Goal: Information Seeking & Learning: Compare options

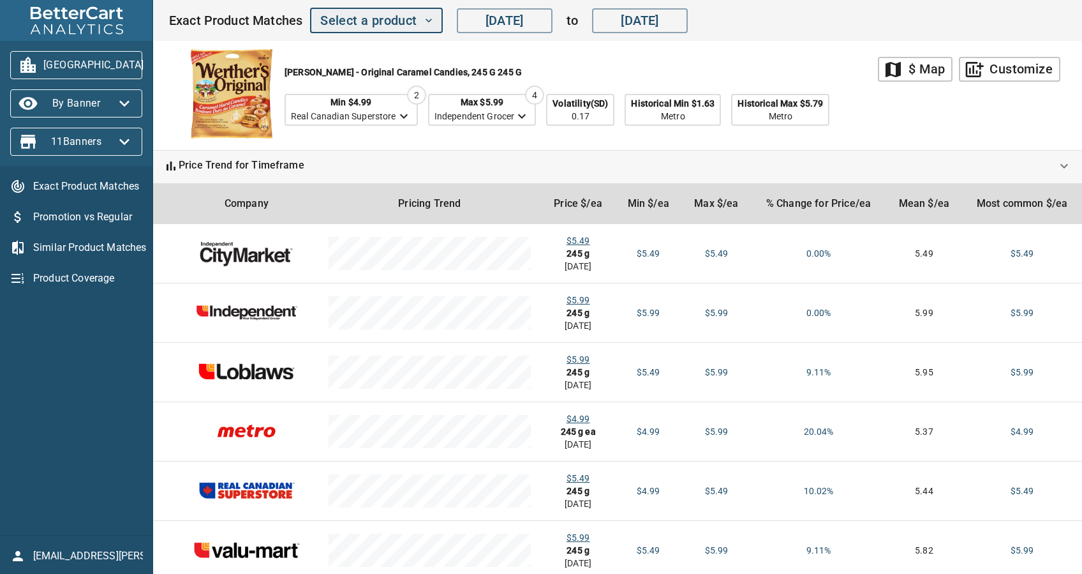
click at [374, 17] on span "Select a product" at bounding box center [376, 21] width 112 height 22
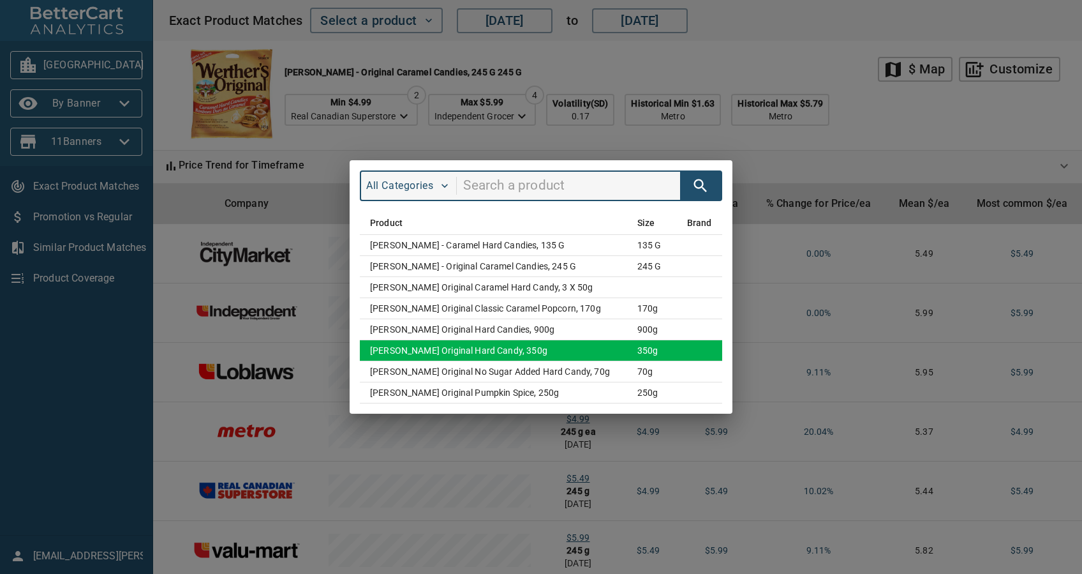
click at [457, 349] on td "[PERSON_NAME] Original Hard Candy, 350g" at bounding box center [493, 350] width 267 height 21
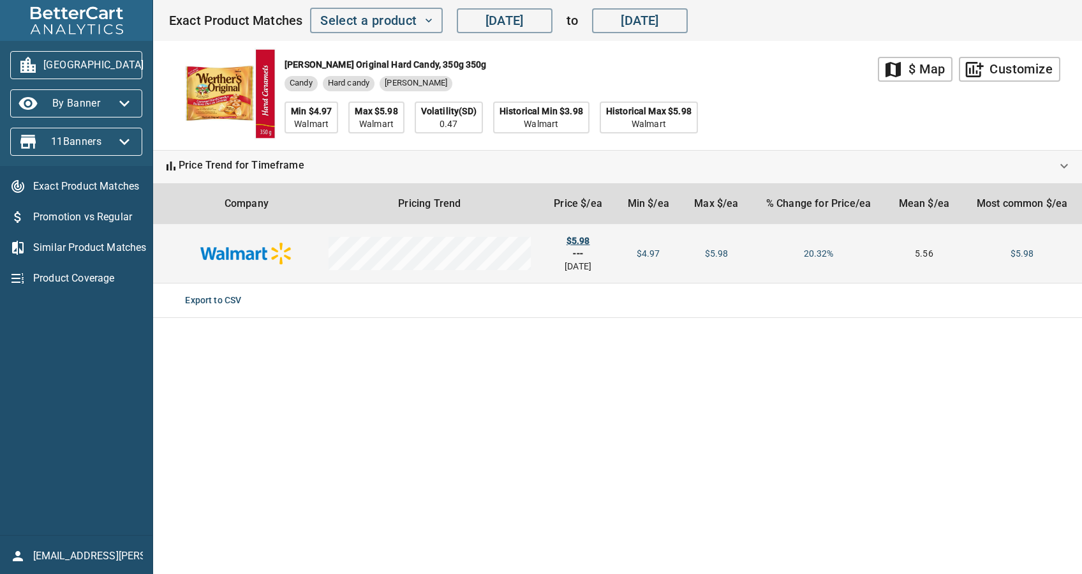
click at [577, 238] on div "$5.98" at bounding box center [578, 240] width 54 height 13
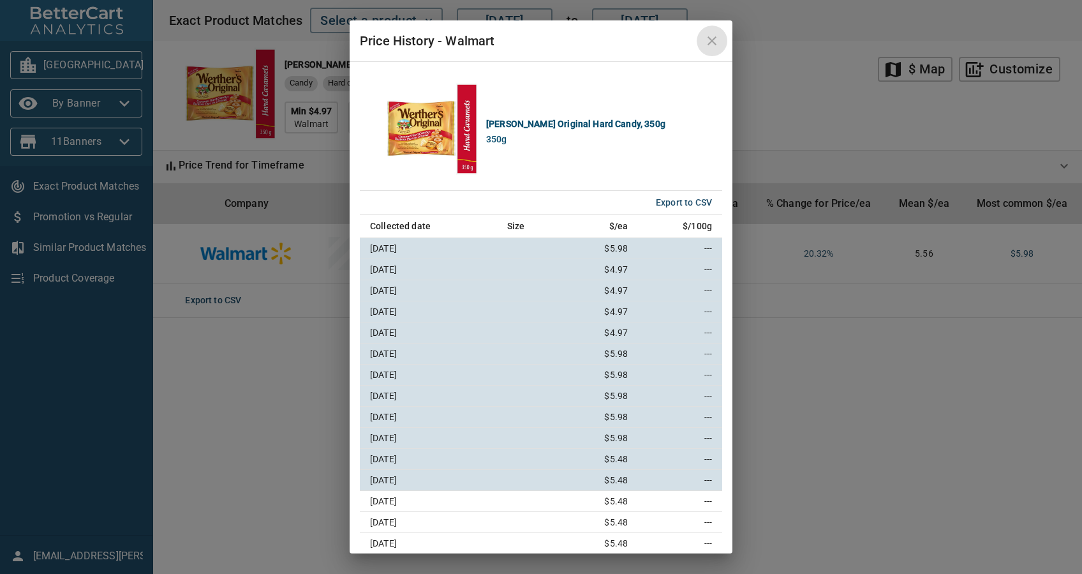
click at [718, 45] on icon "close" at bounding box center [711, 40] width 15 height 15
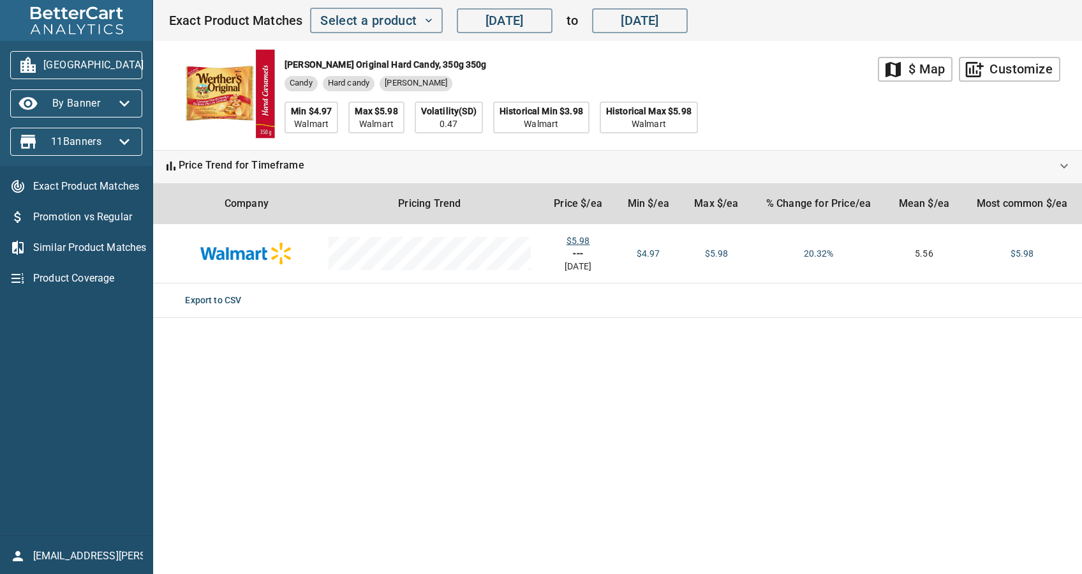
click at [82, 66] on span "[GEOGRAPHIC_DATA]" at bounding box center [76, 65] width 112 height 20
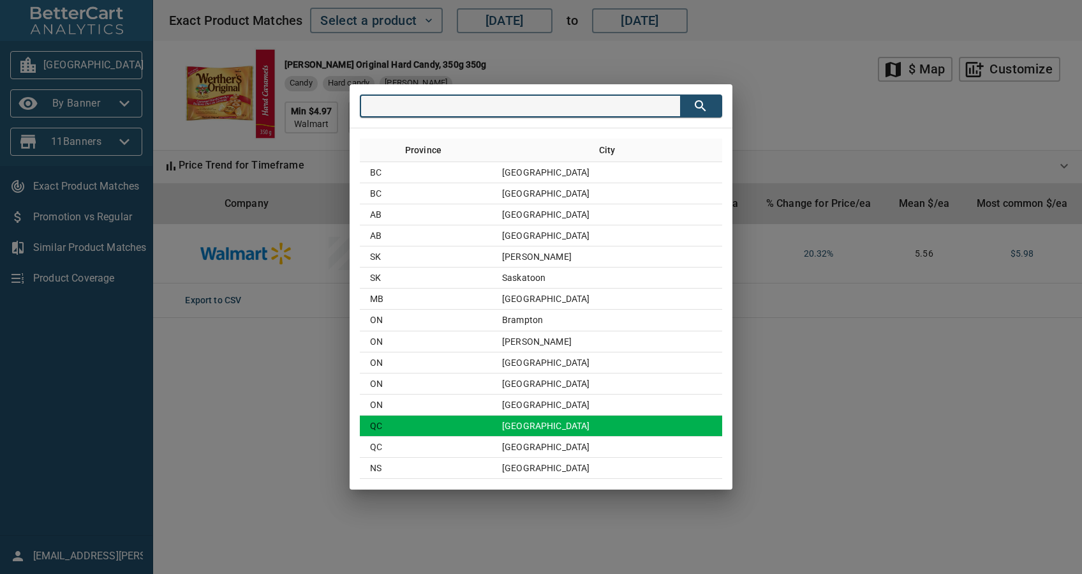
click at [537, 424] on td "[GEOGRAPHIC_DATA]" at bounding box center [607, 425] width 230 height 21
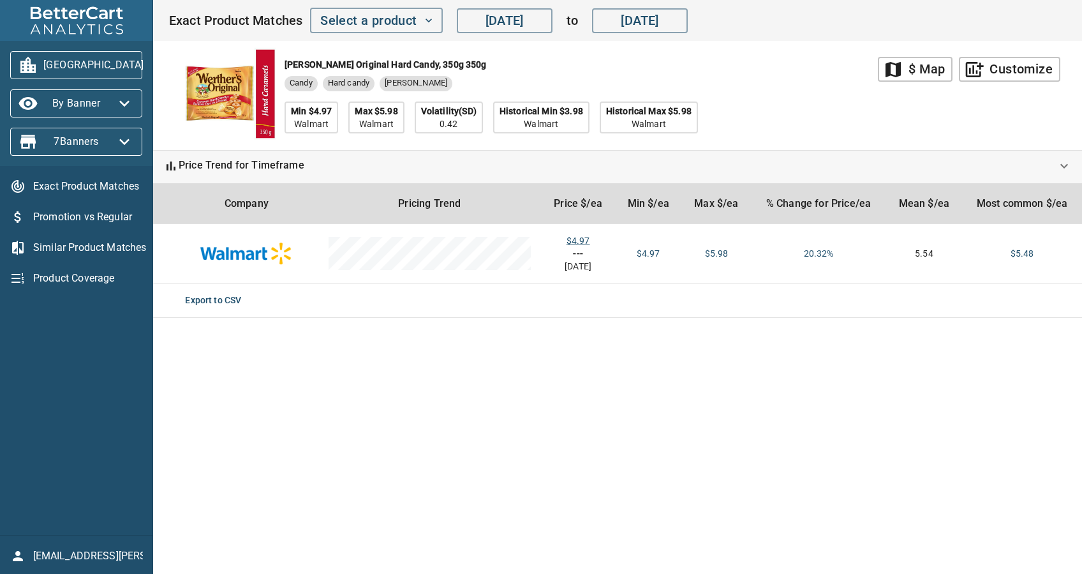
click at [52, 62] on span "[GEOGRAPHIC_DATA]" at bounding box center [76, 65] width 112 height 20
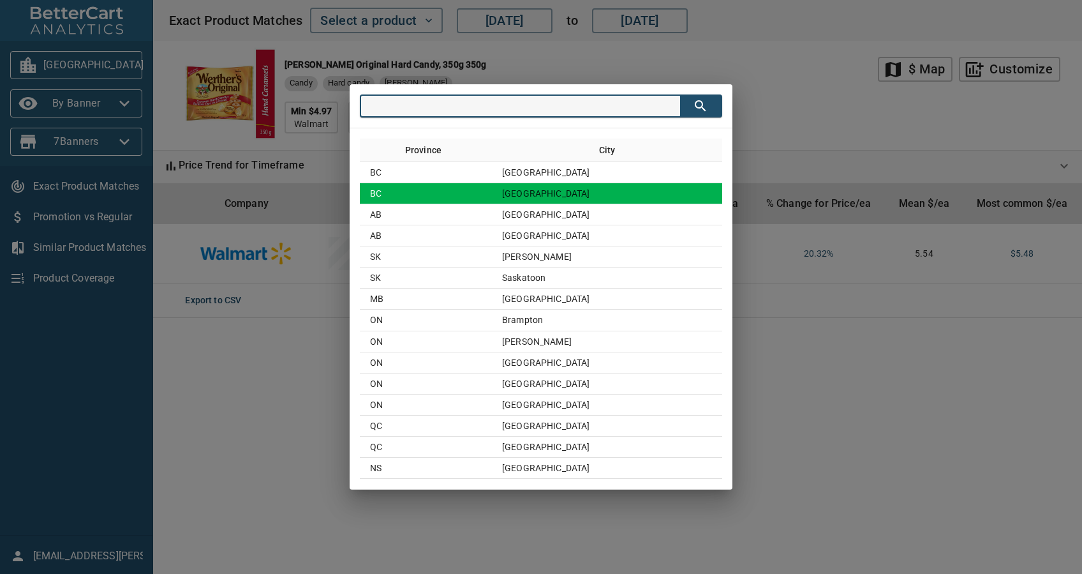
click at [492, 191] on td "BC" at bounding box center [426, 193] width 132 height 21
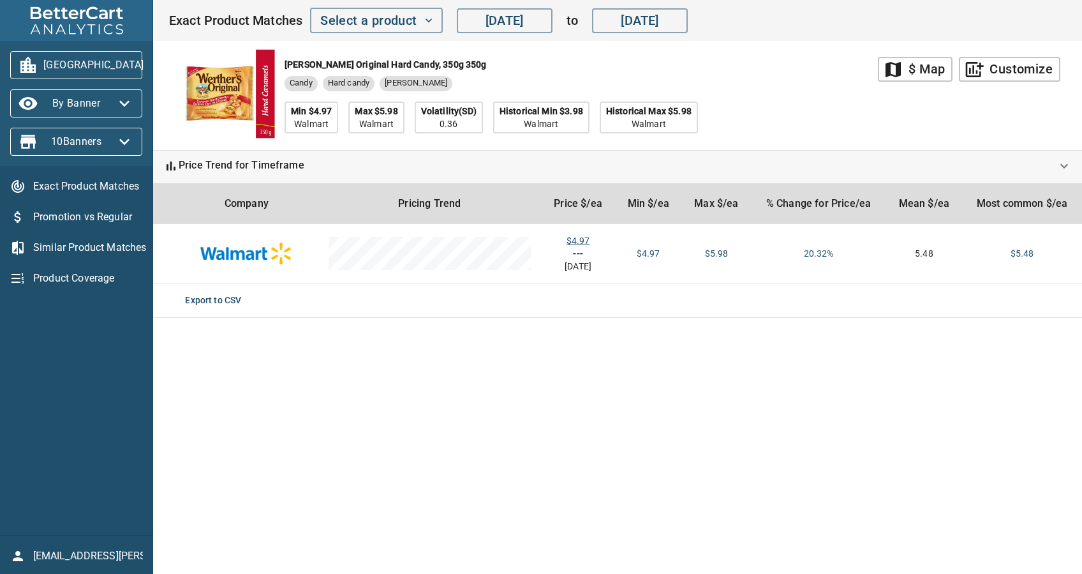
click at [97, 71] on span "[GEOGRAPHIC_DATA]" at bounding box center [76, 65] width 112 height 20
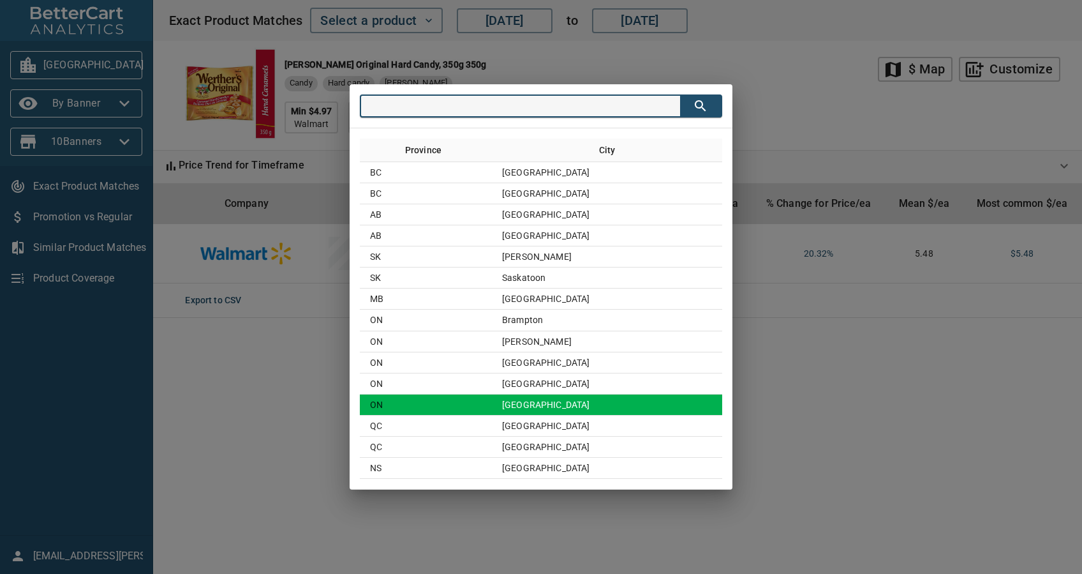
click at [585, 400] on td "[GEOGRAPHIC_DATA]" at bounding box center [607, 404] width 230 height 21
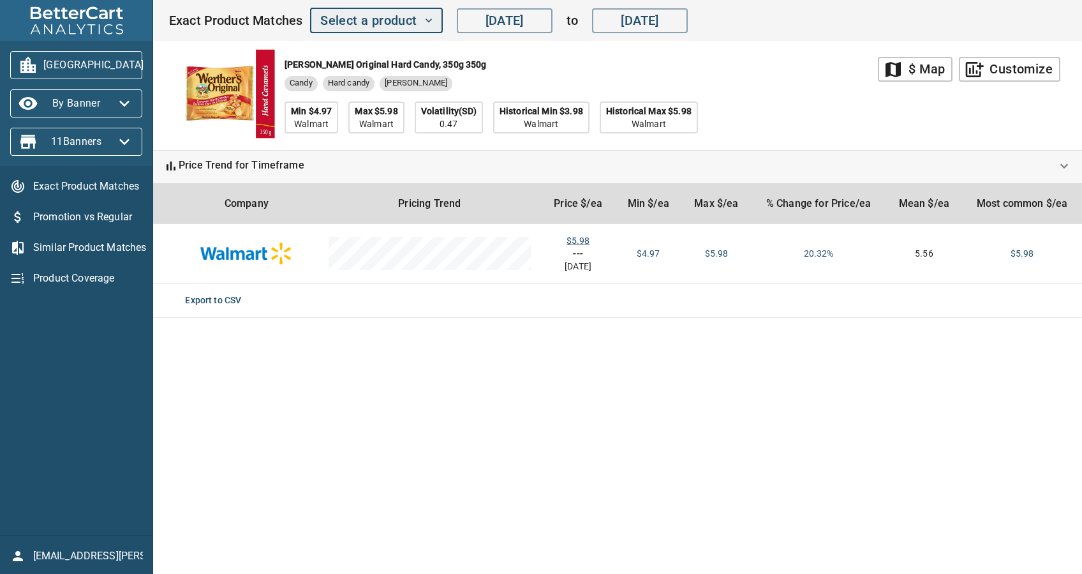
click at [353, 26] on span "Select a product" at bounding box center [376, 21] width 112 height 22
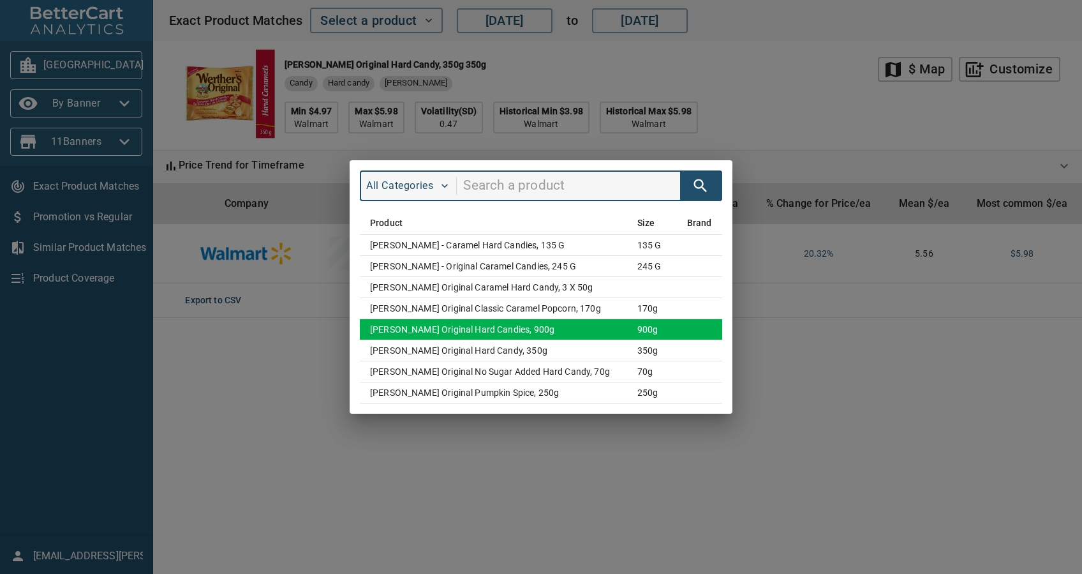
click at [604, 327] on td "[PERSON_NAME] Original Hard Candies, 900g" at bounding box center [493, 329] width 267 height 21
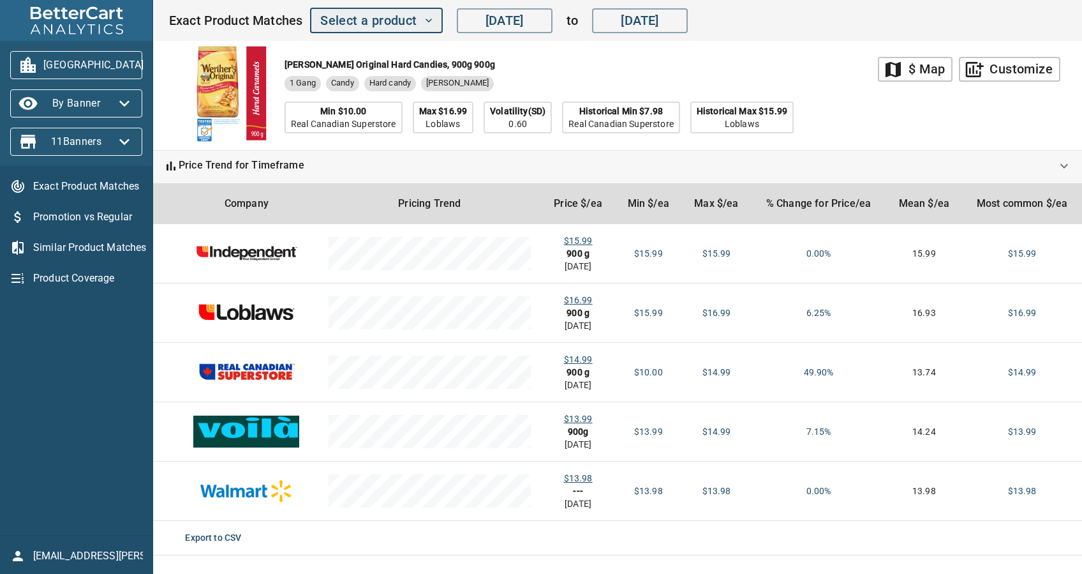
click at [388, 29] on span "Select a product" at bounding box center [376, 21] width 112 height 22
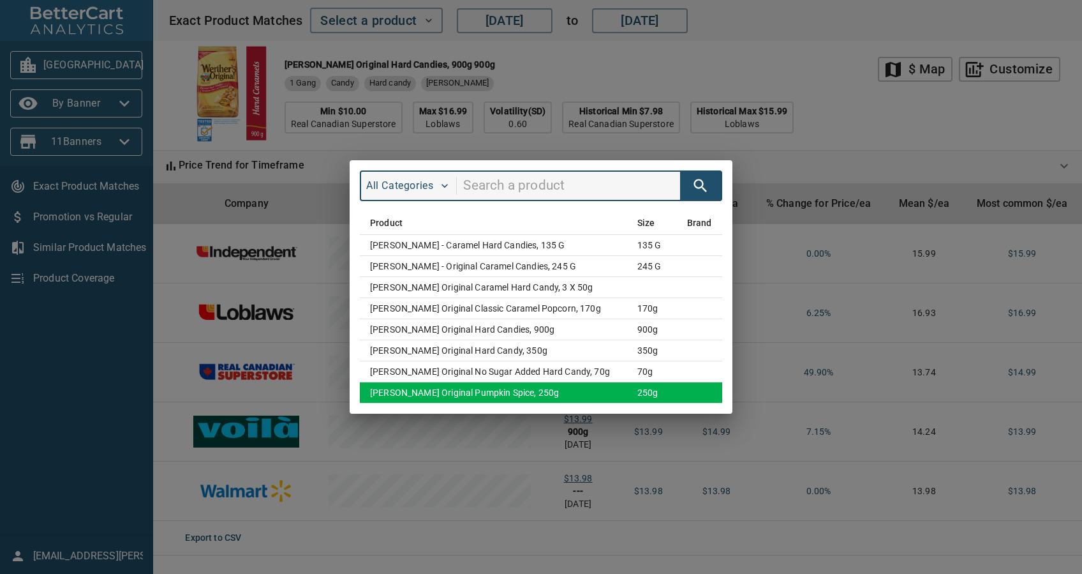
click at [528, 393] on td "[PERSON_NAME] Original Pumpkin Spice, 250g" at bounding box center [493, 392] width 267 height 21
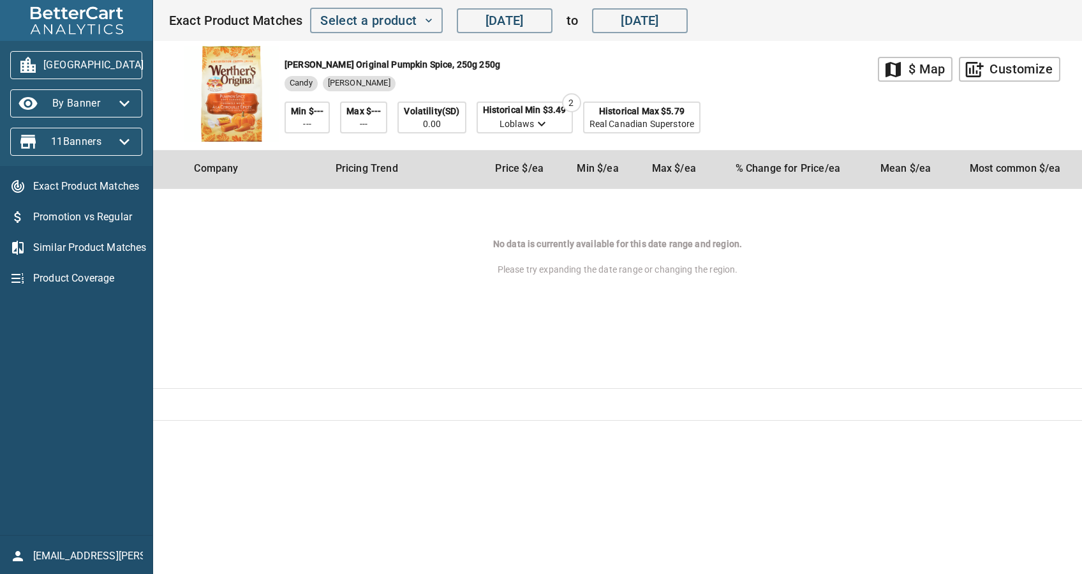
click at [79, 65] on span "[GEOGRAPHIC_DATA]" at bounding box center [76, 65] width 112 height 20
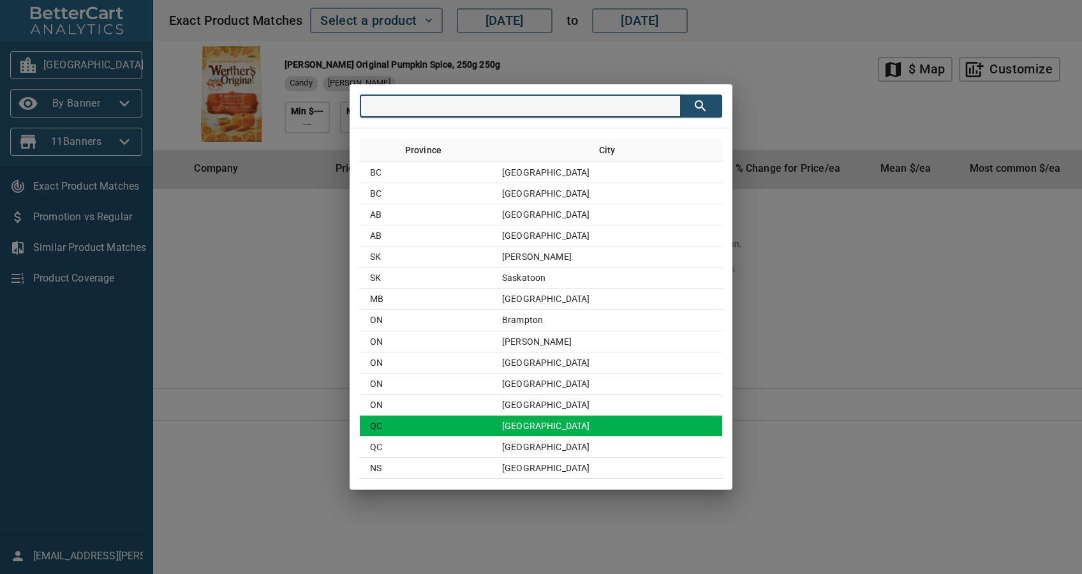
click at [593, 419] on td "[GEOGRAPHIC_DATA]" at bounding box center [607, 425] width 230 height 21
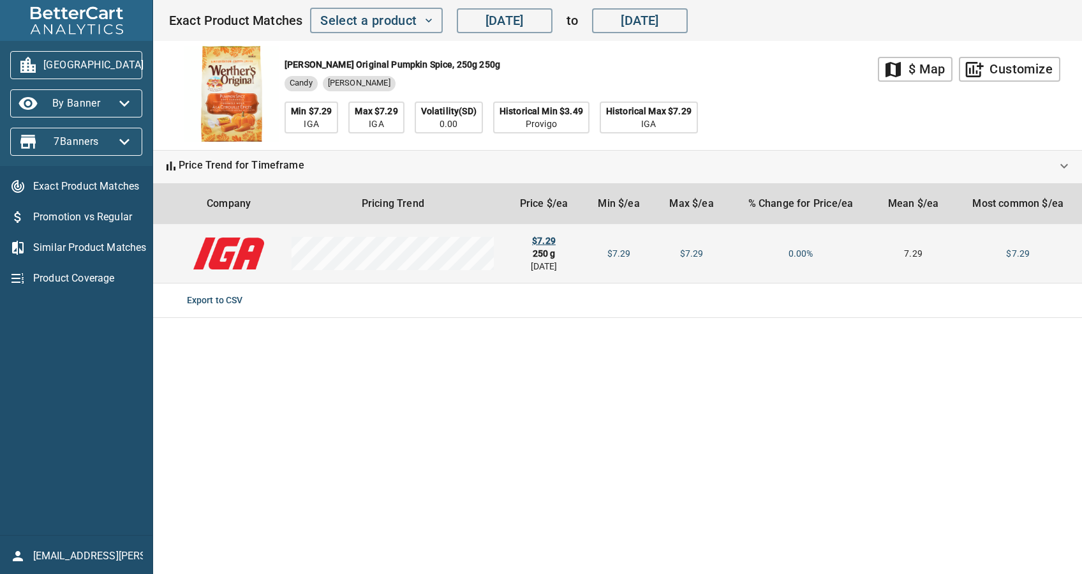
click at [540, 234] on div "$7.29" at bounding box center [544, 240] width 59 height 13
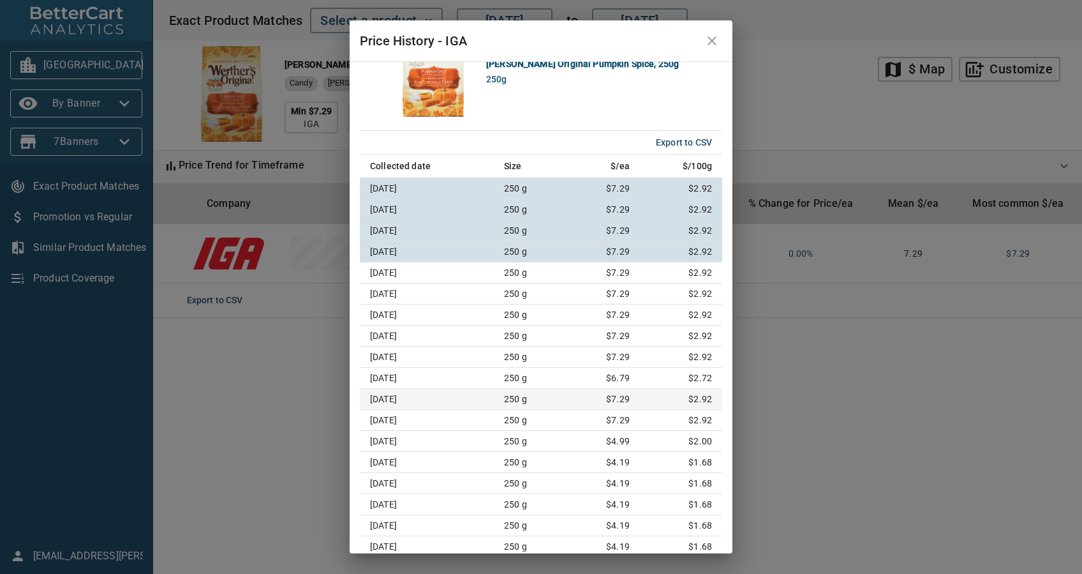
scroll to position [94, 0]
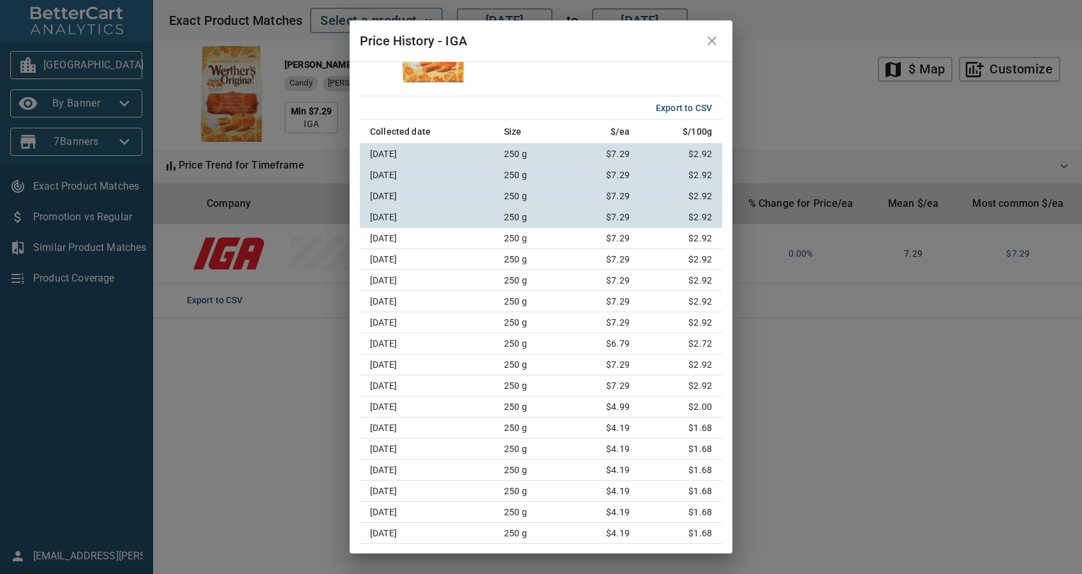
click at [716, 41] on icon "close" at bounding box center [711, 40] width 15 height 15
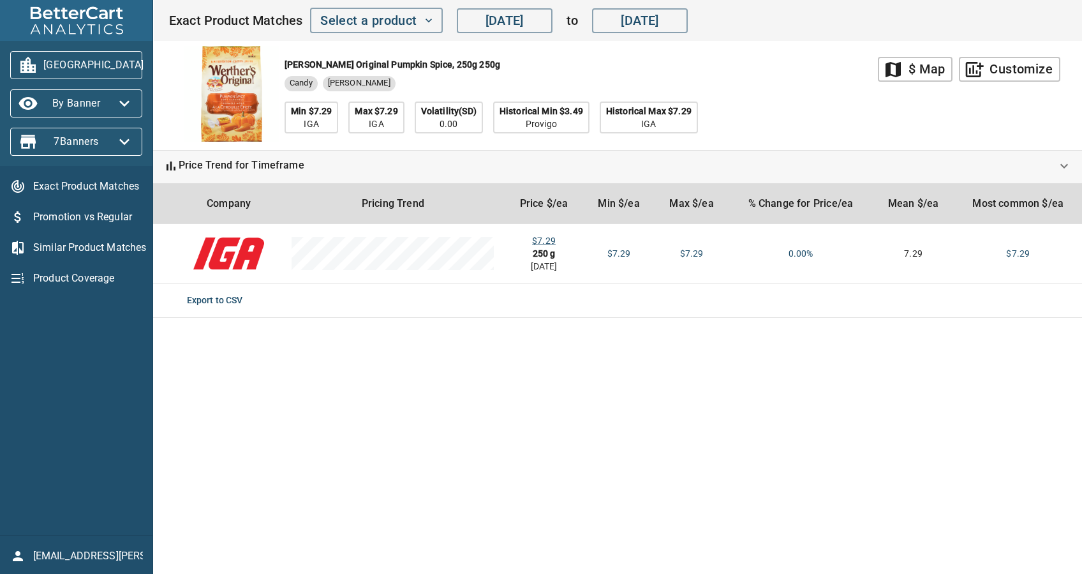
click at [64, 55] on span "[GEOGRAPHIC_DATA]" at bounding box center [76, 65] width 112 height 20
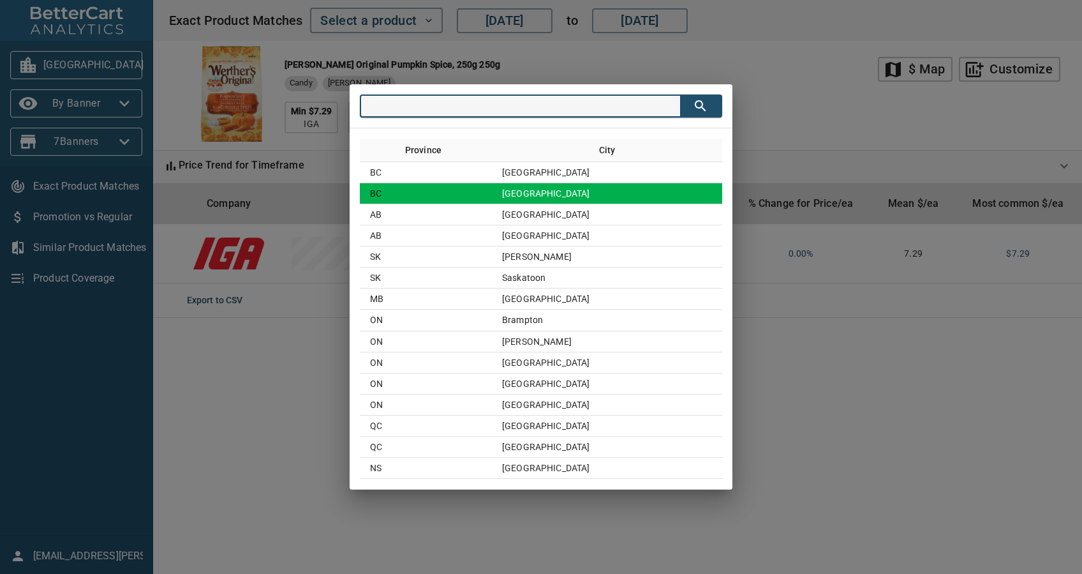
click at [566, 189] on td "[GEOGRAPHIC_DATA]" at bounding box center [607, 193] width 230 height 21
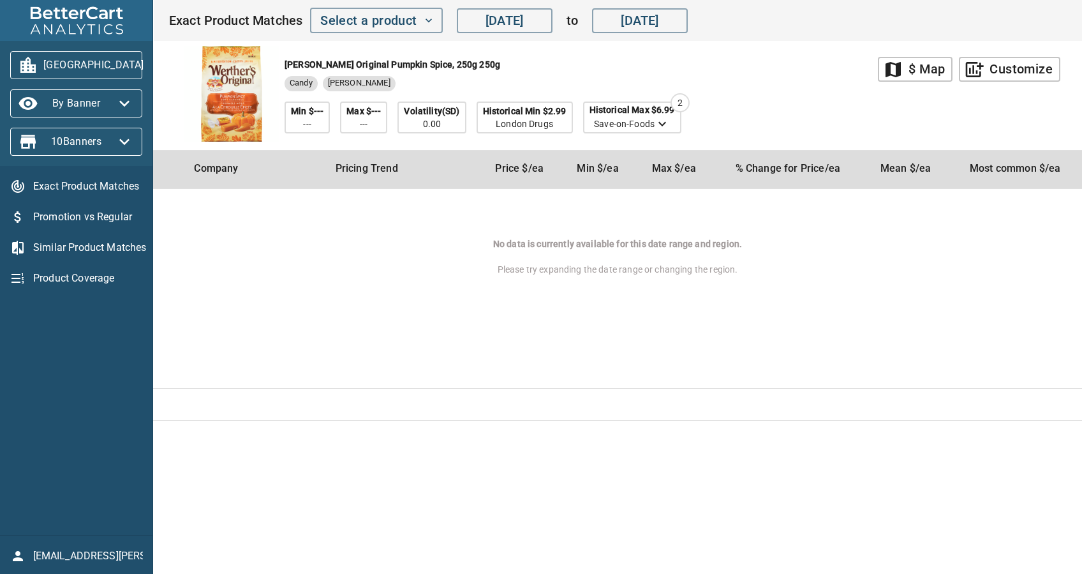
click at [87, 59] on span "[GEOGRAPHIC_DATA]" at bounding box center [76, 65] width 112 height 20
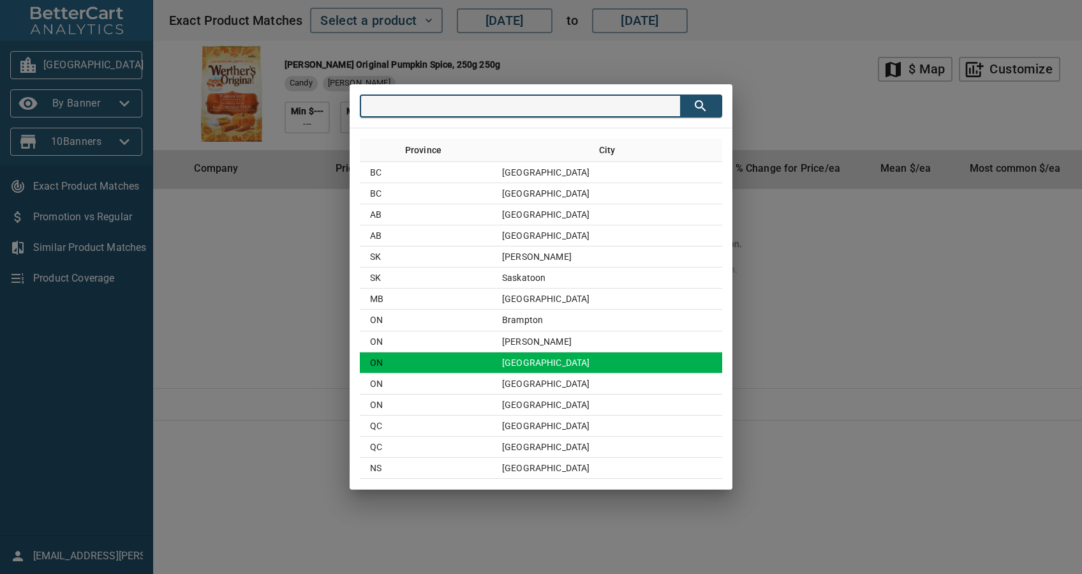
click at [577, 361] on td "[GEOGRAPHIC_DATA]" at bounding box center [607, 362] width 230 height 21
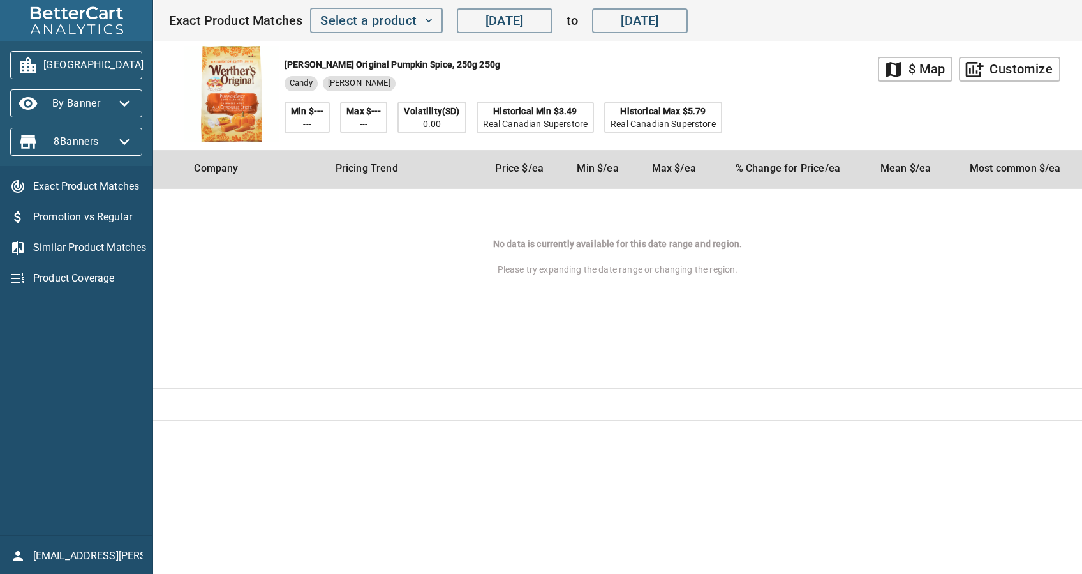
click at [149, 73] on icon "button" at bounding box center [159, 65] width 20 height 20
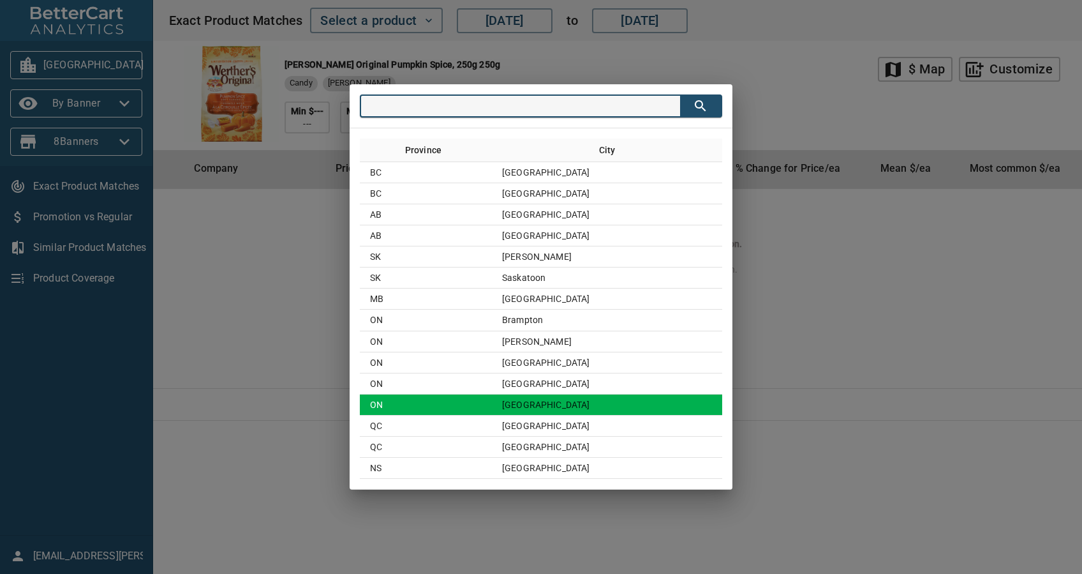
click at [481, 408] on td "ON" at bounding box center [426, 404] width 132 height 21
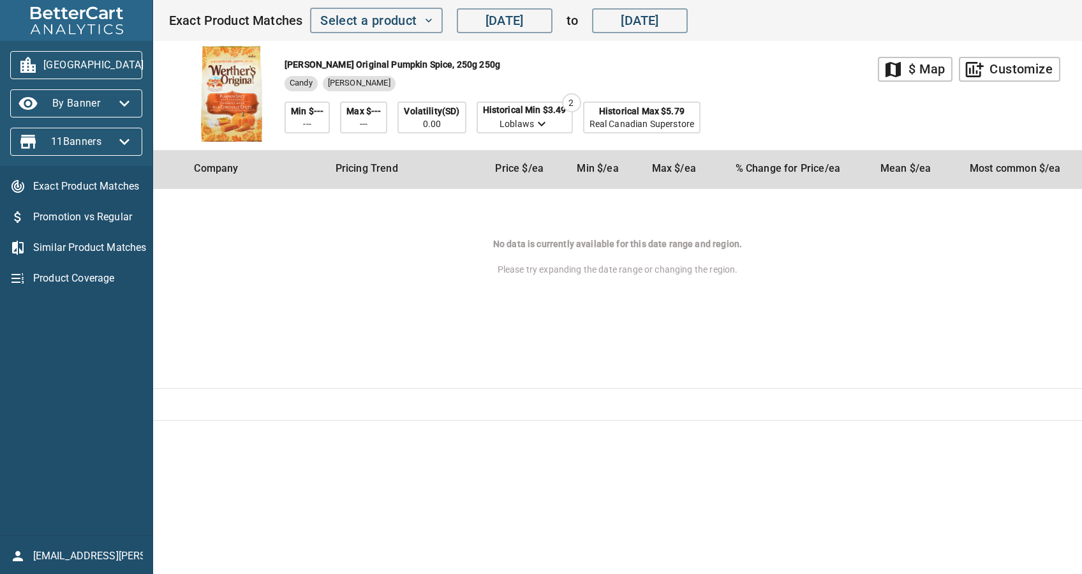
click at [82, 62] on span "[GEOGRAPHIC_DATA]" at bounding box center [76, 65] width 112 height 20
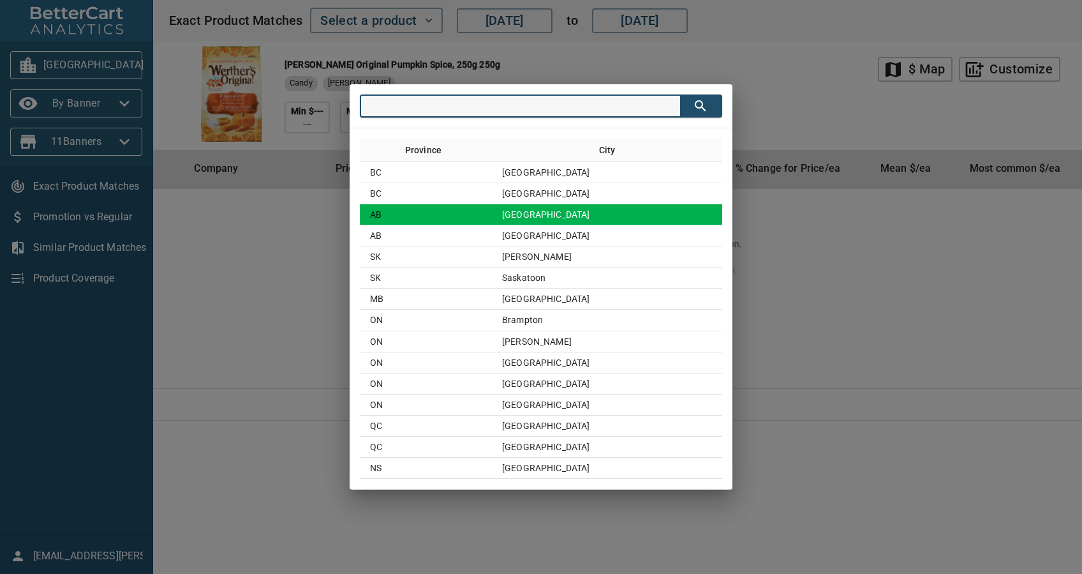
click at [567, 224] on td "[GEOGRAPHIC_DATA]" at bounding box center [607, 214] width 230 height 21
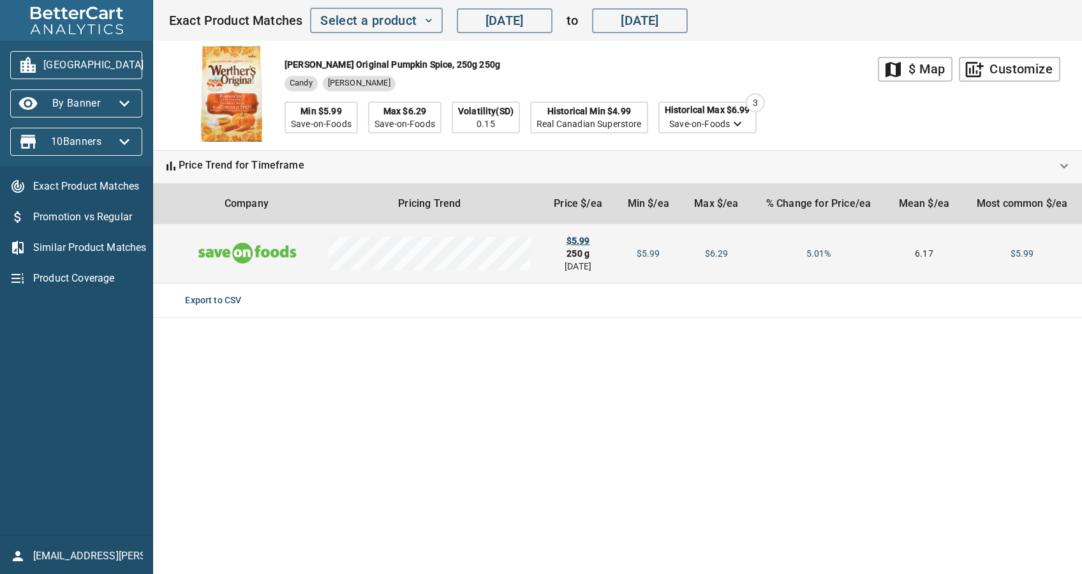
click at [583, 239] on div "$5.99" at bounding box center [578, 240] width 54 height 13
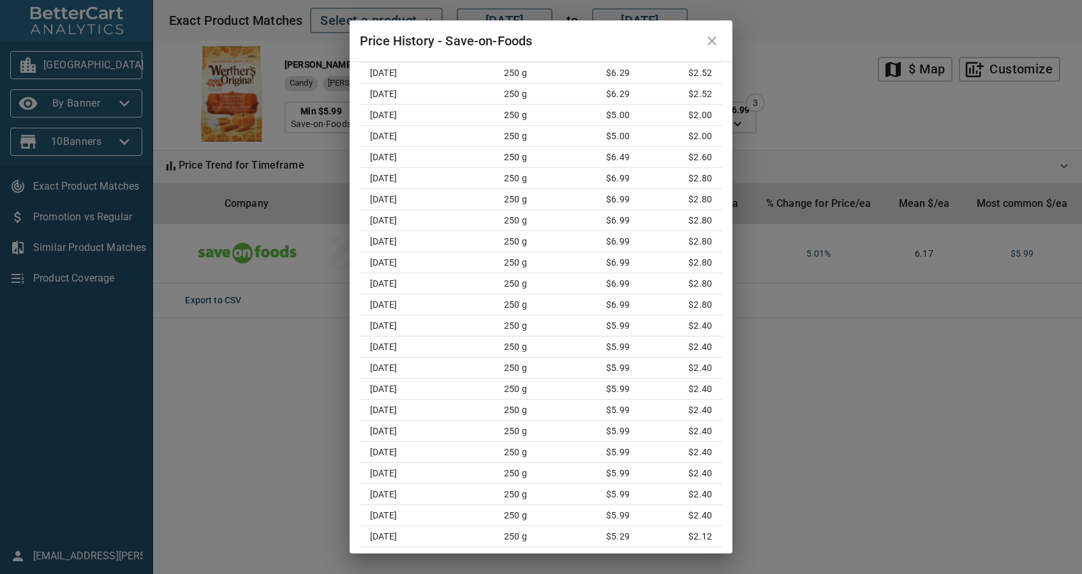
scroll to position [890, 0]
click at [645, 201] on td "$2.80" at bounding box center [683, 200] width 77 height 21
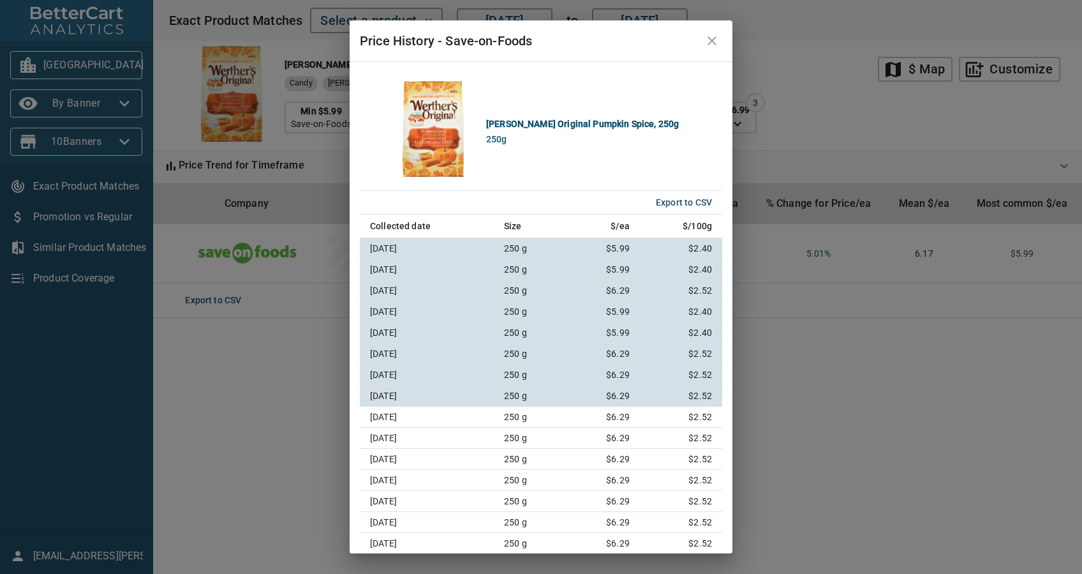
click at [270, 342] on div "Price History - Save-on-Foods [PERSON_NAME] Original Pumpkin Spice, 250g 250g E…" at bounding box center [541, 287] width 1082 height 574
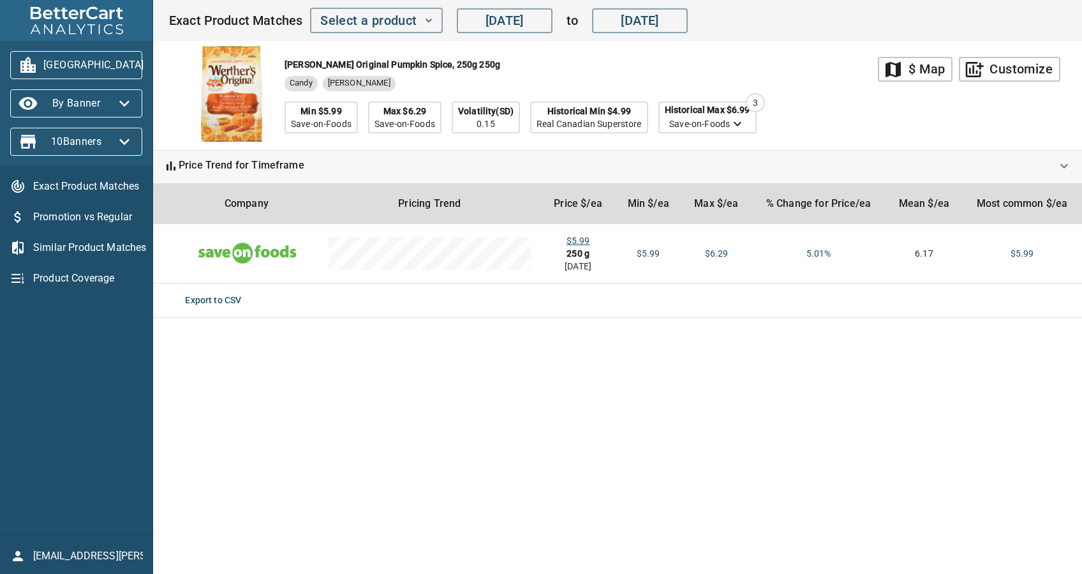
click at [52, 59] on span "[GEOGRAPHIC_DATA]" at bounding box center [76, 65] width 112 height 20
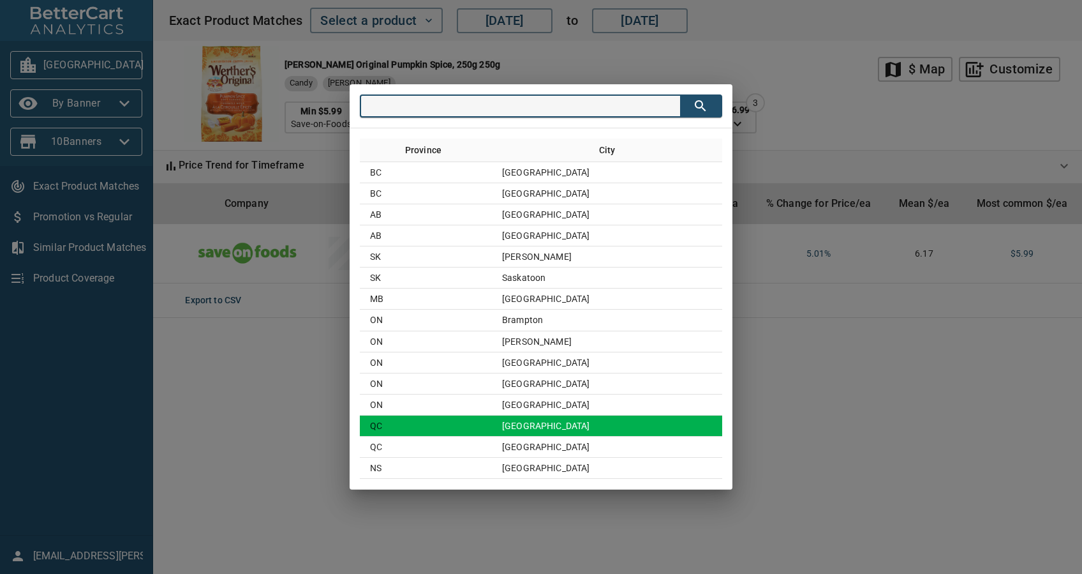
click at [592, 416] on td "[GEOGRAPHIC_DATA]" at bounding box center [607, 425] width 230 height 21
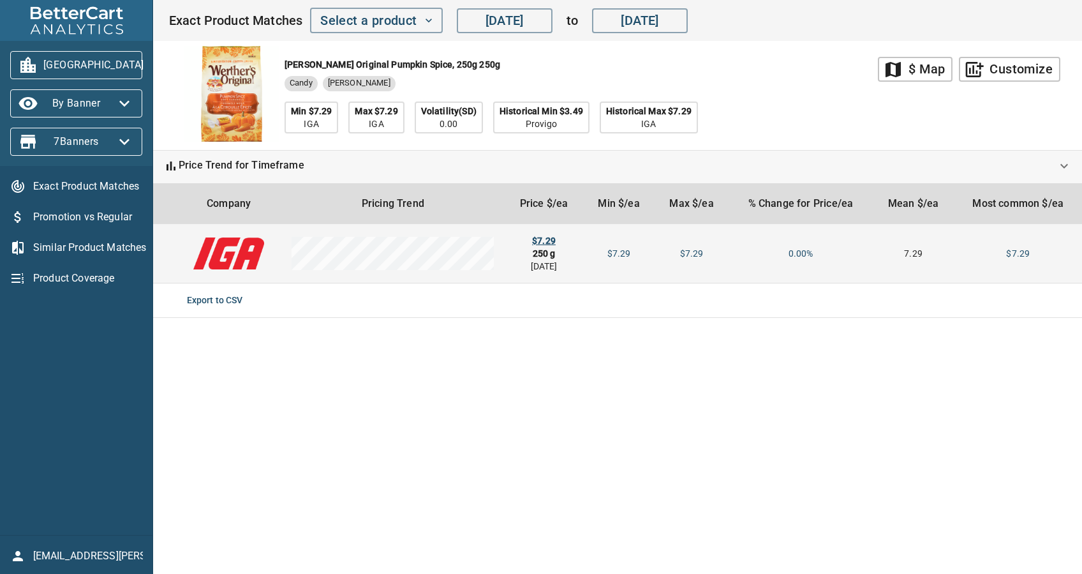
click at [535, 237] on div "$7.29" at bounding box center [544, 240] width 59 height 13
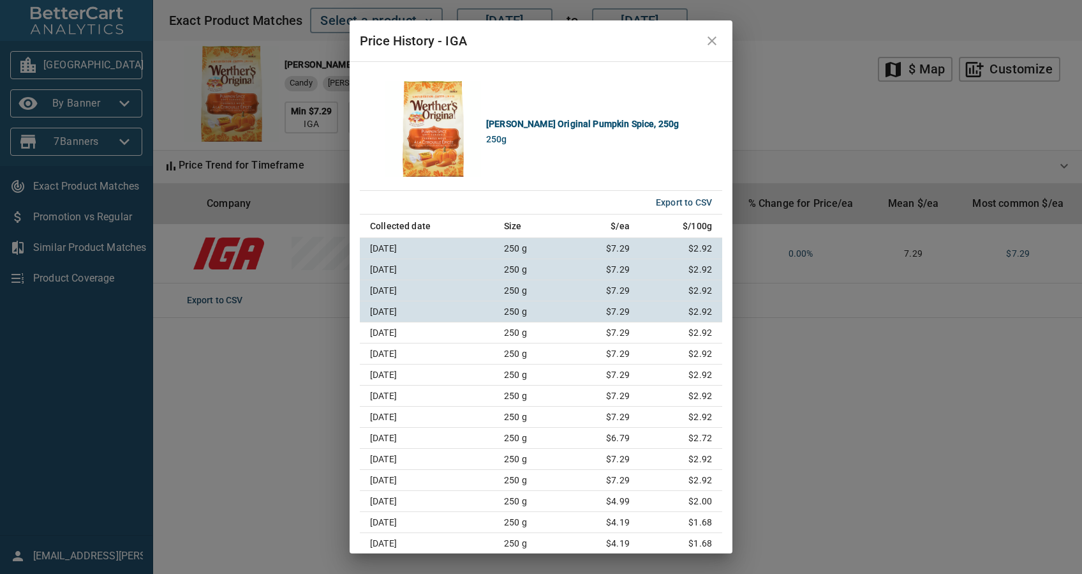
click at [712, 48] on button "close" at bounding box center [712, 41] width 31 height 31
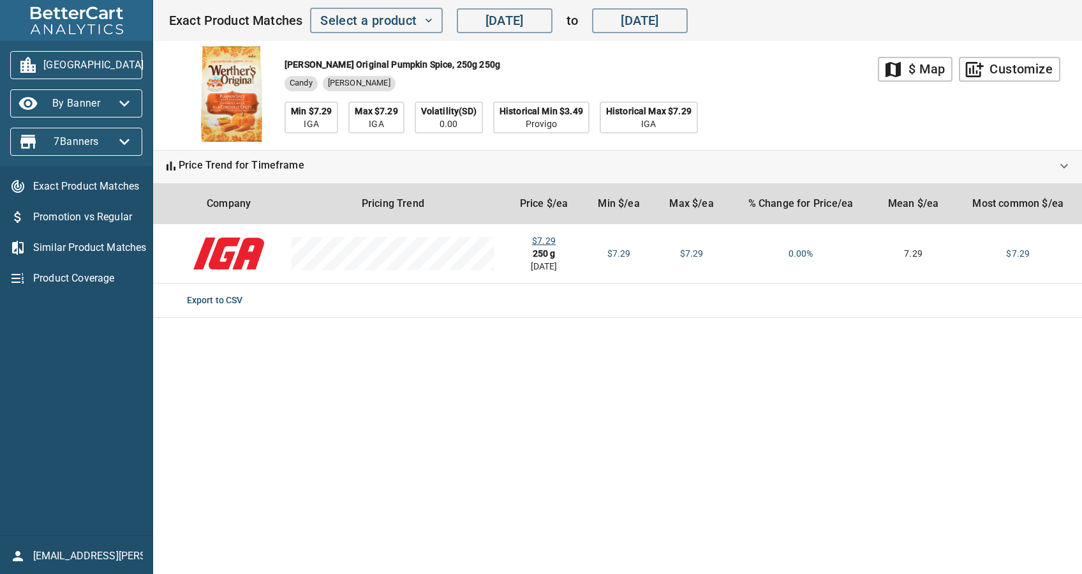
click at [90, 61] on span "[GEOGRAPHIC_DATA]" at bounding box center [76, 65] width 112 height 20
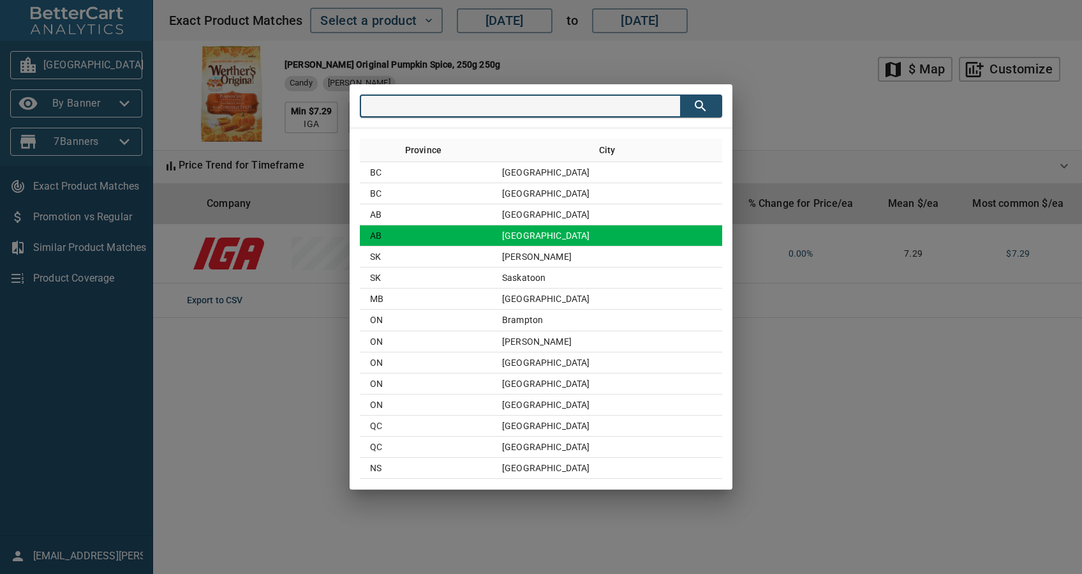
click at [566, 235] on td "[GEOGRAPHIC_DATA]" at bounding box center [607, 235] width 230 height 21
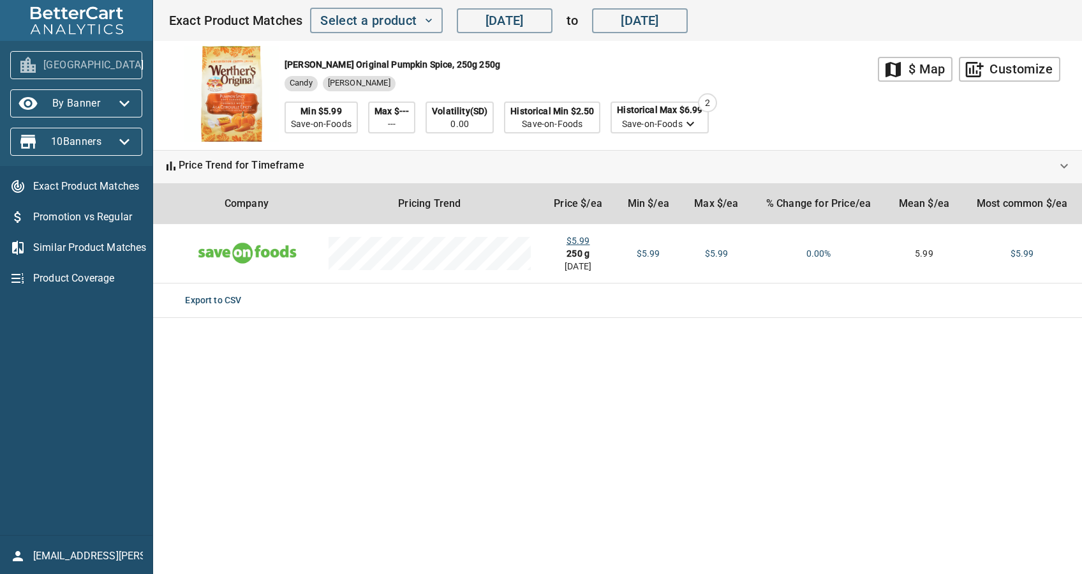
click at [113, 68] on span "[GEOGRAPHIC_DATA]" at bounding box center [76, 65] width 112 height 20
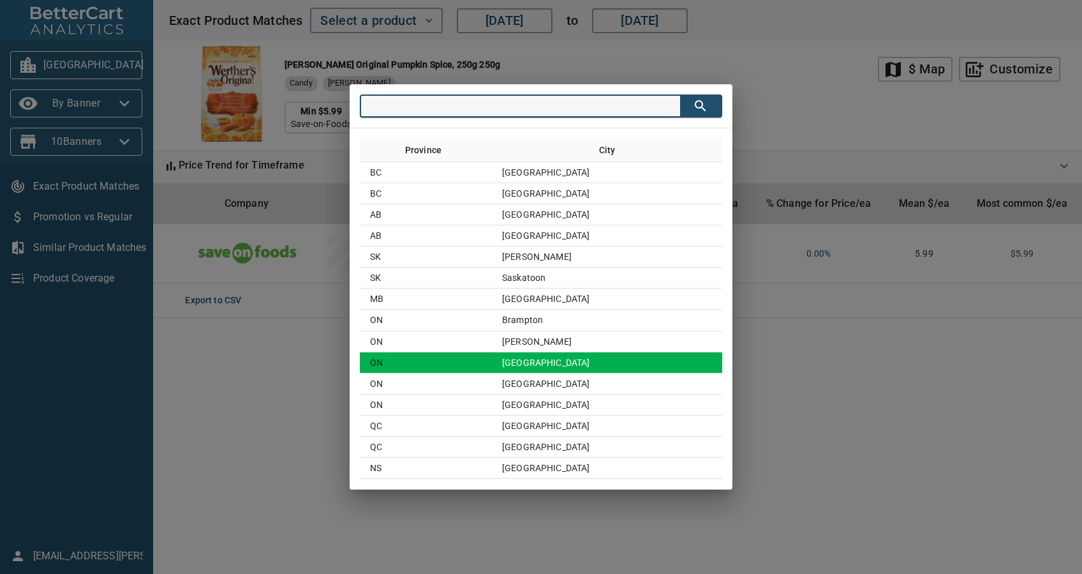
click at [582, 353] on td "[GEOGRAPHIC_DATA]" at bounding box center [607, 362] width 230 height 21
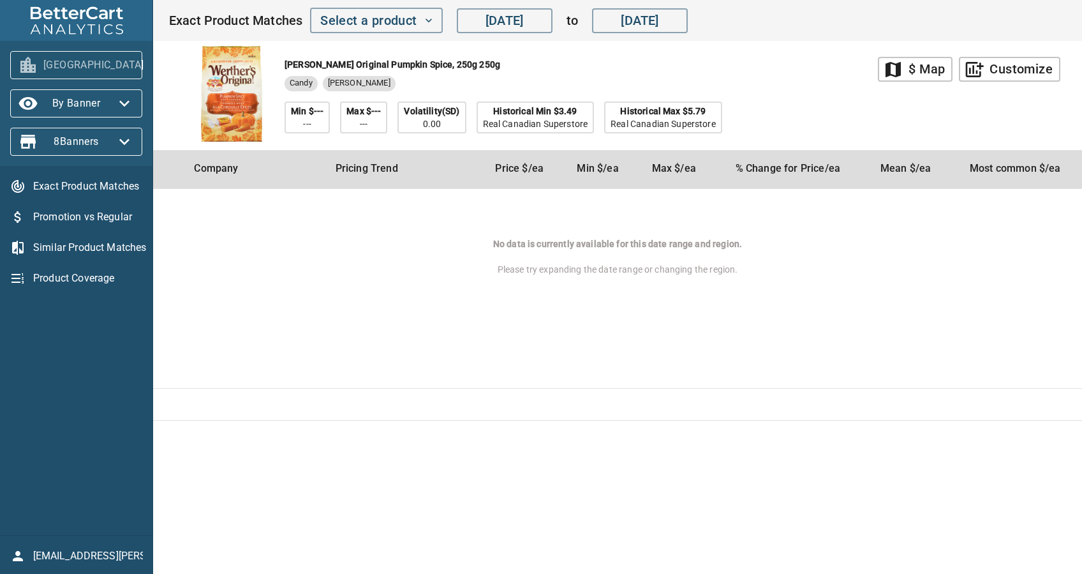
click at [112, 71] on span "[GEOGRAPHIC_DATA]" at bounding box center [76, 65] width 112 height 20
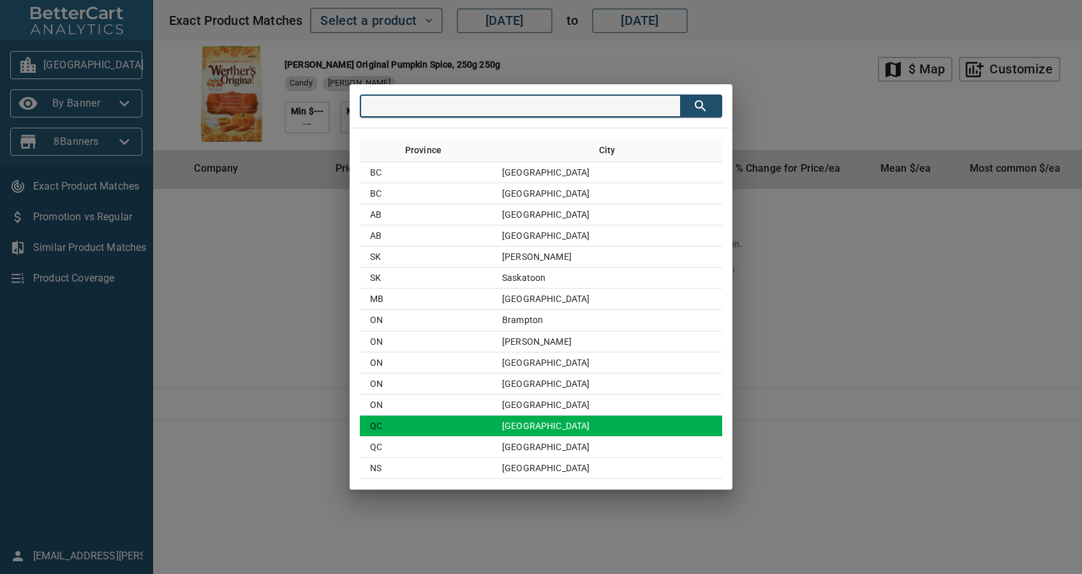
click at [576, 421] on td "[GEOGRAPHIC_DATA]" at bounding box center [607, 425] width 230 height 21
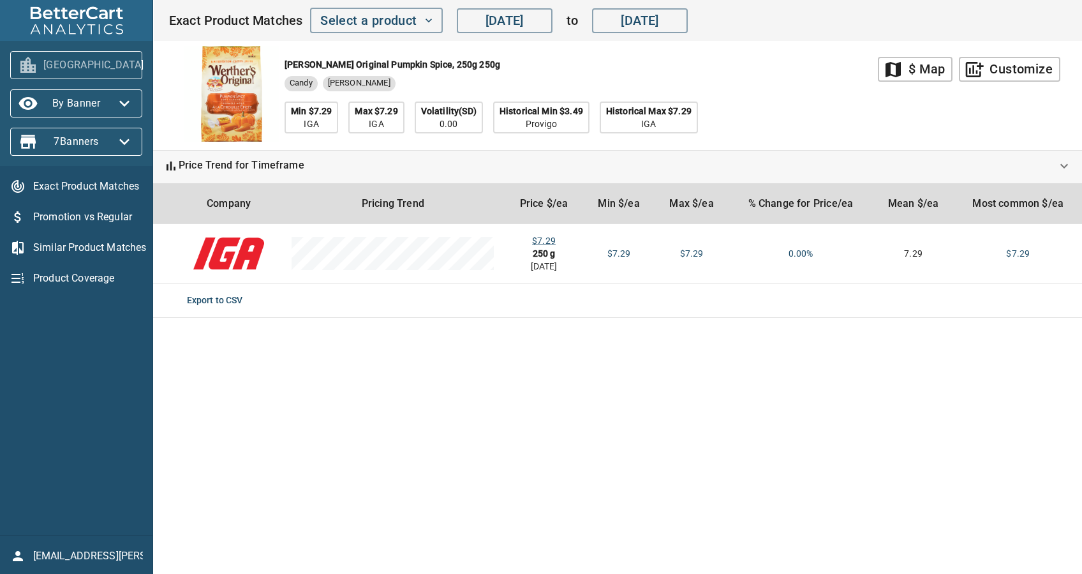
click at [98, 58] on span "[GEOGRAPHIC_DATA]" at bounding box center [76, 65] width 112 height 20
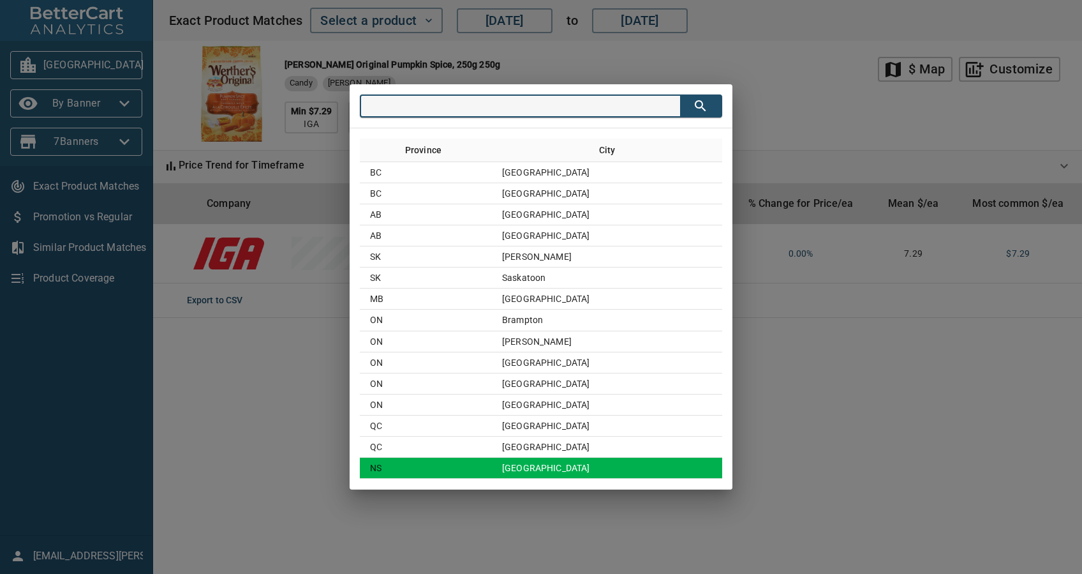
click at [613, 457] on td "[GEOGRAPHIC_DATA]" at bounding box center [607, 467] width 230 height 21
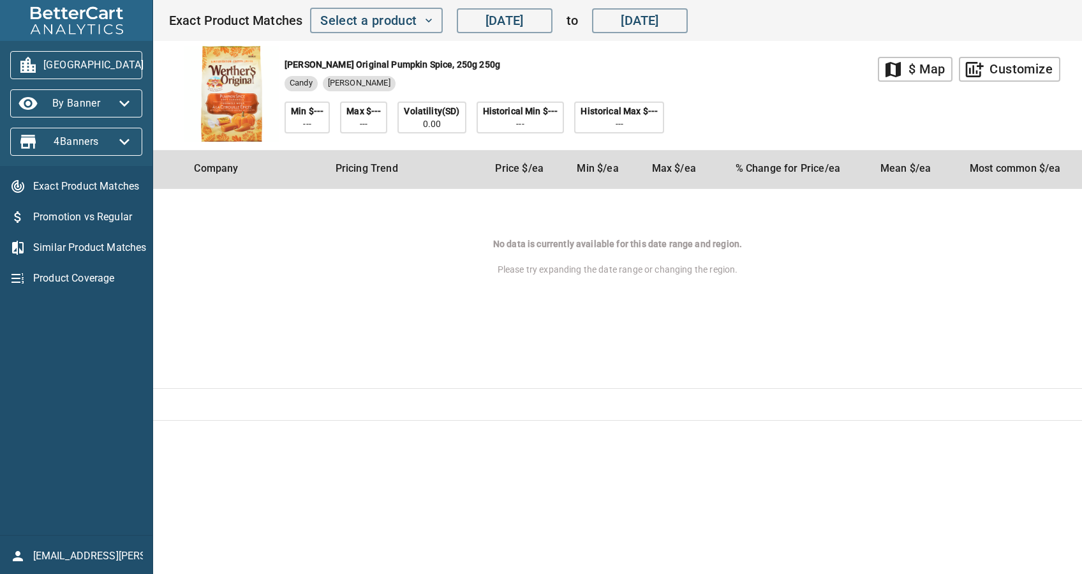
click at [149, 71] on icon "button" at bounding box center [159, 65] width 20 height 20
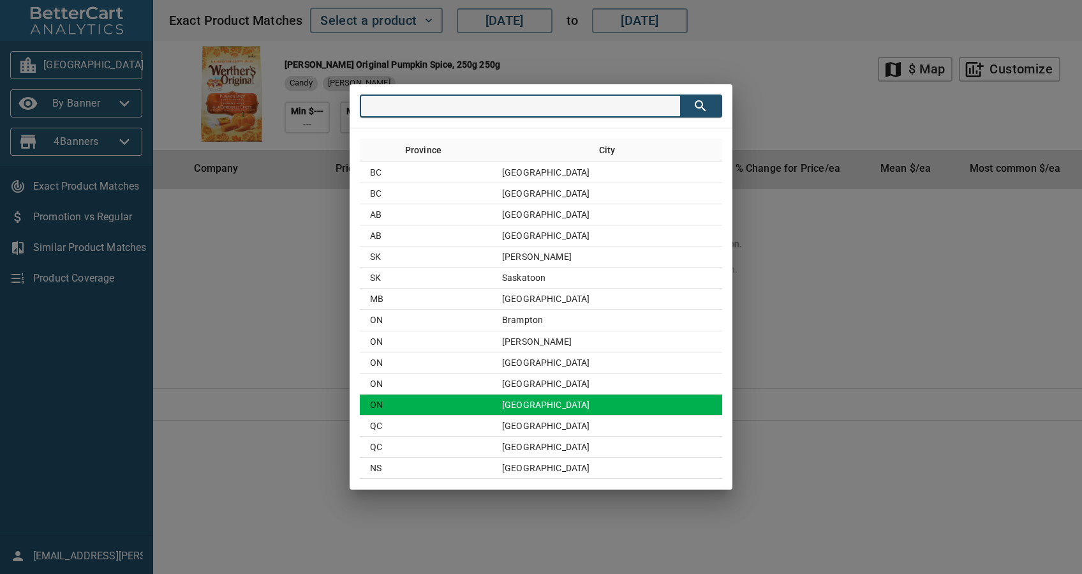
click at [612, 406] on td "[GEOGRAPHIC_DATA]" at bounding box center [607, 404] width 230 height 21
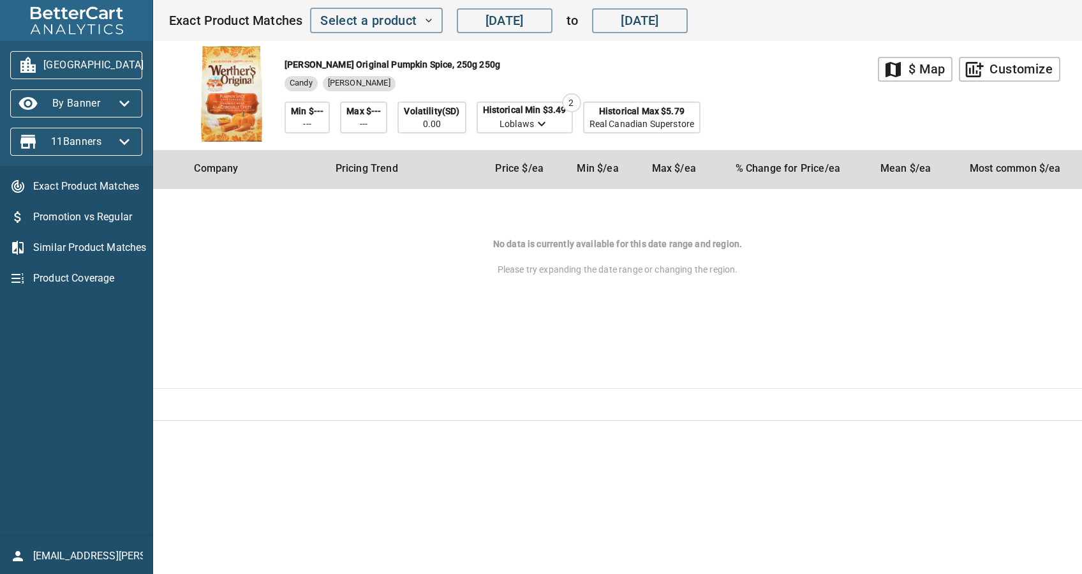
click at [85, 61] on span "[GEOGRAPHIC_DATA]" at bounding box center [76, 65] width 112 height 20
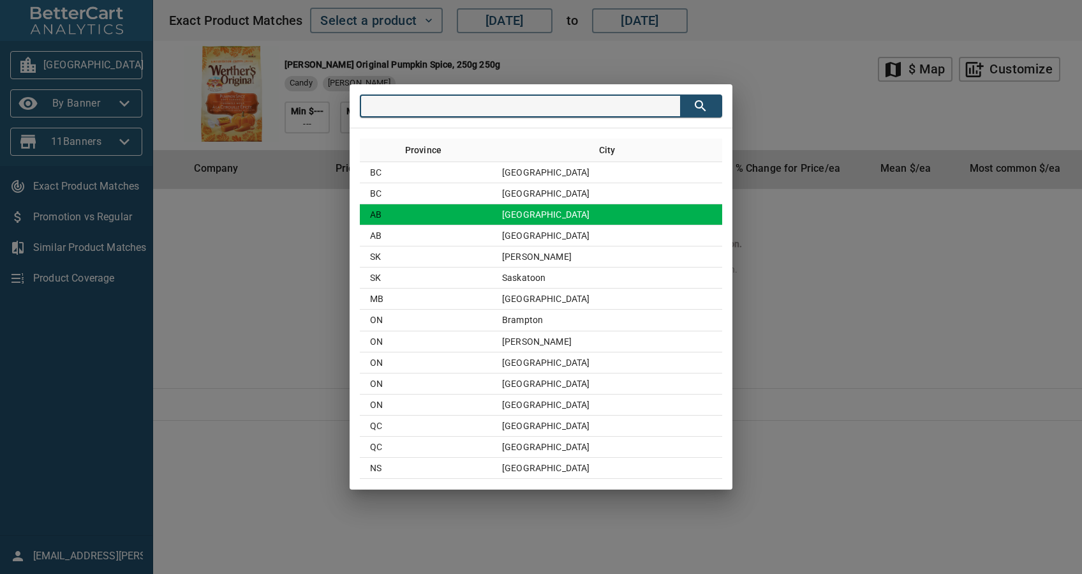
click at [565, 212] on td "[GEOGRAPHIC_DATA]" at bounding box center [607, 214] width 230 height 21
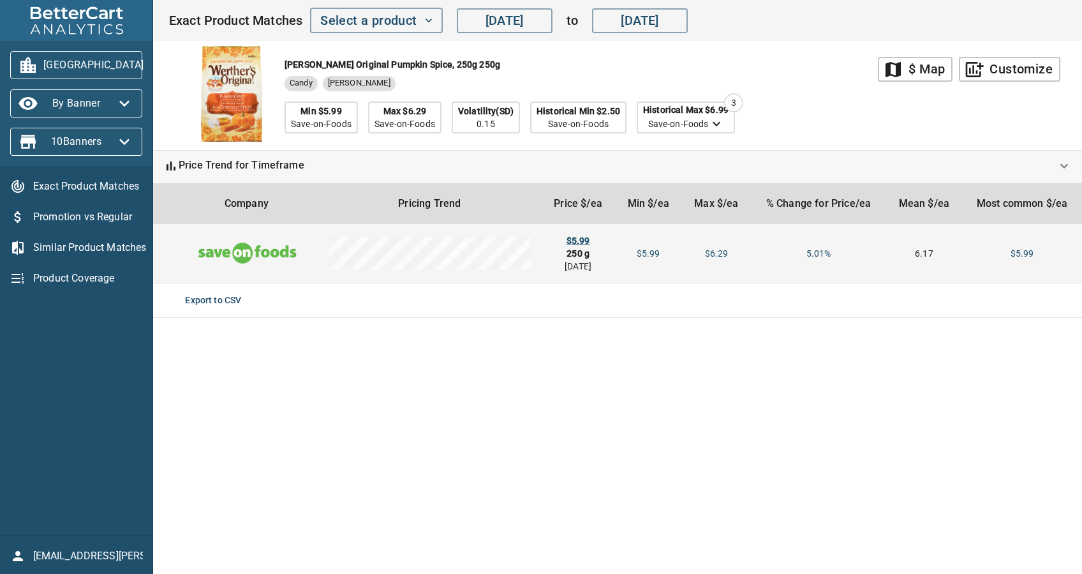
click at [579, 241] on div "$5.99" at bounding box center [578, 240] width 54 height 13
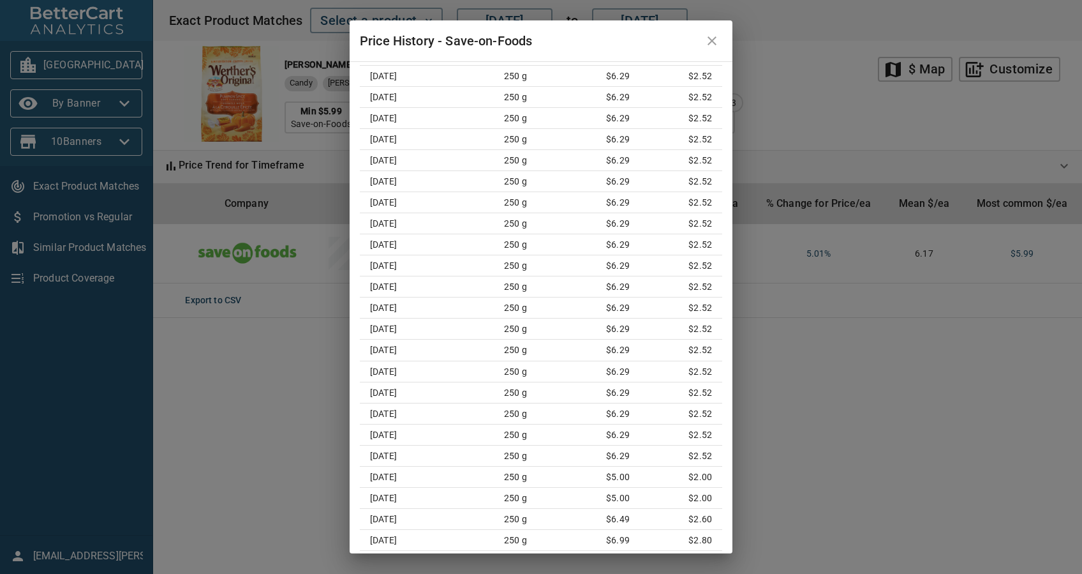
scroll to position [549, 0]
click at [708, 48] on button "close" at bounding box center [712, 41] width 31 height 31
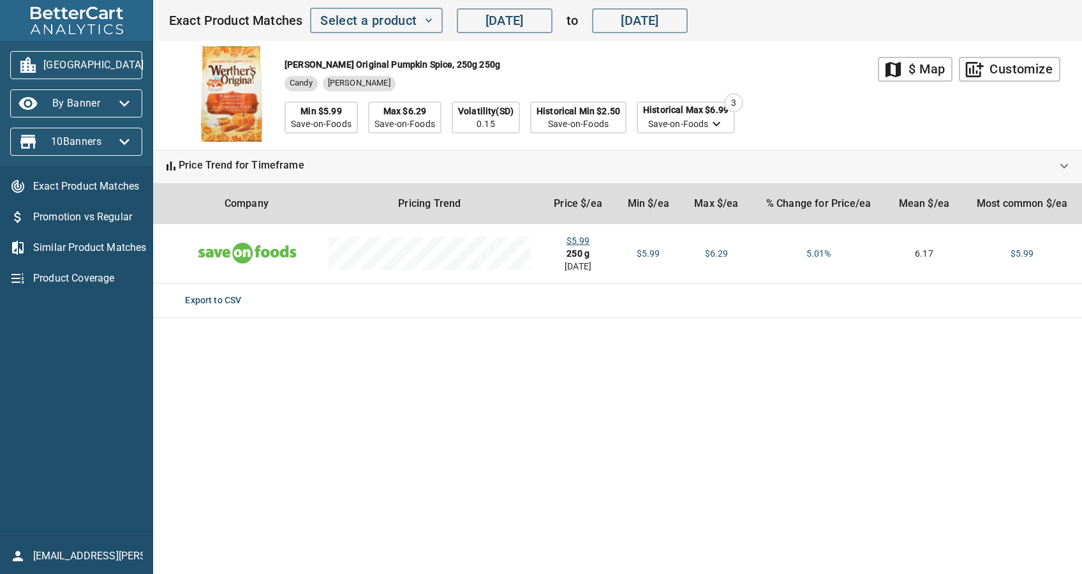
click at [65, 51] on button "[GEOGRAPHIC_DATA]" at bounding box center [76, 65] width 132 height 28
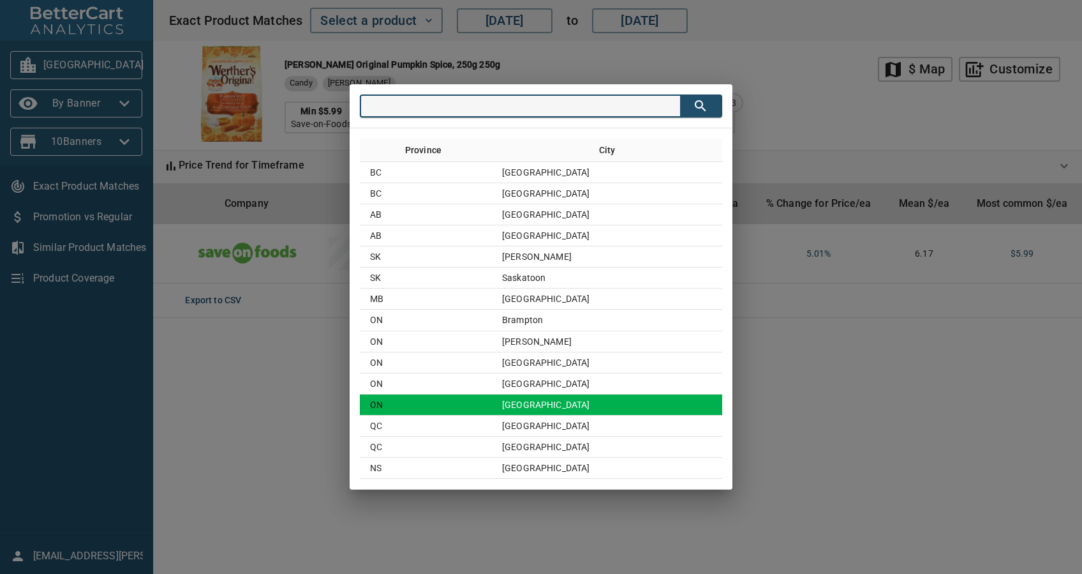
click at [570, 404] on td "[GEOGRAPHIC_DATA]" at bounding box center [607, 404] width 230 height 21
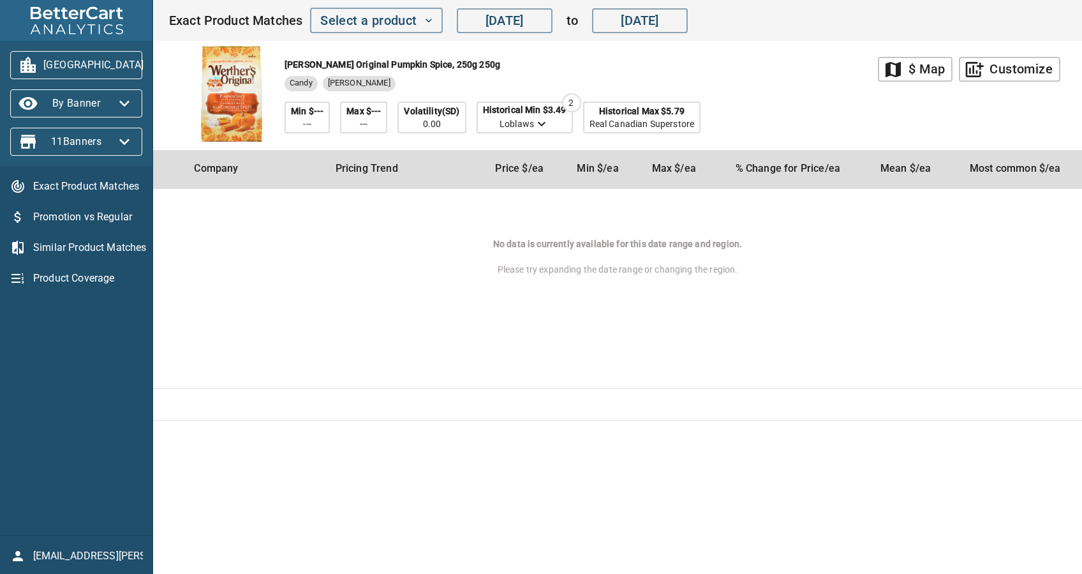
click at [379, 6] on div "Exact Product Matches Select a product [DATE] ​ to [DATE] ​" at bounding box center [618, 20] width 928 height 41
click at [382, 15] on span "Select a product" at bounding box center [376, 21] width 112 height 22
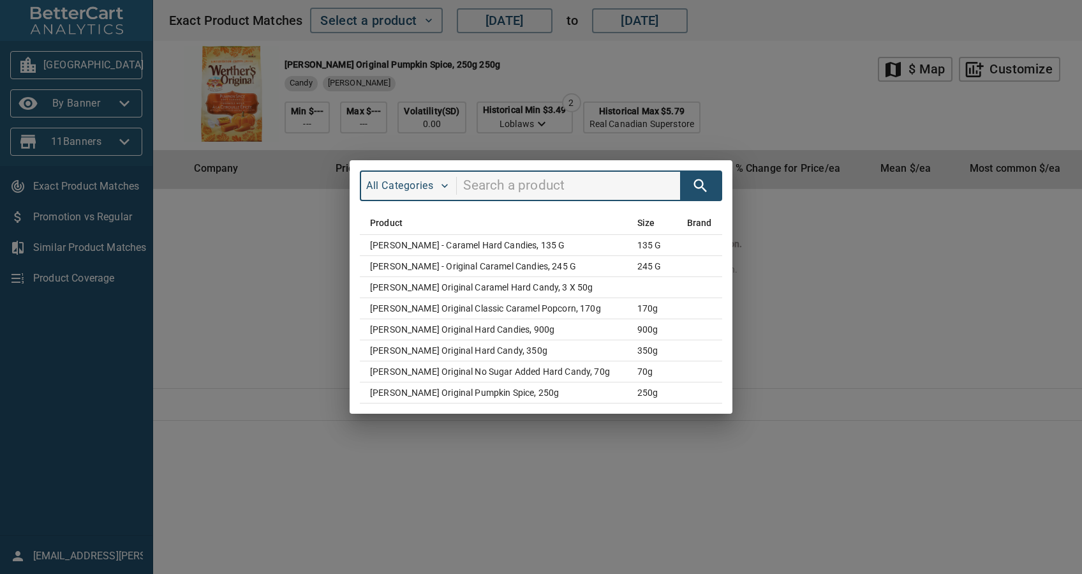
click at [497, 179] on input "search" at bounding box center [571, 186] width 217 height 24
type input "werther"
click at [965, 282] on div "All Categories werther Product Size Brand Werther's - Caramel Hard Candies, 135…" at bounding box center [541, 287] width 1082 height 574
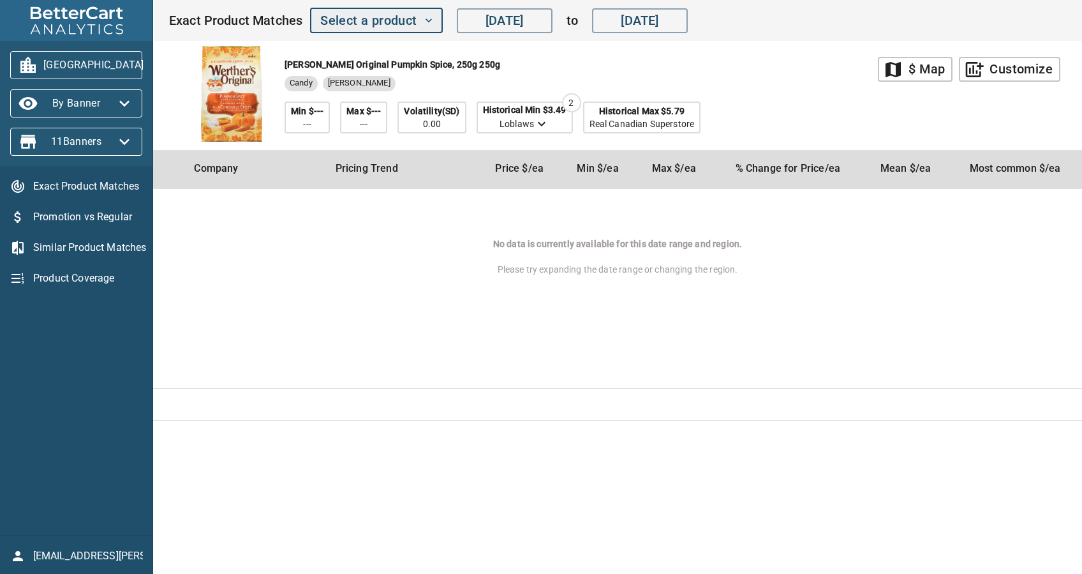
click at [408, 26] on span "Select a product" at bounding box center [376, 21] width 112 height 22
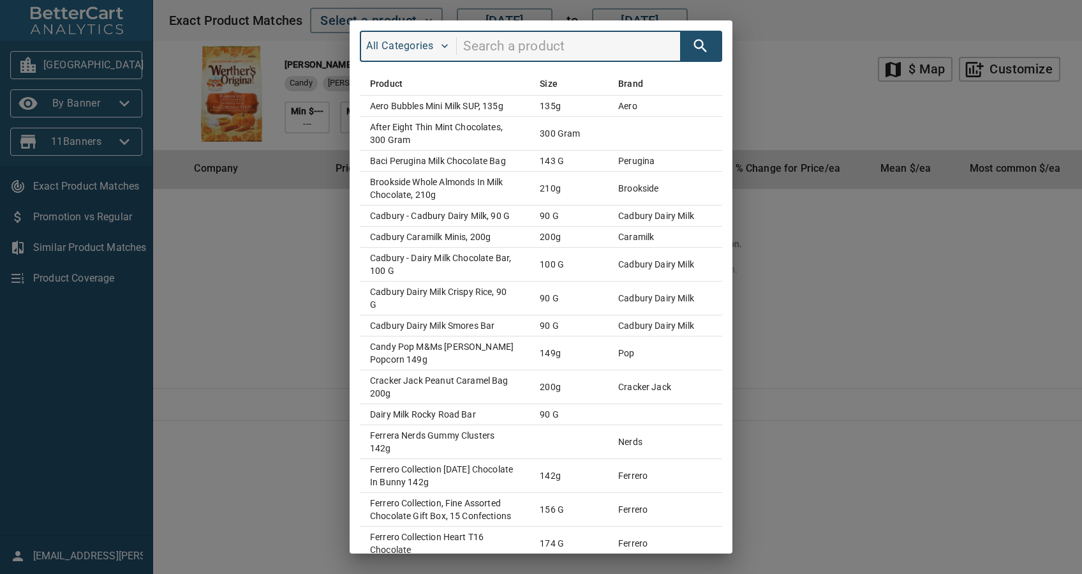
click at [510, 50] on input "search" at bounding box center [571, 46] width 217 height 24
type input "Werther"
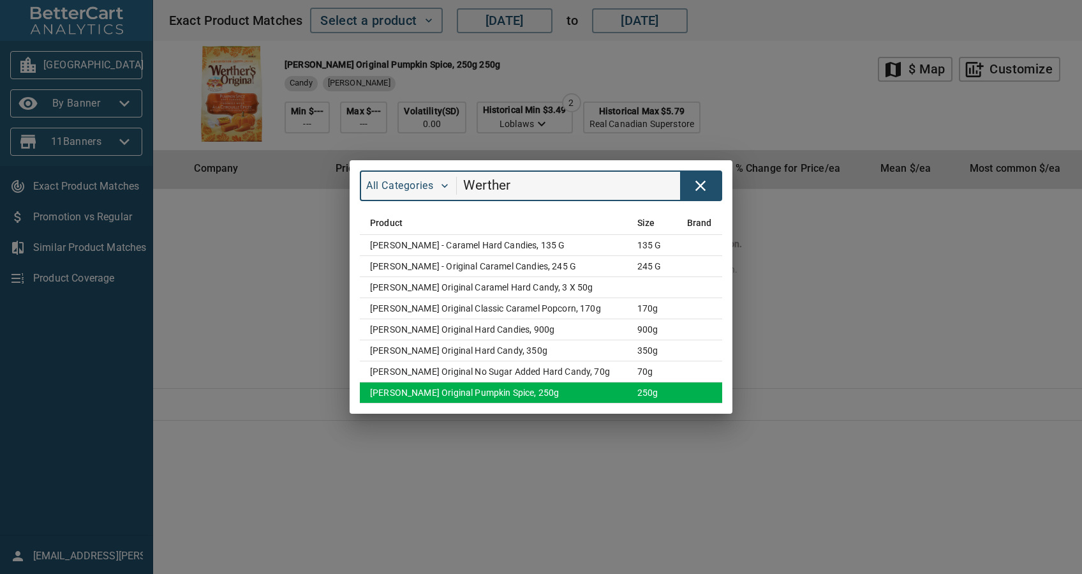
click at [511, 398] on td "[PERSON_NAME] Original Pumpkin Spice, 250g" at bounding box center [493, 392] width 267 height 21
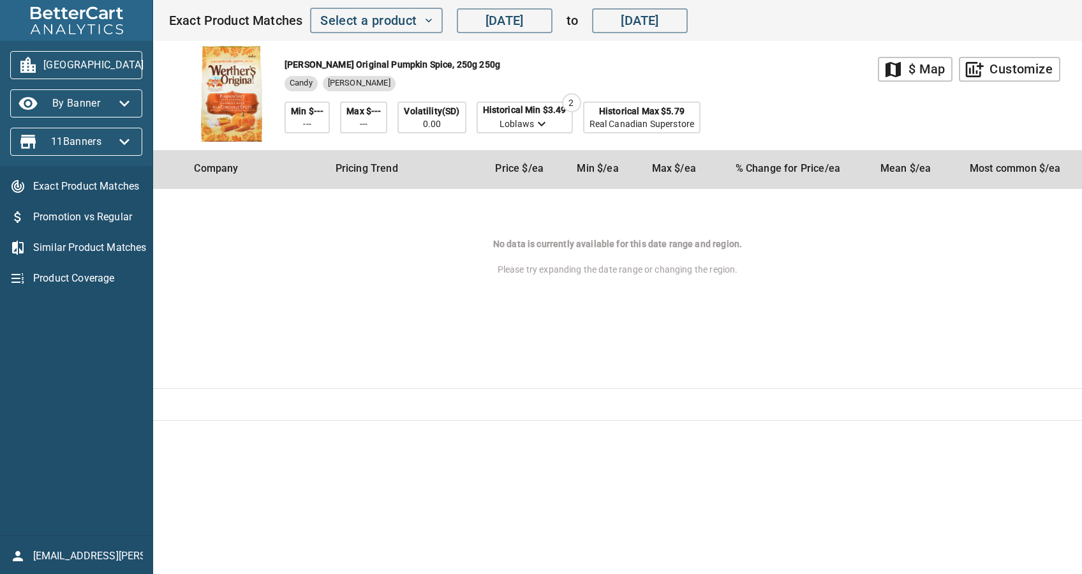
click at [105, 60] on span "[GEOGRAPHIC_DATA]" at bounding box center [76, 65] width 112 height 20
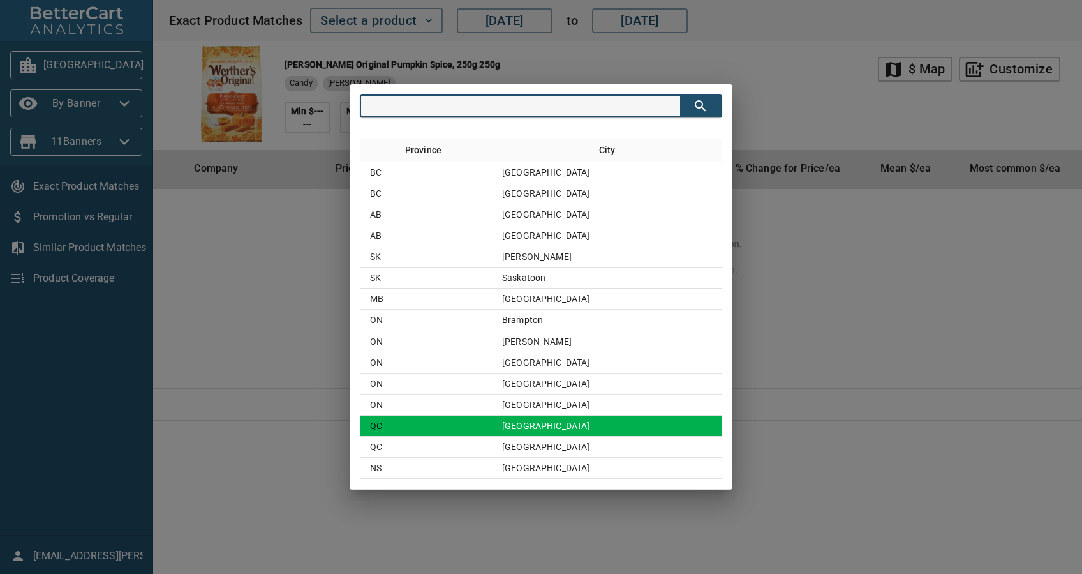
click at [625, 425] on td "[GEOGRAPHIC_DATA]" at bounding box center [607, 425] width 230 height 21
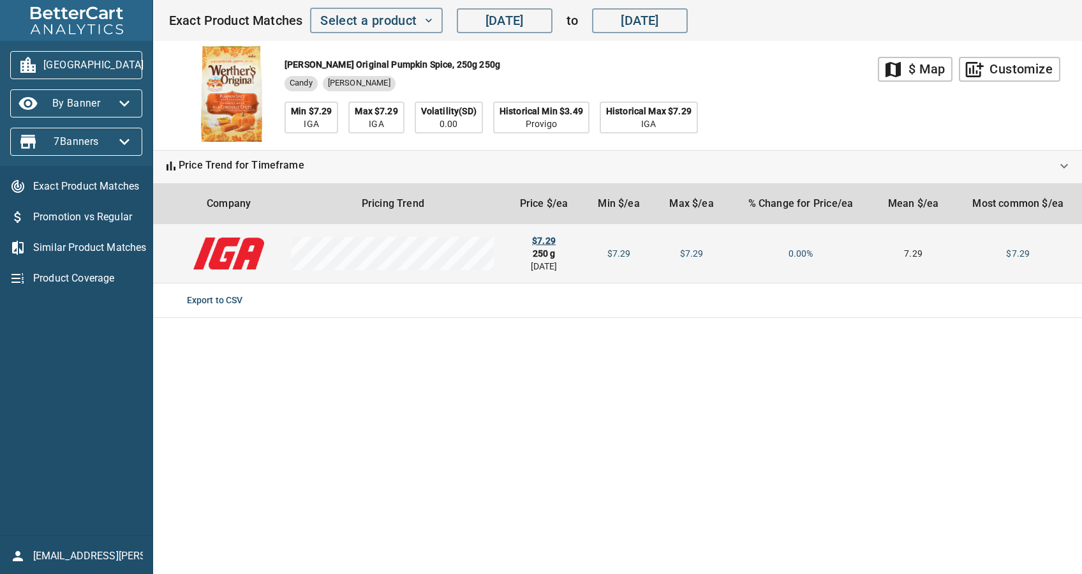
click at [539, 240] on div "$7.29" at bounding box center [544, 240] width 59 height 13
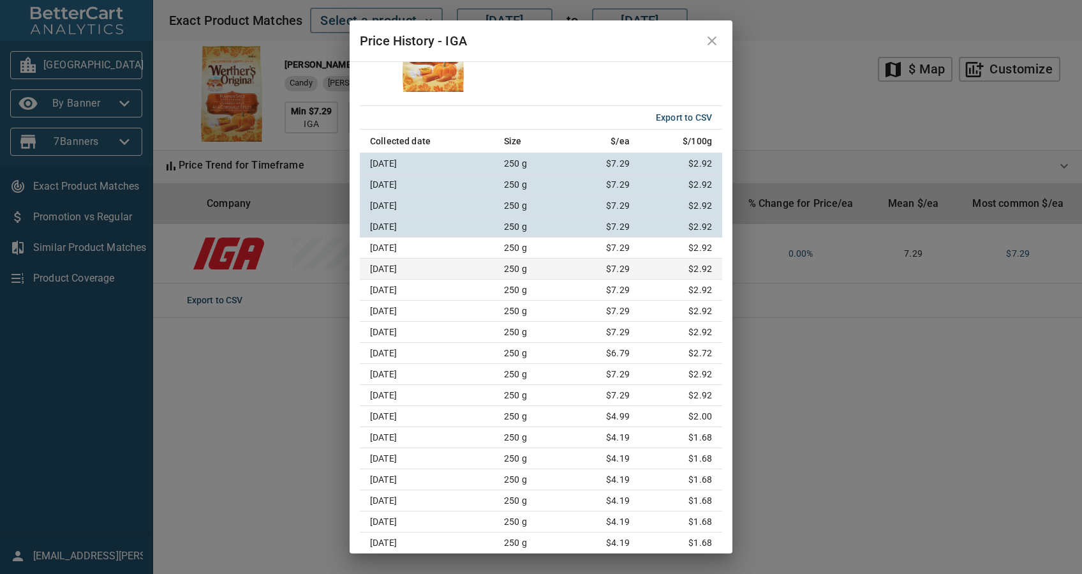
scroll to position [94, 0]
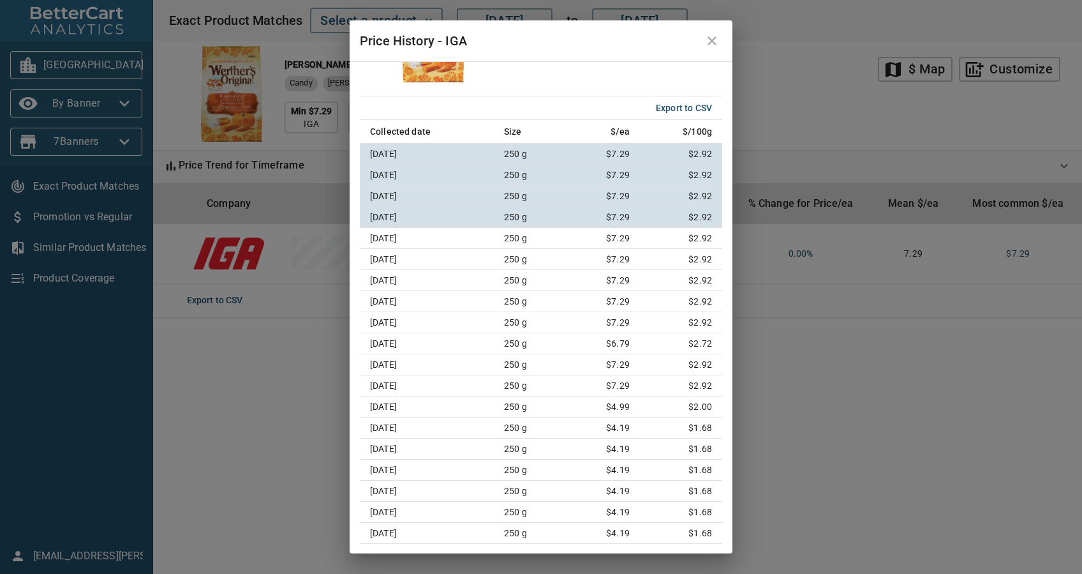
click at [714, 36] on icon "close" at bounding box center [711, 40] width 15 height 15
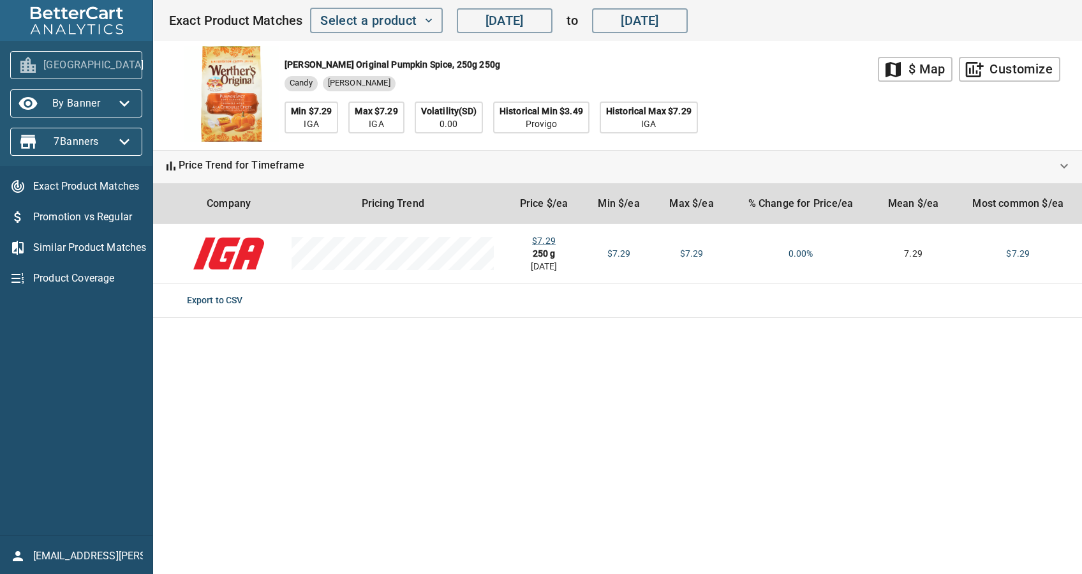
click at [71, 53] on button "[GEOGRAPHIC_DATA]" at bounding box center [76, 65] width 132 height 28
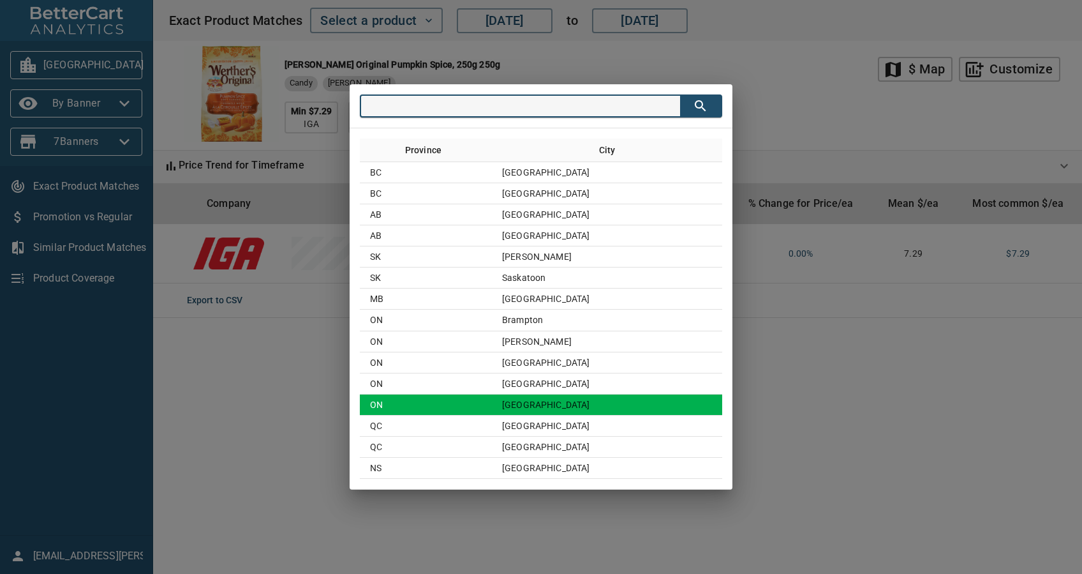
click at [492, 406] on td "ON" at bounding box center [426, 404] width 132 height 21
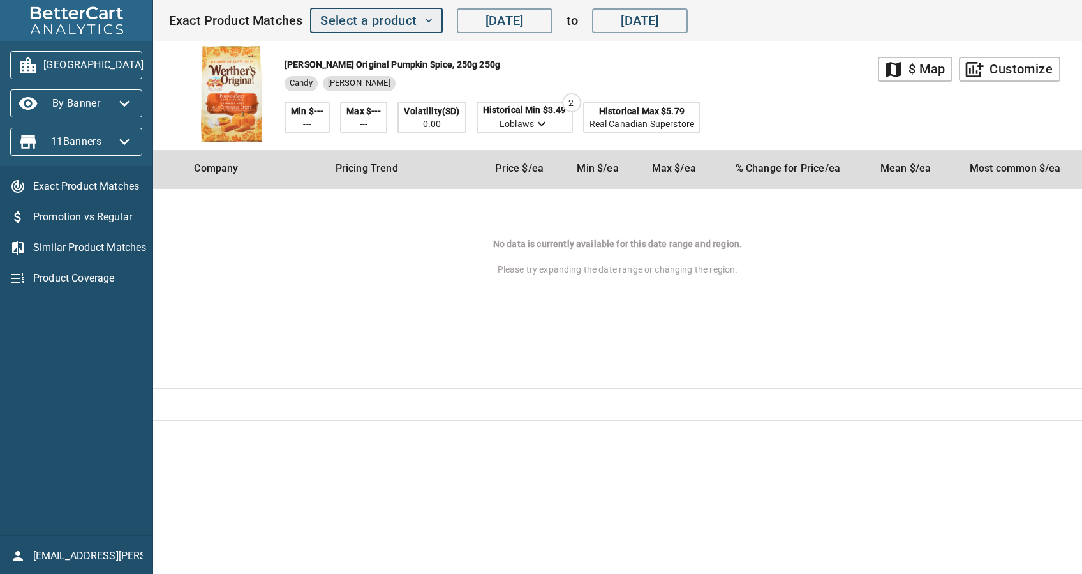
click at [396, 13] on span "Select a product" at bounding box center [376, 21] width 112 height 22
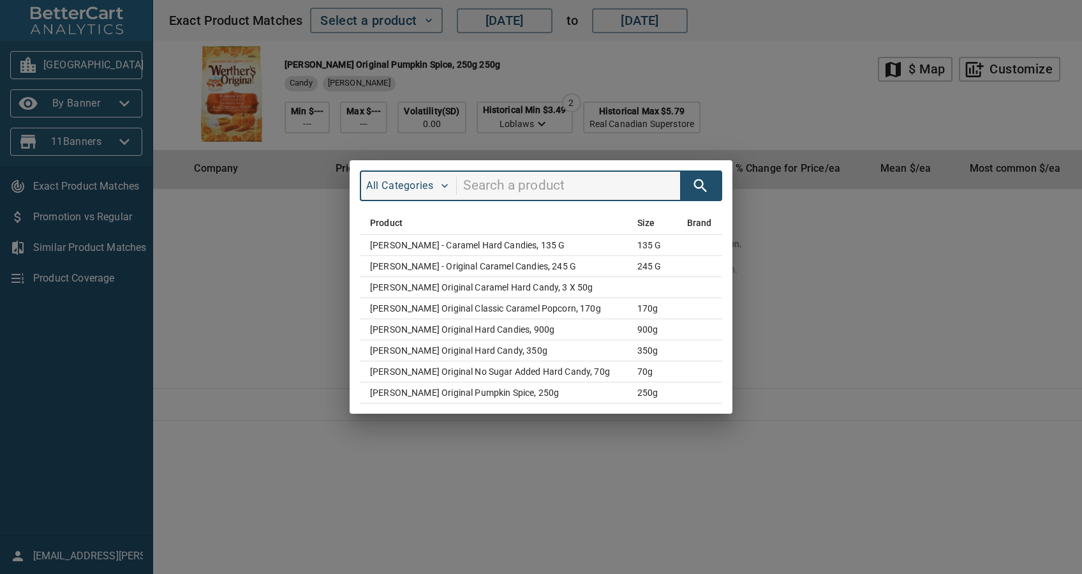
click at [491, 192] on input "search" at bounding box center [571, 186] width 217 height 24
click at [503, 191] on input "search" at bounding box center [571, 186] width 217 height 24
type input "mamba"
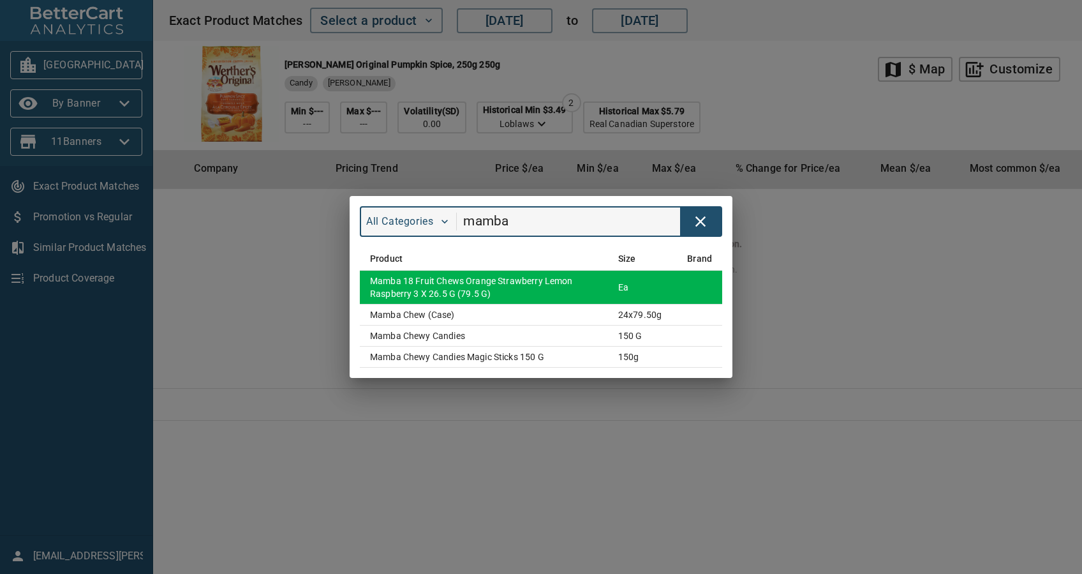
click at [459, 282] on td "Mamba 18 Fruit Chews Orange Strawberry Lemon Raspberry 3 X 26.5 g (79.5 G)" at bounding box center [484, 288] width 248 height 34
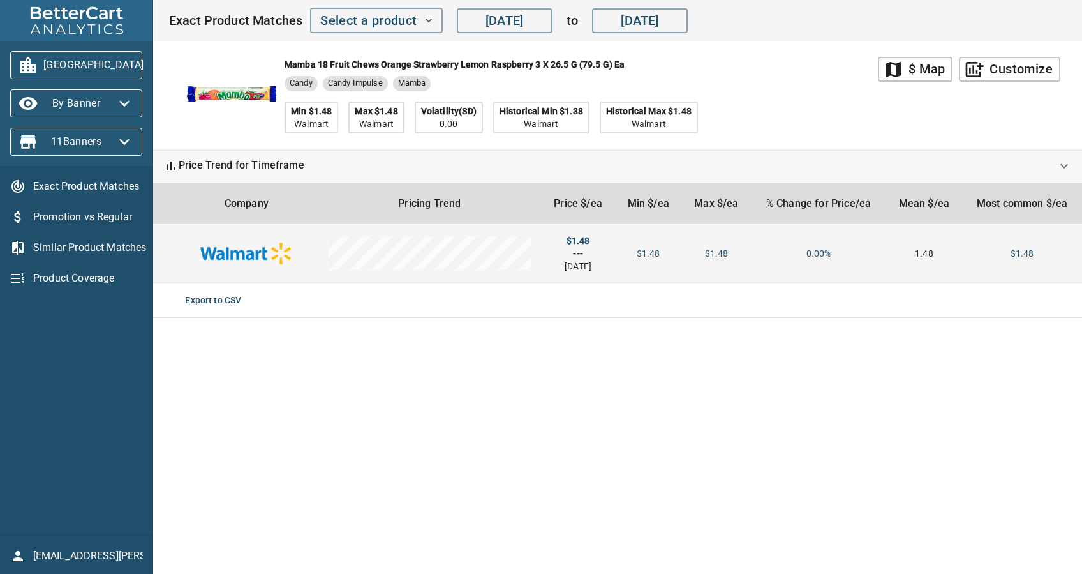
click at [582, 239] on div "$1.48" at bounding box center [578, 240] width 54 height 13
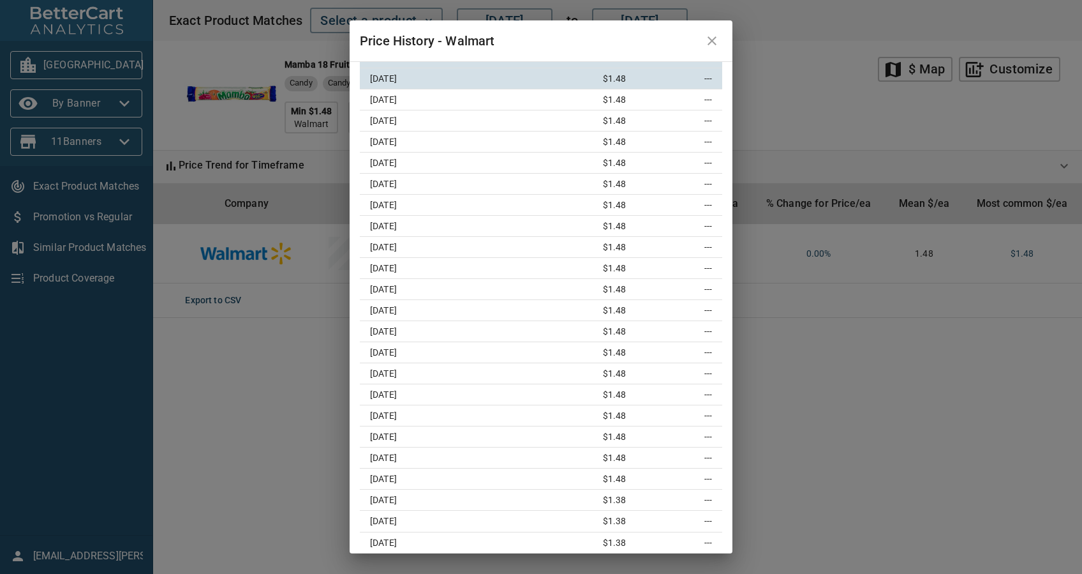
scroll to position [0, 0]
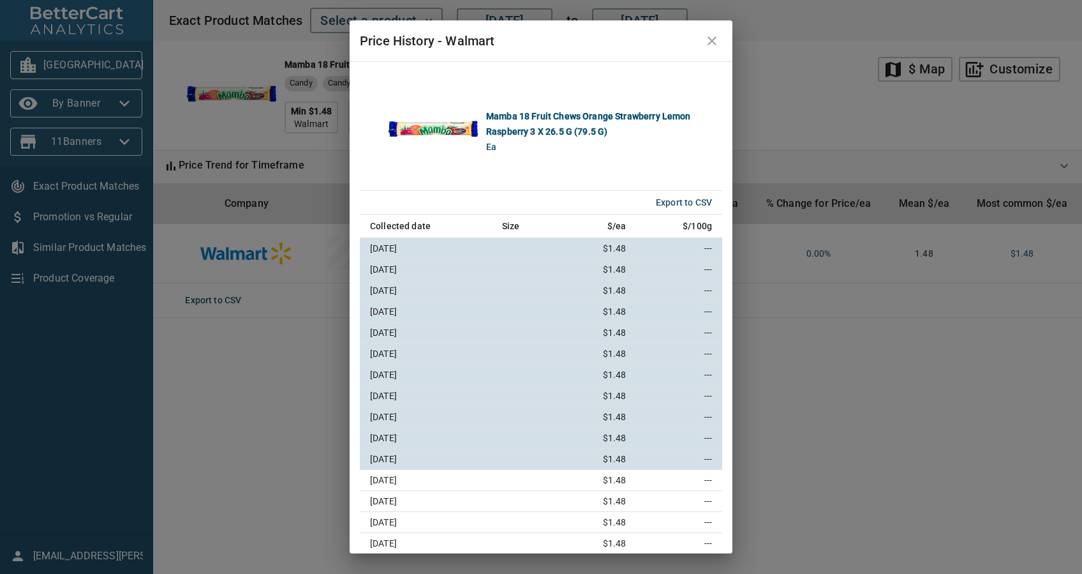
drag, startPoint x: 716, startPoint y: 33, endPoint x: 592, endPoint y: 4, distance: 127.1
click at [716, 33] on icon "close" at bounding box center [711, 40] width 15 height 15
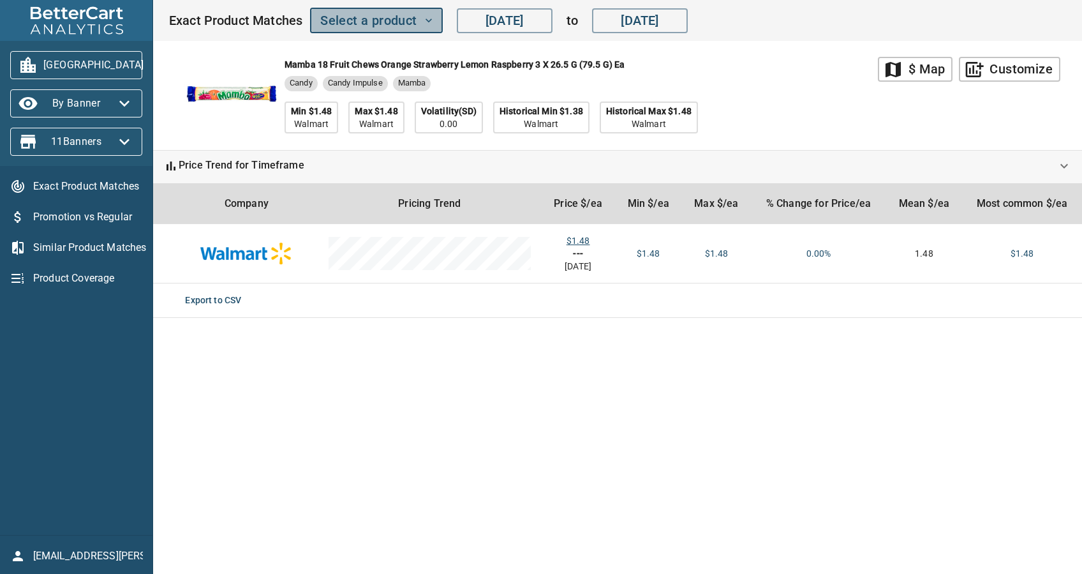
click at [346, 27] on span "Select a product" at bounding box center [376, 21] width 112 height 22
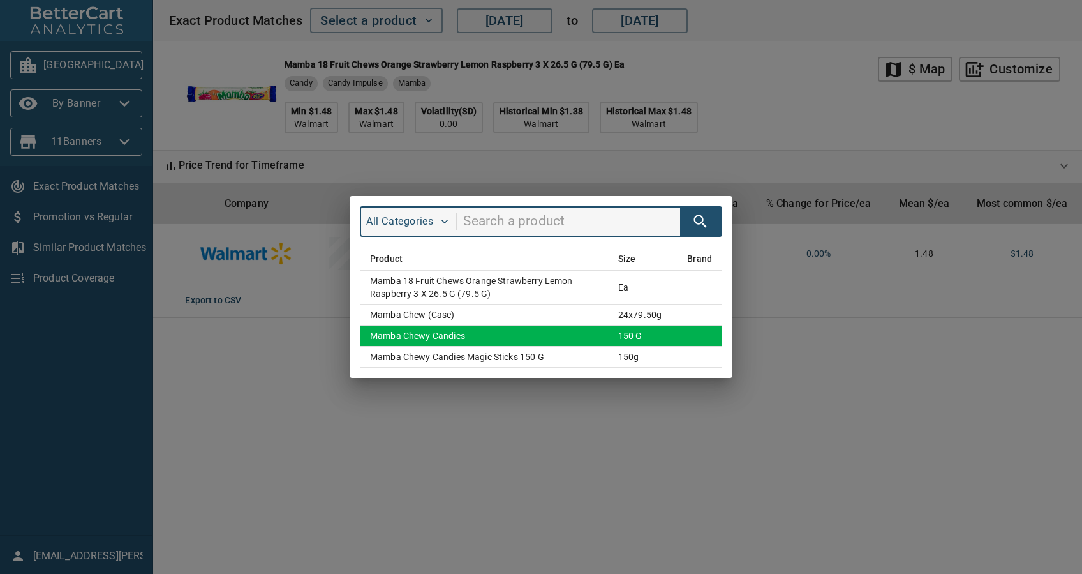
click at [482, 339] on td "Mamba Chewy Candies" at bounding box center [484, 335] width 248 height 21
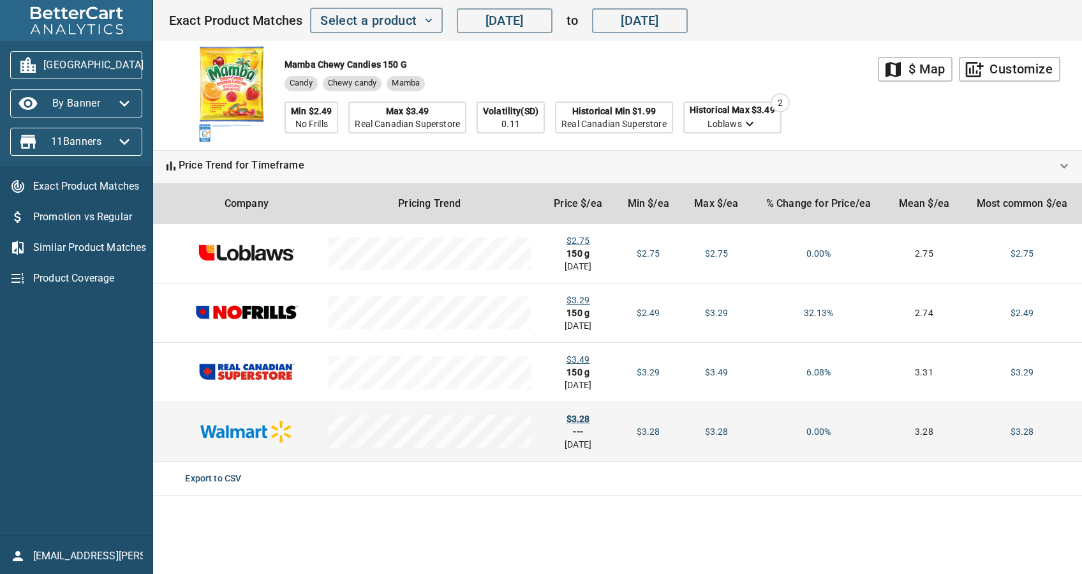
click at [575, 419] on div "$3.28" at bounding box center [578, 418] width 54 height 13
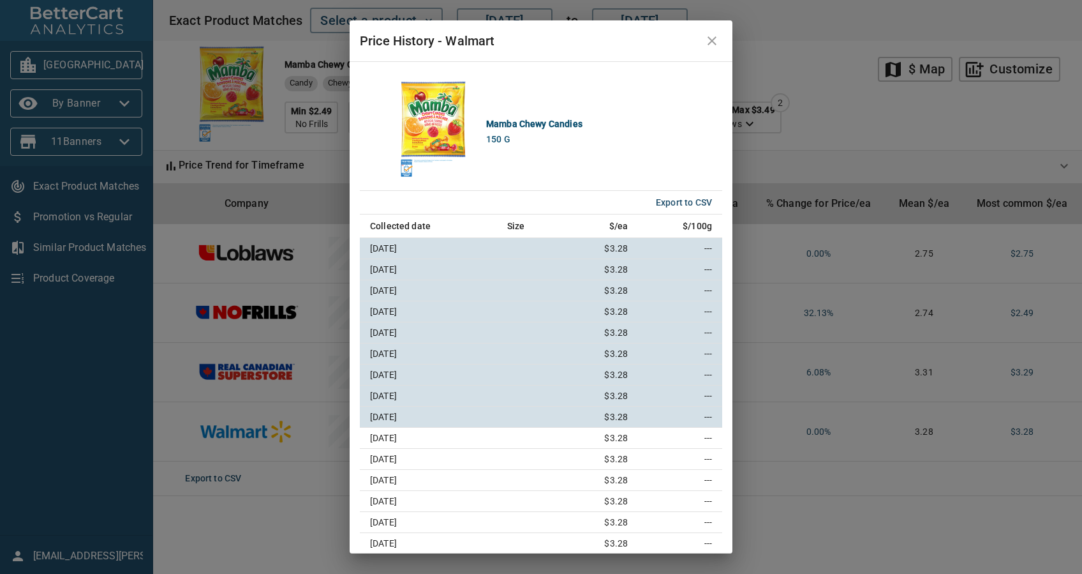
click at [711, 44] on icon "close" at bounding box center [711, 40] width 15 height 15
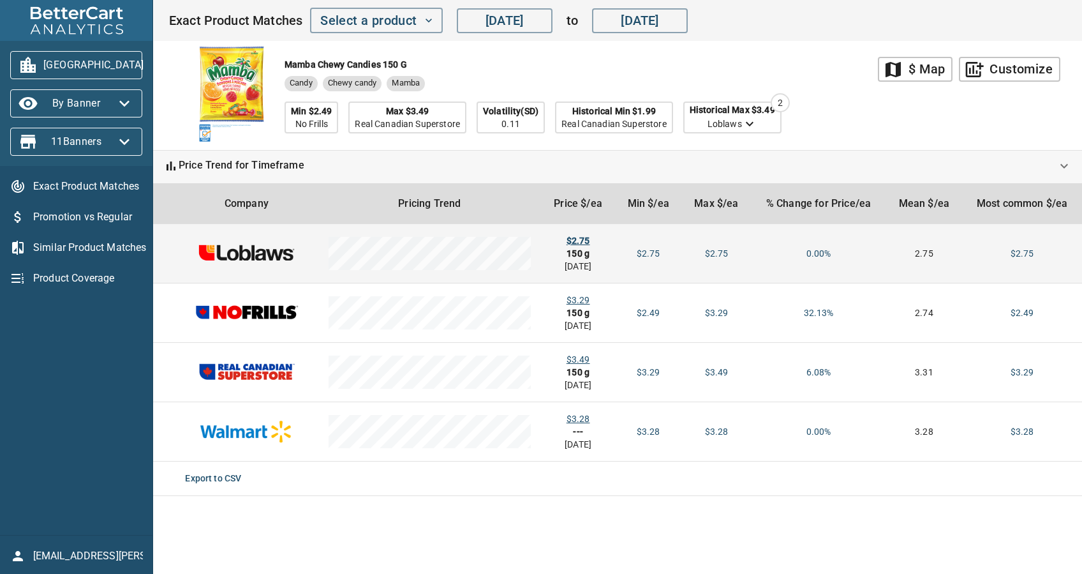
click at [584, 240] on div "$2.75" at bounding box center [578, 240] width 54 height 13
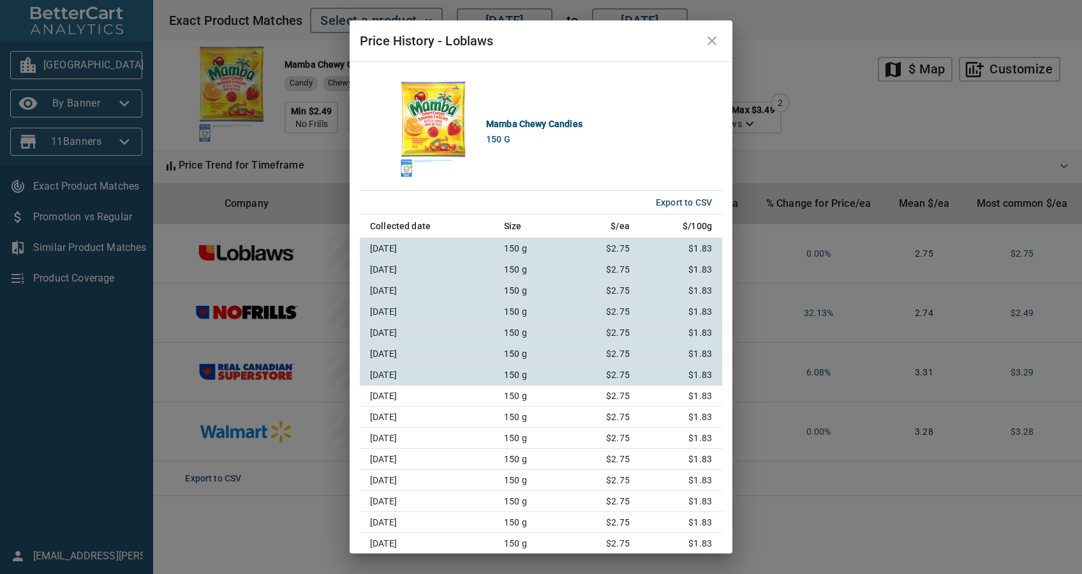
click at [709, 40] on icon "close" at bounding box center [711, 40] width 15 height 15
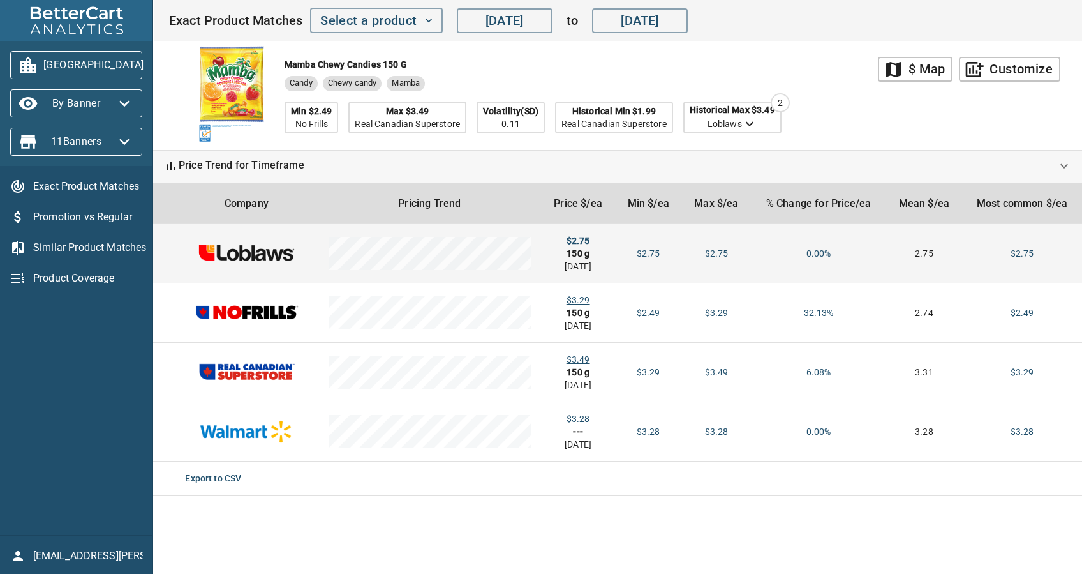
click at [585, 234] on div "$2.75" at bounding box center [578, 240] width 54 height 13
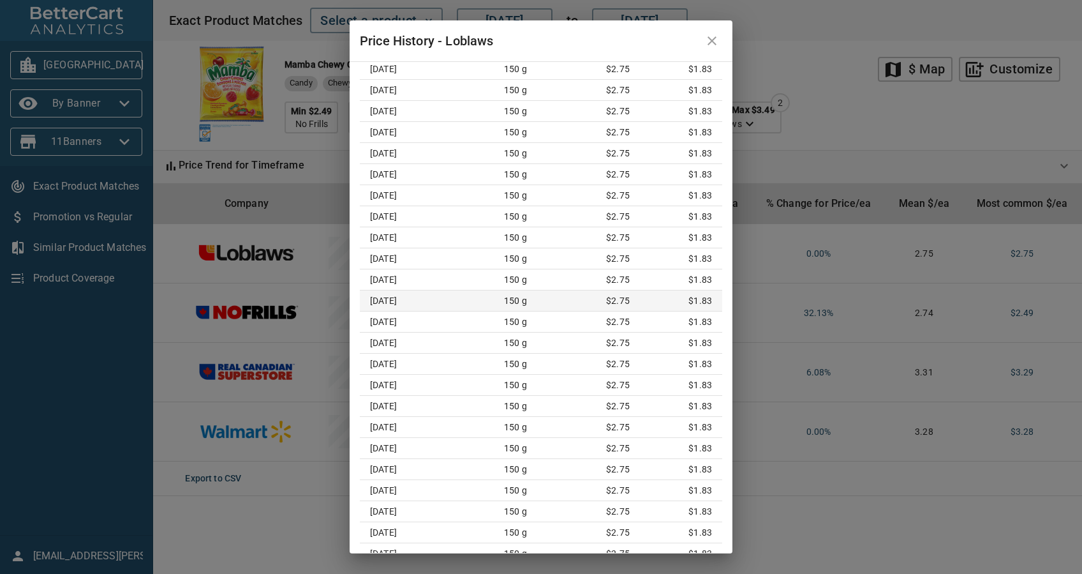
scroll to position [1786, 0]
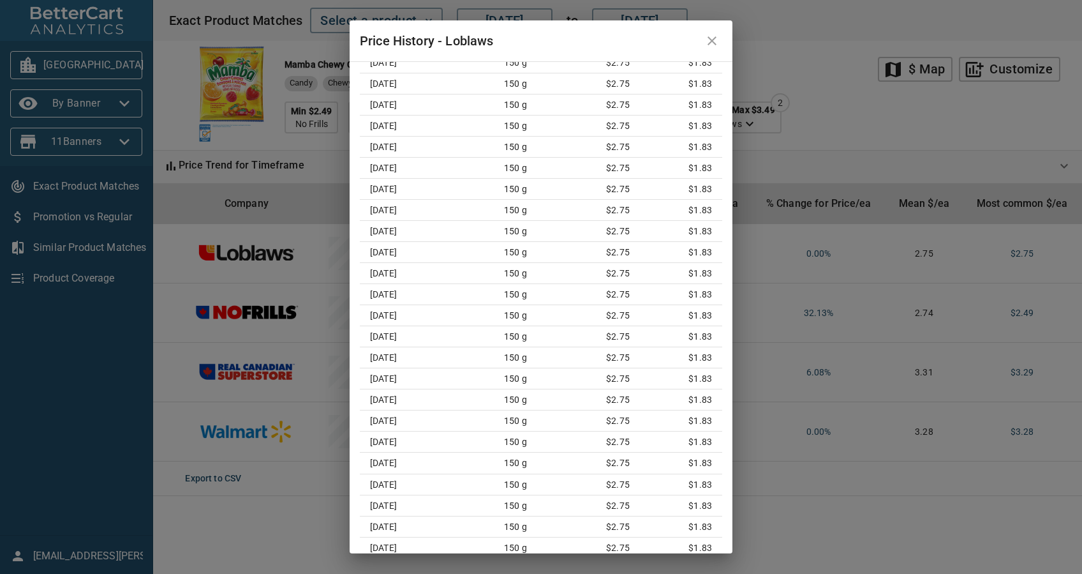
click at [732, 178] on div "Price History - Loblaws Mamba Chewy Candies 150 g Export to CSV Collected date …" at bounding box center [541, 287] width 1082 height 574
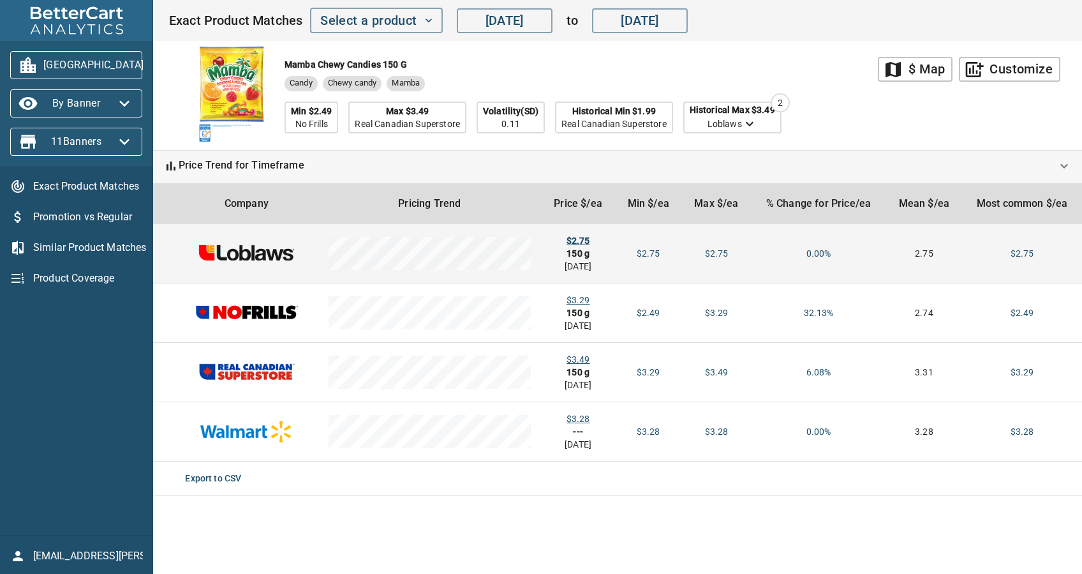
click at [581, 242] on div "$2.75" at bounding box center [578, 240] width 54 height 13
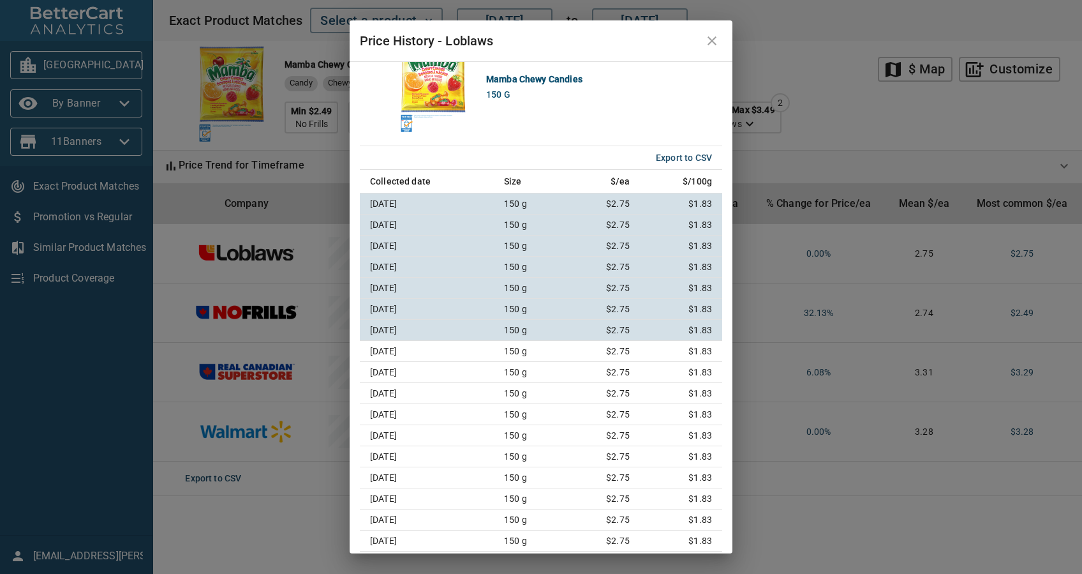
scroll to position [0, 0]
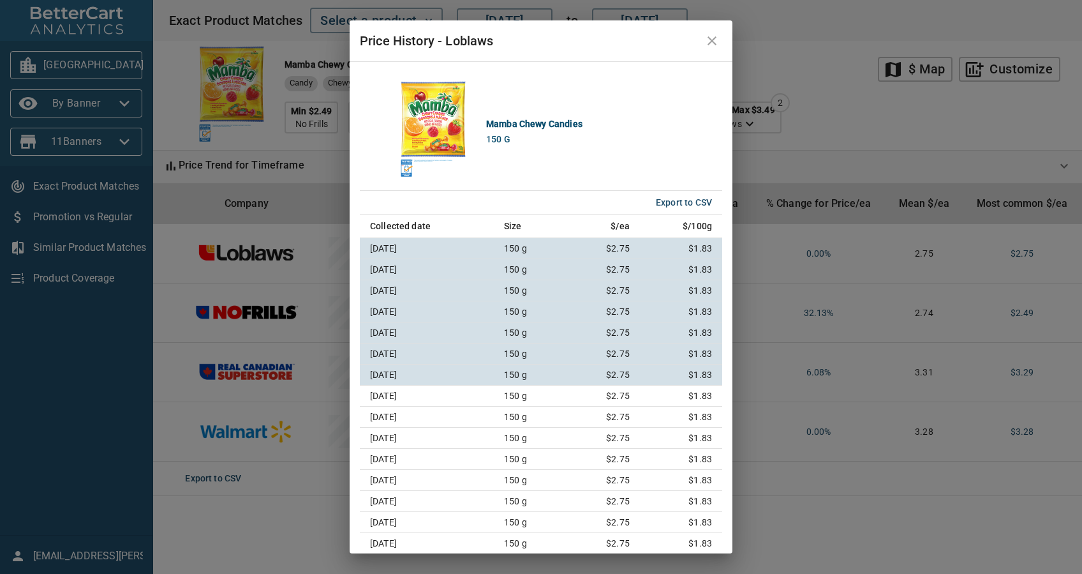
click at [711, 38] on icon "close" at bounding box center [711, 40] width 15 height 15
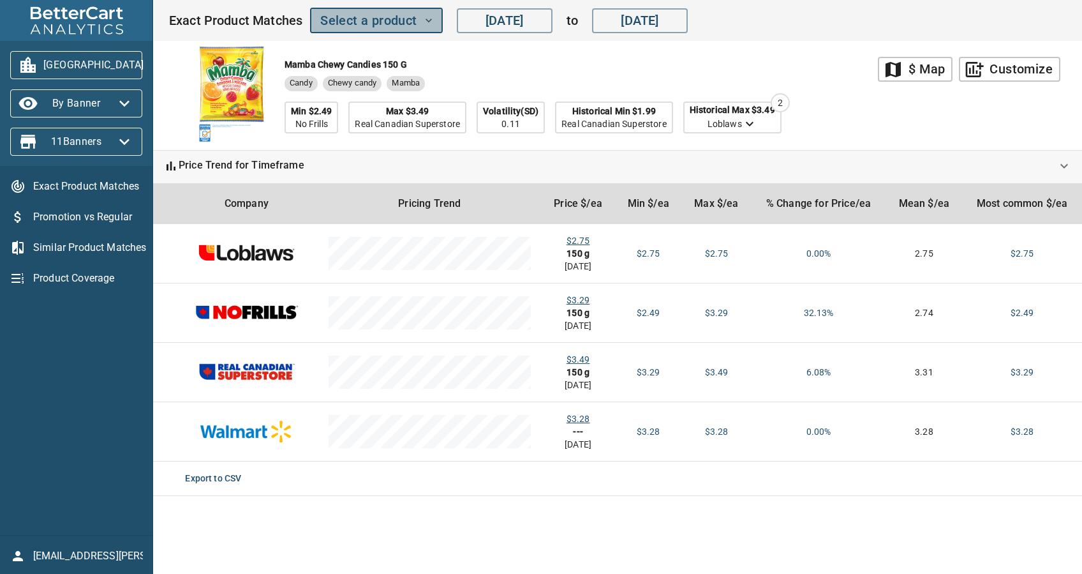
click at [346, 19] on span "Select a product" at bounding box center [376, 21] width 112 height 22
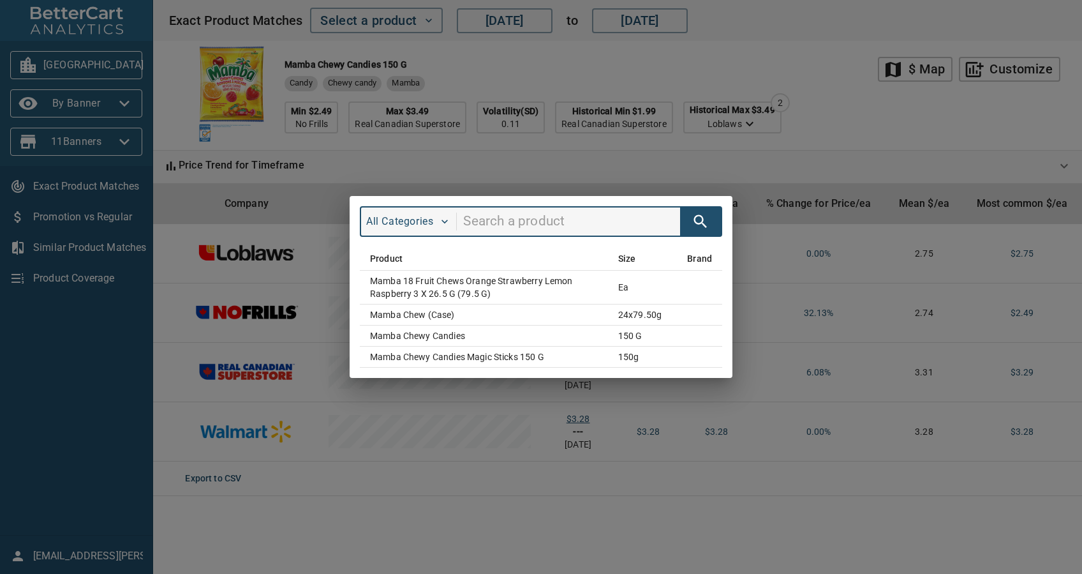
click at [484, 222] on input "search" at bounding box center [571, 221] width 217 height 24
type input "merci"
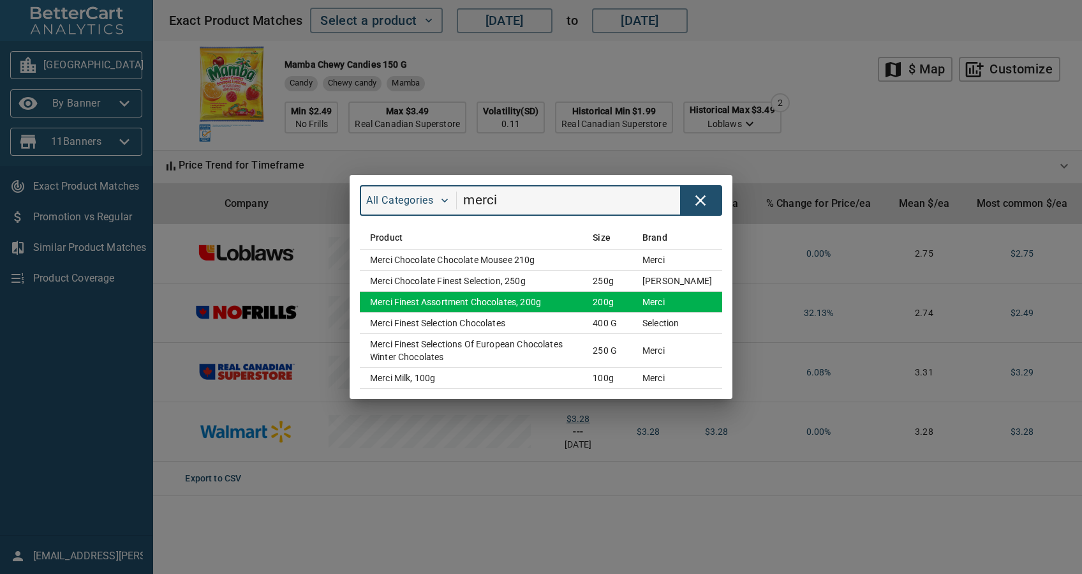
click at [515, 299] on td "Merci Finest Assortment Chocolates, 200g" at bounding box center [471, 302] width 223 height 21
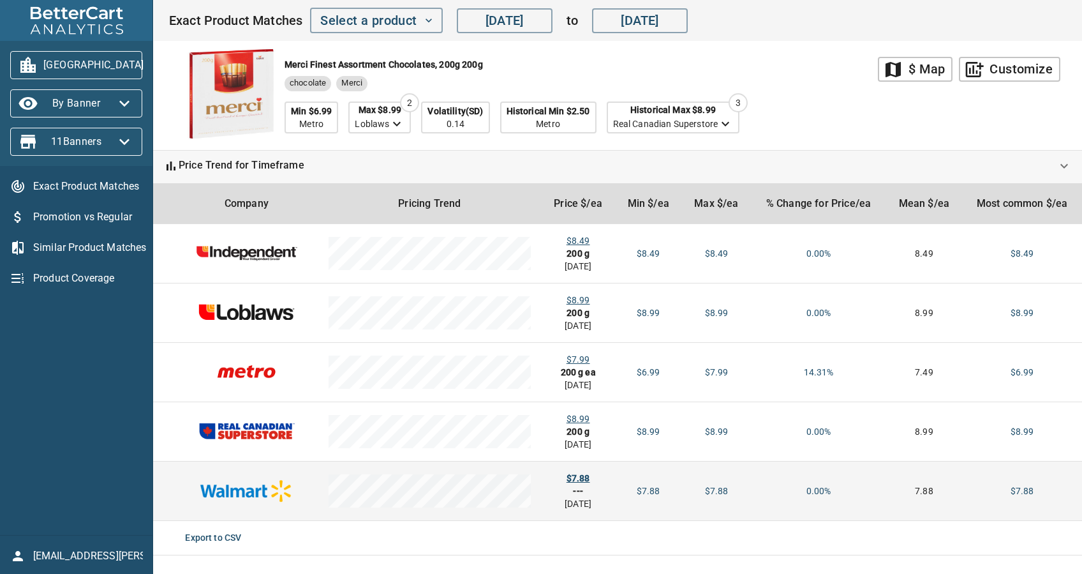
click at [587, 481] on div "$7.88" at bounding box center [578, 477] width 54 height 13
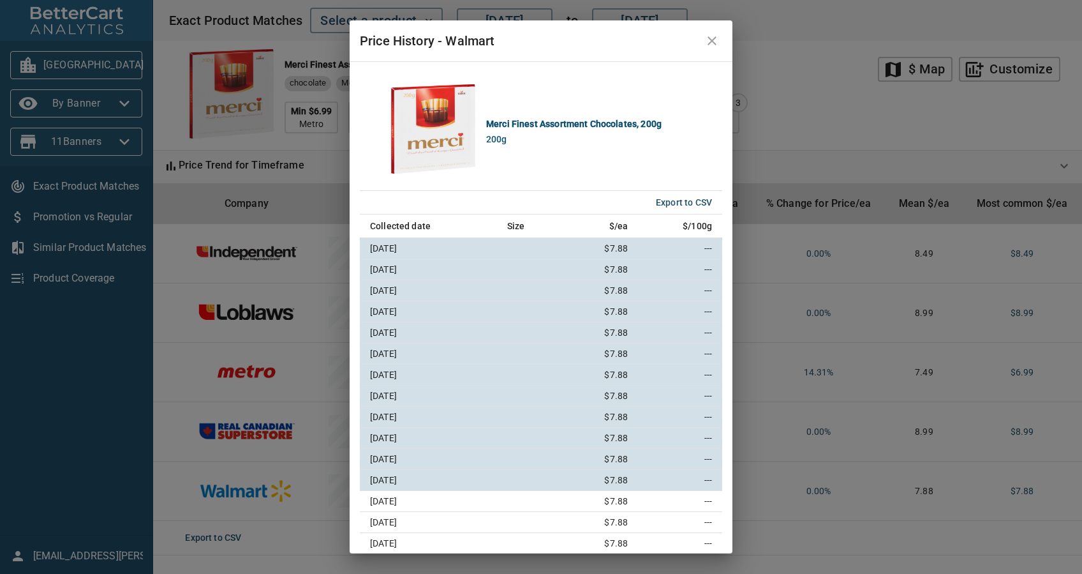
drag, startPoint x: 727, startPoint y: 41, endPoint x: 654, endPoint y: 71, distance: 78.9
click at [725, 41] on button "close" at bounding box center [712, 41] width 31 height 31
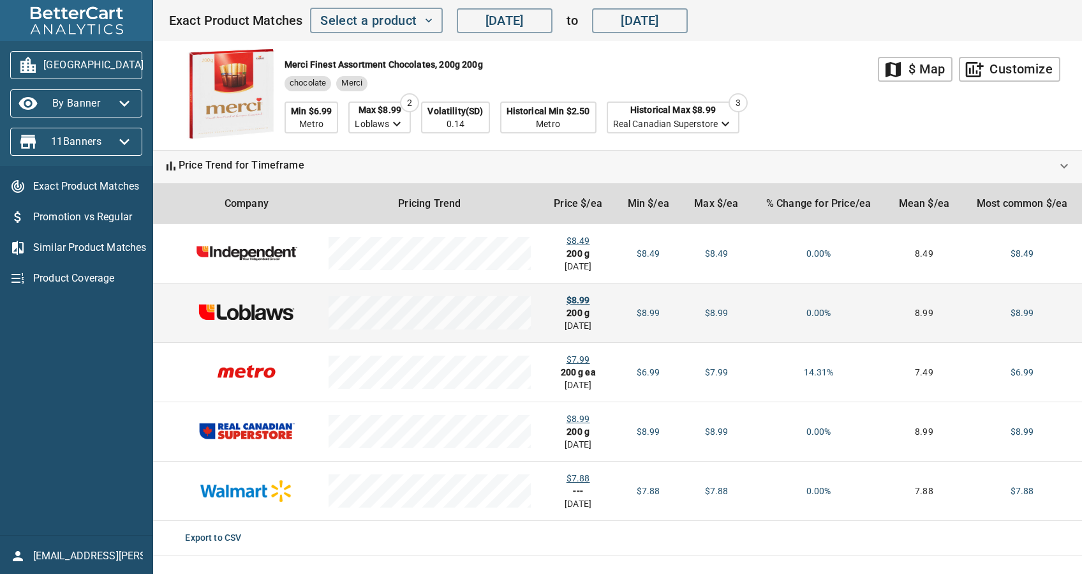
click at [576, 299] on div "$8.99" at bounding box center [578, 299] width 54 height 13
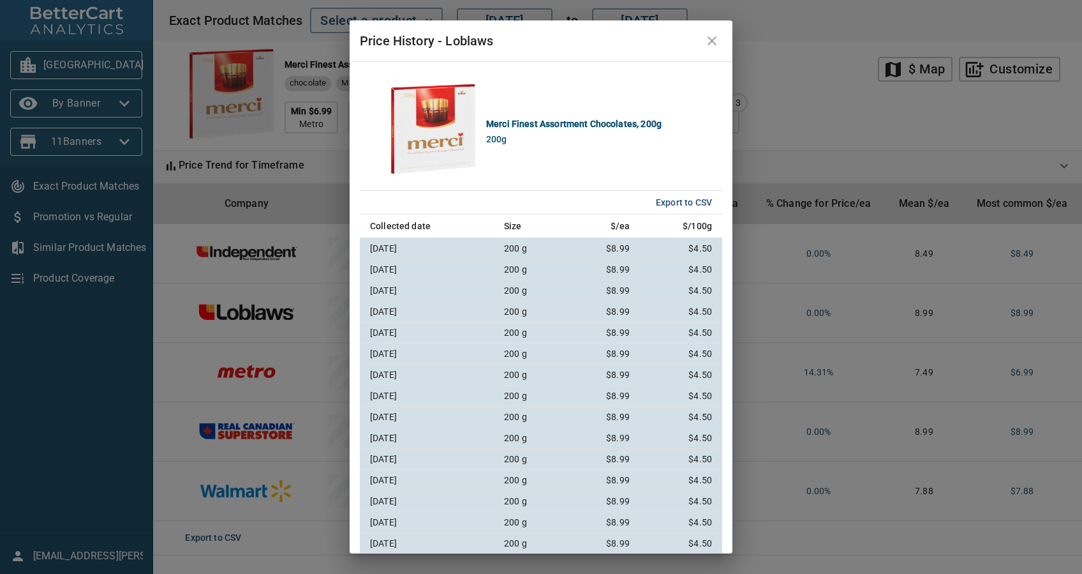
click at [706, 41] on icon "close" at bounding box center [711, 40] width 15 height 15
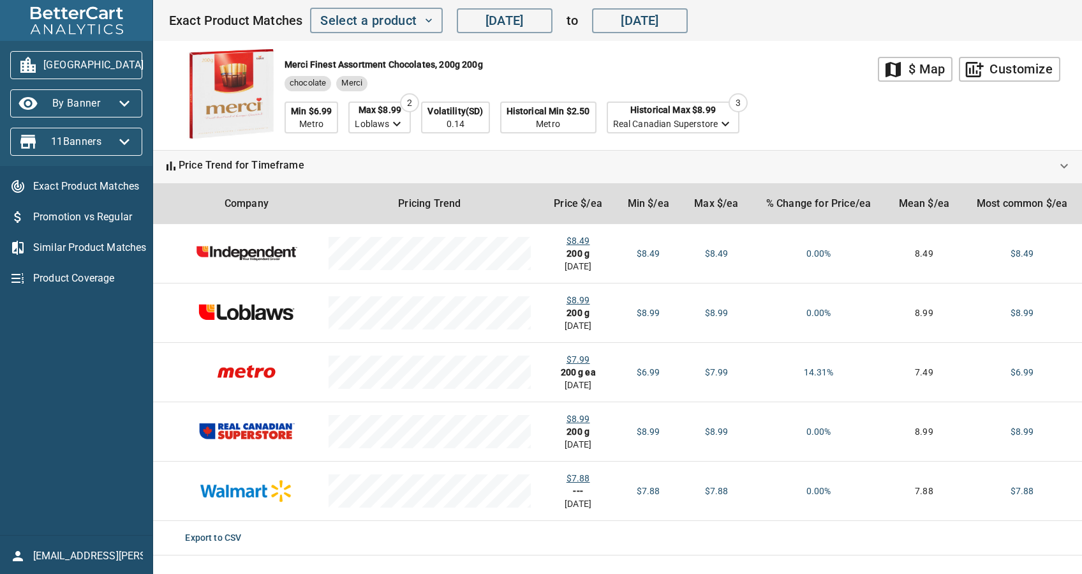
click at [81, 70] on span "[GEOGRAPHIC_DATA]" at bounding box center [76, 65] width 112 height 20
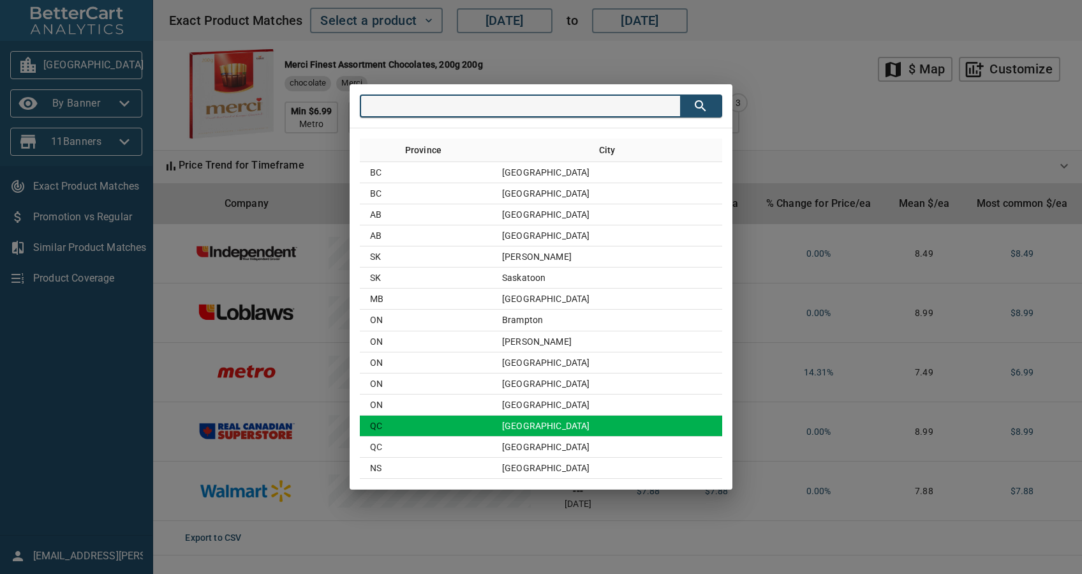
click at [654, 423] on td "[GEOGRAPHIC_DATA]" at bounding box center [607, 425] width 230 height 21
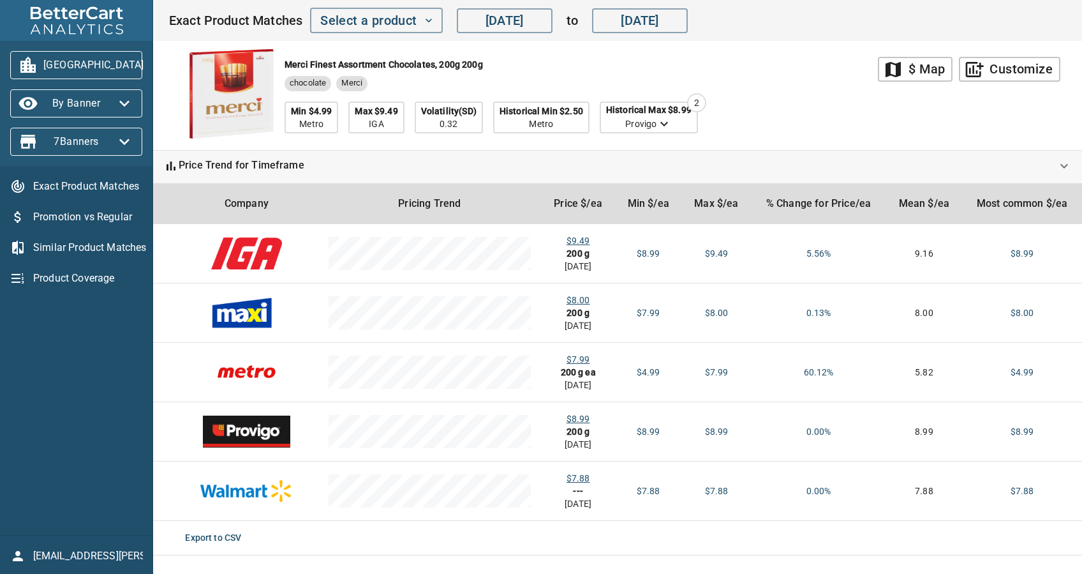
click at [54, 71] on span "[GEOGRAPHIC_DATA]" at bounding box center [76, 65] width 112 height 20
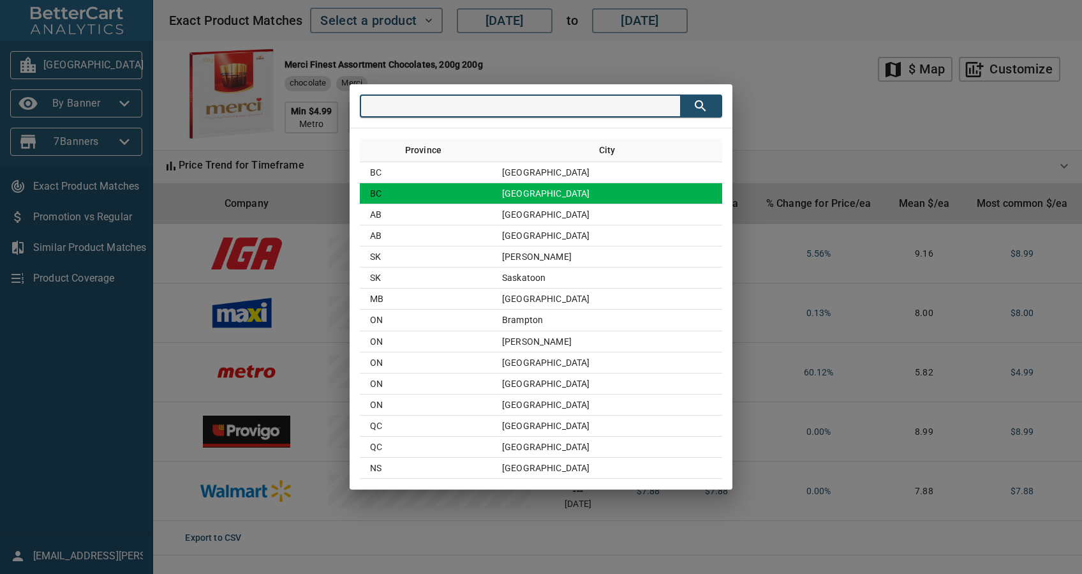
click at [570, 184] on td "[GEOGRAPHIC_DATA]" at bounding box center [607, 193] width 230 height 21
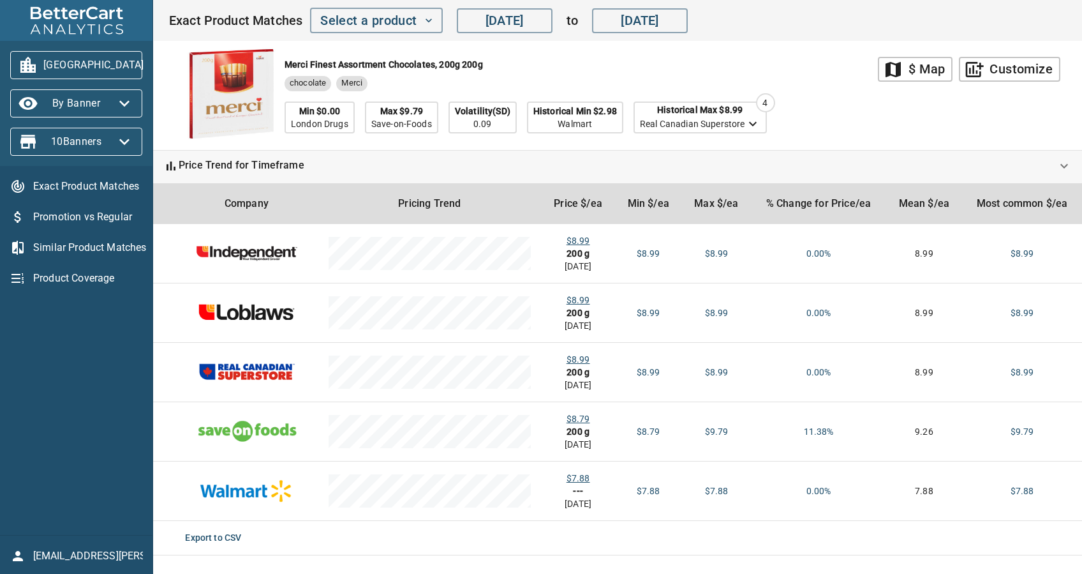
click at [112, 70] on span "[GEOGRAPHIC_DATA]" at bounding box center [76, 65] width 112 height 20
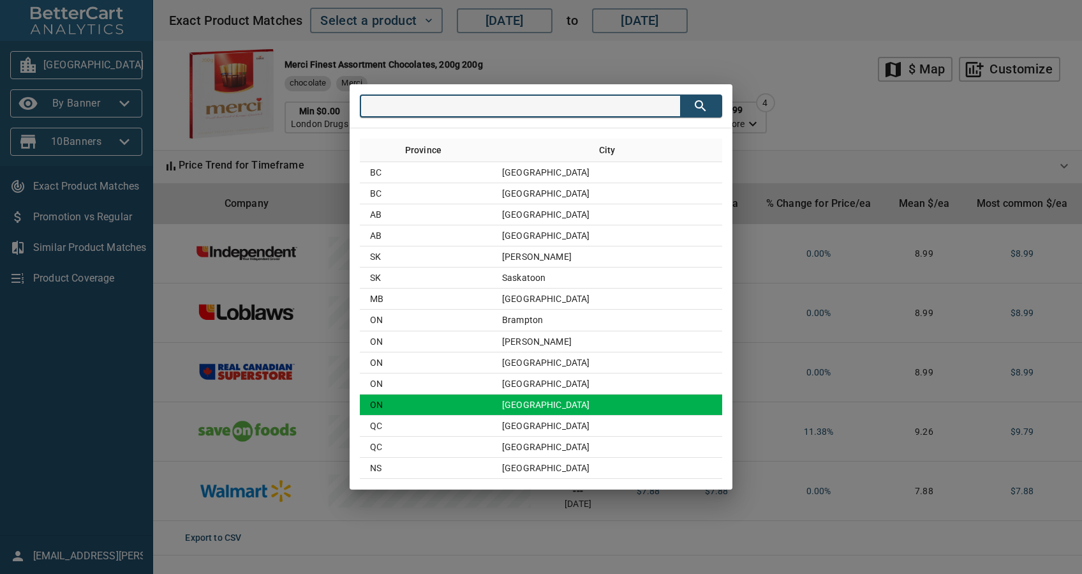
click at [572, 403] on td "[GEOGRAPHIC_DATA]" at bounding box center [607, 404] width 230 height 21
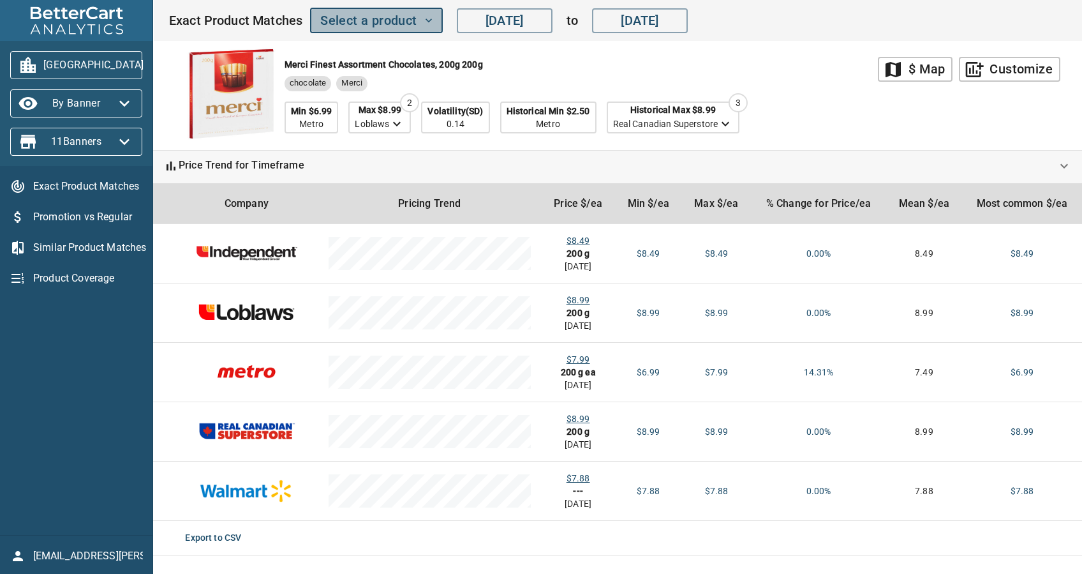
click at [363, 22] on span "Select a product" at bounding box center [376, 21] width 112 height 22
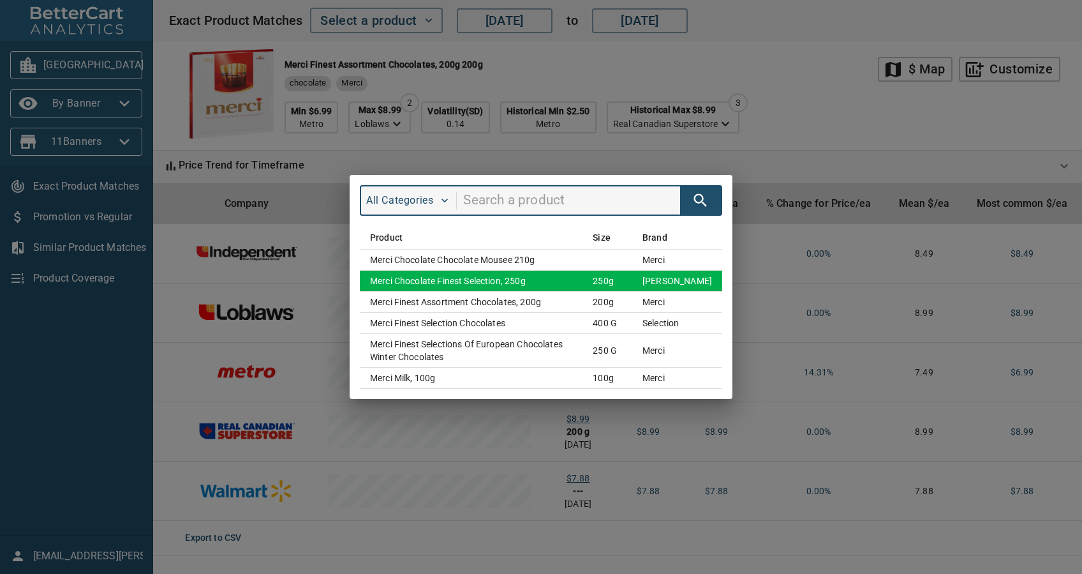
click at [482, 281] on td "Merci Chocolate Finest Selection, 250g" at bounding box center [471, 281] width 223 height 21
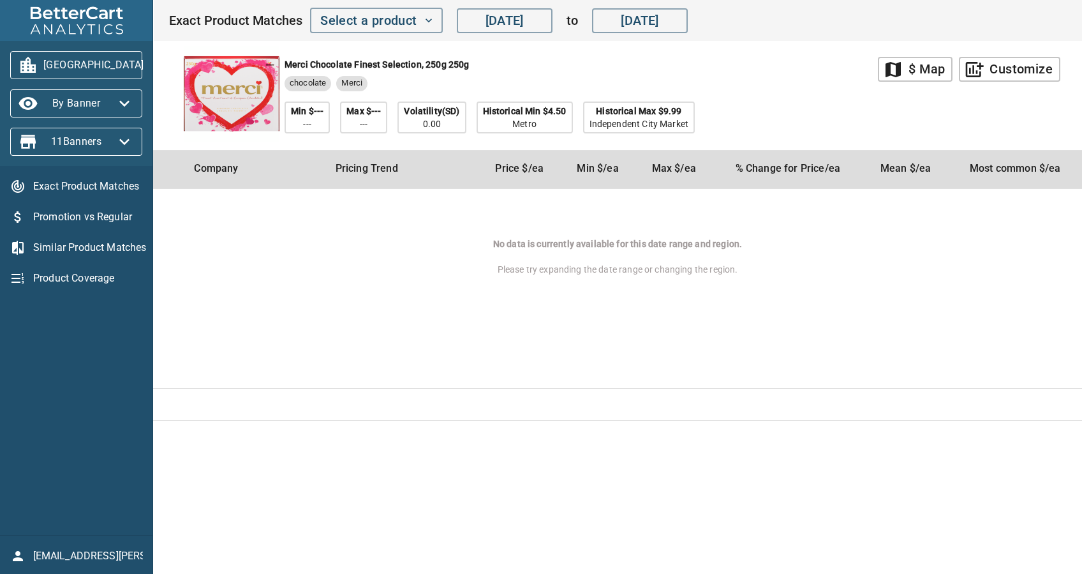
click at [47, 55] on span "[GEOGRAPHIC_DATA]" at bounding box center [76, 65] width 112 height 20
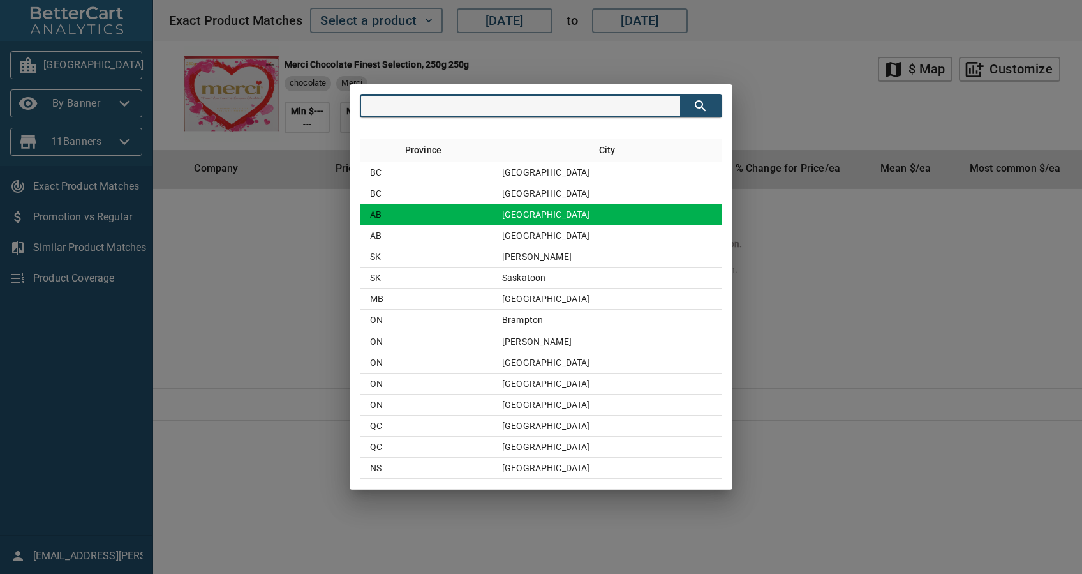
click at [528, 212] on td "[GEOGRAPHIC_DATA]" at bounding box center [607, 214] width 230 height 21
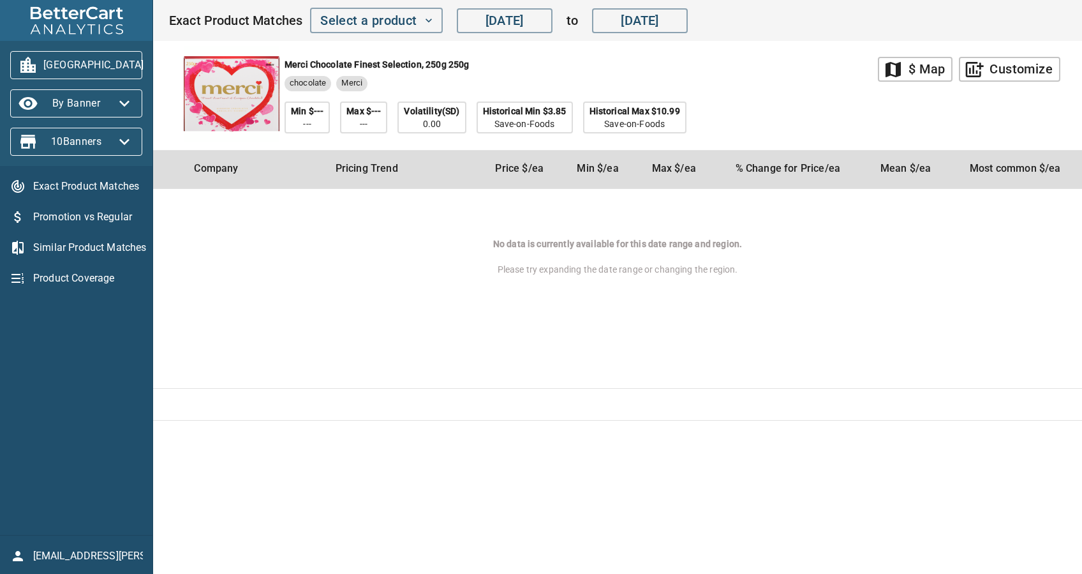
click at [87, 57] on span "[GEOGRAPHIC_DATA]" at bounding box center [76, 65] width 112 height 20
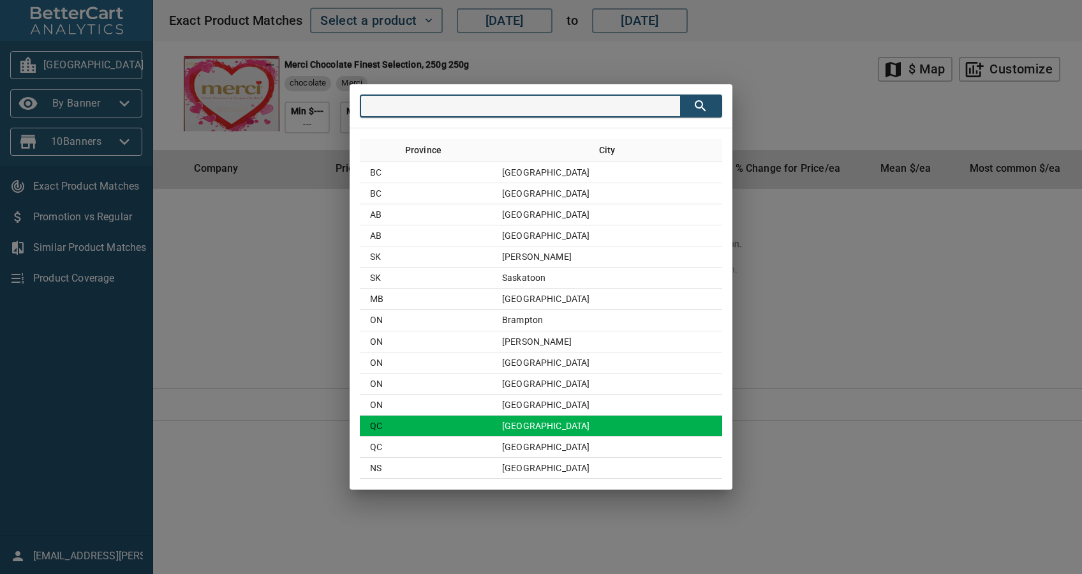
click at [575, 426] on td "[GEOGRAPHIC_DATA]" at bounding box center [607, 425] width 230 height 21
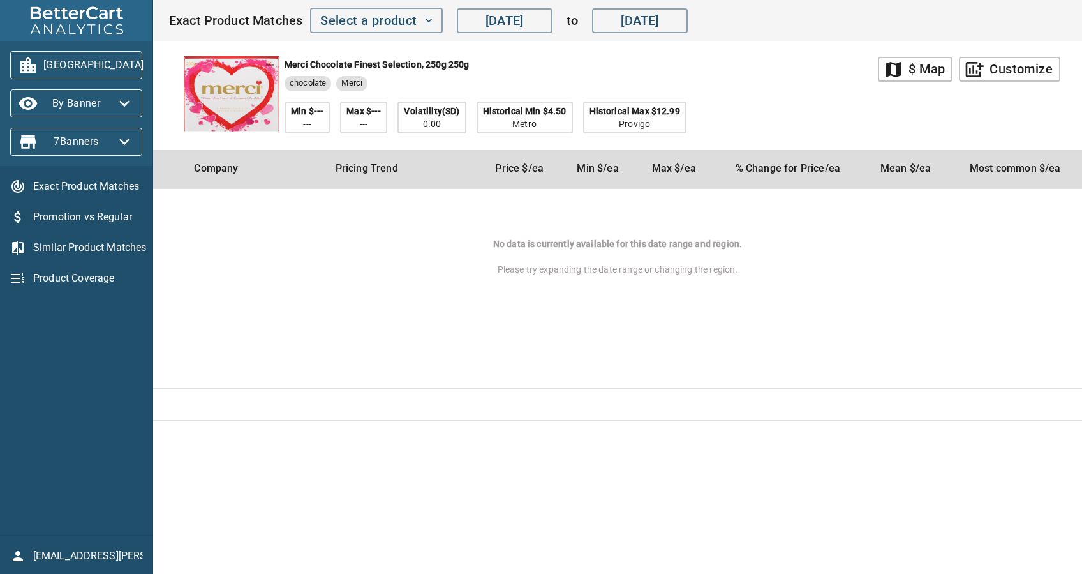
click at [77, 66] on span "[GEOGRAPHIC_DATA]" at bounding box center [76, 65] width 112 height 20
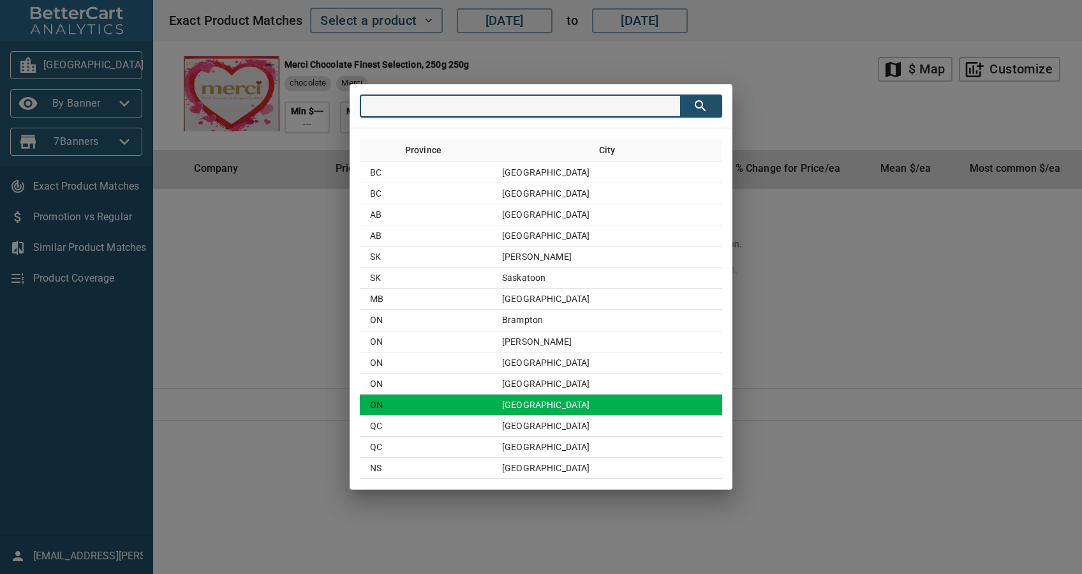
click at [600, 405] on td "[GEOGRAPHIC_DATA]" at bounding box center [607, 404] width 230 height 21
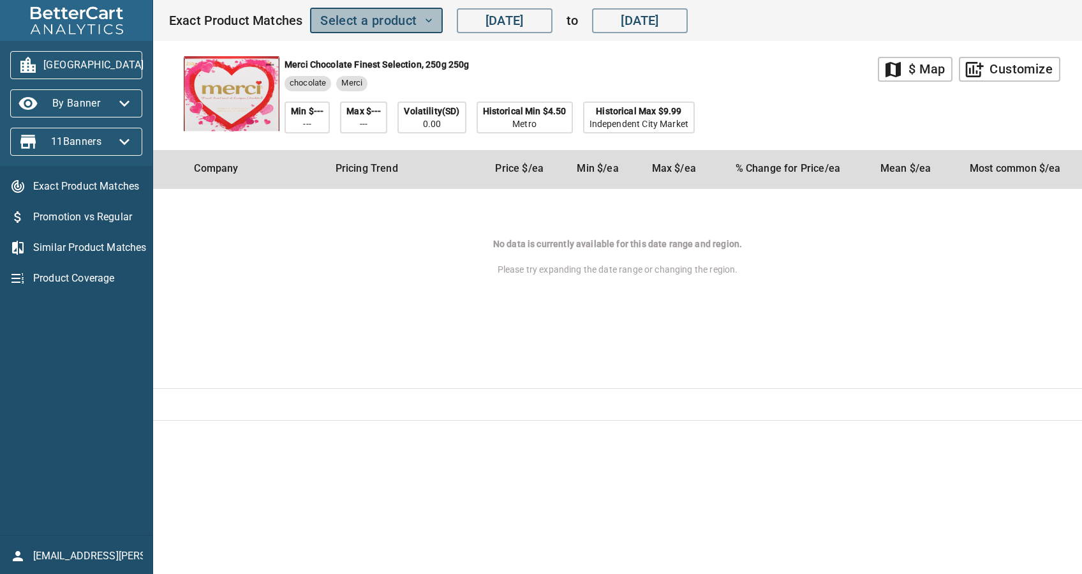
click at [375, 28] on span "Select a product" at bounding box center [376, 21] width 112 height 22
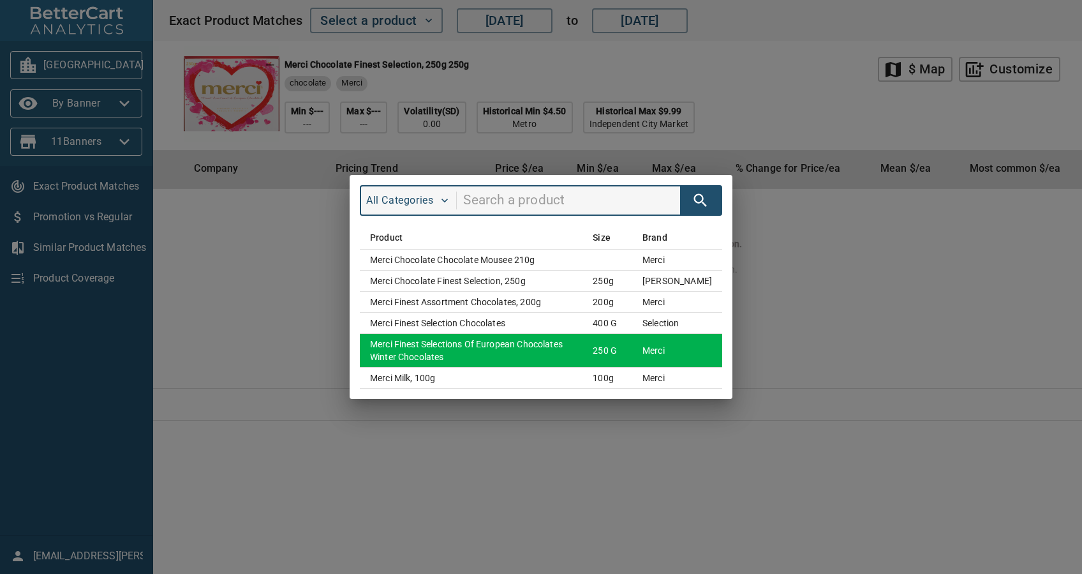
click at [535, 357] on td "merci Finest Selections of European Chocolates Winter Chocolates" at bounding box center [471, 351] width 223 height 34
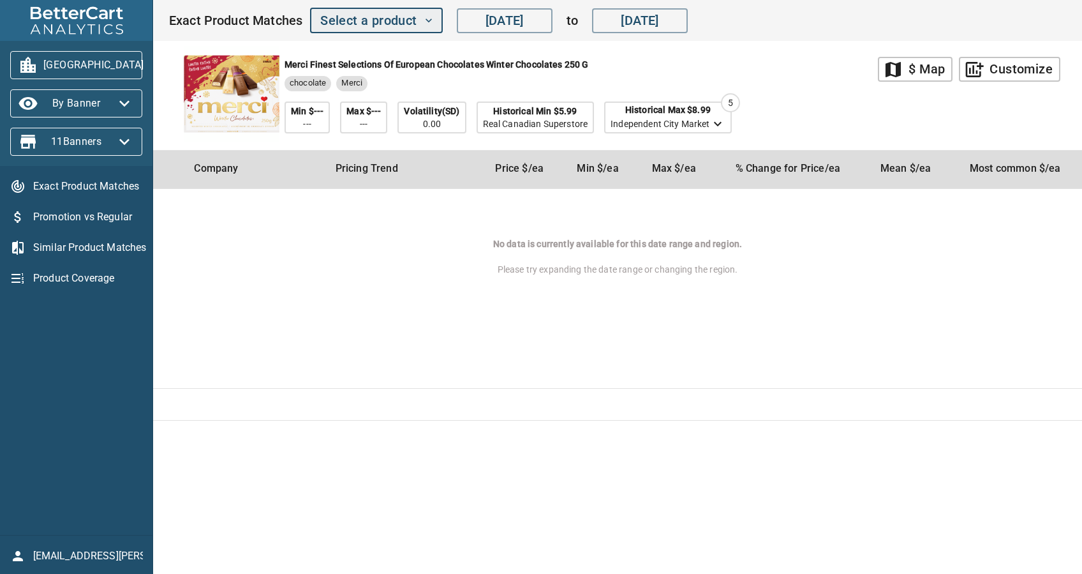
click at [368, 27] on span "Select a product" at bounding box center [376, 21] width 112 height 22
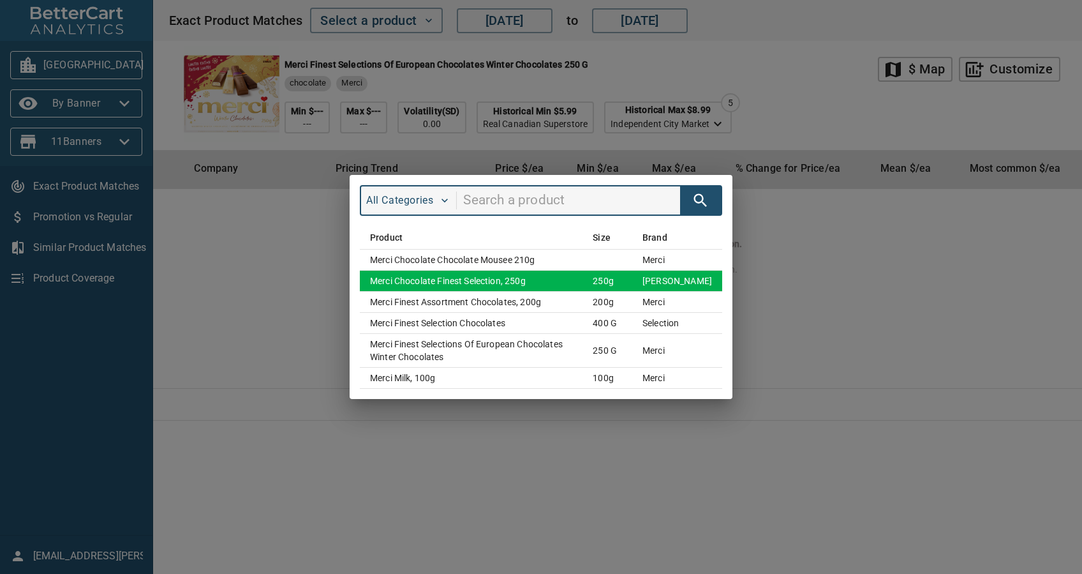
click at [582, 272] on td "Merci Chocolate Finest Selection, 250g" at bounding box center [471, 281] width 223 height 21
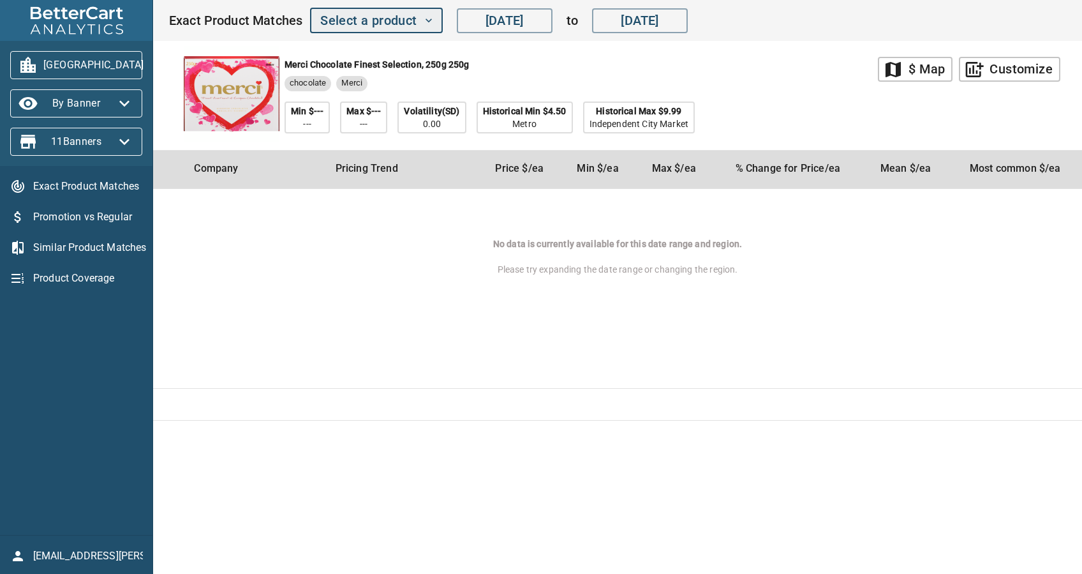
click at [385, 22] on span "Select a product" at bounding box center [376, 21] width 112 height 22
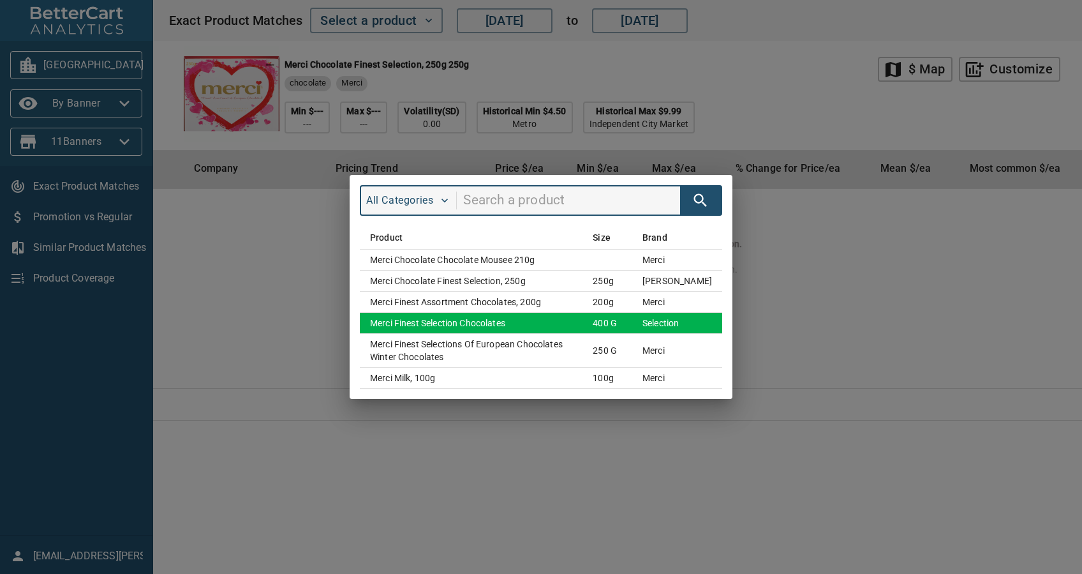
click at [551, 323] on td "Merci Finest Selection Chocolates" at bounding box center [471, 323] width 223 height 21
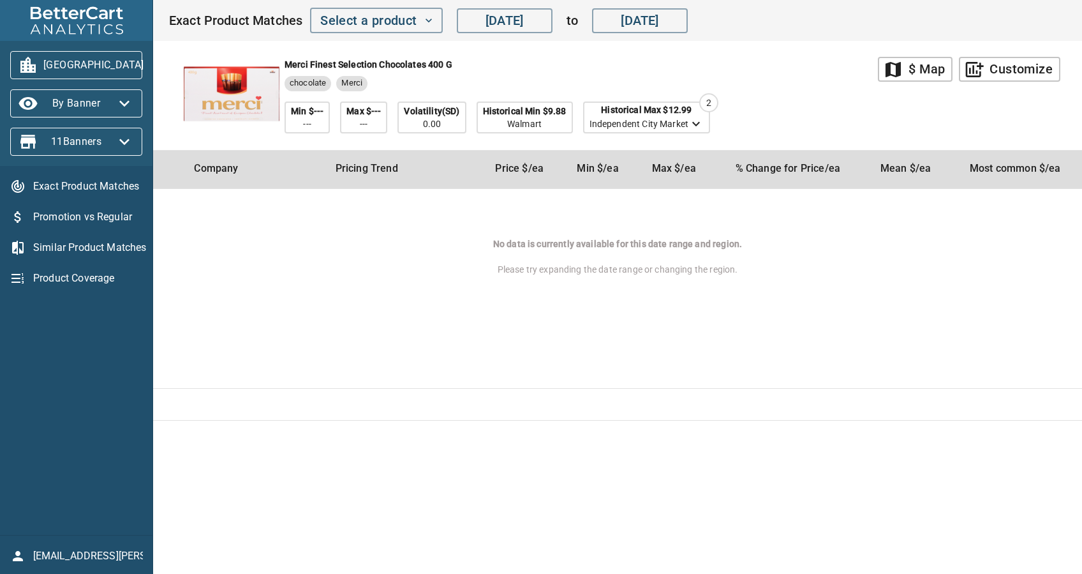
click at [78, 58] on span "[GEOGRAPHIC_DATA]" at bounding box center [76, 65] width 112 height 20
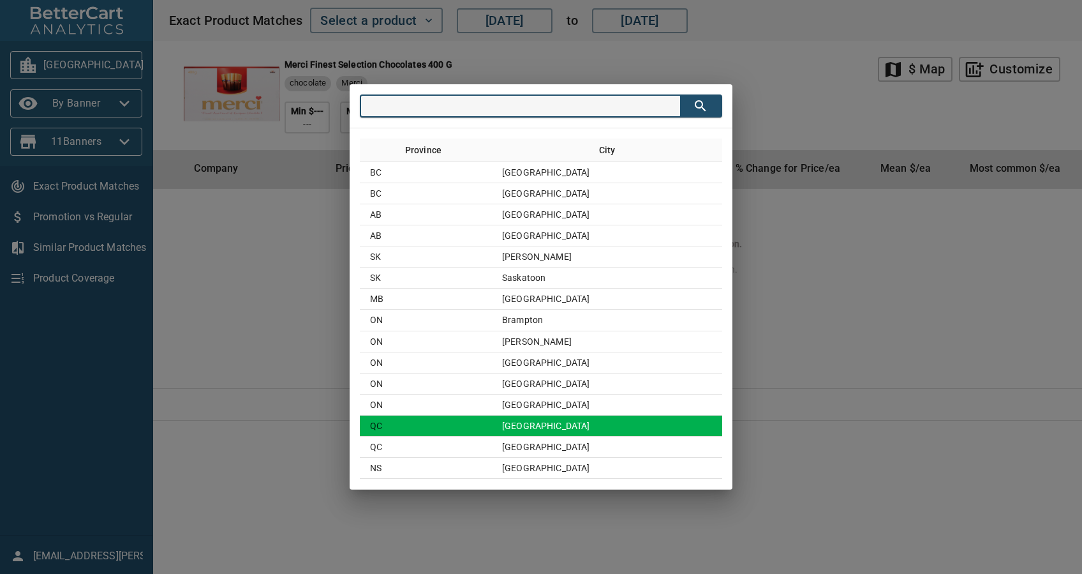
click at [577, 422] on td "[GEOGRAPHIC_DATA]" at bounding box center [607, 425] width 230 height 21
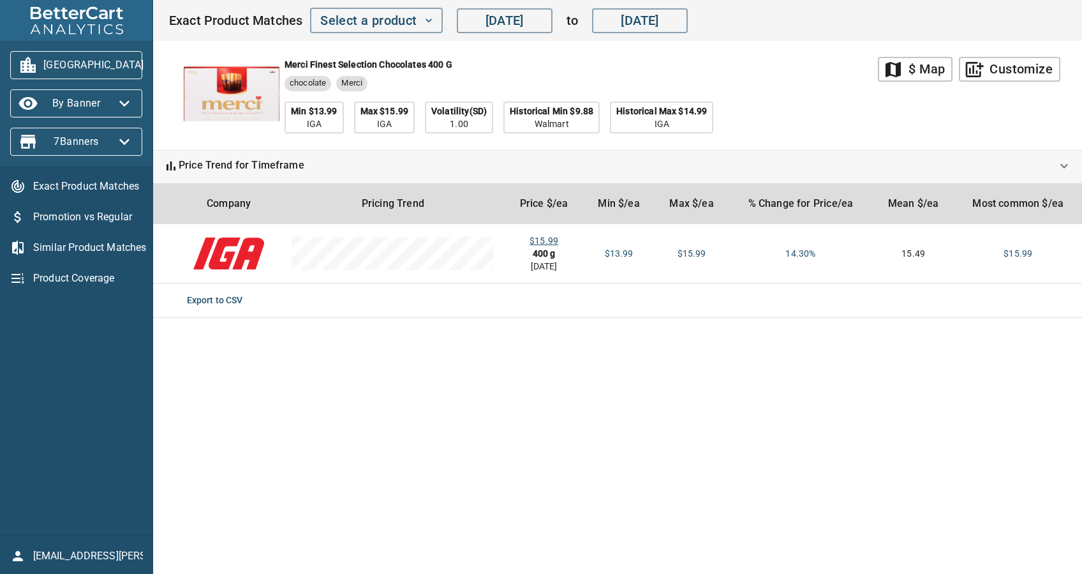
click at [63, 57] on span "[GEOGRAPHIC_DATA]" at bounding box center [76, 65] width 112 height 20
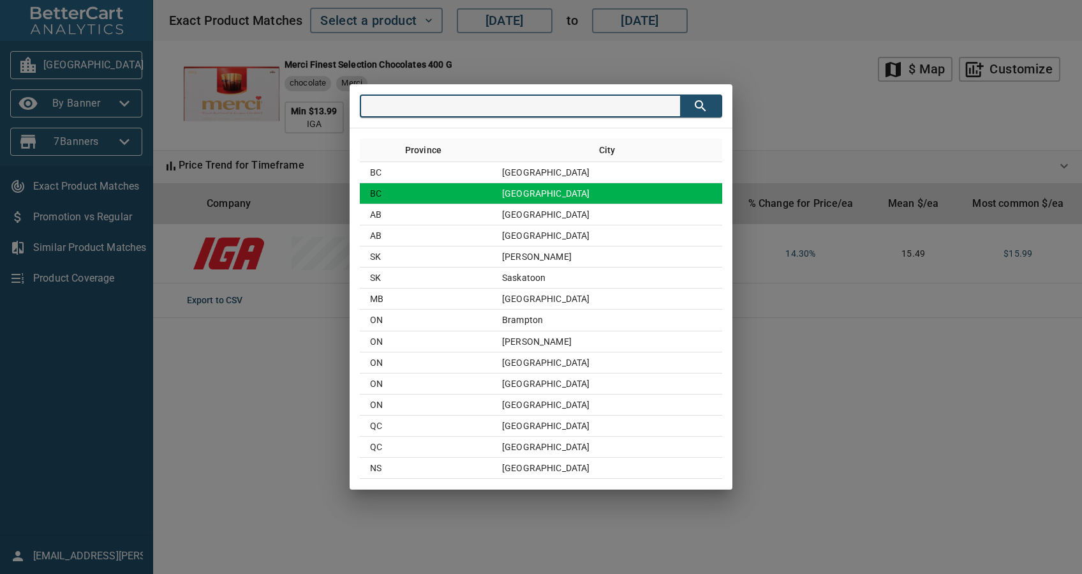
click at [541, 195] on td "[GEOGRAPHIC_DATA]" at bounding box center [607, 193] width 230 height 21
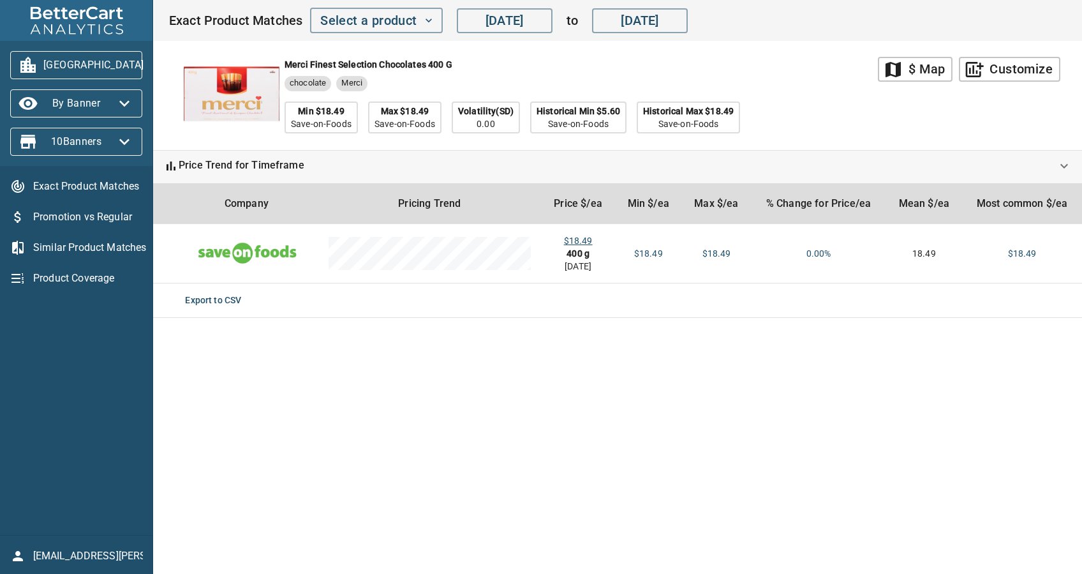
click at [97, 68] on span "[GEOGRAPHIC_DATA]" at bounding box center [76, 65] width 112 height 20
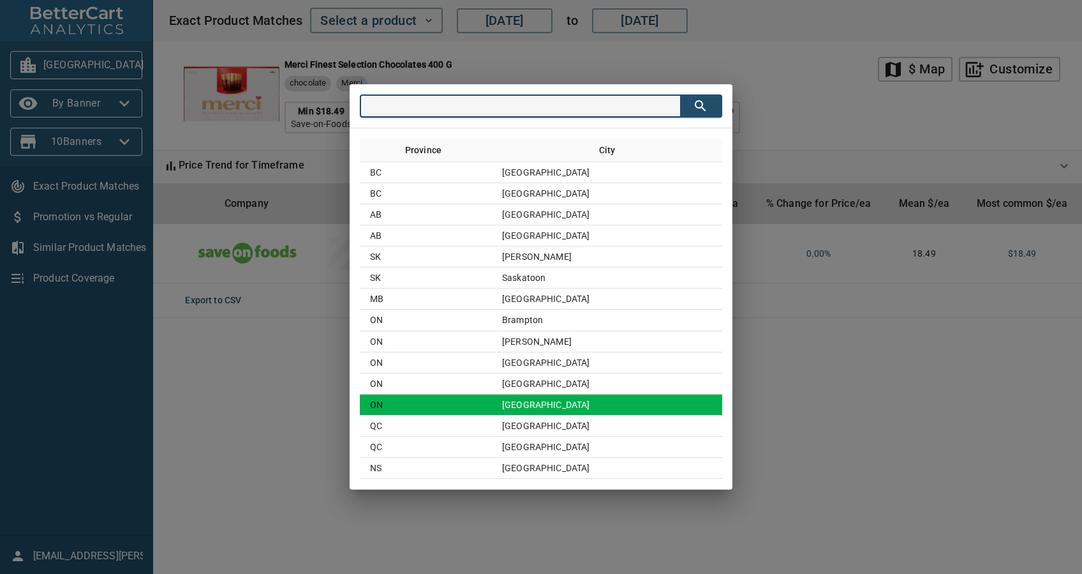
click at [527, 409] on td "[GEOGRAPHIC_DATA]" at bounding box center [607, 404] width 230 height 21
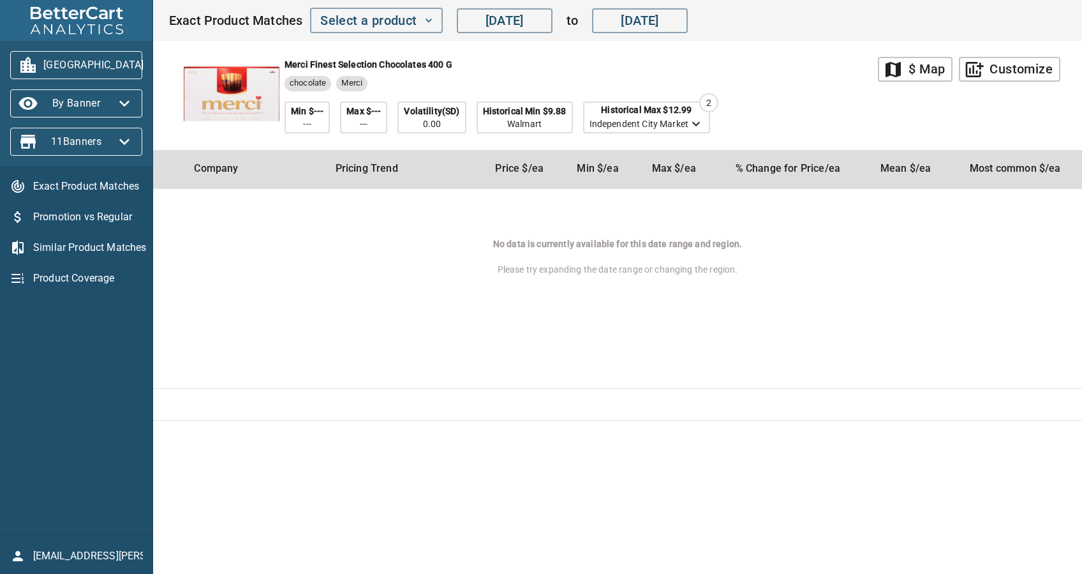
click at [87, 60] on span "[GEOGRAPHIC_DATA]" at bounding box center [76, 65] width 112 height 20
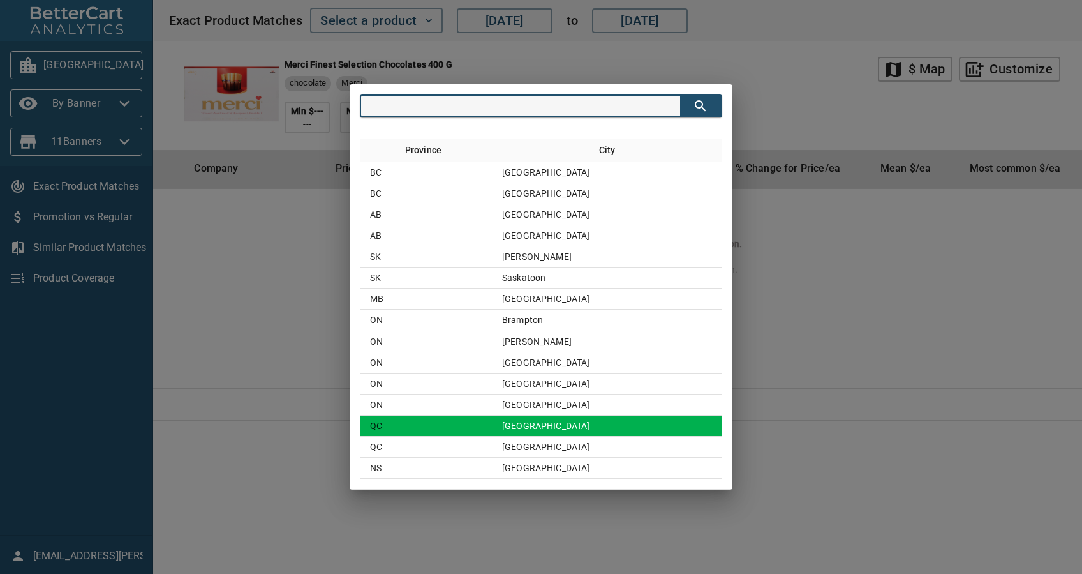
click at [540, 419] on td "[GEOGRAPHIC_DATA]" at bounding box center [607, 425] width 230 height 21
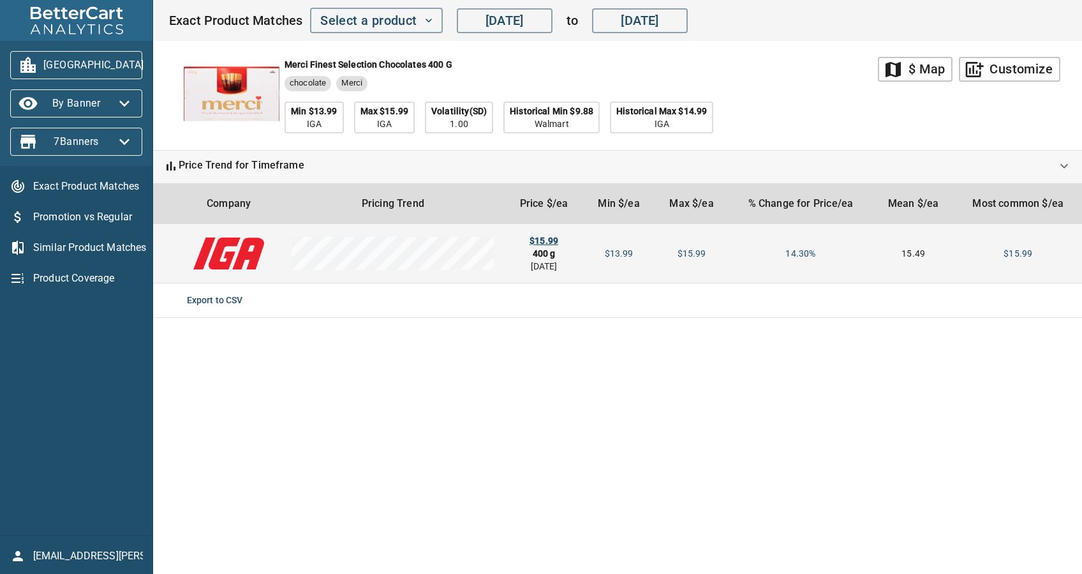
click at [555, 246] on div "$15.99" at bounding box center [544, 240] width 59 height 13
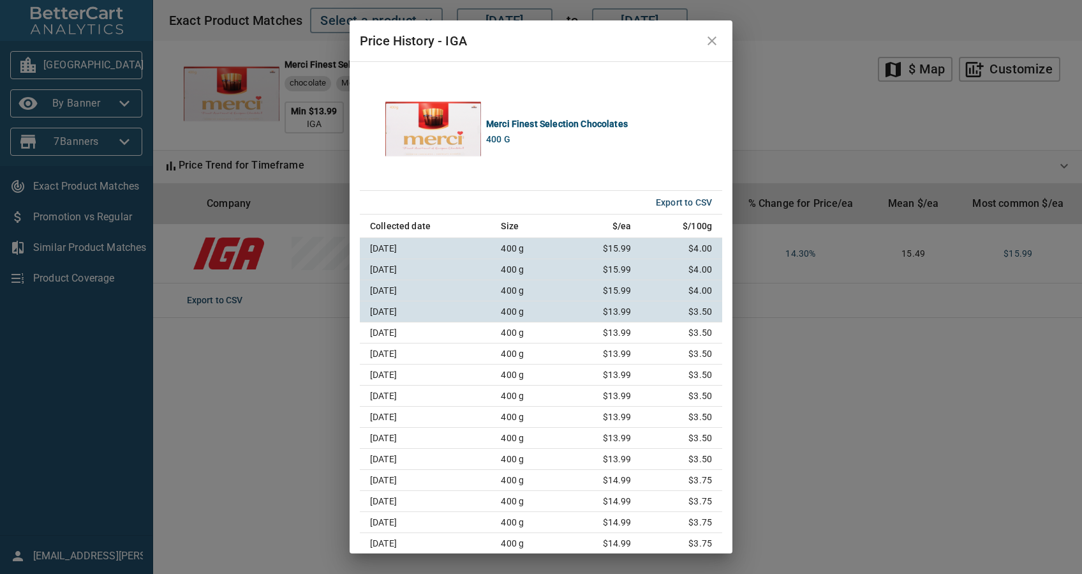
click at [264, 352] on div "Price History - IGA Merci Finest Selection Chocolates 400 g Export to CSV Colle…" at bounding box center [541, 287] width 1082 height 574
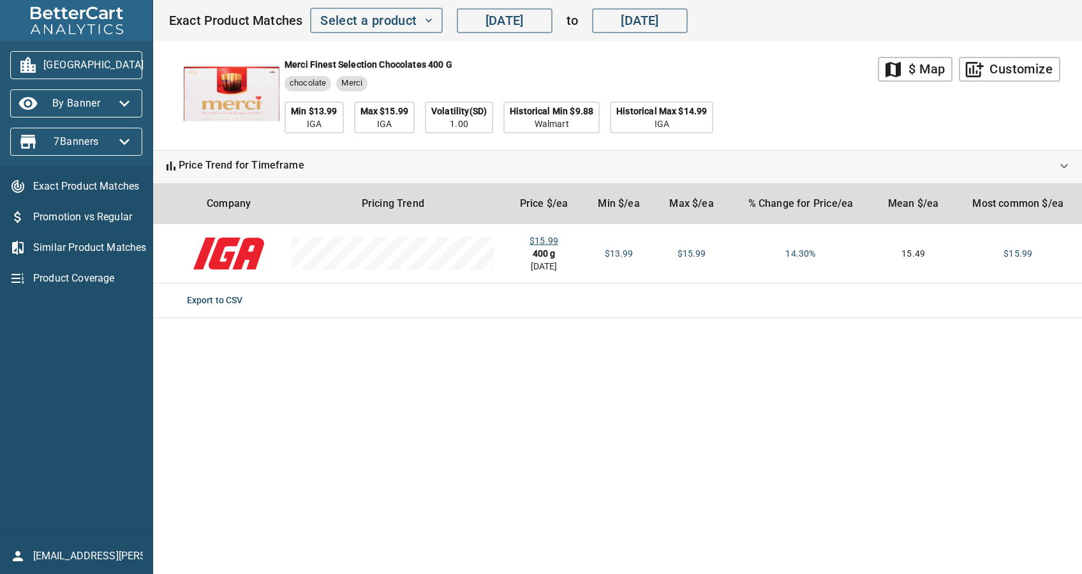
click at [88, 66] on span "[GEOGRAPHIC_DATA]" at bounding box center [76, 65] width 112 height 20
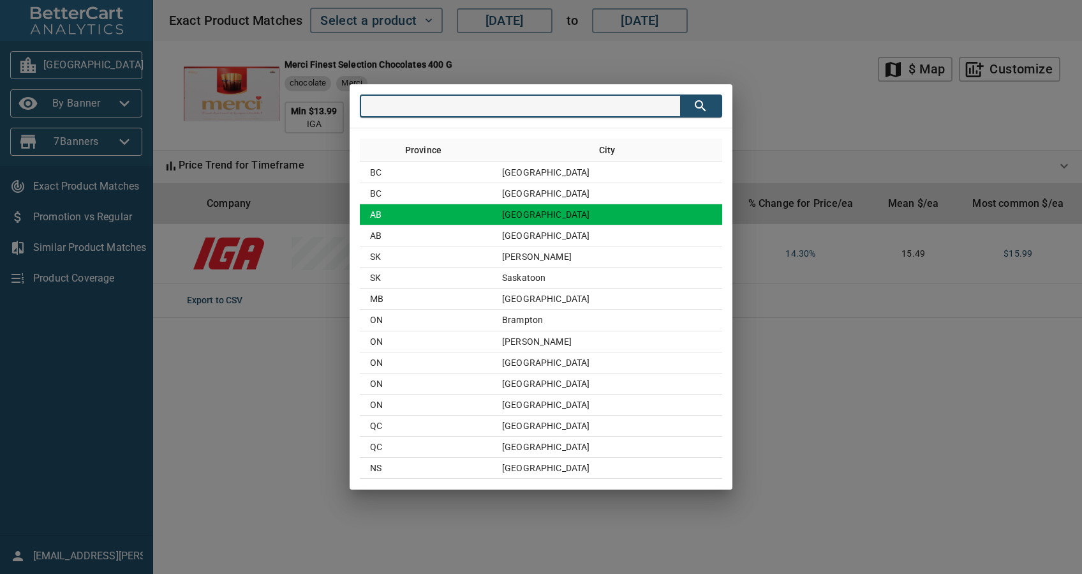
click at [492, 212] on td "AB" at bounding box center [426, 214] width 132 height 21
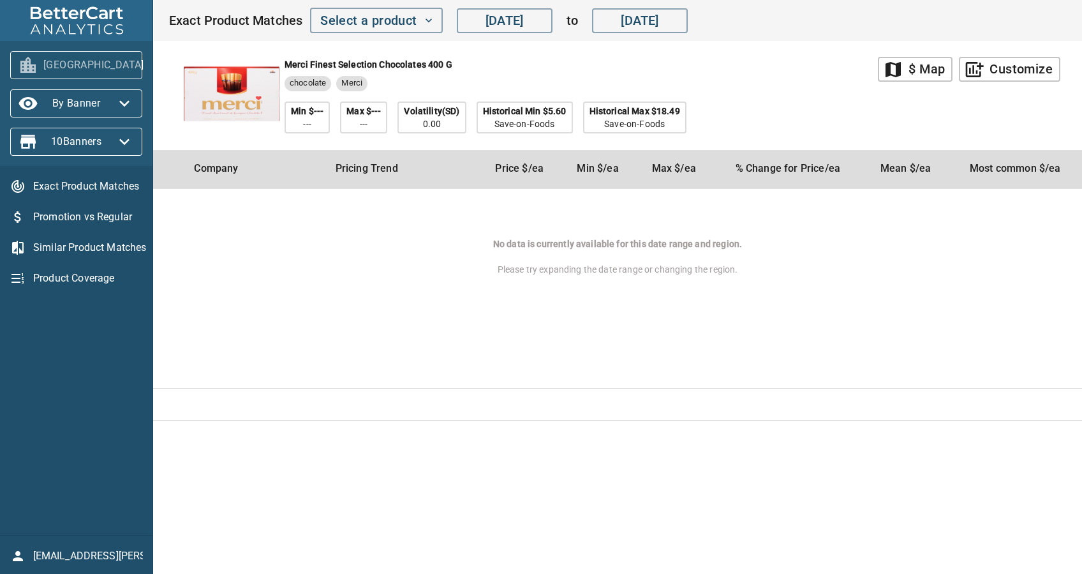
click at [71, 70] on span "[GEOGRAPHIC_DATA]" at bounding box center [76, 65] width 112 height 20
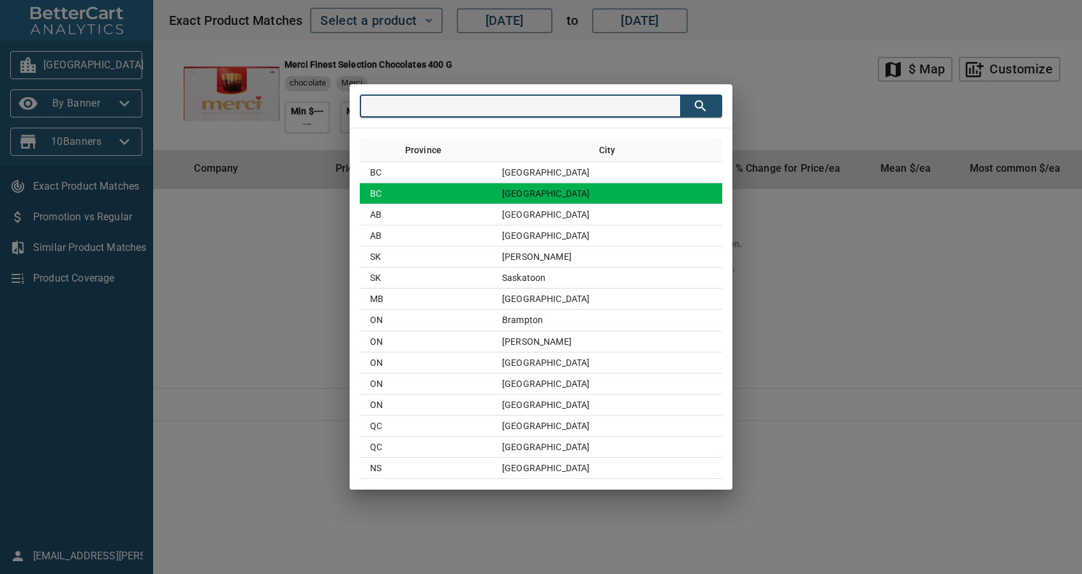
click at [408, 189] on td "BC" at bounding box center [426, 193] width 132 height 21
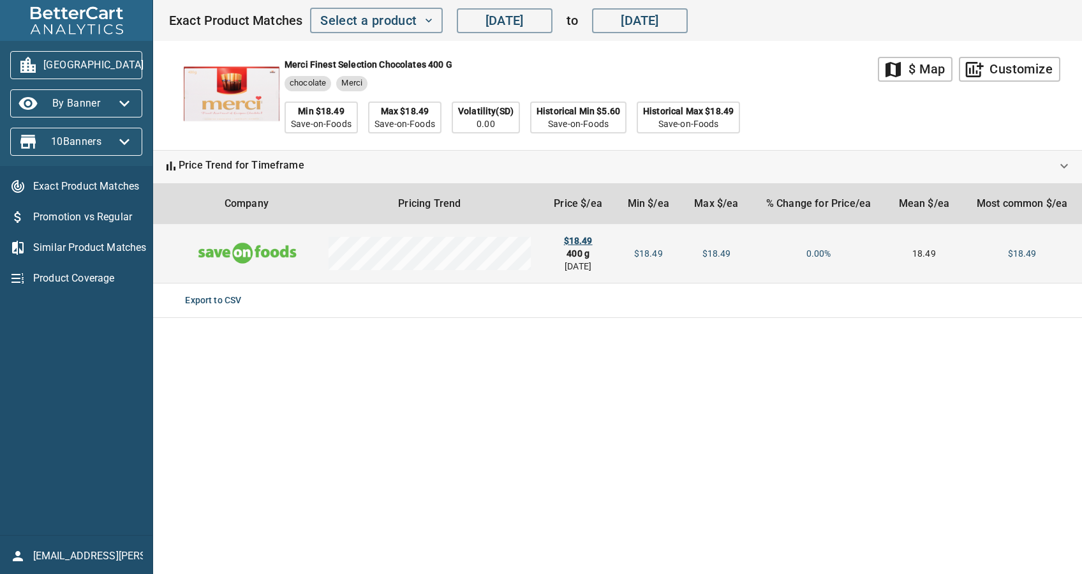
click at [584, 238] on div "$18.49" at bounding box center [578, 240] width 54 height 13
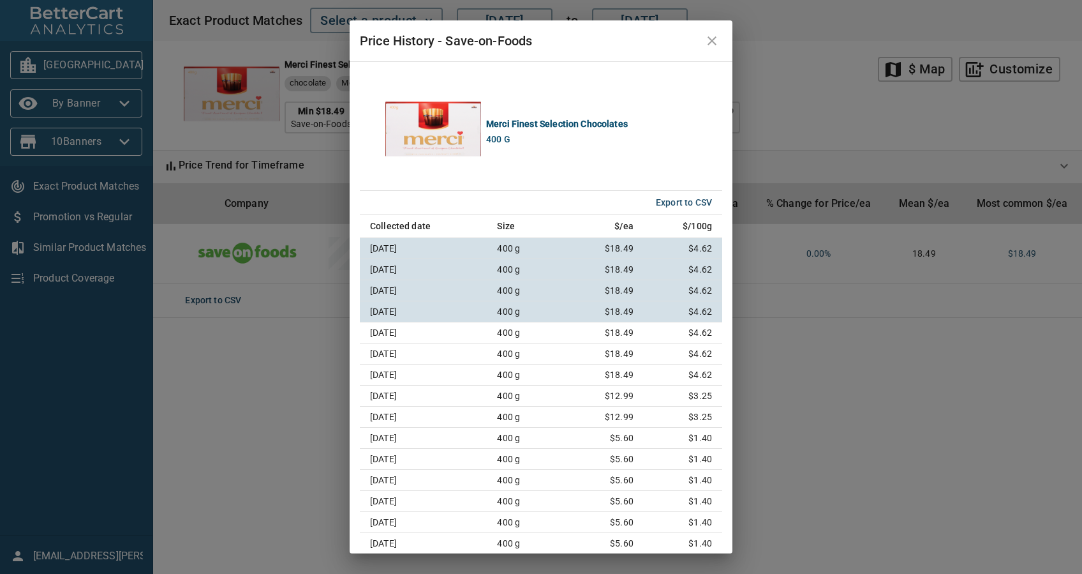
click at [709, 47] on icon "close" at bounding box center [711, 40] width 15 height 15
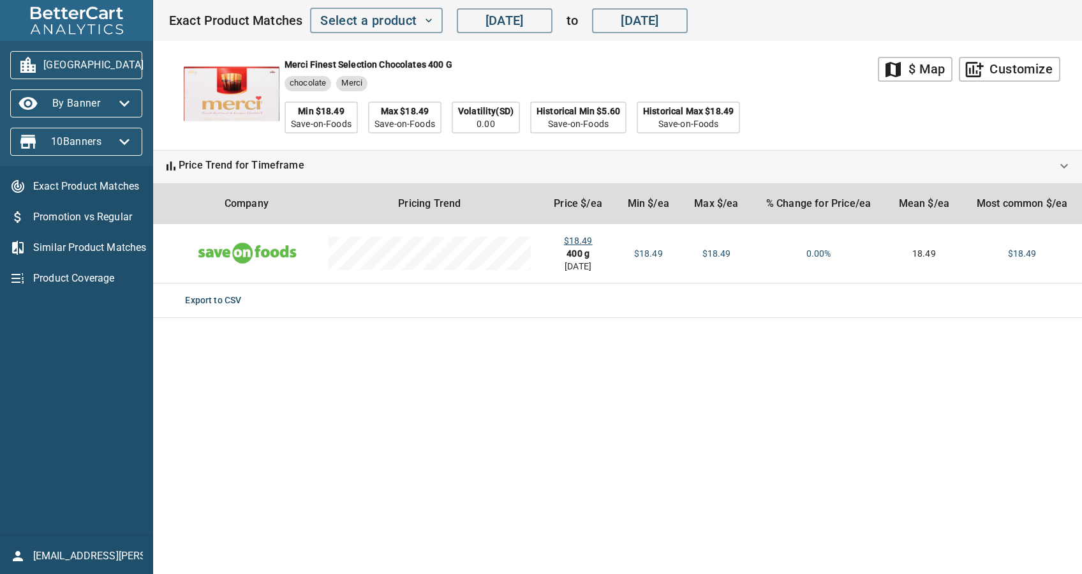
click at [149, 66] on icon "button" at bounding box center [159, 65] width 20 height 20
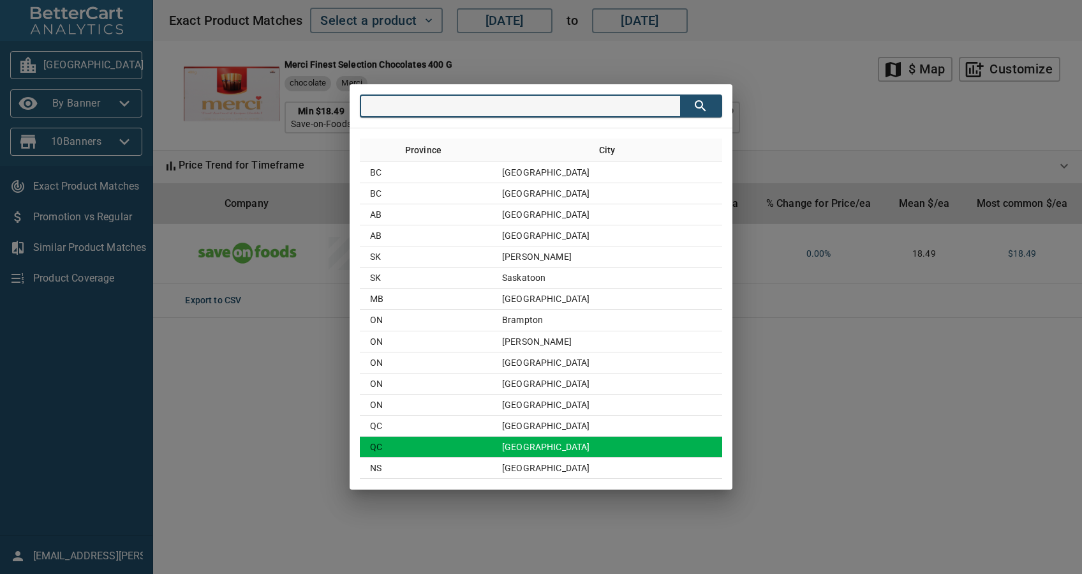
click at [597, 447] on td "[GEOGRAPHIC_DATA]" at bounding box center [607, 446] width 230 height 21
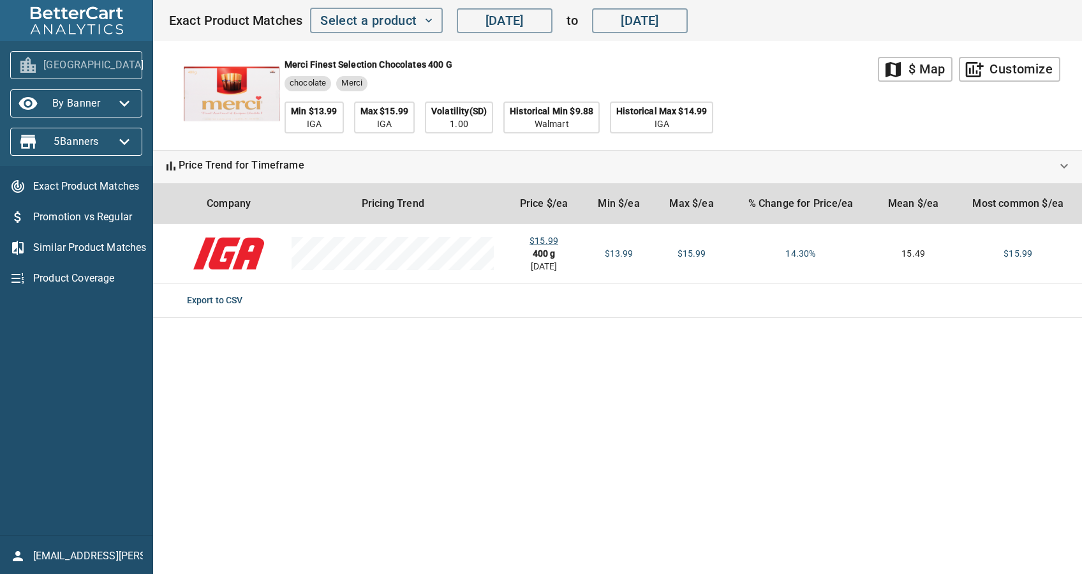
click at [75, 67] on span "[GEOGRAPHIC_DATA]" at bounding box center [76, 65] width 112 height 20
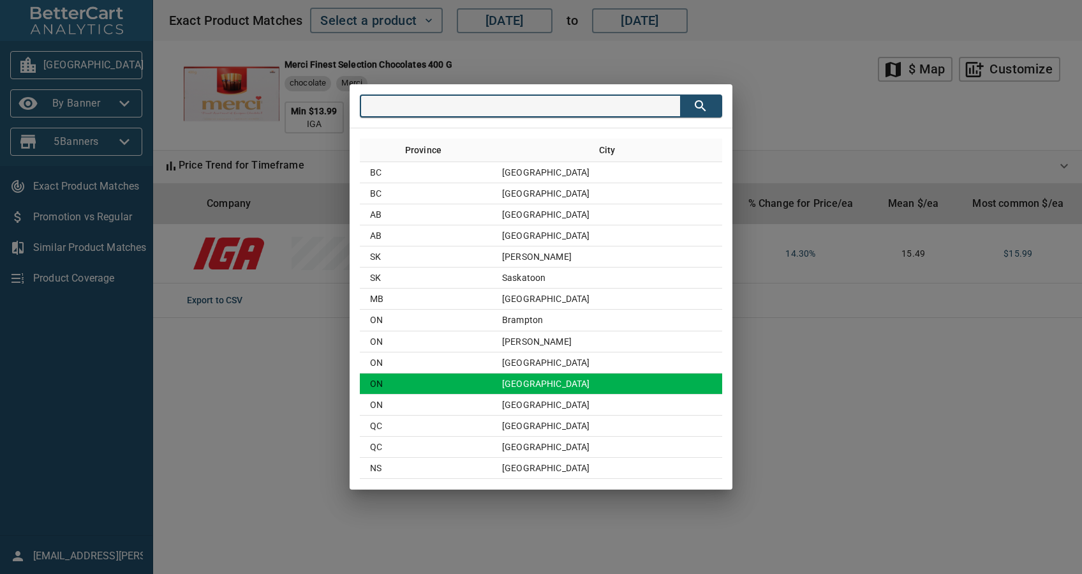
click at [570, 380] on td "[GEOGRAPHIC_DATA]" at bounding box center [607, 383] width 230 height 21
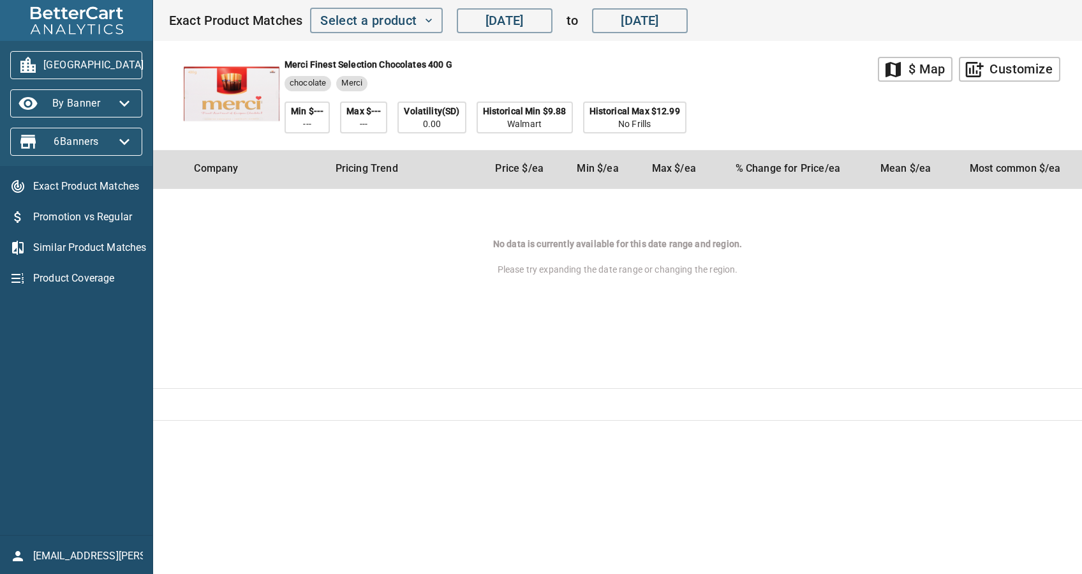
click at [109, 61] on span "[GEOGRAPHIC_DATA]" at bounding box center [76, 65] width 112 height 20
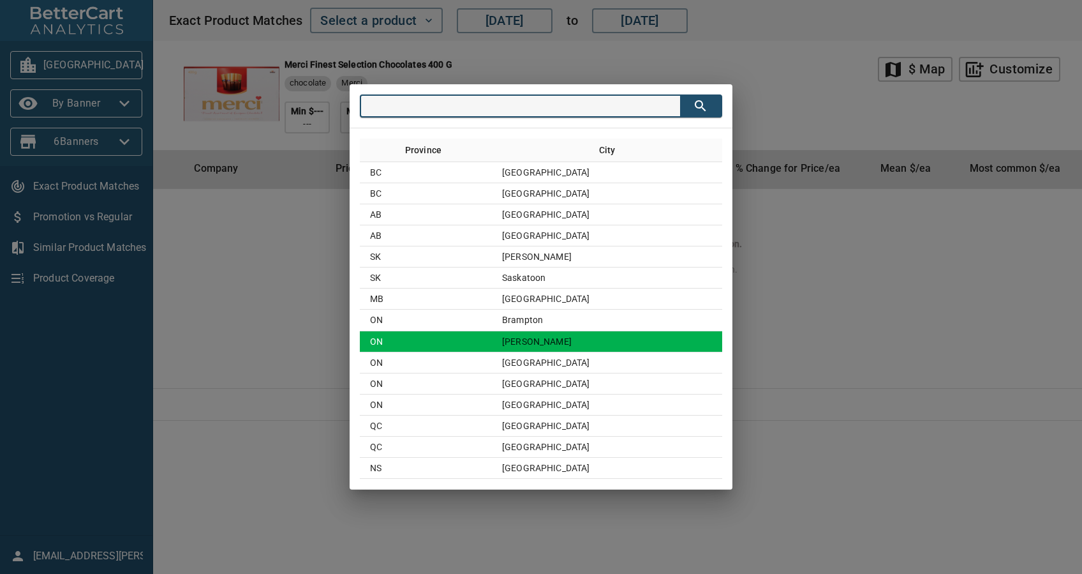
click at [492, 335] on td "ON" at bounding box center [426, 341] width 132 height 21
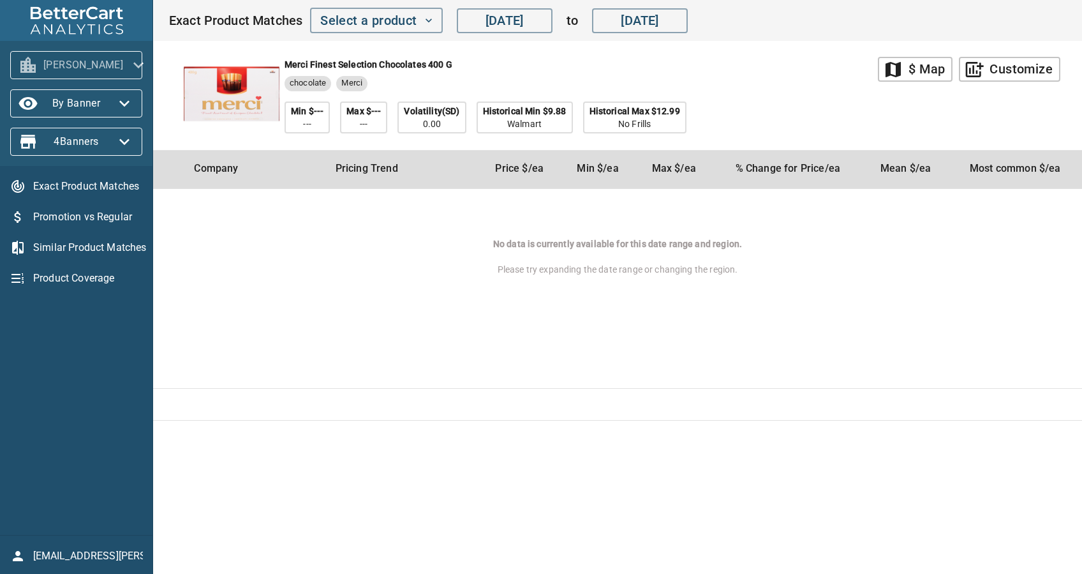
click at [82, 59] on span "[PERSON_NAME]" at bounding box center [76, 65] width 112 height 20
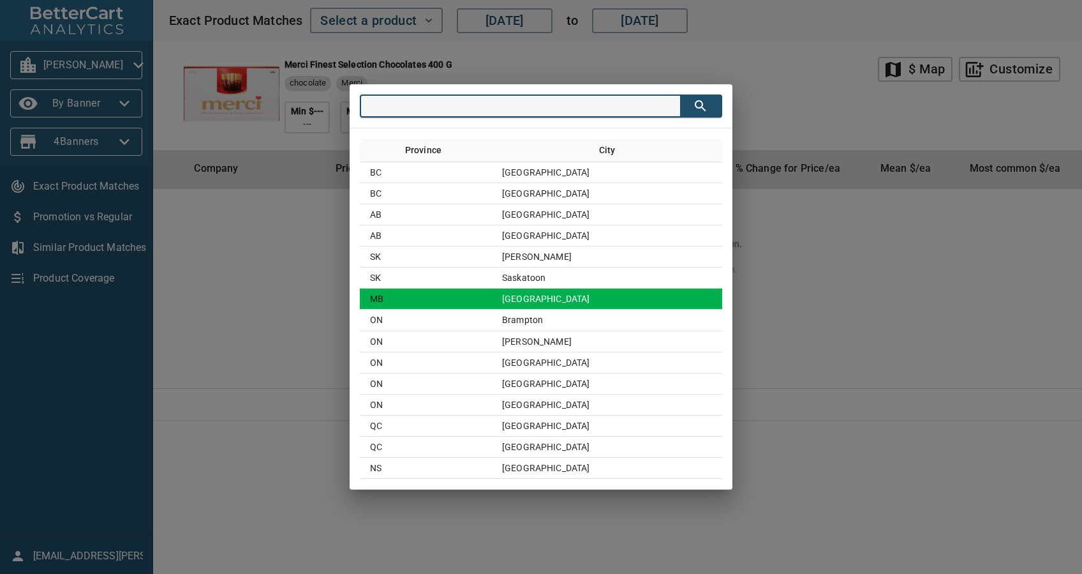
click at [552, 307] on td "[GEOGRAPHIC_DATA]" at bounding box center [607, 298] width 230 height 21
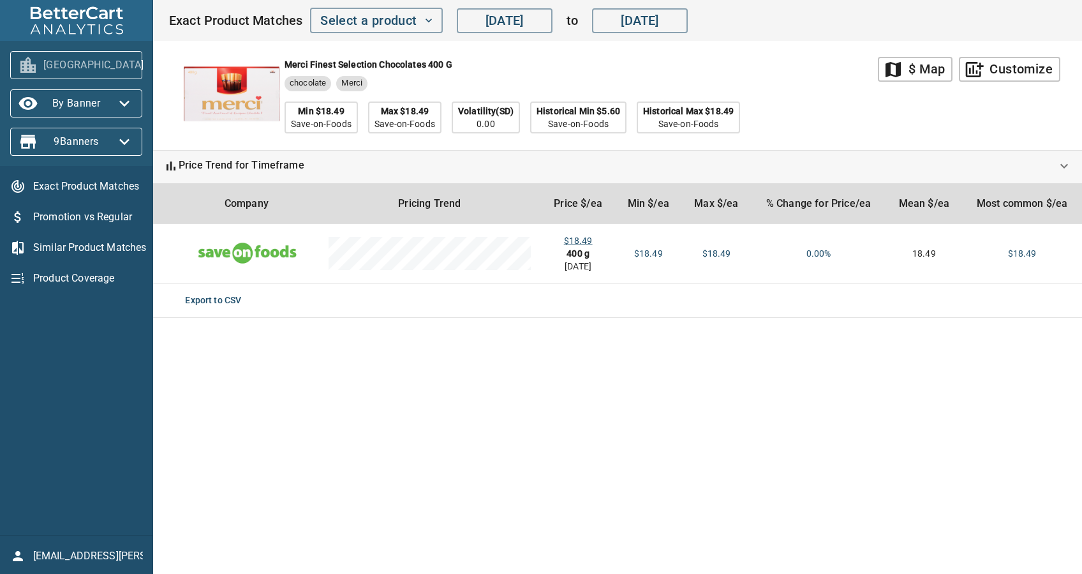
click at [71, 60] on span "[GEOGRAPHIC_DATA]" at bounding box center [76, 65] width 112 height 20
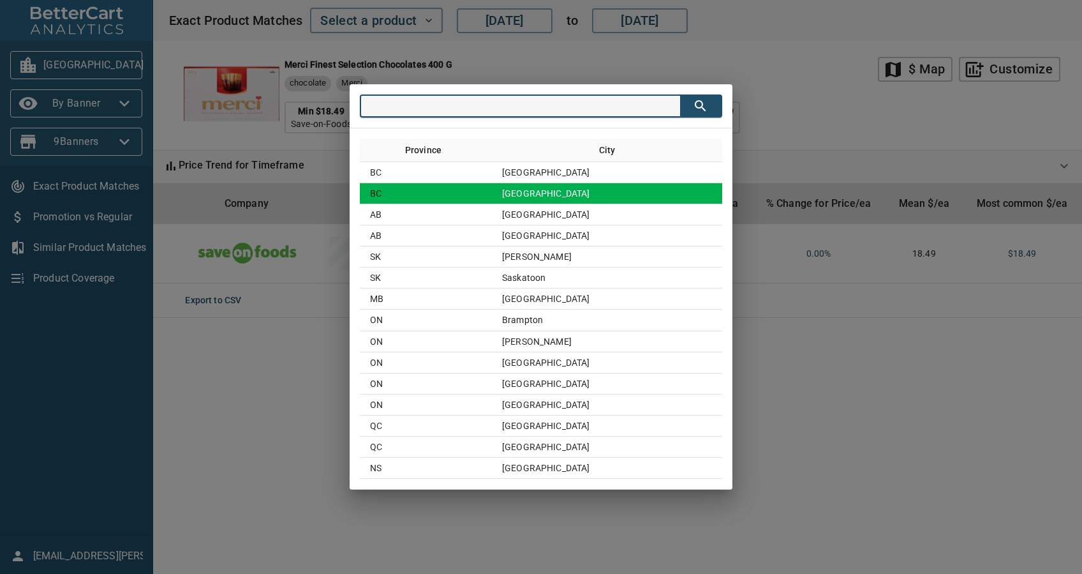
click at [569, 195] on td "[GEOGRAPHIC_DATA]" at bounding box center [607, 193] width 230 height 21
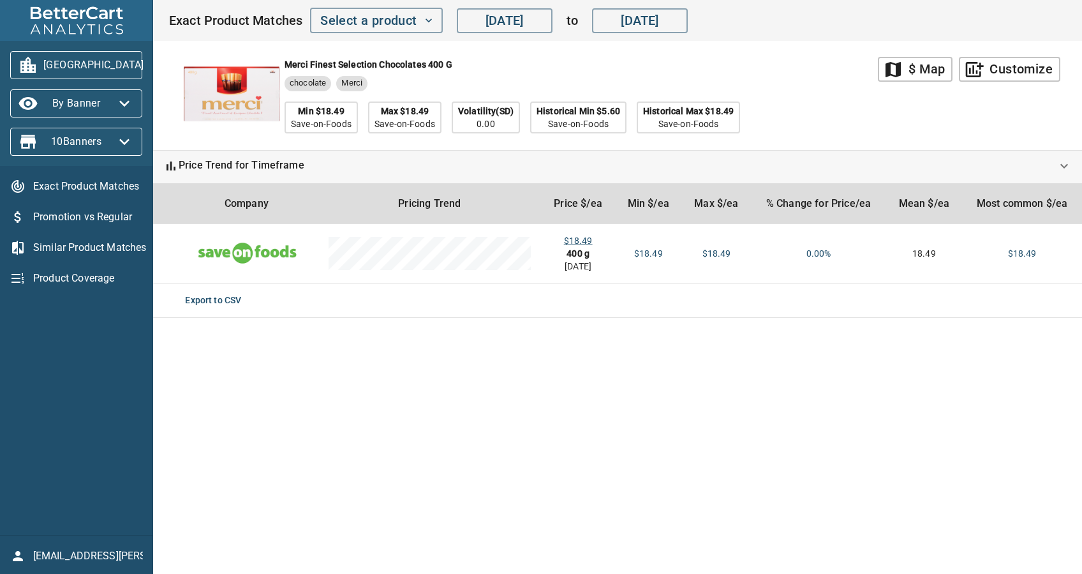
click at [50, 57] on span "[GEOGRAPHIC_DATA]" at bounding box center [76, 65] width 112 height 20
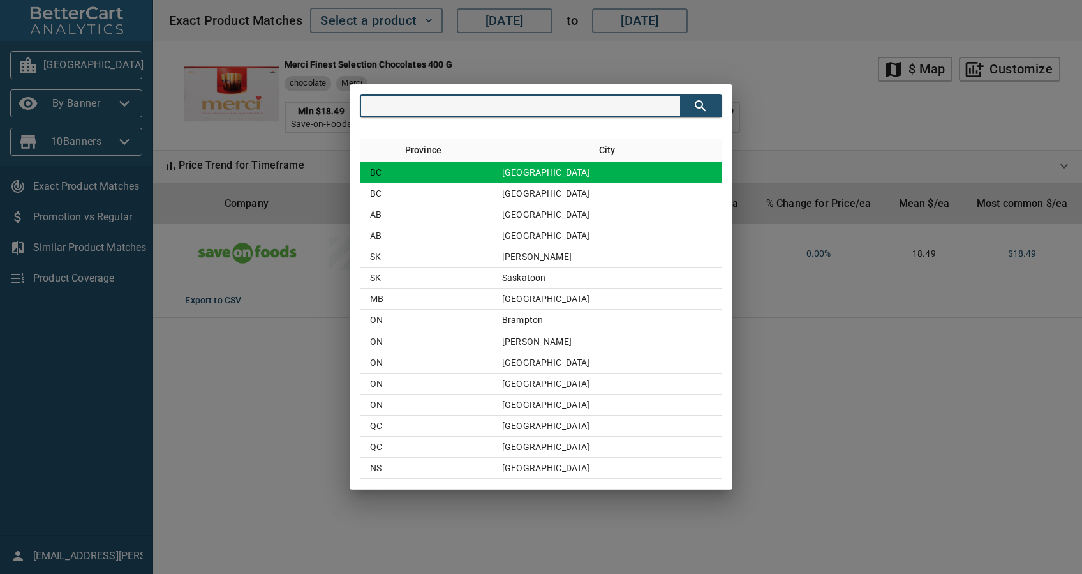
click at [544, 164] on td "[GEOGRAPHIC_DATA]" at bounding box center [607, 172] width 230 height 21
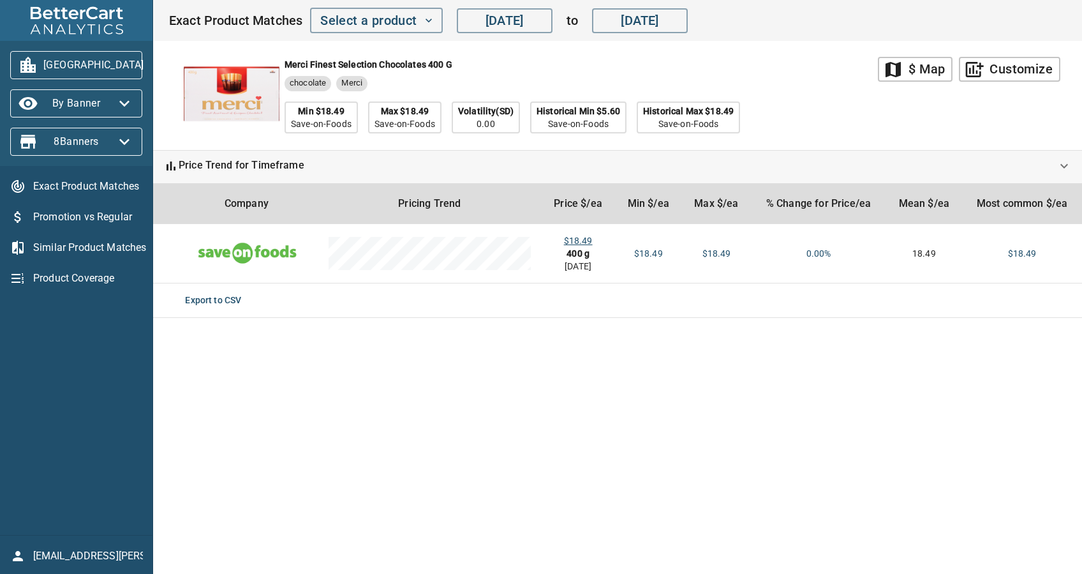
click at [77, 68] on span "[GEOGRAPHIC_DATA]" at bounding box center [76, 65] width 112 height 20
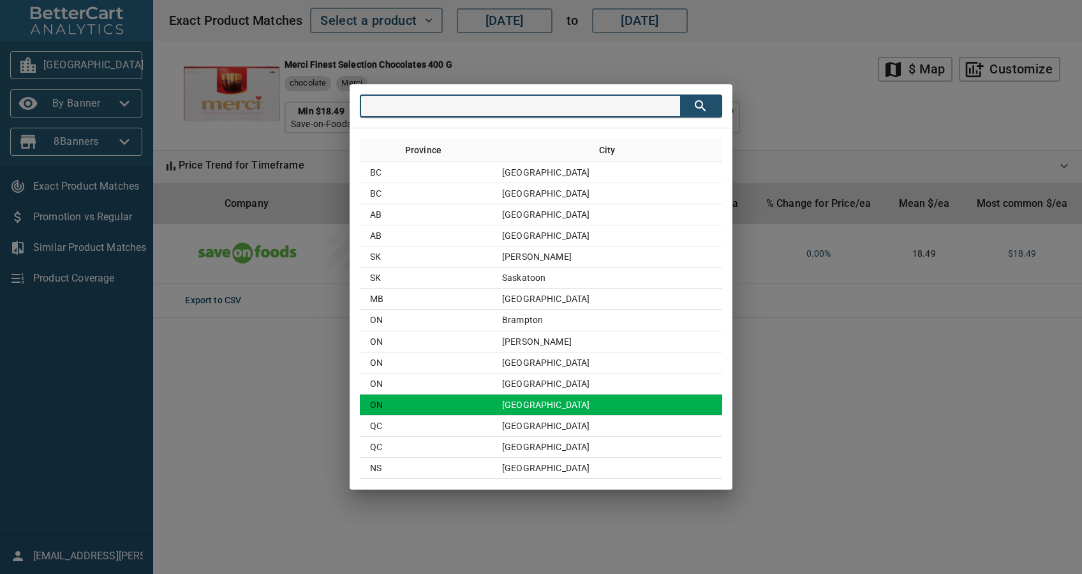
click at [661, 402] on td "[GEOGRAPHIC_DATA]" at bounding box center [607, 404] width 230 height 21
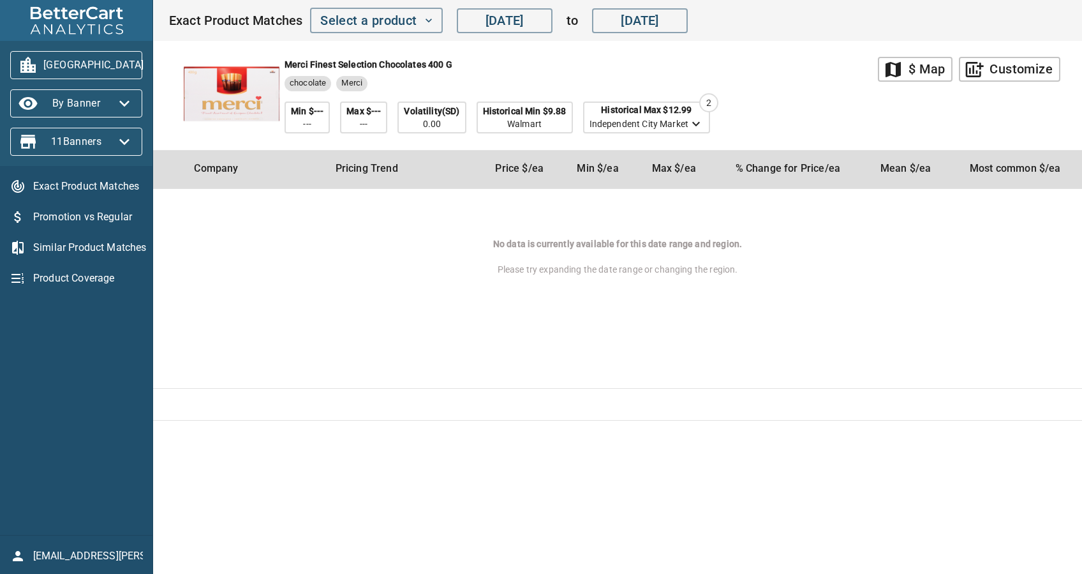
click at [82, 70] on span "[GEOGRAPHIC_DATA]" at bounding box center [76, 65] width 112 height 20
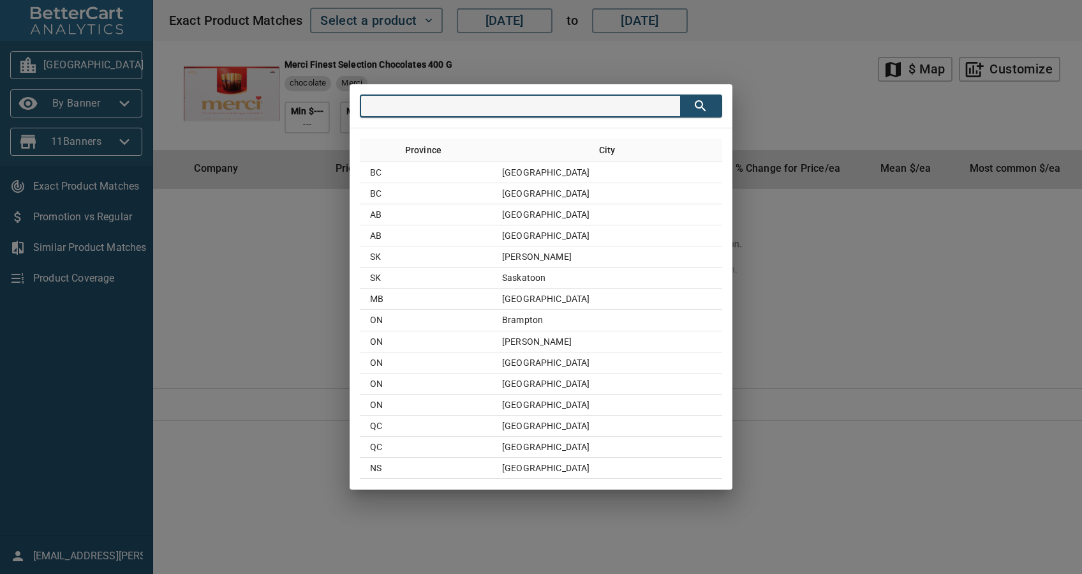
click at [82, 70] on div "Province City [GEOGRAPHIC_DATA] [GEOGRAPHIC_DATA] [GEOGRAPHIC_DATA] [GEOGRAPHIC…" at bounding box center [541, 287] width 1082 height 574
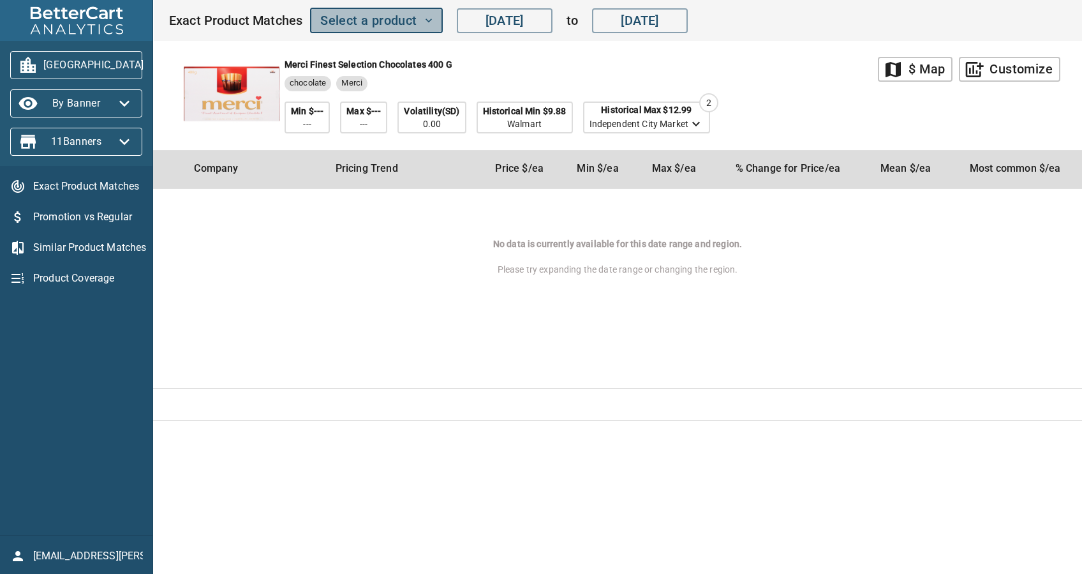
click at [327, 19] on span "Select a product" at bounding box center [376, 21] width 112 height 22
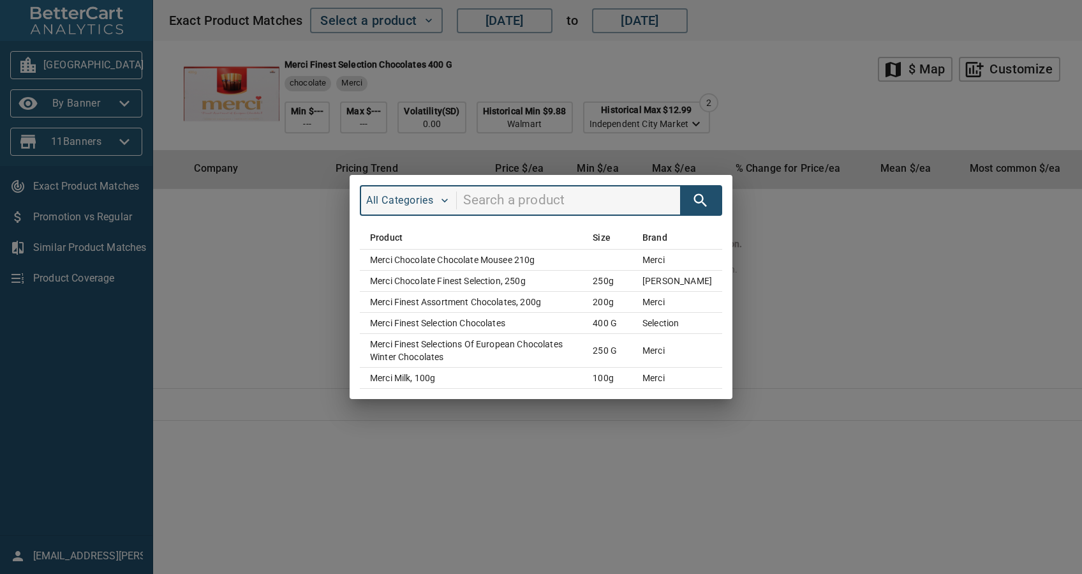
click at [814, 260] on div "All Categories Product Size Brand Merci Chocolate Chocolate Mousee 210g merci M…" at bounding box center [541, 287] width 1082 height 574
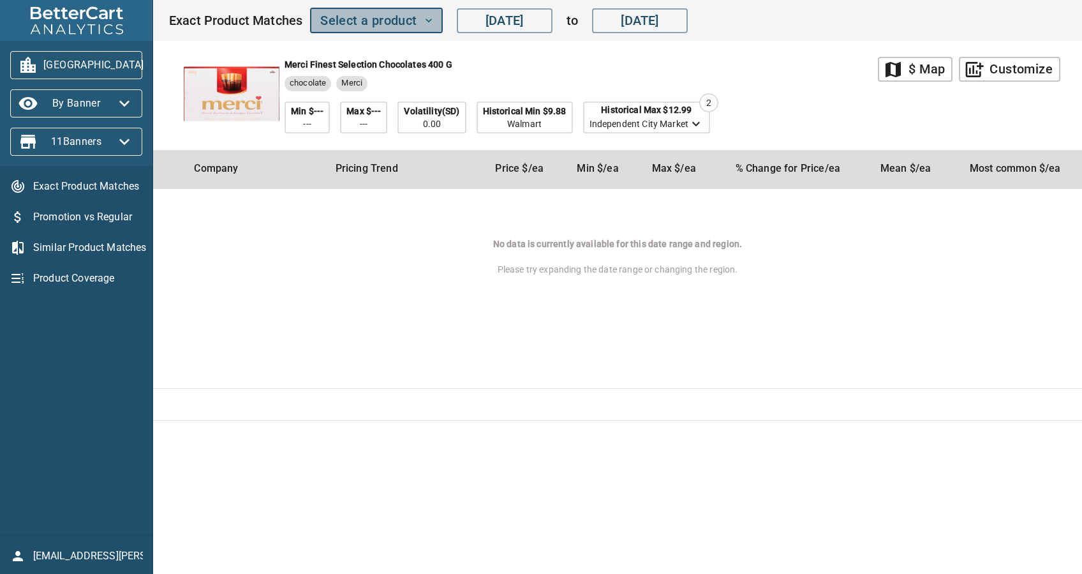
click at [403, 21] on span "Select a product" at bounding box center [376, 21] width 112 height 22
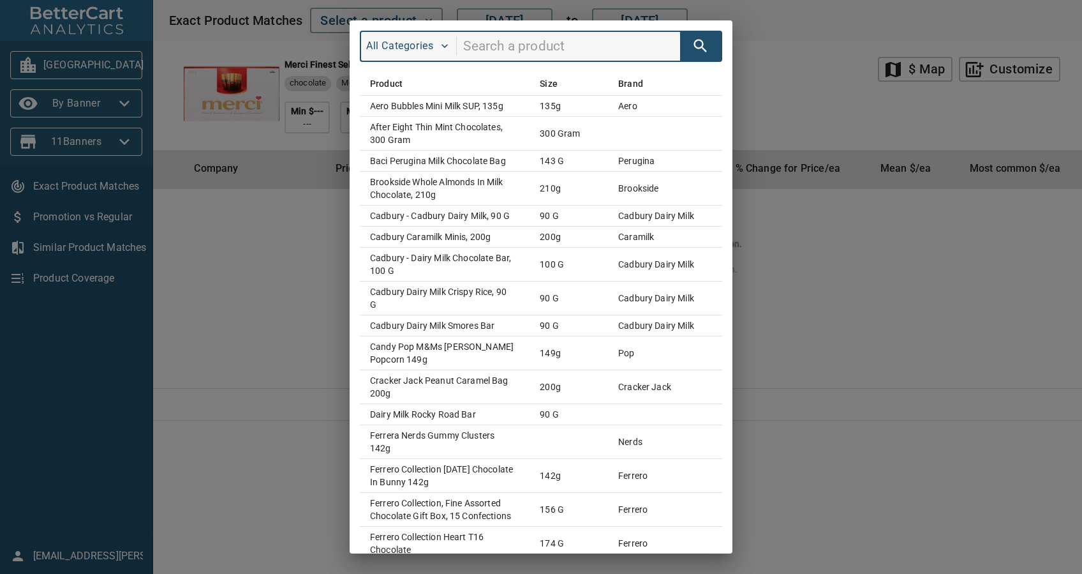
click at [526, 49] on input "search" at bounding box center [571, 46] width 217 height 24
type input "merci"
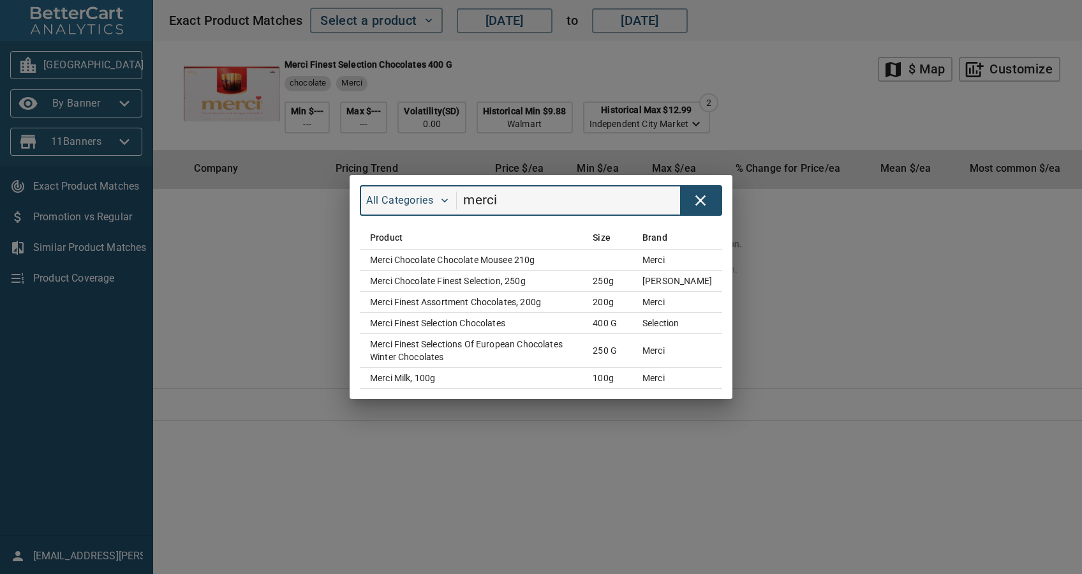
click at [401, 423] on div "All Categories merci Product Size Brand Merci Chocolate Chocolate Mousee 210g m…" at bounding box center [541, 287] width 1082 height 574
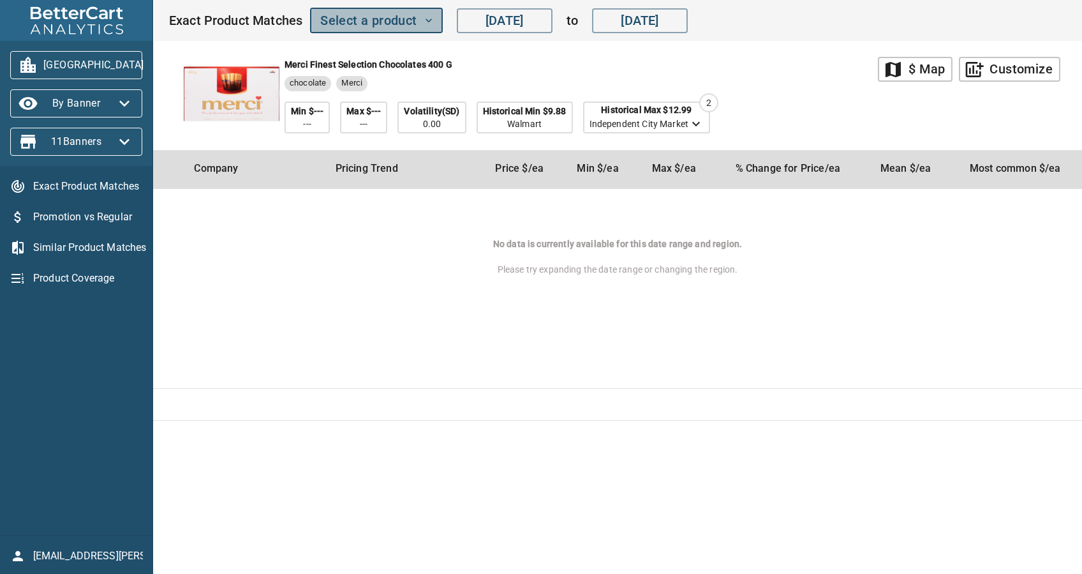
click at [358, 20] on span "Select a product" at bounding box center [376, 21] width 112 height 22
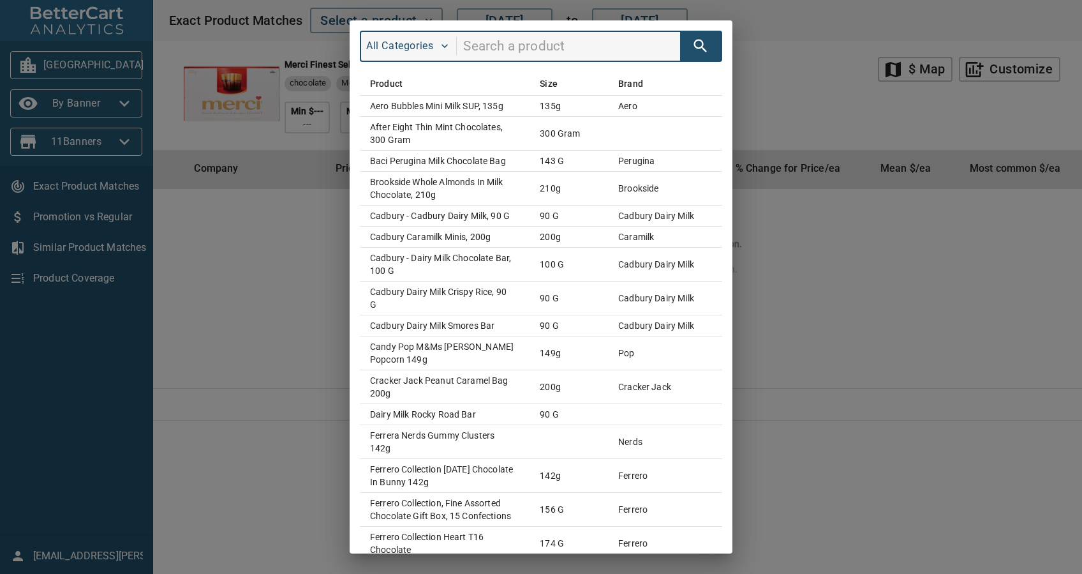
click at [519, 46] on input "search" at bounding box center [571, 46] width 217 height 24
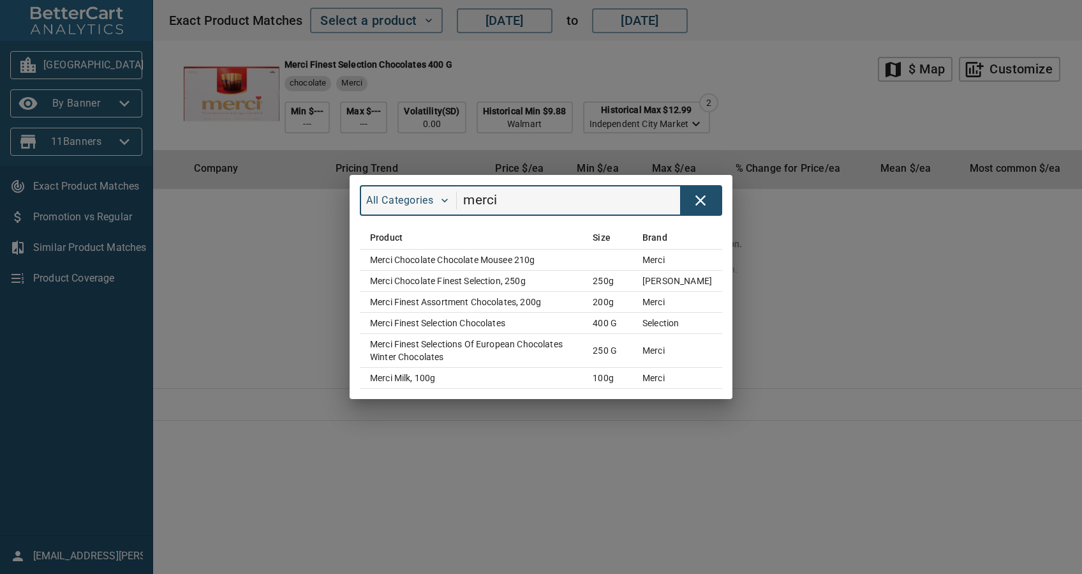
drag, startPoint x: 545, startPoint y: 205, endPoint x: 422, endPoint y: 181, distance: 125.5
click at [420, 186] on div "All Categories merci" at bounding box center [541, 200] width 362 height 31
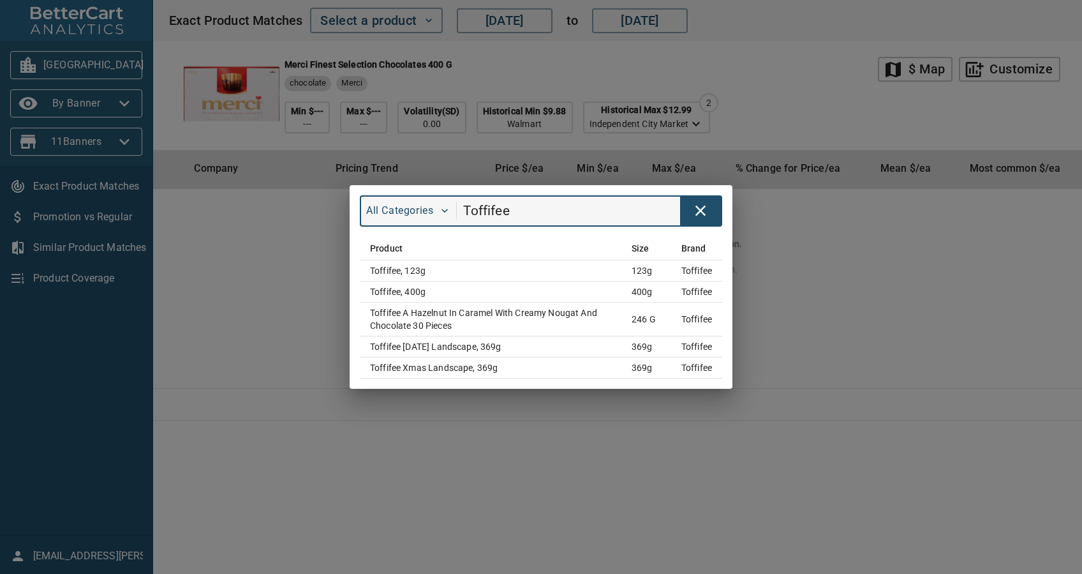
drag, startPoint x: 529, startPoint y: 213, endPoint x: 418, endPoint y: 211, distance: 111.0
click at [418, 211] on div "All Categories Toffifee" at bounding box center [541, 210] width 362 height 31
type input "Toffi"
click at [320, 353] on div "All Categories Toffi Product Size Brand Toffifee, 123g 123g toffifee Toffifee, …" at bounding box center [541, 287] width 1082 height 574
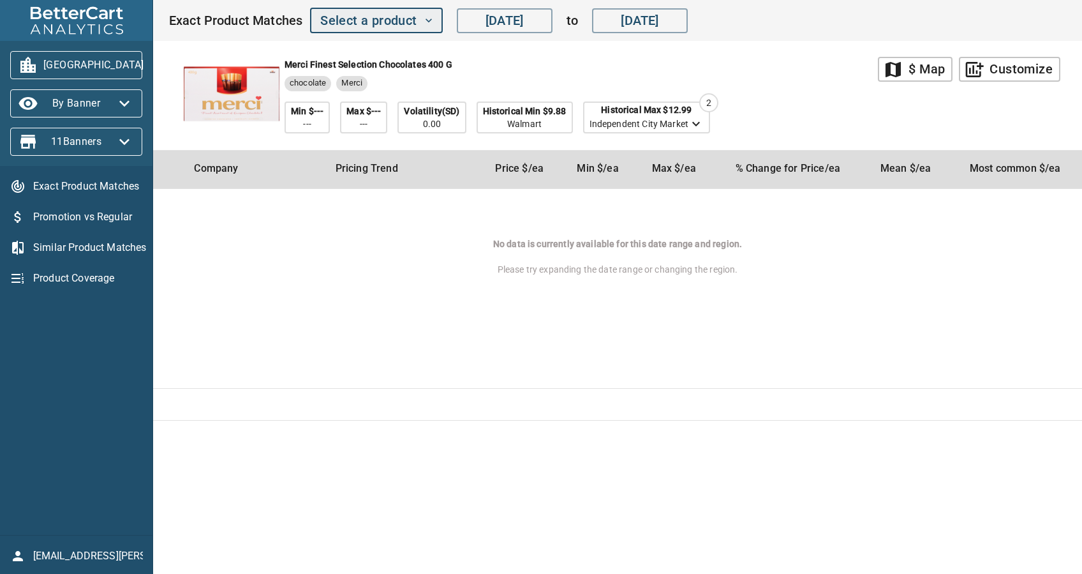
click at [385, 28] on span "Select a product" at bounding box center [376, 21] width 112 height 22
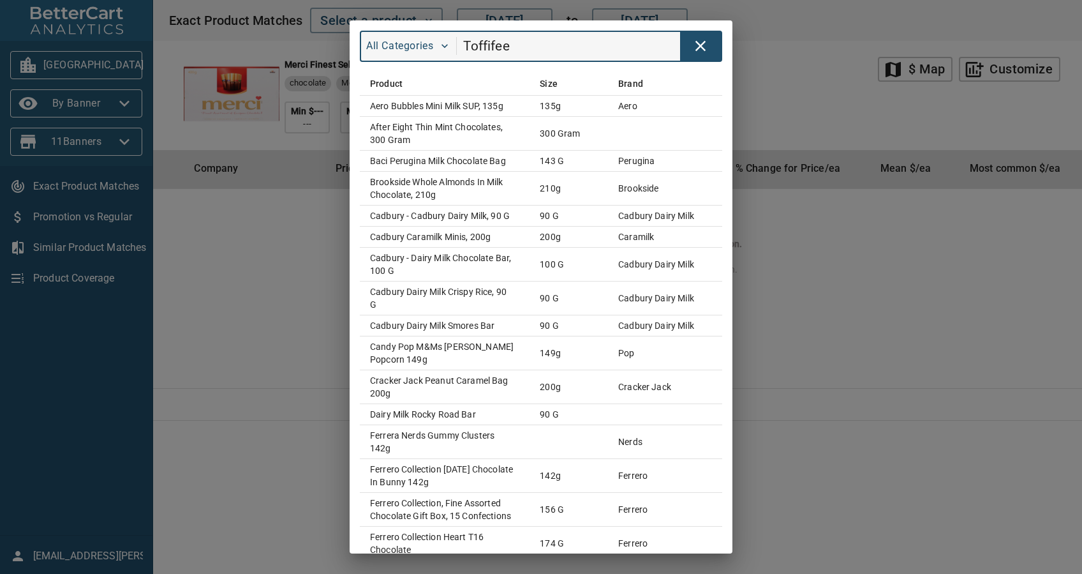
type input "Toffifee"
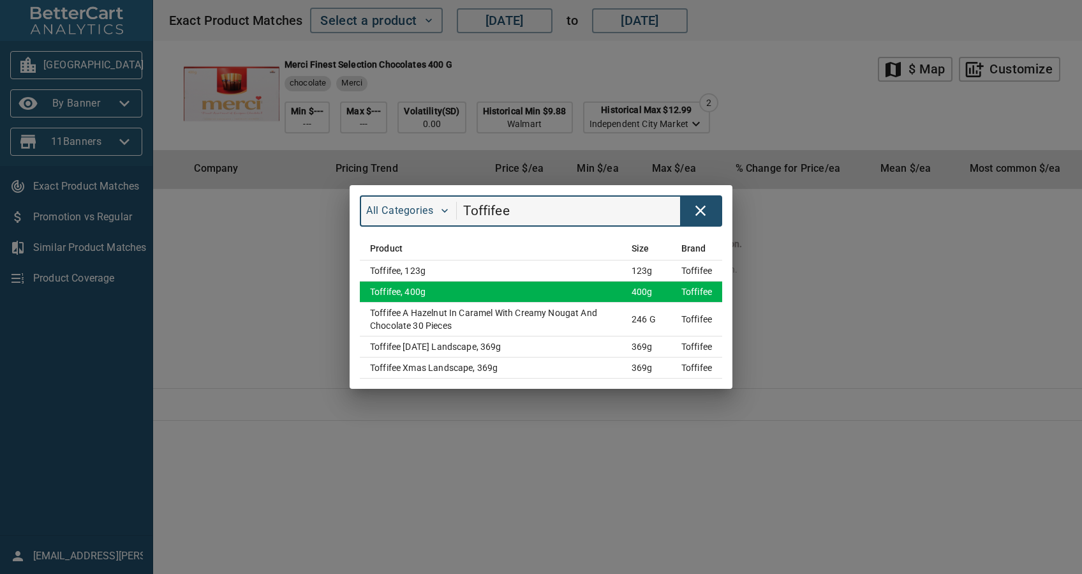
click at [482, 288] on td "Toffifee, 400g" at bounding box center [491, 291] width 262 height 21
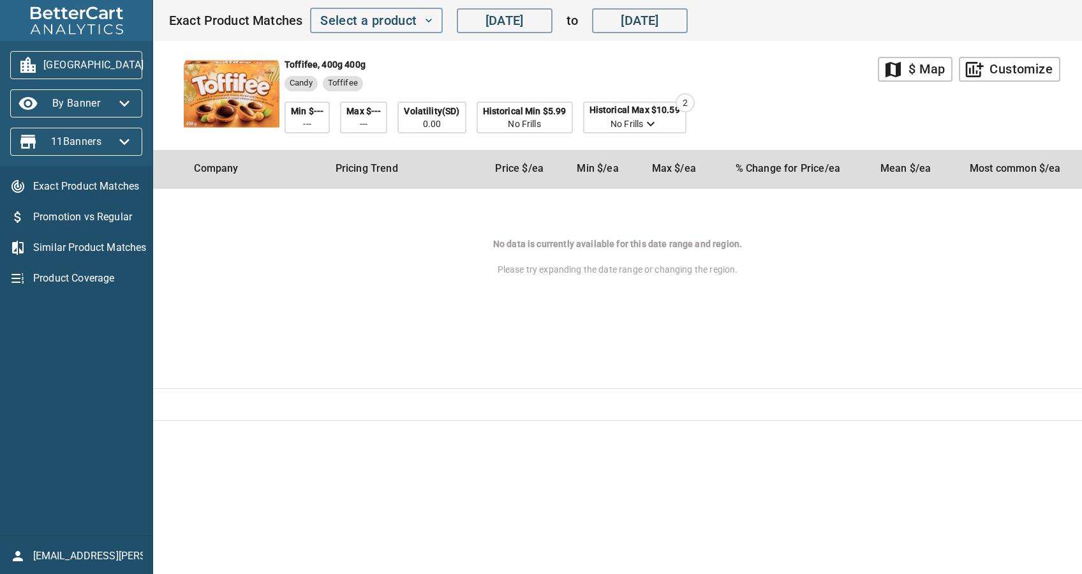
click at [110, 60] on span "[GEOGRAPHIC_DATA]" at bounding box center [76, 65] width 112 height 20
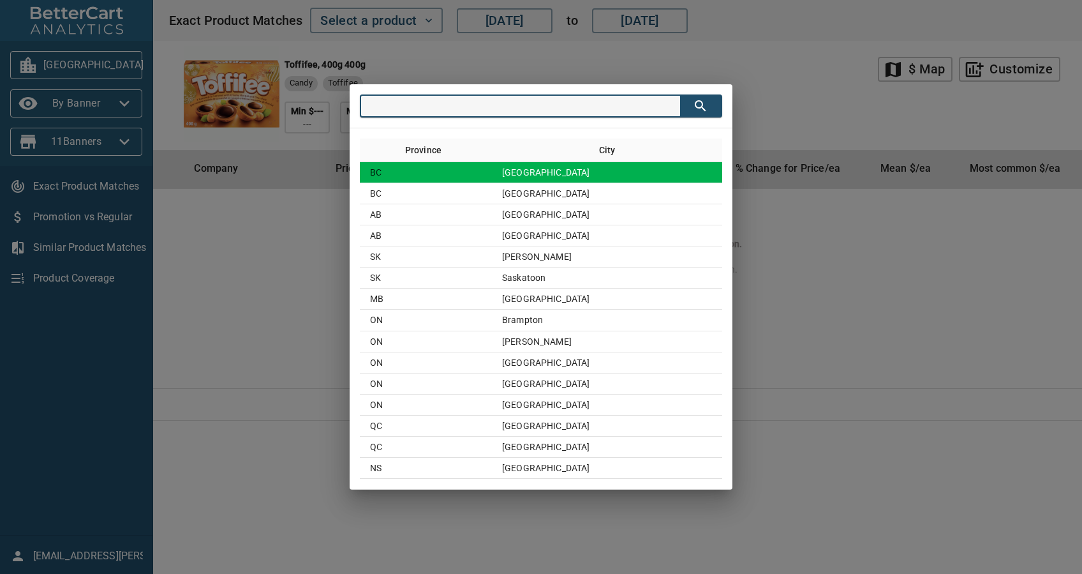
click at [573, 179] on td "[GEOGRAPHIC_DATA]" at bounding box center [607, 172] width 230 height 21
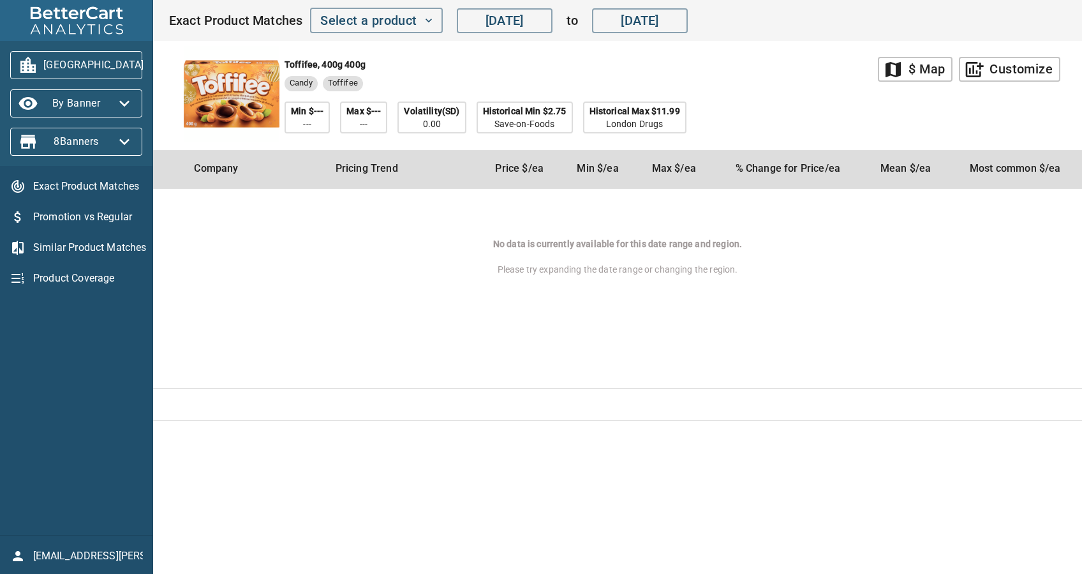
click at [110, 63] on span "[GEOGRAPHIC_DATA]" at bounding box center [76, 65] width 112 height 20
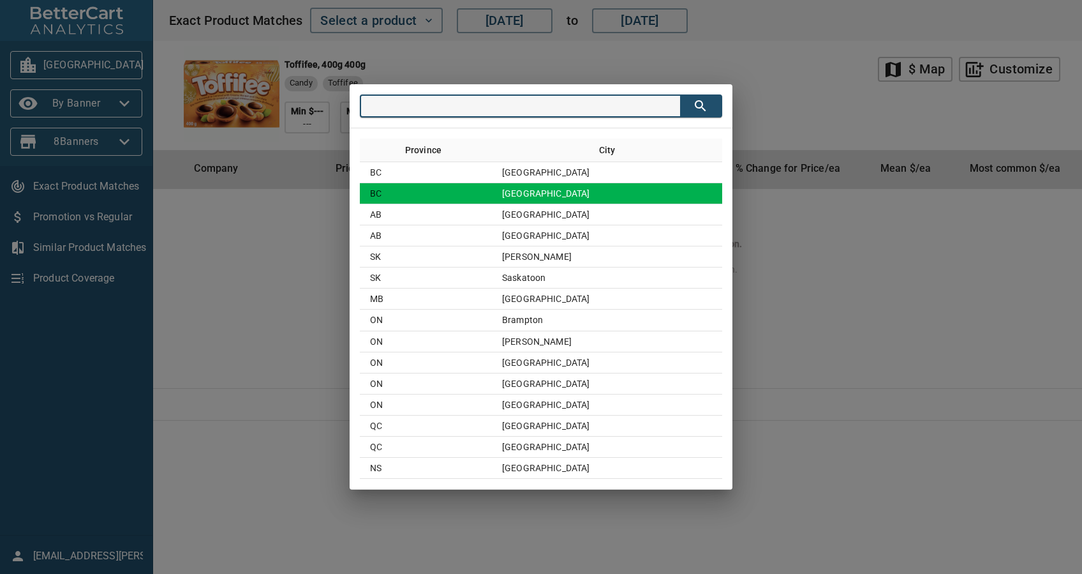
click at [572, 196] on td "[GEOGRAPHIC_DATA]" at bounding box center [607, 193] width 230 height 21
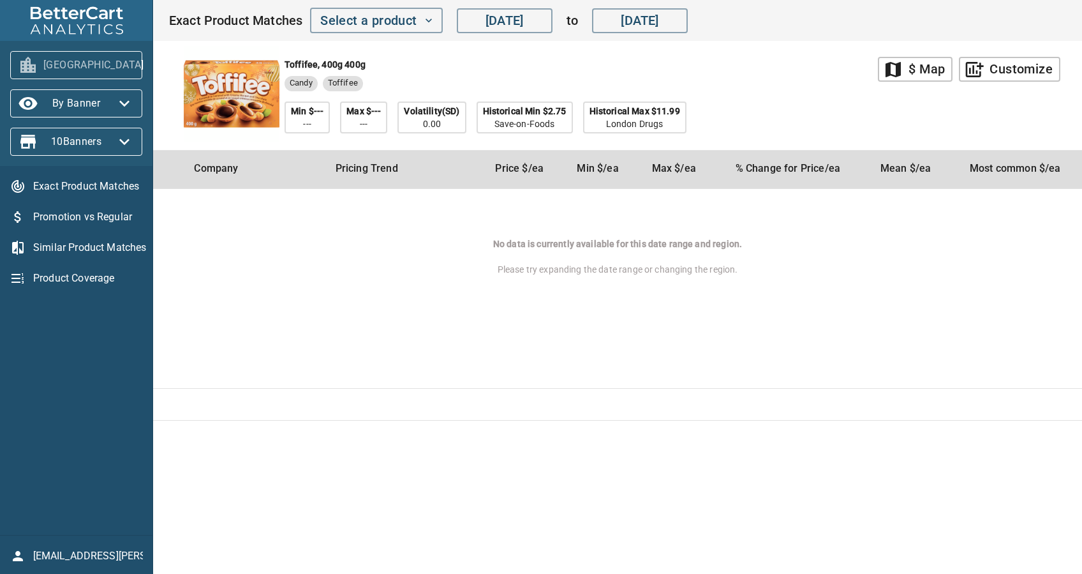
click at [85, 66] on span "[GEOGRAPHIC_DATA]" at bounding box center [76, 65] width 112 height 20
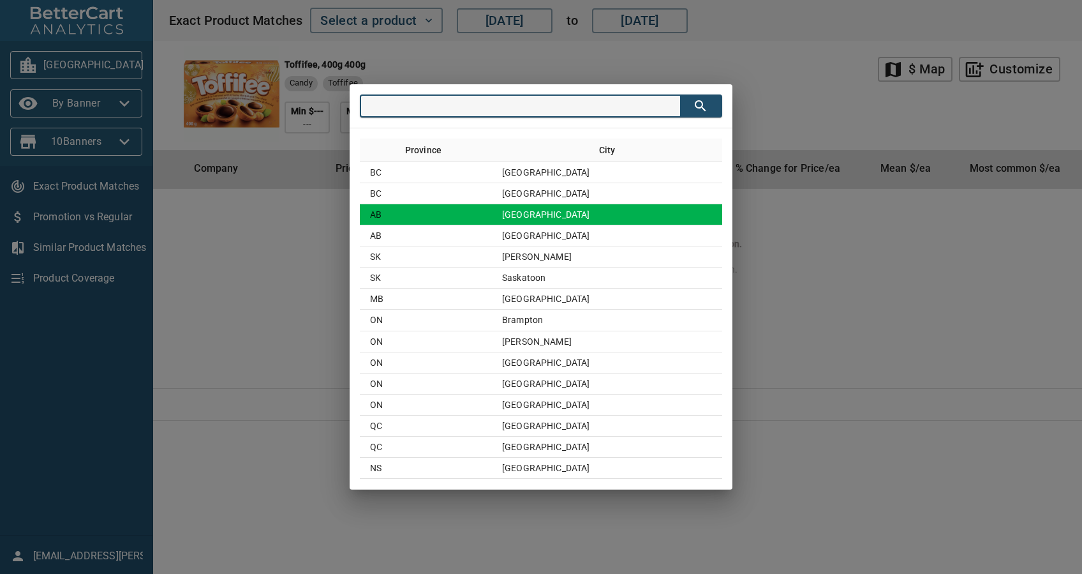
click at [552, 208] on td "[GEOGRAPHIC_DATA]" at bounding box center [607, 214] width 230 height 21
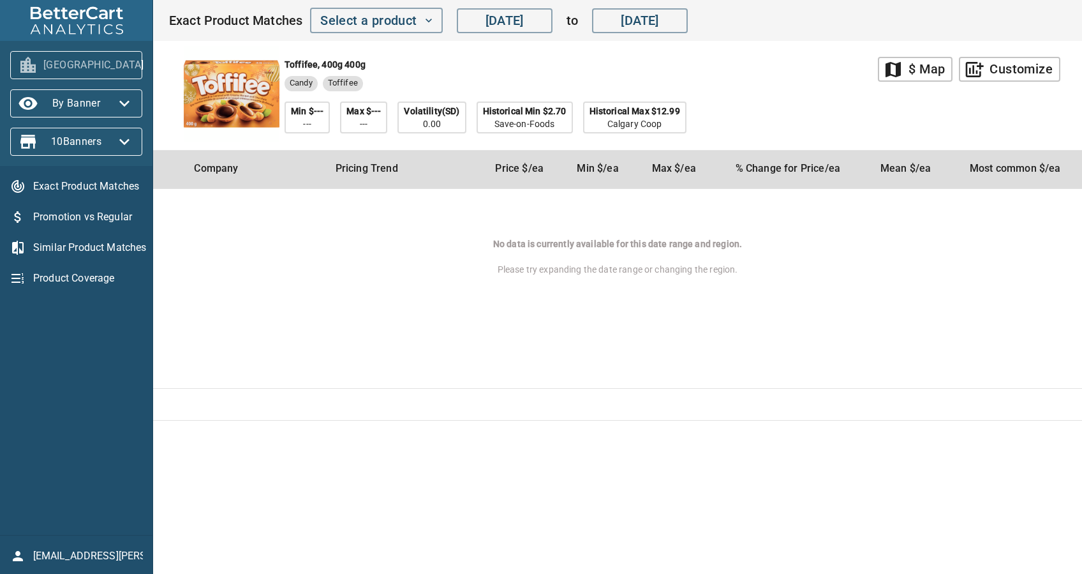
click at [107, 66] on span "[GEOGRAPHIC_DATA]" at bounding box center [76, 65] width 112 height 20
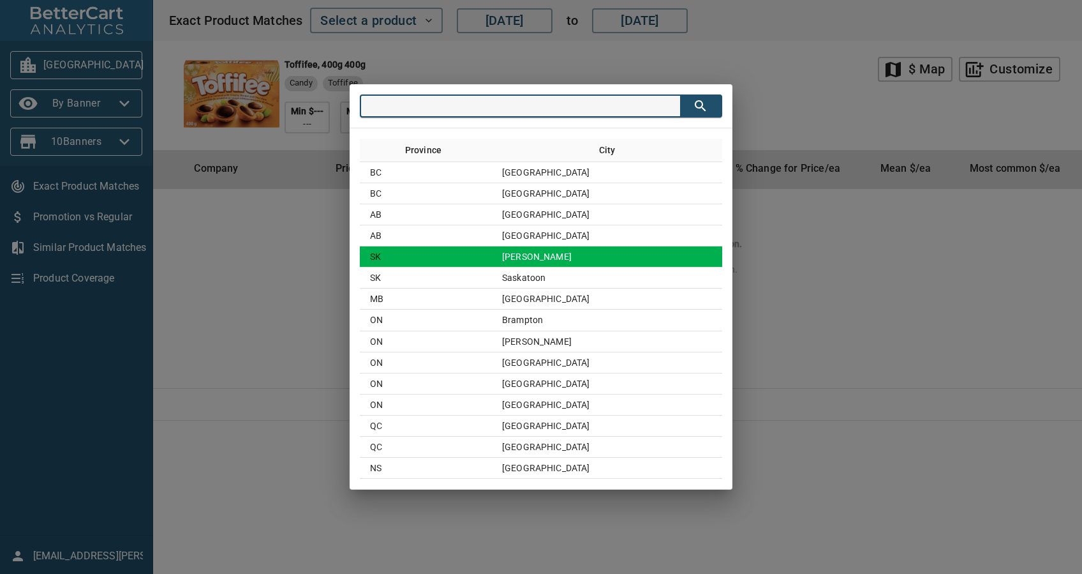
click at [581, 260] on td "[PERSON_NAME]" at bounding box center [607, 256] width 230 height 21
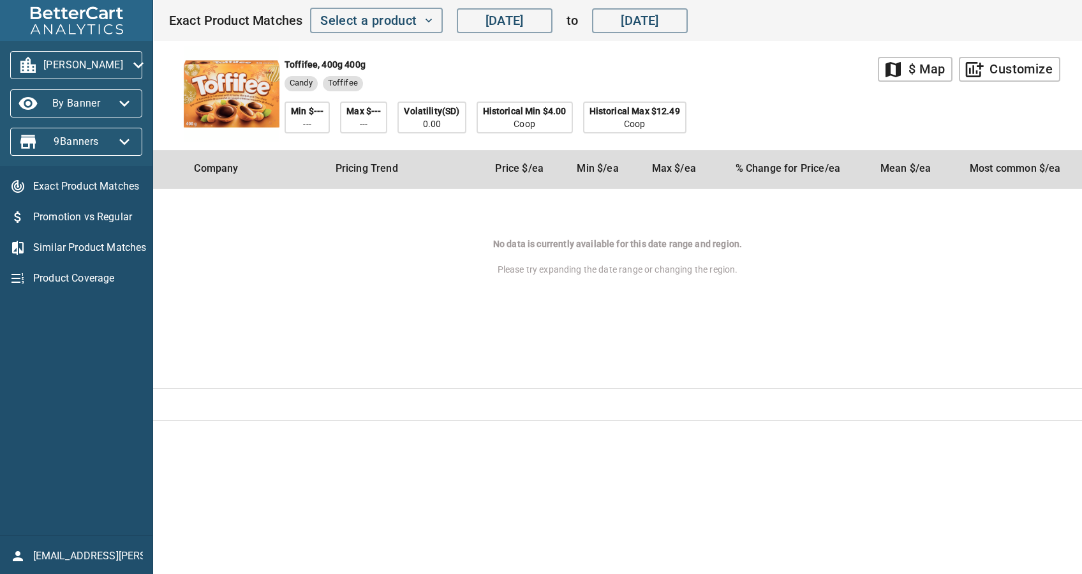
click at [88, 73] on span "[PERSON_NAME]" at bounding box center [76, 65] width 112 height 20
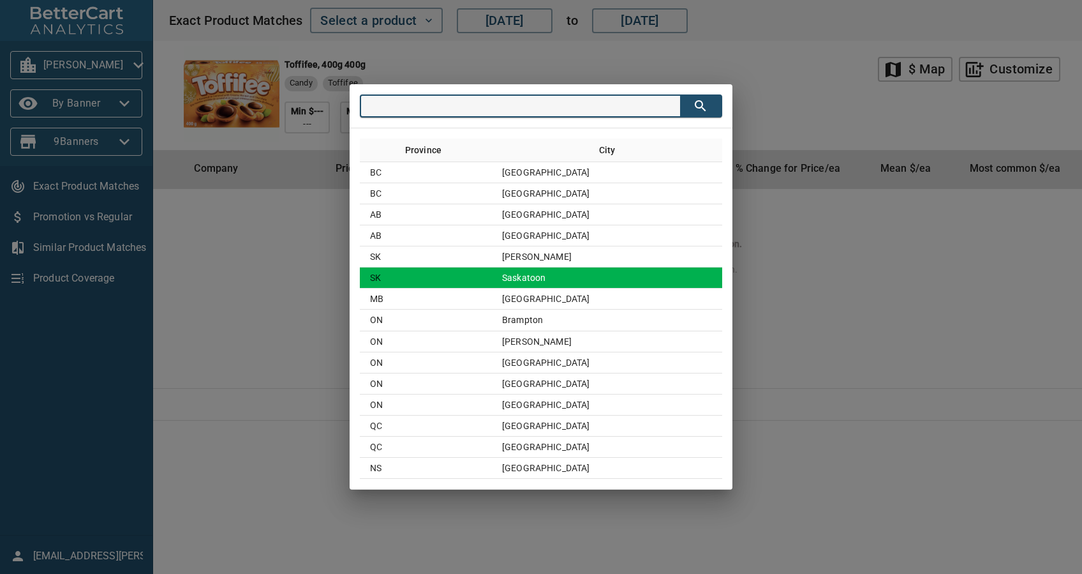
click at [527, 275] on td "Saskatoon" at bounding box center [607, 277] width 230 height 21
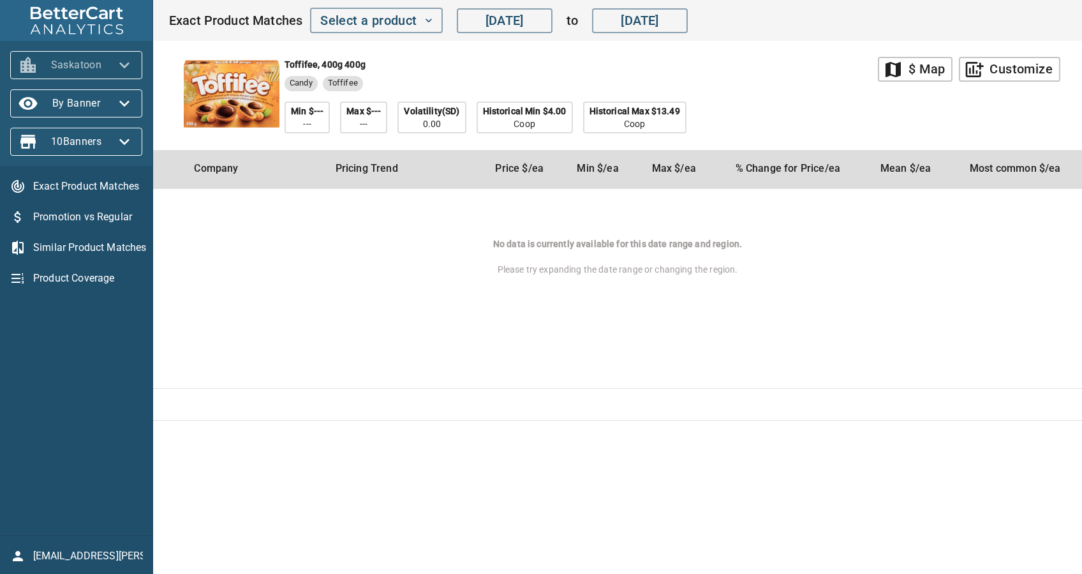
click at [66, 73] on span "Saskatoon" at bounding box center [76, 65] width 112 height 20
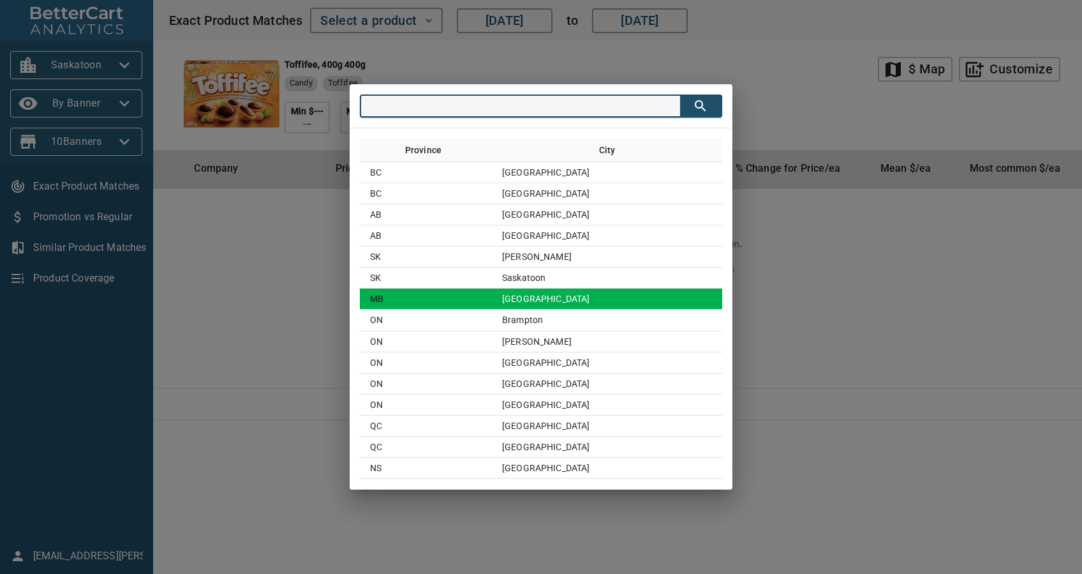
click at [597, 290] on td "[GEOGRAPHIC_DATA]" at bounding box center [607, 298] width 230 height 21
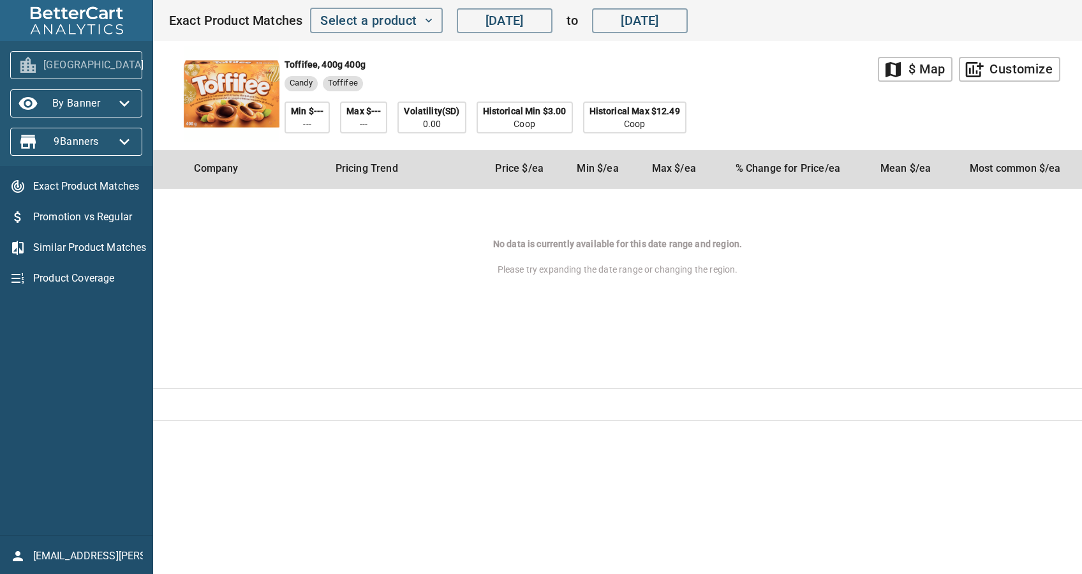
click at [87, 54] on button "[GEOGRAPHIC_DATA]" at bounding box center [76, 65] width 132 height 28
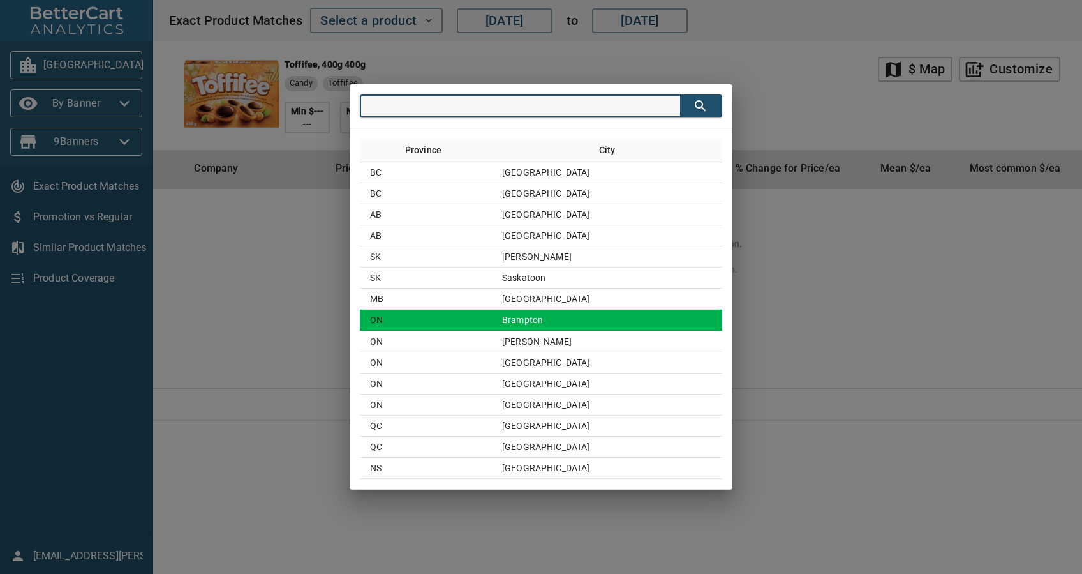
click at [608, 315] on td "Brampton" at bounding box center [607, 319] width 230 height 21
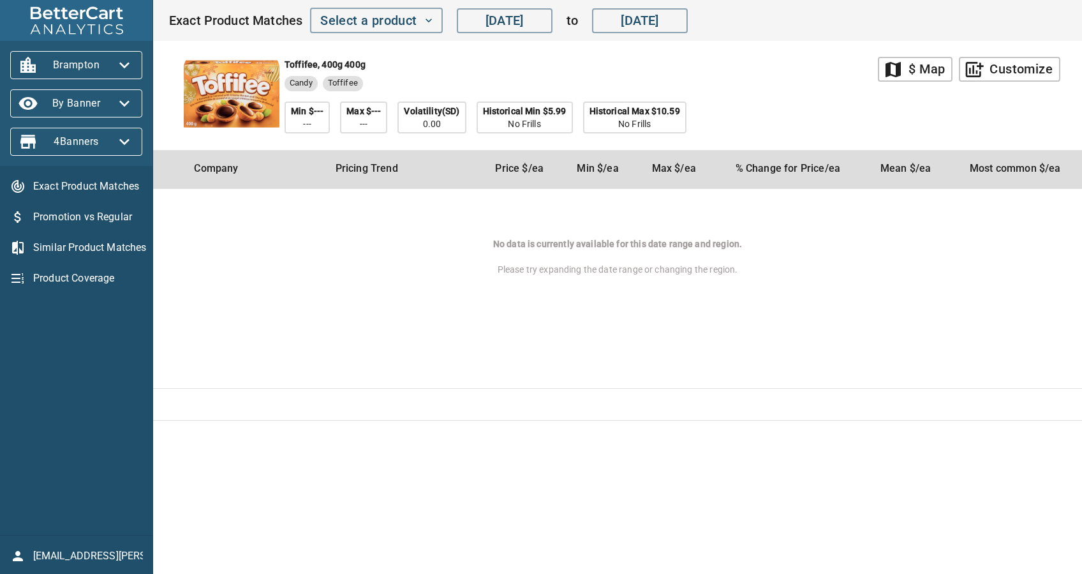
click at [88, 58] on span "Brampton" at bounding box center [76, 65] width 112 height 20
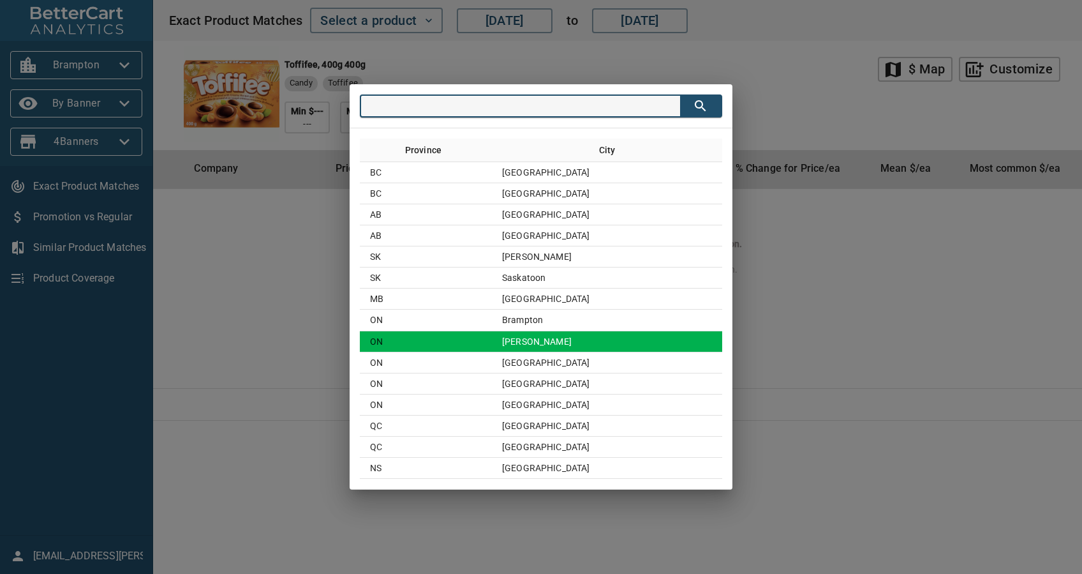
click at [546, 334] on td "[PERSON_NAME]" at bounding box center [607, 341] width 230 height 21
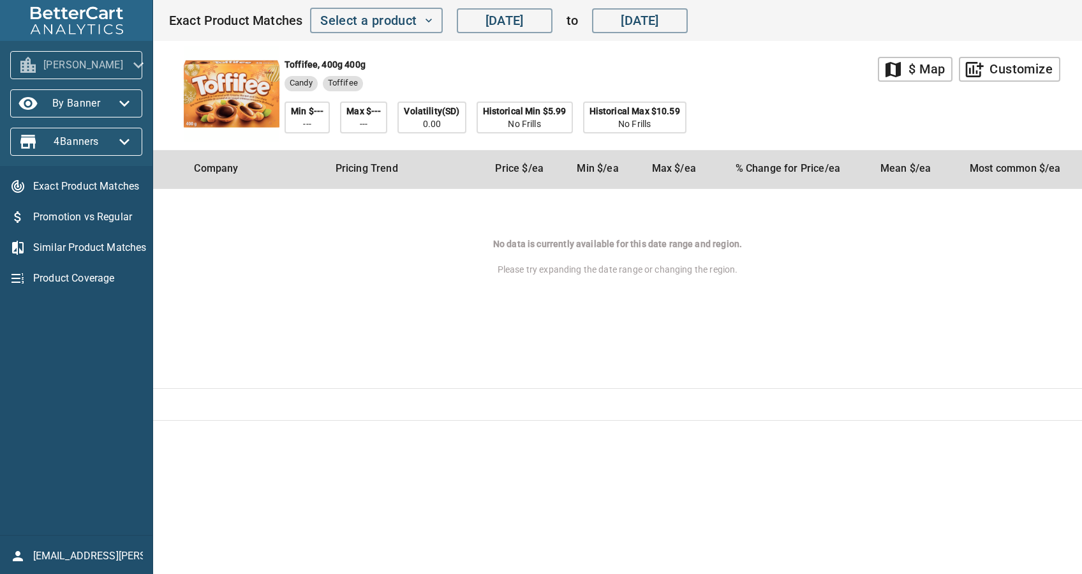
click at [47, 57] on span "[PERSON_NAME]" at bounding box center [76, 65] width 112 height 20
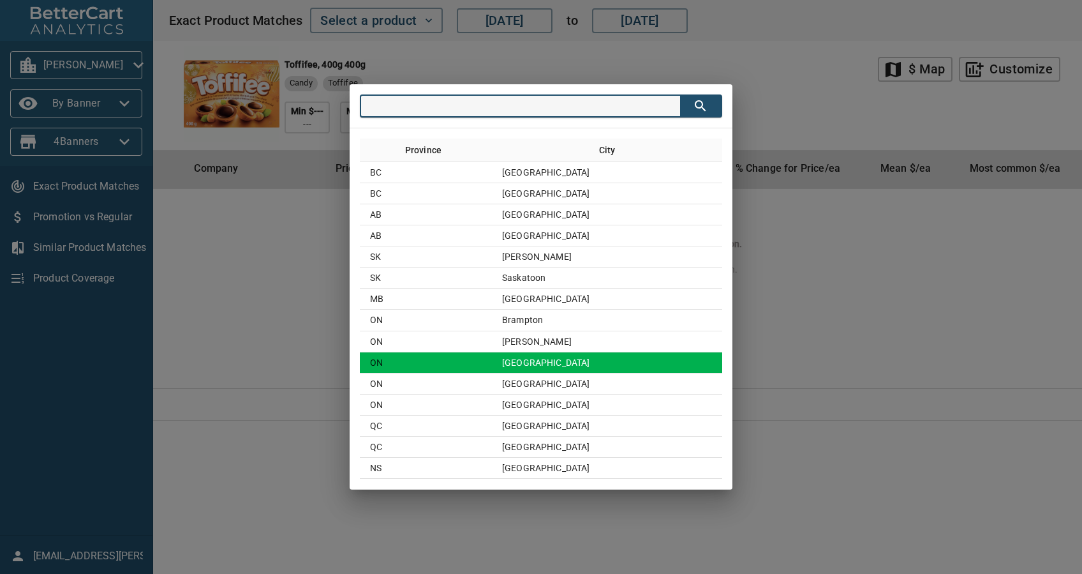
click at [605, 366] on td "[GEOGRAPHIC_DATA]" at bounding box center [607, 362] width 230 height 21
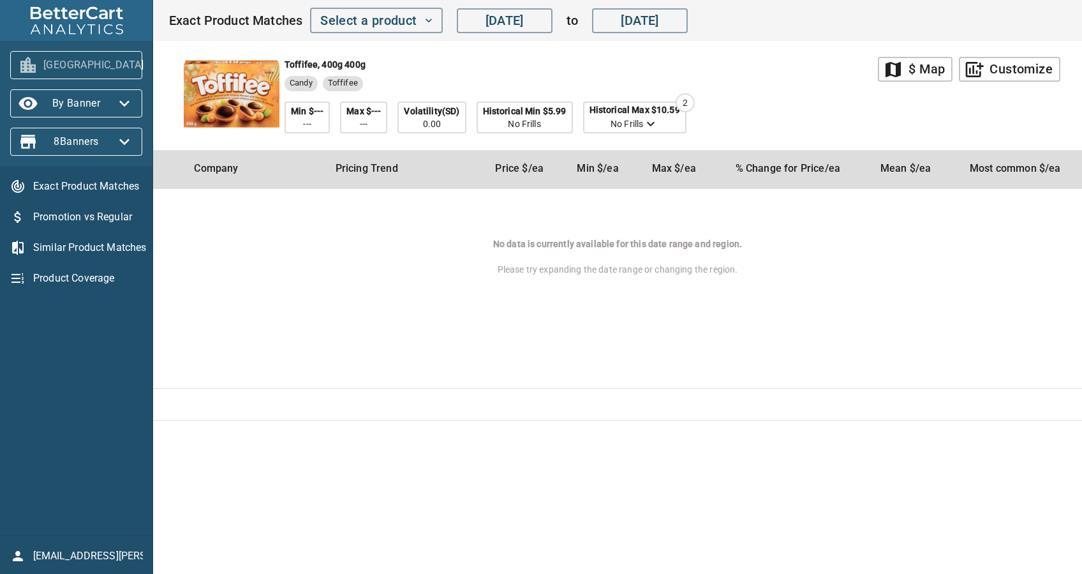
click at [69, 70] on span "[GEOGRAPHIC_DATA]" at bounding box center [76, 65] width 112 height 20
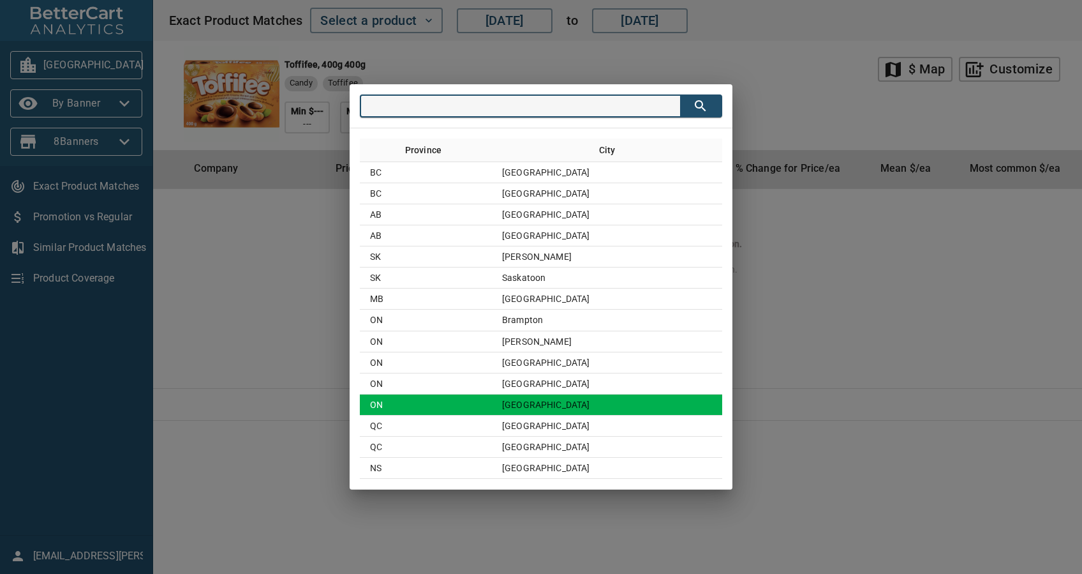
click at [492, 403] on td "ON" at bounding box center [426, 404] width 132 height 21
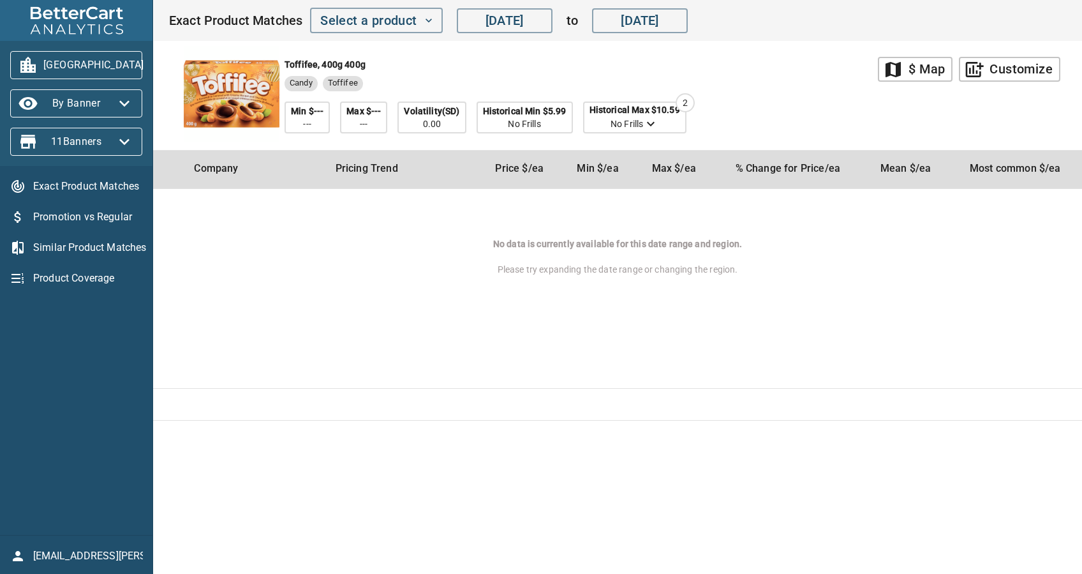
click at [86, 58] on span "[GEOGRAPHIC_DATA]" at bounding box center [76, 65] width 112 height 20
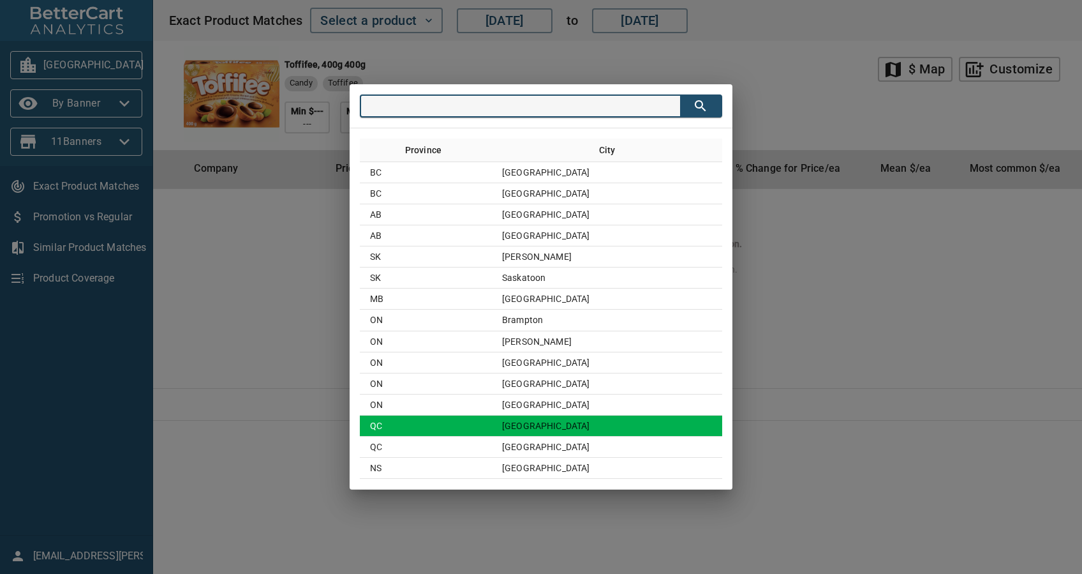
click at [479, 424] on td "QC" at bounding box center [426, 425] width 132 height 21
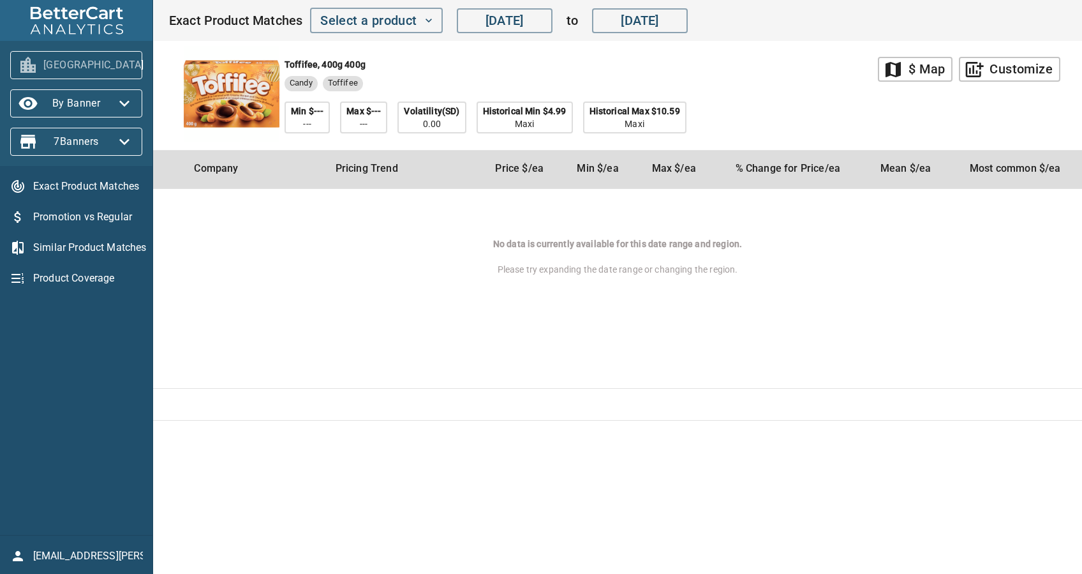
click at [77, 77] on button "[GEOGRAPHIC_DATA]" at bounding box center [76, 65] width 132 height 28
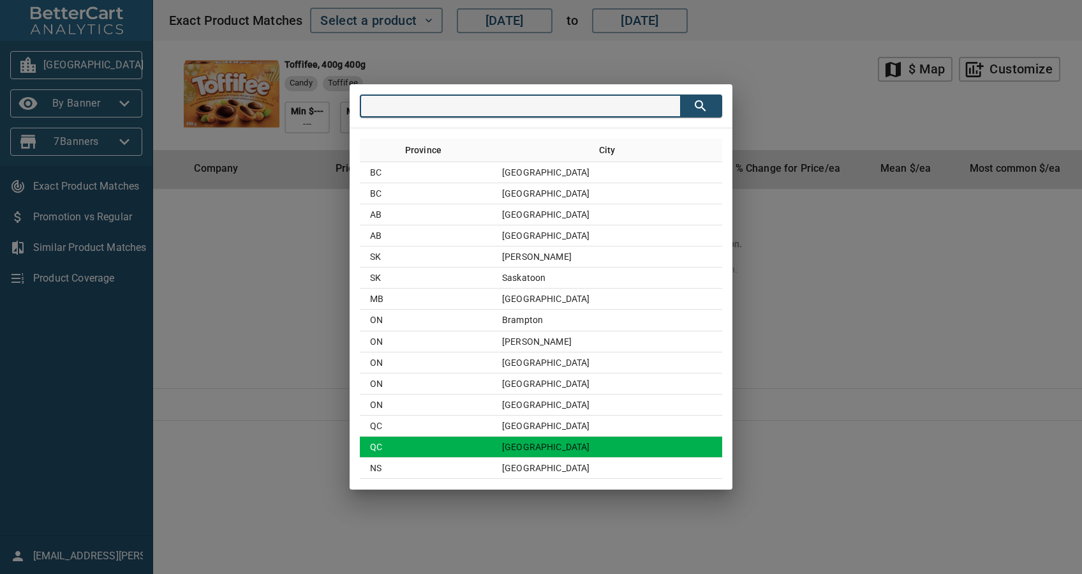
click at [468, 449] on td "QC" at bounding box center [426, 446] width 132 height 21
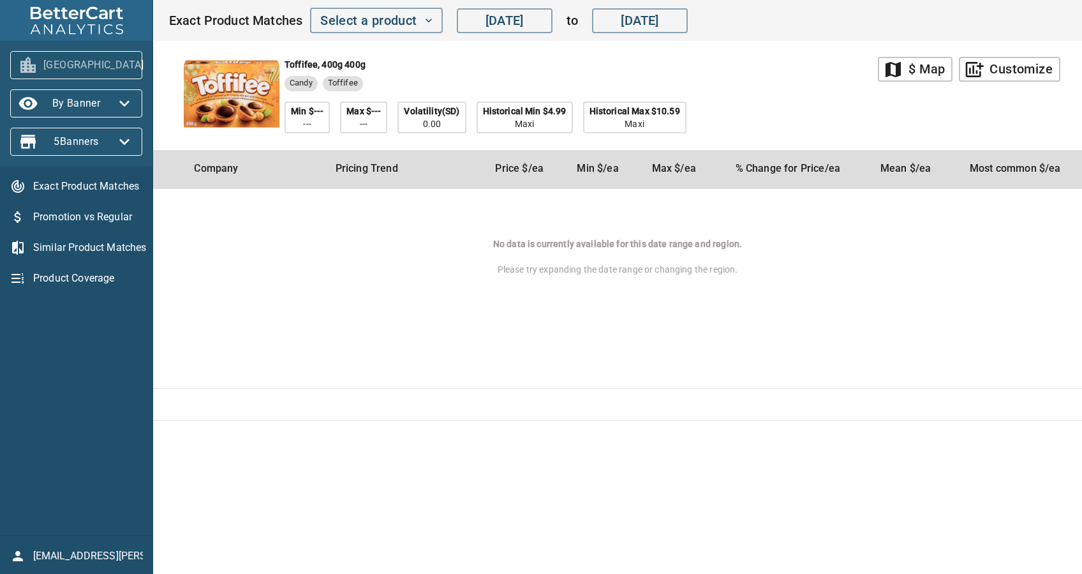
click at [85, 64] on span "[GEOGRAPHIC_DATA]" at bounding box center [76, 65] width 112 height 20
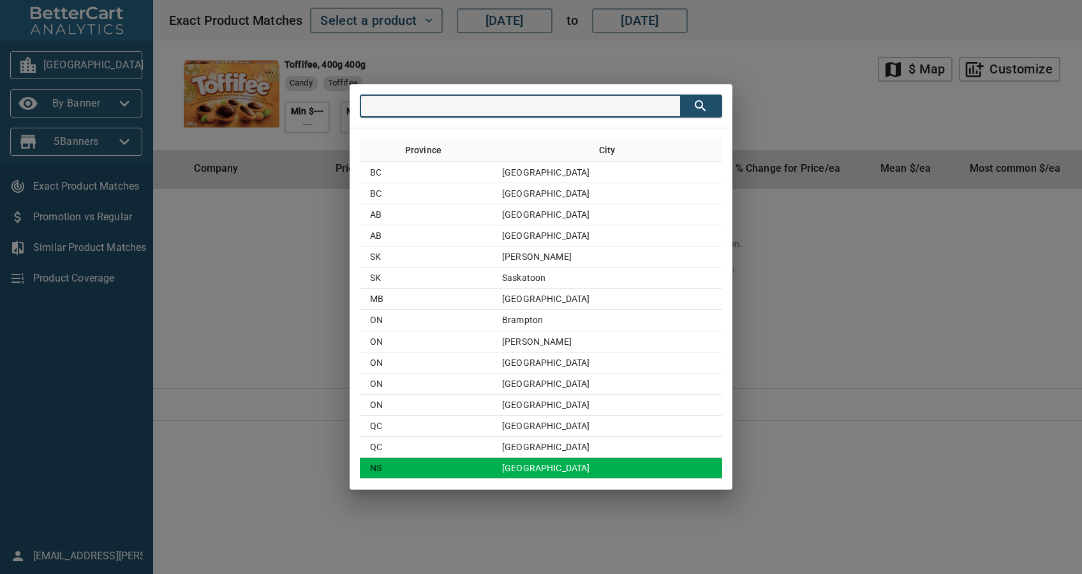
click at [580, 465] on td "[GEOGRAPHIC_DATA]" at bounding box center [607, 467] width 230 height 21
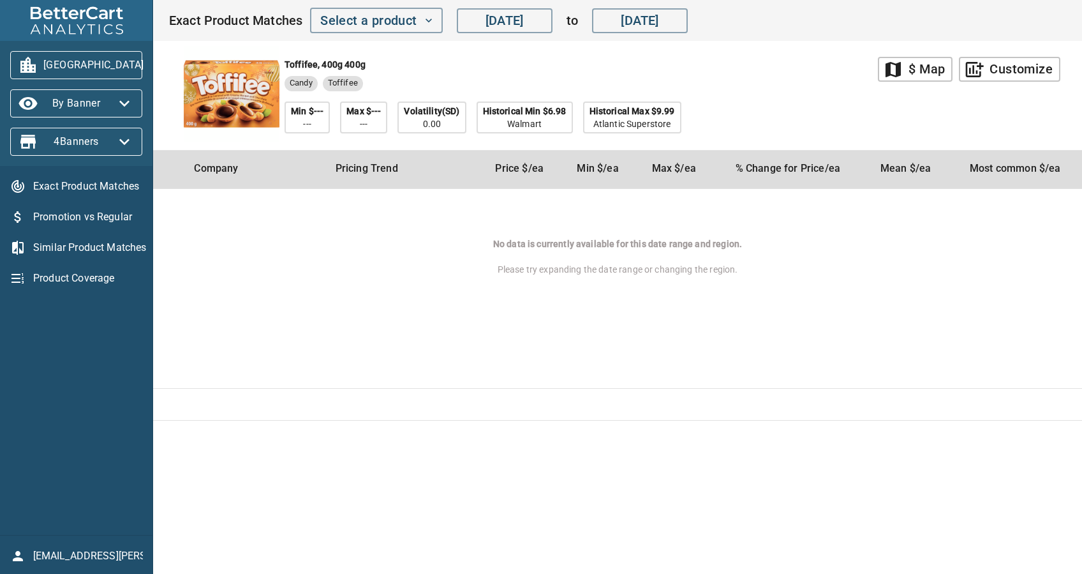
click at [84, 64] on span "[GEOGRAPHIC_DATA]" at bounding box center [76, 65] width 112 height 20
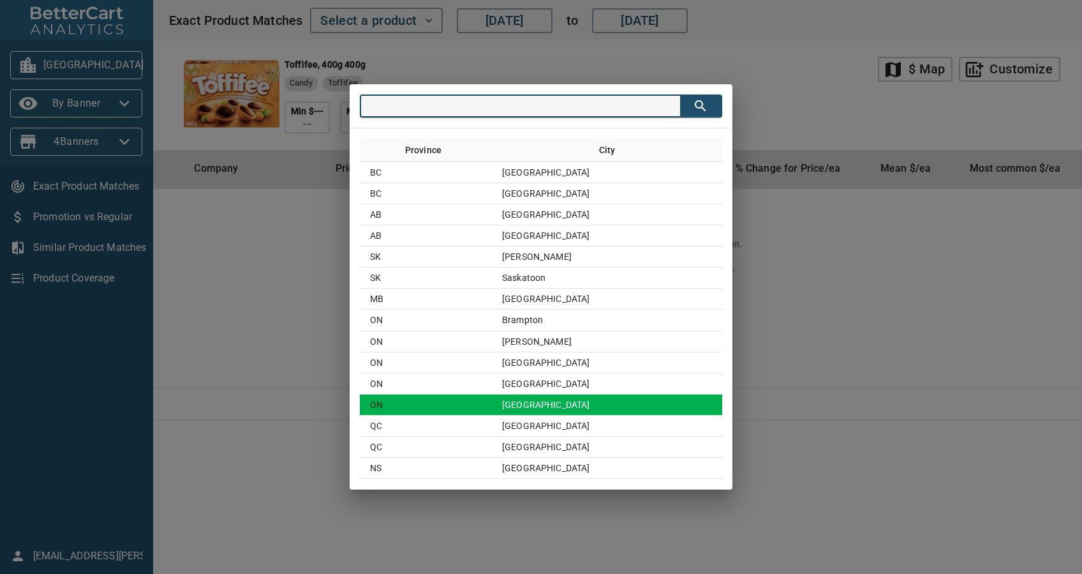
click at [658, 401] on td "[GEOGRAPHIC_DATA]" at bounding box center [607, 404] width 230 height 21
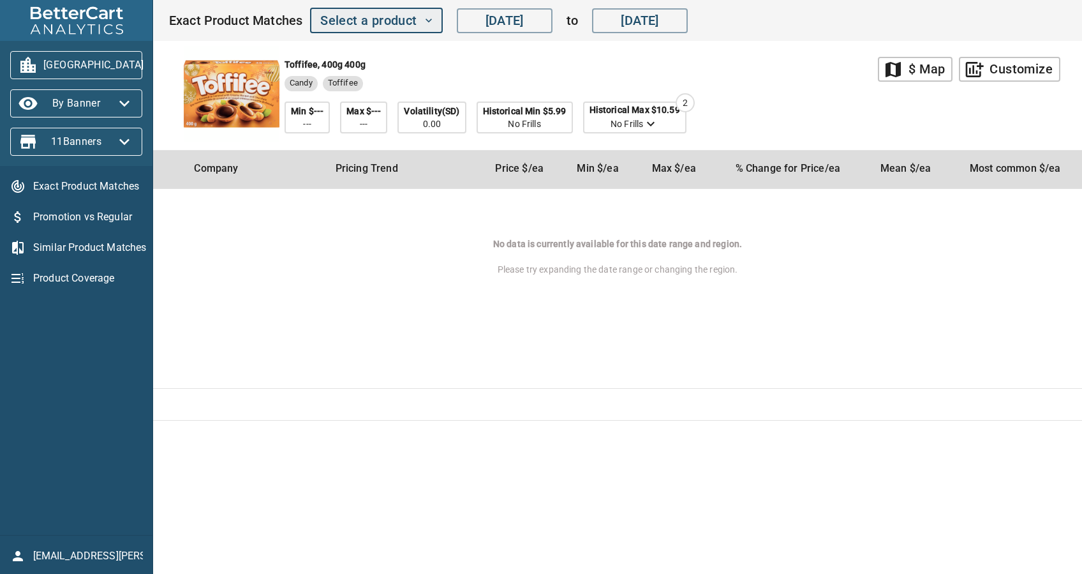
click at [363, 29] on span "Select a product" at bounding box center [376, 21] width 112 height 22
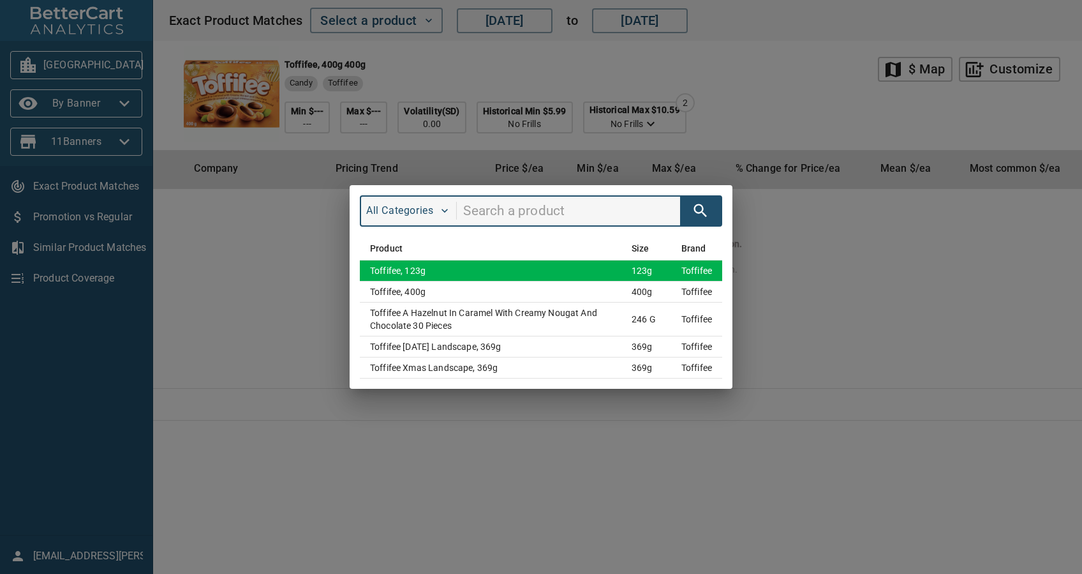
click at [538, 264] on td "Toffifee, 123g" at bounding box center [491, 270] width 262 height 21
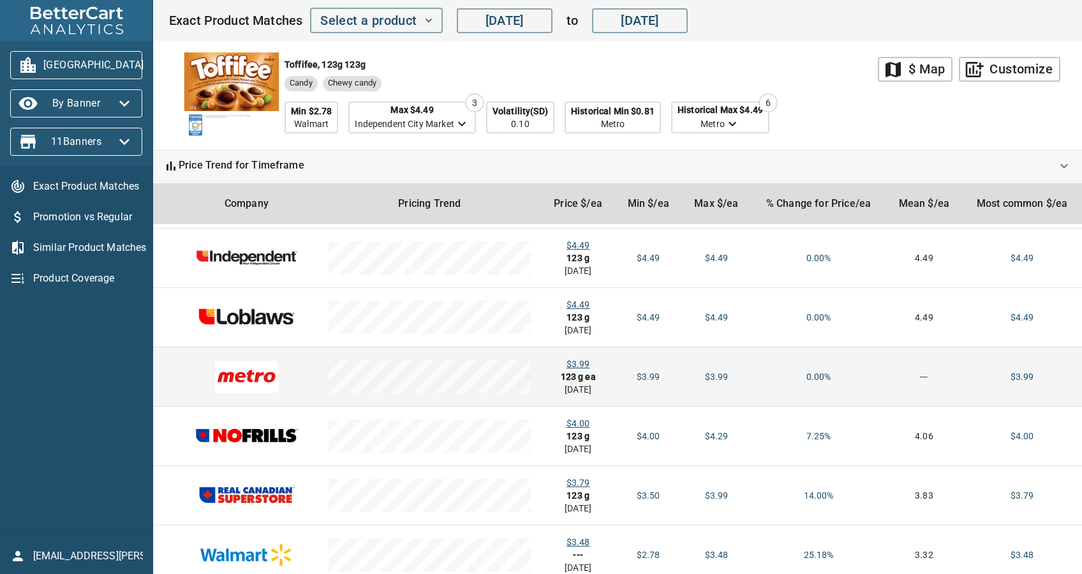
scroll to position [100, 0]
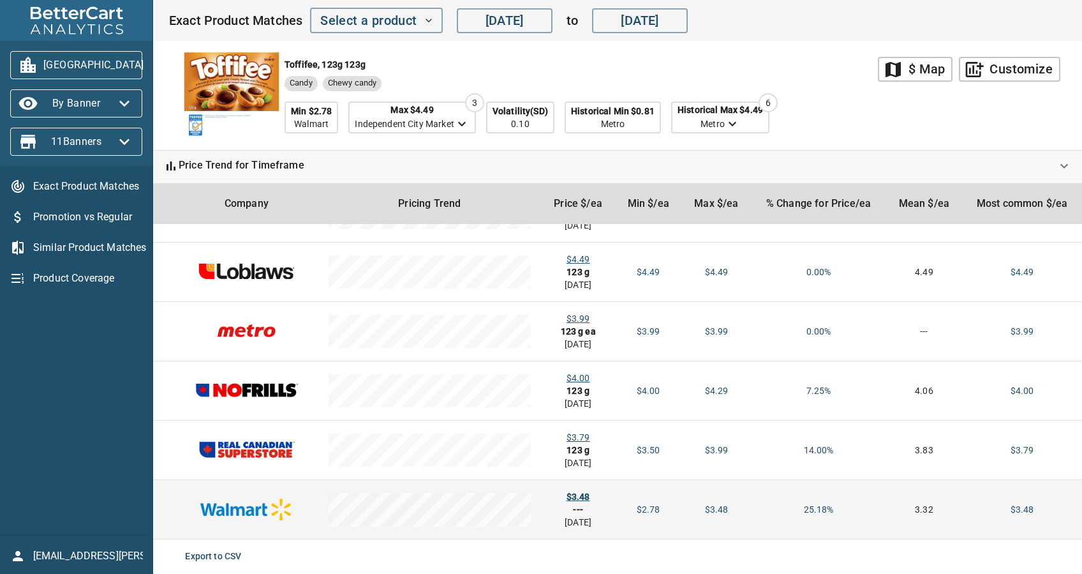
click at [579, 498] on div "$3.48" at bounding box center [578, 496] width 54 height 13
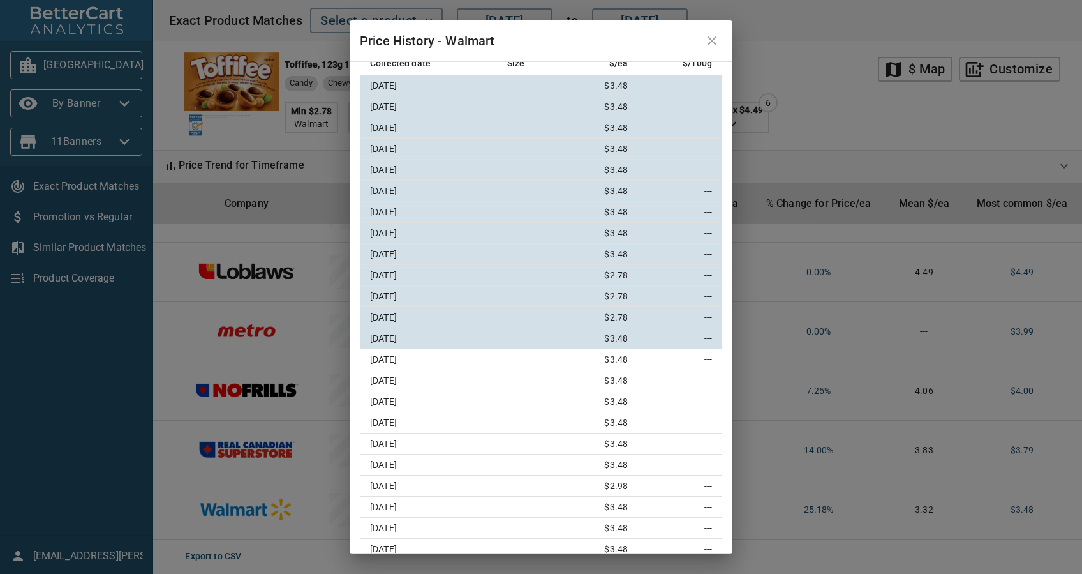
scroll to position [0, 0]
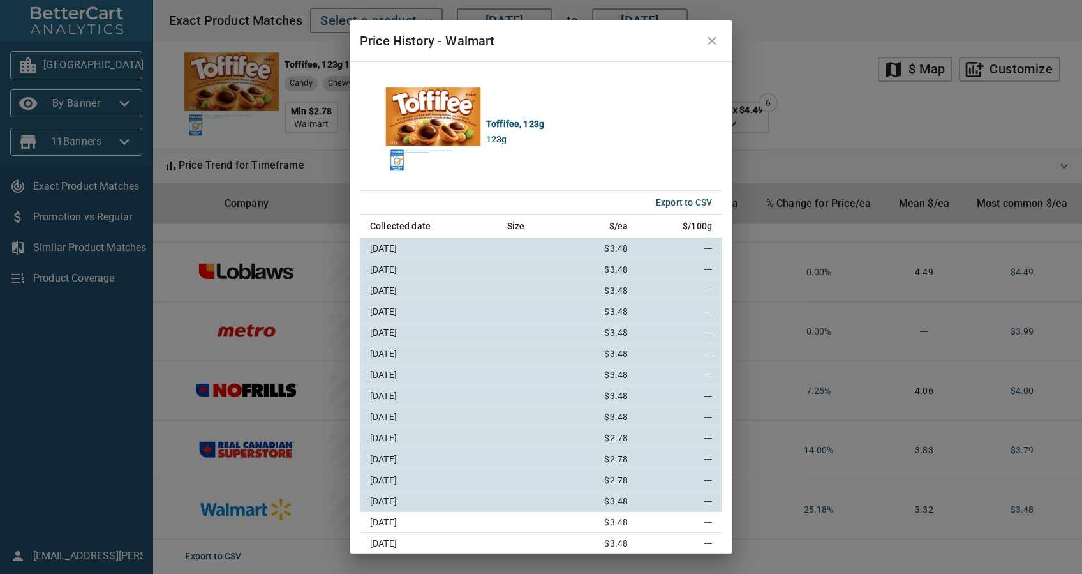
click at [708, 40] on icon "close" at bounding box center [711, 40] width 15 height 15
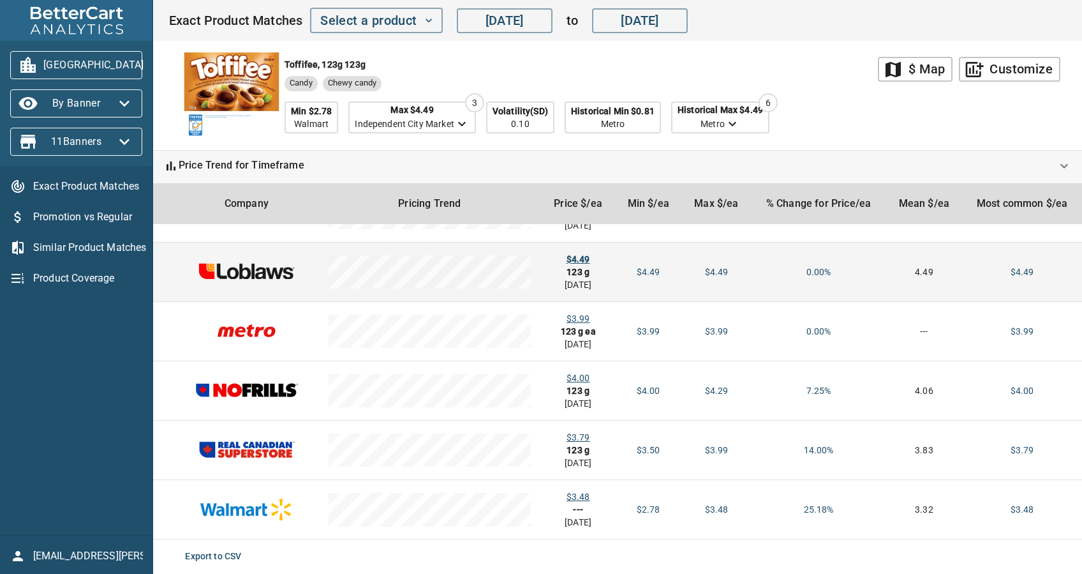
click at [568, 255] on div "$4.49" at bounding box center [578, 259] width 54 height 13
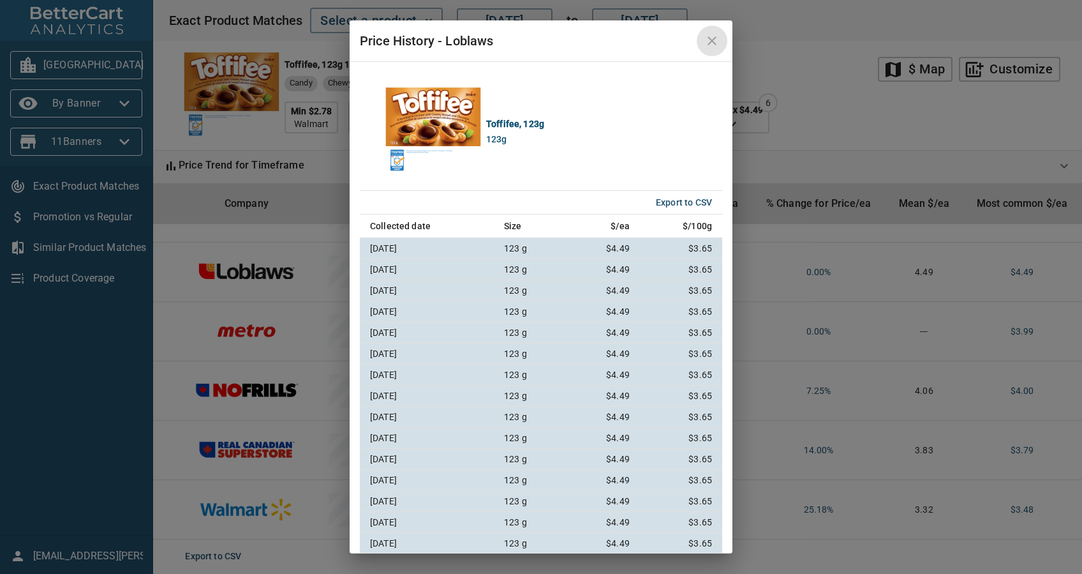
click at [706, 41] on icon "close" at bounding box center [711, 40] width 15 height 15
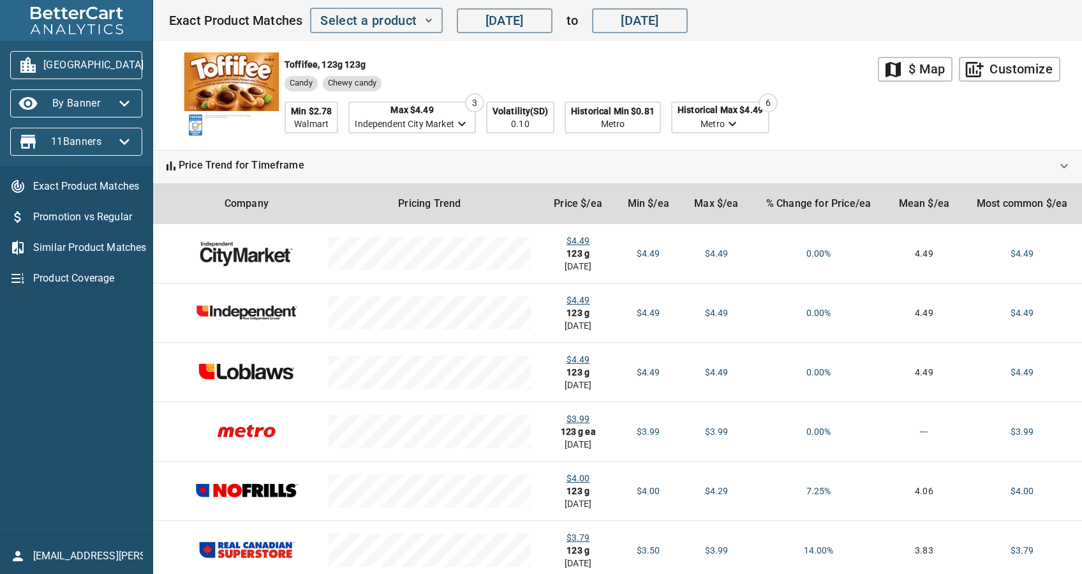
click at [107, 66] on span "[GEOGRAPHIC_DATA]" at bounding box center [76, 65] width 112 height 20
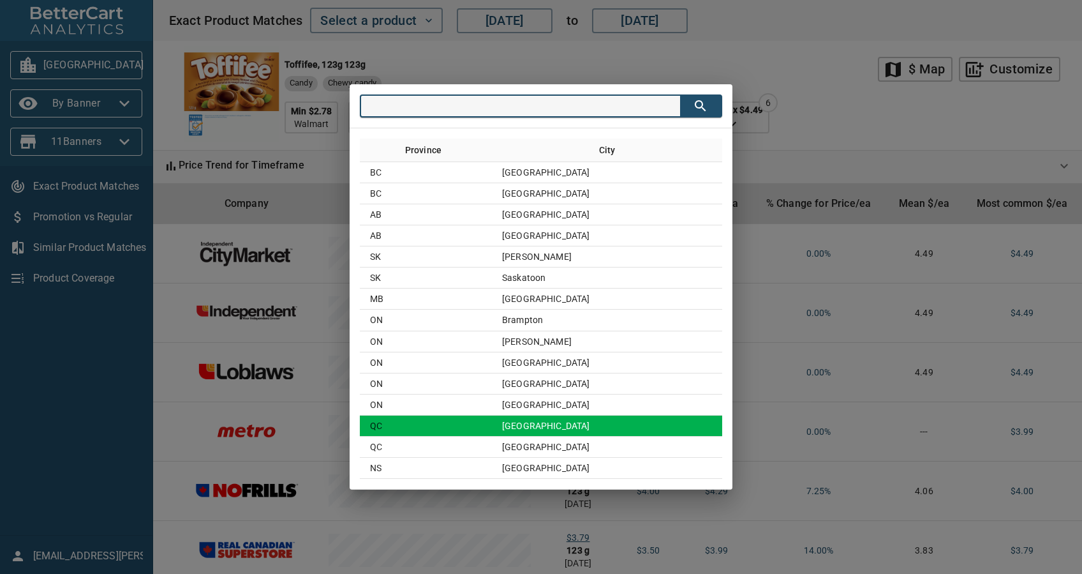
click at [561, 434] on td "[GEOGRAPHIC_DATA]" at bounding box center [607, 425] width 230 height 21
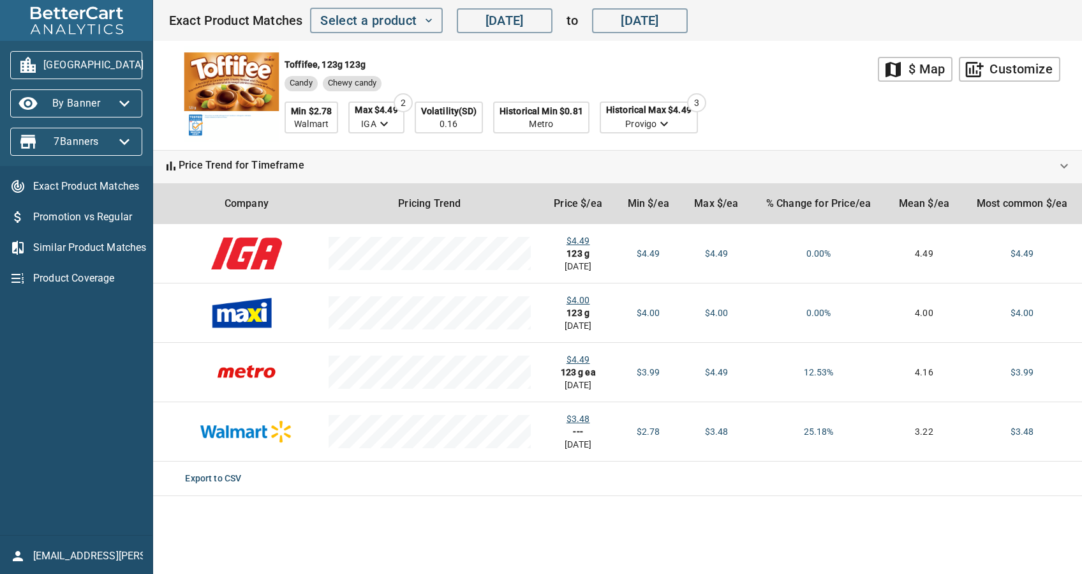
click at [97, 54] on button "[GEOGRAPHIC_DATA]" at bounding box center [76, 65] width 132 height 28
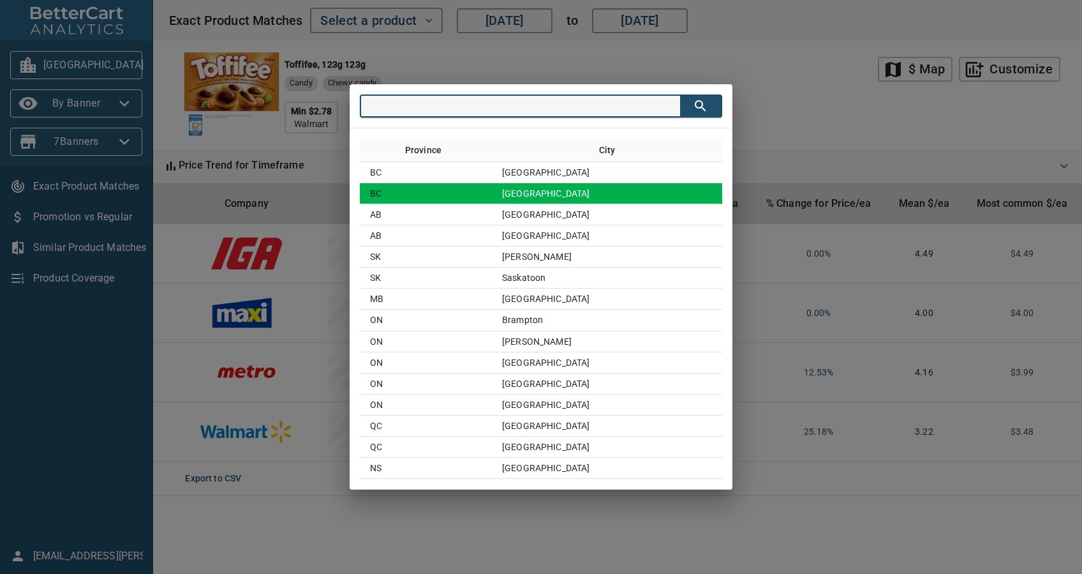
click at [570, 196] on td "[GEOGRAPHIC_DATA]" at bounding box center [607, 193] width 230 height 21
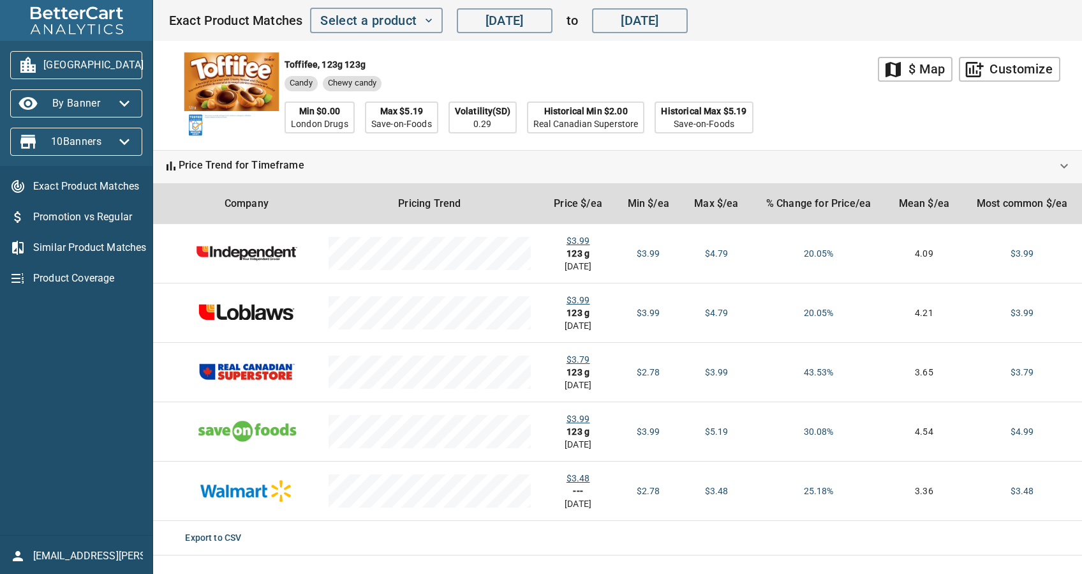
click at [113, 55] on span "[GEOGRAPHIC_DATA]" at bounding box center [76, 65] width 112 height 20
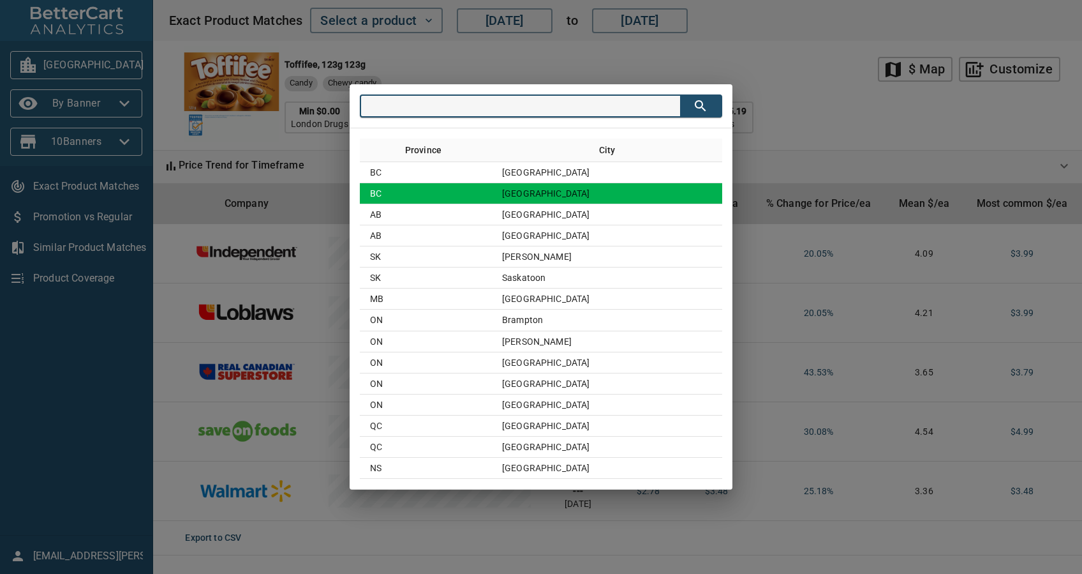
click at [492, 194] on td "BC" at bounding box center [426, 193] width 132 height 21
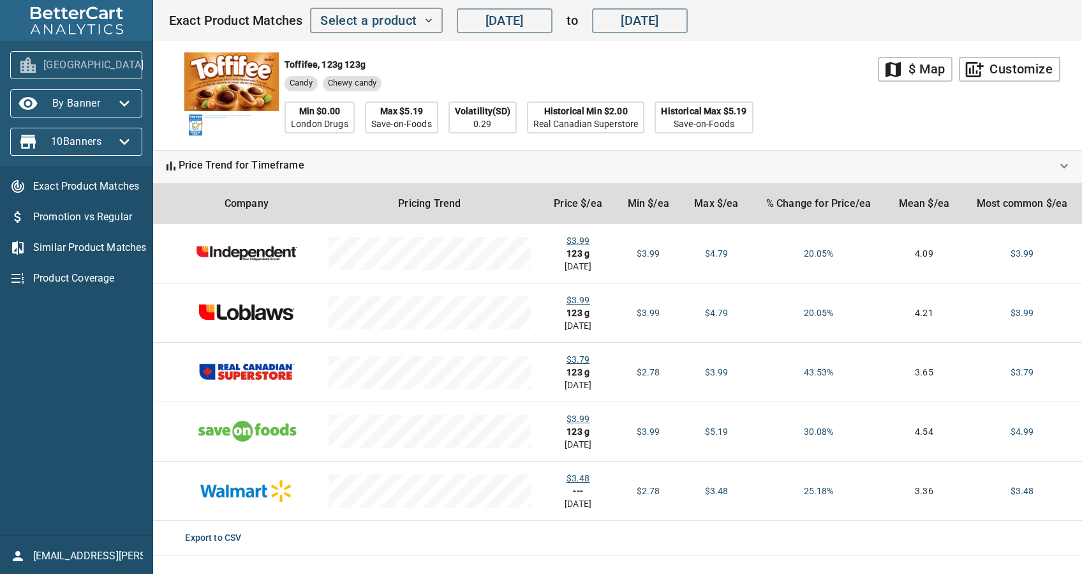
click at [51, 61] on span "[GEOGRAPHIC_DATA]" at bounding box center [76, 65] width 112 height 20
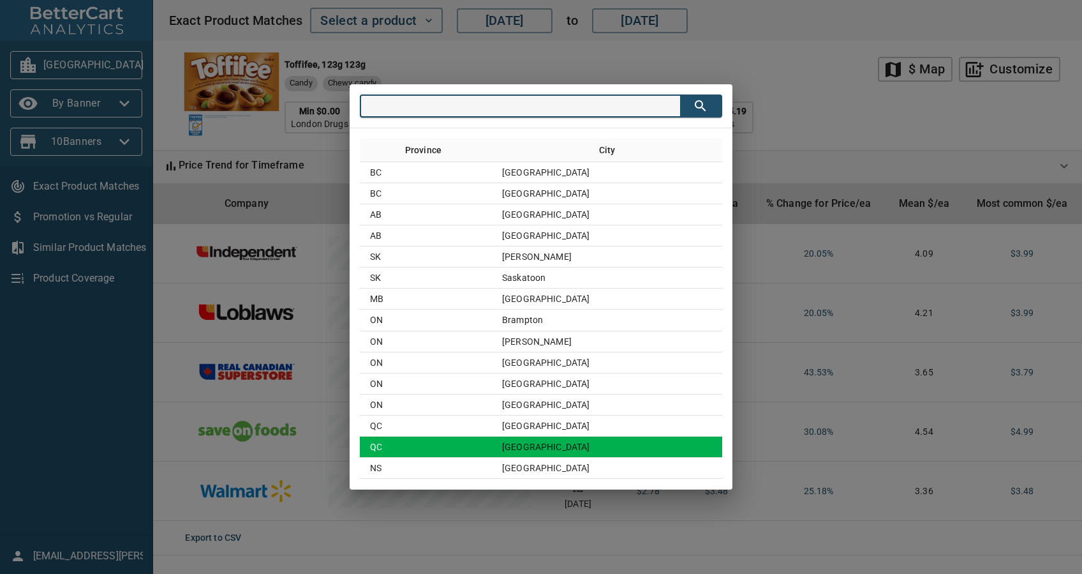
click at [492, 443] on td "QC" at bounding box center [426, 446] width 132 height 21
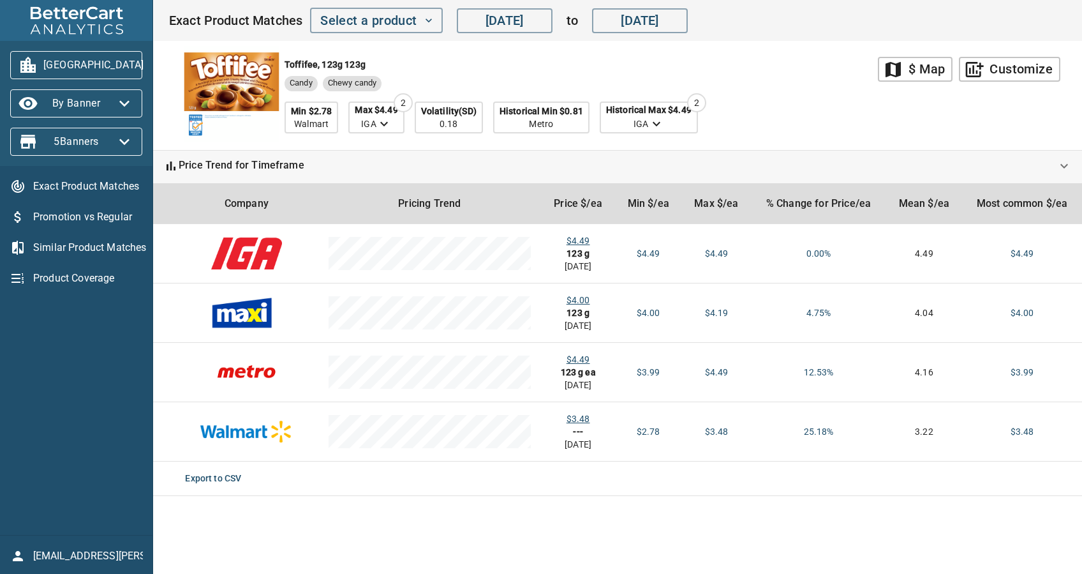
click at [88, 55] on span "[GEOGRAPHIC_DATA]" at bounding box center [76, 65] width 112 height 20
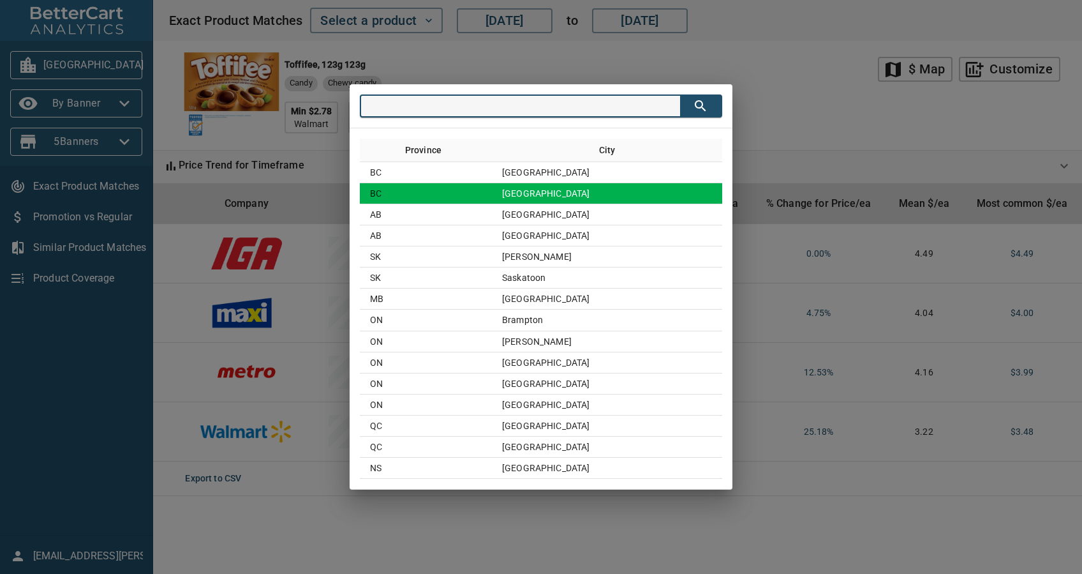
click at [576, 200] on td "[GEOGRAPHIC_DATA]" at bounding box center [607, 193] width 230 height 21
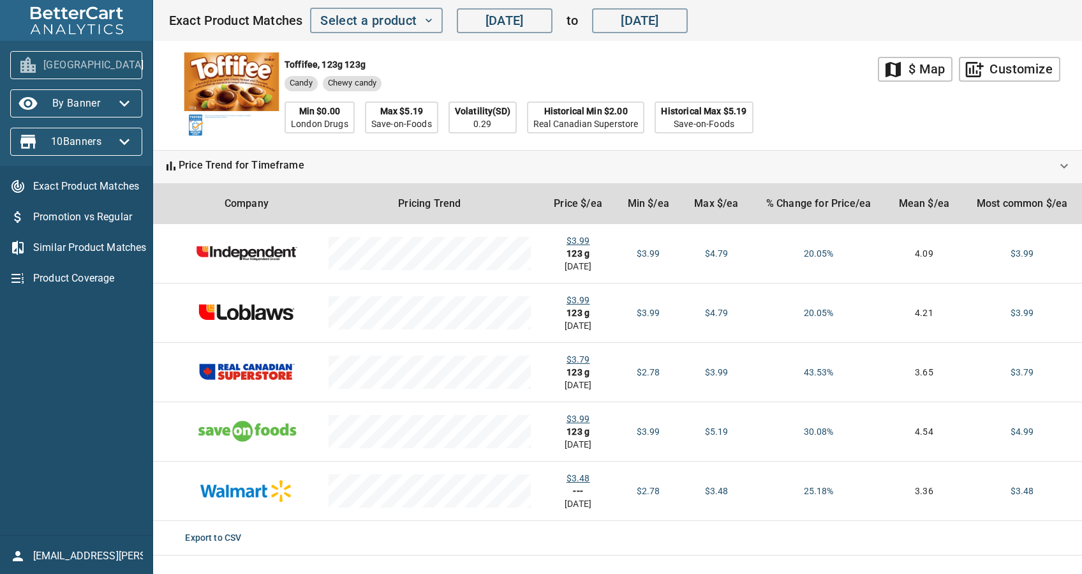
click at [85, 72] on span "[GEOGRAPHIC_DATA]" at bounding box center [76, 65] width 112 height 20
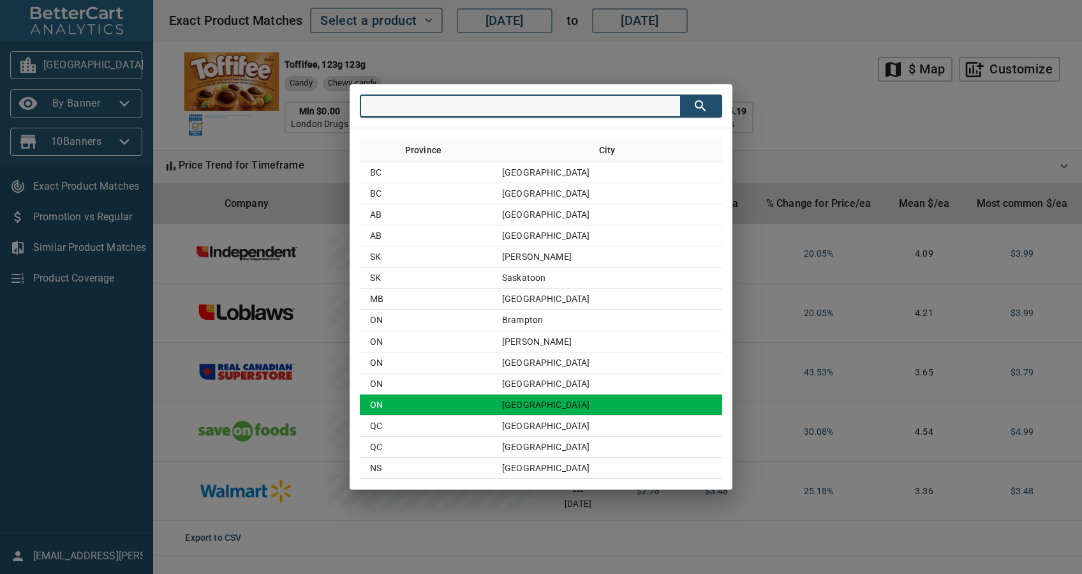
click at [492, 401] on td "ON" at bounding box center [426, 404] width 132 height 21
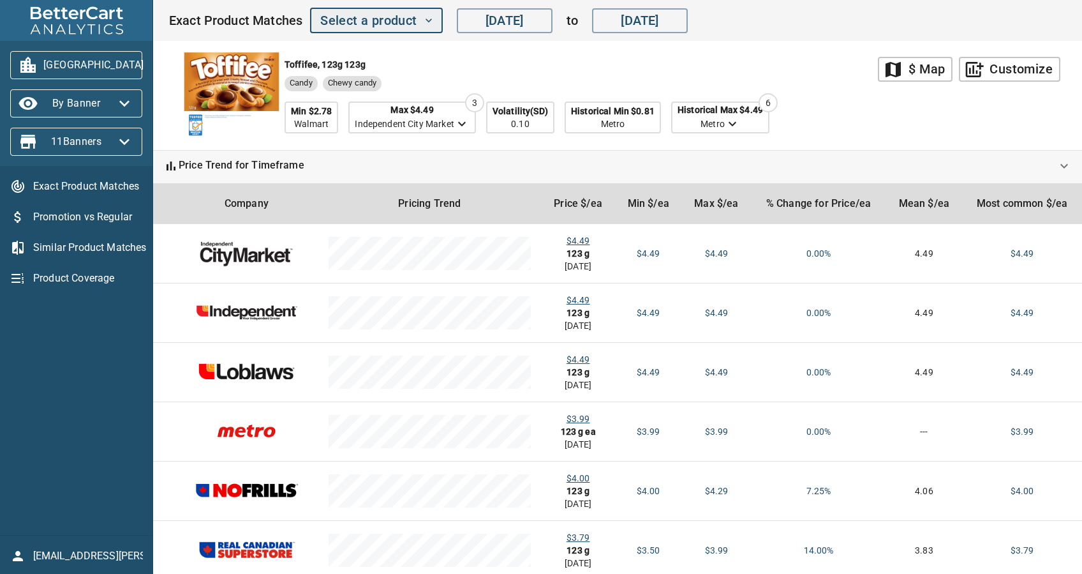
click at [378, 24] on span "Select a product" at bounding box center [376, 21] width 112 height 22
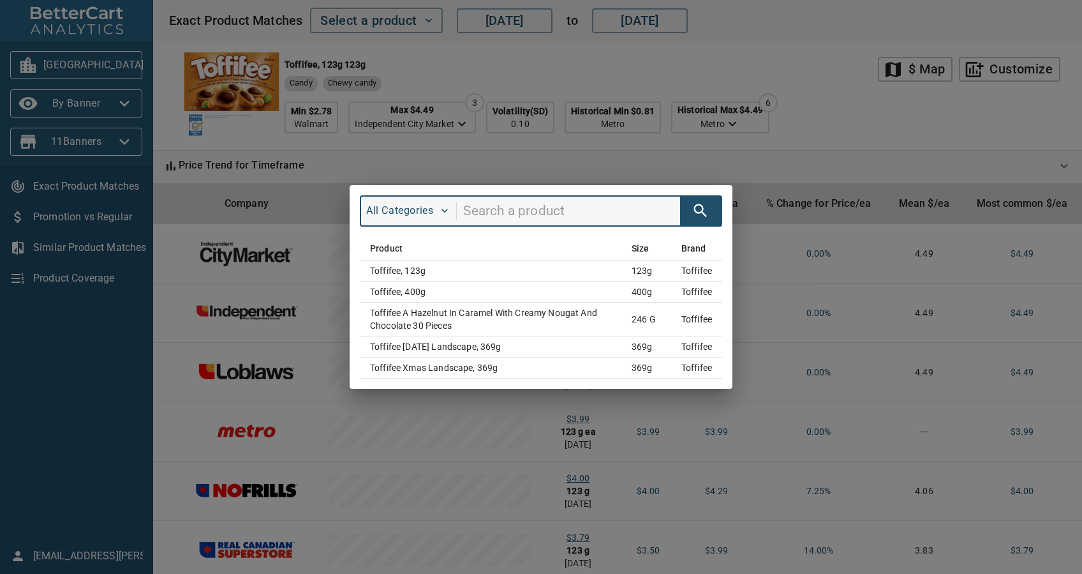
click at [484, 213] on input "search" at bounding box center [571, 211] width 217 height 24
type input "merci"
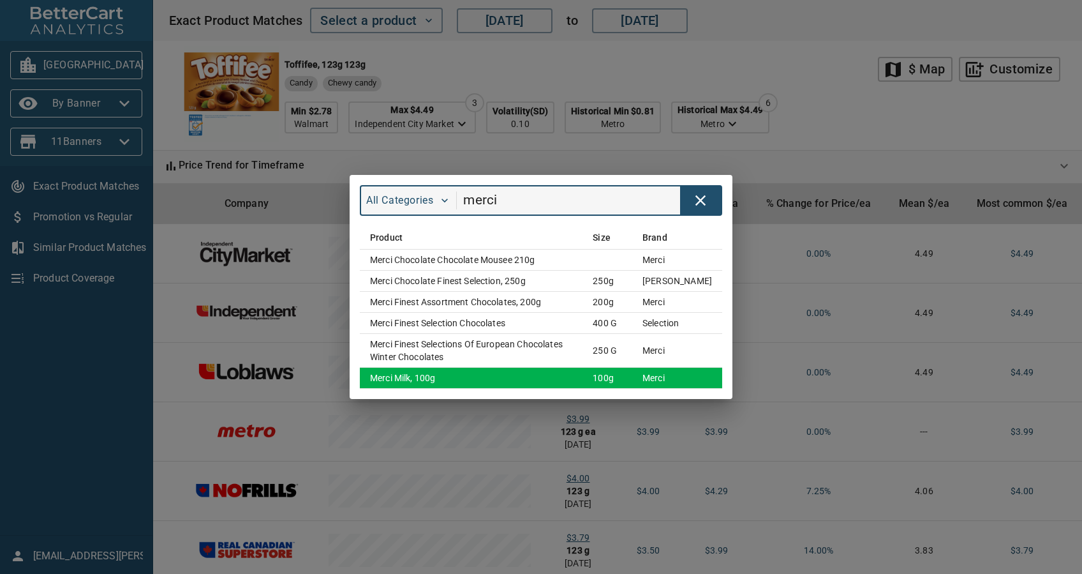
click at [424, 383] on td "Merci Milk, 100g" at bounding box center [471, 377] width 223 height 21
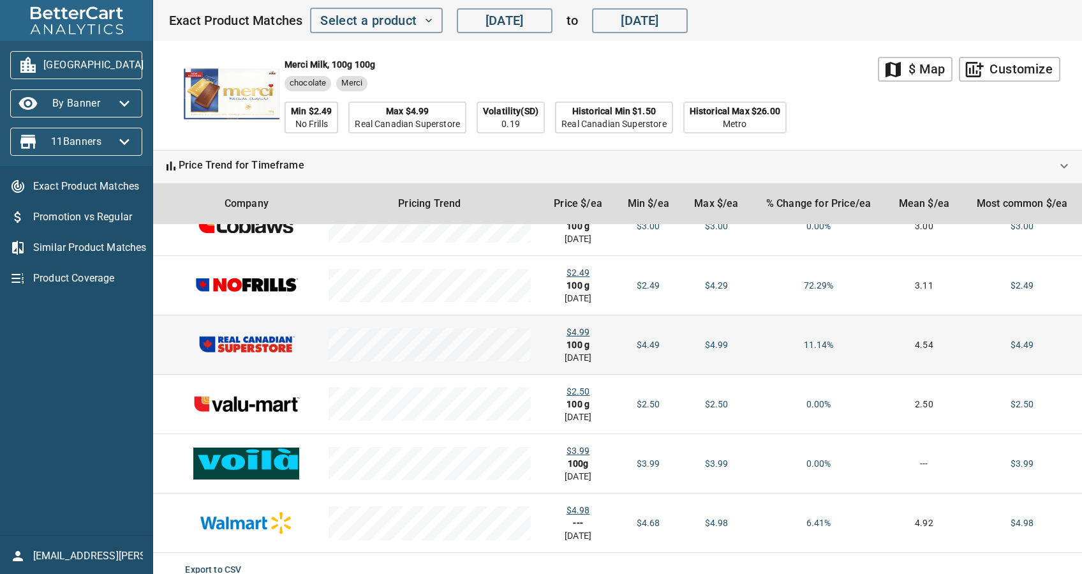
scroll to position [100, 0]
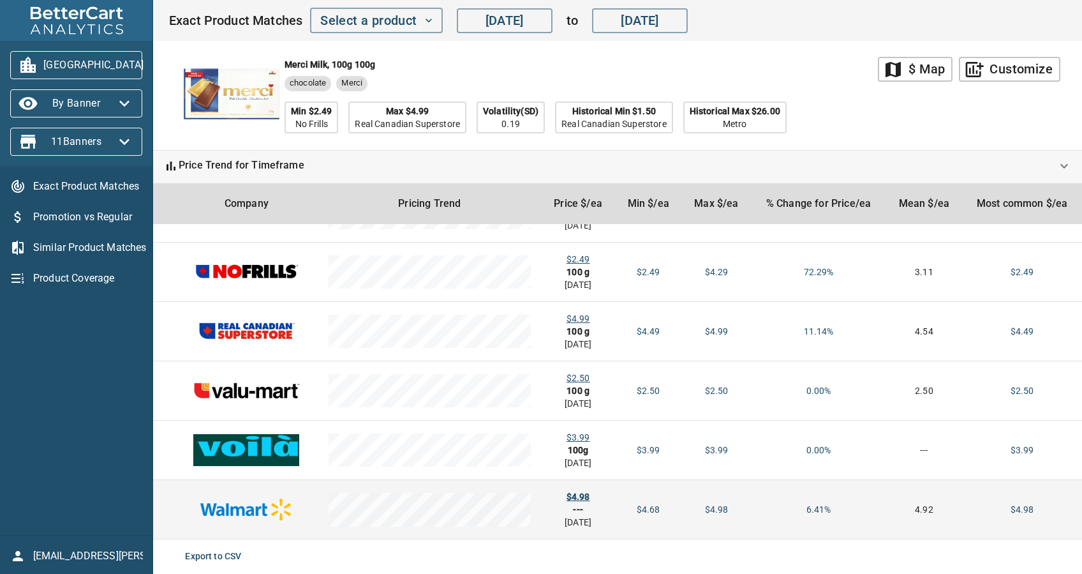
click at [576, 491] on div "$4.98" at bounding box center [578, 496] width 54 height 13
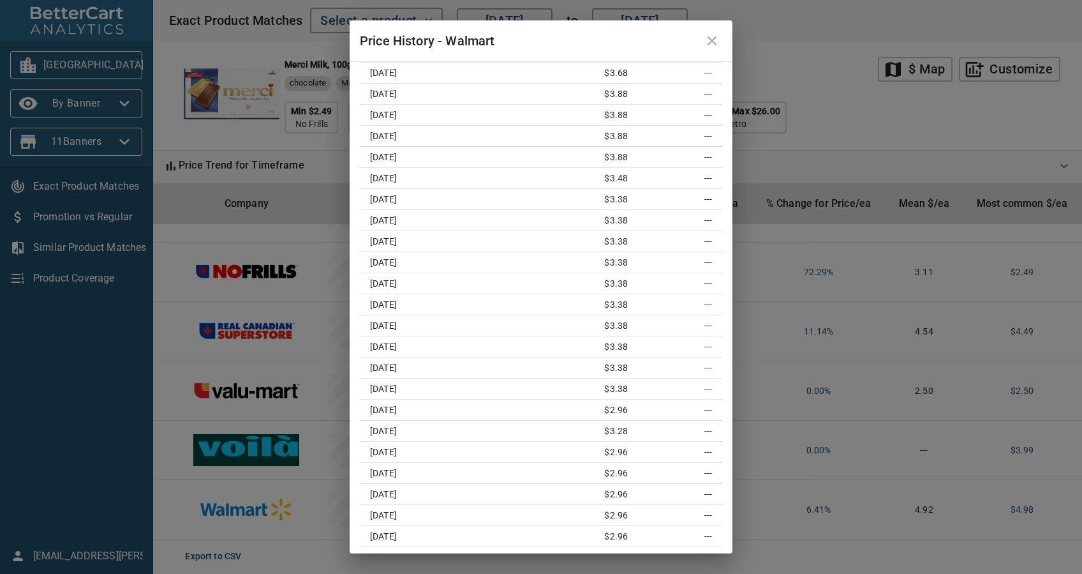
scroll to position [0, 0]
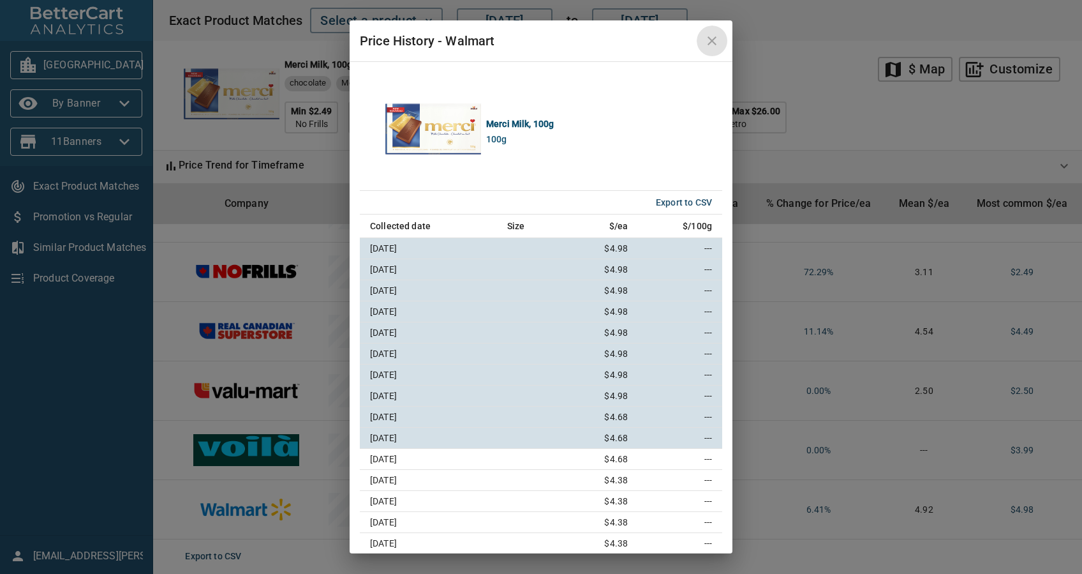
click at [716, 40] on icon "close" at bounding box center [711, 40] width 15 height 15
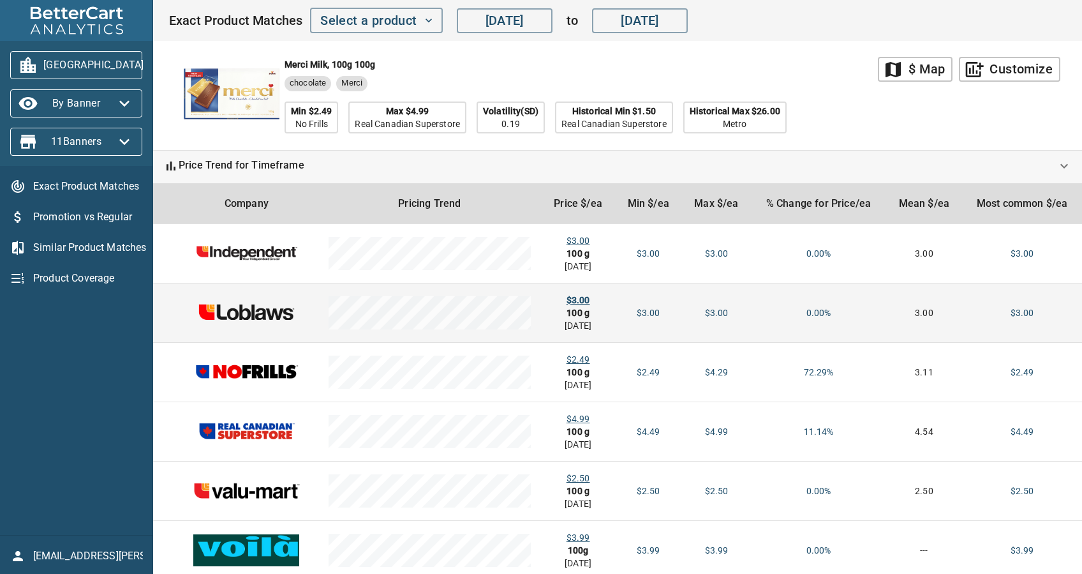
click at [587, 297] on div "$3.00" at bounding box center [578, 299] width 54 height 13
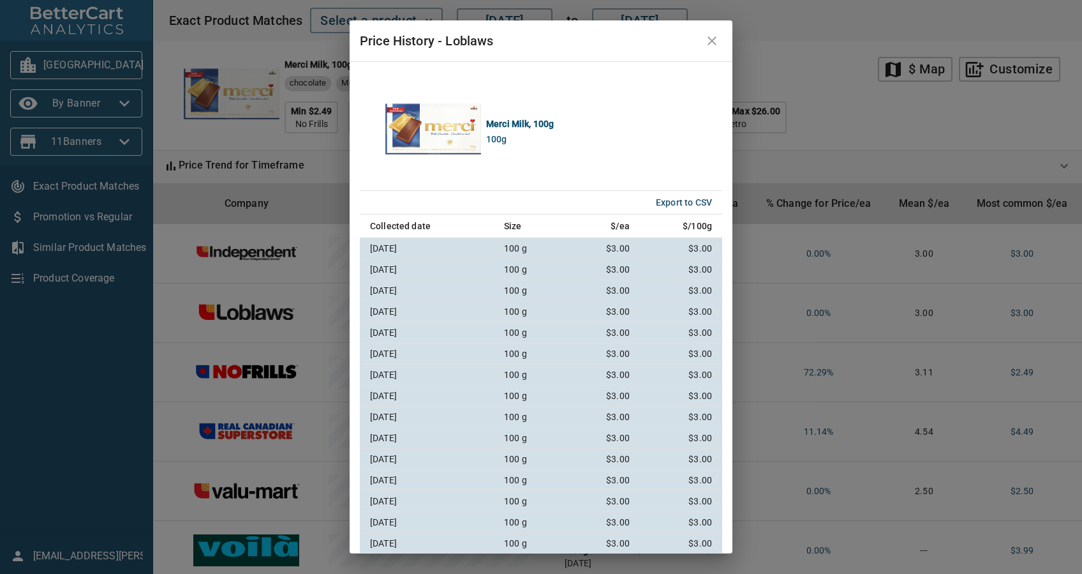
click at [716, 39] on icon "close" at bounding box center [711, 40] width 15 height 15
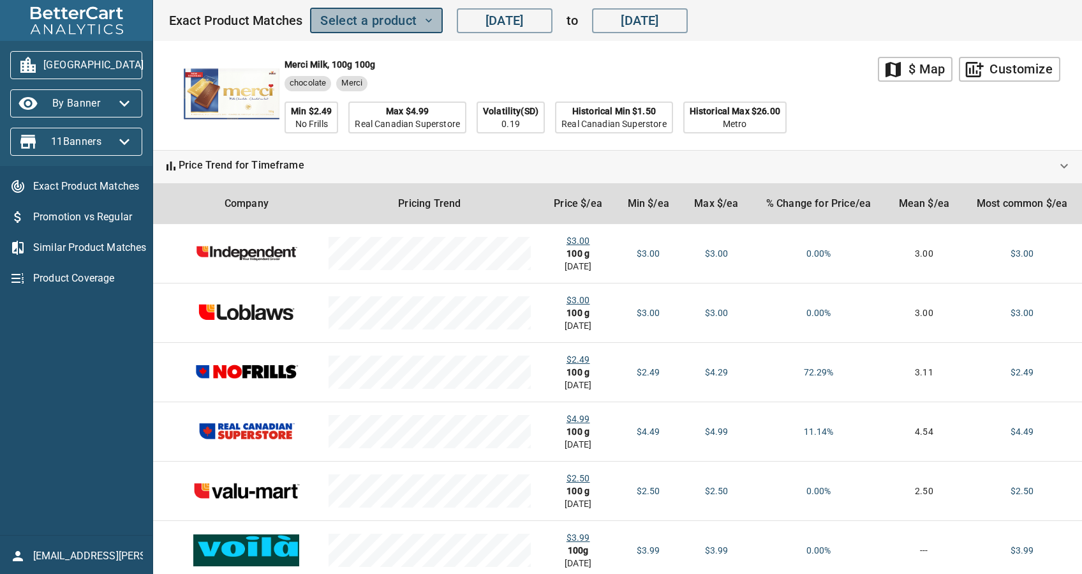
click at [378, 24] on span "Select a product" at bounding box center [376, 21] width 112 height 22
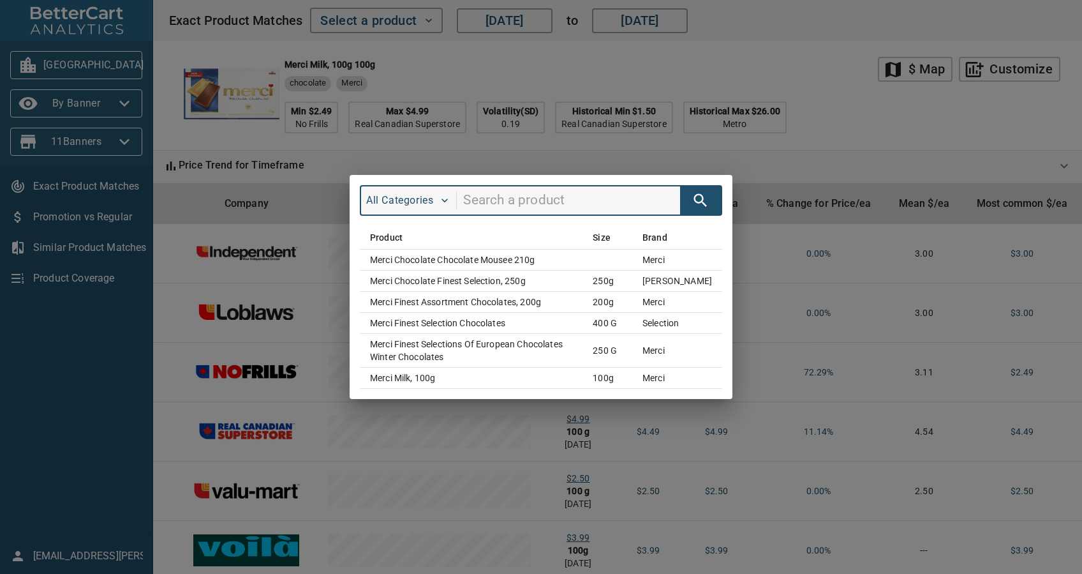
click at [564, 66] on div "All Categories Product Size Brand Merci Chocolate Chocolate Mousee 210g merci M…" at bounding box center [541, 287] width 1082 height 574
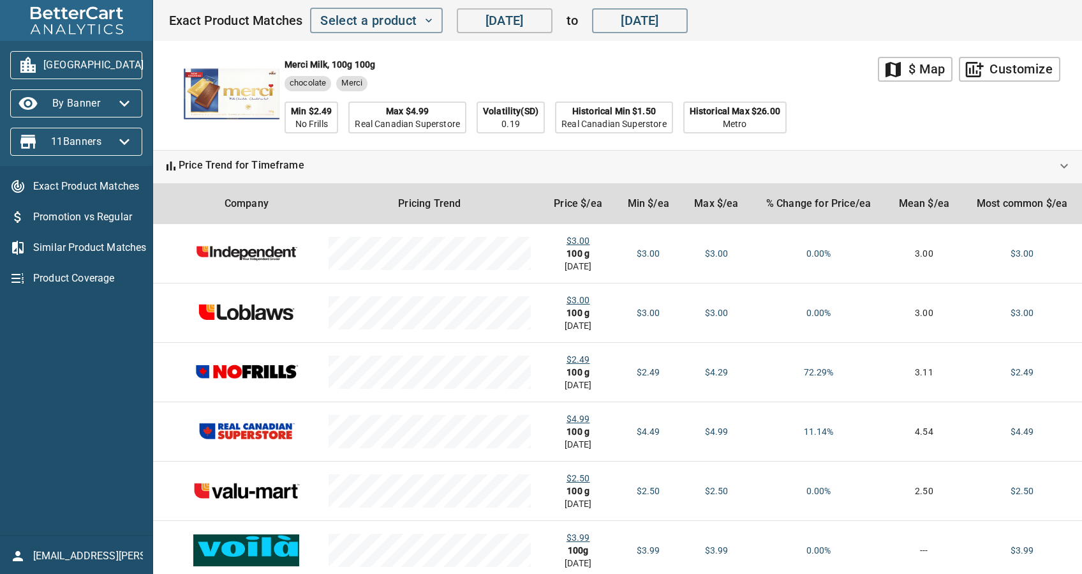
click at [536, 24] on input "[DATE]" at bounding box center [505, 21] width 96 height 26
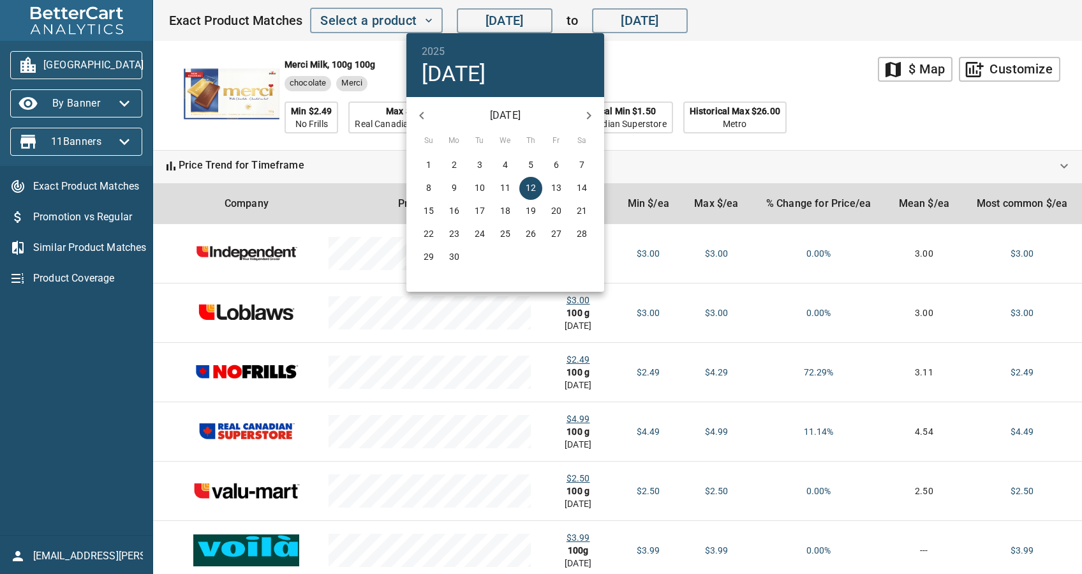
click at [421, 110] on icon "button" at bounding box center [421, 115] width 15 height 15
click at [423, 110] on icon "button" at bounding box center [421, 115] width 15 height 15
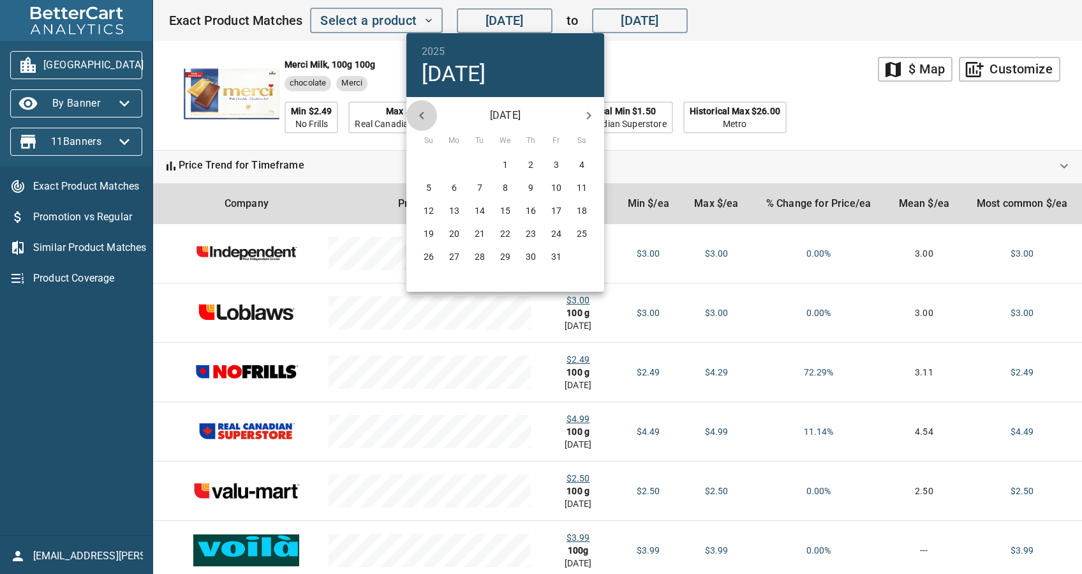
click at [423, 110] on icon "button" at bounding box center [421, 115] width 15 height 15
click at [429, 160] on p "1" at bounding box center [428, 164] width 5 height 13
type input "[DATE]"
click at [781, 84] on div at bounding box center [541, 287] width 1082 height 574
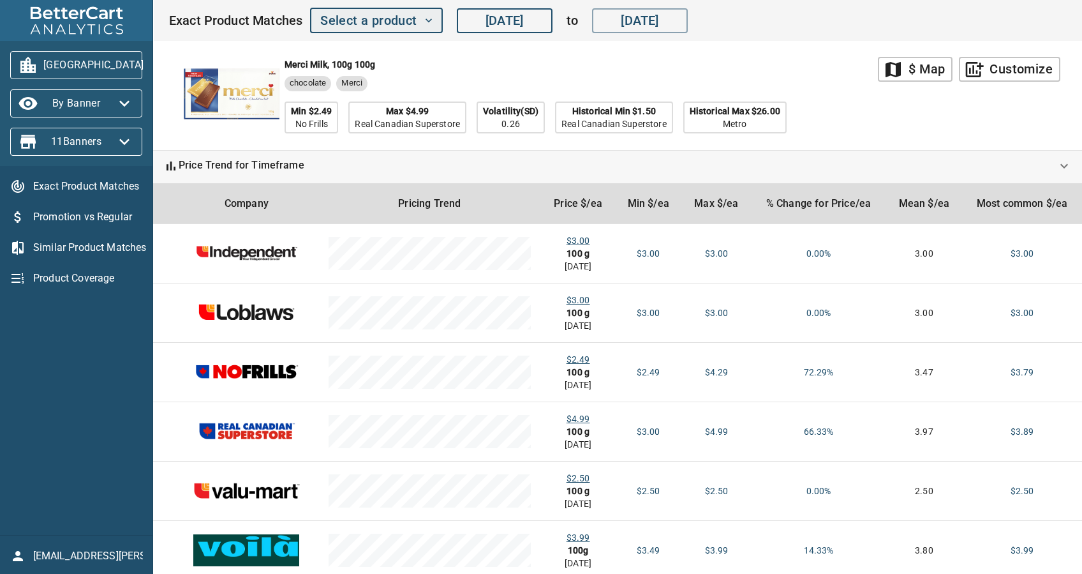
click at [411, 27] on span "Select a product" at bounding box center [376, 21] width 112 height 22
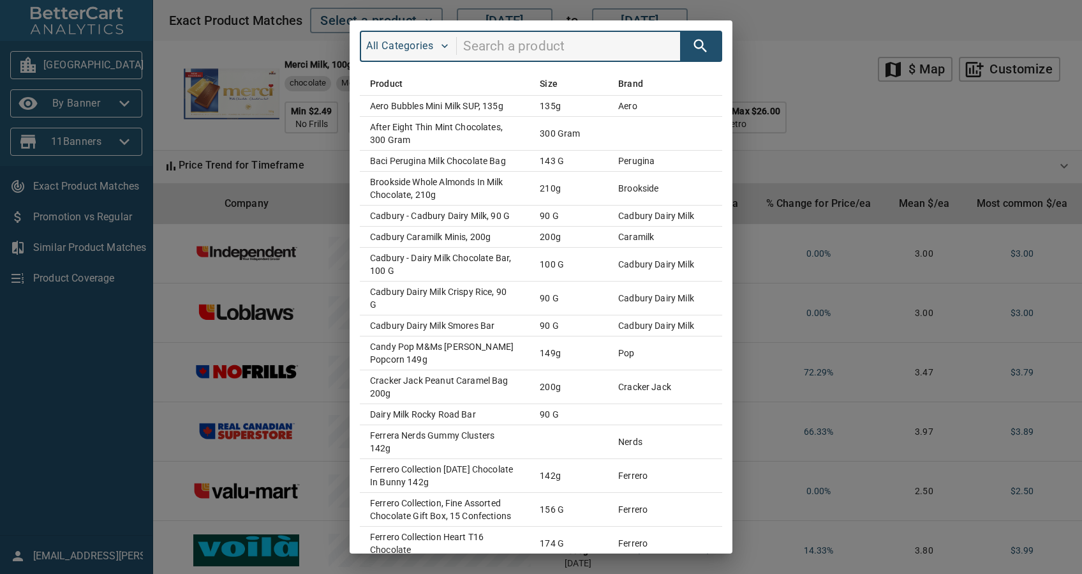
click at [527, 50] on input "search" at bounding box center [571, 46] width 217 height 24
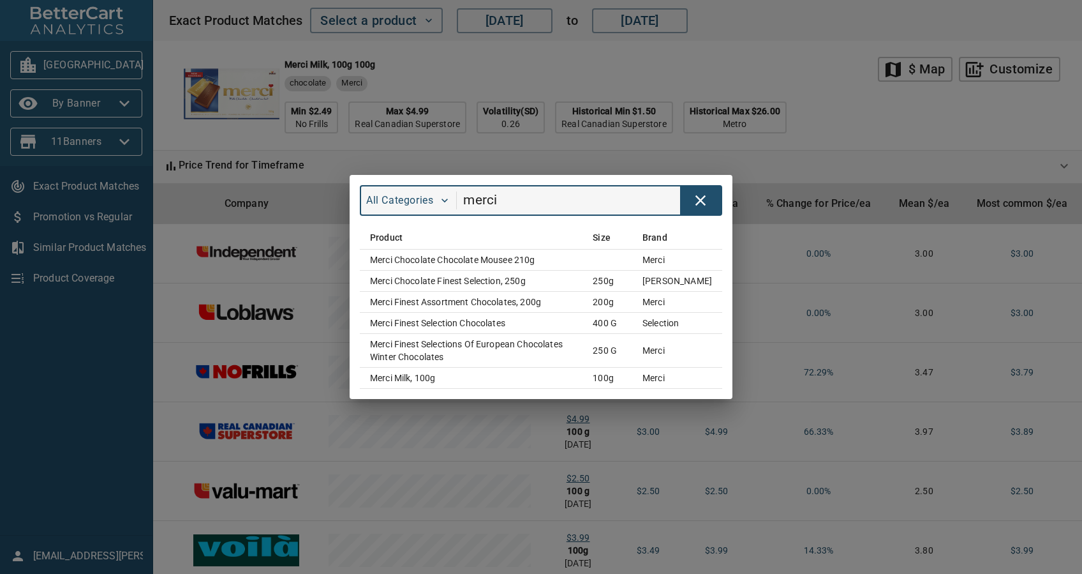
drag, startPoint x: 538, startPoint y: 200, endPoint x: 447, endPoint y: 182, distance: 93.7
click at [447, 182] on div "All Categories merci" at bounding box center [541, 201] width 383 height 52
type input "r"
type input "Toffifee"
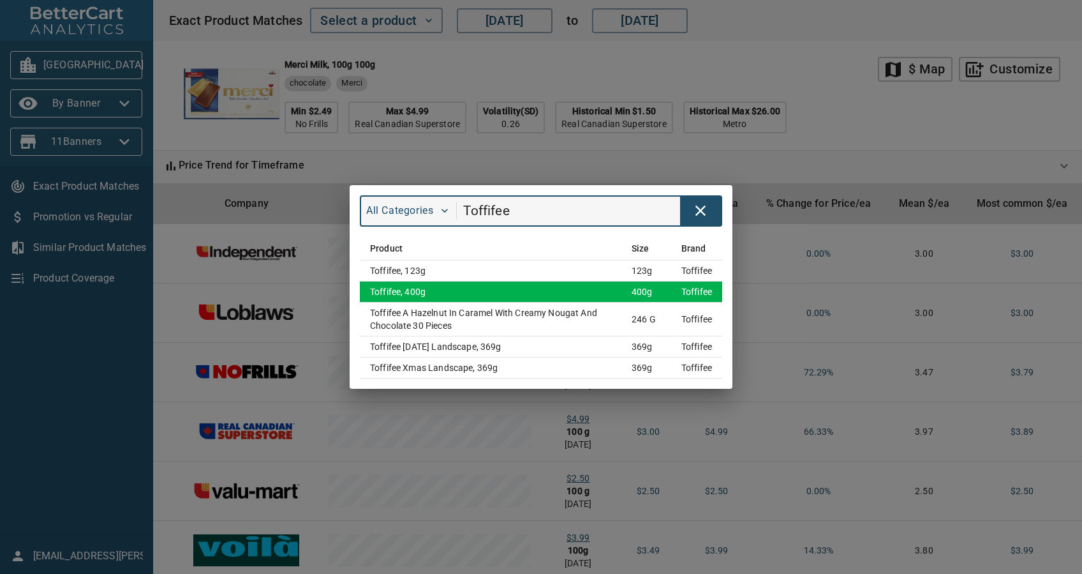
click at [443, 289] on td "Toffifee, 400g" at bounding box center [491, 291] width 262 height 21
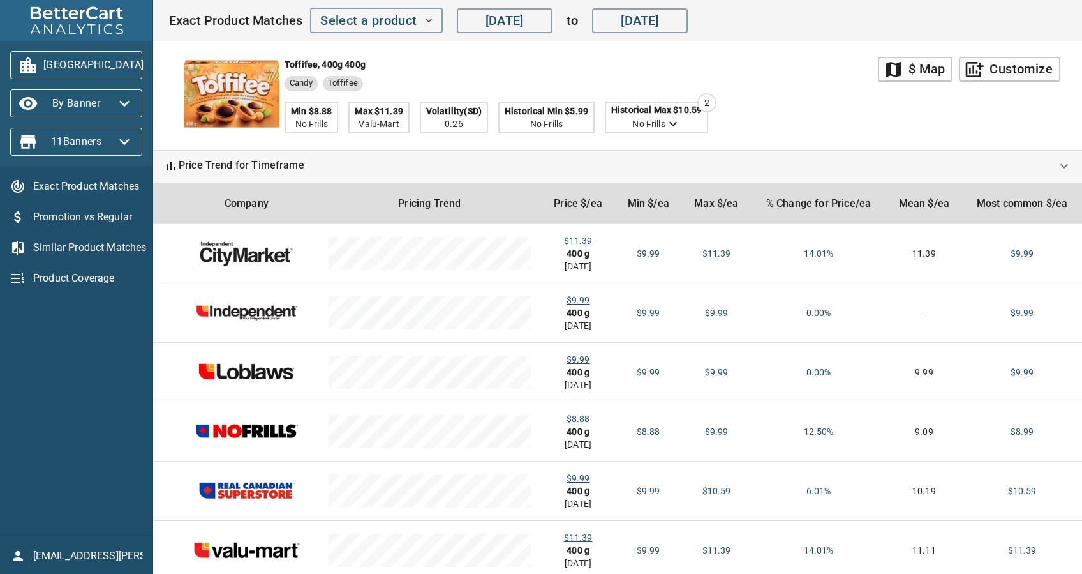
click at [676, 71] on div "Toffifee, 400g 400g Candy Toffifee Min $8.88 No Frills Max $11.39 Valu-Mart Vol…" at bounding box center [502, 95] width 434 height 75
click at [367, 17] on span "Select a product" at bounding box center [376, 21] width 112 height 22
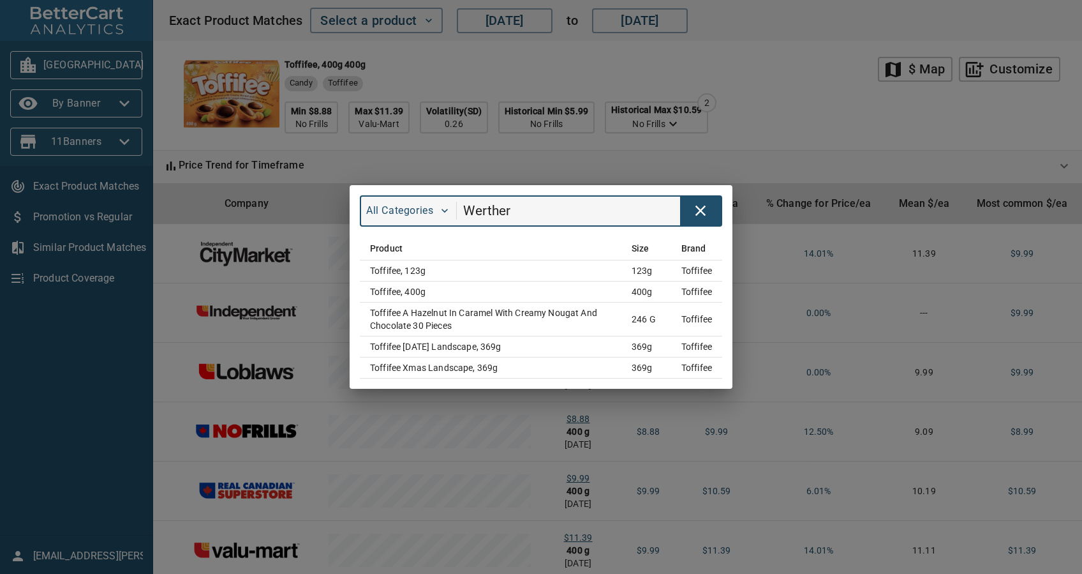
type input "Werther"
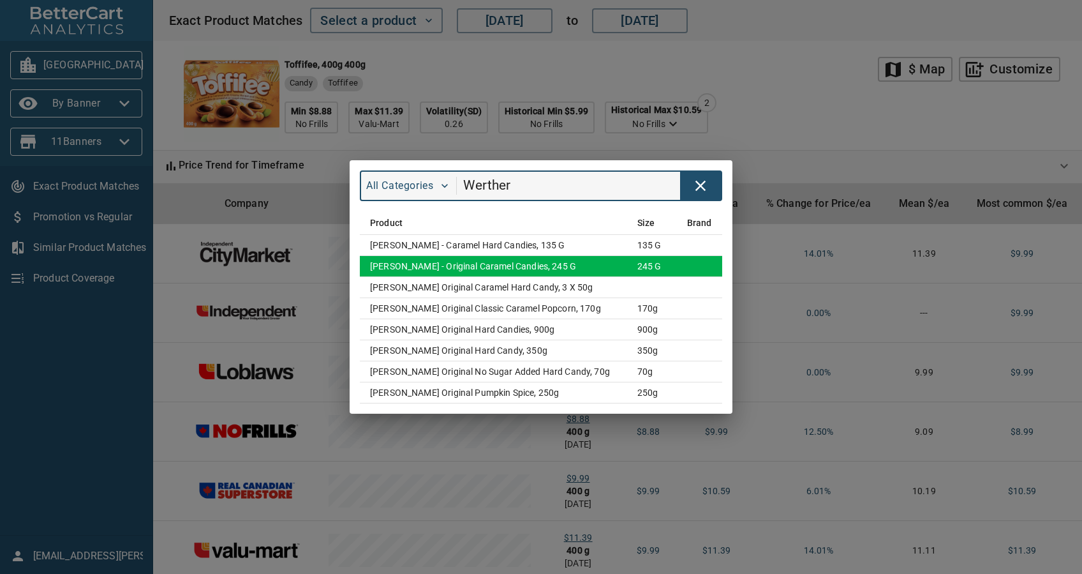
click at [528, 264] on td "[PERSON_NAME] - Original Caramel Candies, 245 g" at bounding box center [493, 266] width 267 height 21
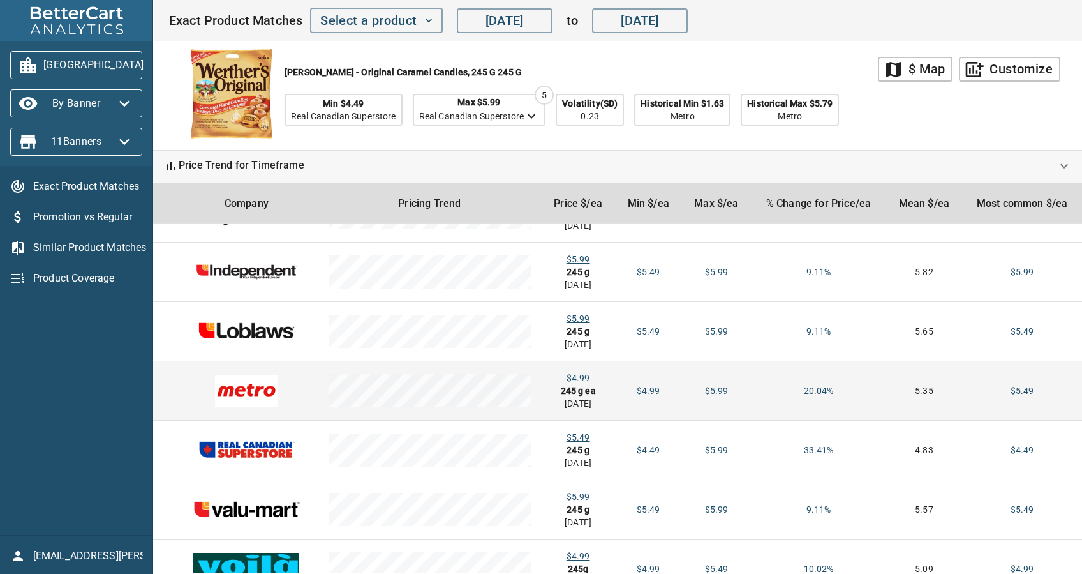
scroll to position [15, 0]
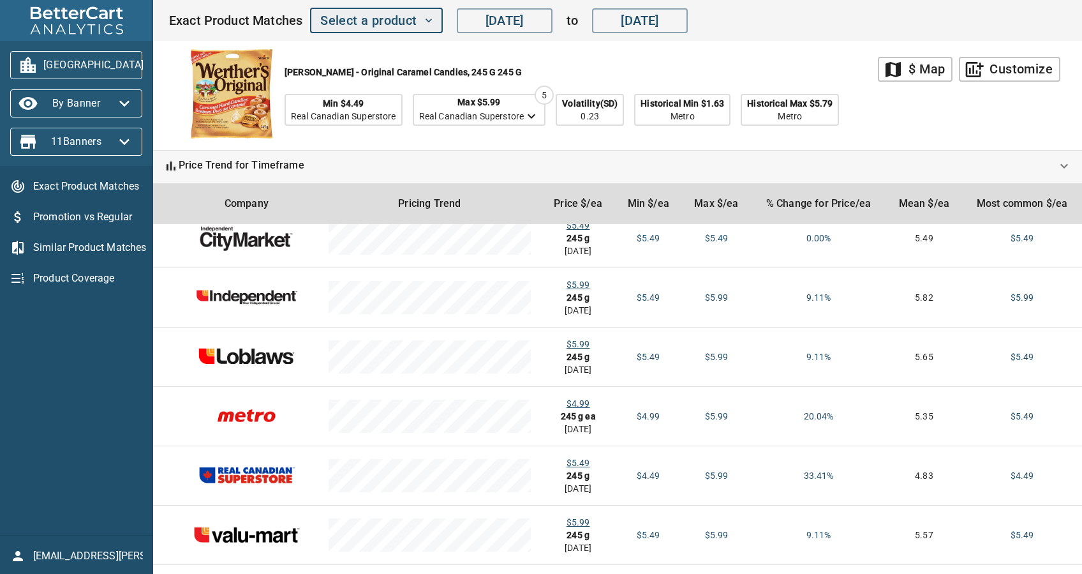
click at [405, 21] on span "Select a product" at bounding box center [376, 21] width 112 height 22
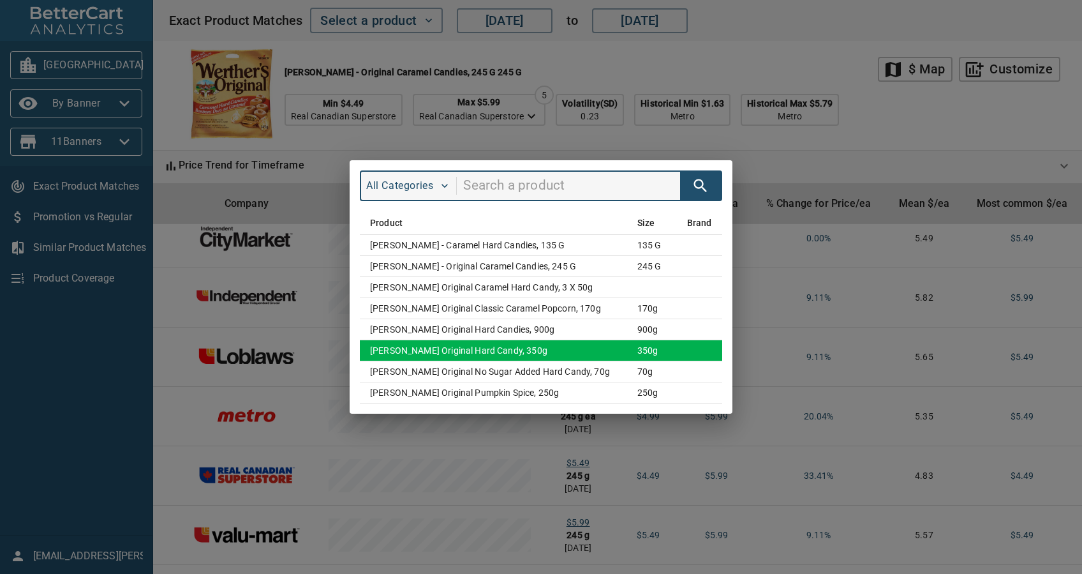
click at [573, 344] on td "[PERSON_NAME] Original Hard Candy, 350g" at bounding box center [493, 350] width 267 height 21
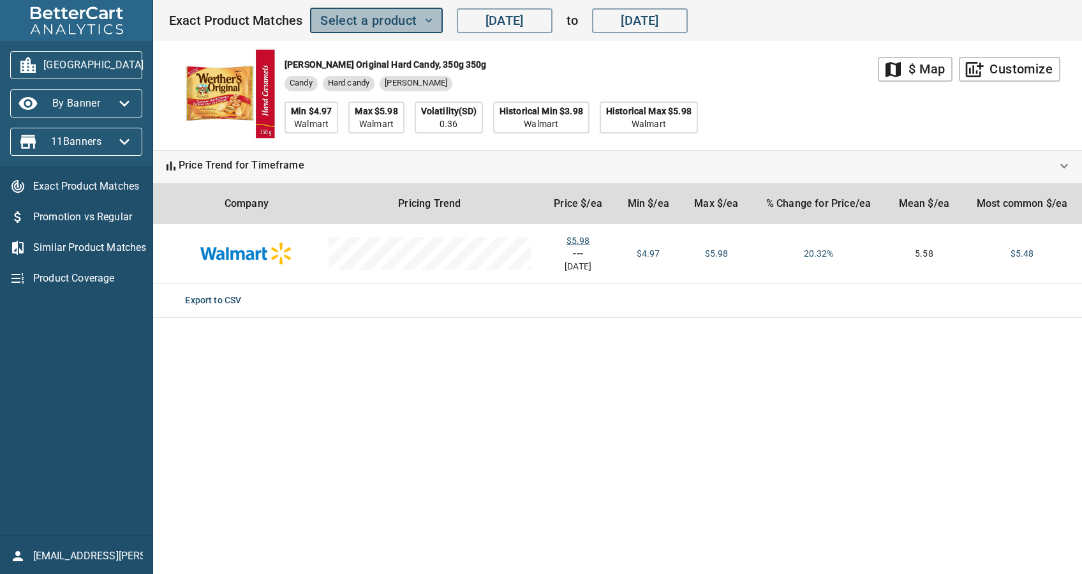
click at [382, 13] on span "Select a product" at bounding box center [376, 21] width 112 height 22
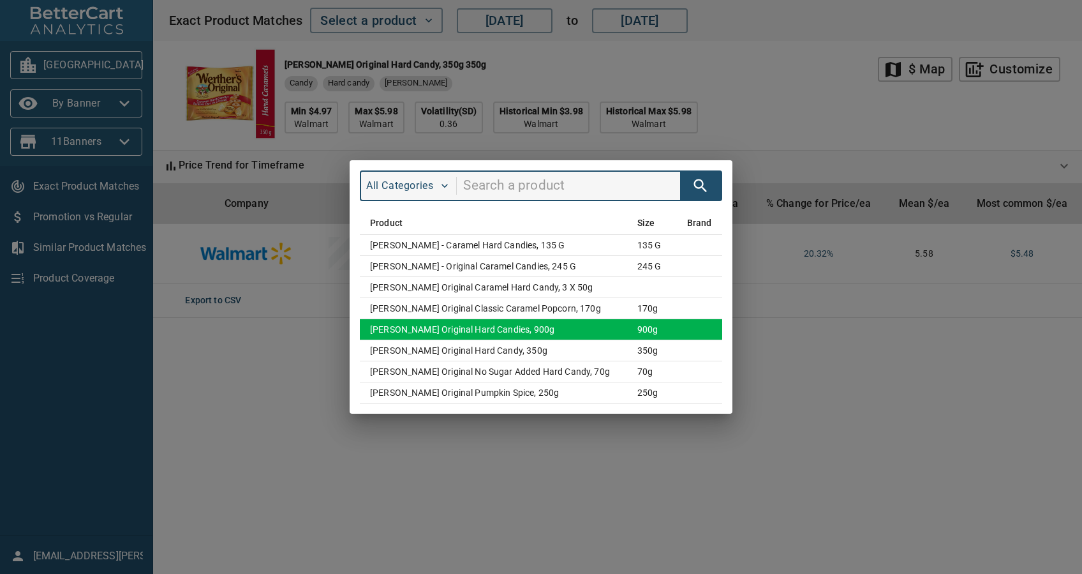
click at [595, 329] on td "[PERSON_NAME] Original Hard Candies, 900g" at bounding box center [493, 329] width 267 height 21
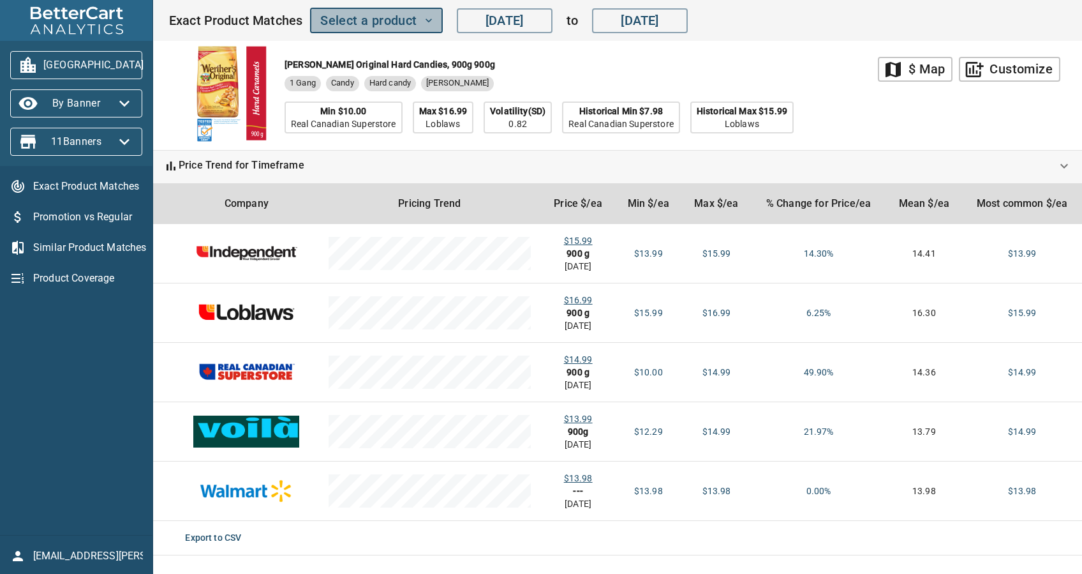
click at [376, 20] on span "Select a product" at bounding box center [376, 21] width 112 height 22
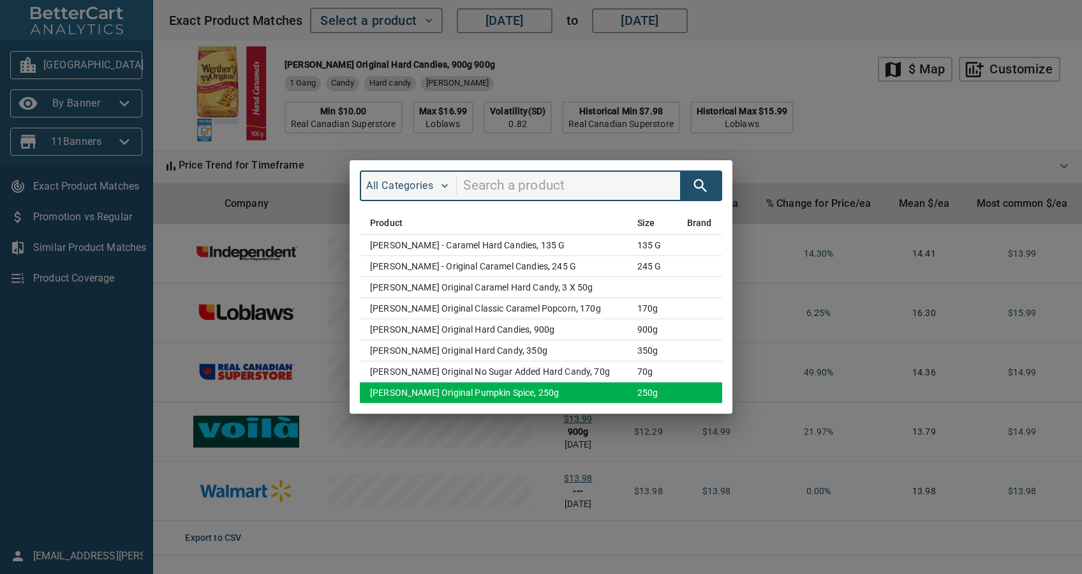
click at [476, 394] on td "[PERSON_NAME] Original Pumpkin Spice, 250g" at bounding box center [493, 392] width 267 height 21
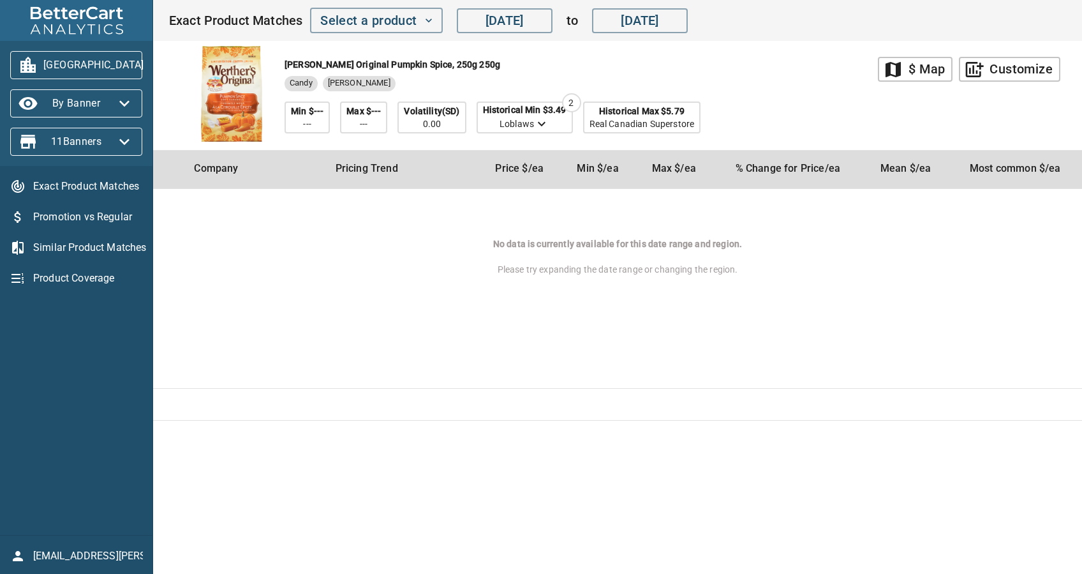
click at [149, 56] on icon "button" at bounding box center [159, 65] width 20 height 20
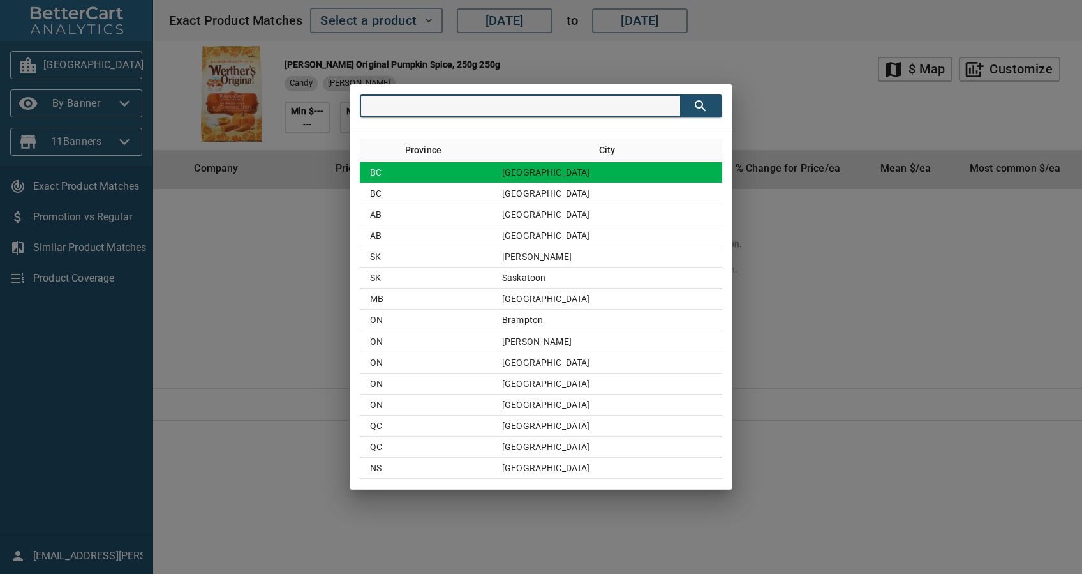
click at [492, 167] on td "BC" at bounding box center [426, 172] width 132 height 21
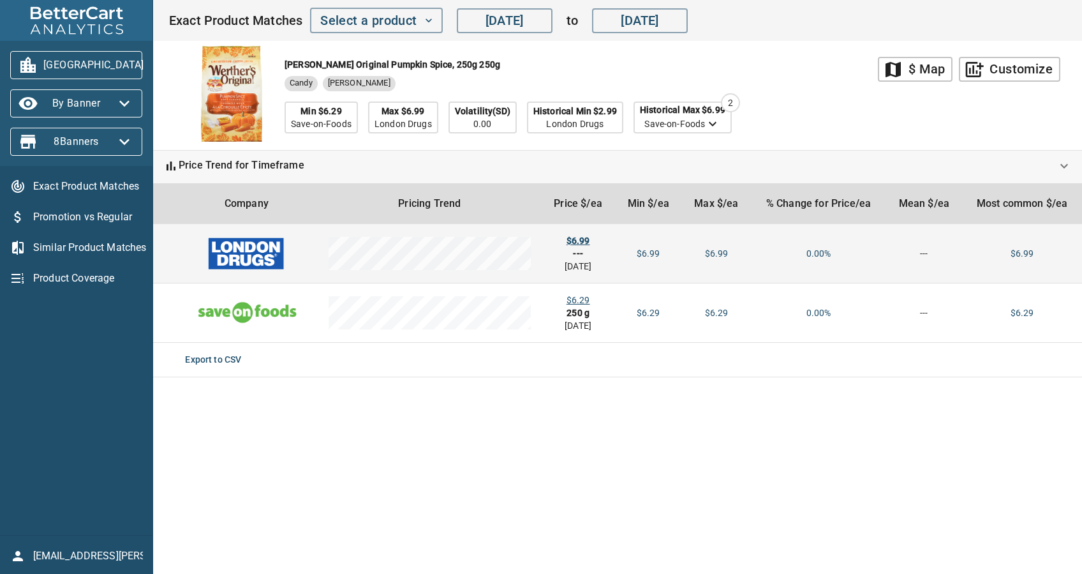
click at [578, 235] on div "$6.99" at bounding box center [578, 240] width 54 height 13
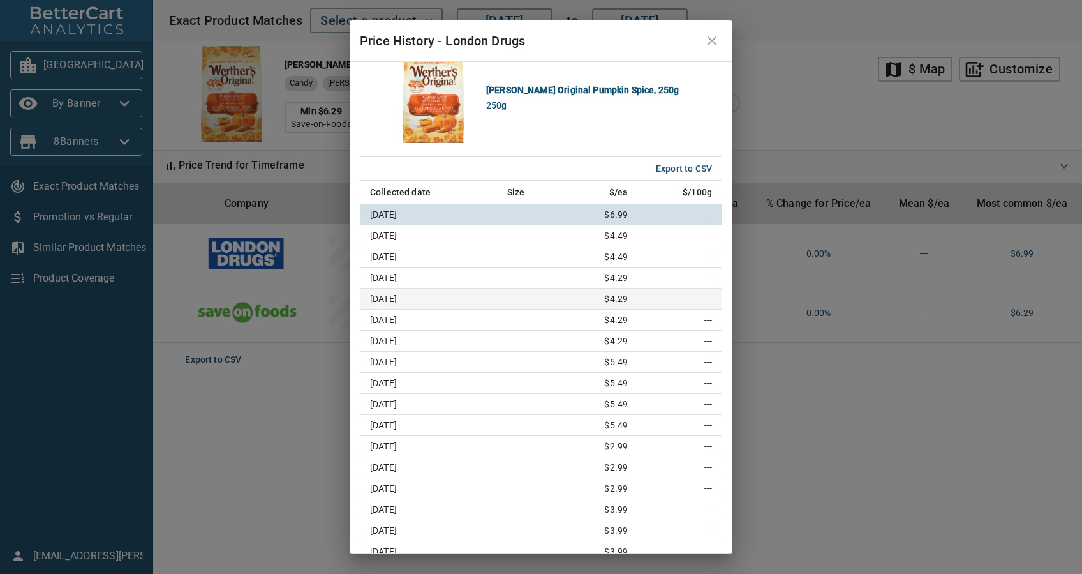
scroll to position [0, 0]
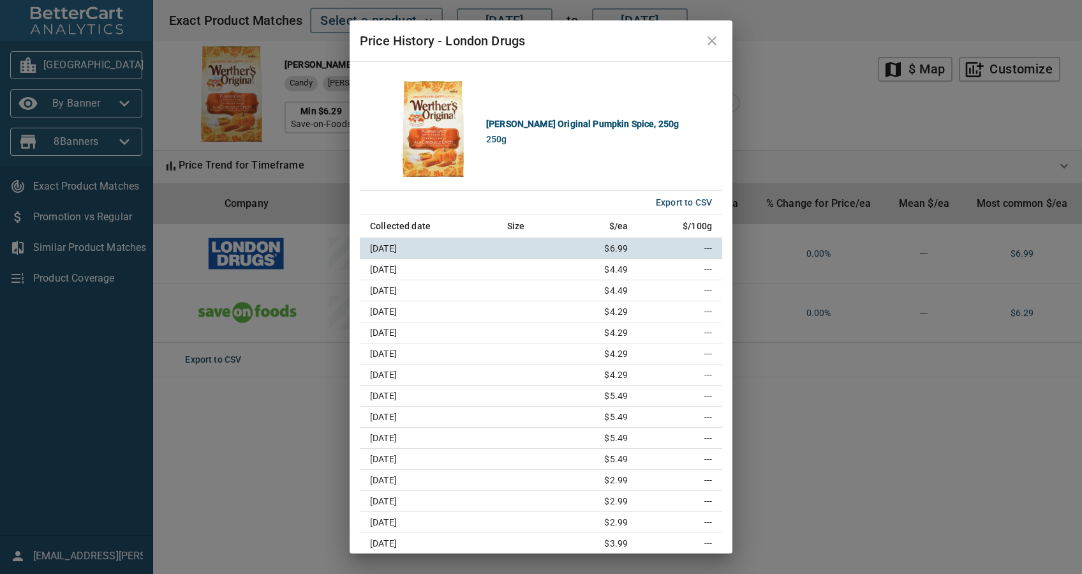
drag, startPoint x: 714, startPoint y: 33, endPoint x: 337, endPoint y: 10, distance: 377.7
click at [715, 33] on icon "close" at bounding box center [711, 40] width 15 height 15
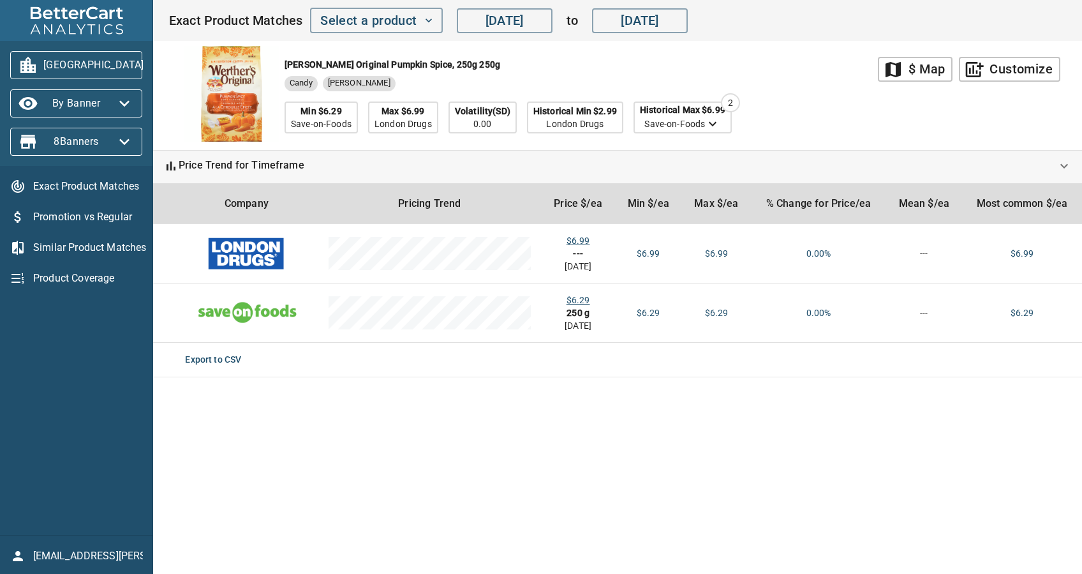
click at [87, 64] on span "[GEOGRAPHIC_DATA]" at bounding box center [76, 65] width 112 height 20
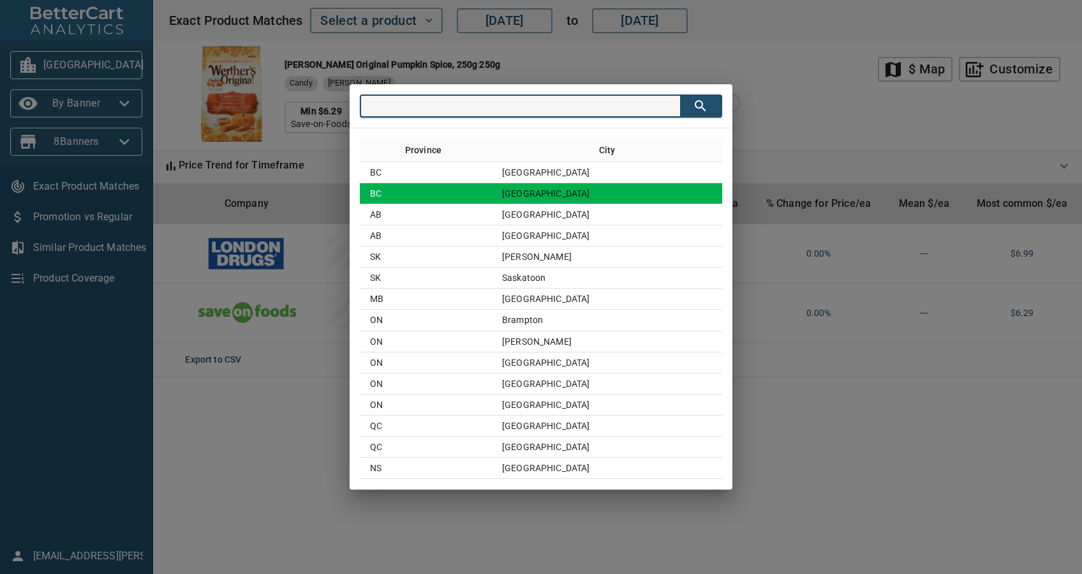
click at [476, 201] on td "BC" at bounding box center [426, 193] width 132 height 21
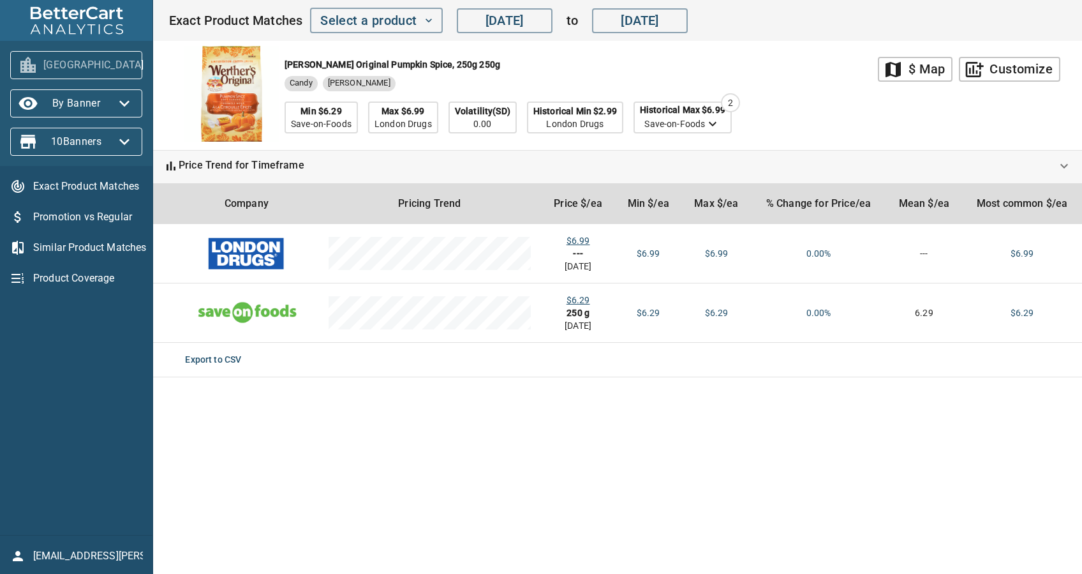
click at [78, 64] on span "[GEOGRAPHIC_DATA]" at bounding box center [76, 65] width 112 height 20
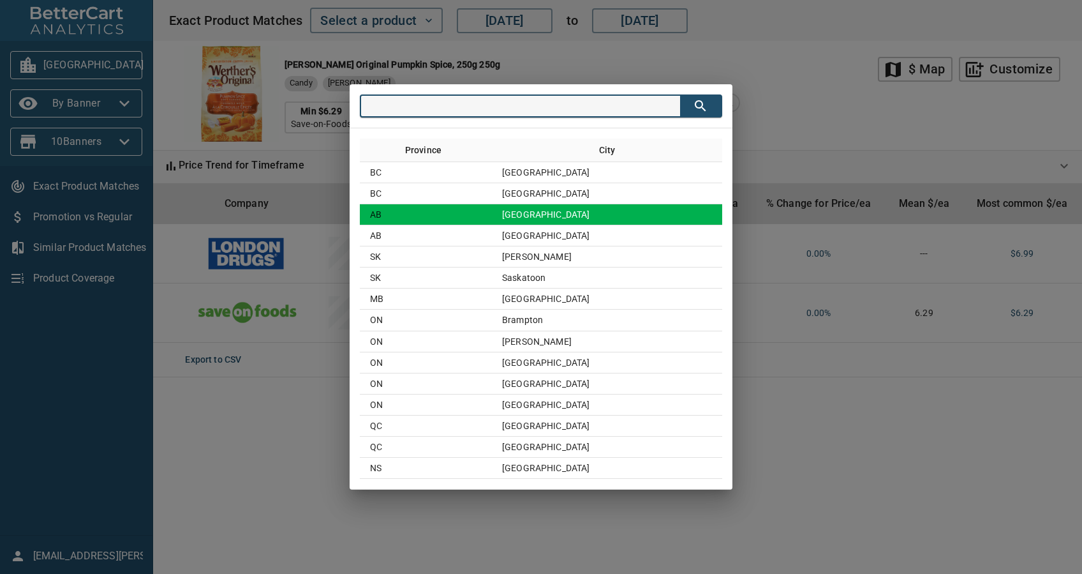
click at [548, 223] on td "[GEOGRAPHIC_DATA]" at bounding box center [607, 214] width 230 height 21
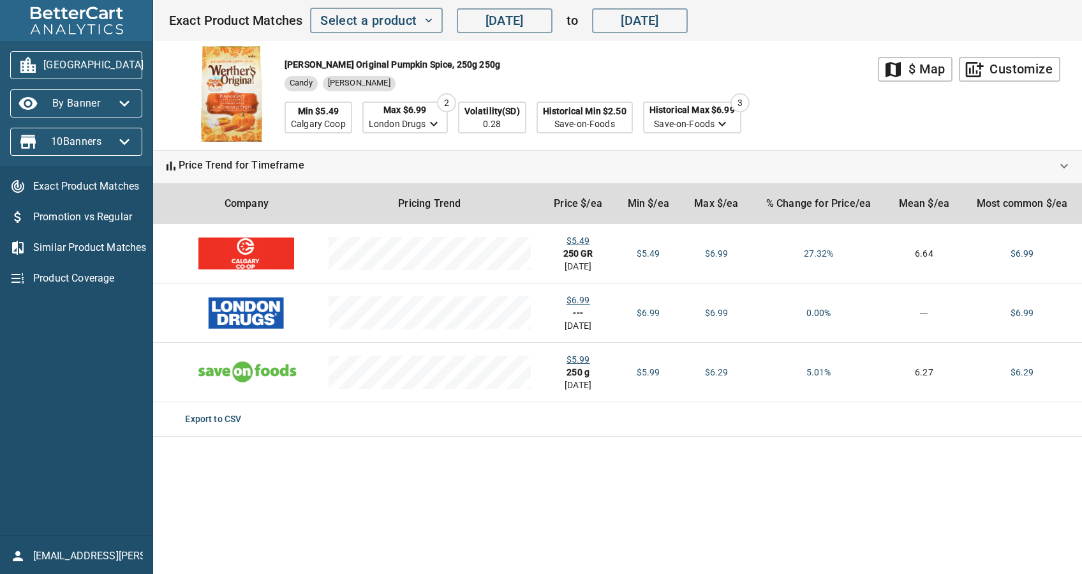
click at [77, 64] on span "[GEOGRAPHIC_DATA]" at bounding box center [76, 65] width 112 height 20
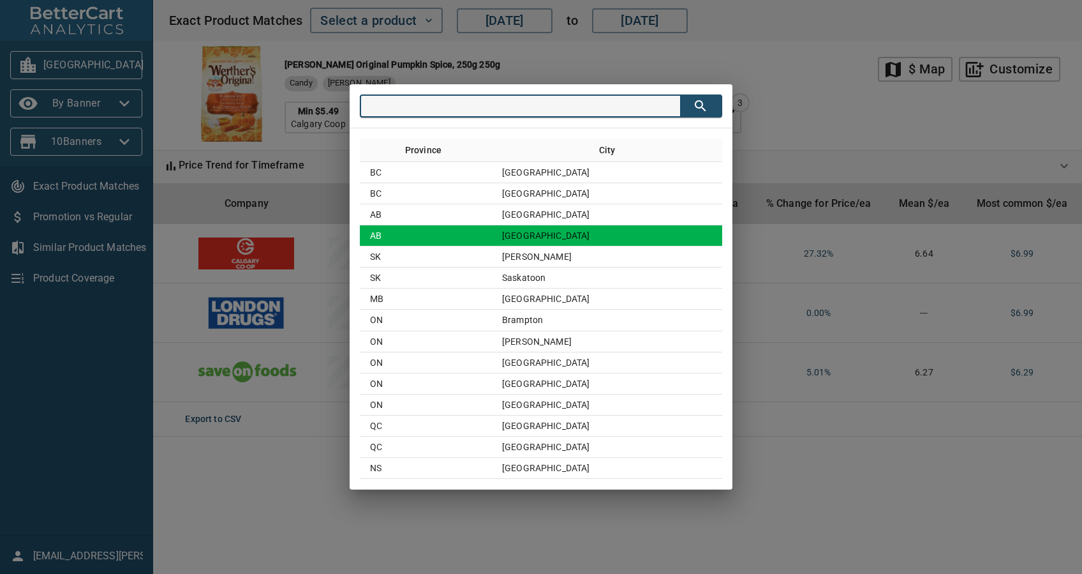
click at [492, 232] on td "AB" at bounding box center [426, 235] width 132 height 21
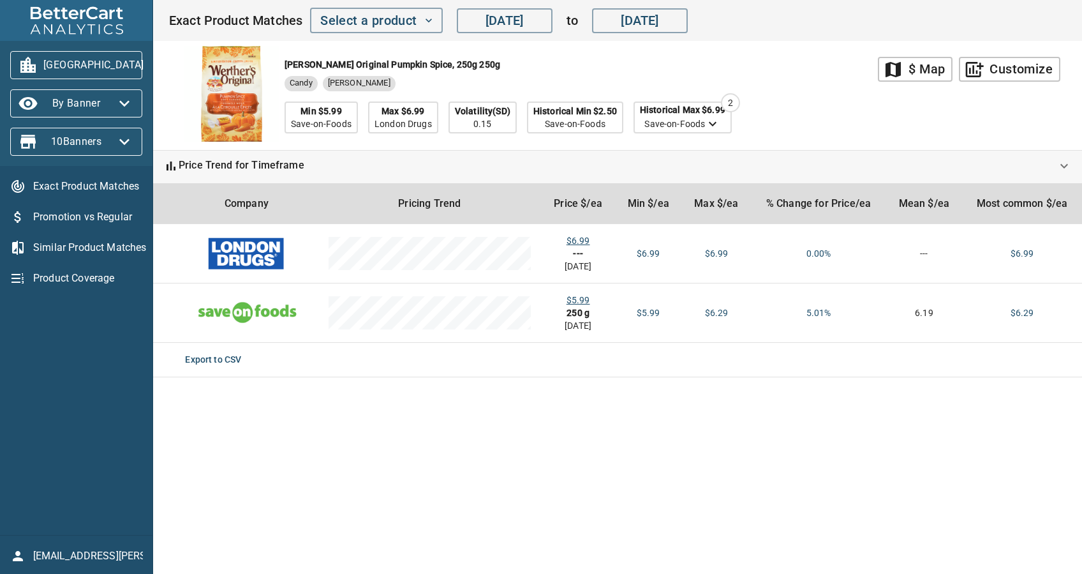
click at [53, 63] on span "[GEOGRAPHIC_DATA]" at bounding box center [76, 65] width 112 height 20
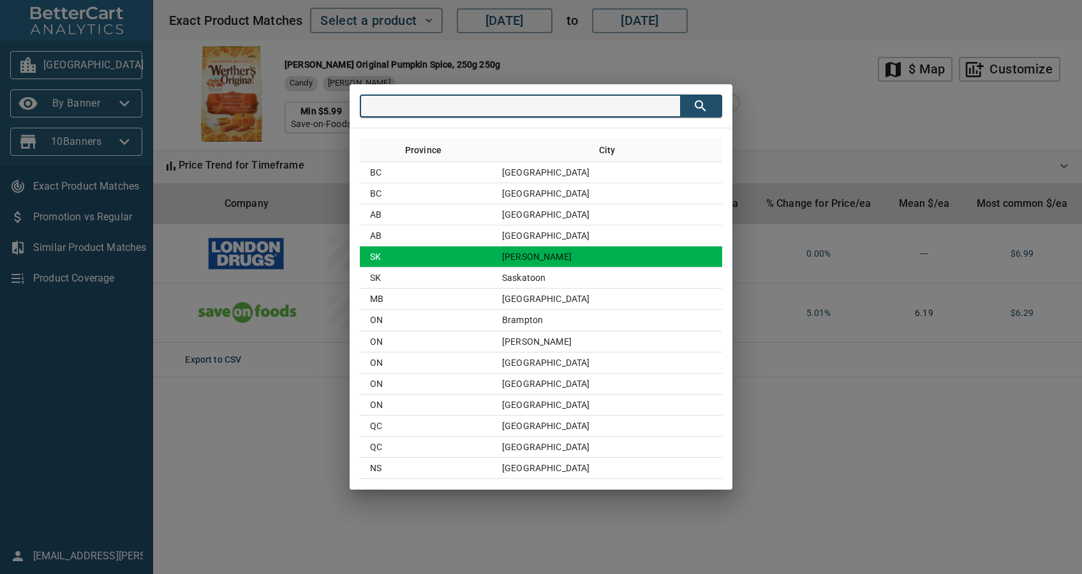
click at [444, 255] on td "SK" at bounding box center [426, 256] width 132 height 21
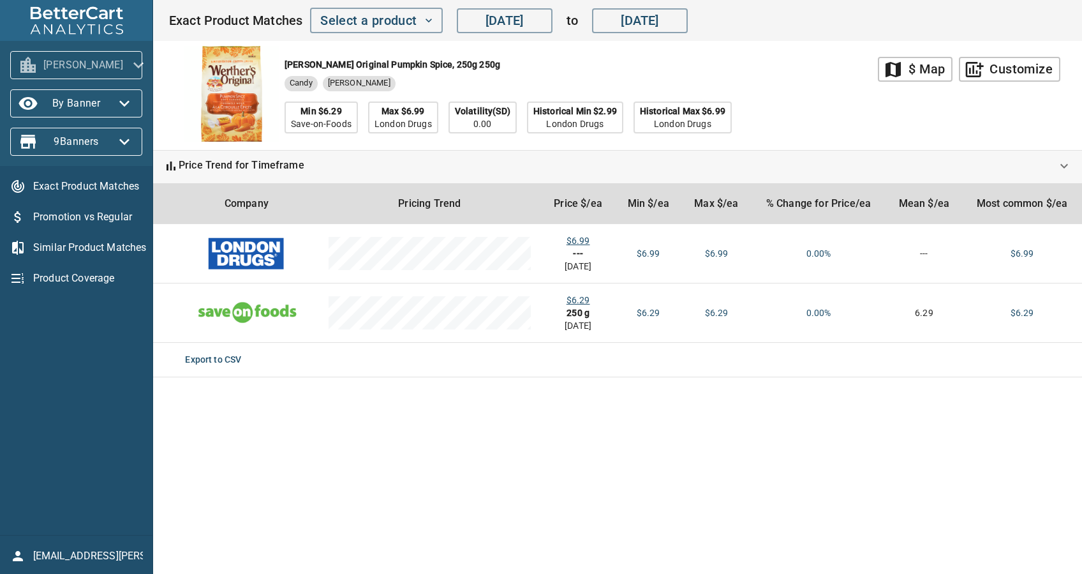
click at [91, 72] on span "[PERSON_NAME]" at bounding box center [76, 65] width 112 height 20
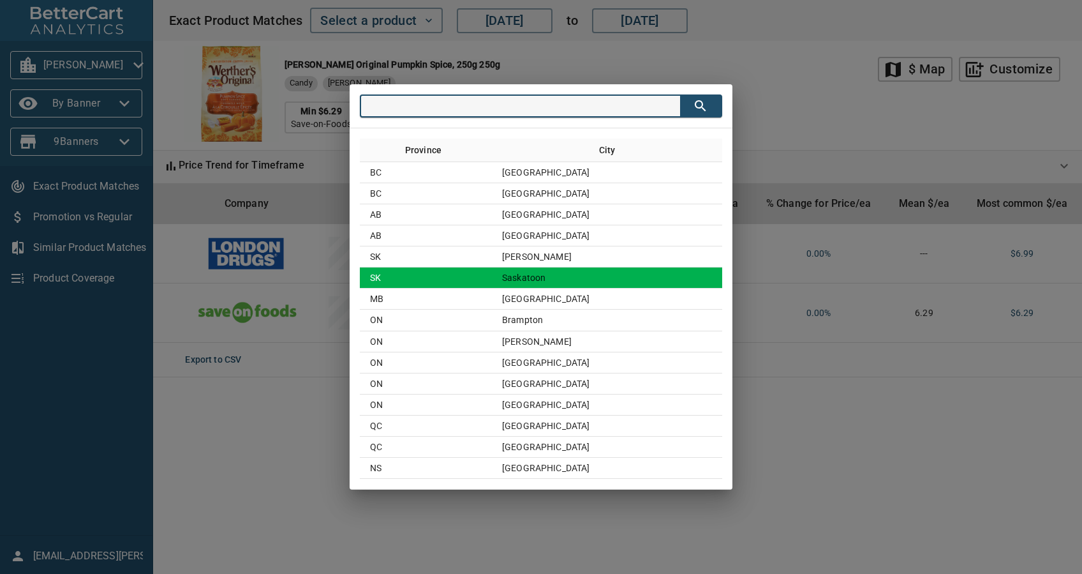
click at [492, 286] on td "SK" at bounding box center [426, 277] width 132 height 21
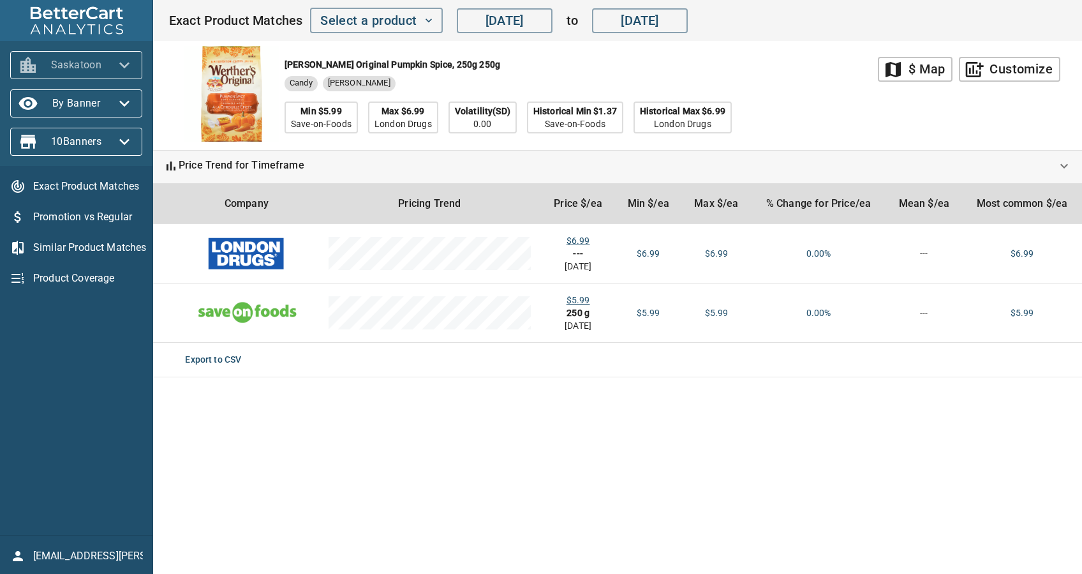
click at [97, 62] on span "Saskatoon" at bounding box center [76, 65] width 112 height 20
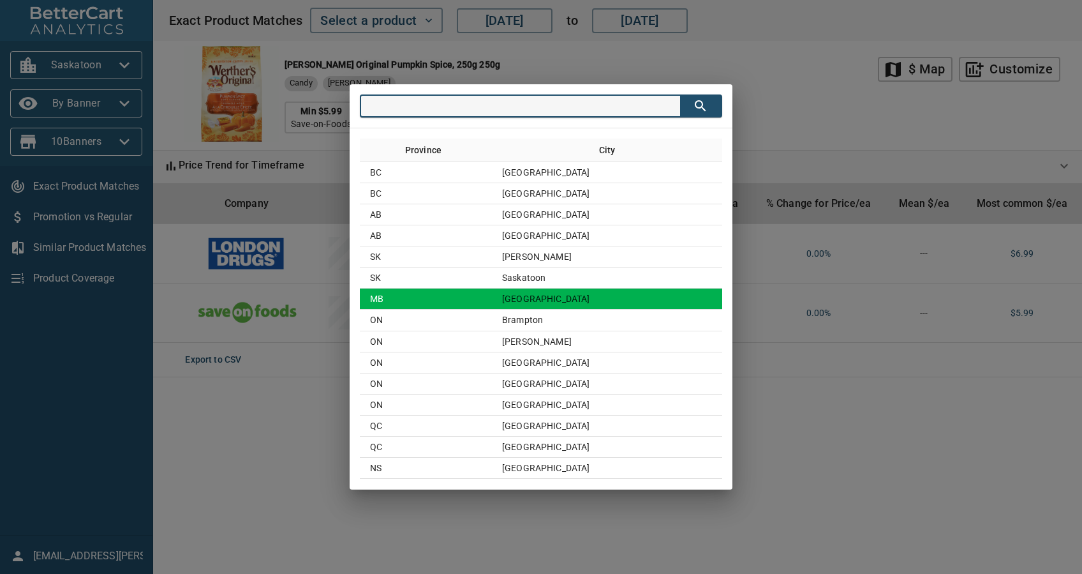
click at [475, 290] on td "MB" at bounding box center [426, 298] width 132 height 21
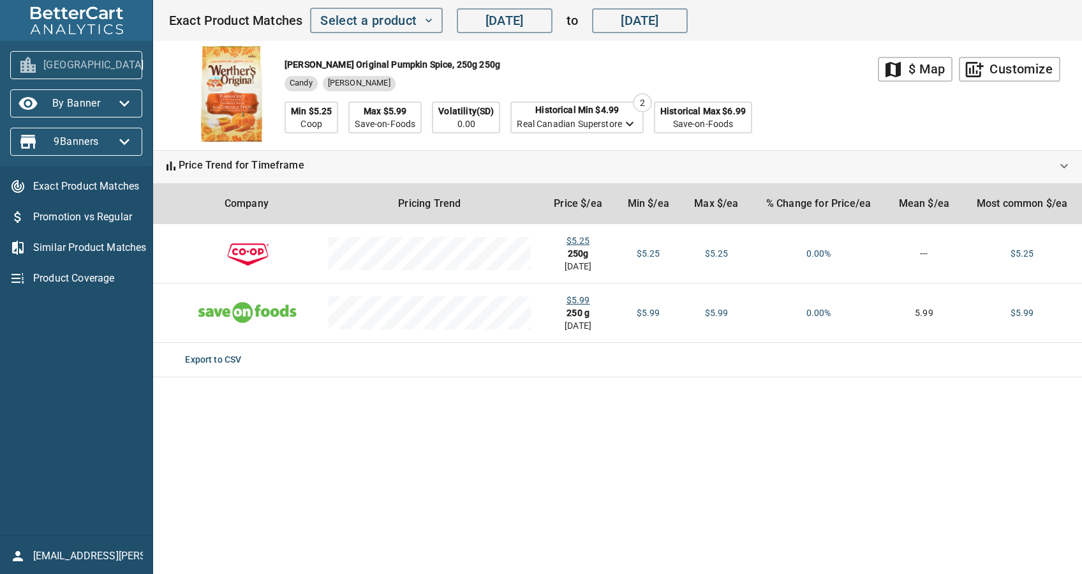
click at [53, 61] on span "[GEOGRAPHIC_DATA]" at bounding box center [76, 65] width 112 height 20
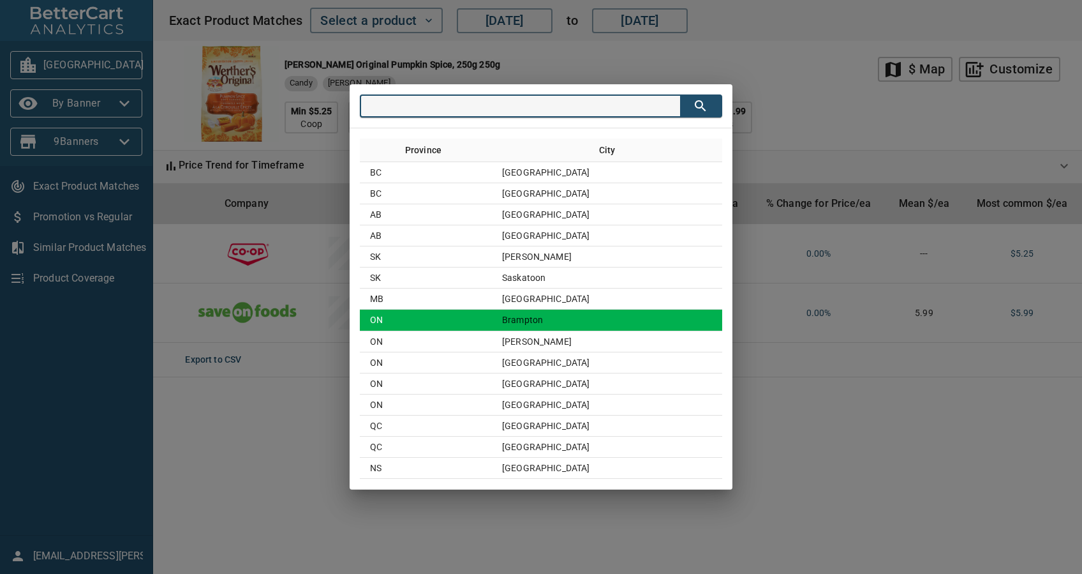
click at [489, 315] on td "ON" at bounding box center [426, 319] width 132 height 21
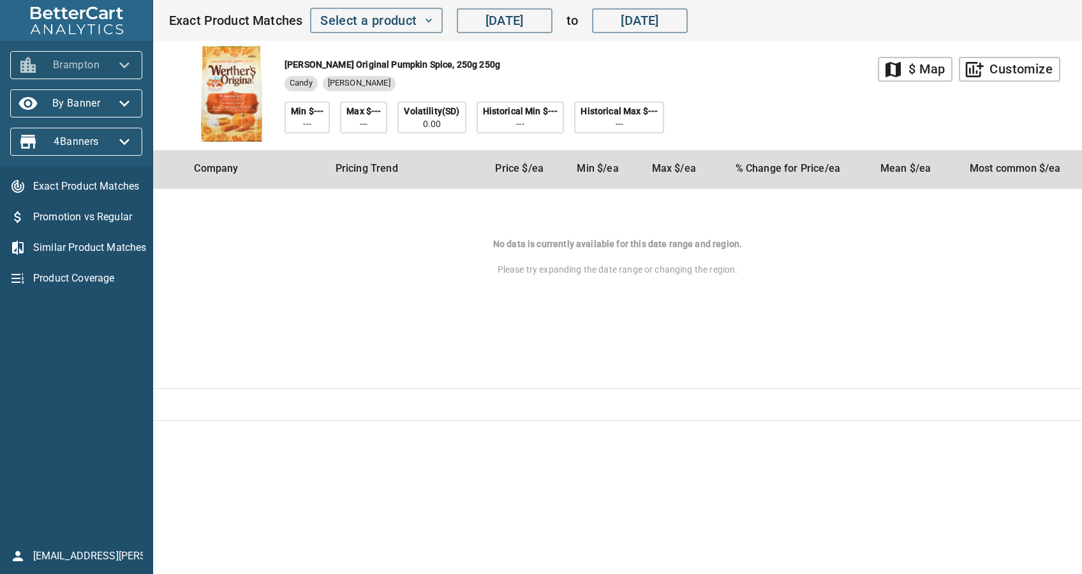
click at [50, 55] on span "Brampton" at bounding box center [76, 65] width 112 height 20
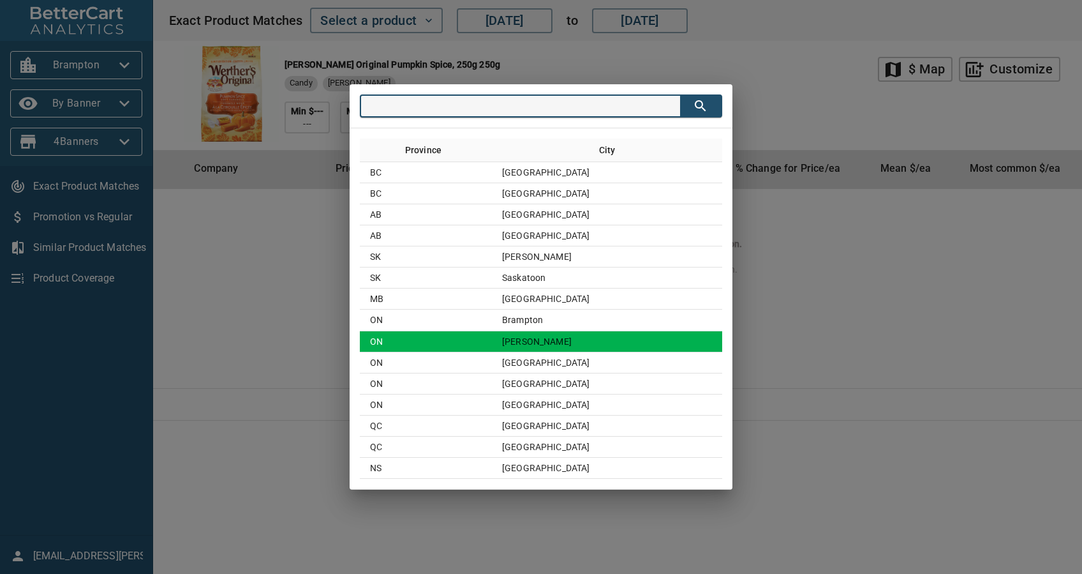
click at [477, 337] on td "ON" at bounding box center [426, 341] width 132 height 21
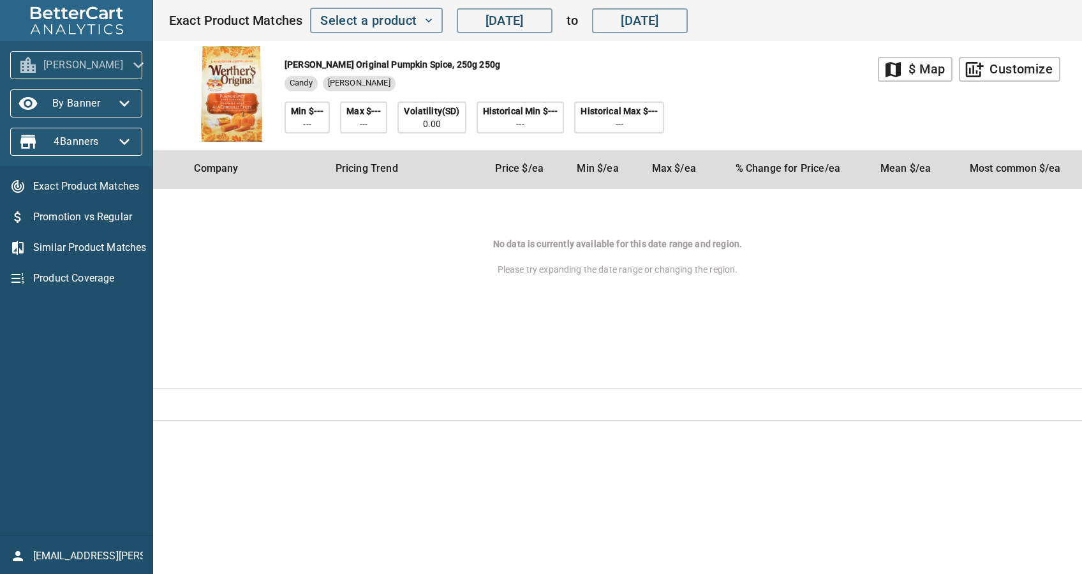
click at [56, 71] on span "[PERSON_NAME]" at bounding box center [76, 65] width 112 height 20
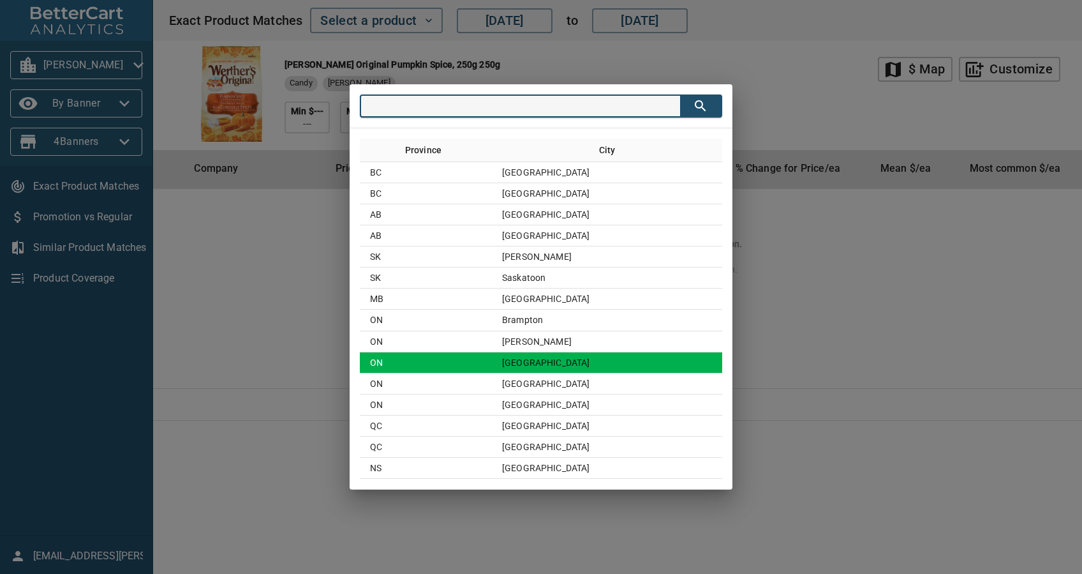
click at [446, 367] on td "ON" at bounding box center [426, 362] width 132 height 21
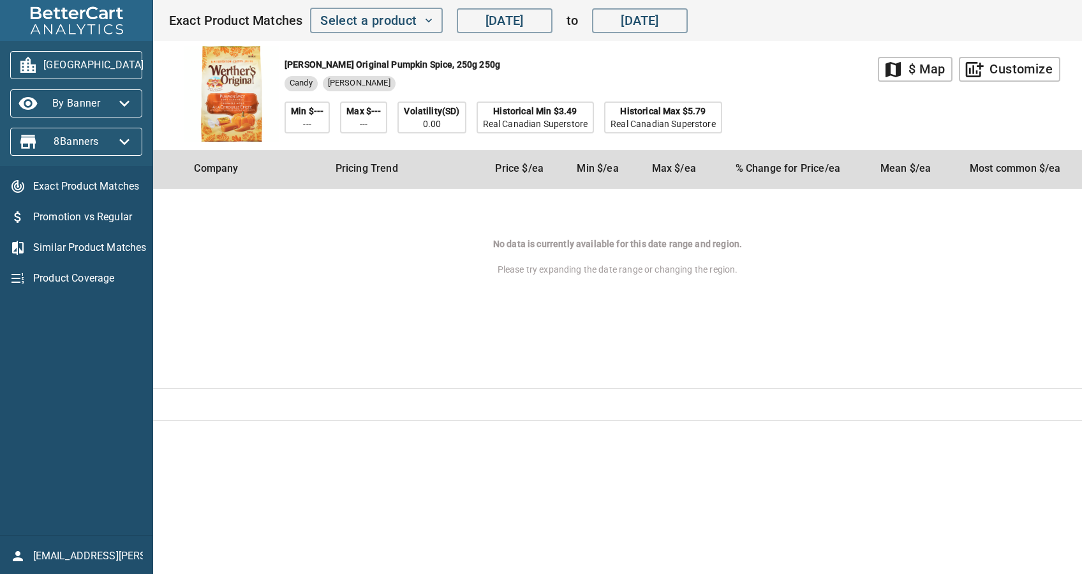
click at [103, 66] on span "[GEOGRAPHIC_DATA]" at bounding box center [76, 65] width 112 height 20
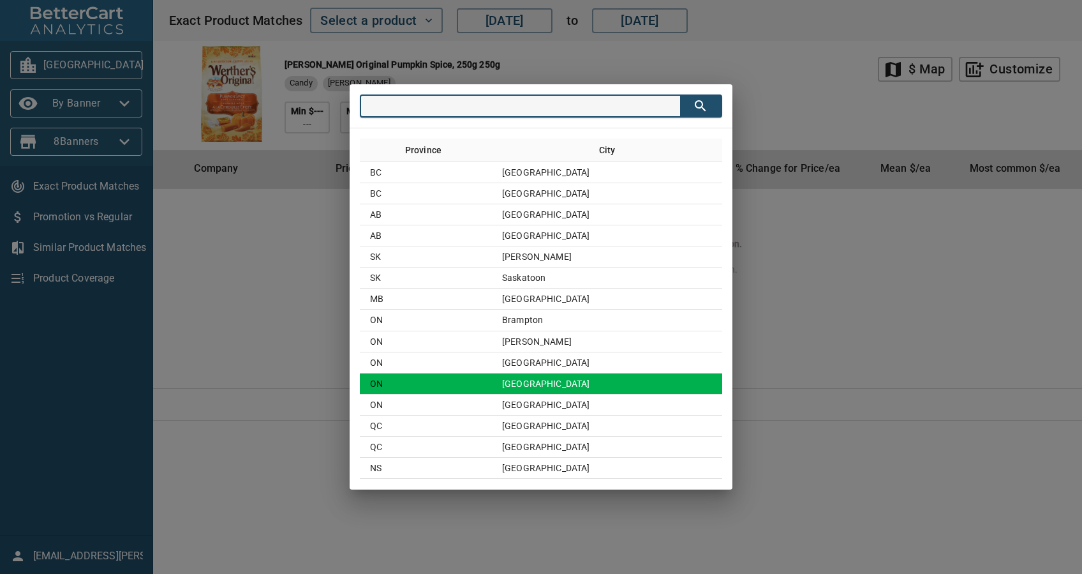
click at [627, 379] on td "[GEOGRAPHIC_DATA]" at bounding box center [607, 383] width 230 height 21
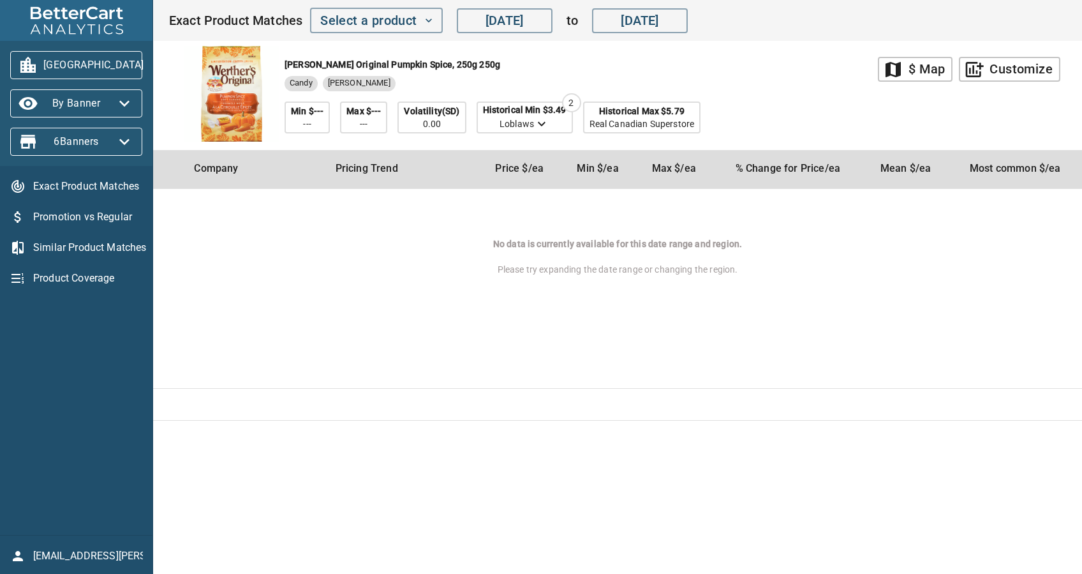
click at [85, 56] on span "[GEOGRAPHIC_DATA]" at bounding box center [76, 65] width 112 height 20
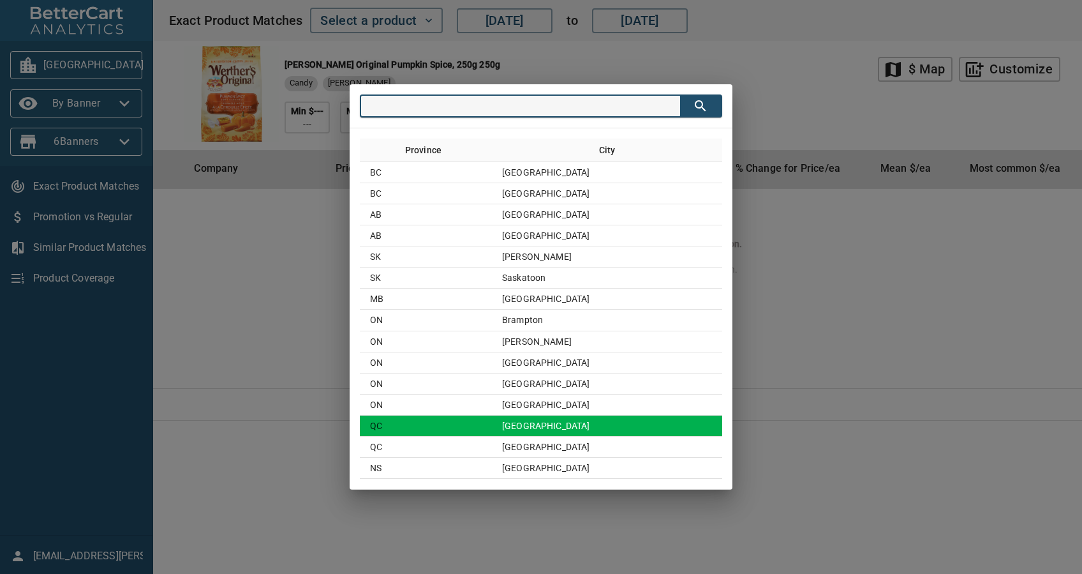
click at [554, 415] on td "[GEOGRAPHIC_DATA]" at bounding box center [607, 425] width 230 height 21
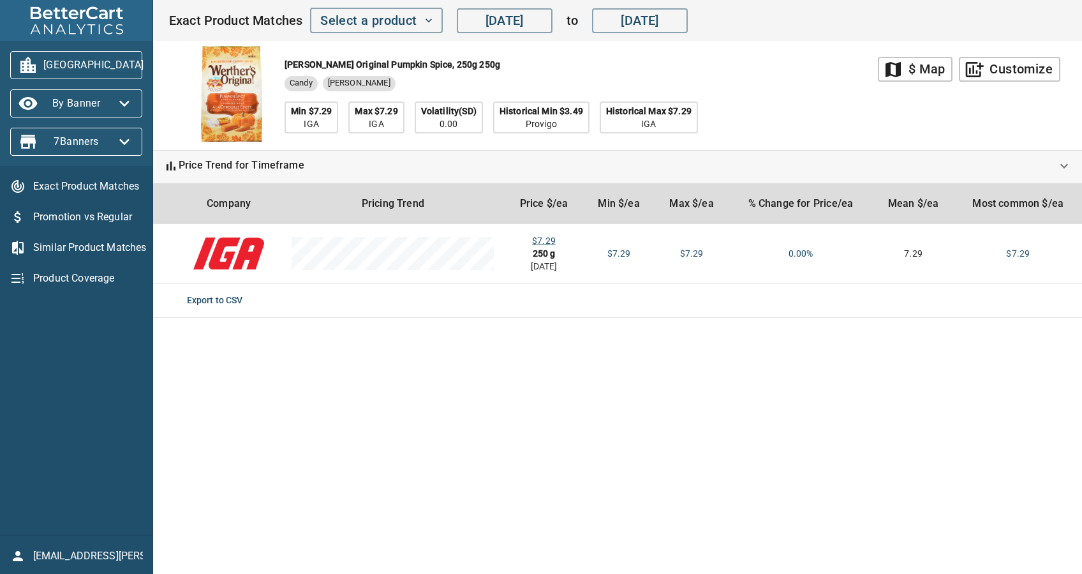
click at [82, 56] on span "[GEOGRAPHIC_DATA]" at bounding box center [76, 65] width 112 height 20
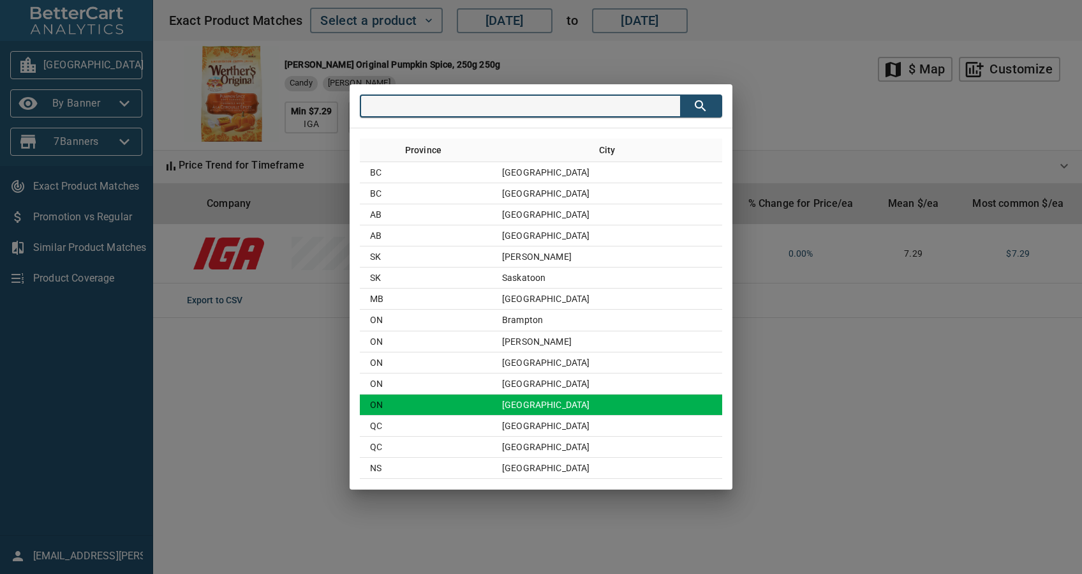
click at [586, 400] on td "[GEOGRAPHIC_DATA]" at bounding box center [607, 404] width 230 height 21
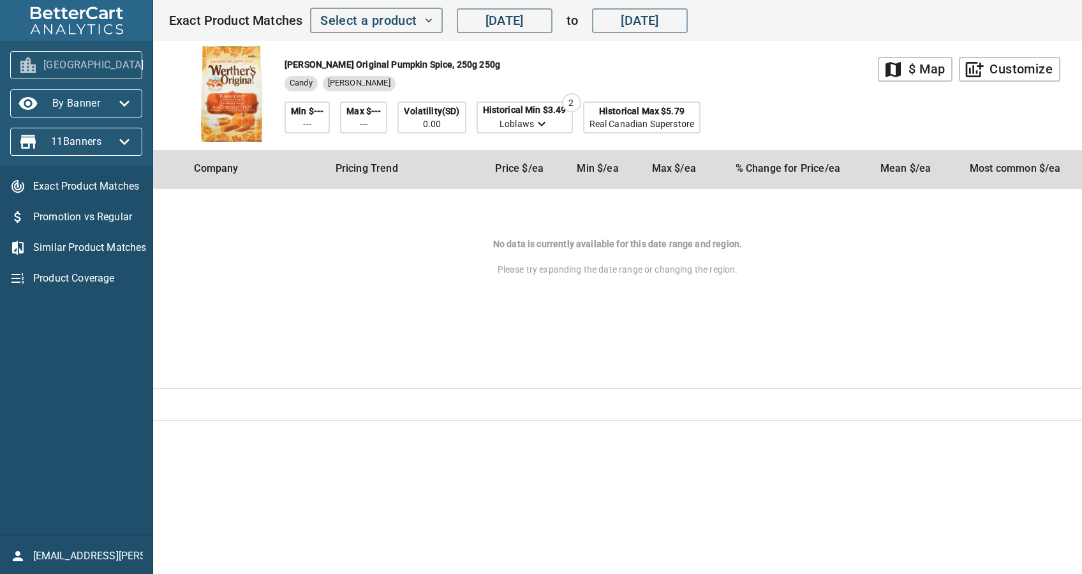
click at [71, 68] on span "[GEOGRAPHIC_DATA]" at bounding box center [76, 65] width 112 height 20
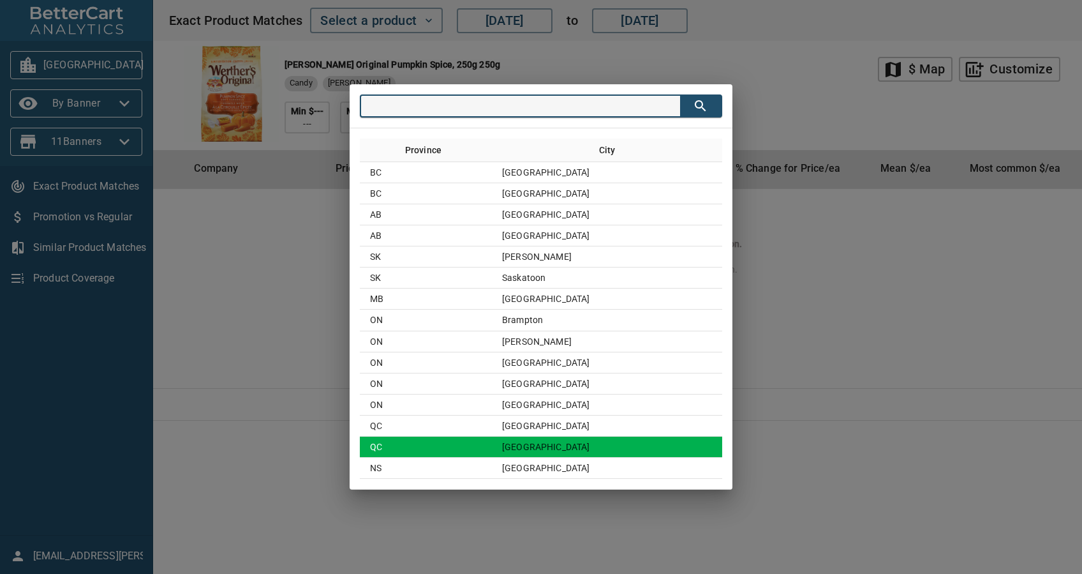
click at [492, 447] on td "QC" at bounding box center [426, 446] width 132 height 21
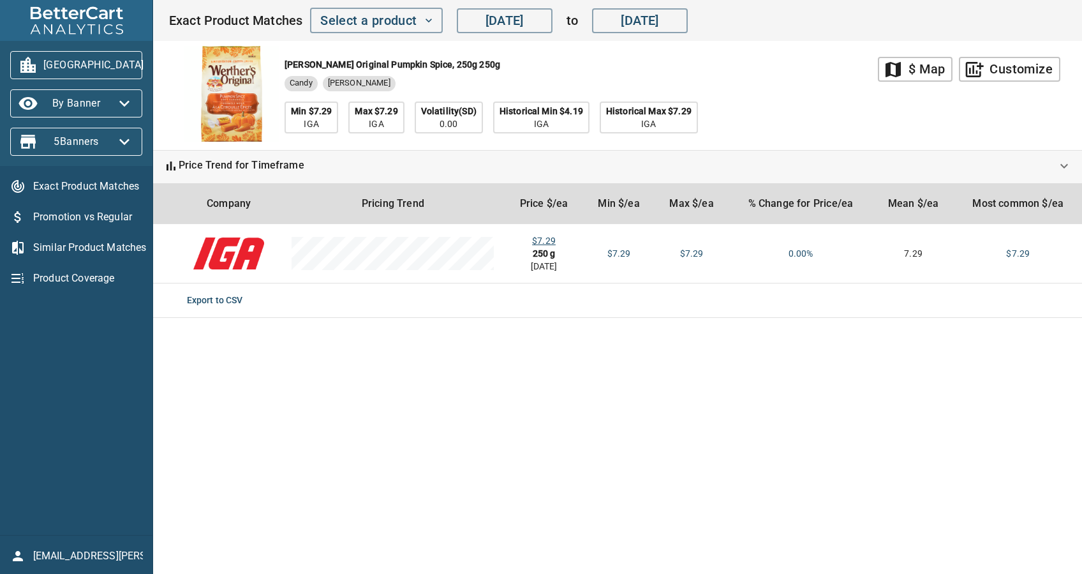
click at [61, 66] on span "[GEOGRAPHIC_DATA]" at bounding box center [76, 65] width 112 height 20
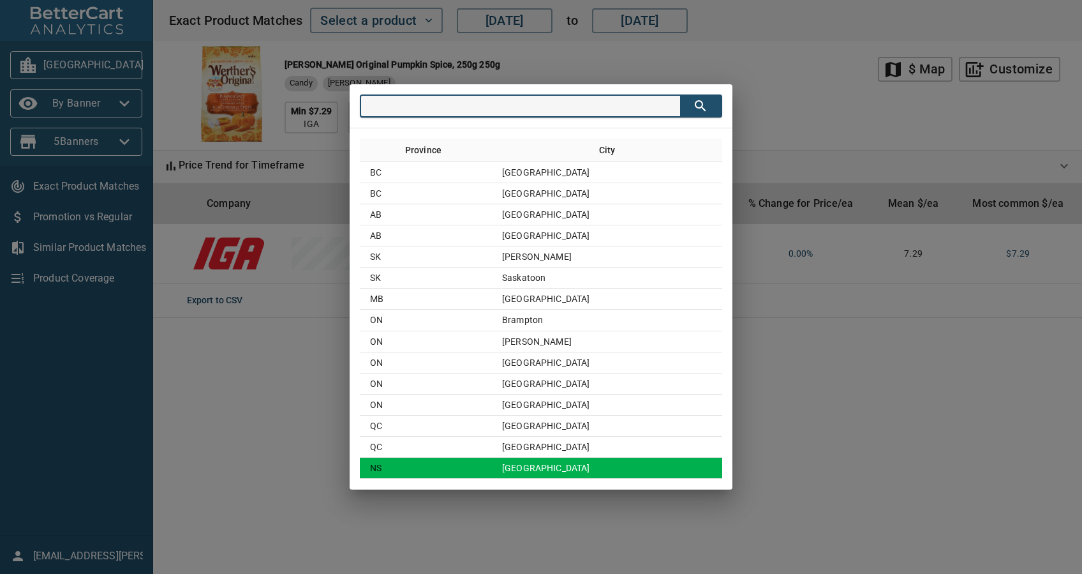
click at [596, 470] on td "[GEOGRAPHIC_DATA]" at bounding box center [607, 467] width 230 height 21
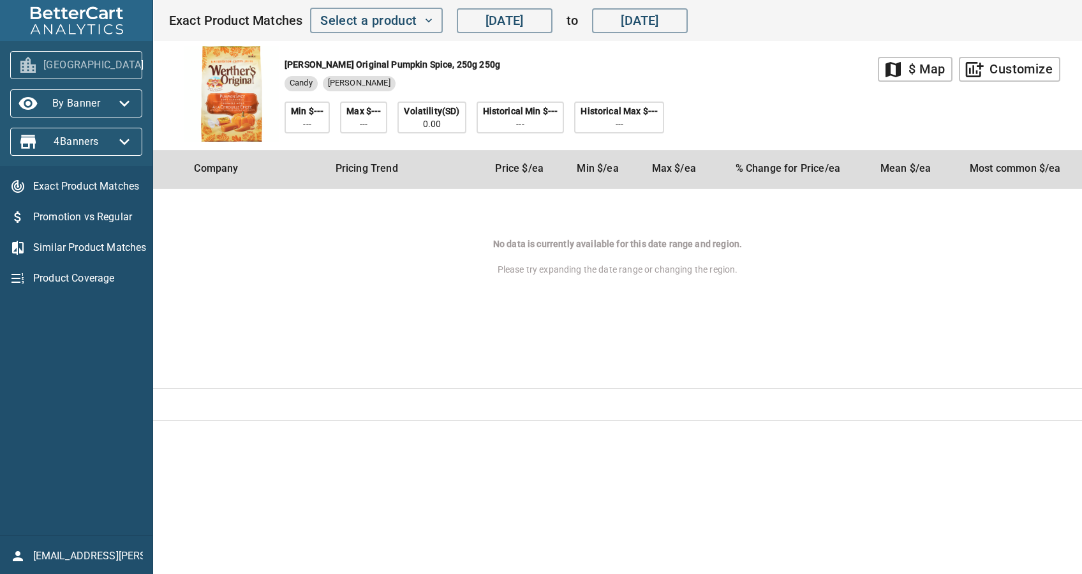
click at [80, 56] on span "[GEOGRAPHIC_DATA]" at bounding box center [76, 65] width 112 height 20
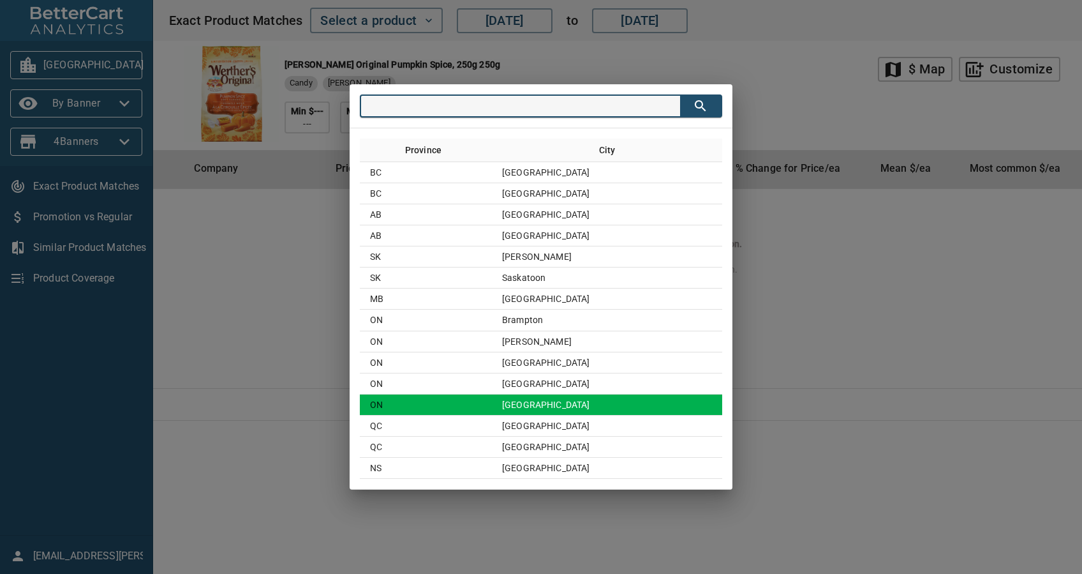
click at [526, 410] on td "[GEOGRAPHIC_DATA]" at bounding box center [607, 404] width 230 height 21
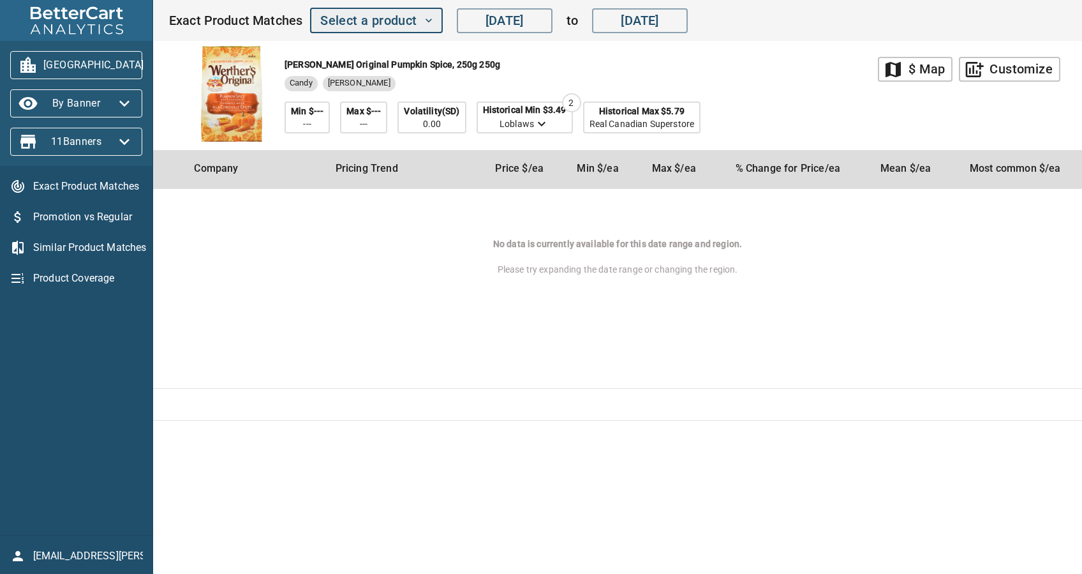
click at [337, 22] on span "Select a product" at bounding box center [376, 21] width 112 height 22
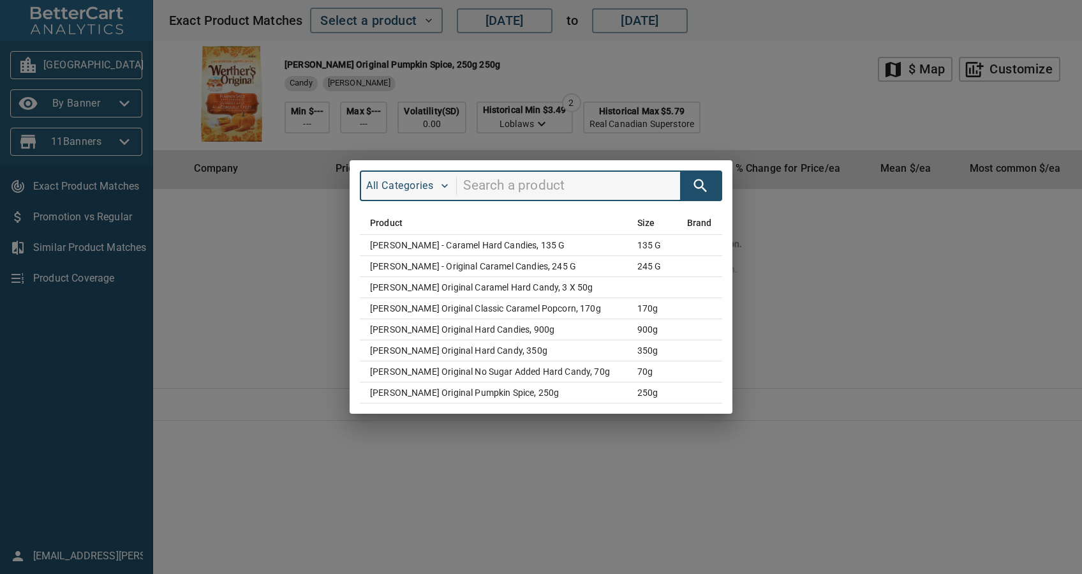
click at [494, 187] on input "search" at bounding box center [571, 186] width 217 height 24
type input "merci"
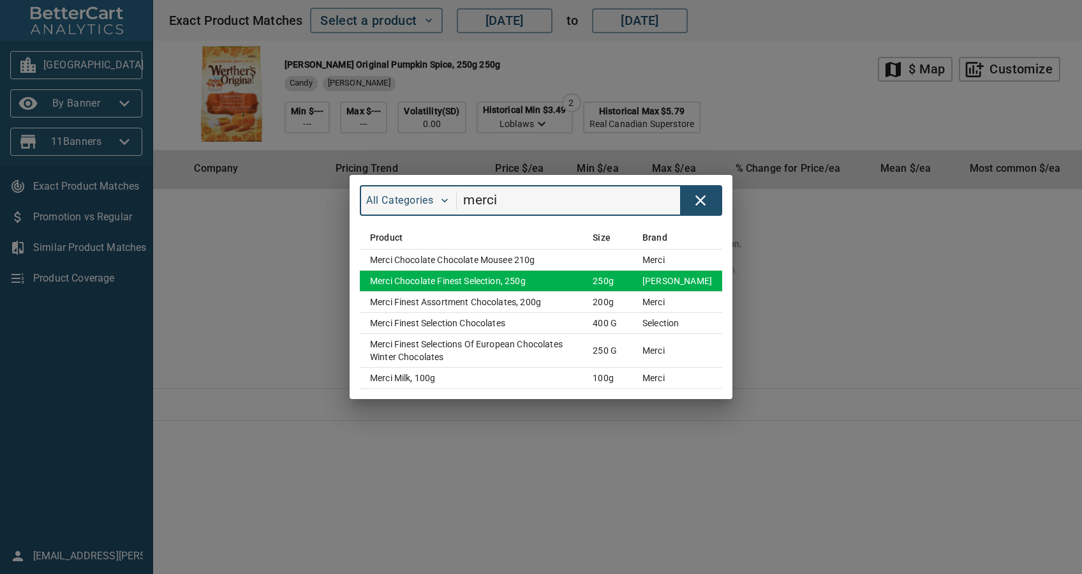
click at [568, 288] on td "Merci Chocolate Finest Selection, 250g" at bounding box center [471, 281] width 223 height 21
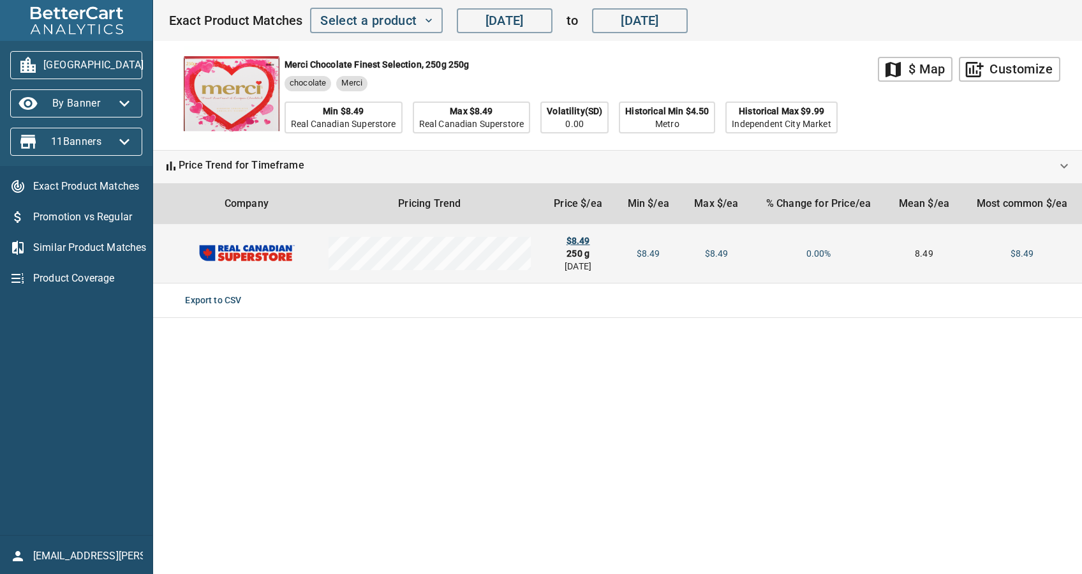
click at [582, 245] on div "$8.49" at bounding box center [578, 240] width 54 height 13
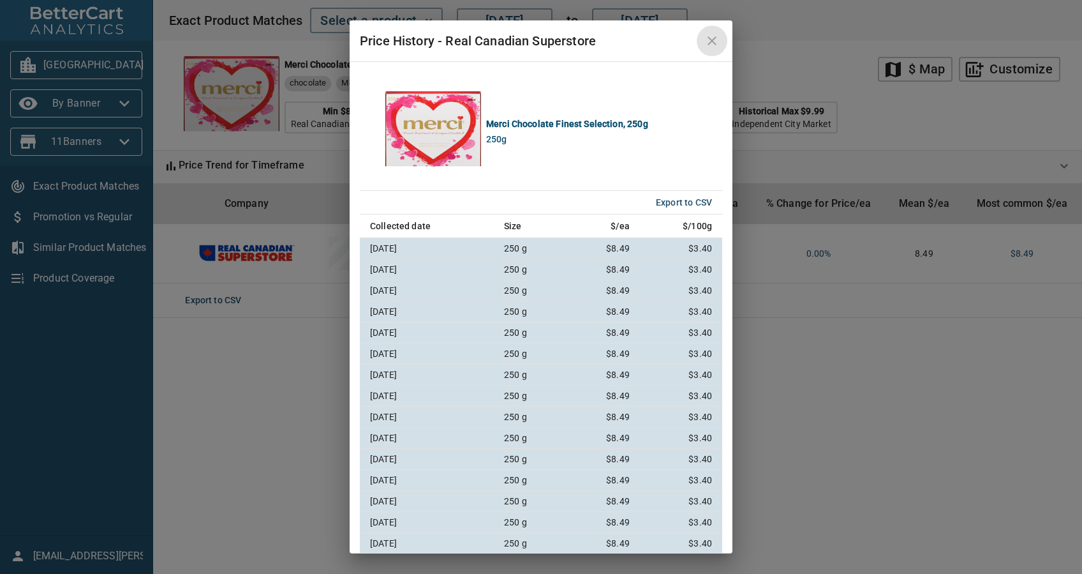
click at [719, 40] on icon "close" at bounding box center [711, 40] width 15 height 15
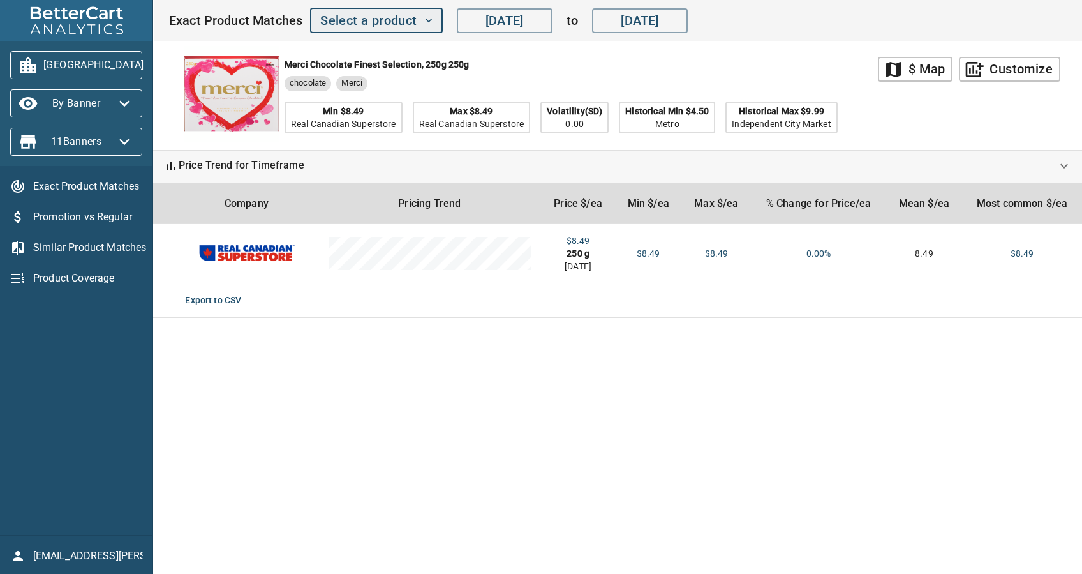
click at [391, 15] on span "Select a product" at bounding box center [376, 21] width 112 height 22
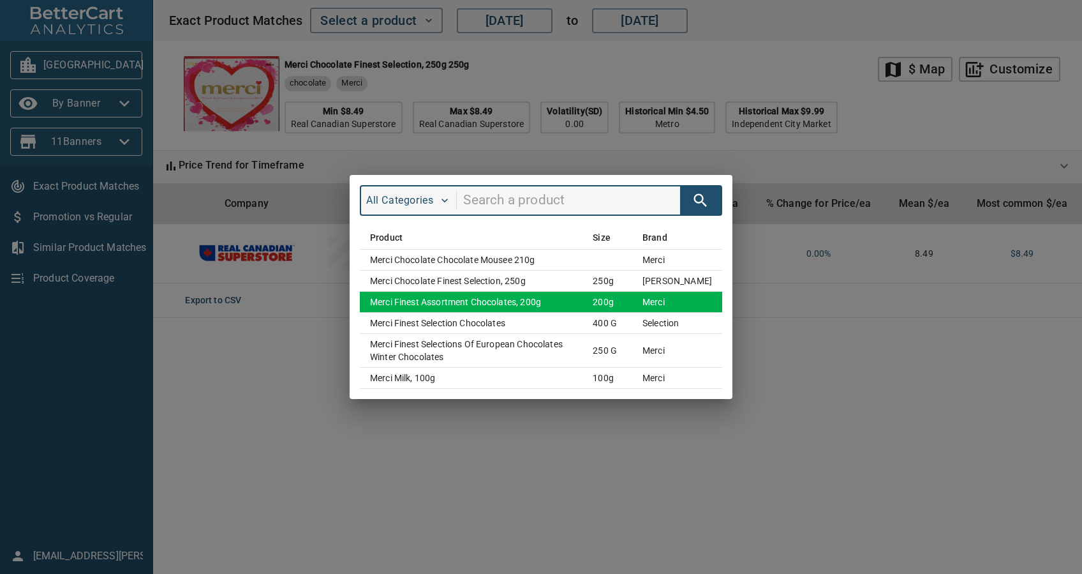
click at [582, 298] on td "Merci Finest Assortment Chocolates, 200g" at bounding box center [471, 302] width 223 height 21
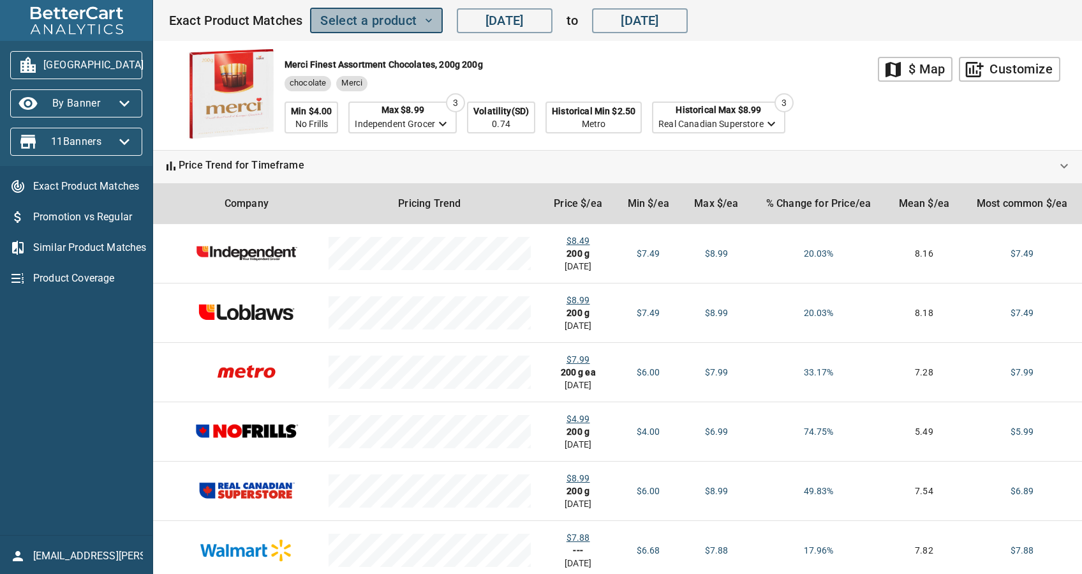
click at [348, 13] on span "Select a product" at bounding box center [376, 21] width 112 height 22
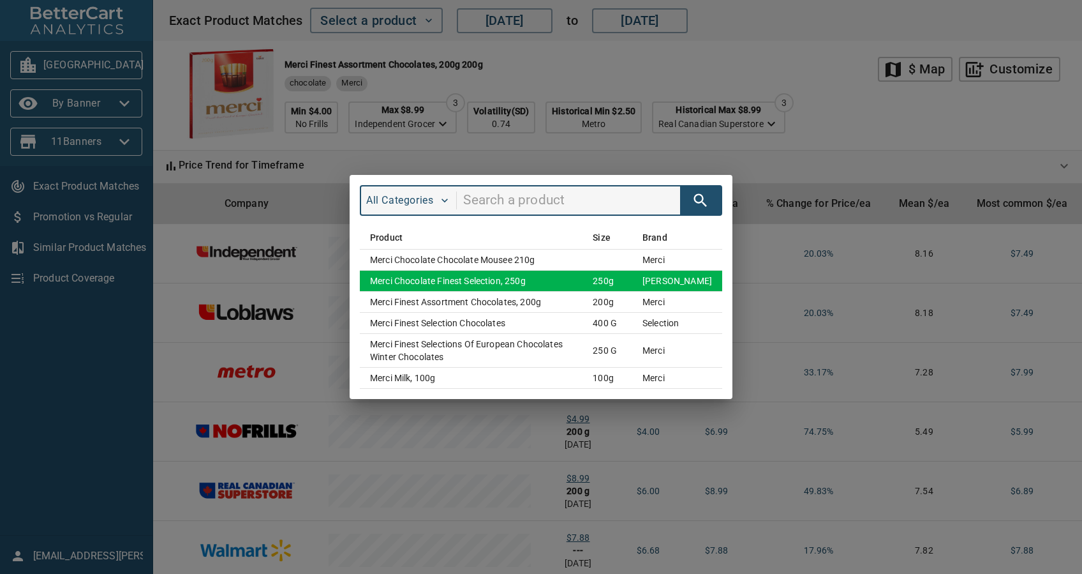
click at [554, 278] on td "Merci Chocolate Finest Selection, 250g" at bounding box center [471, 281] width 223 height 21
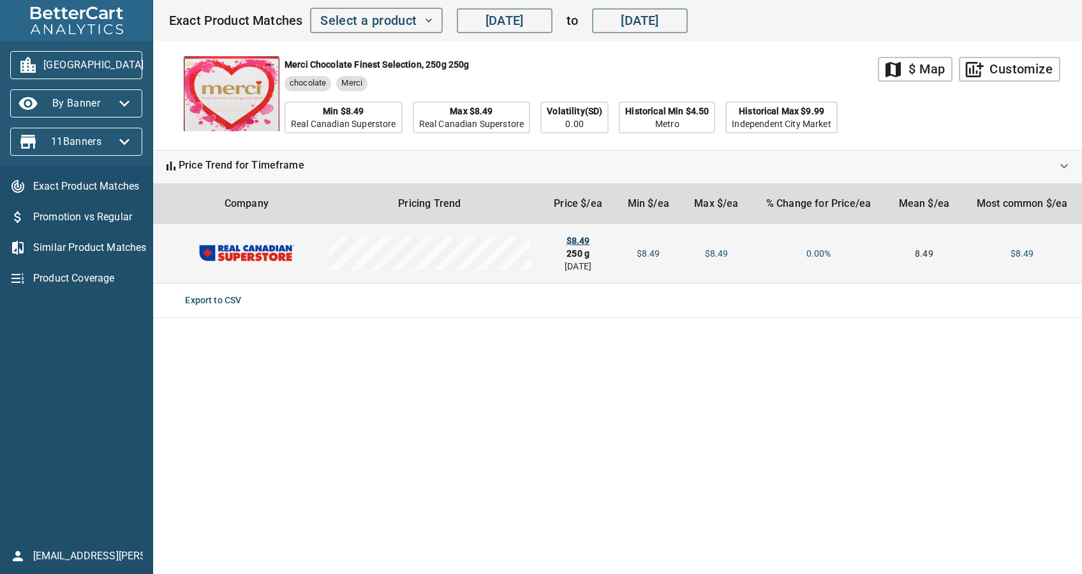
click at [577, 244] on div "$8.49" at bounding box center [578, 240] width 54 height 13
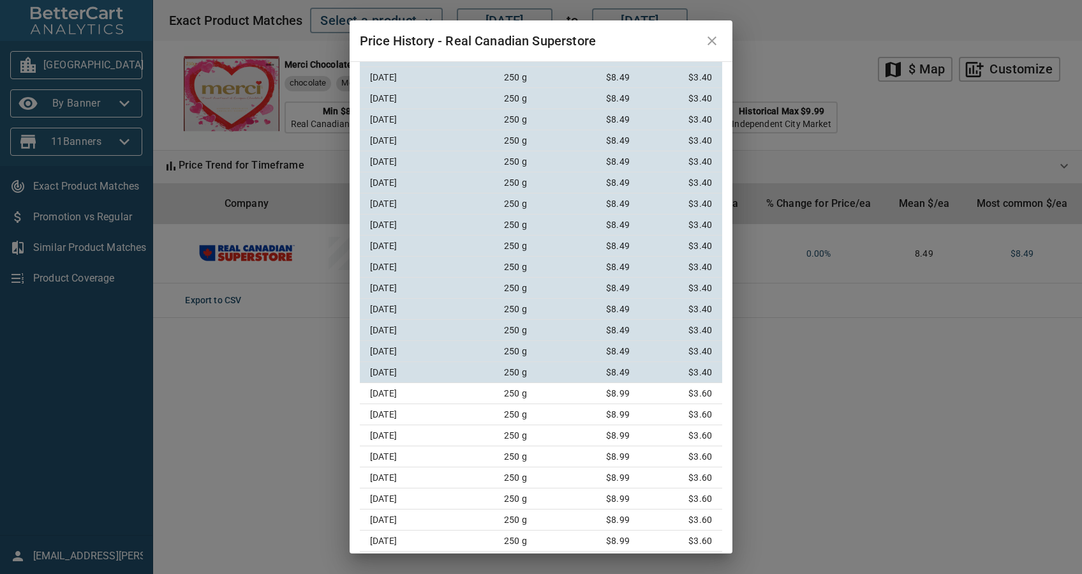
scroll to position [340, 0]
click at [706, 38] on icon "close" at bounding box center [711, 40] width 15 height 15
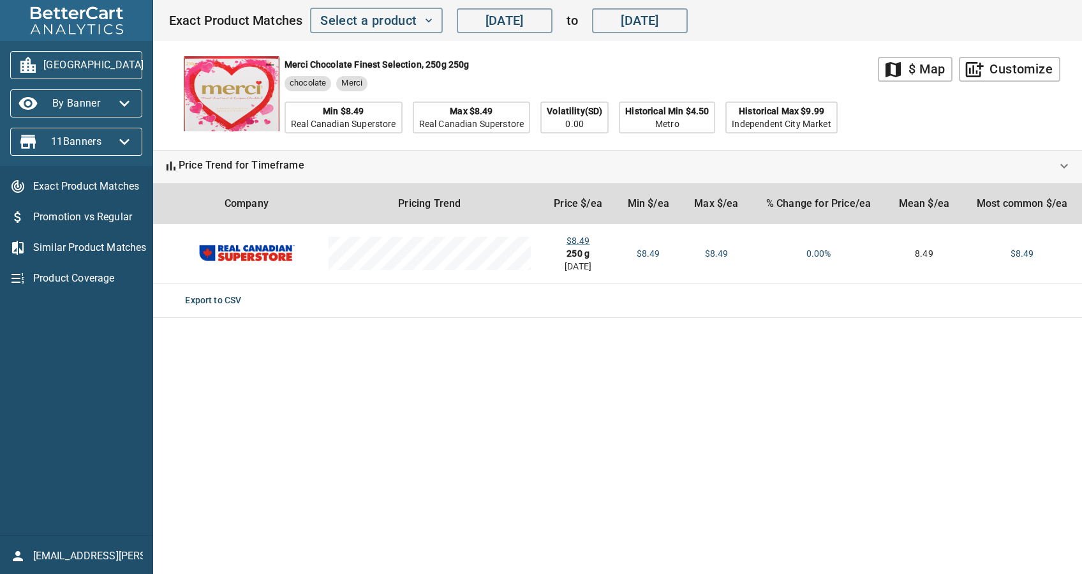
click at [77, 69] on span "[GEOGRAPHIC_DATA]" at bounding box center [76, 65] width 112 height 20
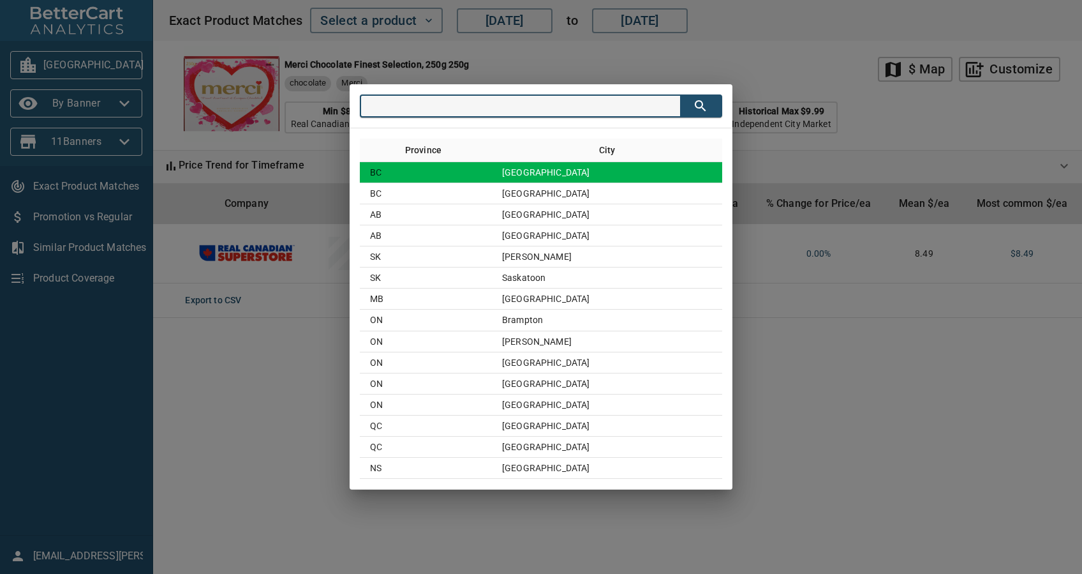
click at [580, 179] on td "[GEOGRAPHIC_DATA]" at bounding box center [607, 172] width 230 height 21
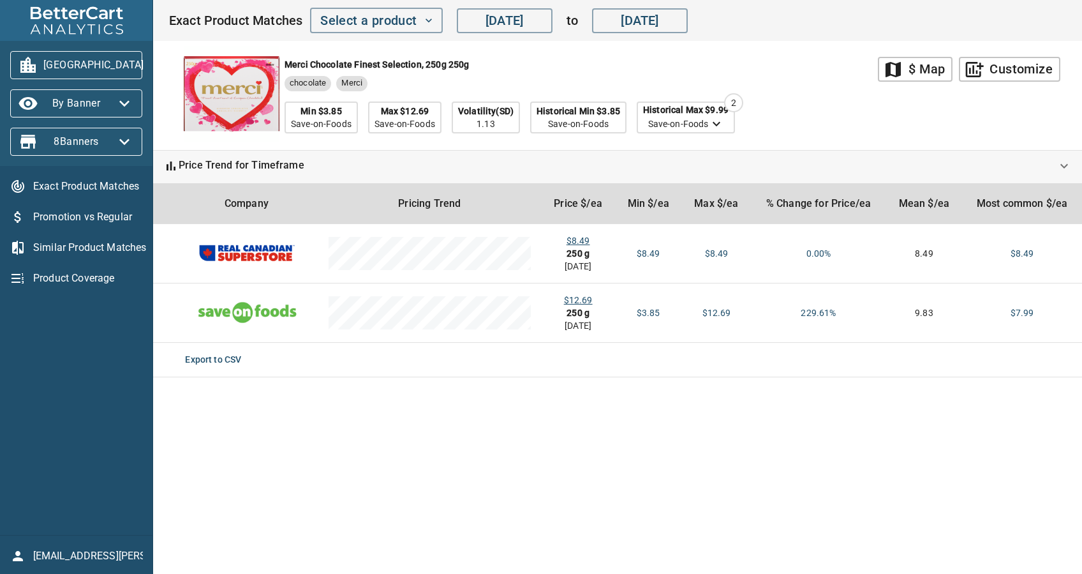
click at [107, 64] on span "[GEOGRAPHIC_DATA]" at bounding box center [76, 65] width 112 height 20
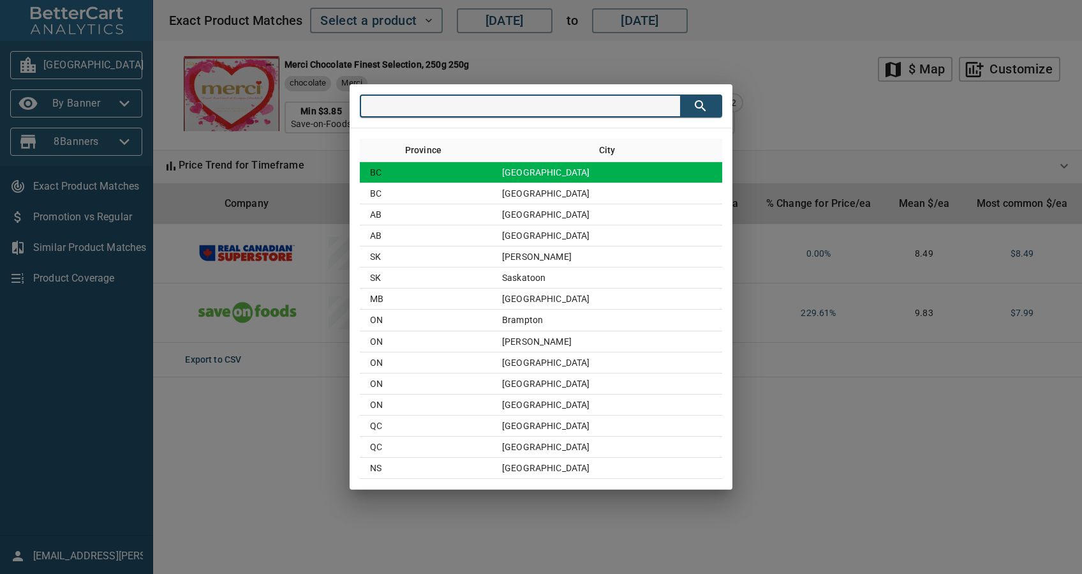
click at [544, 167] on td "[GEOGRAPHIC_DATA]" at bounding box center [607, 172] width 230 height 21
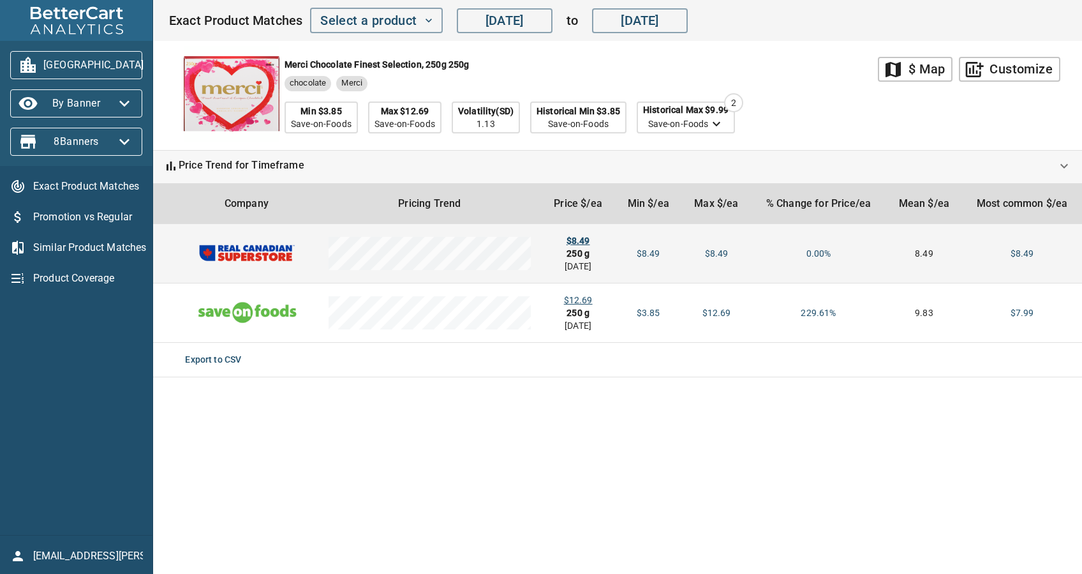
click at [584, 237] on div "$8.49" at bounding box center [578, 240] width 54 height 13
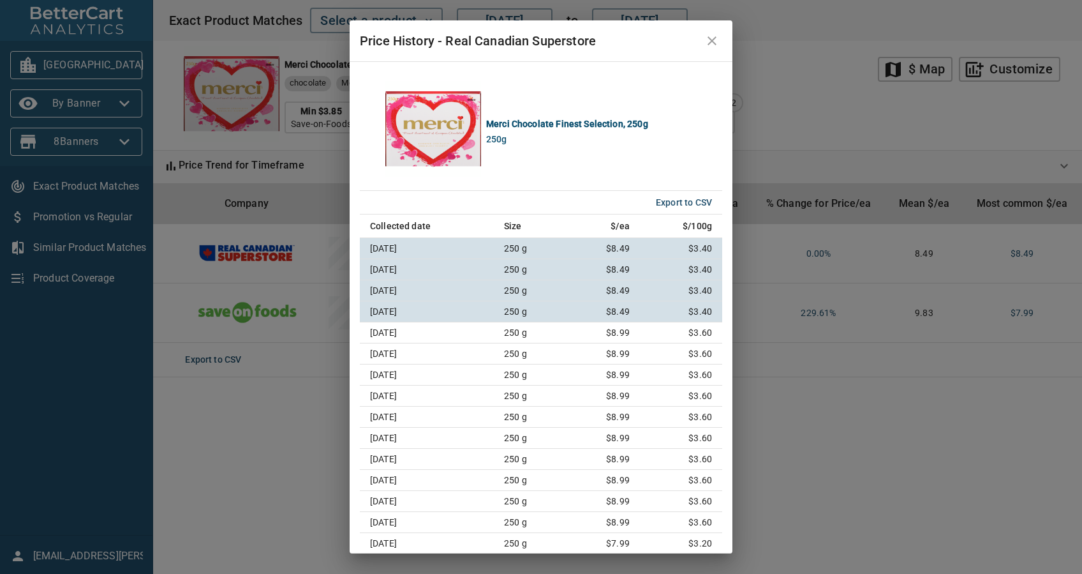
drag, startPoint x: 707, startPoint y: 48, endPoint x: 747, endPoint y: 48, distance: 40.2
click at [707, 48] on button "close" at bounding box center [712, 41] width 31 height 31
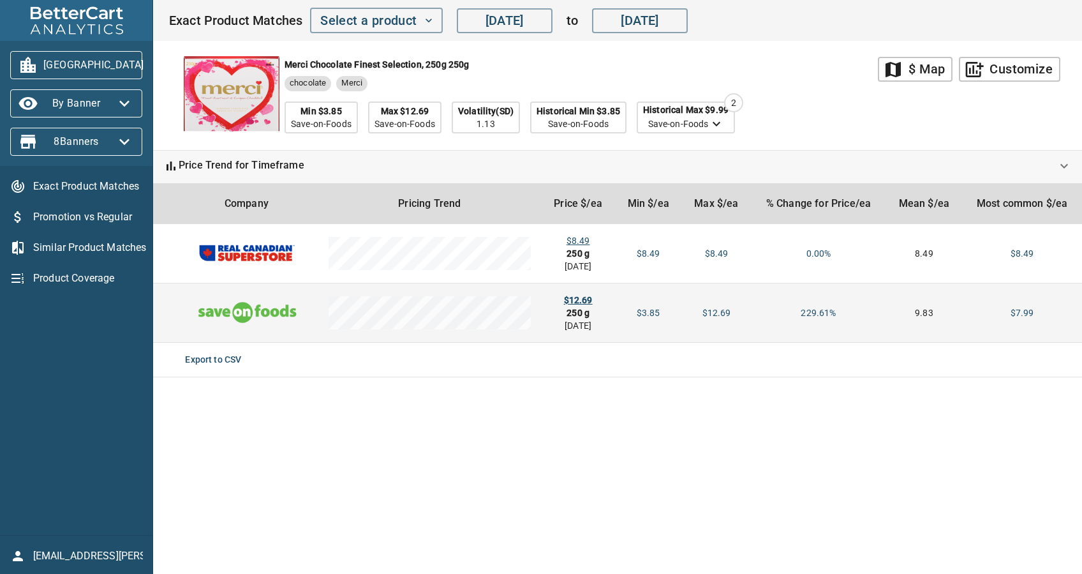
click at [577, 293] on div "$12.69" at bounding box center [578, 299] width 54 height 13
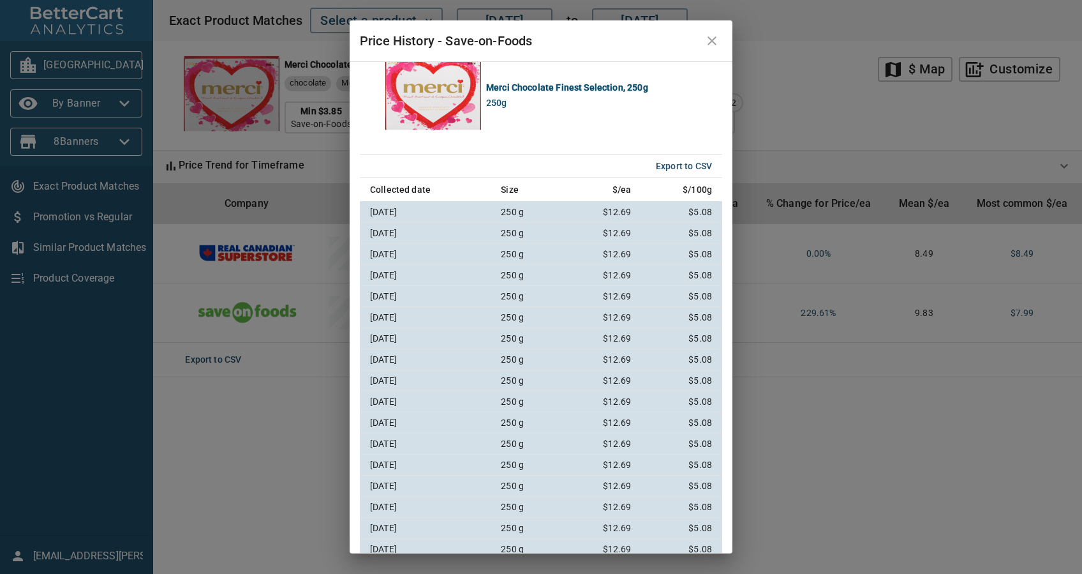
scroll to position [0, 0]
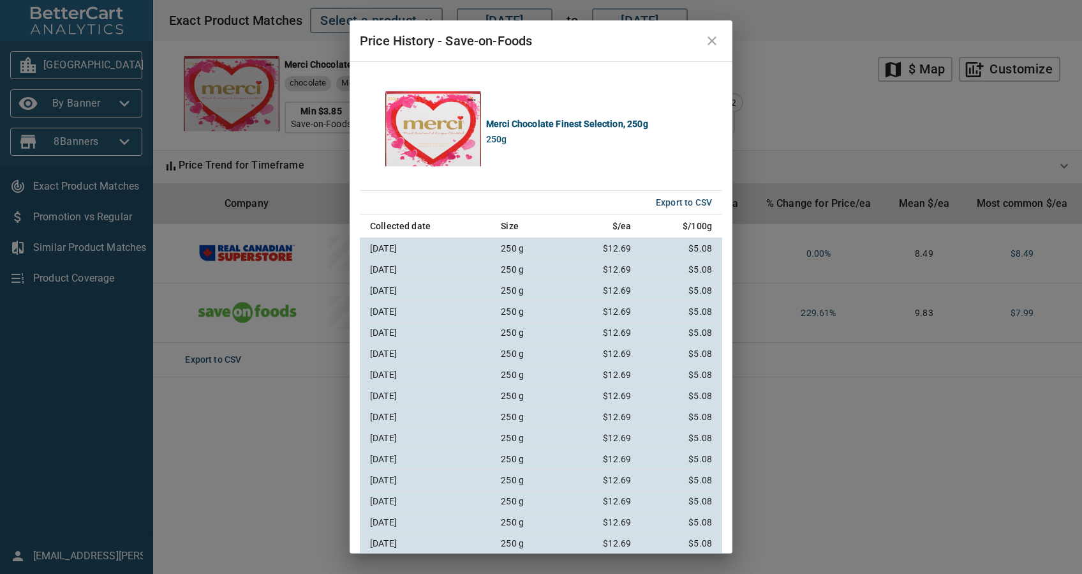
drag, startPoint x: 716, startPoint y: 45, endPoint x: 665, endPoint y: 45, distance: 51.7
click at [716, 45] on icon "close" at bounding box center [711, 40] width 15 height 15
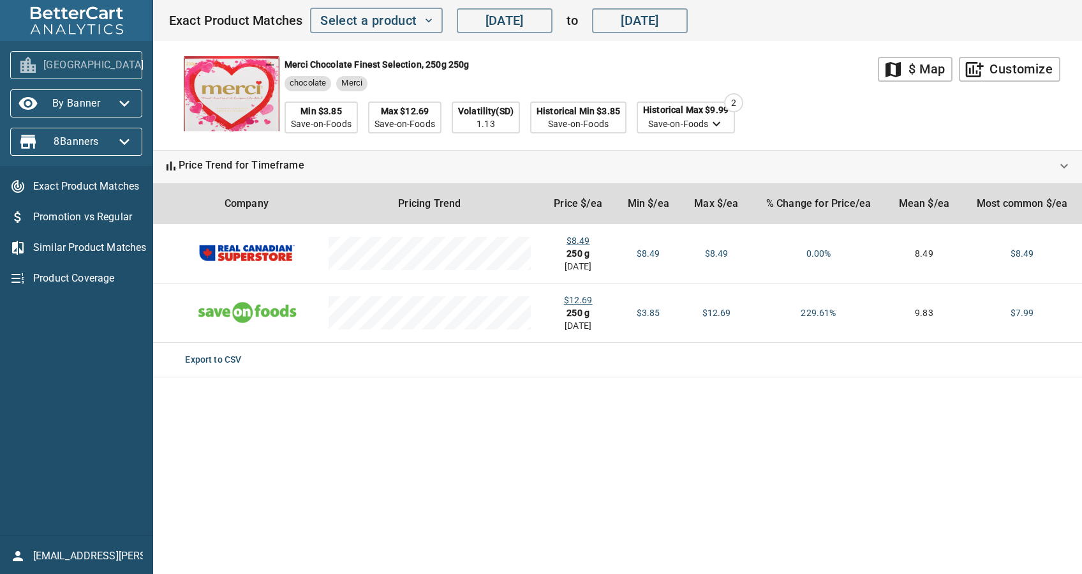
click at [84, 61] on span "[GEOGRAPHIC_DATA]" at bounding box center [76, 65] width 112 height 20
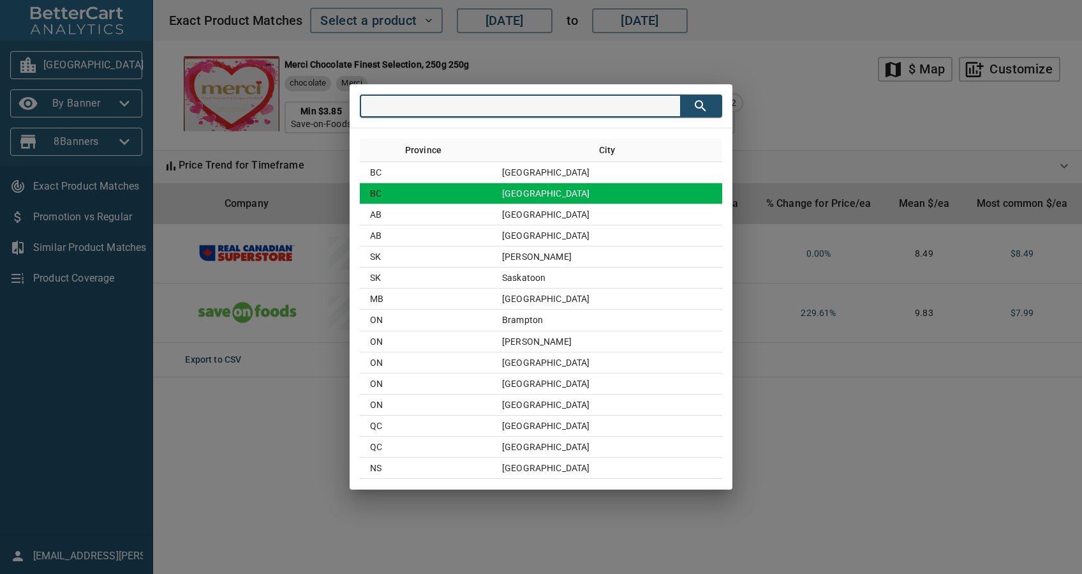
click at [579, 190] on td "[GEOGRAPHIC_DATA]" at bounding box center [607, 193] width 230 height 21
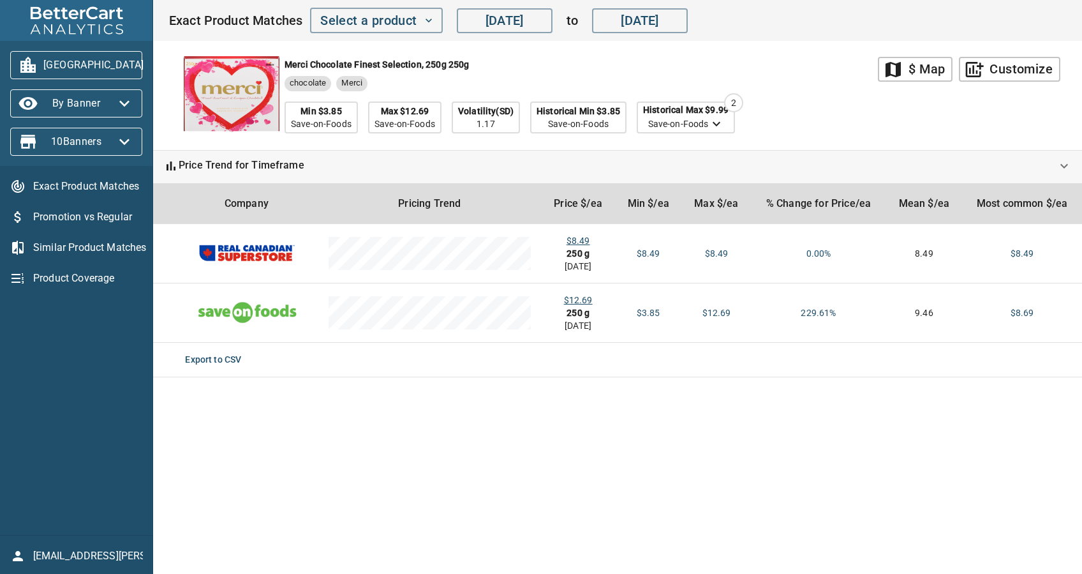
click at [77, 65] on span "[GEOGRAPHIC_DATA]" at bounding box center [76, 65] width 112 height 20
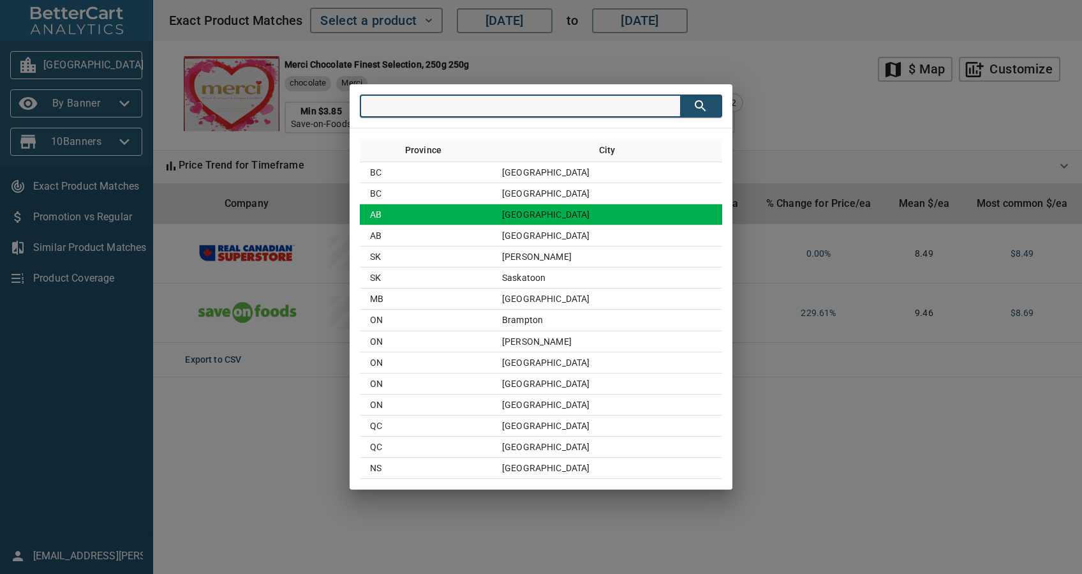
click at [492, 208] on td "AB" at bounding box center [426, 214] width 132 height 21
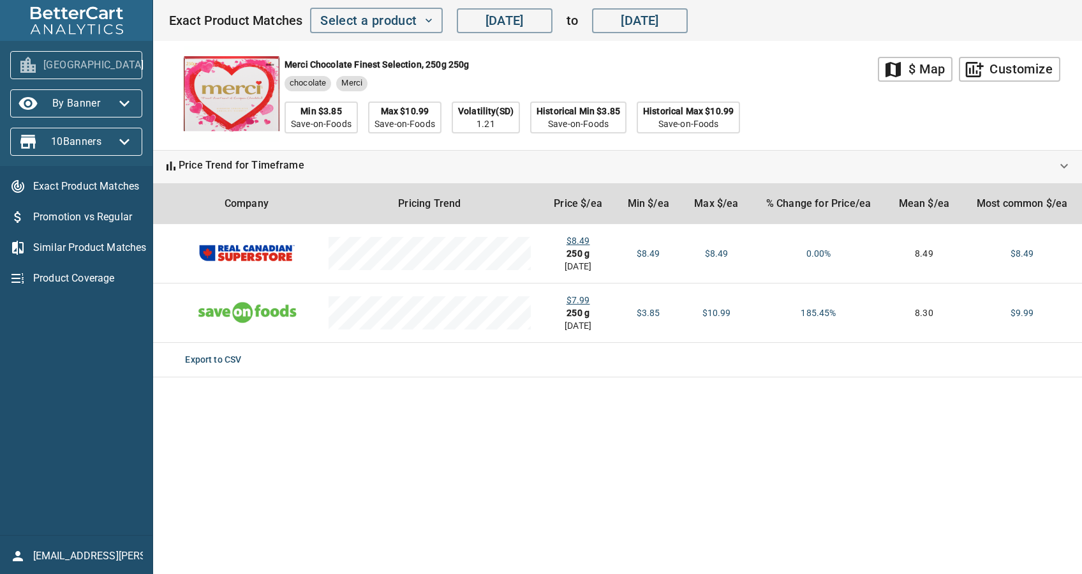
click at [57, 56] on span "[GEOGRAPHIC_DATA]" at bounding box center [76, 65] width 112 height 20
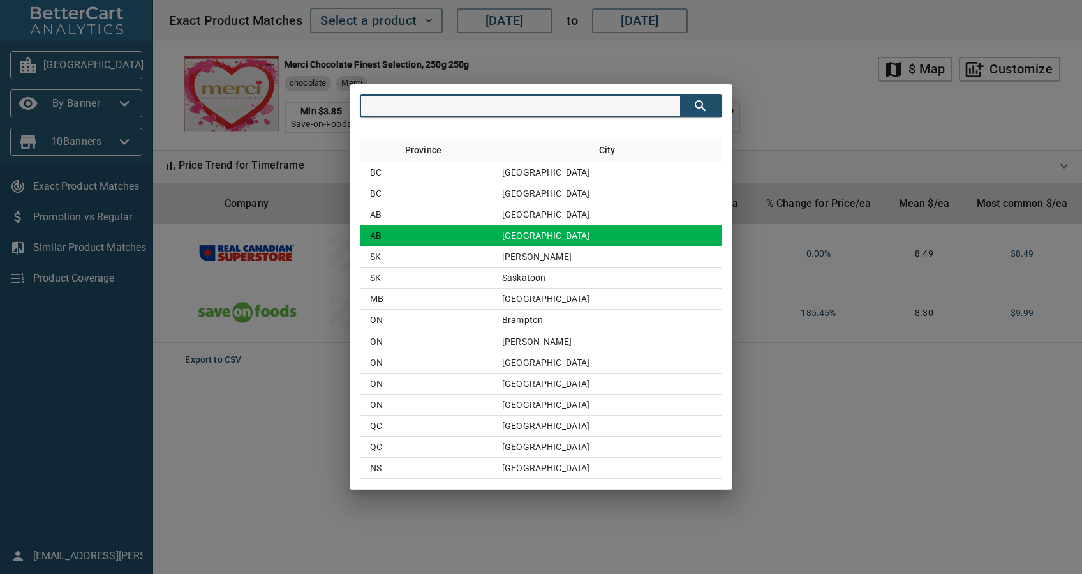
click at [530, 226] on td "[GEOGRAPHIC_DATA]" at bounding box center [607, 235] width 230 height 21
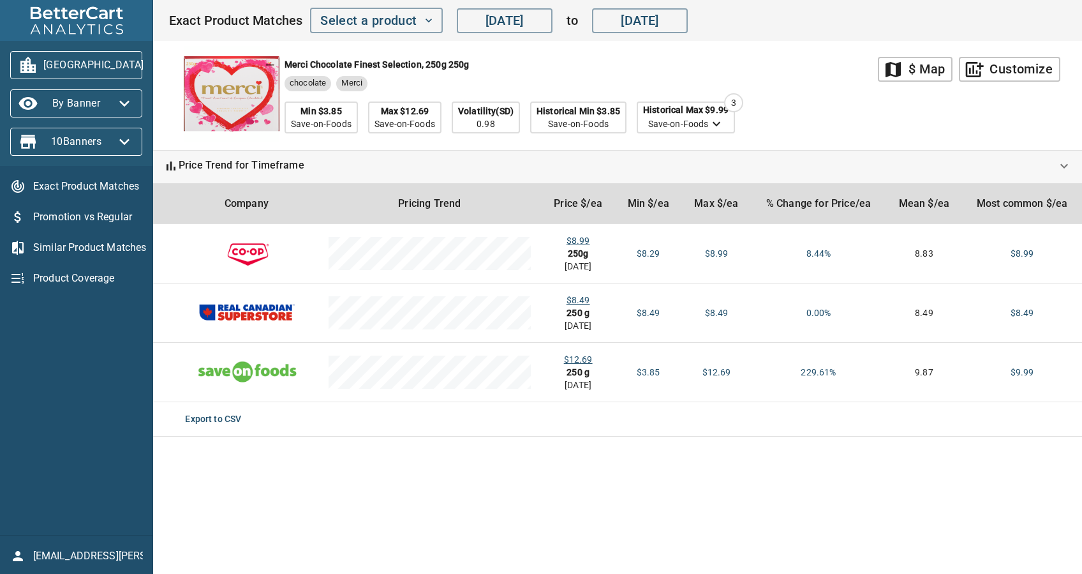
click at [92, 55] on span "[GEOGRAPHIC_DATA]" at bounding box center [76, 65] width 112 height 20
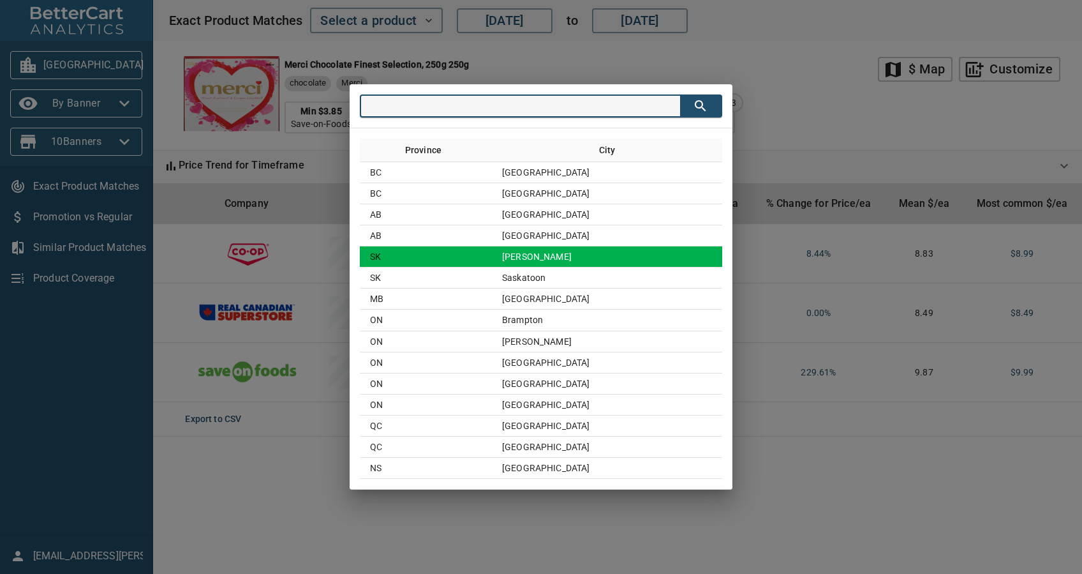
click at [565, 262] on td "[PERSON_NAME]" at bounding box center [607, 256] width 230 height 21
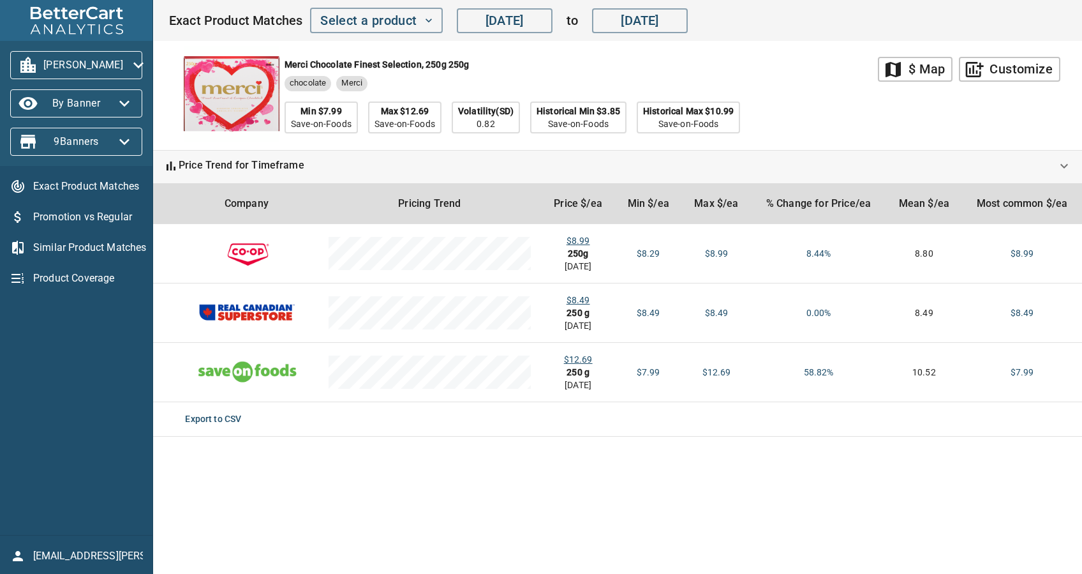
click at [97, 57] on span "[PERSON_NAME]" at bounding box center [76, 65] width 112 height 20
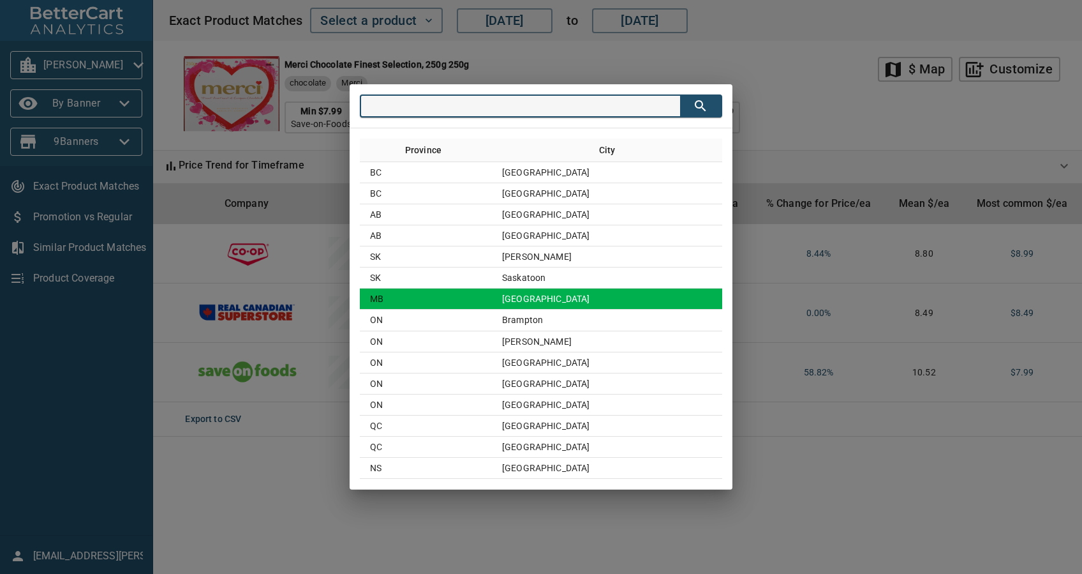
click at [611, 291] on td "[GEOGRAPHIC_DATA]" at bounding box center [607, 298] width 230 height 21
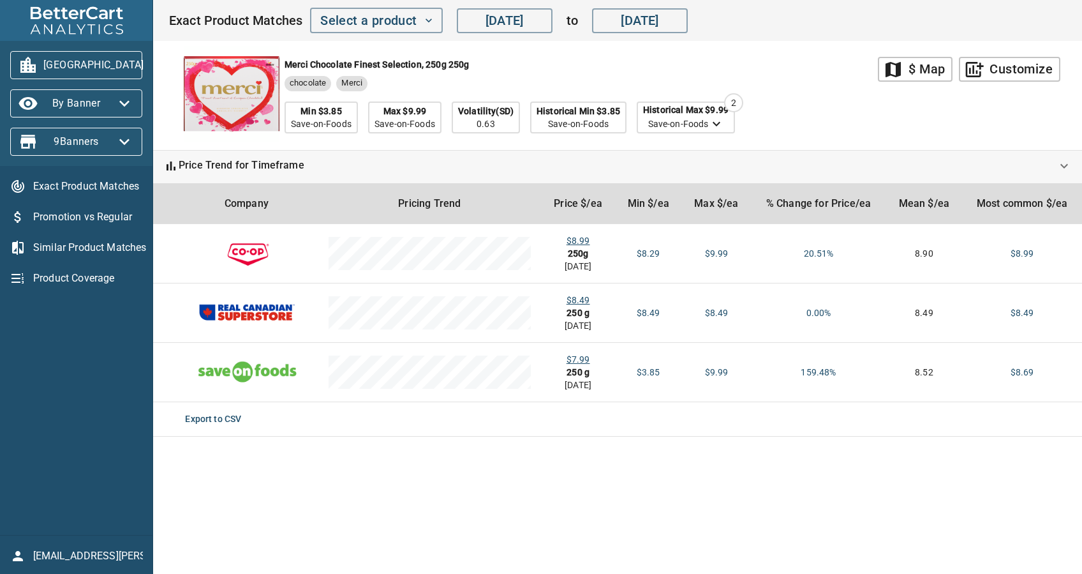
click at [99, 59] on span "[GEOGRAPHIC_DATA]" at bounding box center [76, 65] width 112 height 20
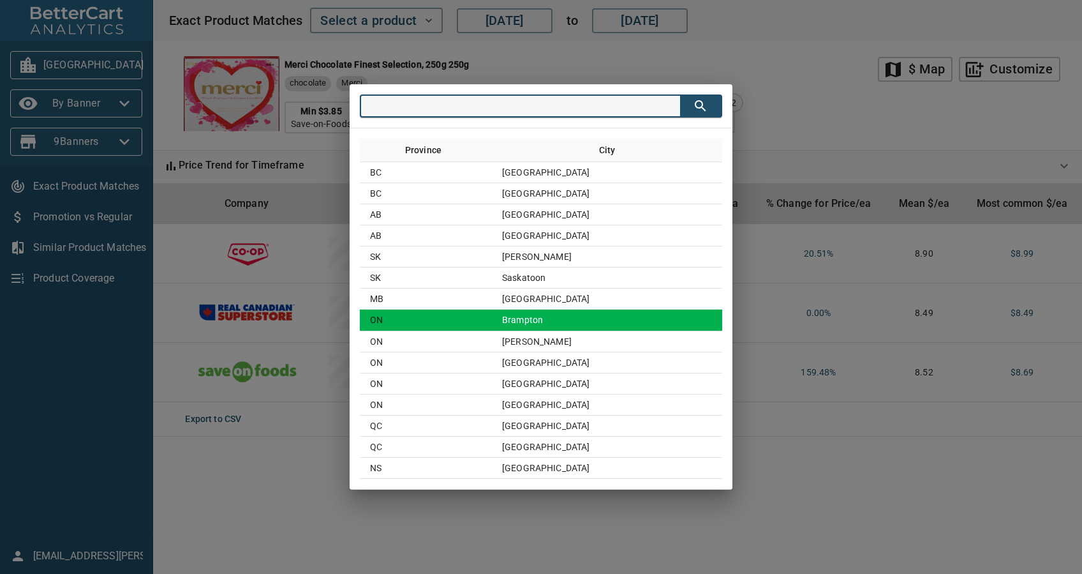
click at [589, 323] on td "Brampton" at bounding box center [607, 319] width 230 height 21
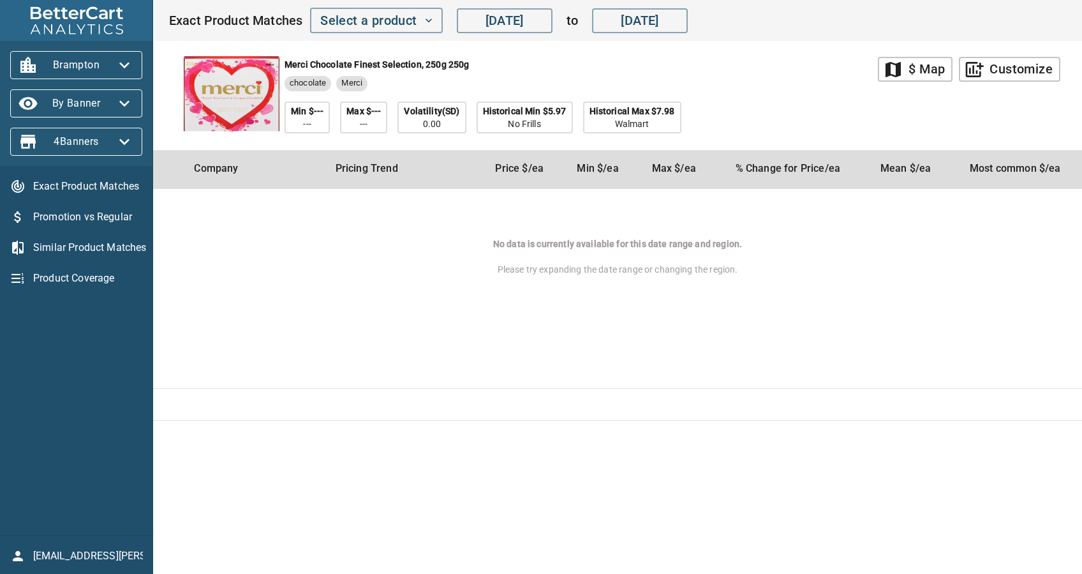
click at [89, 58] on span "Brampton" at bounding box center [76, 65] width 112 height 20
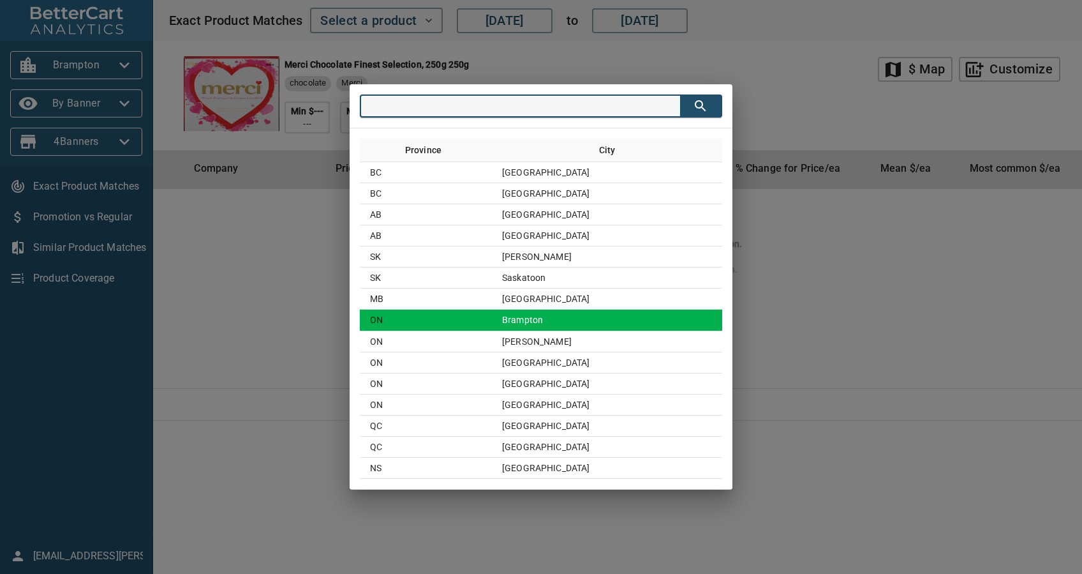
click at [536, 322] on td "Brampton" at bounding box center [607, 319] width 230 height 21
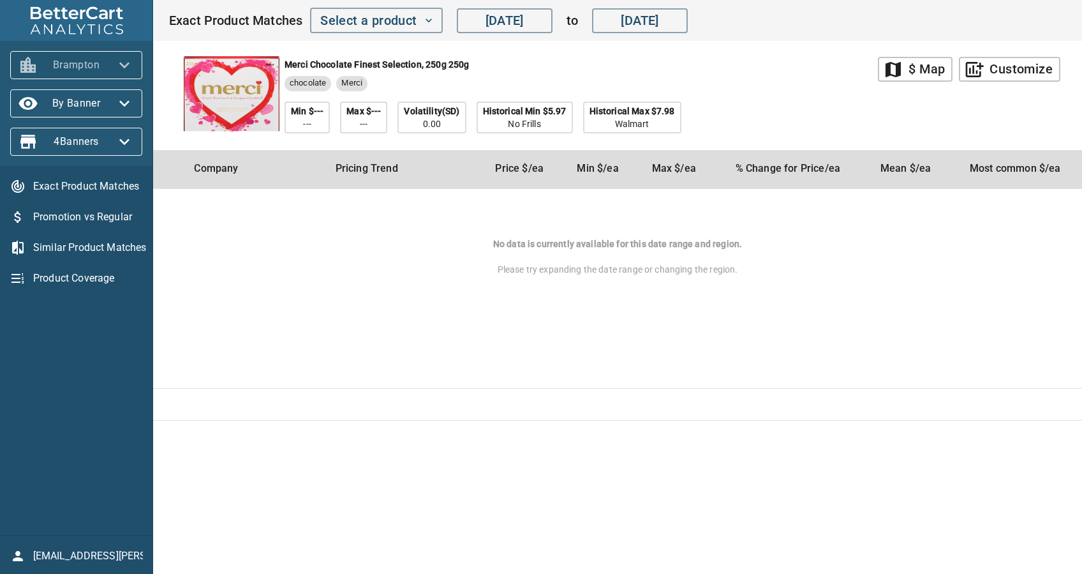
click at [77, 71] on span "Brampton" at bounding box center [76, 65] width 112 height 20
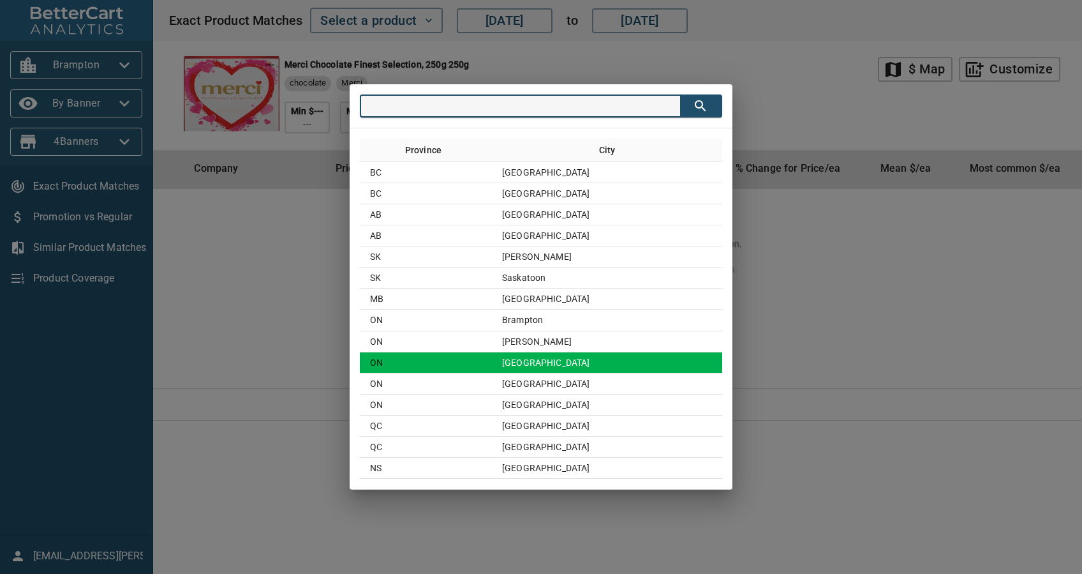
click at [551, 350] on td "[PERSON_NAME]" at bounding box center [607, 341] width 230 height 21
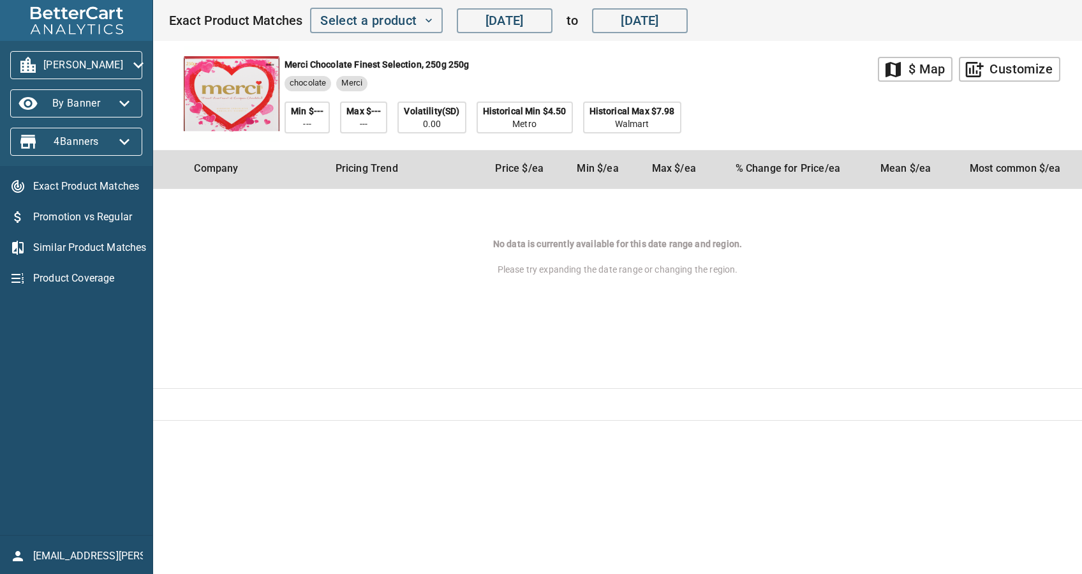
click at [96, 60] on span "[PERSON_NAME]" at bounding box center [76, 65] width 112 height 20
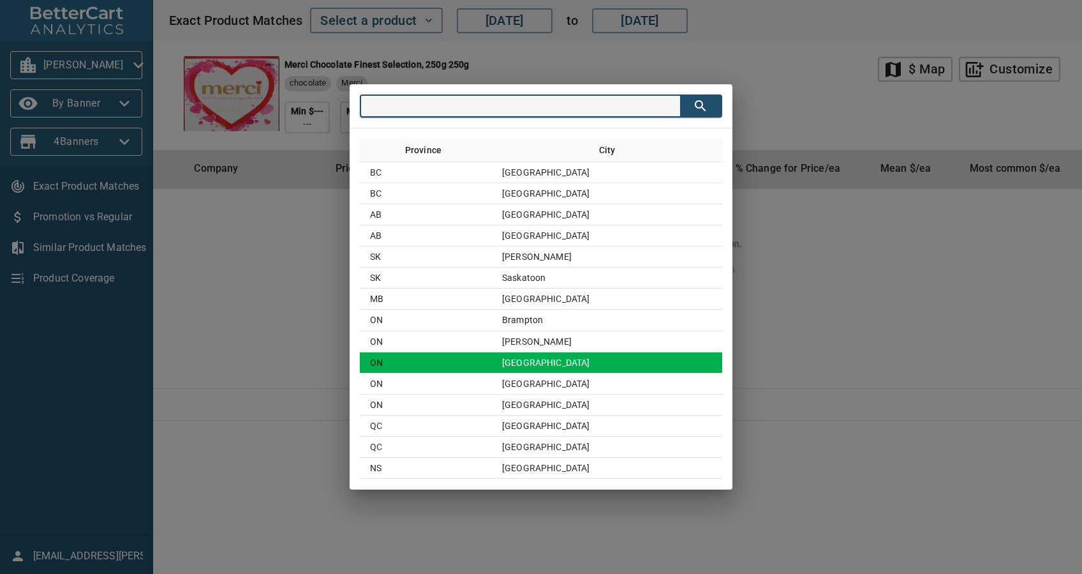
click at [612, 352] on td "[GEOGRAPHIC_DATA]" at bounding box center [607, 362] width 230 height 21
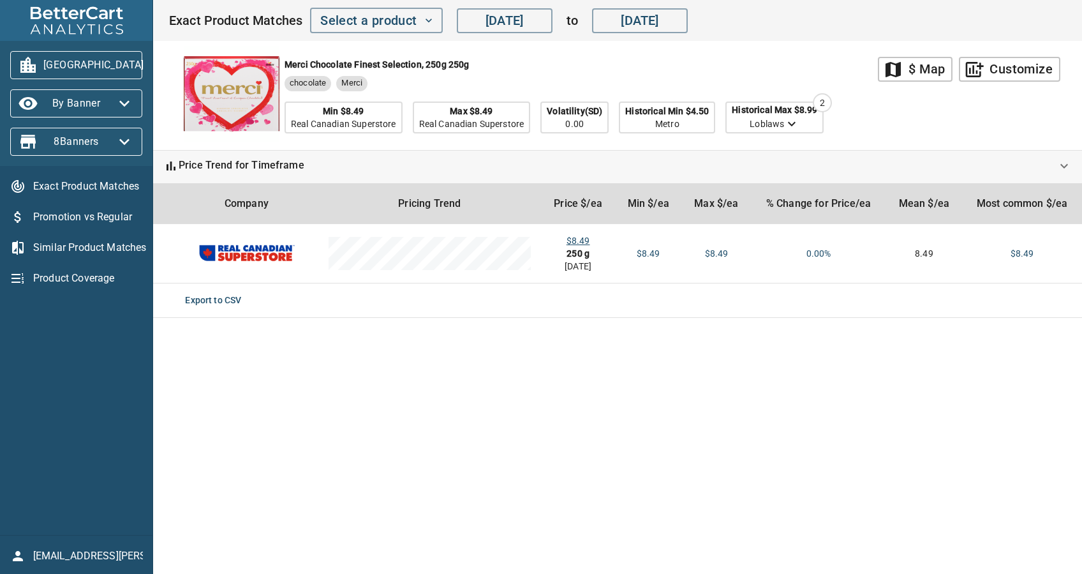
click at [96, 70] on span "[GEOGRAPHIC_DATA]" at bounding box center [76, 65] width 112 height 20
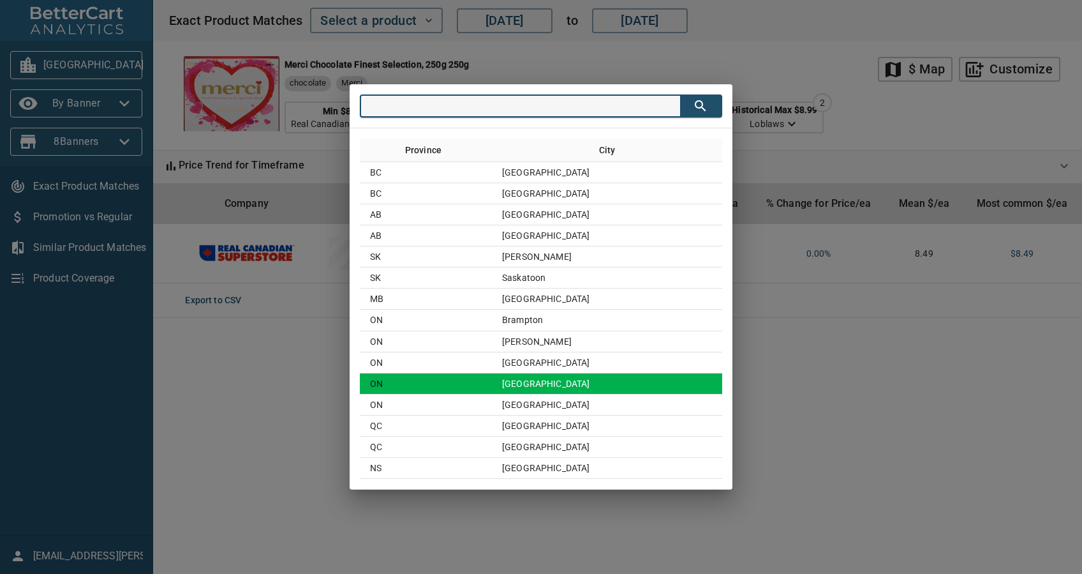
click at [612, 373] on td "[GEOGRAPHIC_DATA]" at bounding box center [607, 383] width 230 height 21
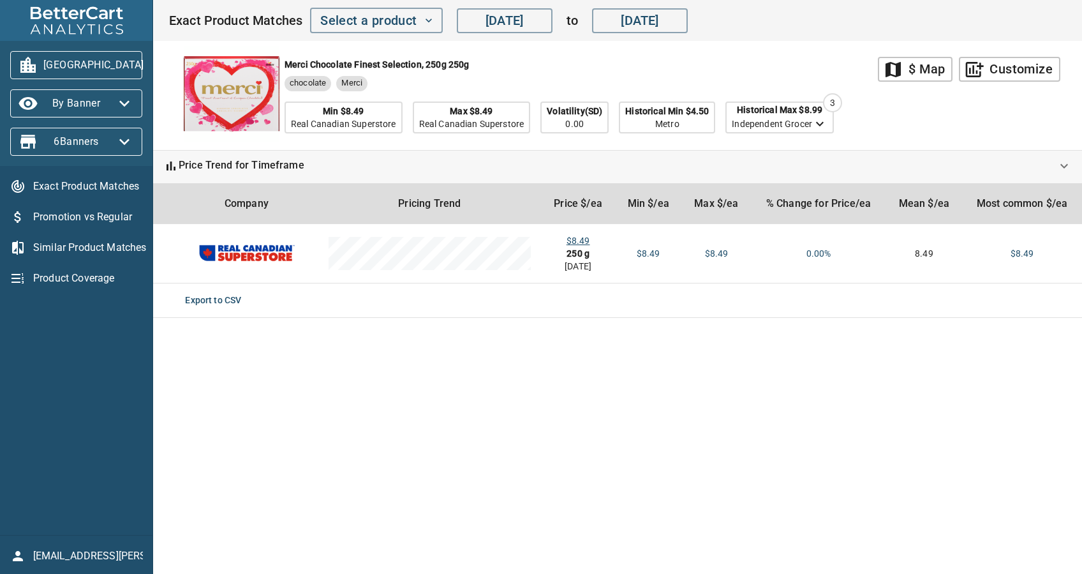
click at [97, 76] on button "[GEOGRAPHIC_DATA]" at bounding box center [76, 65] width 132 height 28
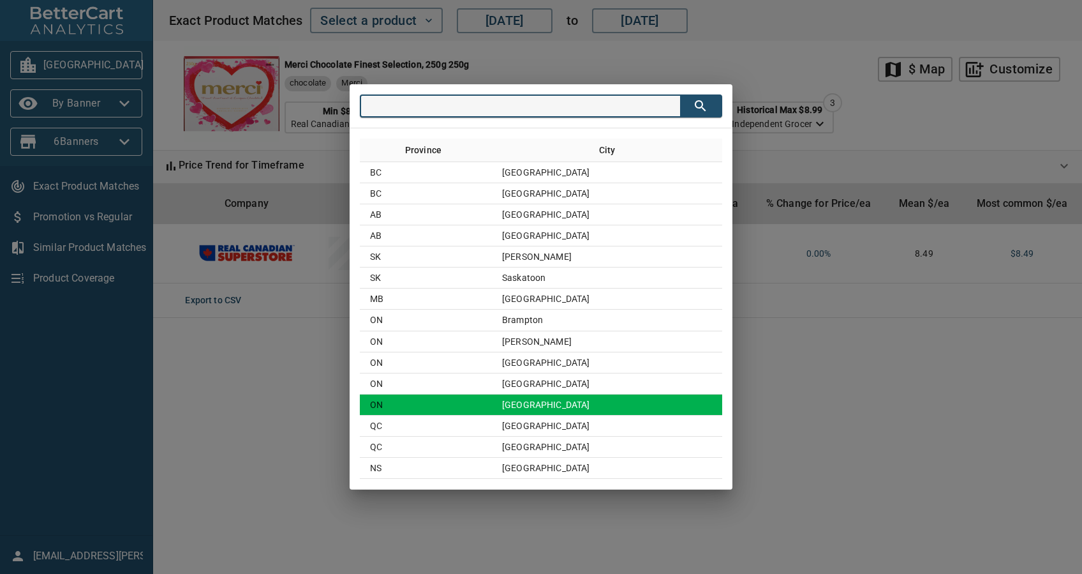
click at [567, 410] on td "[GEOGRAPHIC_DATA]" at bounding box center [607, 404] width 230 height 21
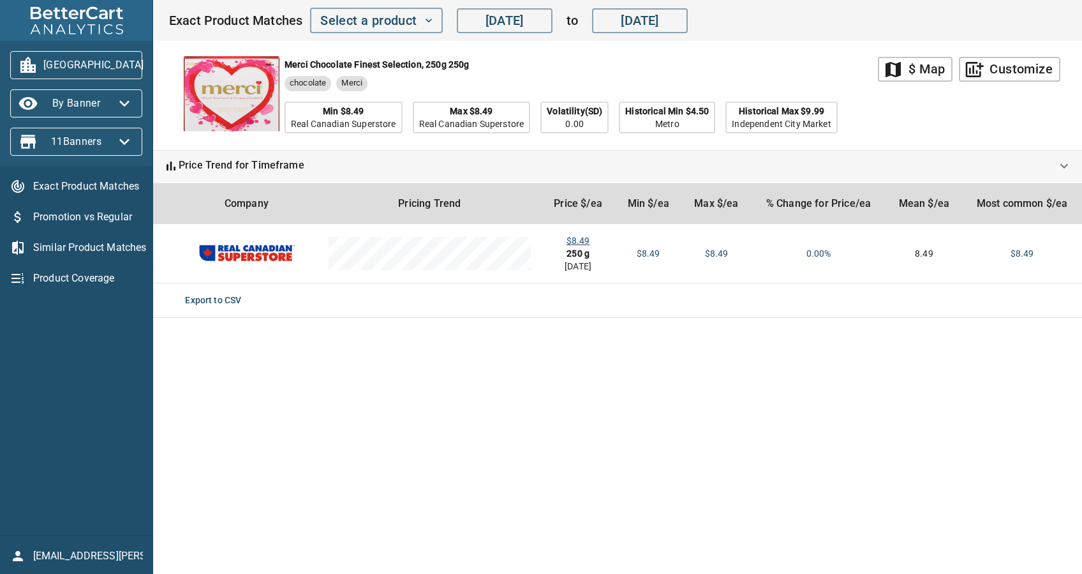
click at [111, 65] on span "[GEOGRAPHIC_DATA]" at bounding box center [76, 65] width 112 height 20
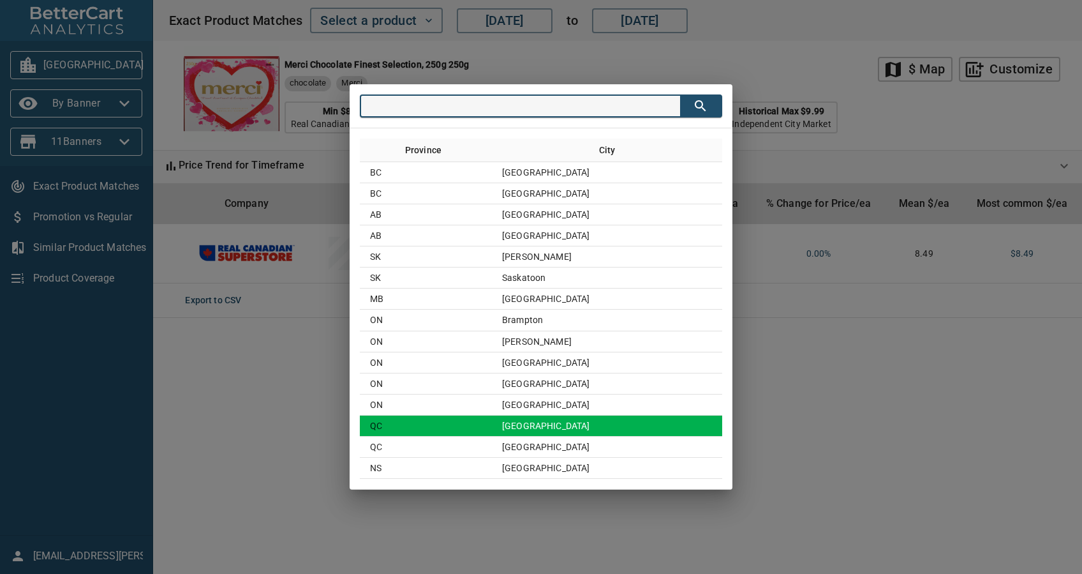
click at [567, 420] on td "[GEOGRAPHIC_DATA]" at bounding box center [607, 425] width 230 height 21
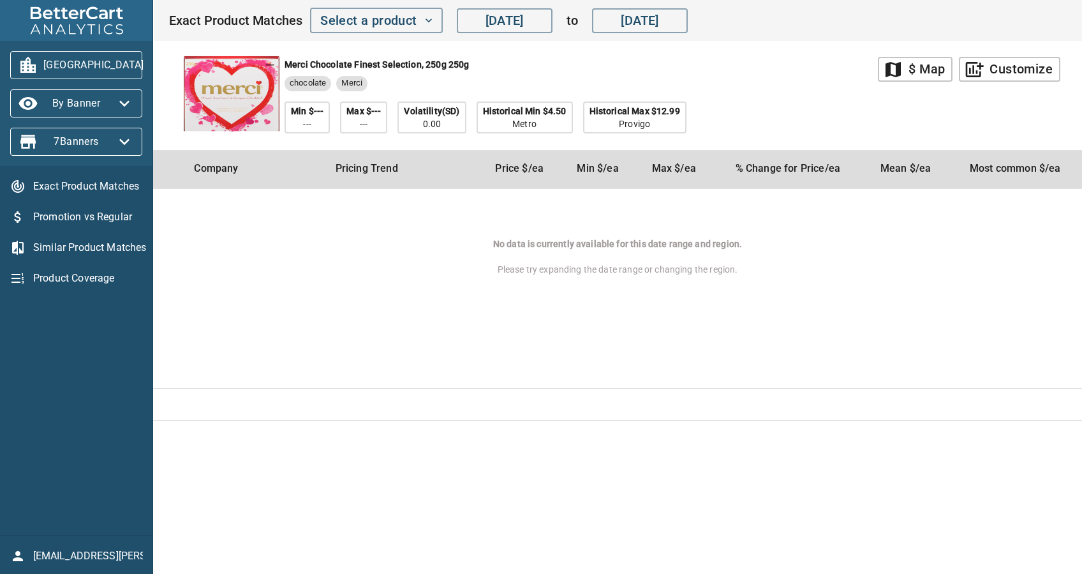
click at [50, 70] on span "[GEOGRAPHIC_DATA]" at bounding box center [76, 65] width 112 height 20
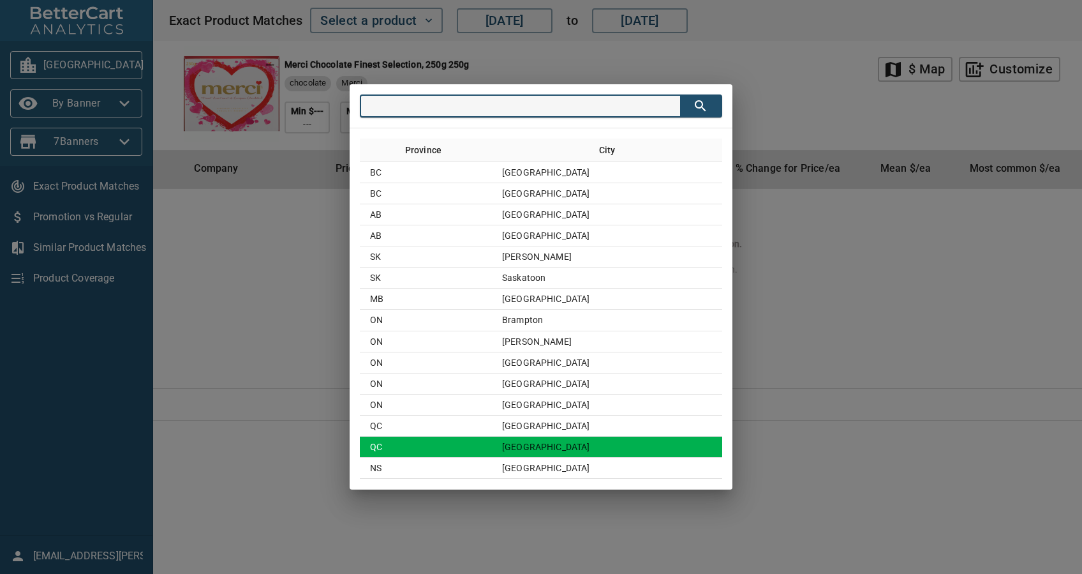
click at [491, 439] on td "QC" at bounding box center [426, 446] width 132 height 21
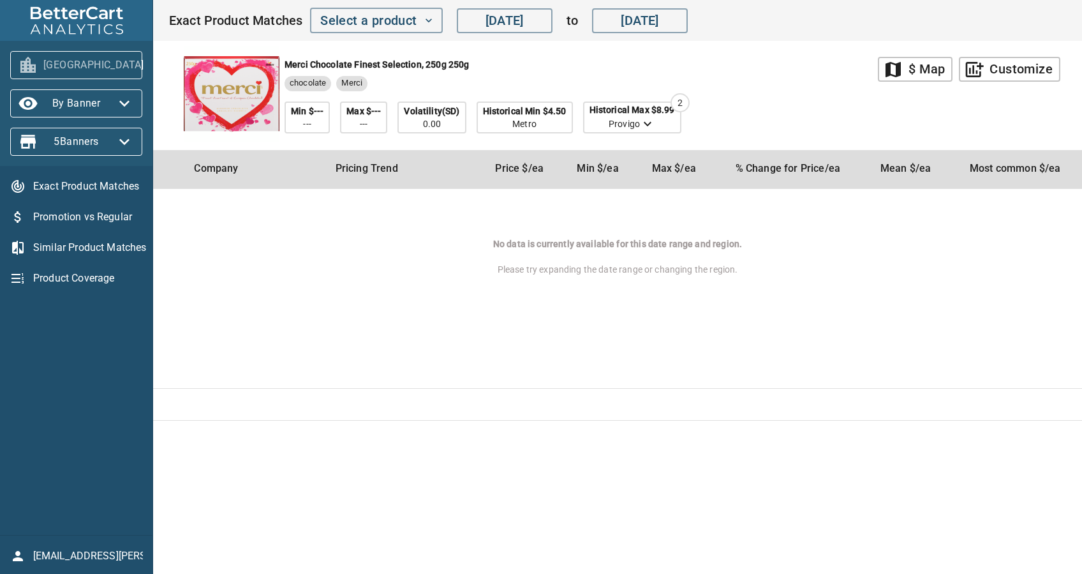
click at [73, 62] on span "[GEOGRAPHIC_DATA]" at bounding box center [76, 65] width 112 height 20
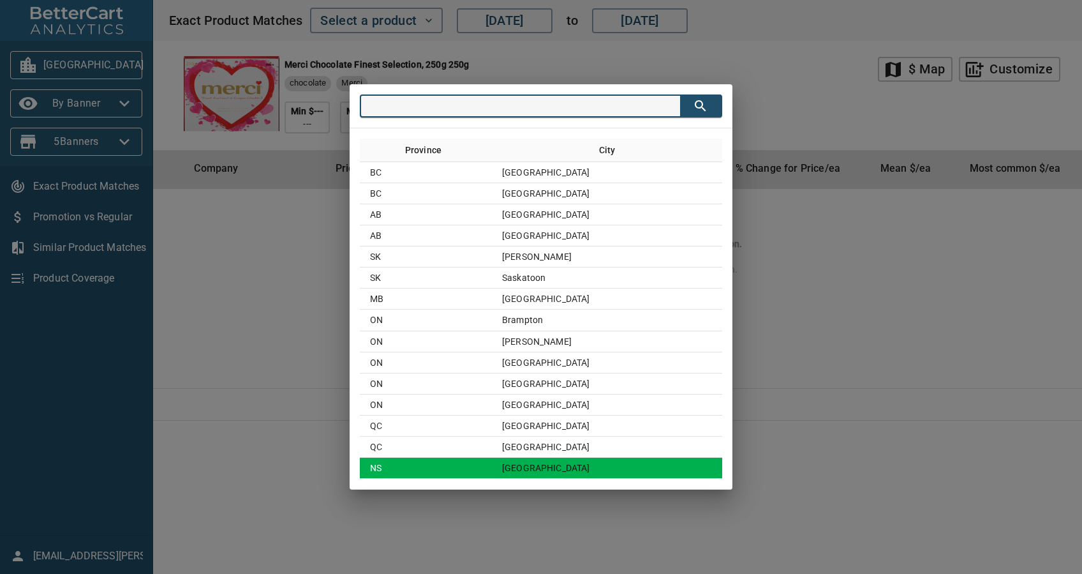
click at [492, 459] on td "NS" at bounding box center [426, 467] width 132 height 21
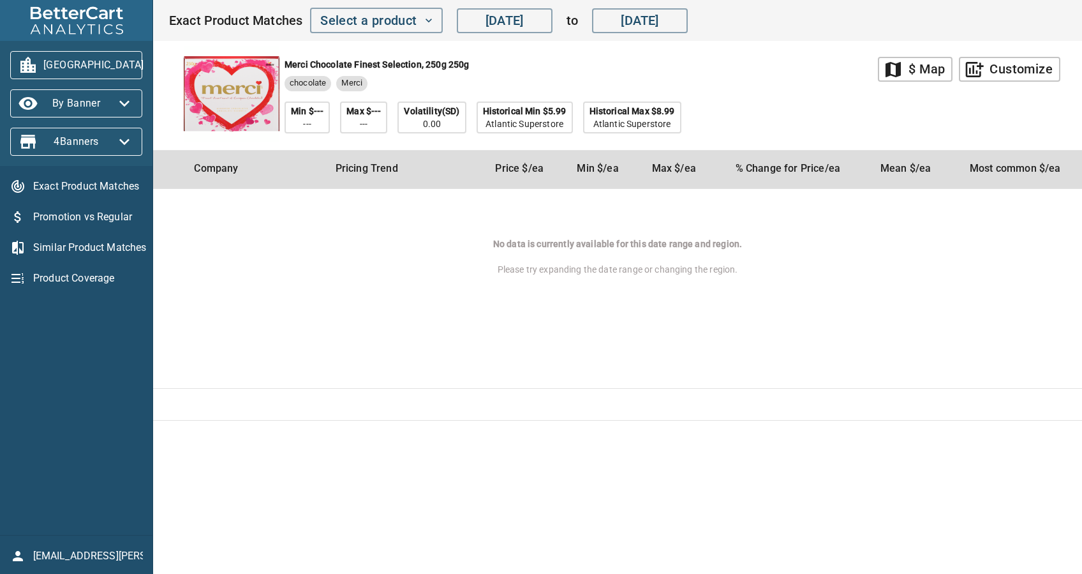
click at [63, 61] on span "[GEOGRAPHIC_DATA]" at bounding box center [76, 65] width 112 height 20
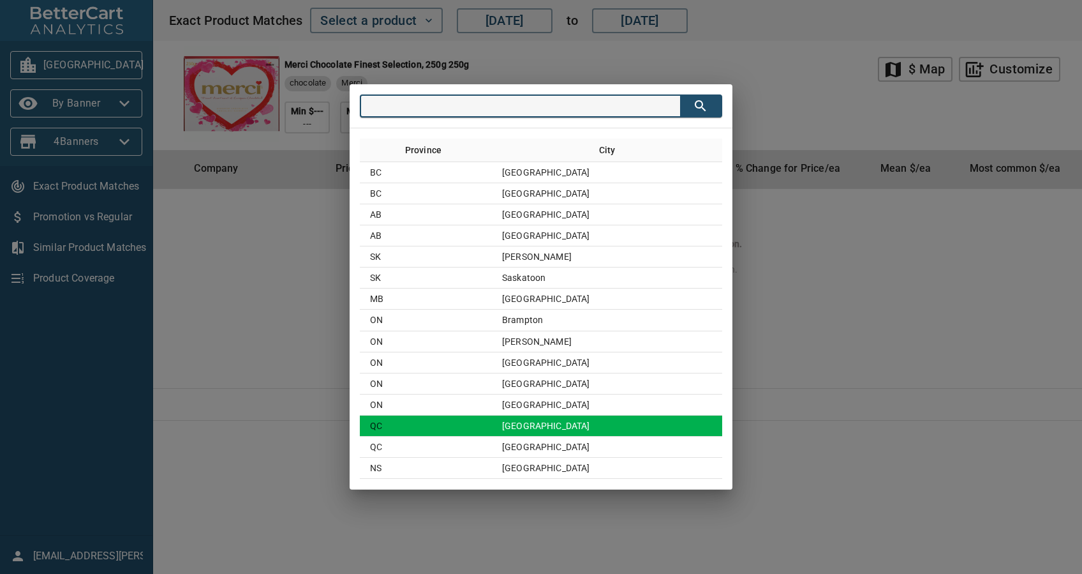
click at [619, 415] on td "[GEOGRAPHIC_DATA]" at bounding box center [607, 425] width 230 height 21
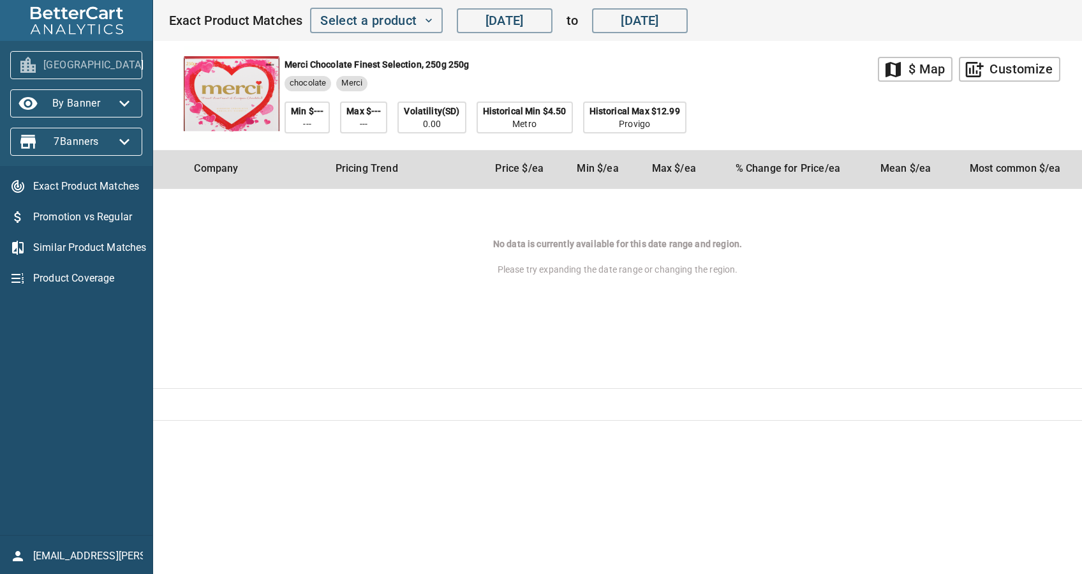
click at [62, 66] on span "[GEOGRAPHIC_DATA]" at bounding box center [76, 65] width 112 height 20
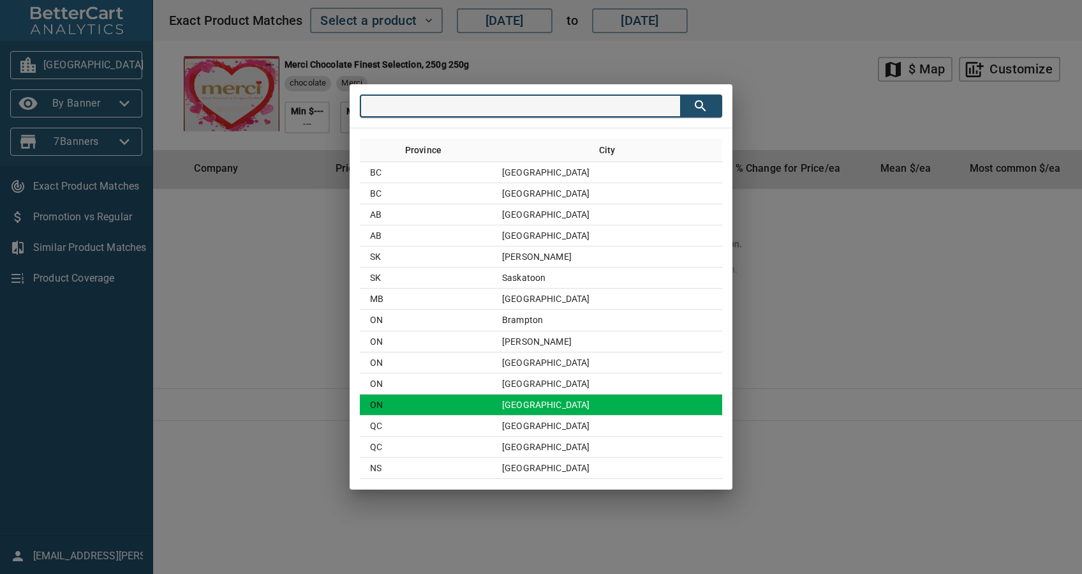
click at [568, 412] on td "[GEOGRAPHIC_DATA]" at bounding box center [607, 404] width 230 height 21
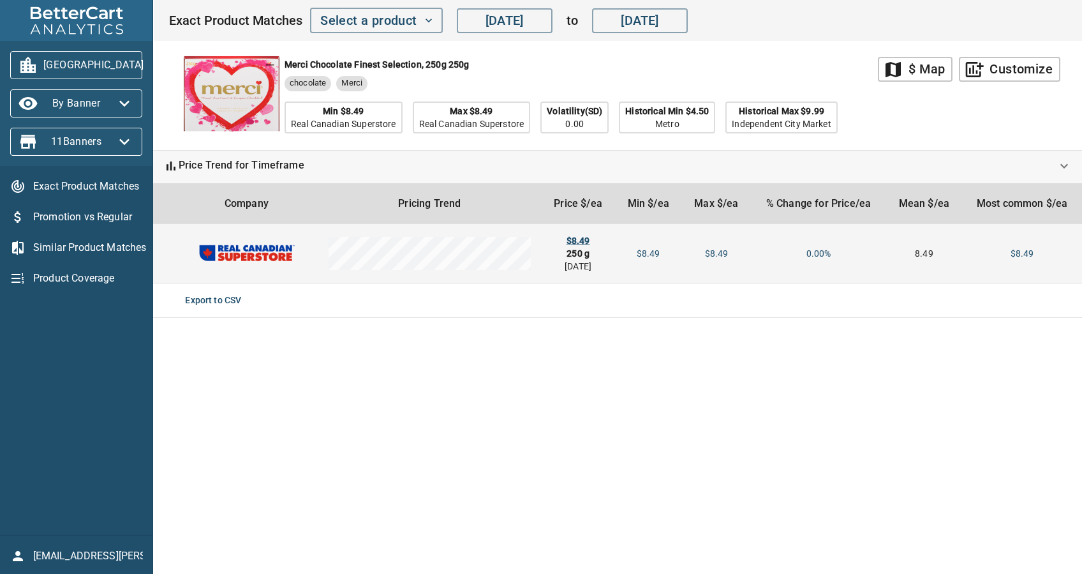
click at [586, 242] on div "$8.49" at bounding box center [578, 240] width 54 height 13
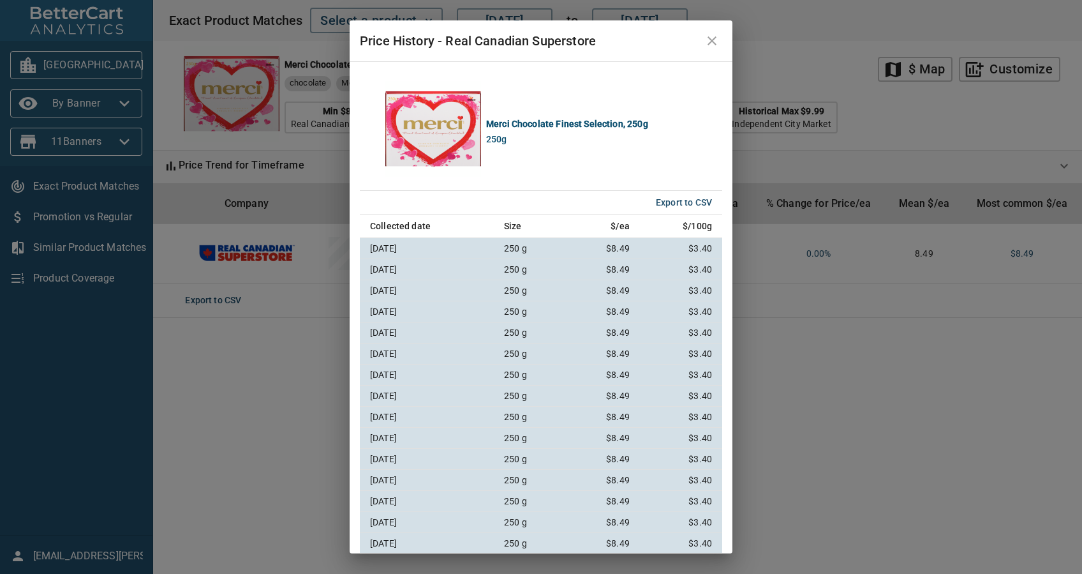
click at [713, 41] on icon "close" at bounding box center [712, 40] width 9 height 9
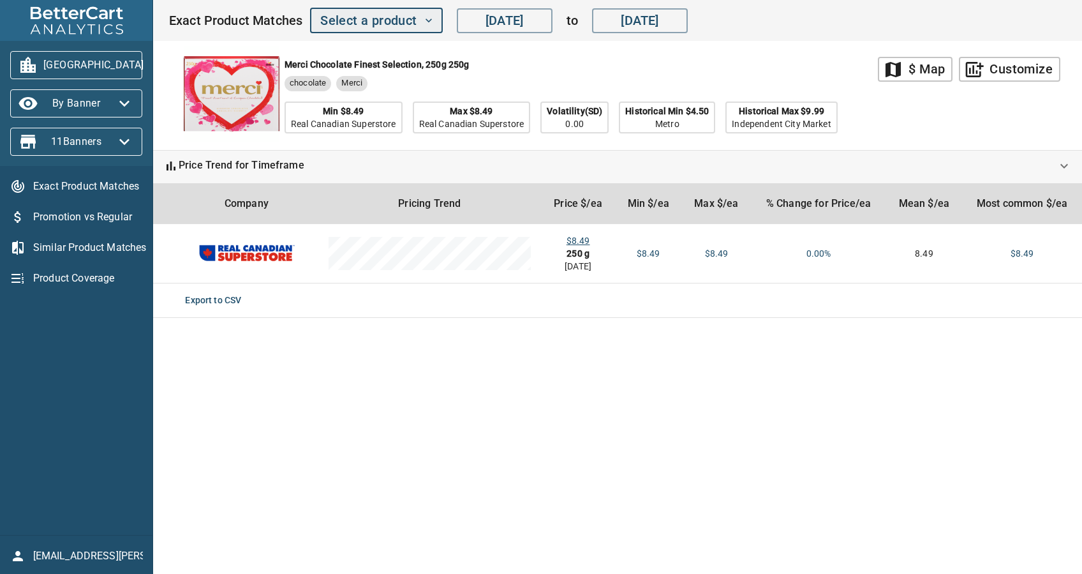
click at [404, 25] on span "Select a product" at bounding box center [376, 21] width 112 height 22
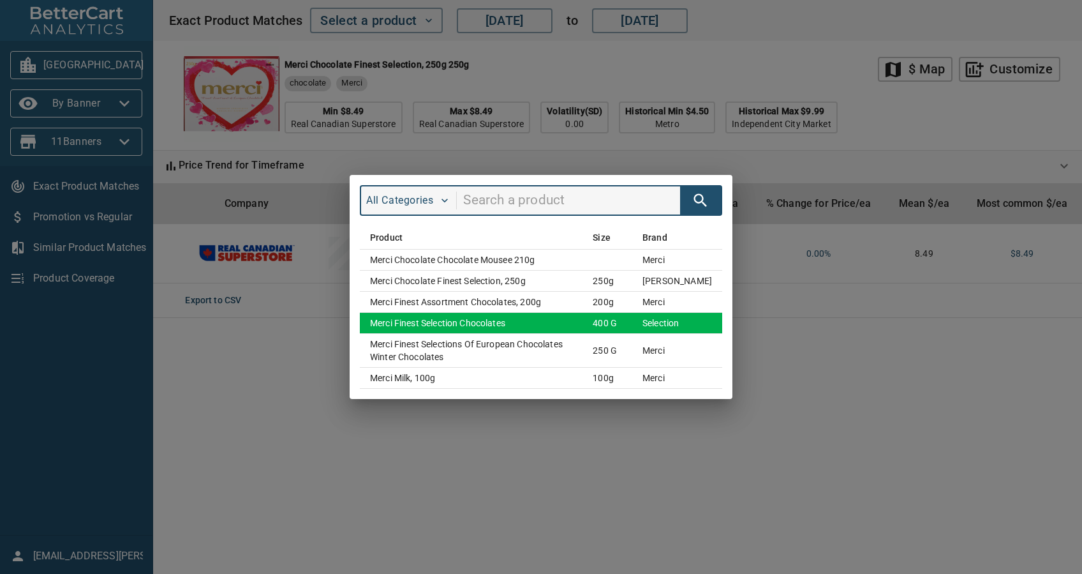
click at [621, 326] on td "400 g" at bounding box center [607, 323] width 50 height 21
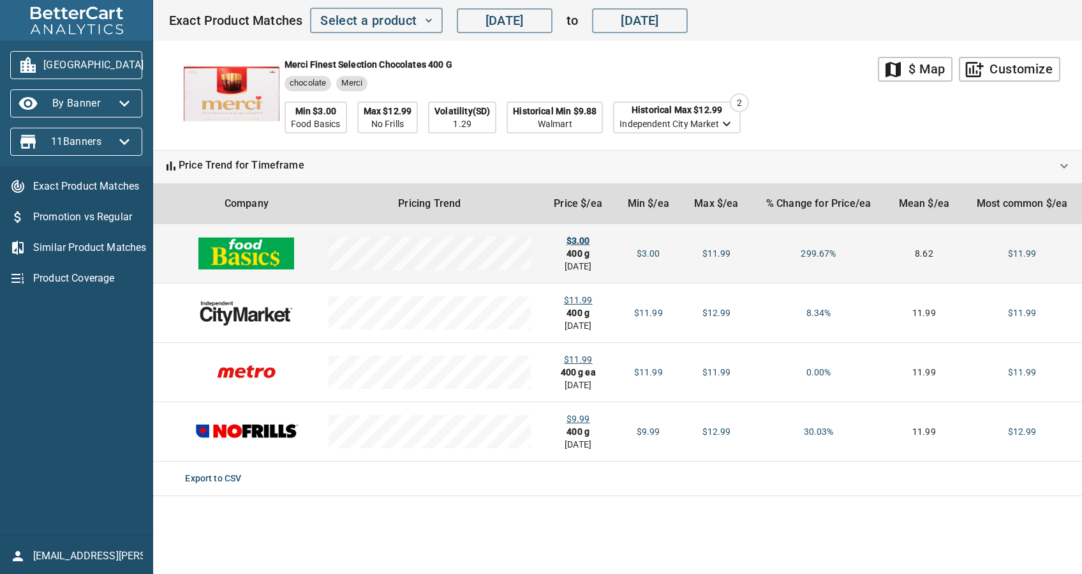
click at [574, 237] on div "$3.00" at bounding box center [578, 240] width 54 height 13
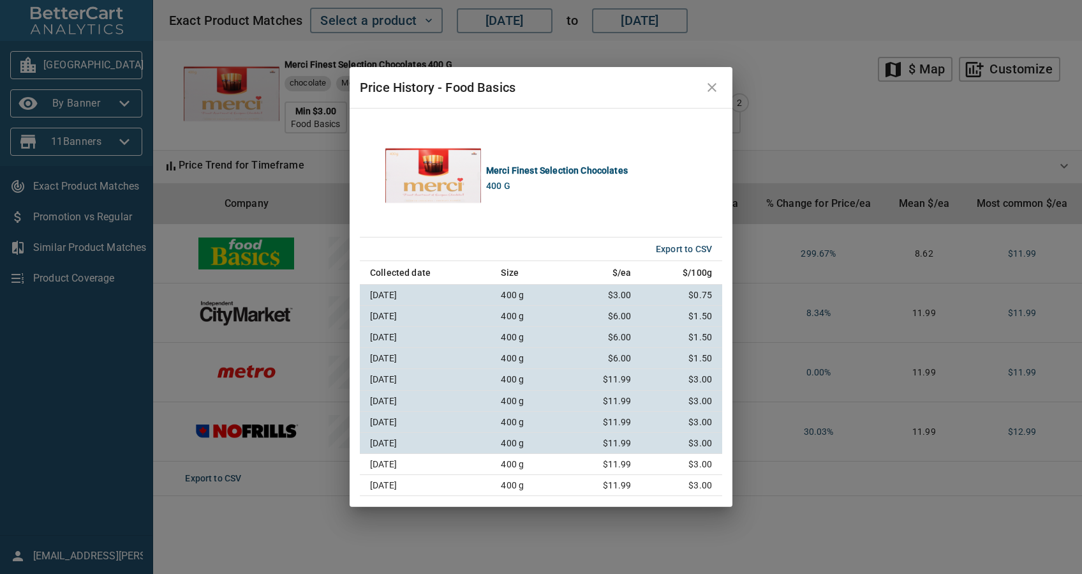
drag, startPoint x: 714, startPoint y: 88, endPoint x: 582, endPoint y: 104, distance: 133.0
click at [714, 88] on icon "close" at bounding box center [711, 87] width 15 height 15
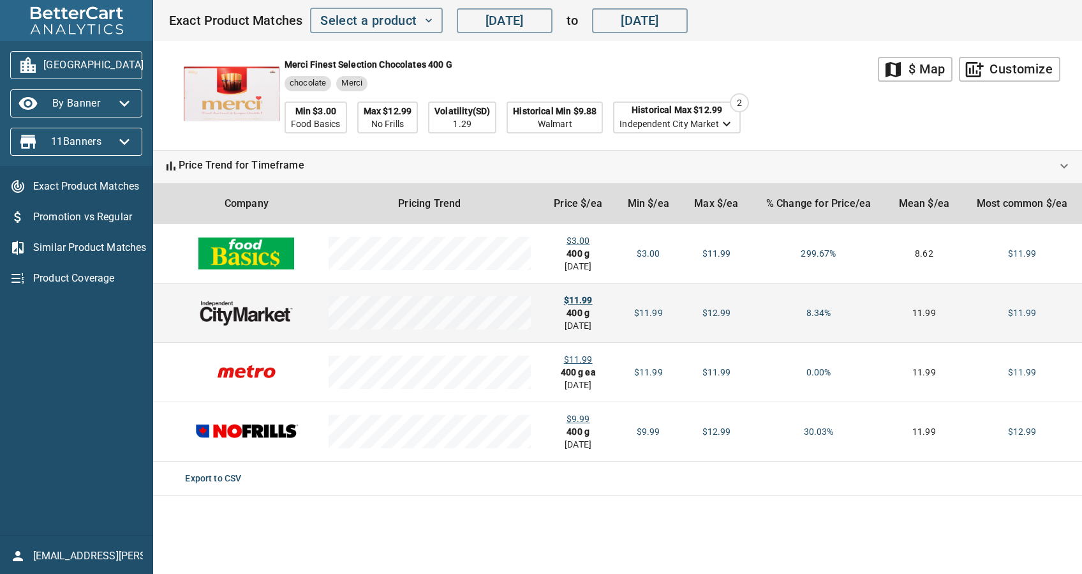
click at [586, 300] on div "$11.99" at bounding box center [578, 299] width 54 height 13
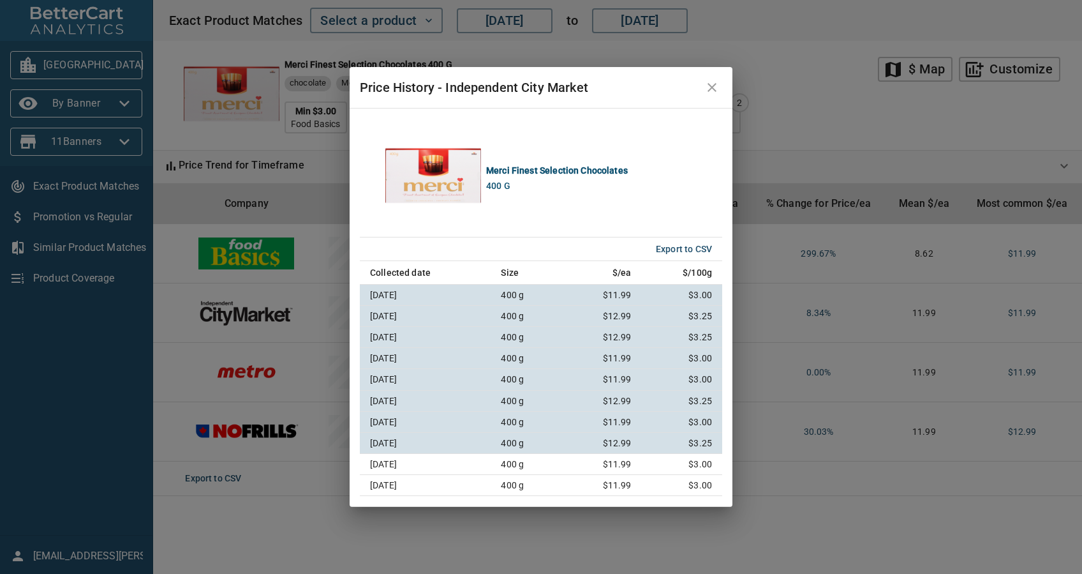
click at [716, 82] on icon "close" at bounding box center [711, 87] width 15 height 15
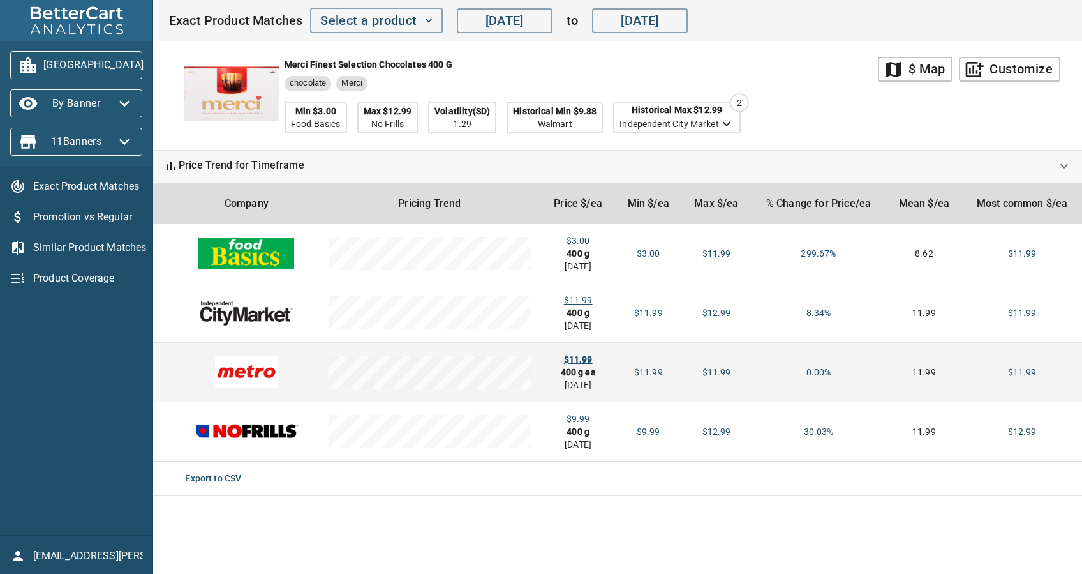
click at [577, 355] on div "$11.99" at bounding box center [578, 359] width 54 height 13
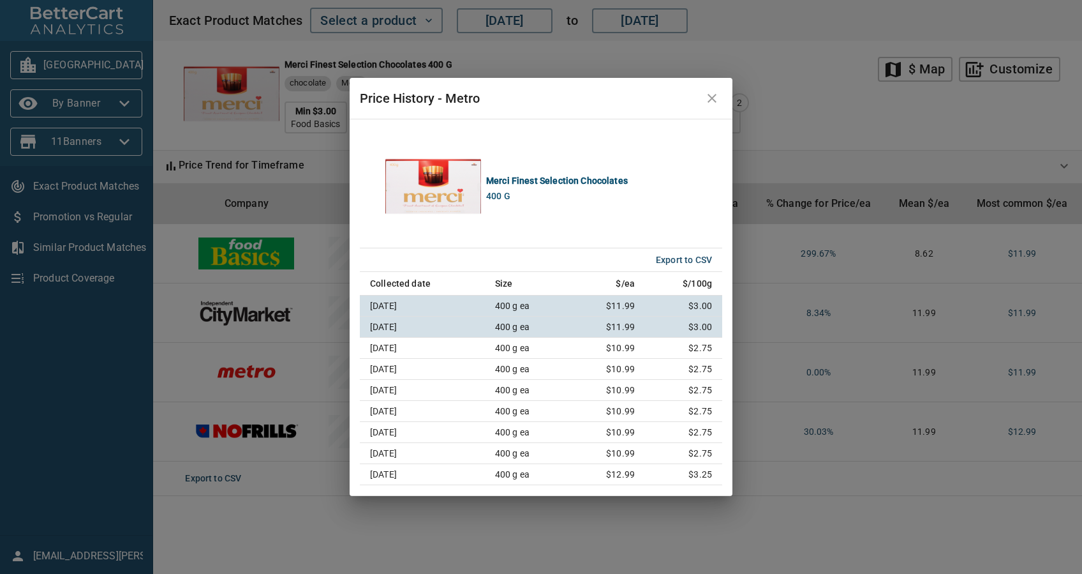
click at [429, 525] on div "Price History - Metro Merci Finest Selection Chocolates 400 g Export to CSV Col…" at bounding box center [541, 287] width 1082 height 574
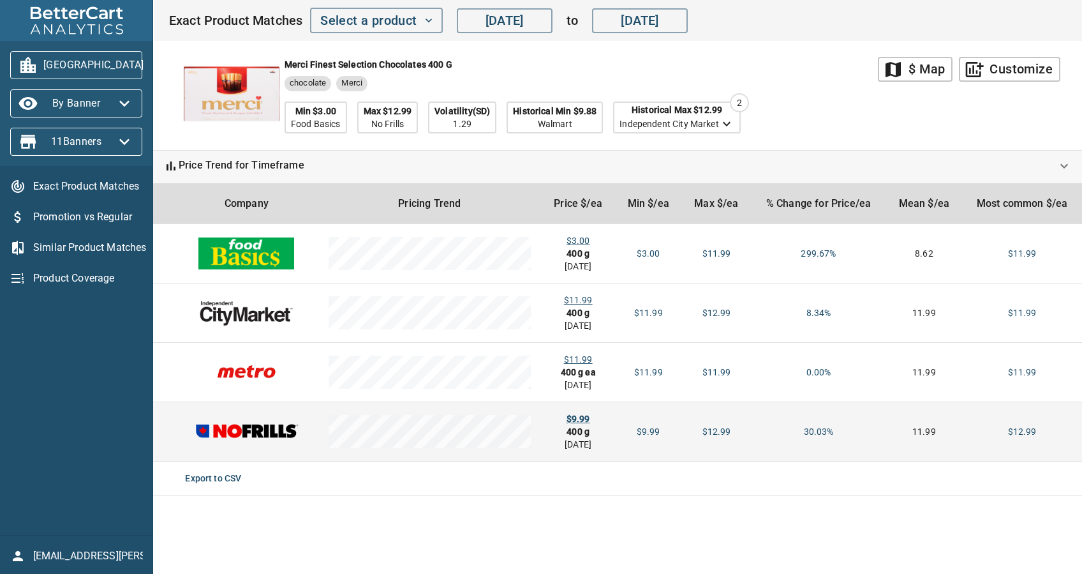
click at [577, 419] on div "$9.99" at bounding box center [578, 418] width 54 height 13
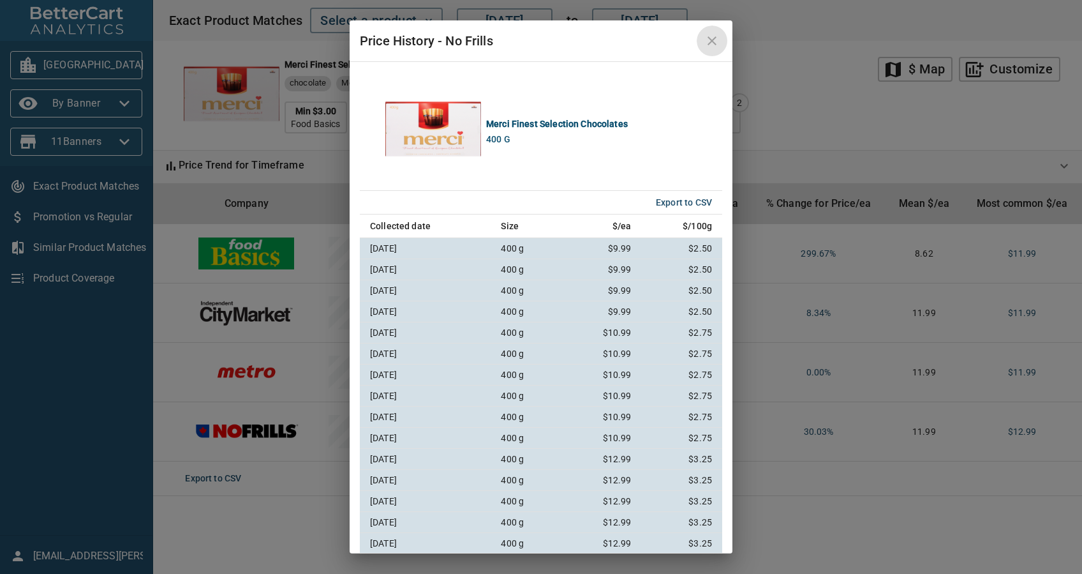
drag, startPoint x: 701, startPoint y: 40, endPoint x: 427, endPoint y: 41, distance: 274.3
click at [701, 40] on button "close" at bounding box center [712, 41] width 31 height 31
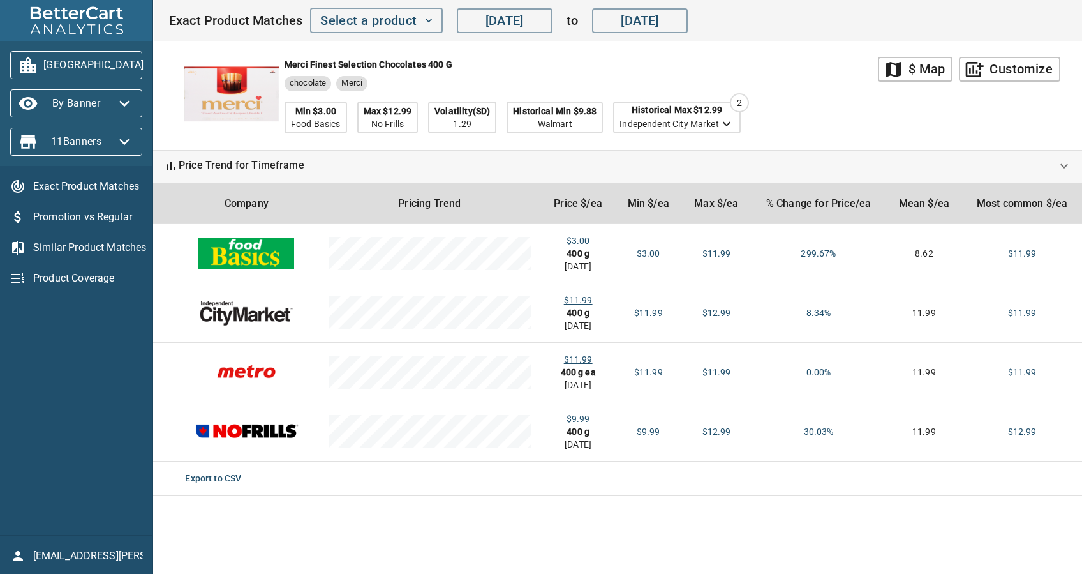
click at [78, 61] on span "[GEOGRAPHIC_DATA]" at bounding box center [76, 65] width 112 height 20
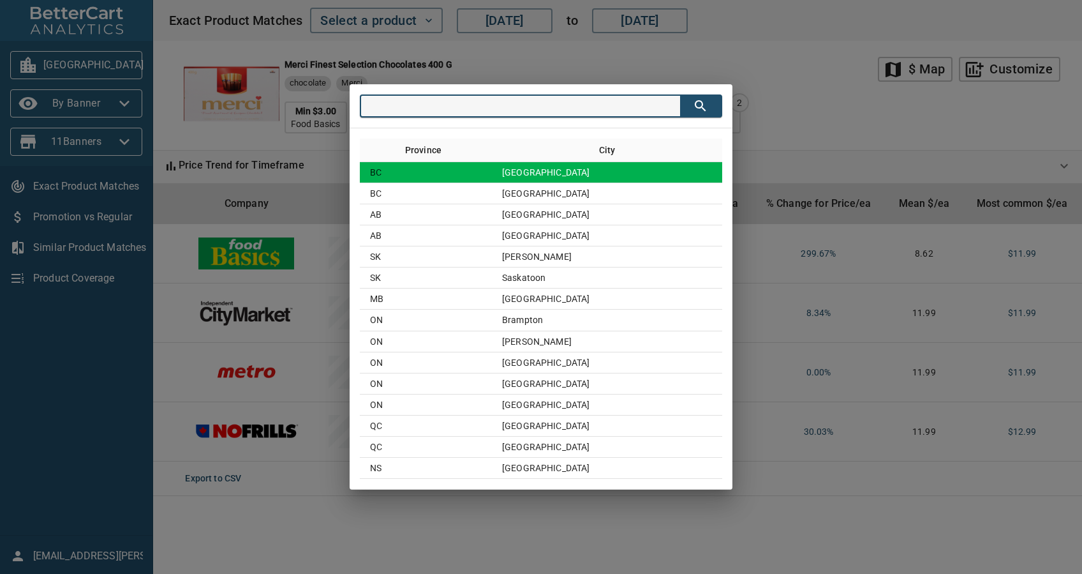
click at [568, 172] on td "[GEOGRAPHIC_DATA]" at bounding box center [607, 172] width 230 height 21
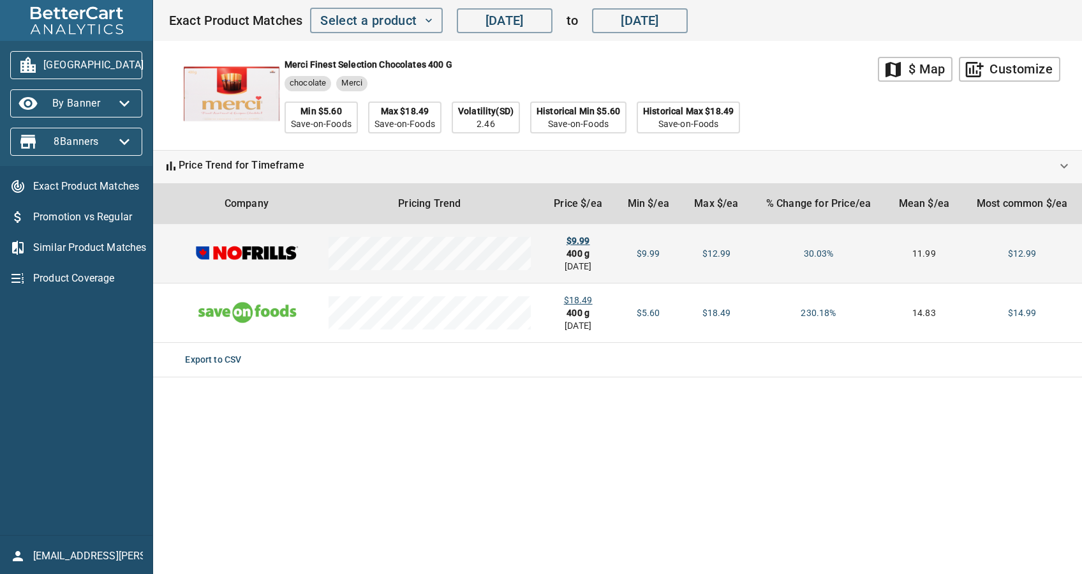
click at [589, 238] on div "$9.99" at bounding box center [578, 240] width 54 height 13
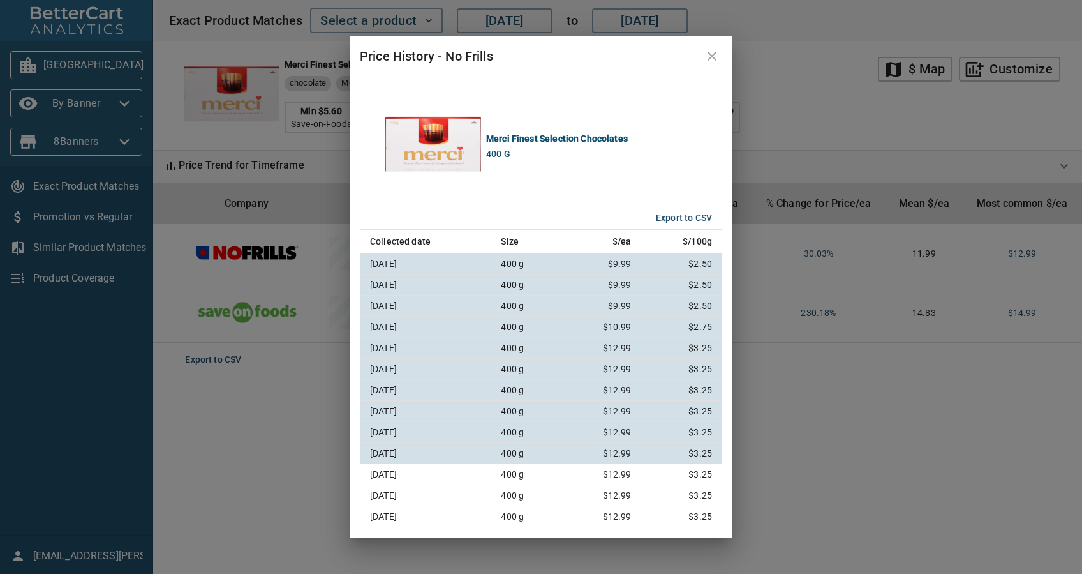
drag, startPoint x: 701, startPoint y: 60, endPoint x: 669, endPoint y: 59, distance: 31.9
click at [701, 59] on button "close" at bounding box center [712, 56] width 31 height 31
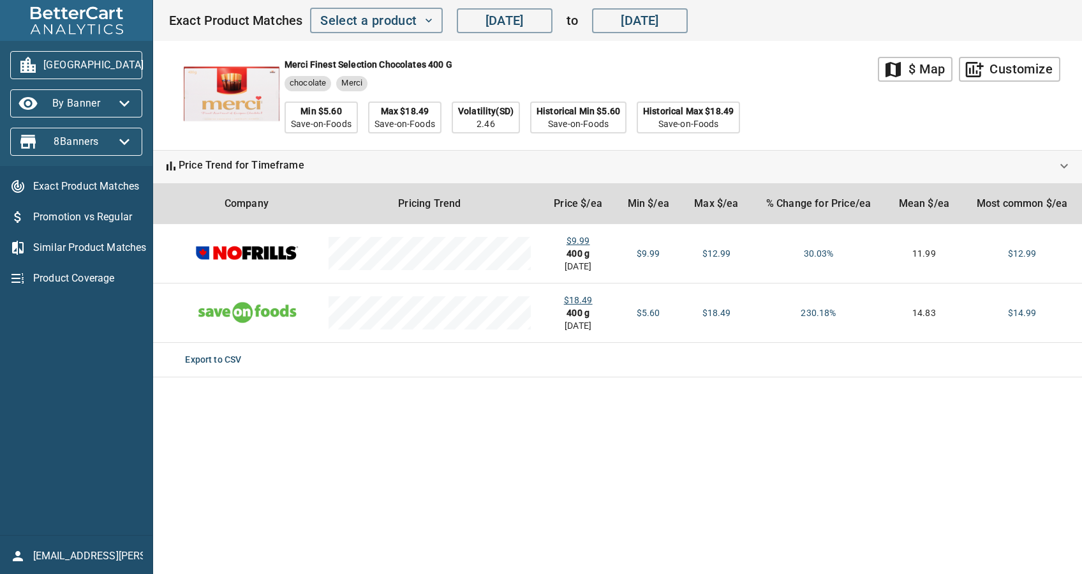
click at [56, 63] on span "[GEOGRAPHIC_DATA]" at bounding box center [76, 65] width 112 height 20
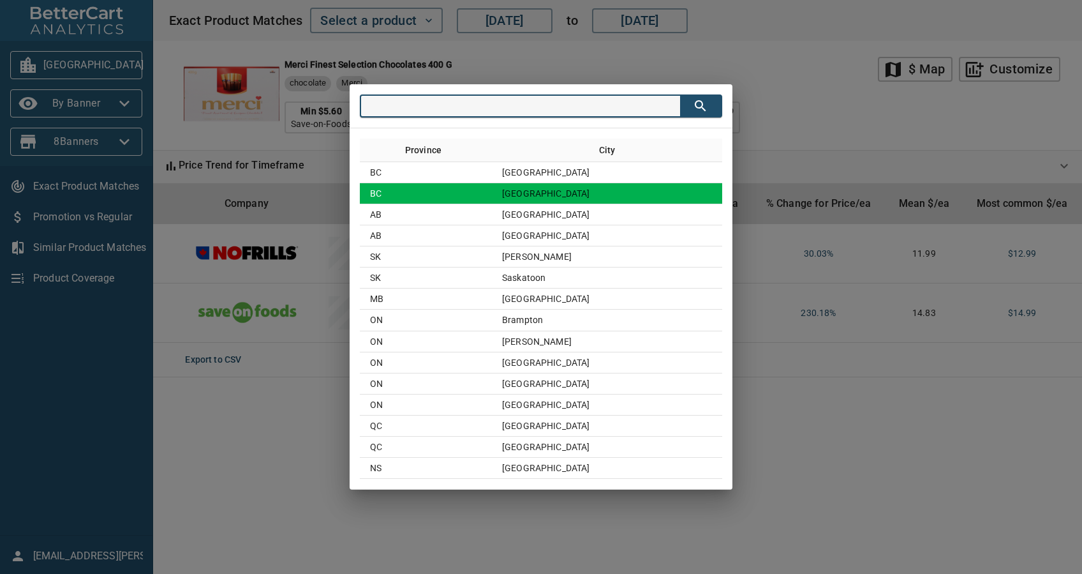
click at [480, 198] on td "BC" at bounding box center [426, 193] width 132 height 21
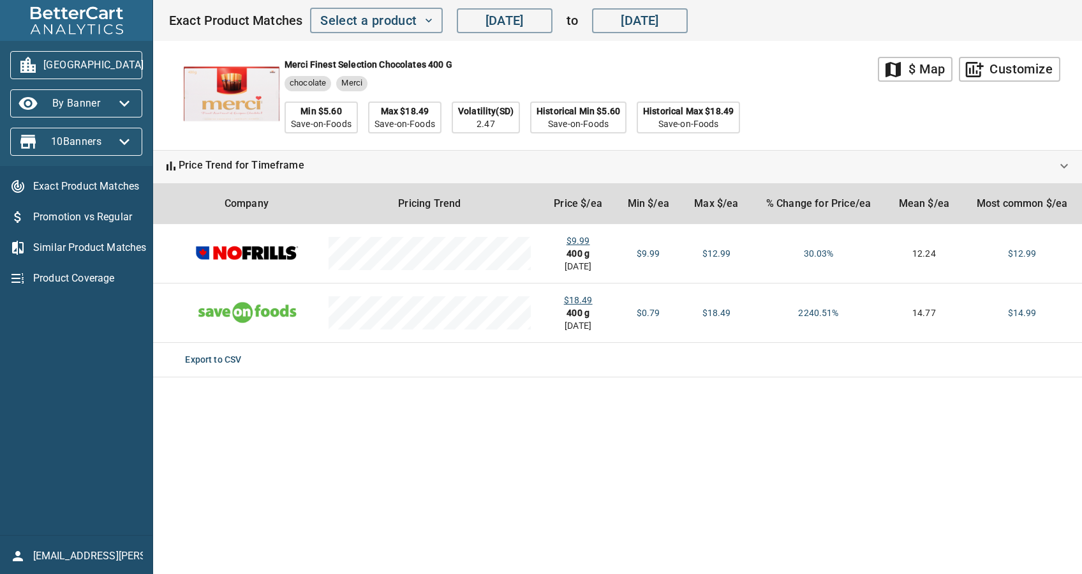
click at [111, 64] on span "[GEOGRAPHIC_DATA]" at bounding box center [76, 65] width 112 height 20
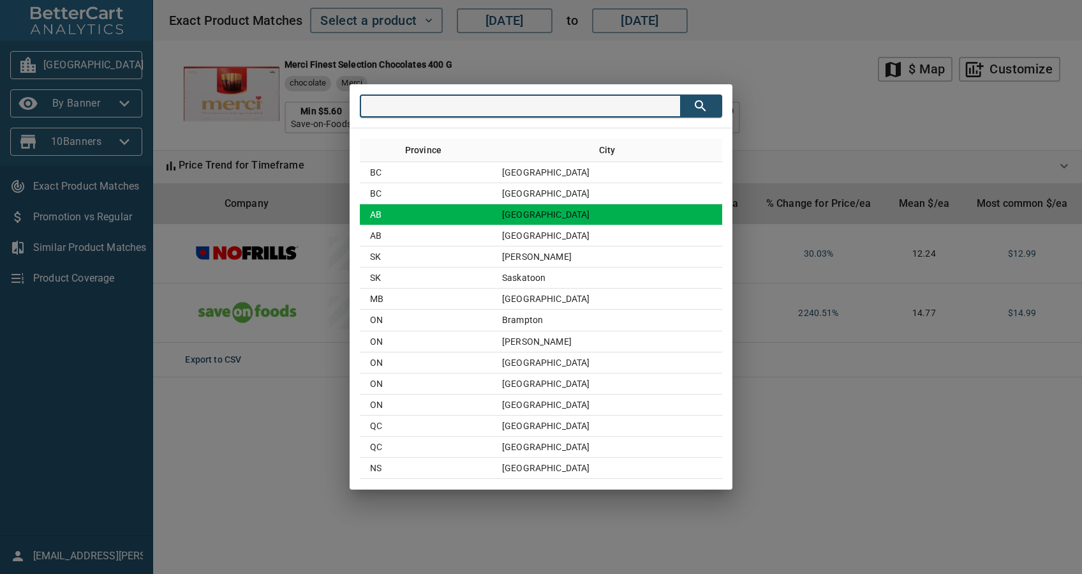
click at [492, 220] on td "AB" at bounding box center [426, 214] width 132 height 21
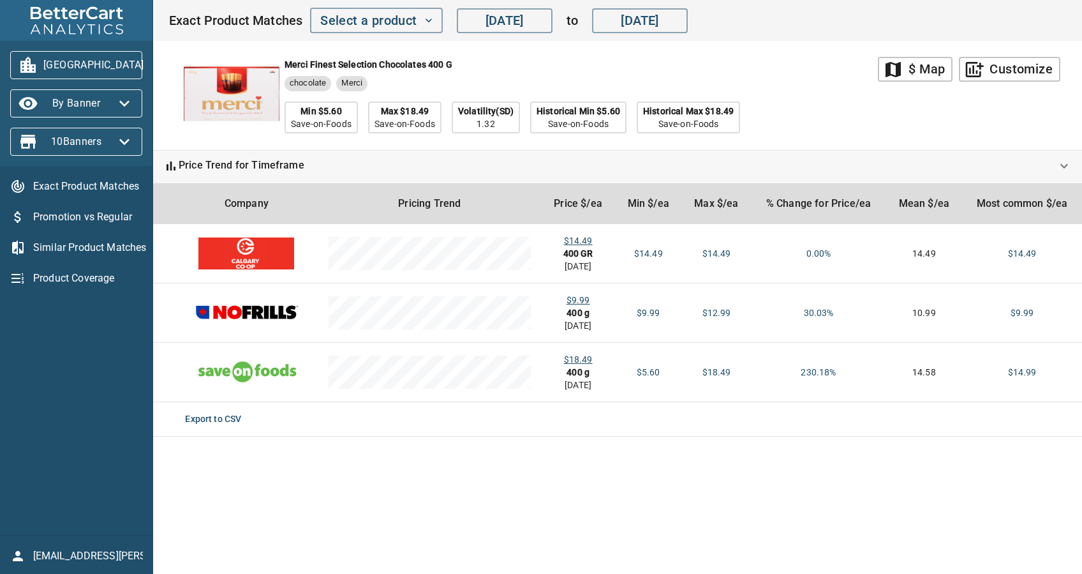
click at [84, 61] on span "[GEOGRAPHIC_DATA]" at bounding box center [76, 65] width 112 height 20
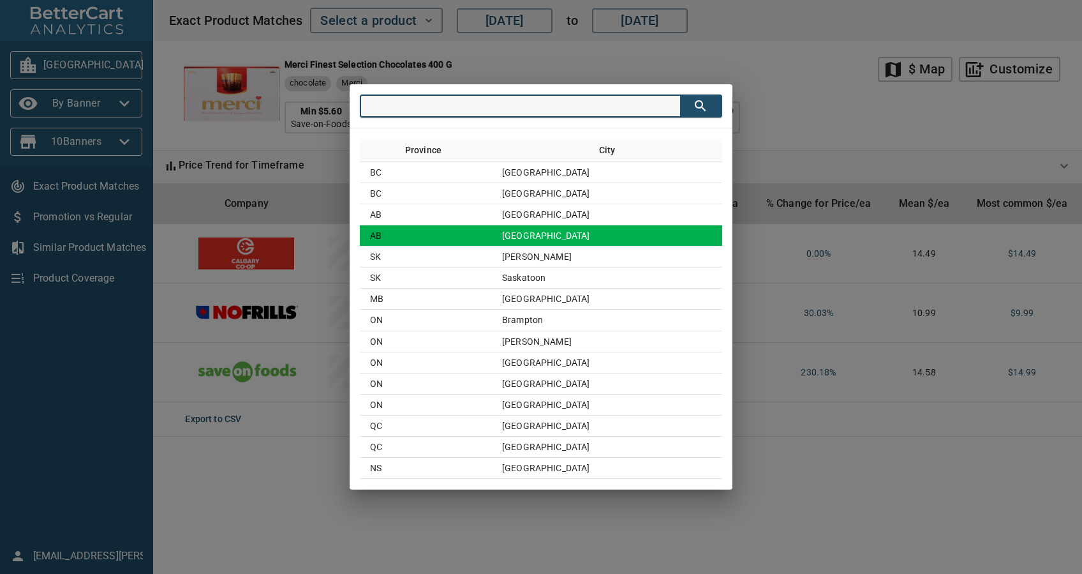
click at [529, 231] on td "[GEOGRAPHIC_DATA]" at bounding box center [607, 235] width 230 height 21
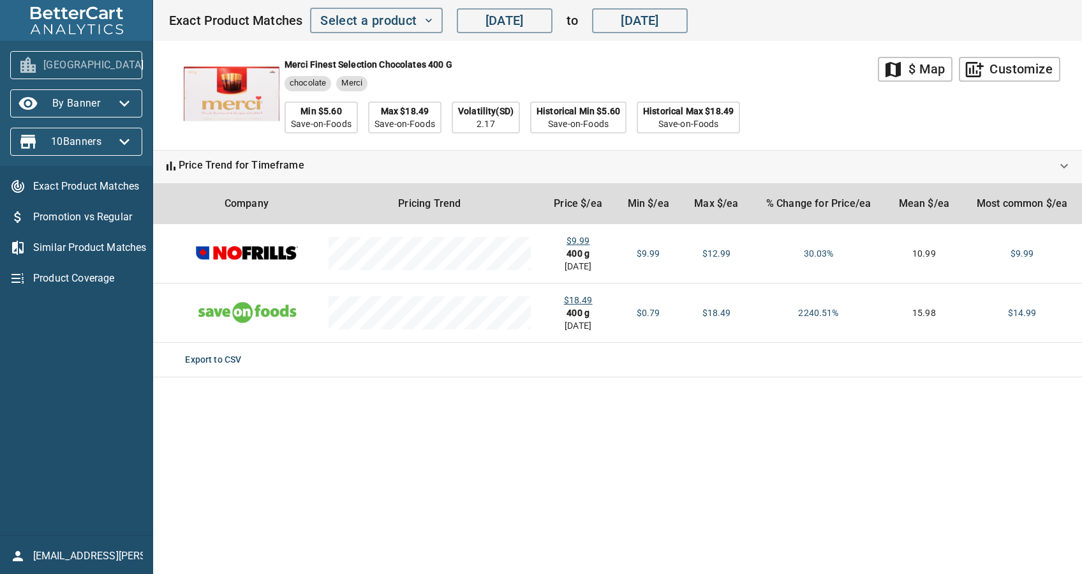
click at [71, 56] on span "[GEOGRAPHIC_DATA]" at bounding box center [76, 65] width 112 height 20
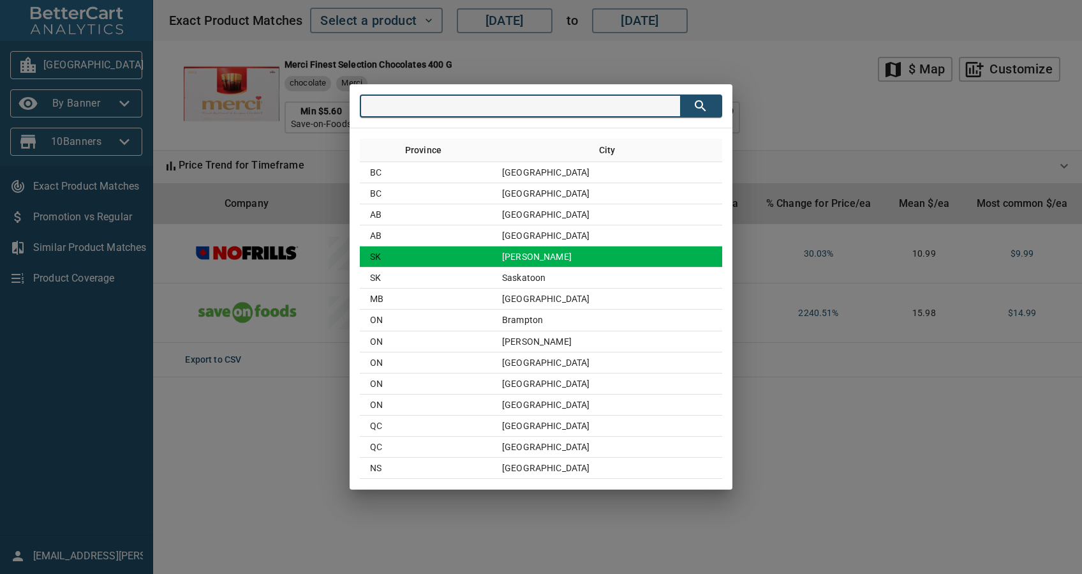
click at [568, 258] on td "[PERSON_NAME]" at bounding box center [607, 256] width 230 height 21
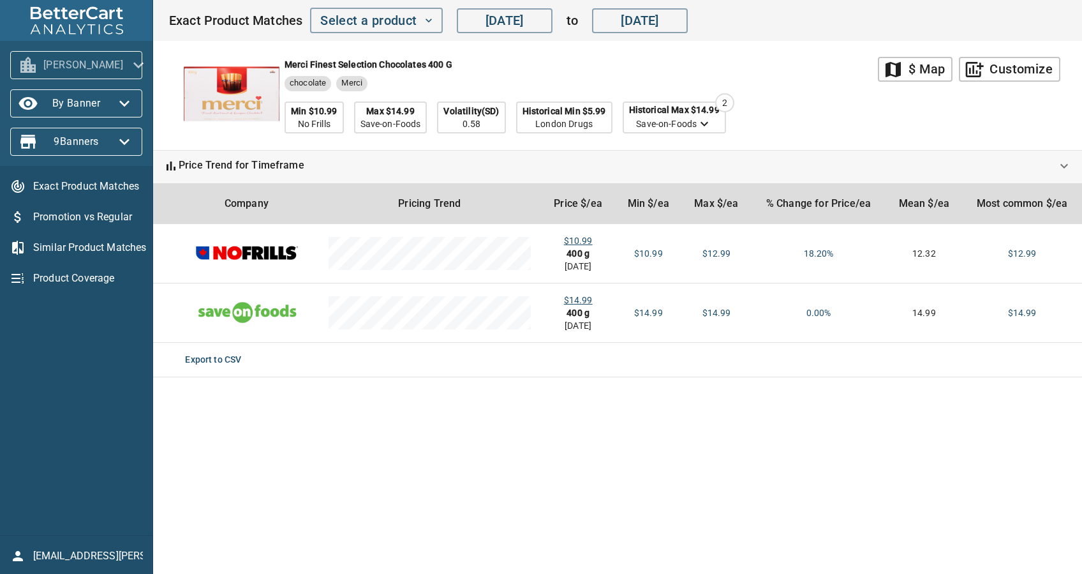
click at [101, 52] on button "[PERSON_NAME]" at bounding box center [76, 65] width 132 height 28
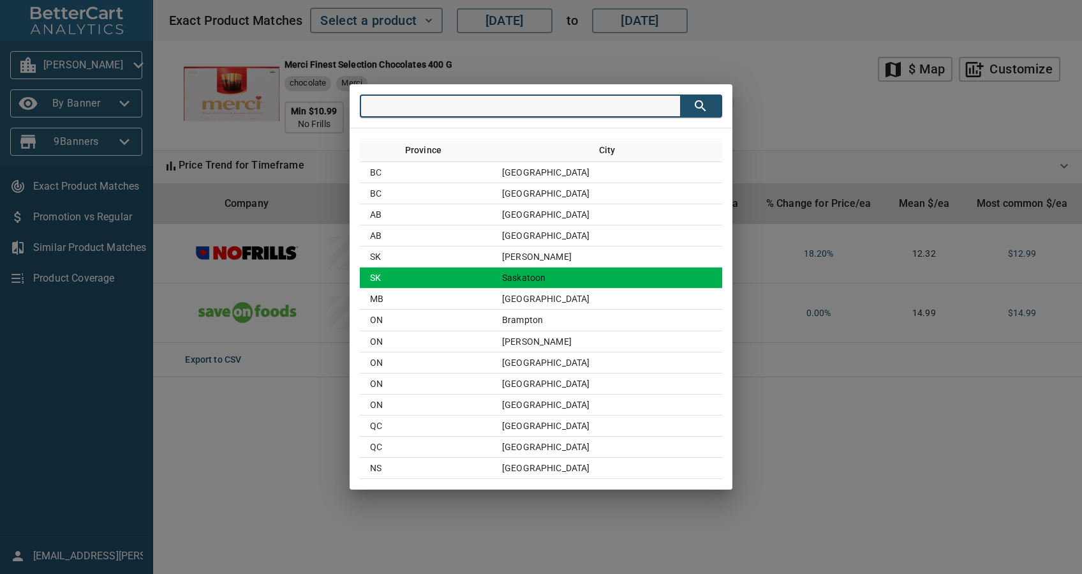
click at [492, 269] on td "SK" at bounding box center [426, 277] width 132 height 21
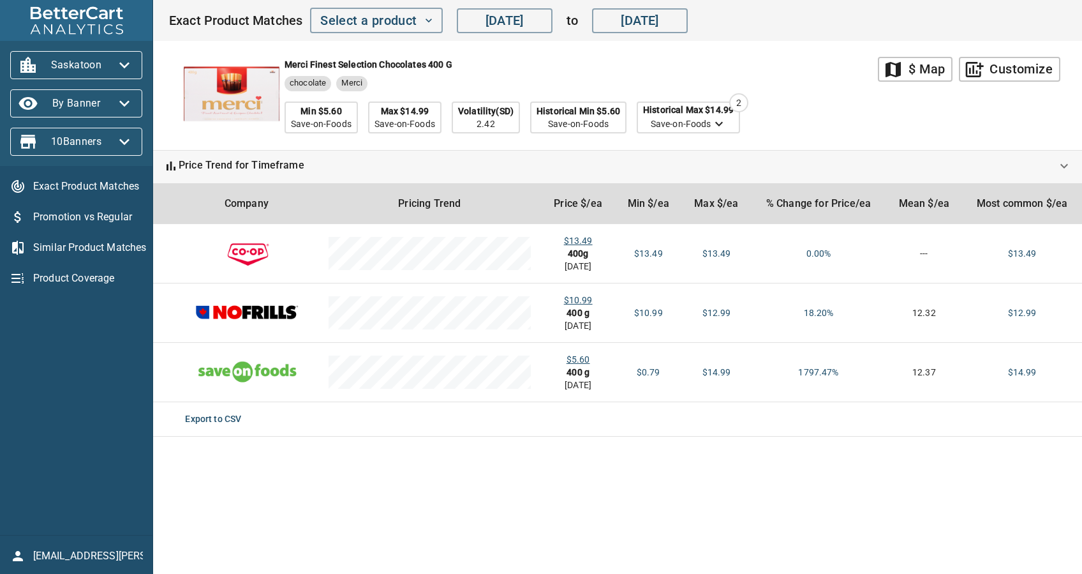
click at [91, 59] on span "Saskatoon" at bounding box center [76, 65] width 112 height 20
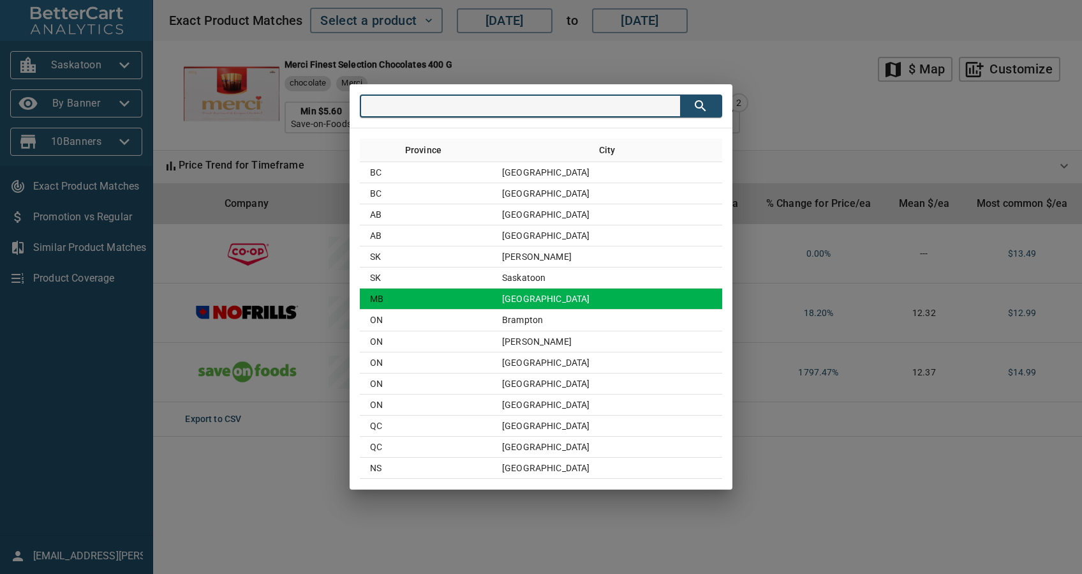
click at [564, 293] on td "[GEOGRAPHIC_DATA]" at bounding box center [607, 298] width 230 height 21
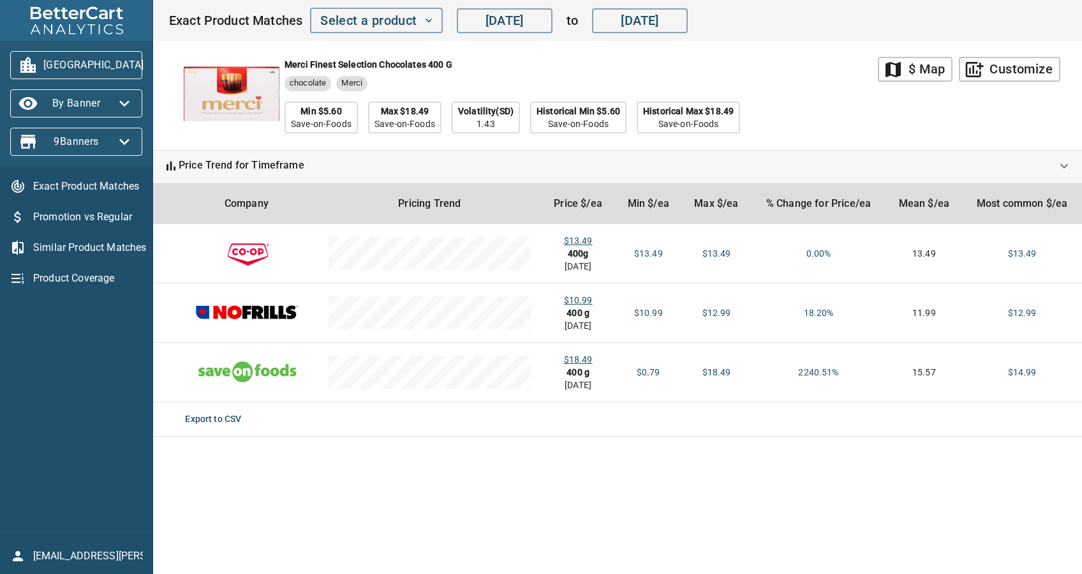
click at [55, 64] on span "[GEOGRAPHIC_DATA]" at bounding box center [76, 65] width 112 height 20
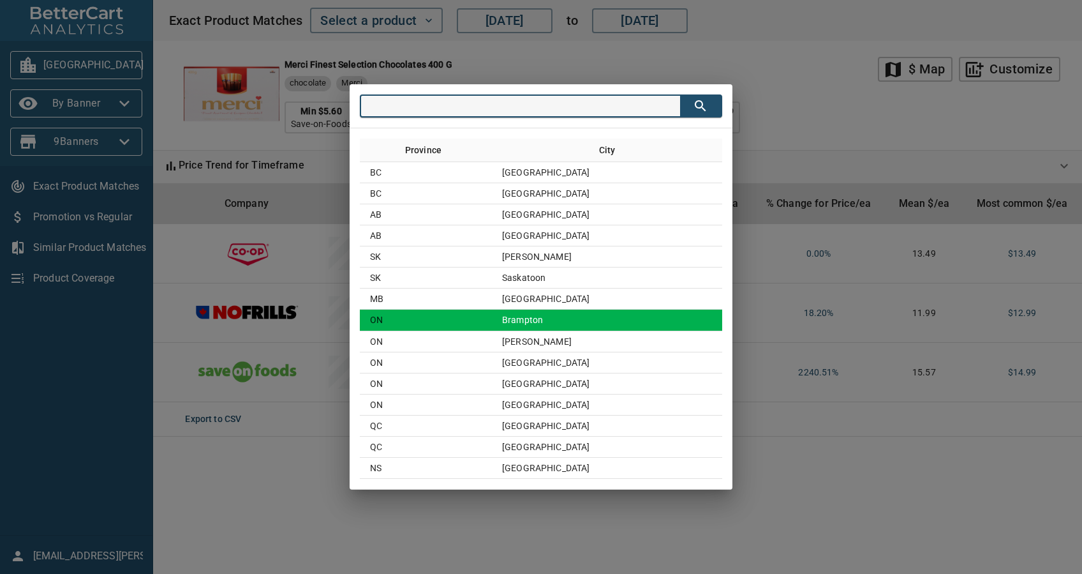
click at [579, 318] on td "Brampton" at bounding box center [607, 319] width 230 height 21
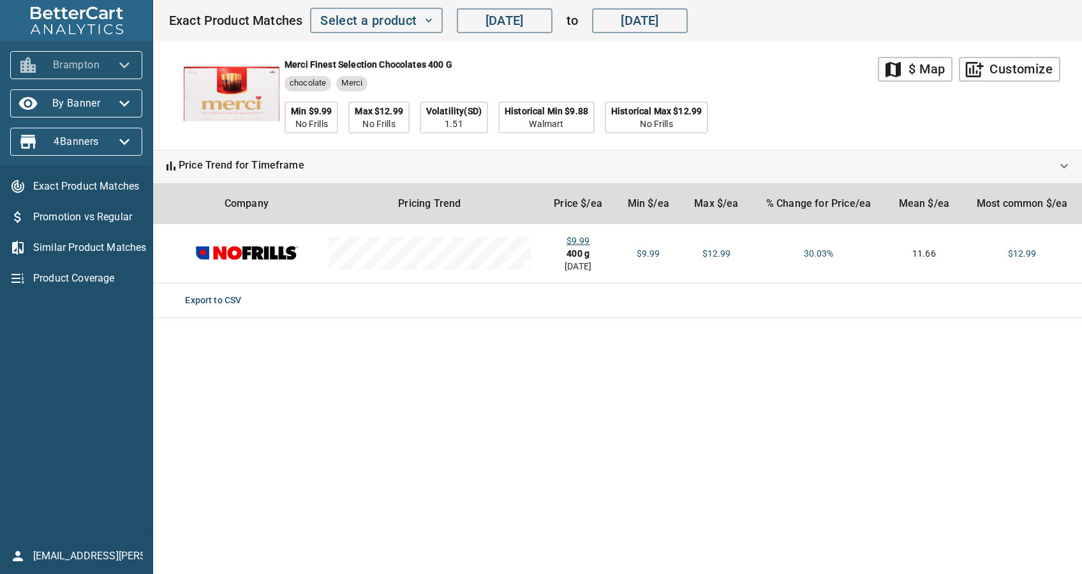
click at [57, 70] on span "Brampton" at bounding box center [76, 65] width 112 height 20
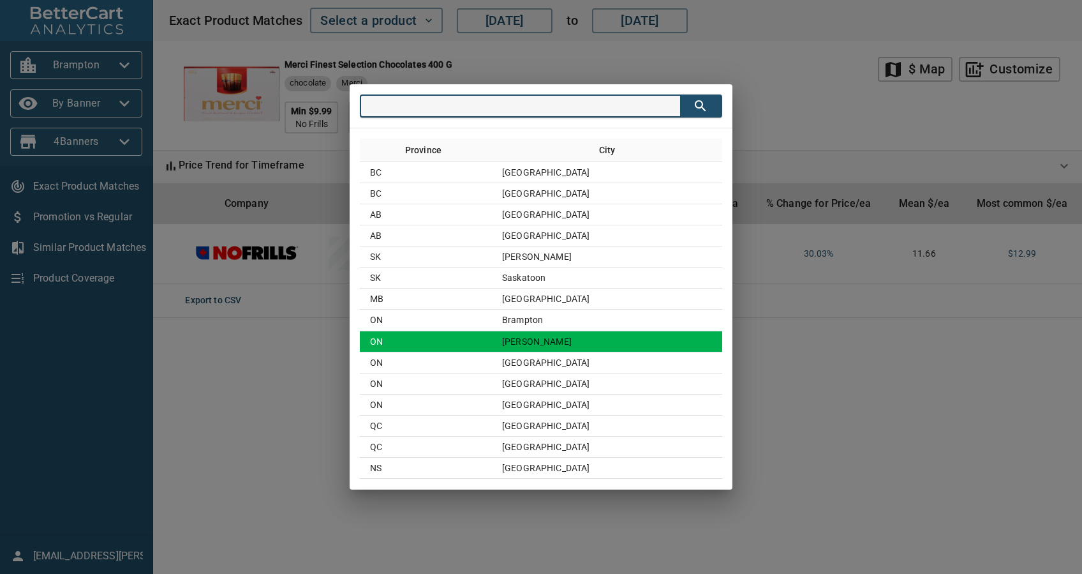
click at [481, 343] on td "ON" at bounding box center [426, 341] width 132 height 21
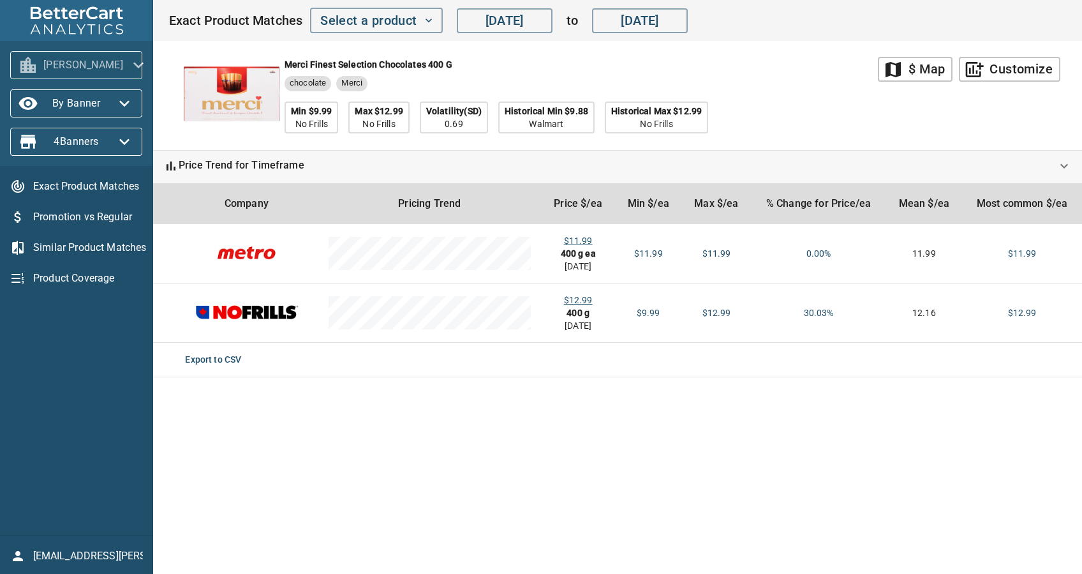
click at [84, 65] on span "[PERSON_NAME]" at bounding box center [76, 65] width 112 height 20
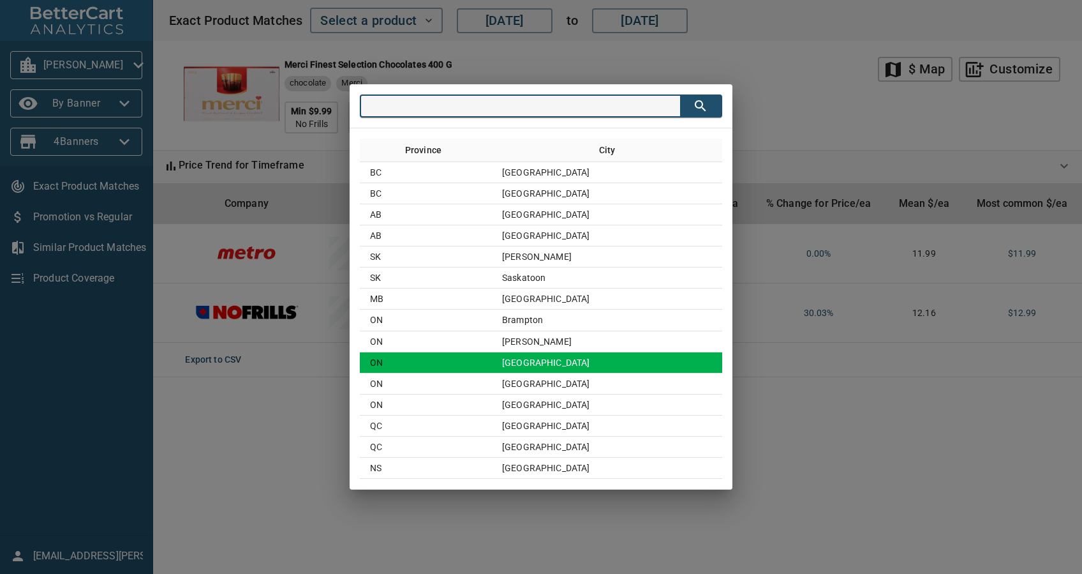
click at [596, 356] on td "[GEOGRAPHIC_DATA]" at bounding box center [607, 362] width 230 height 21
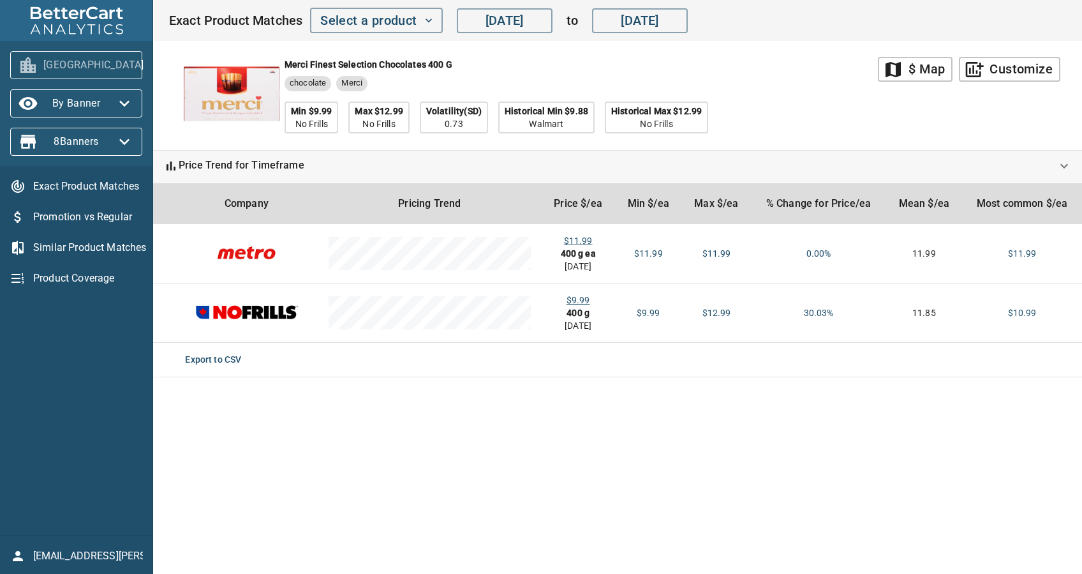
click at [93, 68] on span "[GEOGRAPHIC_DATA]" at bounding box center [76, 65] width 112 height 20
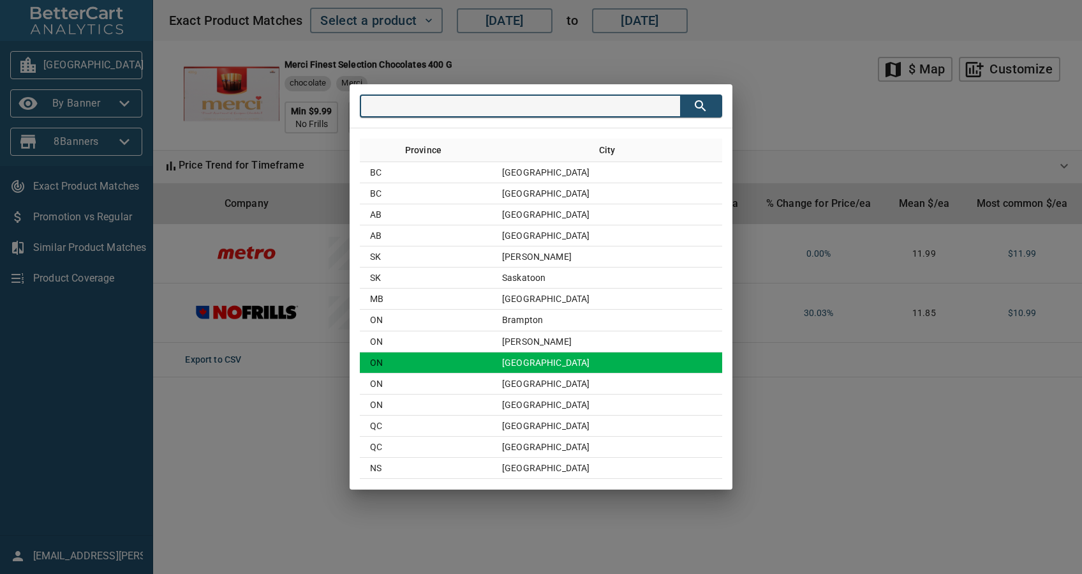
click at [616, 366] on td "[GEOGRAPHIC_DATA]" at bounding box center [607, 362] width 230 height 21
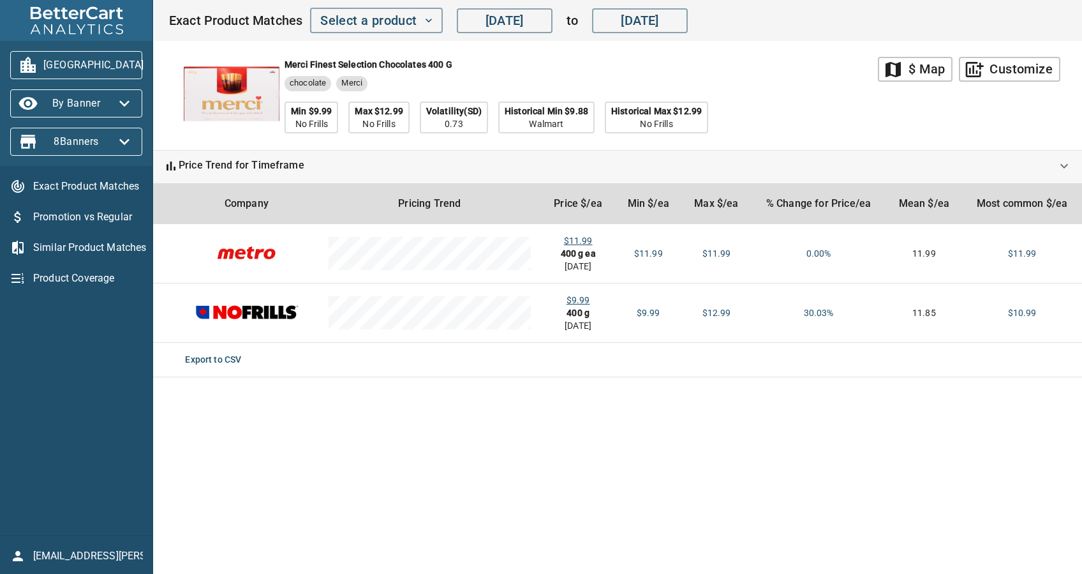
click at [94, 56] on span "[GEOGRAPHIC_DATA]" at bounding box center [76, 65] width 112 height 20
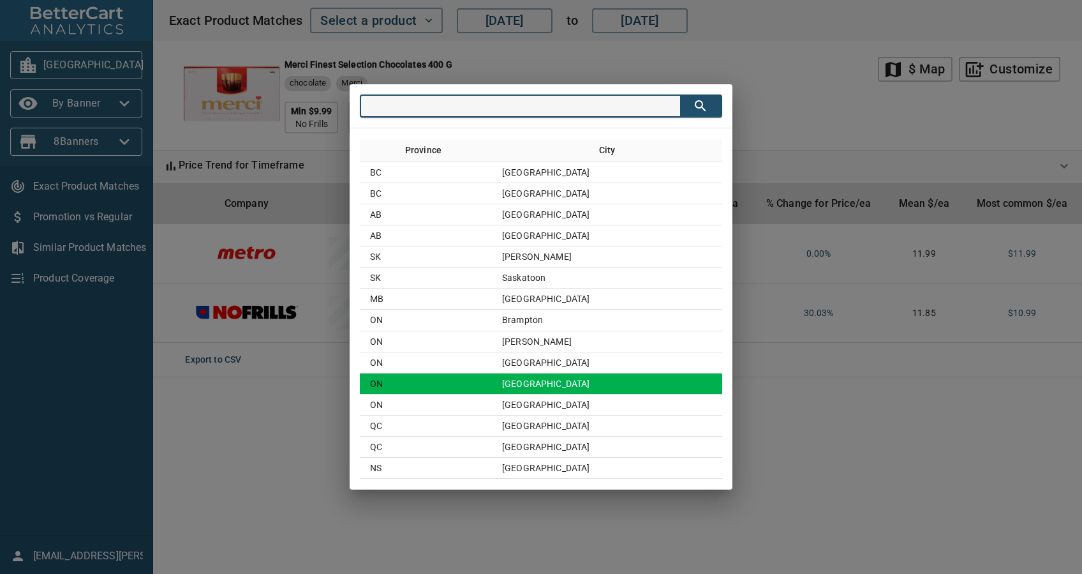
click at [634, 377] on td "[GEOGRAPHIC_DATA]" at bounding box center [607, 383] width 230 height 21
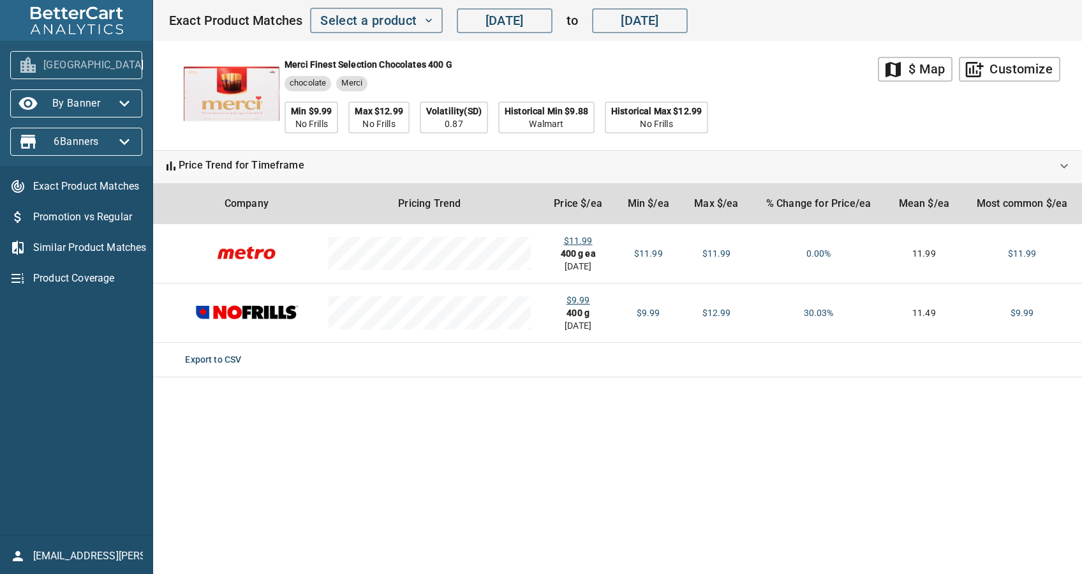
click at [93, 63] on span "[GEOGRAPHIC_DATA]" at bounding box center [76, 65] width 112 height 20
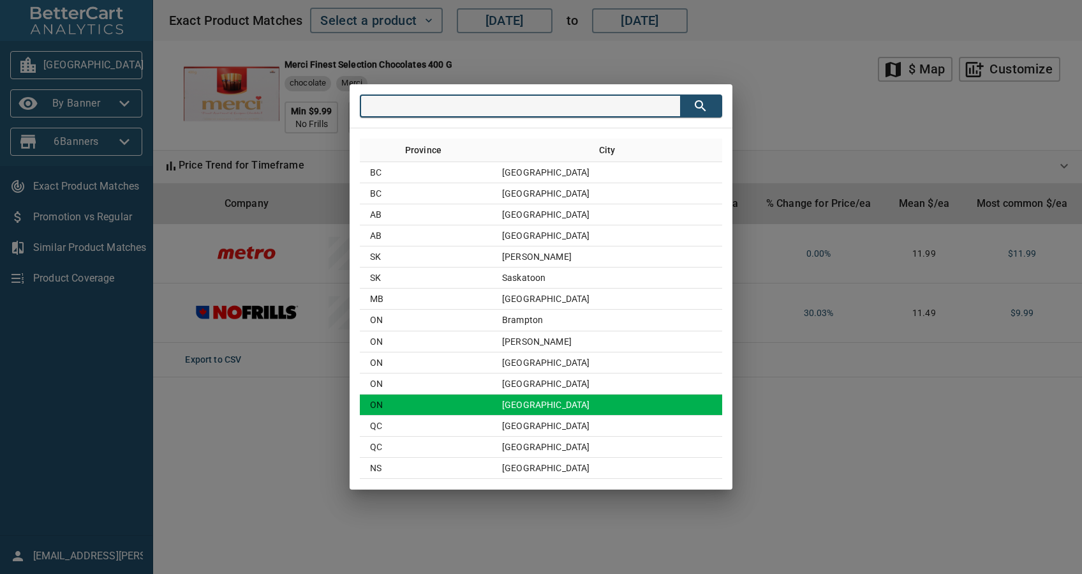
click at [628, 406] on td "[GEOGRAPHIC_DATA]" at bounding box center [607, 404] width 230 height 21
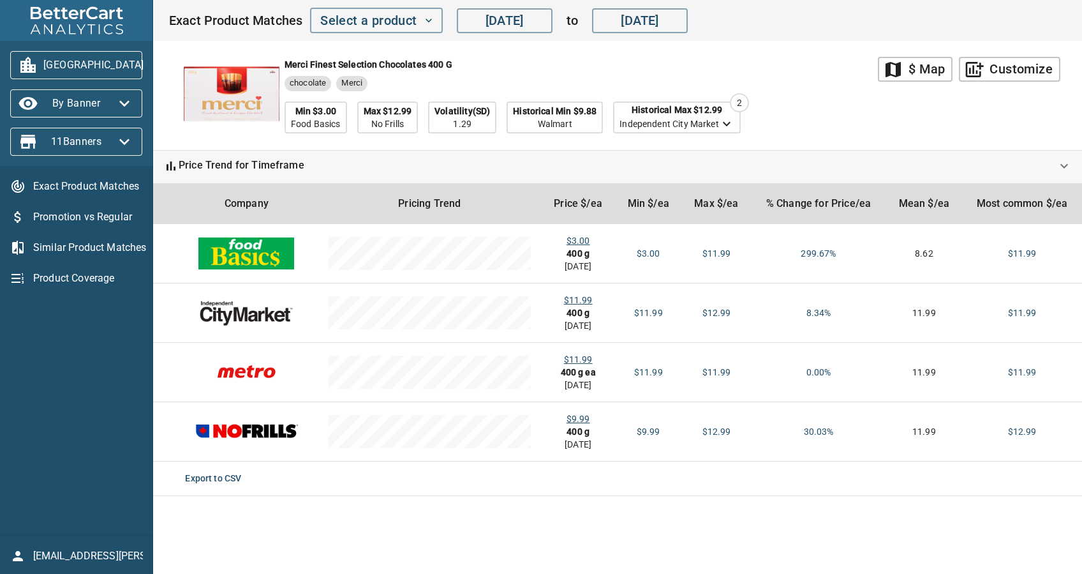
click at [84, 61] on span "[GEOGRAPHIC_DATA]" at bounding box center [76, 65] width 112 height 20
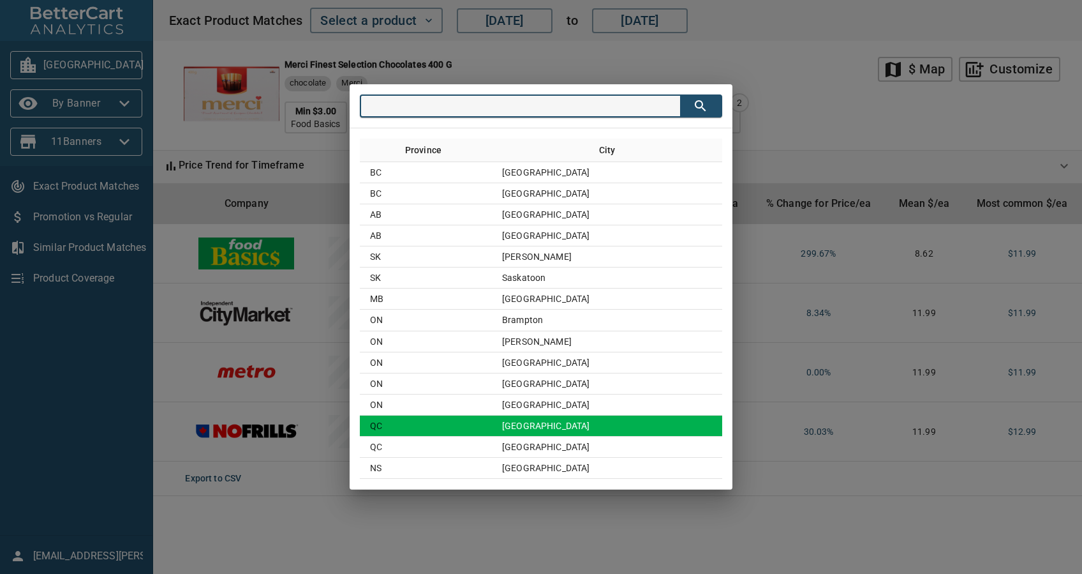
click at [623, 421] on td "[GEOGRAPHIC_DATA]" at bounding box center [607, 425] width 230 height 21
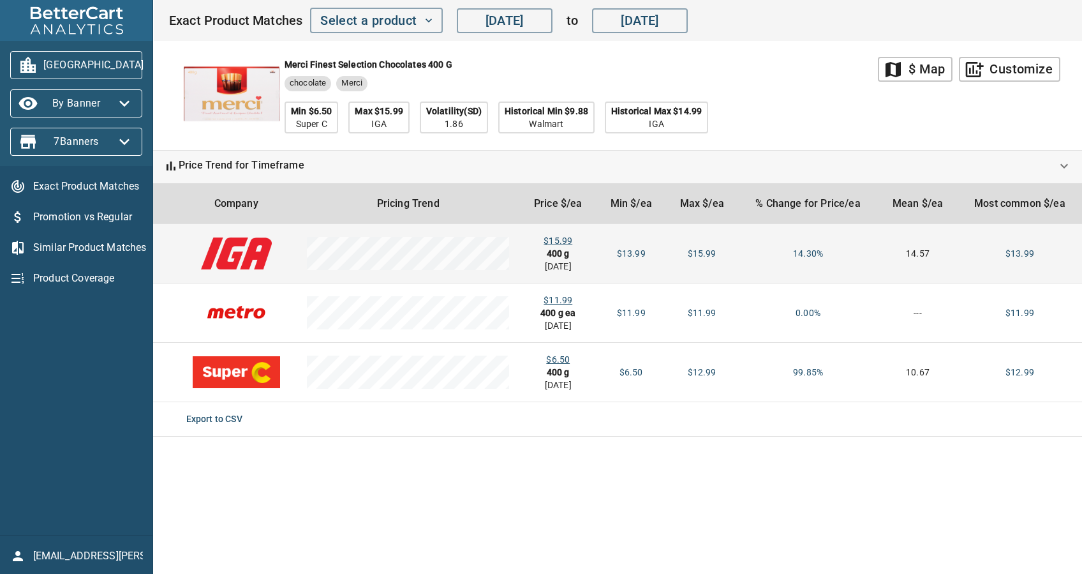
click at [552, 230] on td "$15.99 400 g [DATE]" at bounding box center [558, 253] width 77 height 59
click at [552, 241] on div "$15.99" at bounding box center [558, 240] width 56 height 13
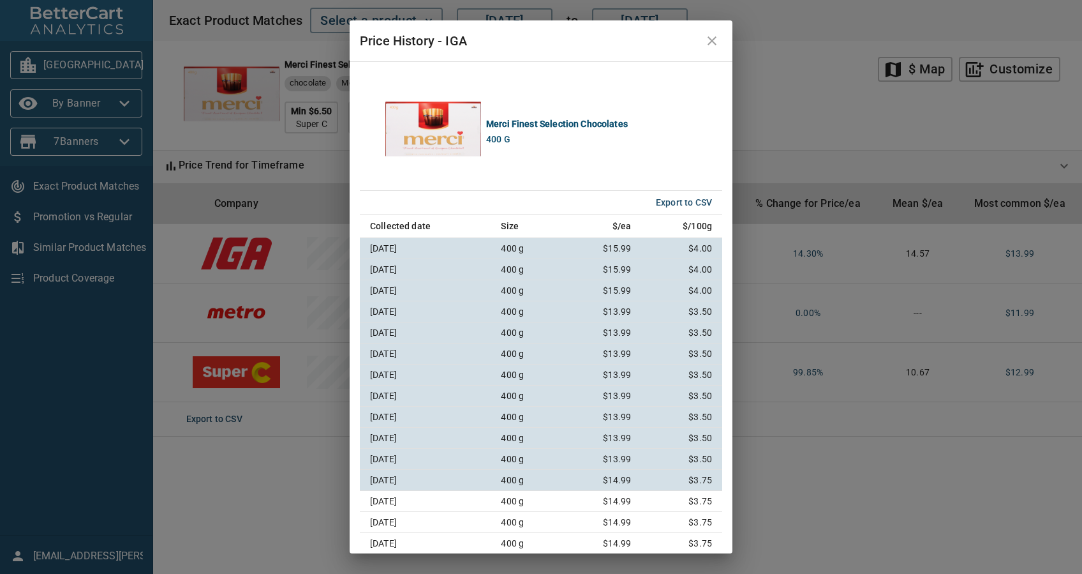
drag, startPoint x: 721, startPoint y: 40, endPoint x: 705, endPoint y: 50, distance: 18.6
click at [722, 40] on button "close" at bounding box center [712, 41] width 31 height 31
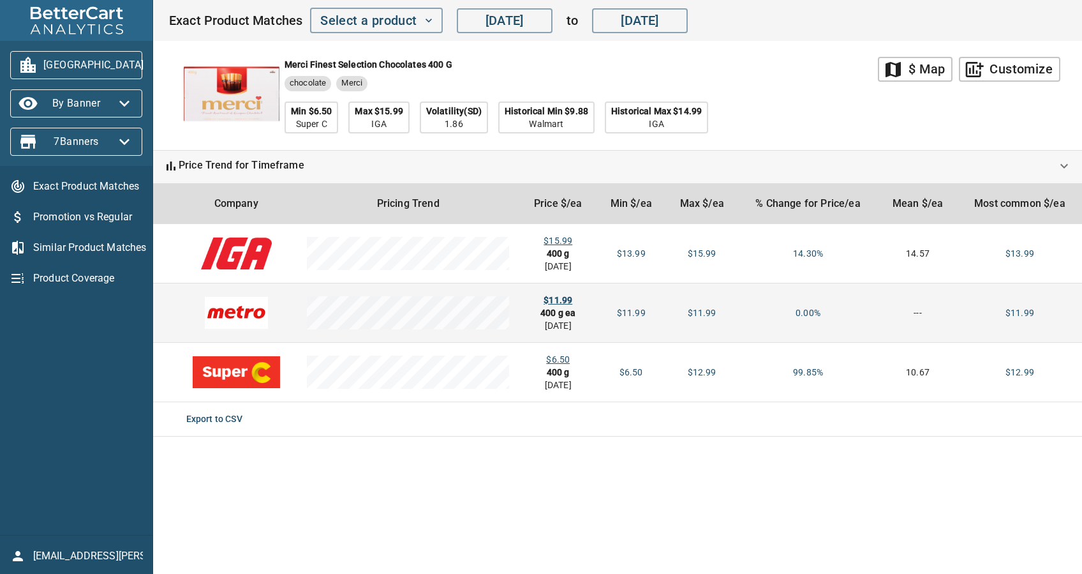
click at [564, 293] on div "$11.99" at bounding box center [558, 299] width 56 height 13
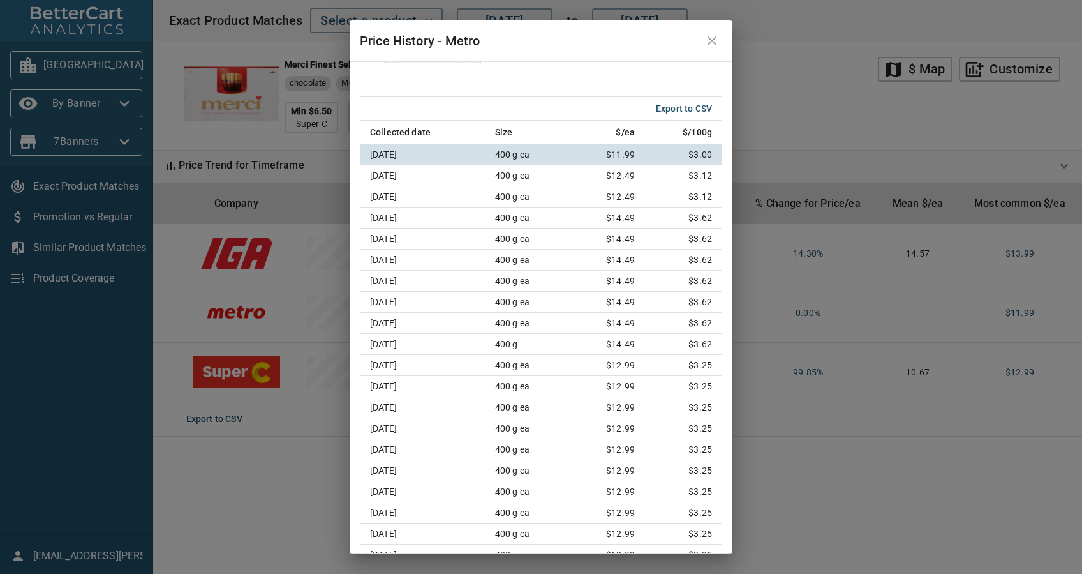
scroll to position [75, 0]
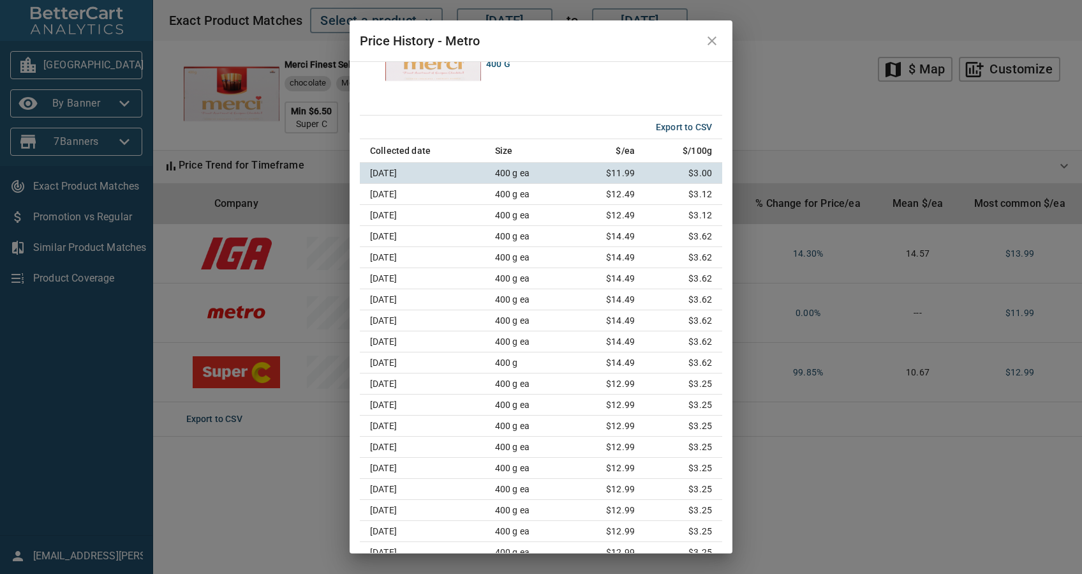
drag, startPoint x: 709, startPoint y: 36, endPoint x: 689, endPoint y: 56, distance: 28.4
click at [709, 36] on icon "close" at bounding box center [711, 40] width 15 height 15
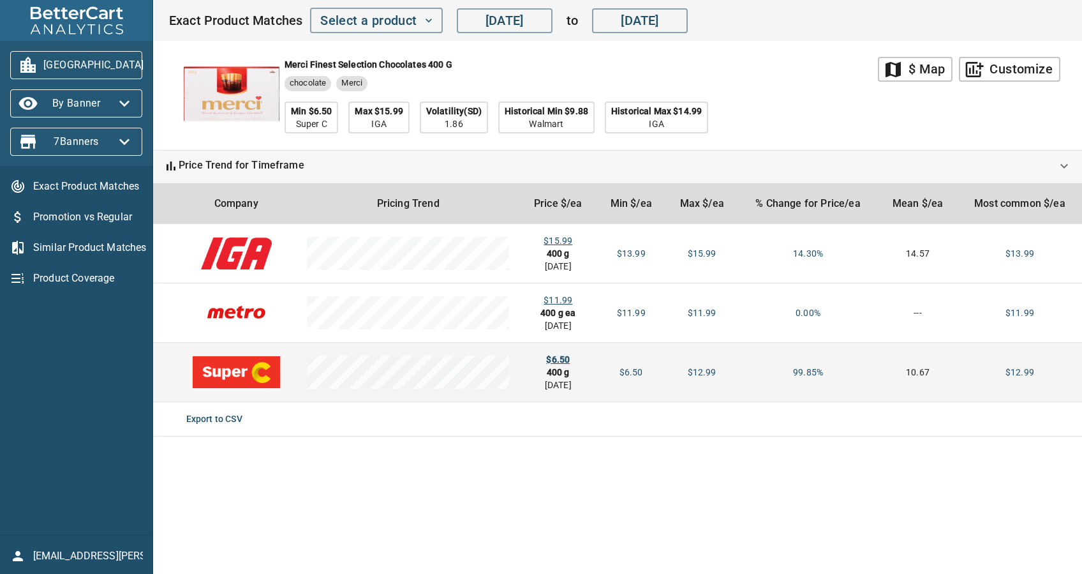
click at [554, 355] on div "$6.50" at bounding box center [558, 359] width 56 height 13
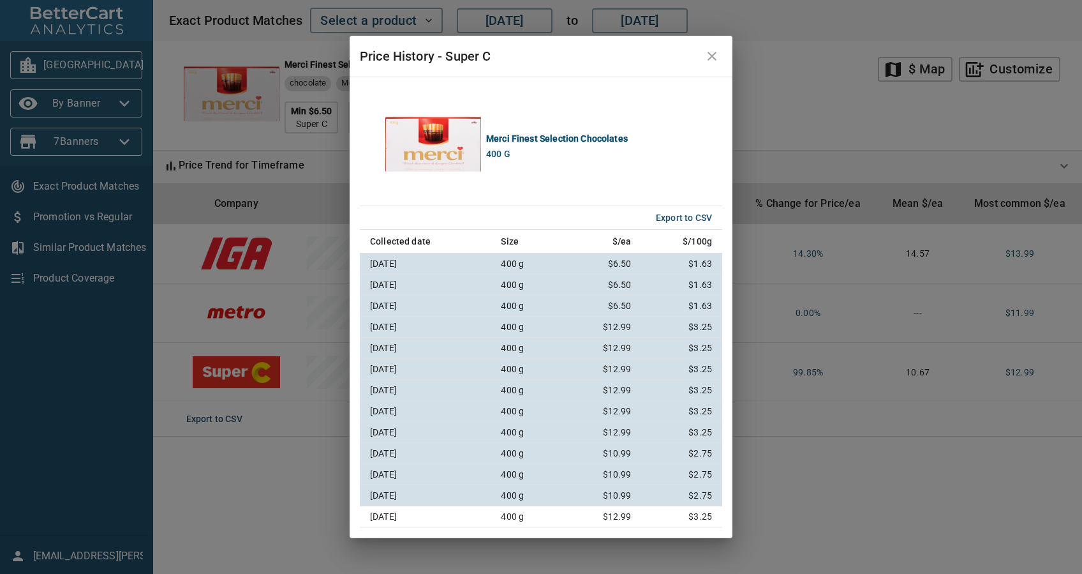
drag, startPoint x: 709, startPoint y: 57, endPoint x: 483, endPoint y: 58, distance: 226.5
click at [709, 57] on icon "close" at bounding box center [711, 55] width 15 height 15
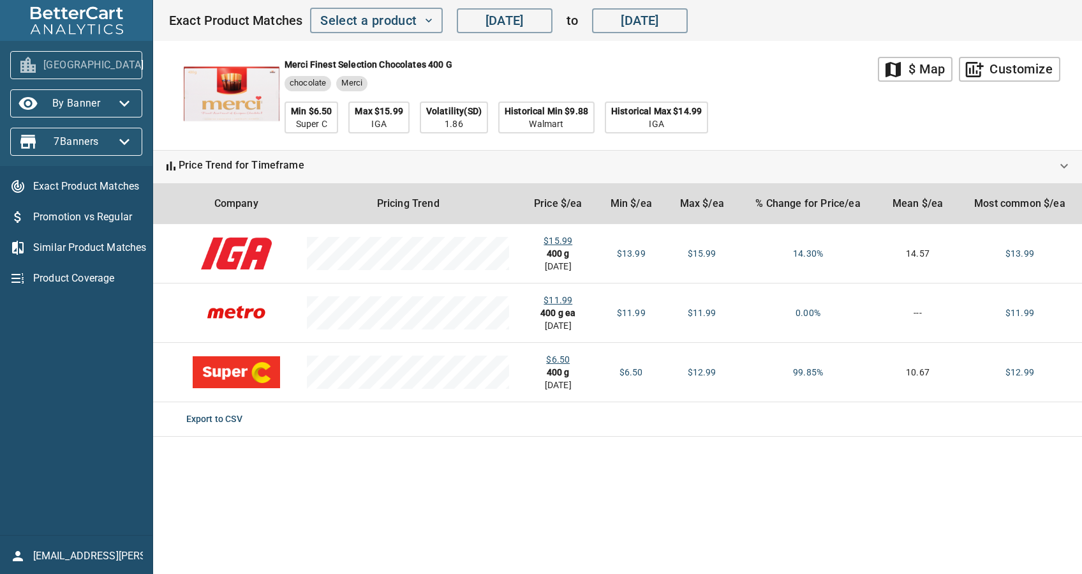
click at [71, 61] on span "[GEOGRAPHIC_DATA]" at bounding box center [76, 65] width 112 height 20
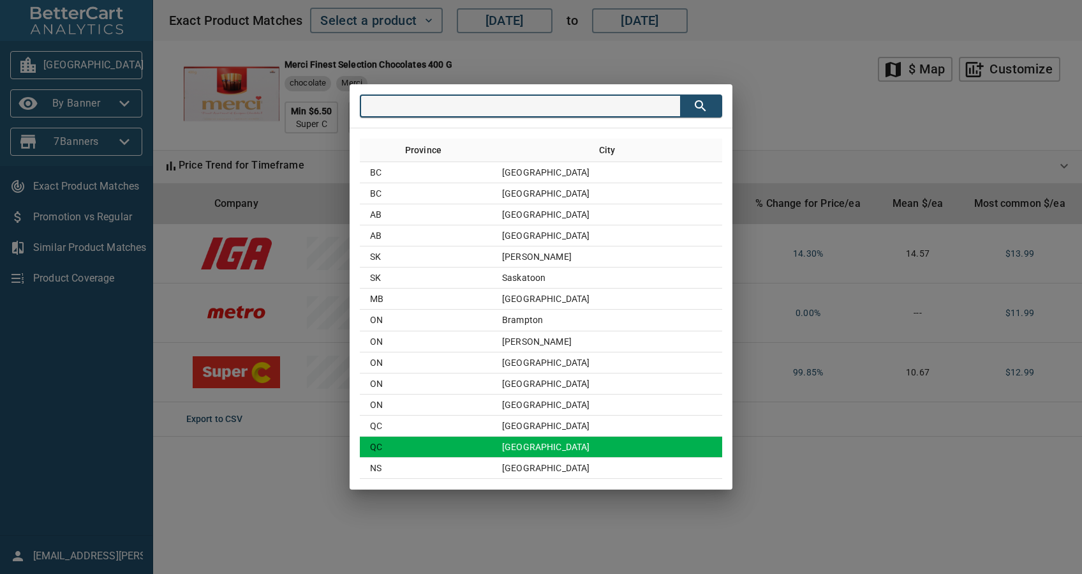
click at [627, 440] on td "[GEOGRAPHIC_DATA]" at bounding box center [607, 446] width 230 height 21
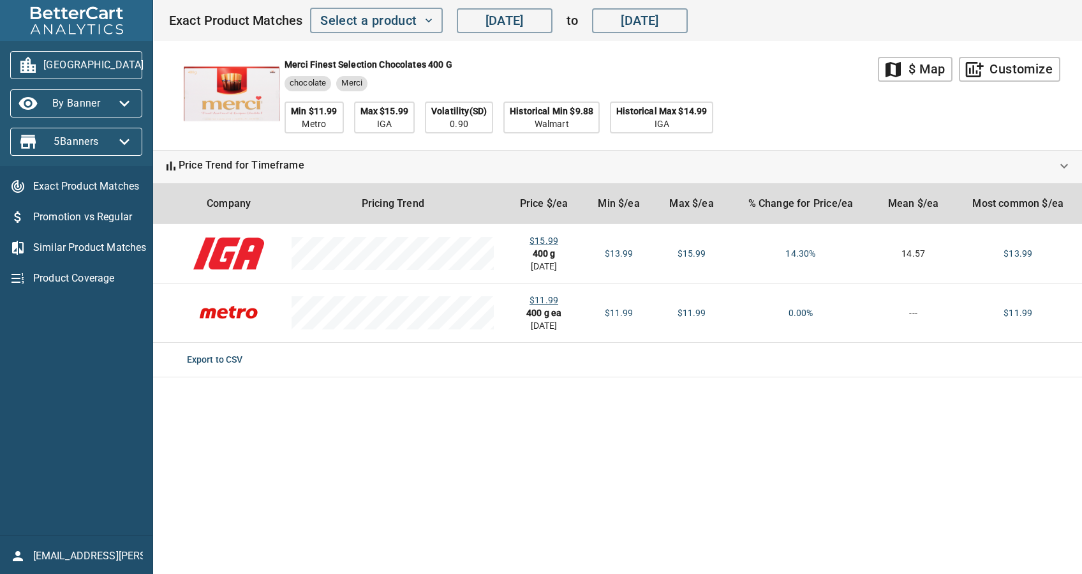
click at [109, 68] on span "[GEOGRAPHIC_DATA]" at bounding box center [76, 65] width 112 height 20
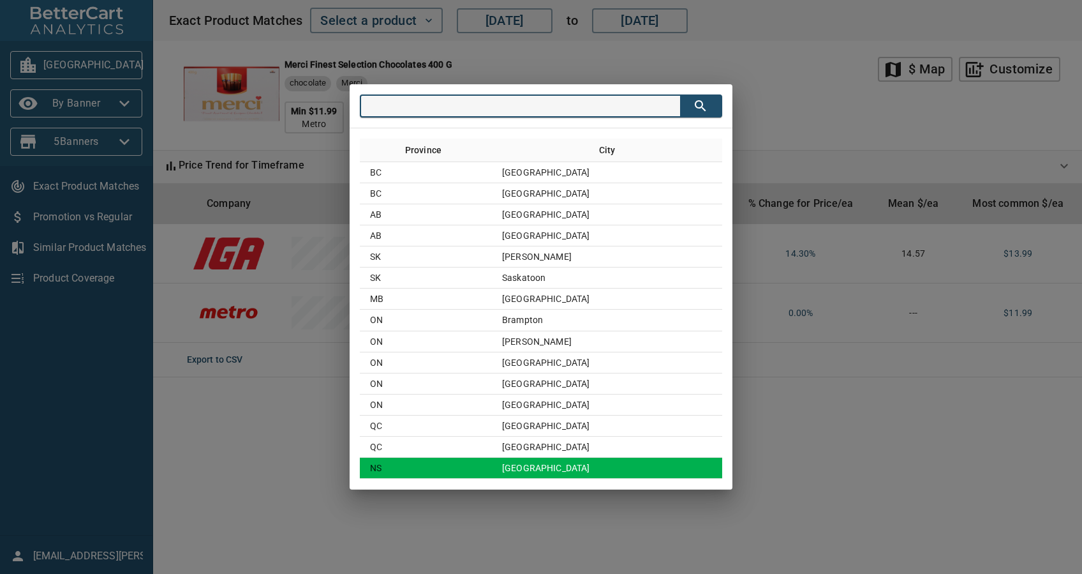
click at [605, 462] on td "[GEOGRAPHIC_DATA]" at bounding box center [607, 467] width 230 height 21
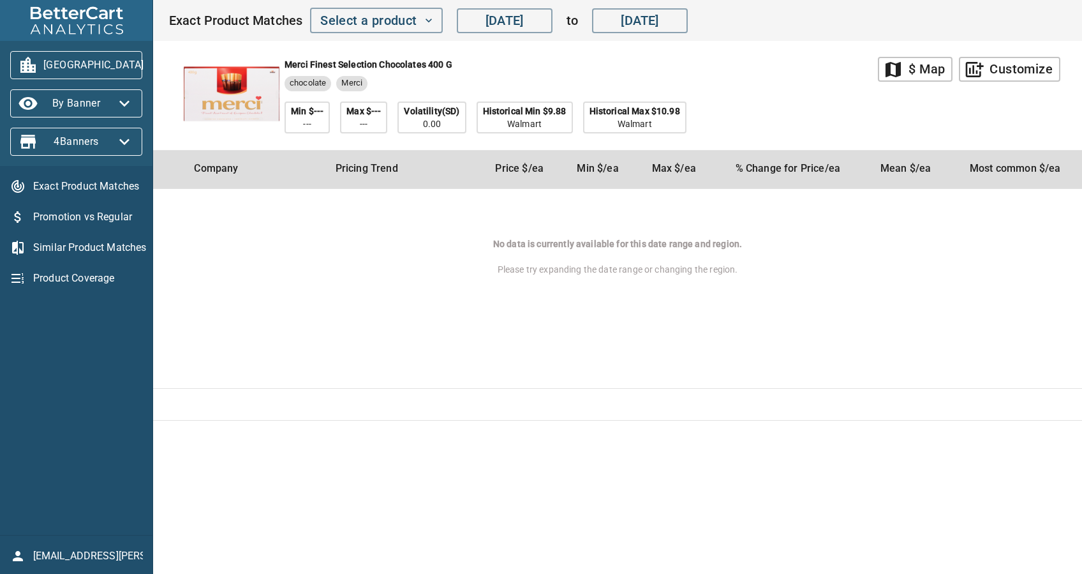
click at [61, 66] on span "[GEOGRAPHIC_DATA]" at bounding box center [76, 65] width 112 height 20
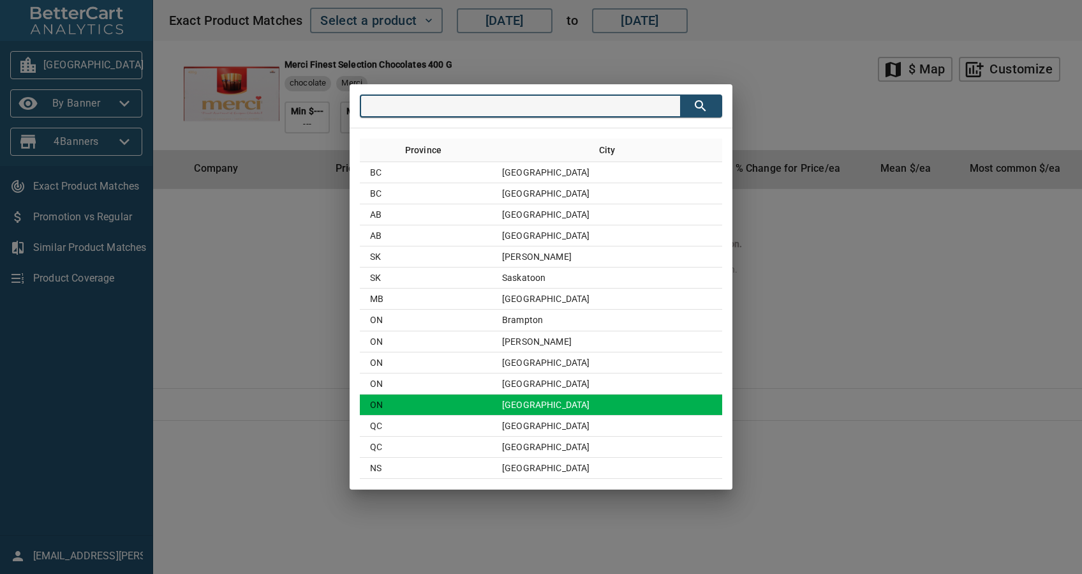
click at [583, 396] on td "[GEOGRAPHIC_DATA]" at bounding box center [607, 404] width 230 height 21
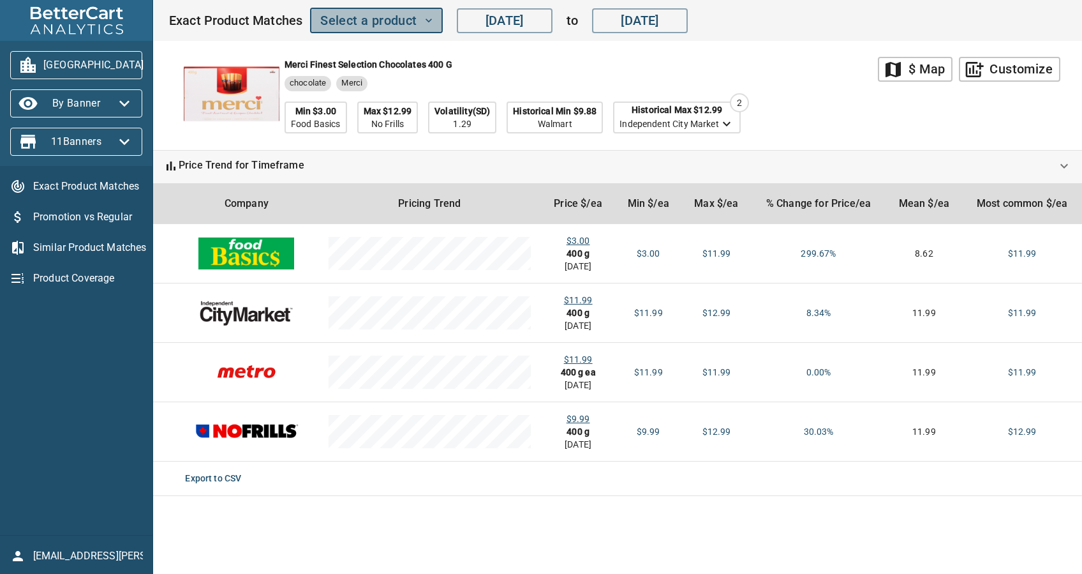
click at [378, 26] on span "Select a product" at bounding box center [376, 21] width 112 height 22
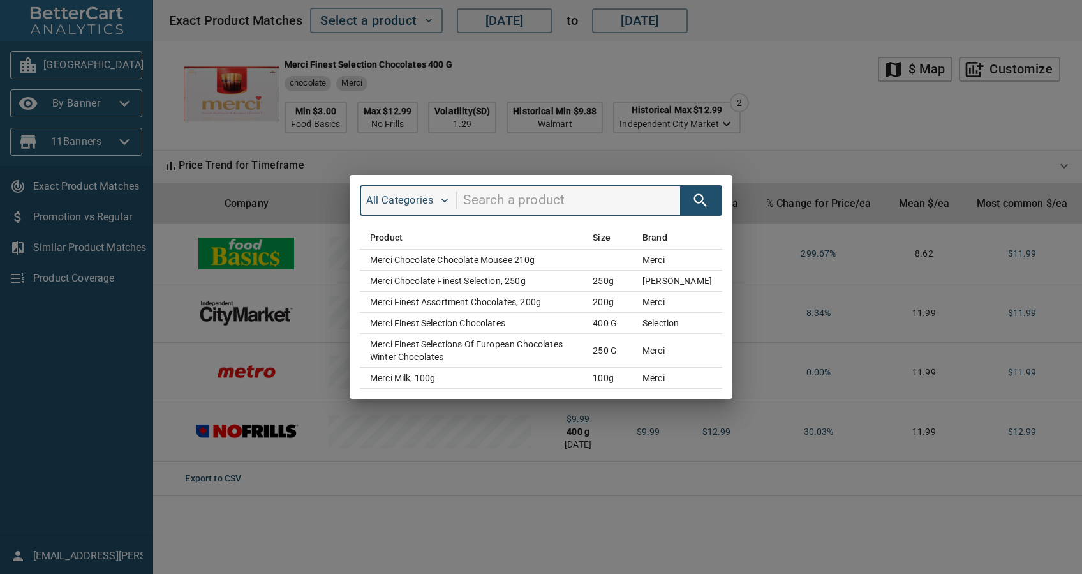
click at [772, 145] on div "All Categories Product Size Brand Merci Chocolate Chocolate Mousee 210g merci M…" at bounding box center [541, 287] width 1082 height 574
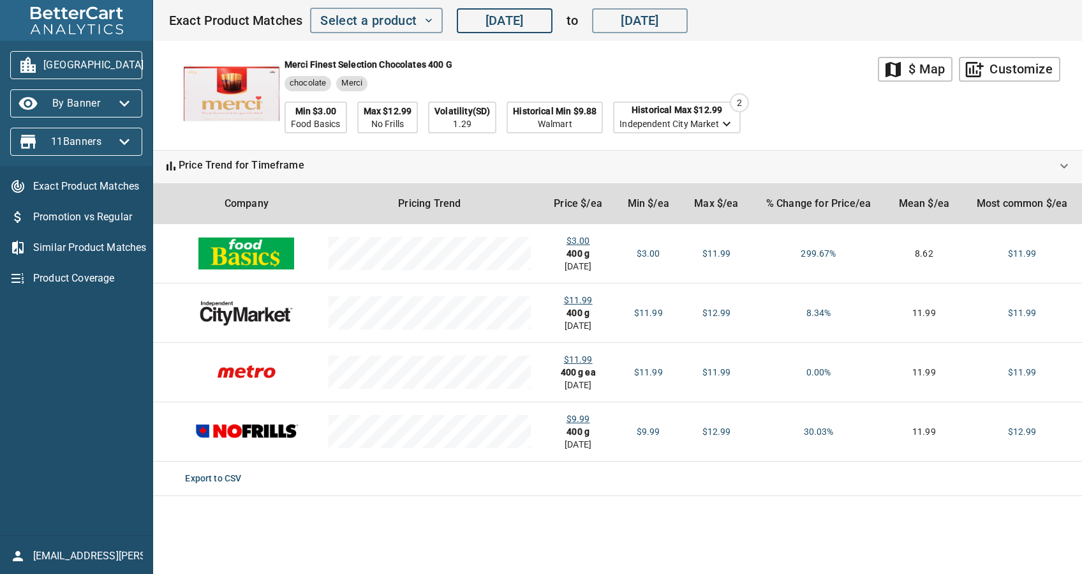
click at [546, 27] on input "[DATE]" at bounding box center [505, 21] width 96 height 26
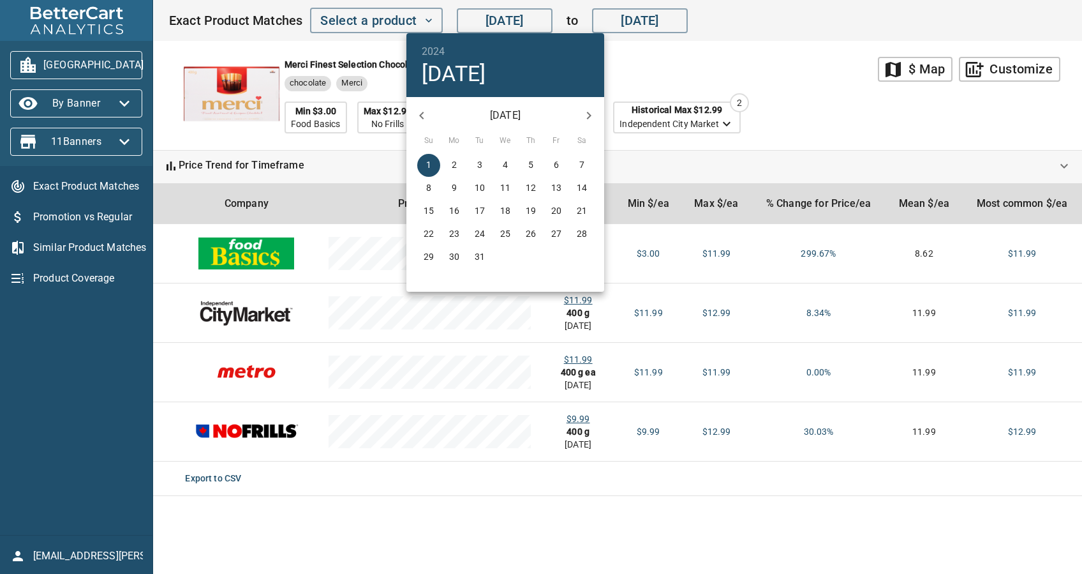
click at [423, 106] on button "button" at bounding box center [421, 115] width 31 height 31
click at [556, 160] on p "1" at bounding box center [556, 164] width 5 height 13
type input "[DATE]"
click at [669, 473] on div at bounding box center [541, 287] width 1082 height 574
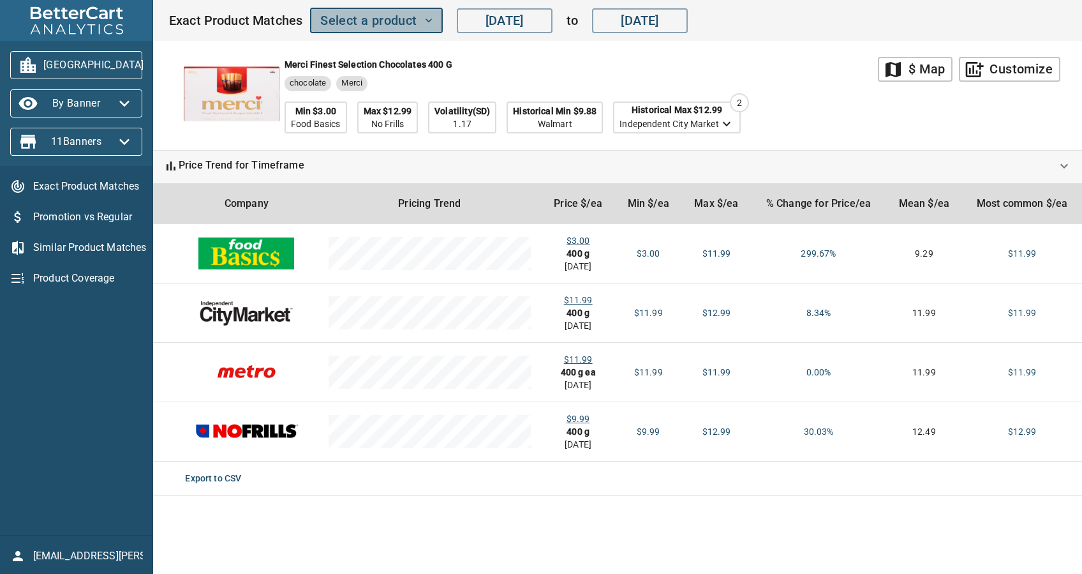
click at [397, 11] on span "Select a product" at bounding box center [376, 21] width 112 height 22
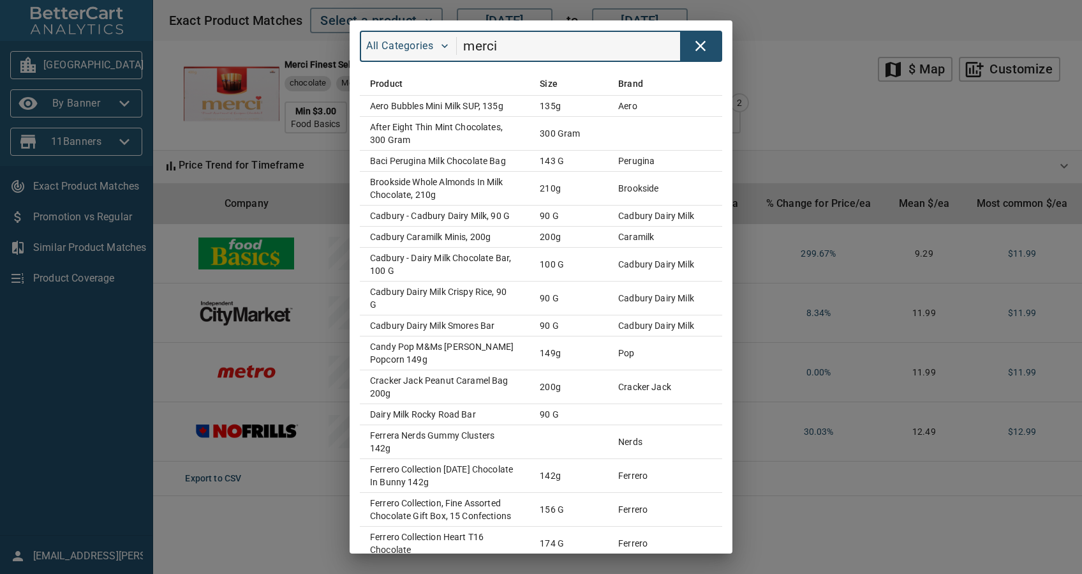
type input "merci"
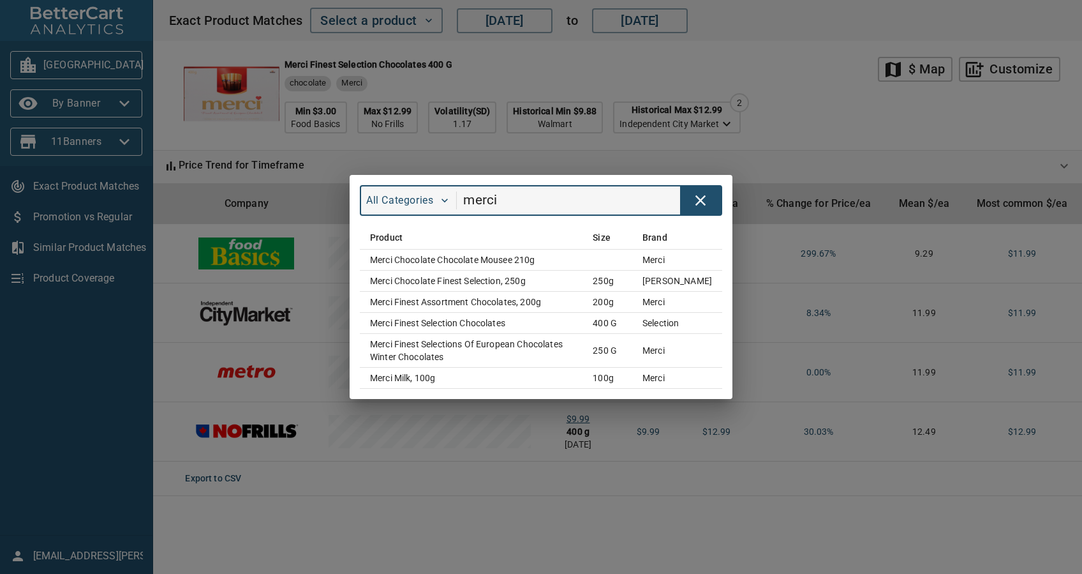
click at [100, 65] on div "All Categories merci Product Size Brand Merci Chocolate Chocolate Mousee 210g m…" at bounding box center [541, 287] width 1082 height 574
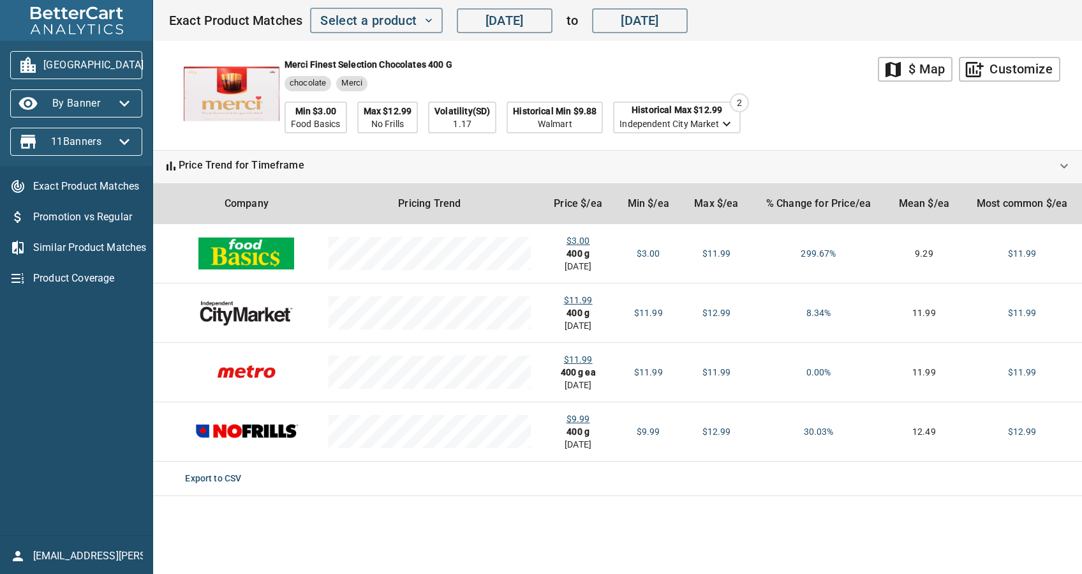
click at [100, 68] on span "[GEOGRAPHIC_DATA]" at bounding box center [76, 65] width 112 height 20
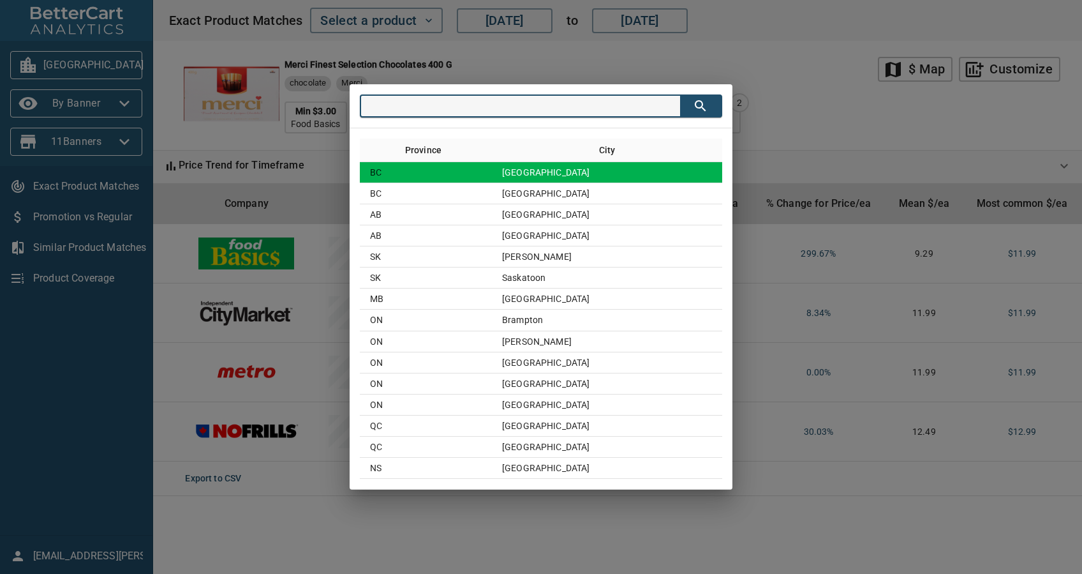
click at [575, 176] on td "[GEOGRAPHIC_DATA]" at bounding box center [607, 172] width 230 height 21
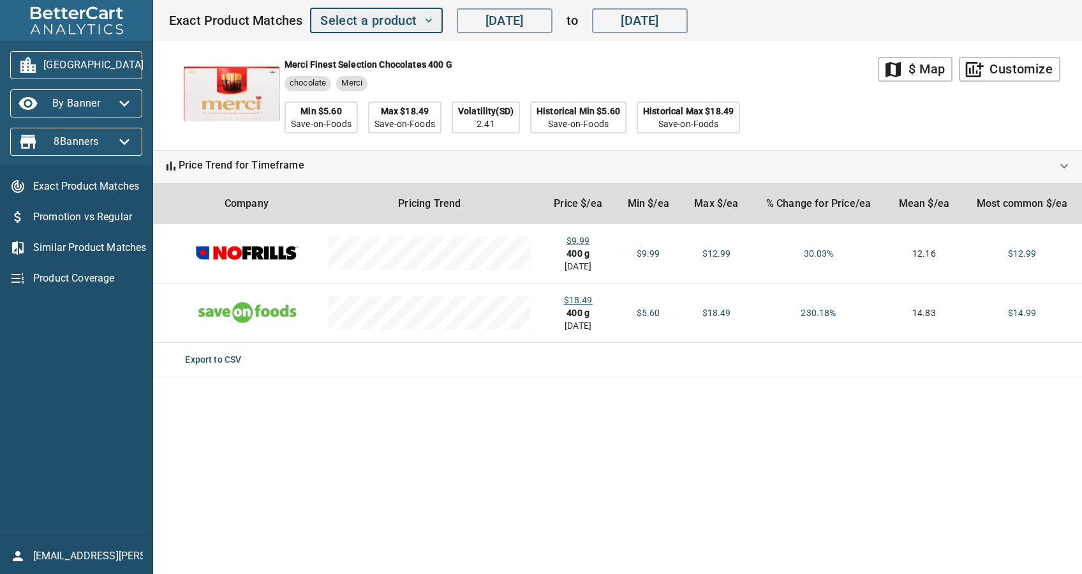
click at [380, 12] on span "Select a product" at bounding box center [376, 21] width 112 height 22
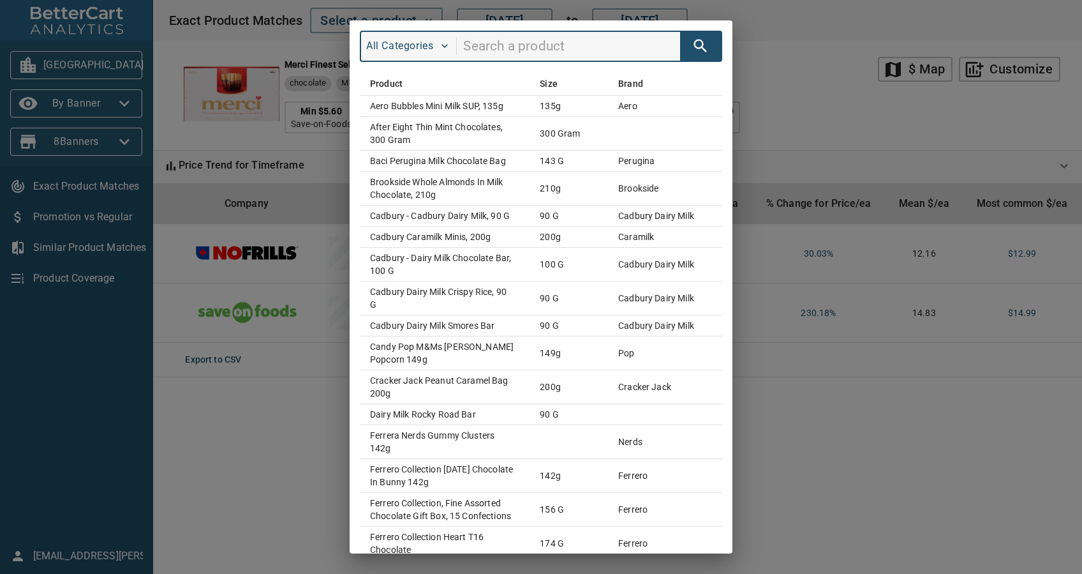
click at [552, 49] on input "search" at bounding box center [571, 46] width 217 height 24
type input "merci"
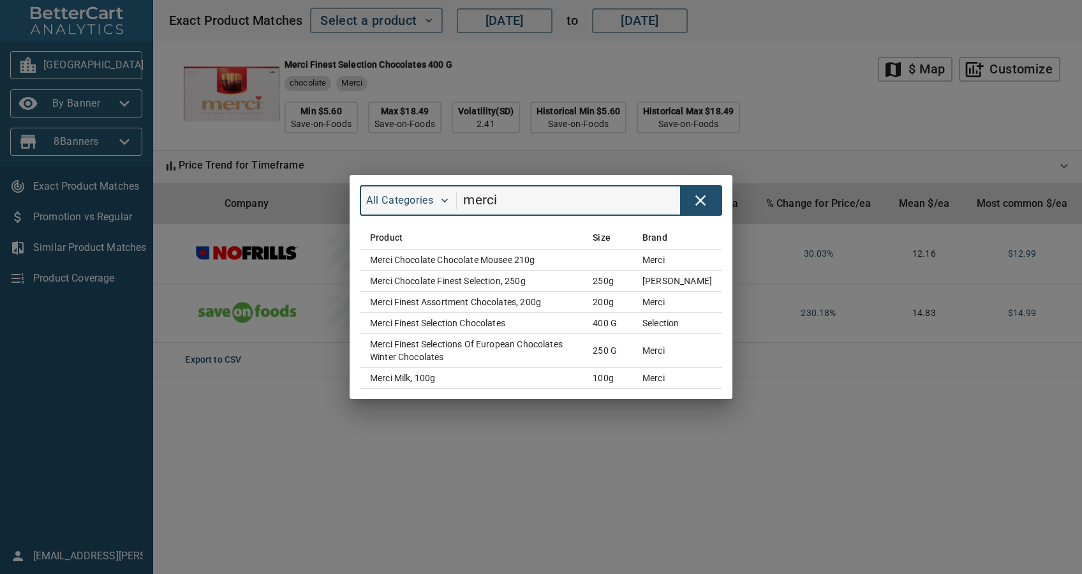
click at [528, 469] on div "All Categories merci Product Size Brand Merci Chocolate Chocolate Mousee 210g m…" at bounding box center [541, 287] width 1082 height 574
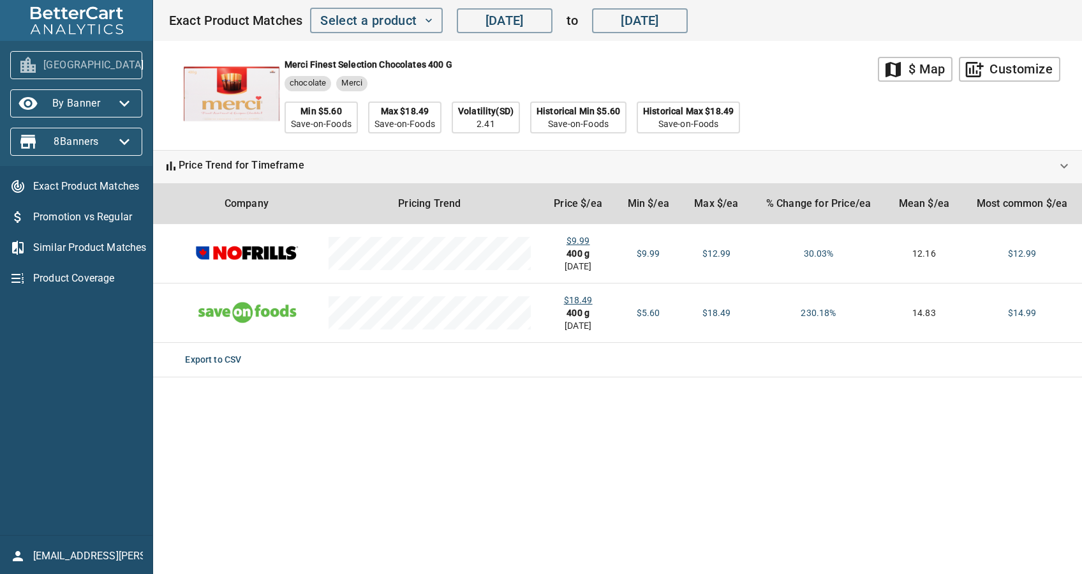
click at [108, 68] on span "[GEOGRAPHIC_DATA]" at bounding box center [76, 65] width 112 height 20
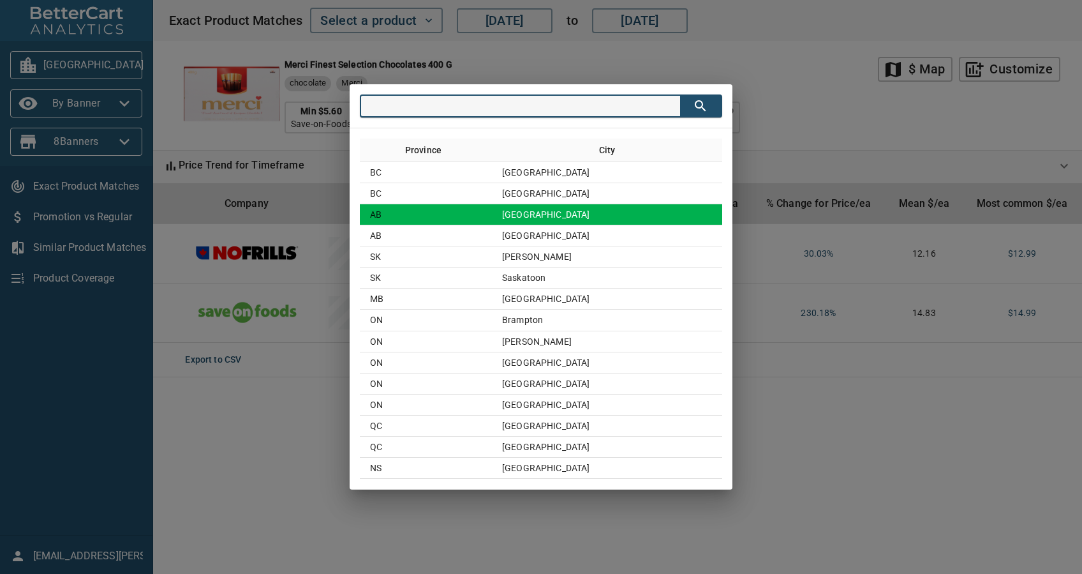
click at [575, 211] on td "[GEOGRAPHIC_DATA]" at bounding box center [607, 214] width 230 height 21
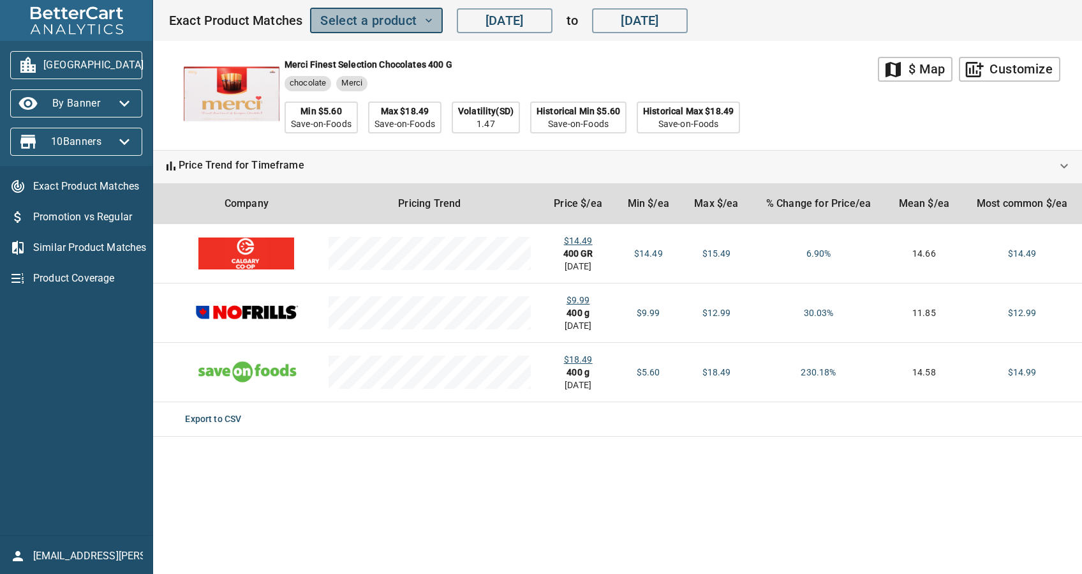
click at [380, 15] on span "Select a product" at bounding box center [376, 21] width 112 height 22
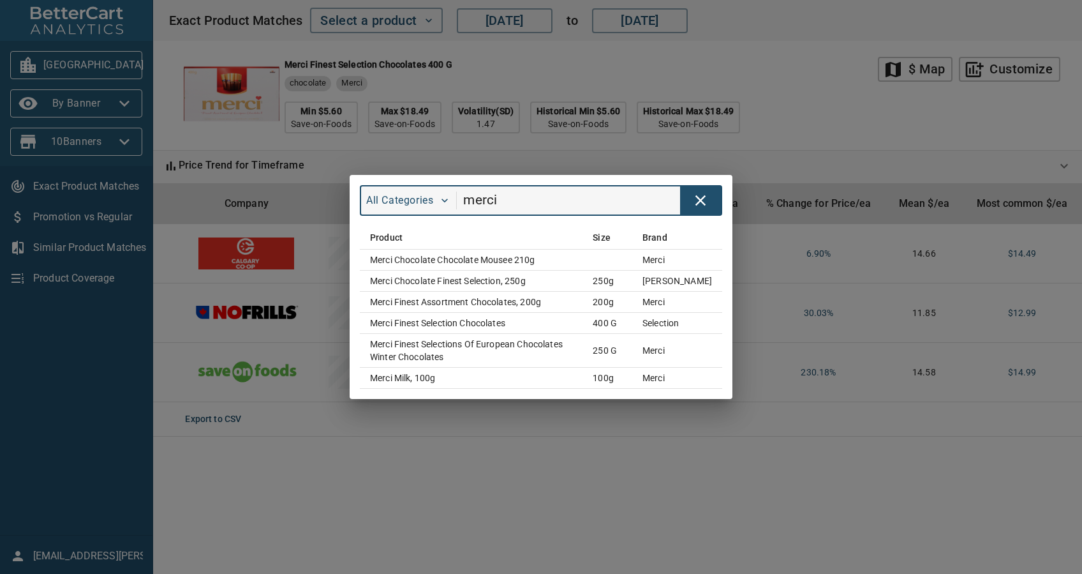
drag, startPoint x: 521, startPoint y: 201, endPoint x: 457, endPoint y: 174, distance: 69.8
click at [457, 175] on div "All Categories merci" at bounding box center [541, 201] width 383 height 52
type input "toffifee"
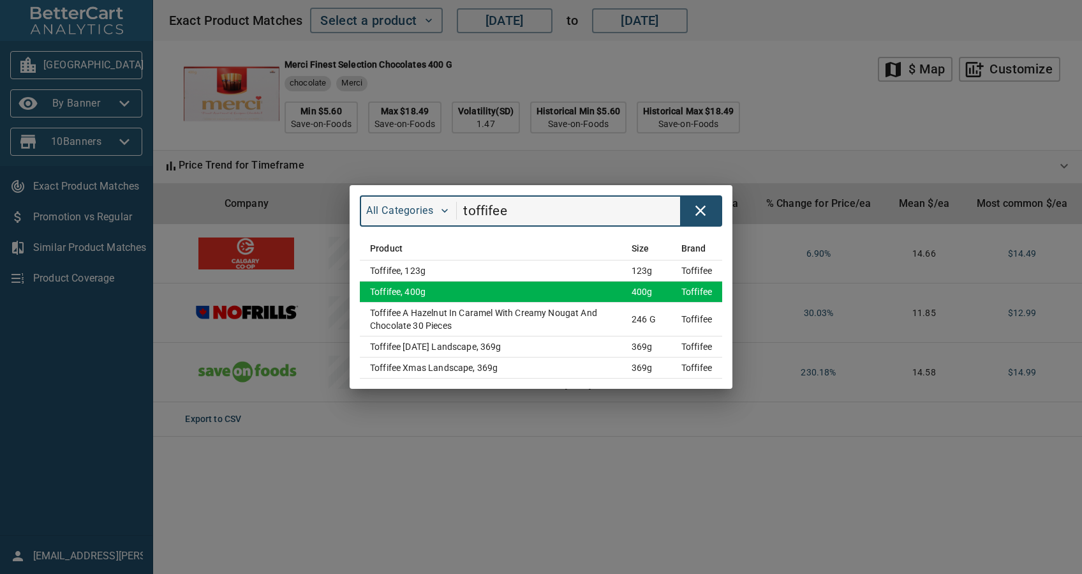
click at [507, 287] on td "Toffifee, 400g" at bounding box center [491, 291] width 262 height 21
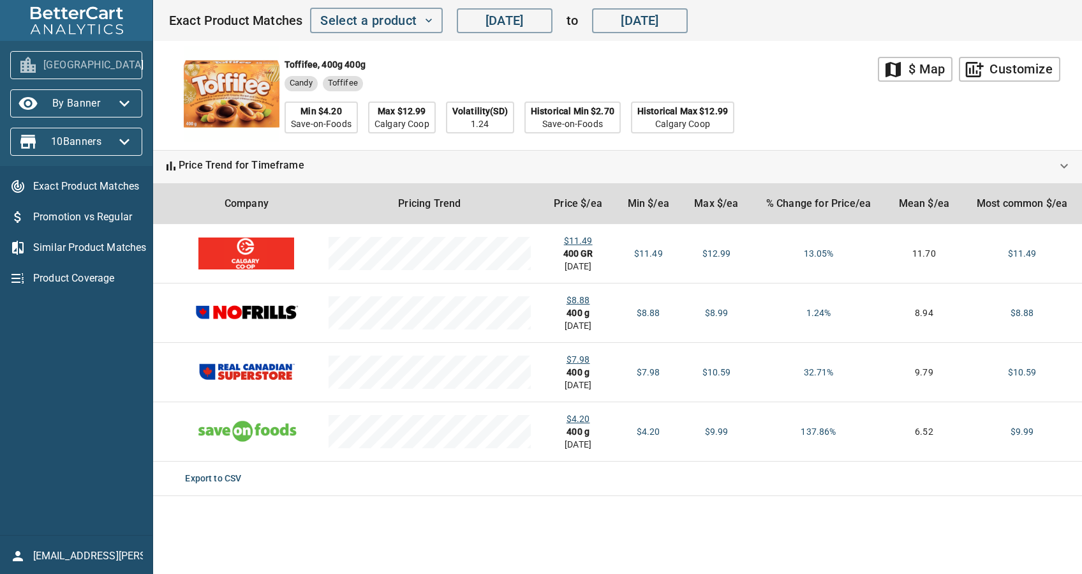
click at [98, 70] on span "[GEOGRAPHIC_DATA]" at bounding box center [76, 65] width 112 height 20
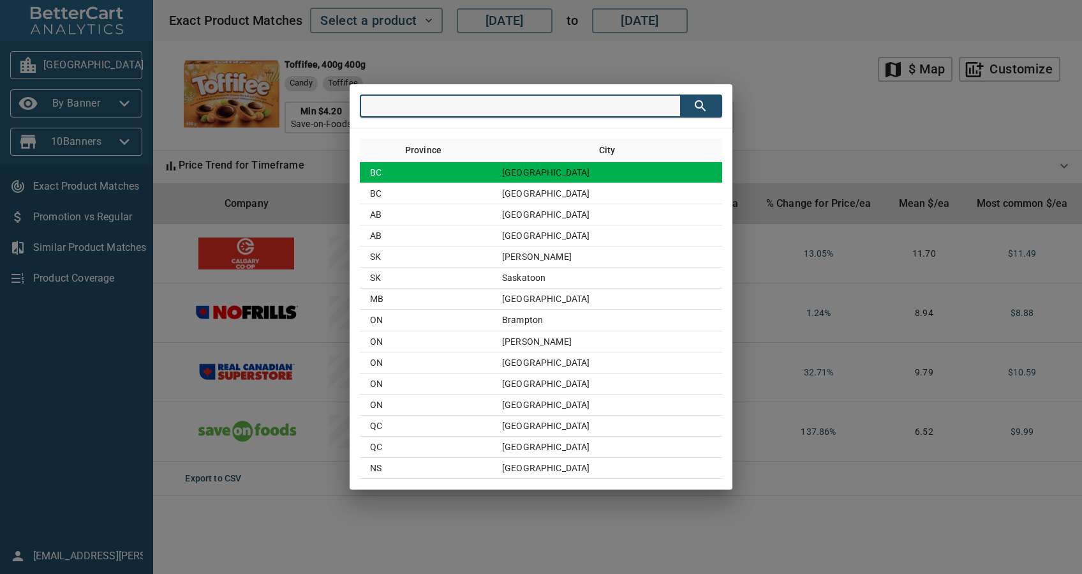
click at [444, 167] on td "BC" at bounding box center [426, 172] width 132 height 21
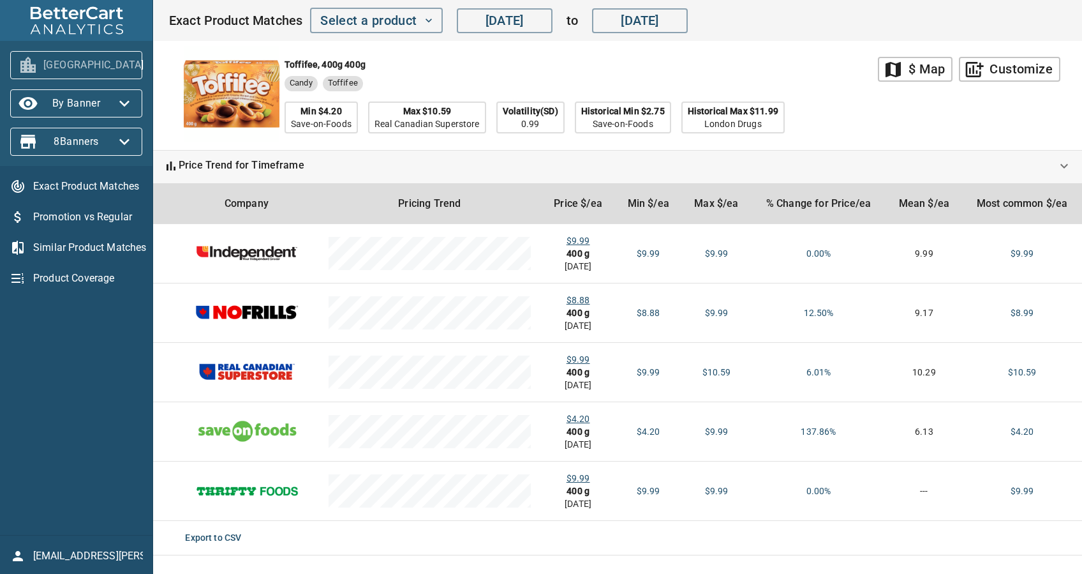
click at [113, 70] on span "[GEOGRAPHIC_DATA]" at bounding box center [76, 65] width 112 height 20
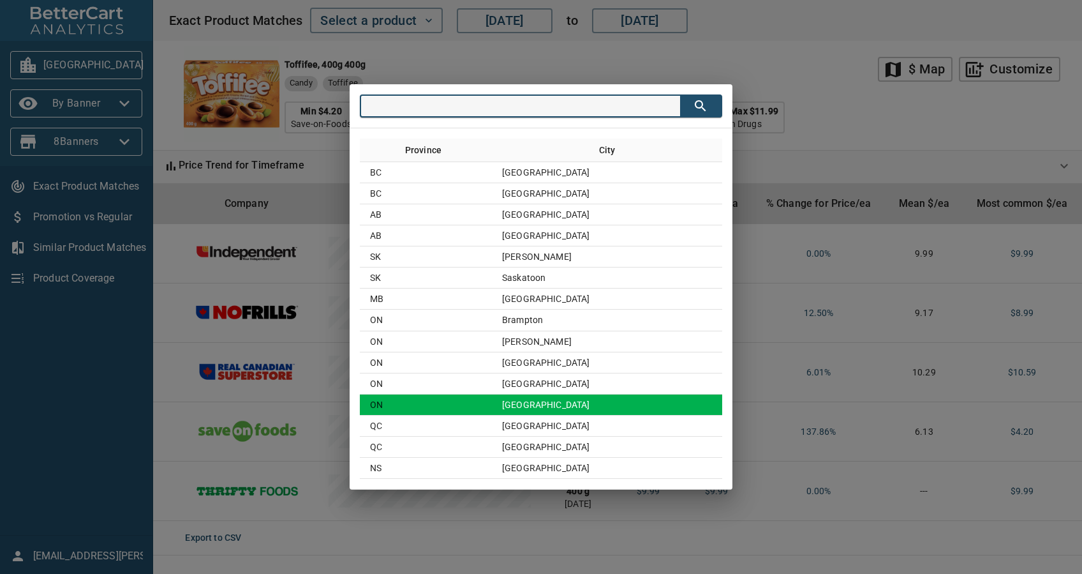
click at [528, 403] on td "[GEOGRAPHIC_DATA]" at bounding box center [607, 404] width 230 height 21
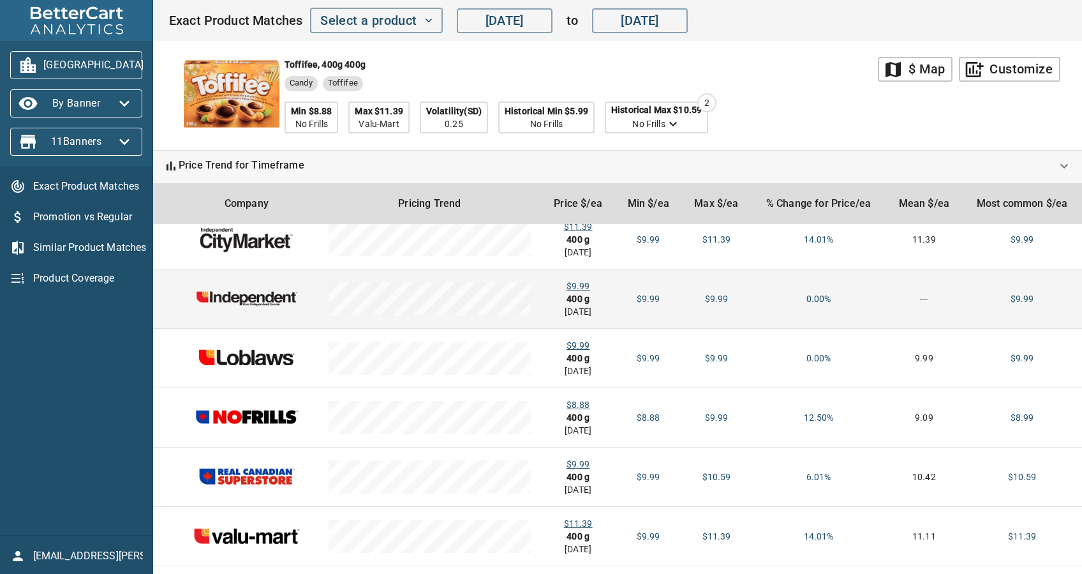
scroll to position [0, 0]
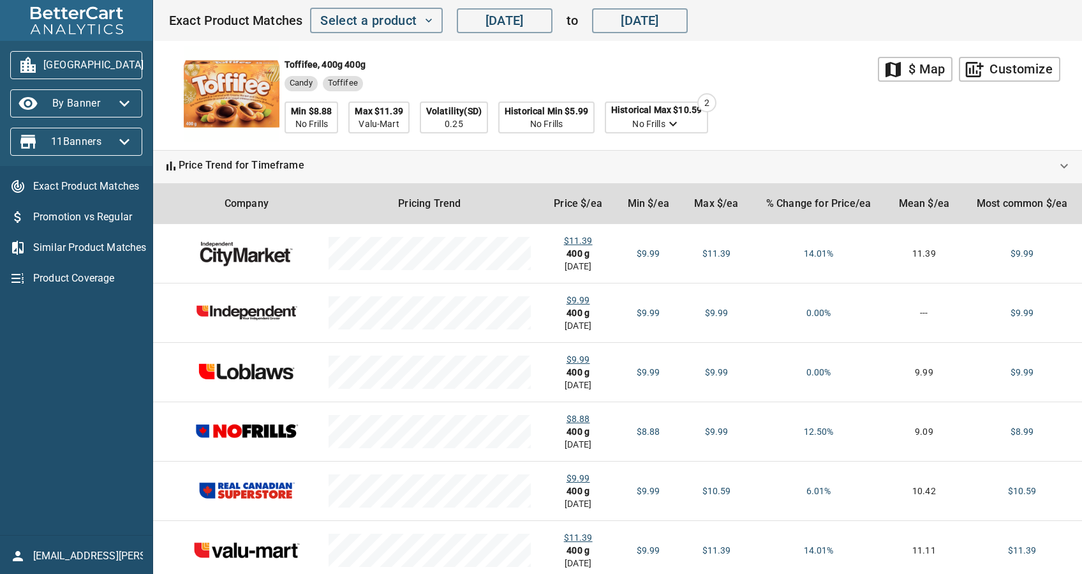
click at [53, 53] on button "[GEOGRAPHIC_DATA]" at bounding box center [76, 65] width 132 height 28
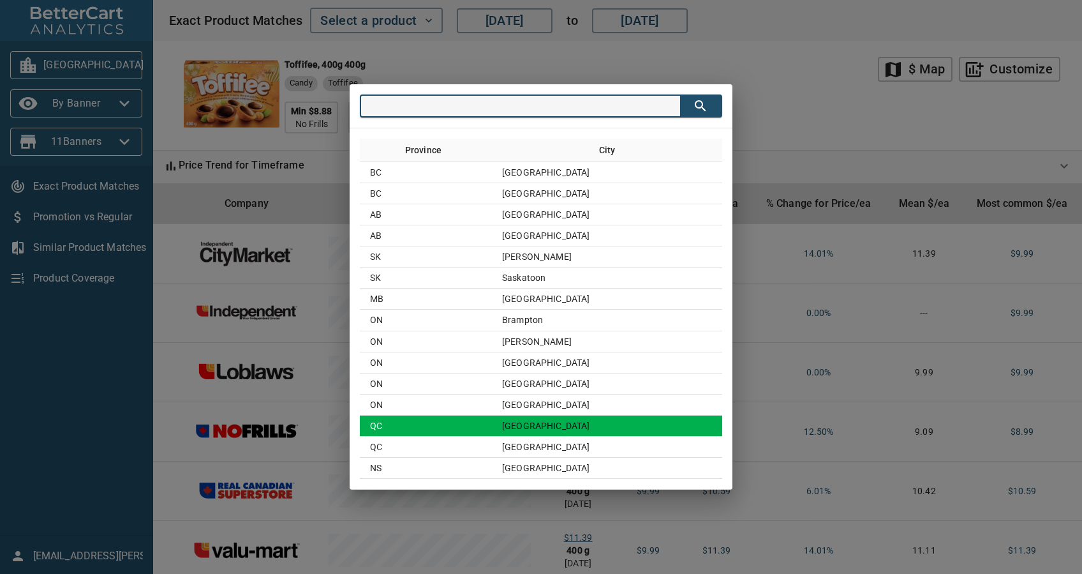
click at [470, 425] on td "QC" at bounding box center [426, 425] width 132 height 21
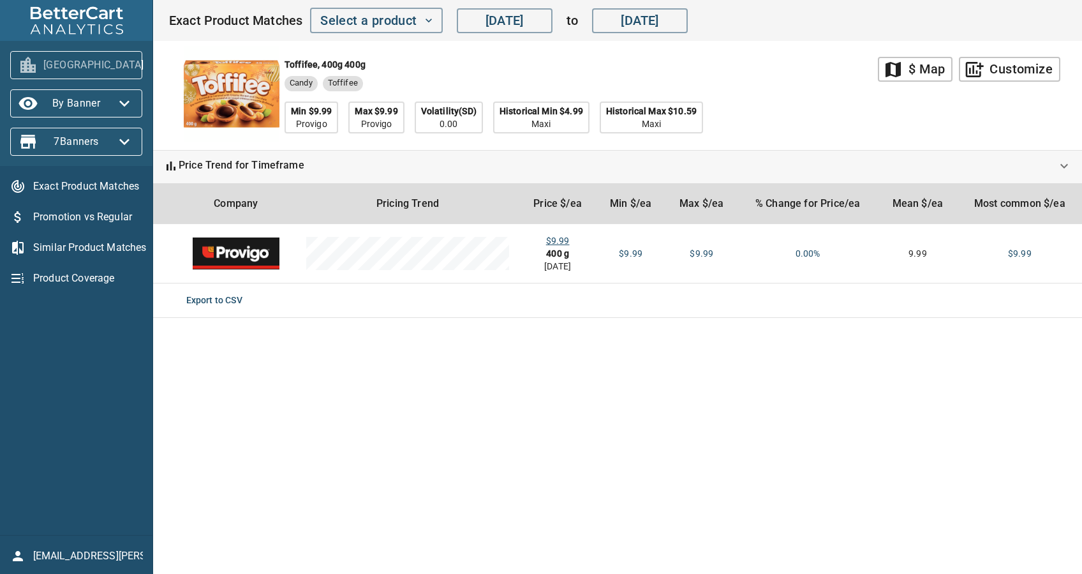
click at [93, 70] on span "[GEOGRAPHIC_DATA]" at bounding box center [76, 65] width 112 height 20
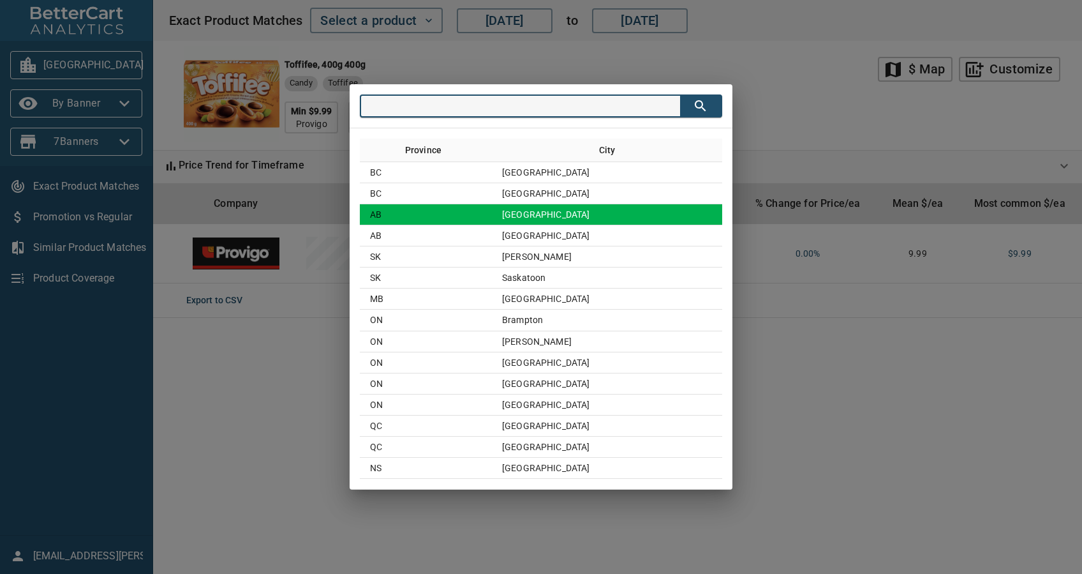
click at [579, 206] on td "[GEOGRAPHIC_DATA]" at bounding box center [607, 214] width 230 height 21
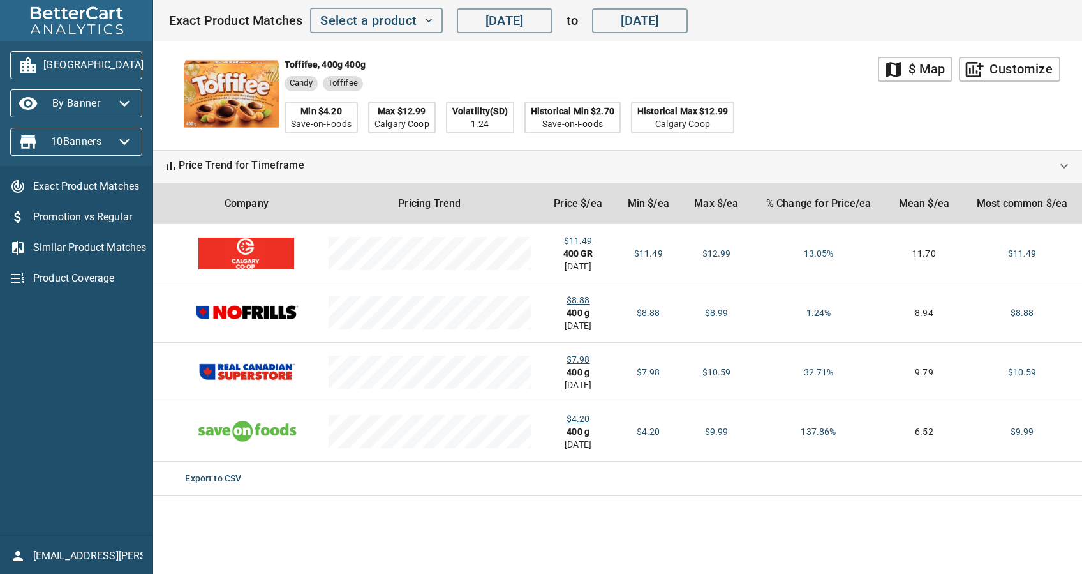
click at [105, 61] on span "[GEOGRAPHIC_DATA]" at bounding box center [76, 65] width 112 height 20
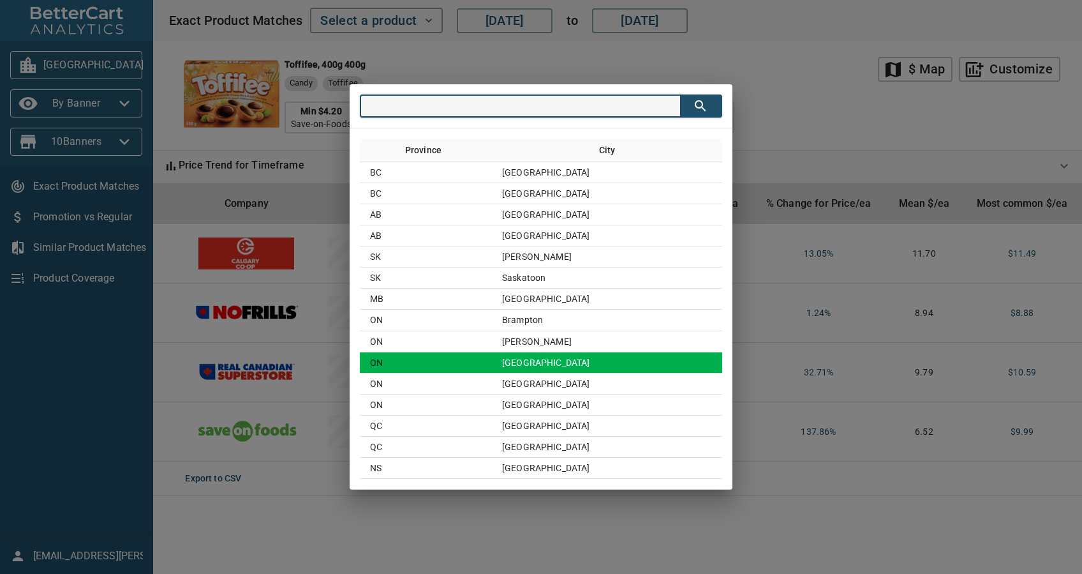
click at [582, 360] on td "[GEOGRAPHIC_DATA]" at bounding box center [607, 362] width 230 height 21
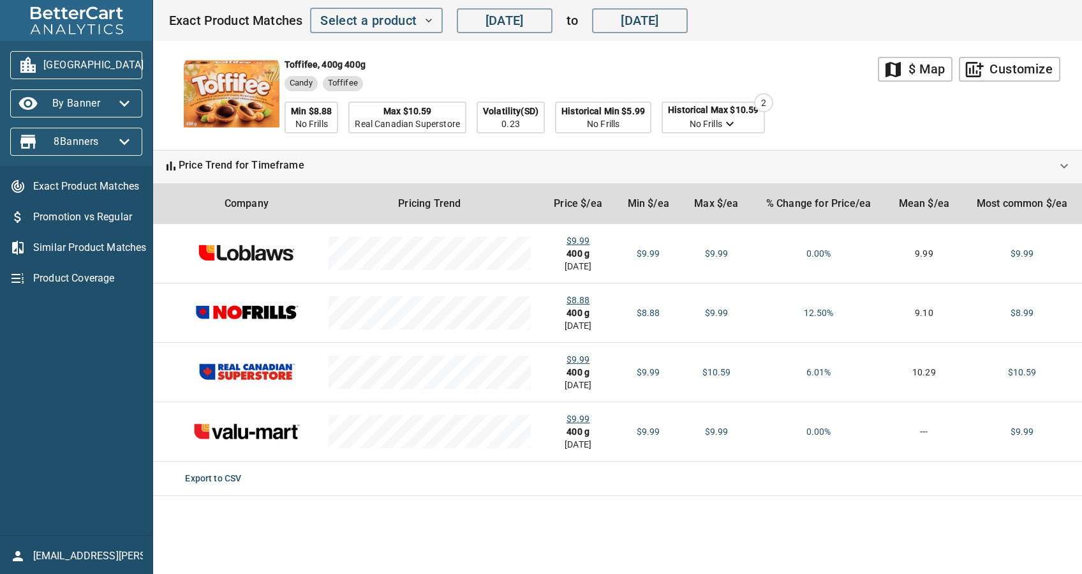
click at [110, 61] on span "[GEOGRAPHIC_DATA]" at bounding box center [76, 65] width 112 height 20
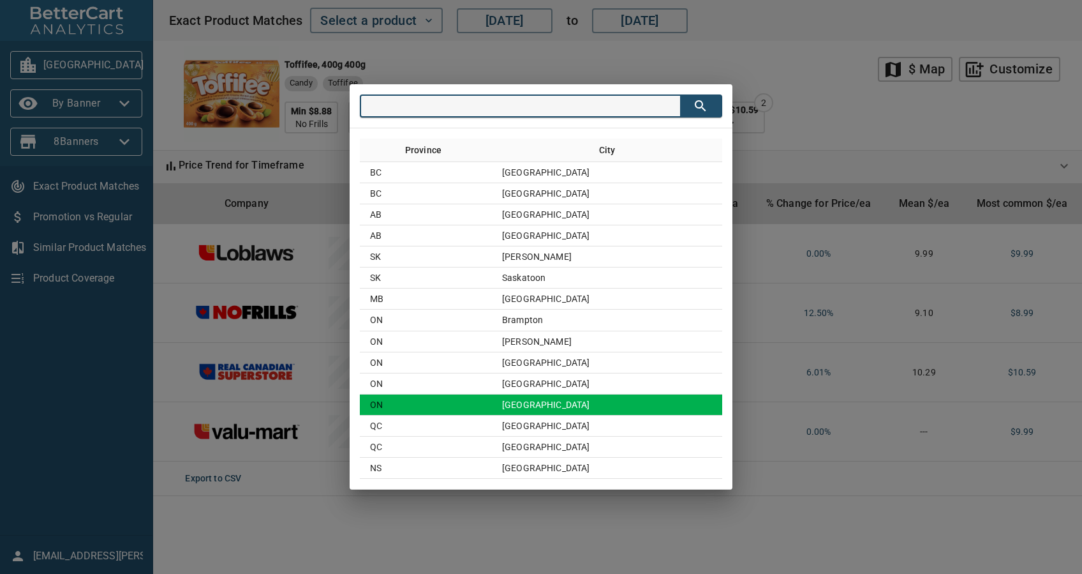
click at [595, 409] on td "[GEOGRAPHIC_DATA]" at bounding box center [607, 404] width 230 height 21
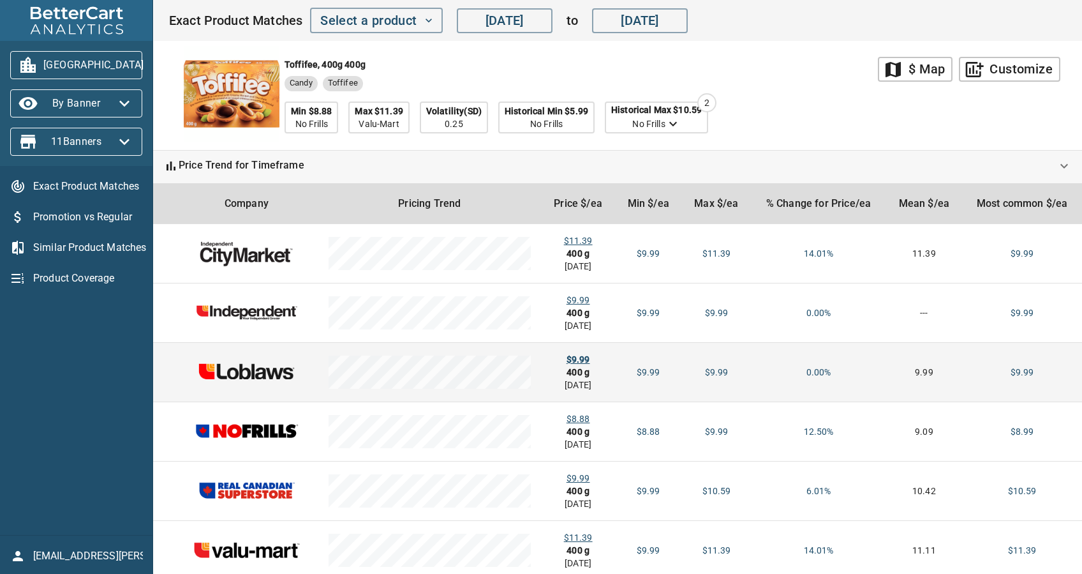
click at [573, 355] on div "$9.99" at bounding box center [578, 359] width 54 height 13
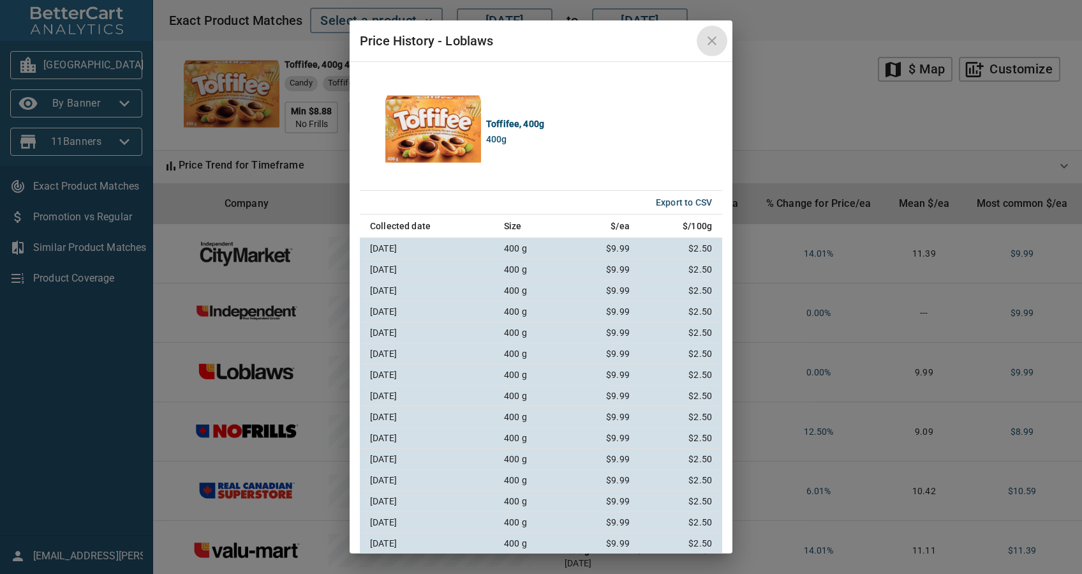
click at [719, 42] on icon "close" at bounding box center [711, 40] width 15 height 15
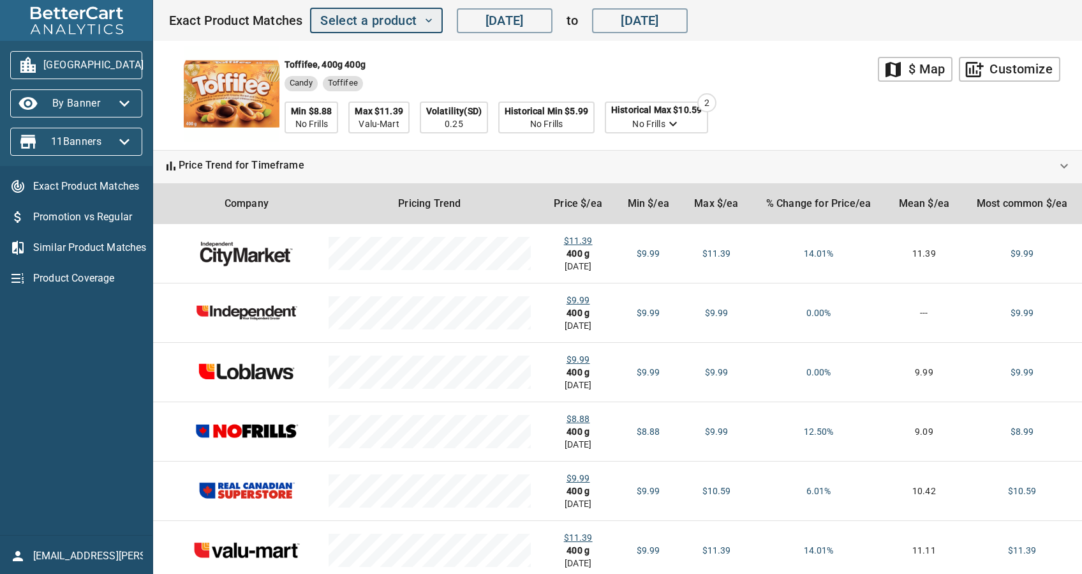
click at [386, 24] on span "Select a product" at bounding box center [376, 21] width 112 height 22
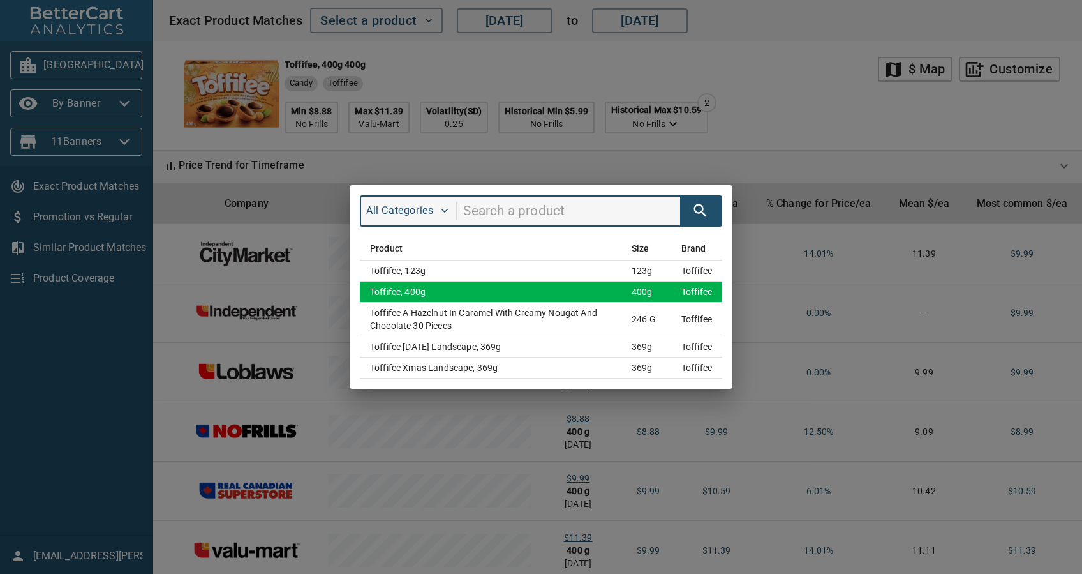
click at [577, 295] on td "Toffifee, 400g" at bounding box center [491, 291] width 262 height 21
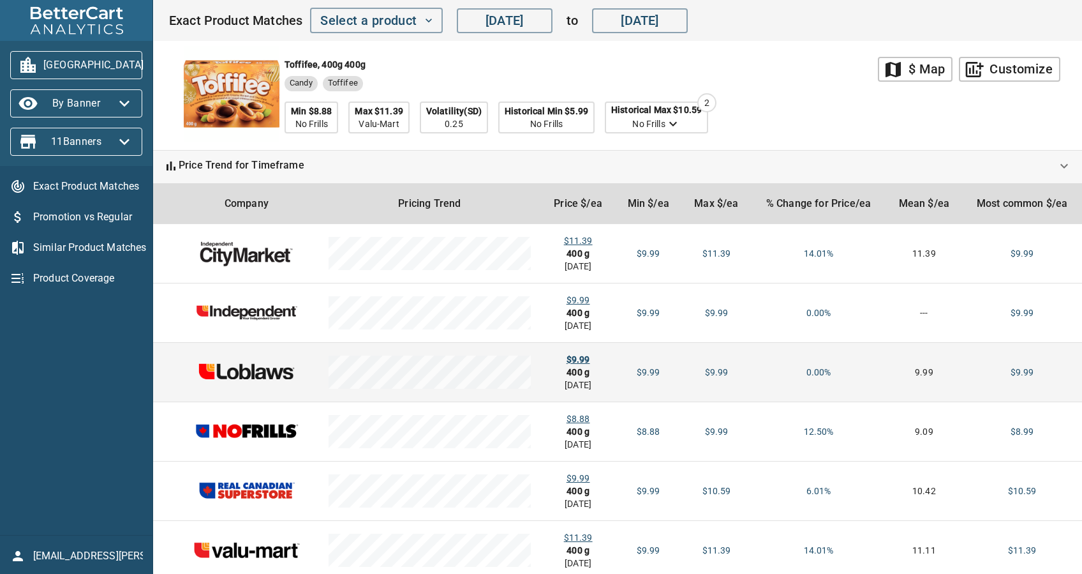
click at [574, 359] on div "$9.99" at bounding box center [578, 359] width 54 height 13
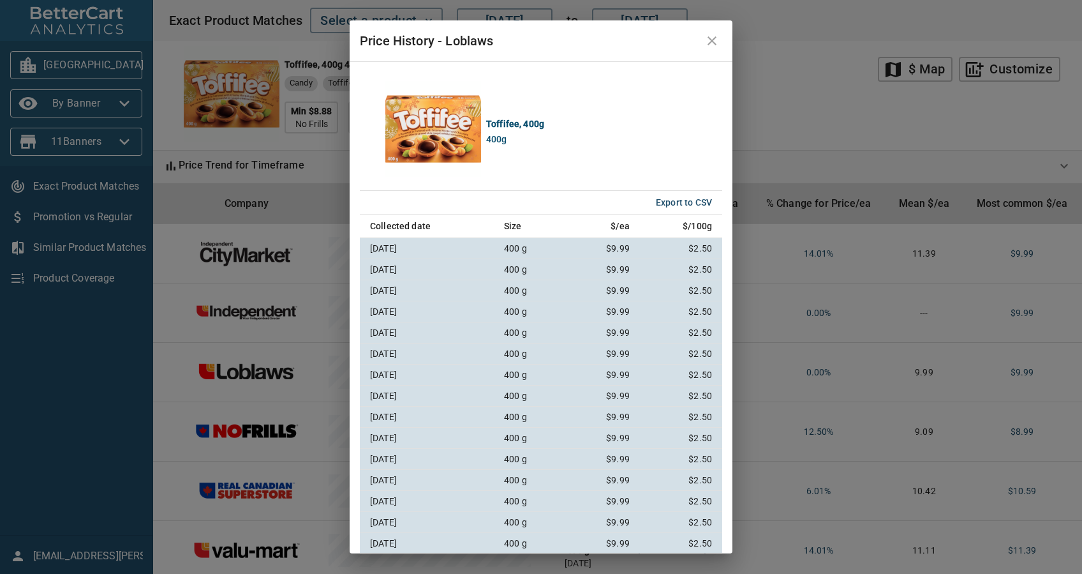
click at [717, 41] on icon "close" at bounding box center [711, 40] width 15 height 15
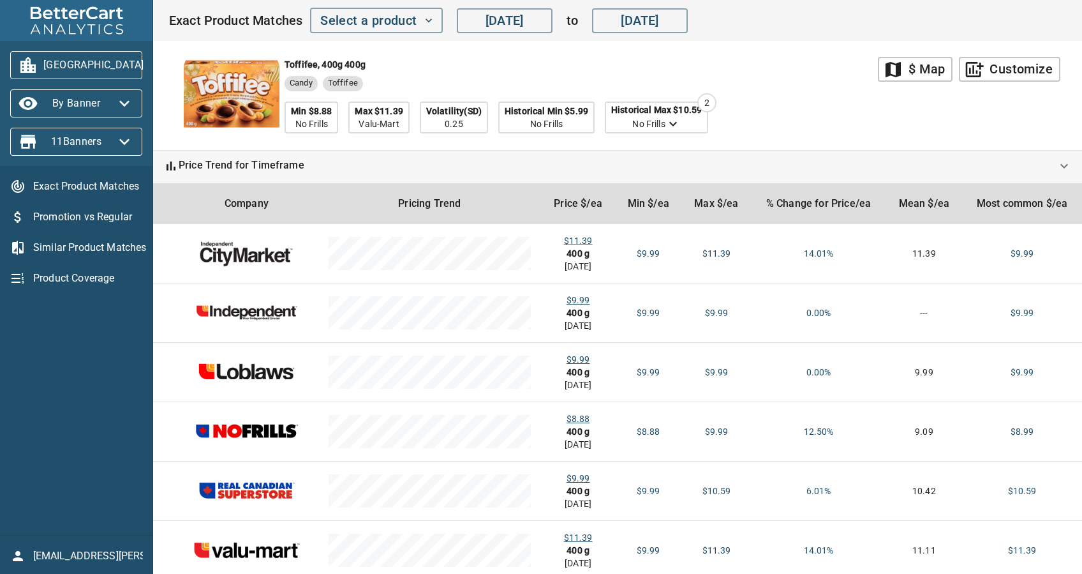
click at [52, 72] on span "[GEOGRAPHIC_DATA]" at bounding box center [76, 65] width 112 height 20
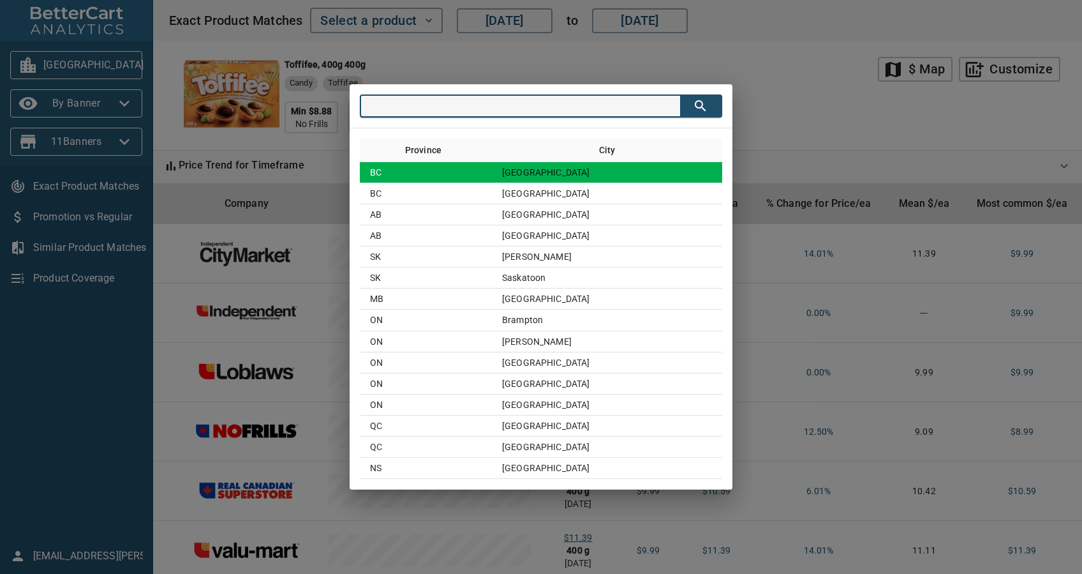
click at [492, 166] on td "BC" at bounding box center [426, 172] width 132 height 21
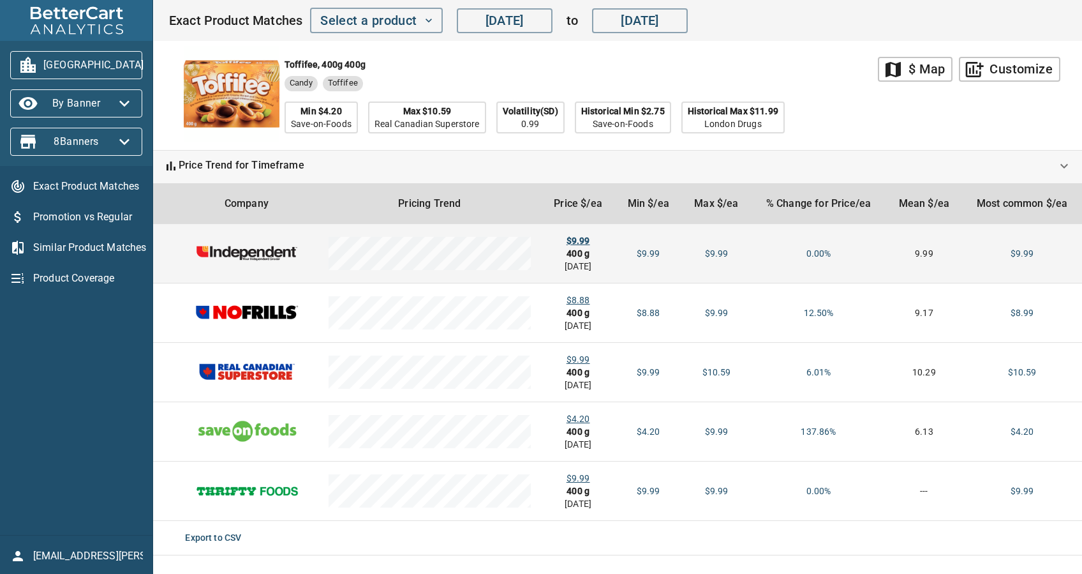
click at [583, 241] on div "$9.99" at bounding box center [578, 240] width 54 height 13
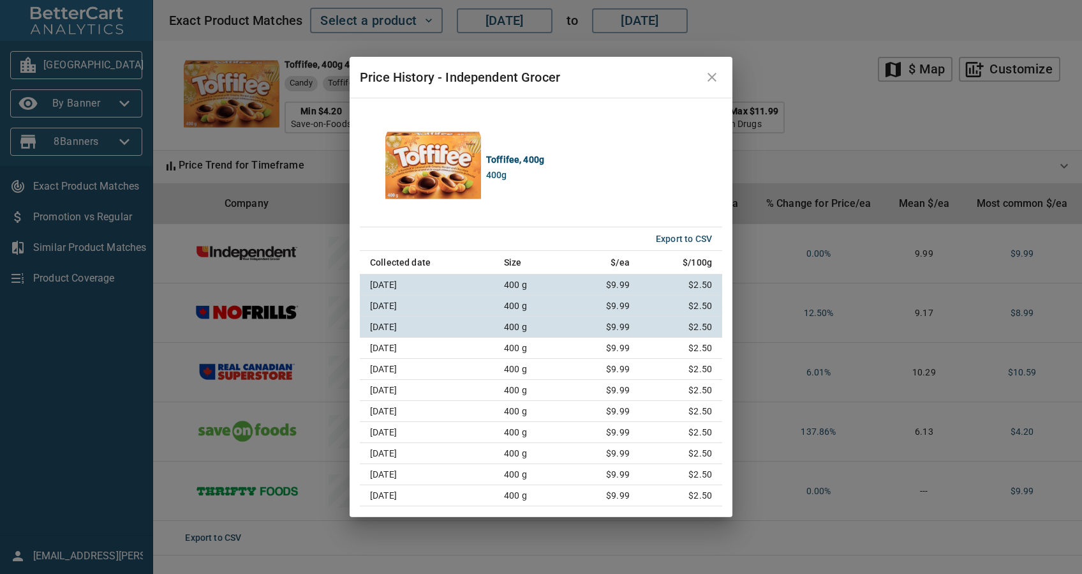
click at [709, 71] on icon "close" at bounding box center [711, 77] width 15 height 15
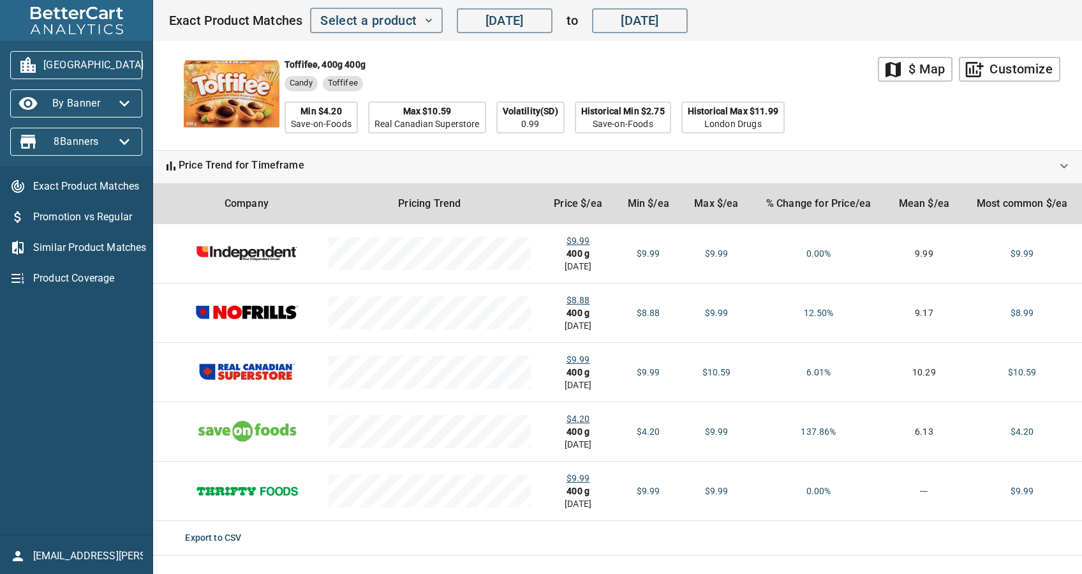
click at [69, 58] on span "[GEOGRAPHIC_DATA]" at bounding box center [76, 65] width 112 height 20
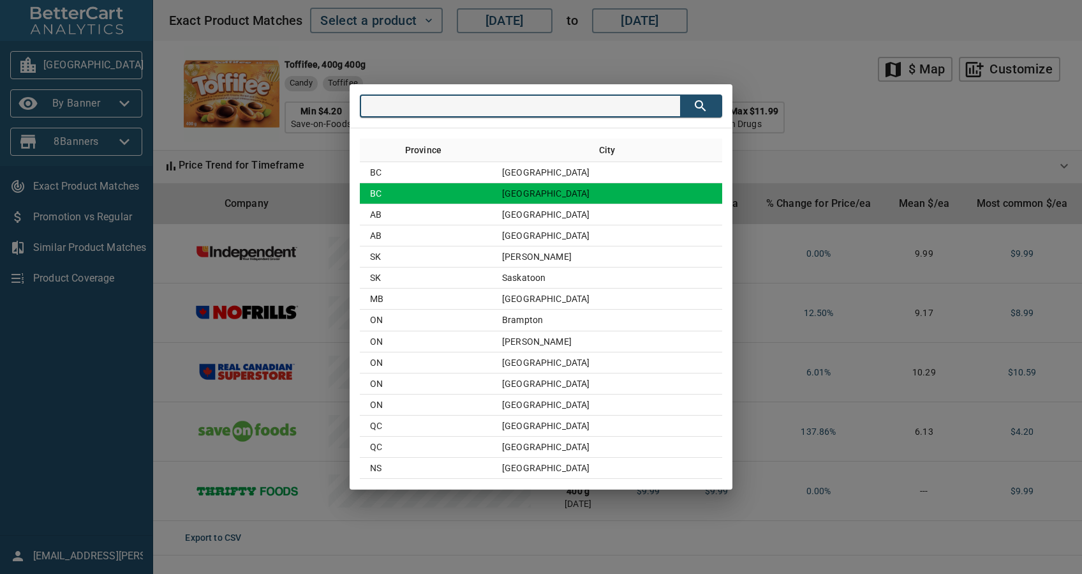
click at [438, 191] on td "BC" at bounding box center [426, 193] width 132 height 21
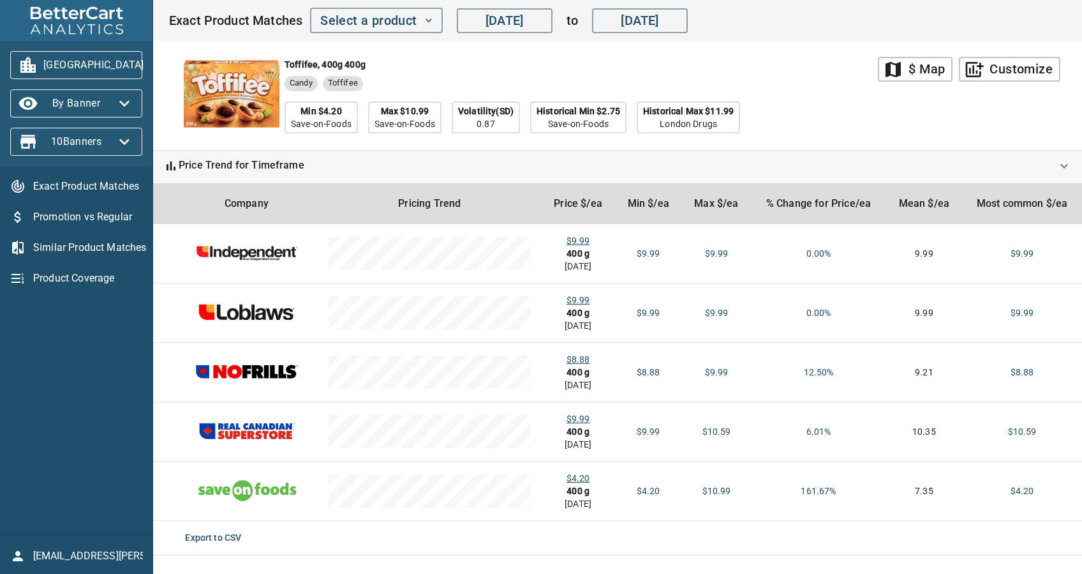
click at [112, 67] on span "[GEOGRAPHIC_DATA]" at bounding box center [76, 65] width 112 height 20
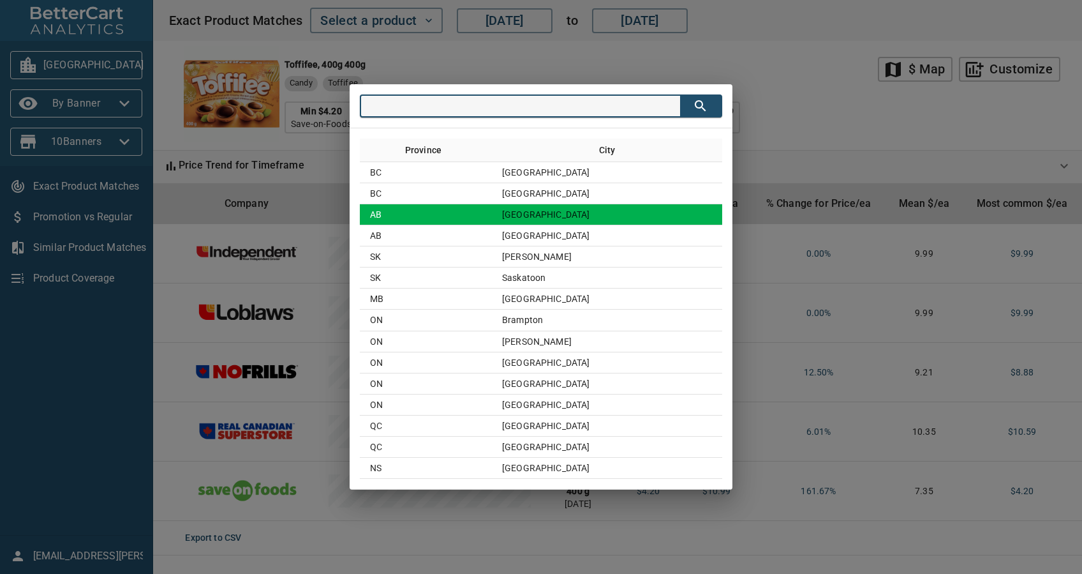
click at [492, 217] on td "AB" at bounding box center [426, 214] width 132 height 21
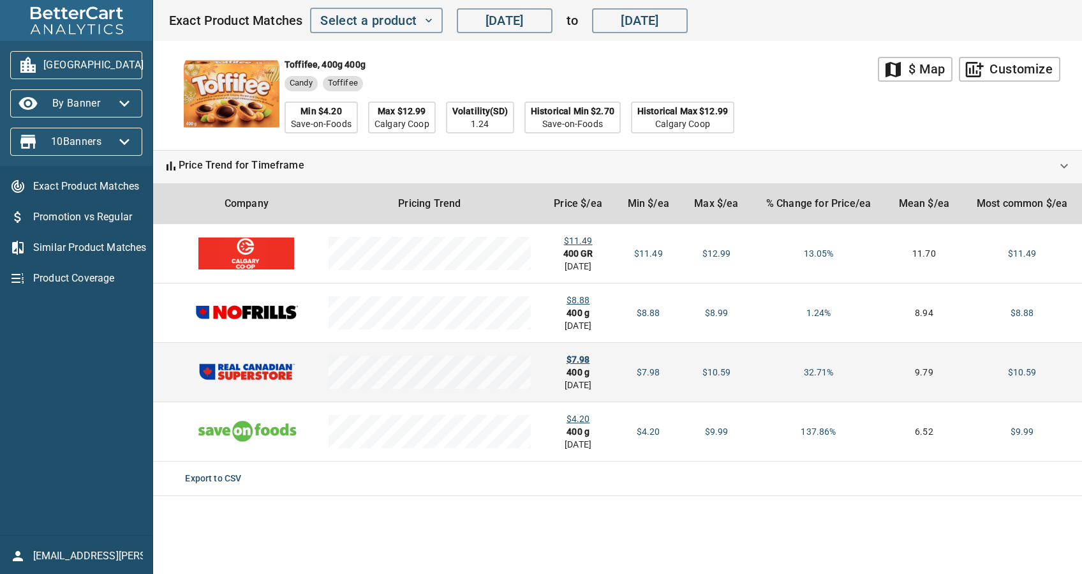
click at [577, 361] on div "$7.98" at bounding box center [578, 359] width 54 height 13
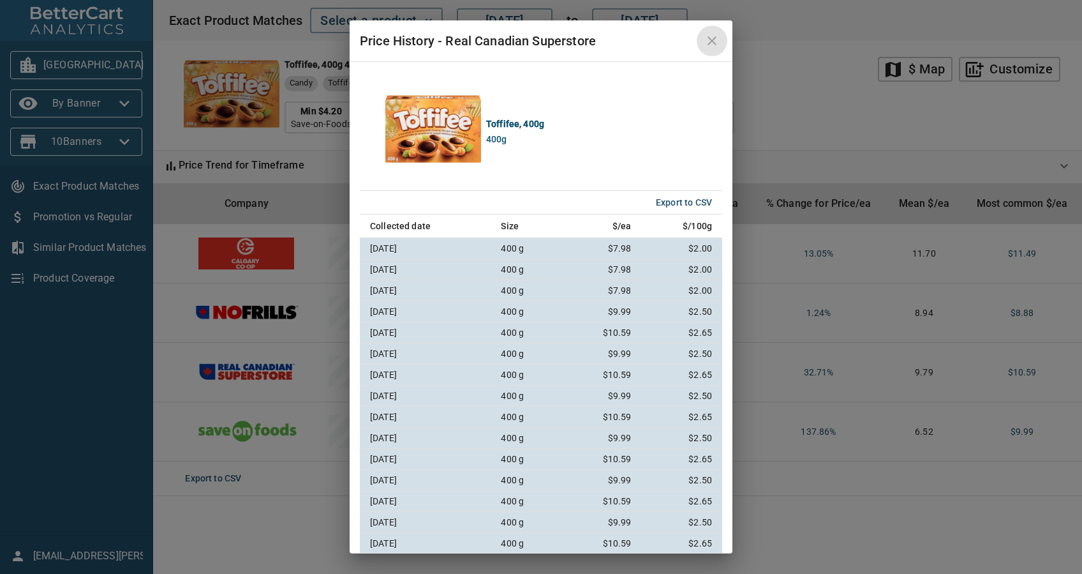
click at [710, 43] on icon "close" at bounding box center [712, 40] width 9 height 9
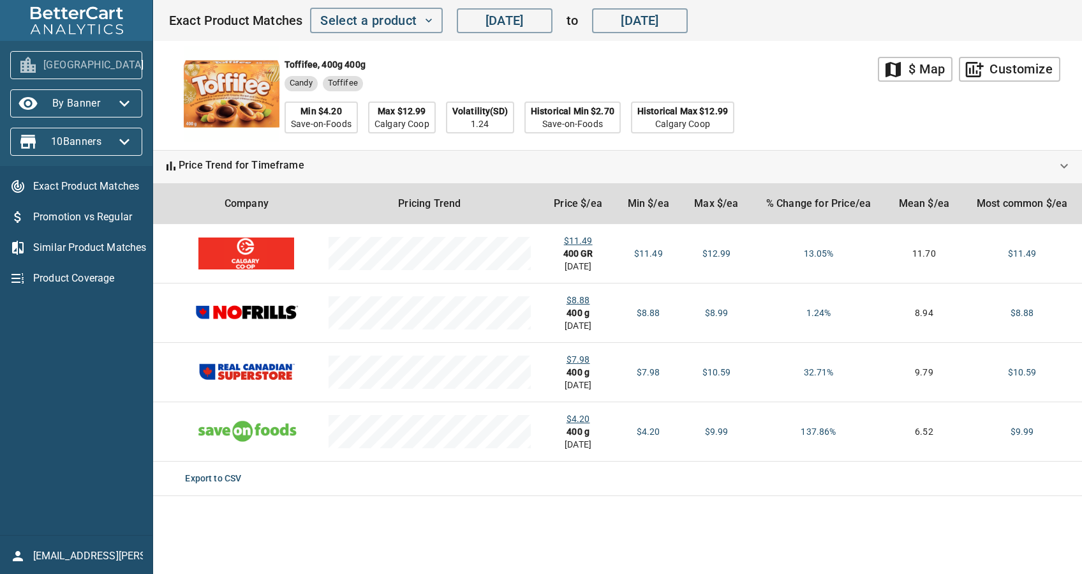
click at [149, 58] on icon "button" at bounding box center [159, 65] width 20 height 20
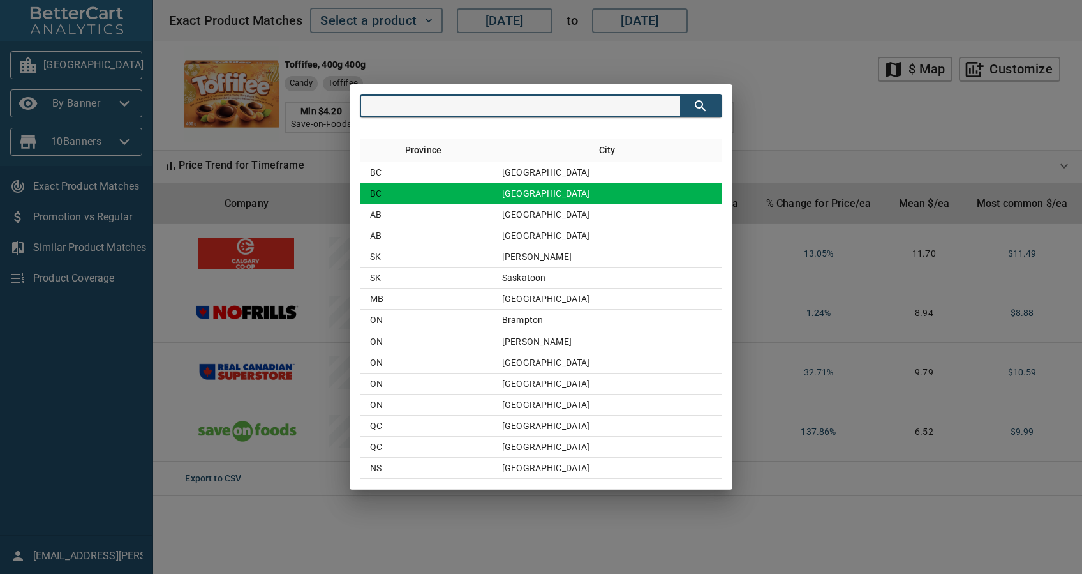
click at [541, 195] on td "[GEOGRAPHIC_DATA]" at bounding box center [607, 193] width 230 height 21
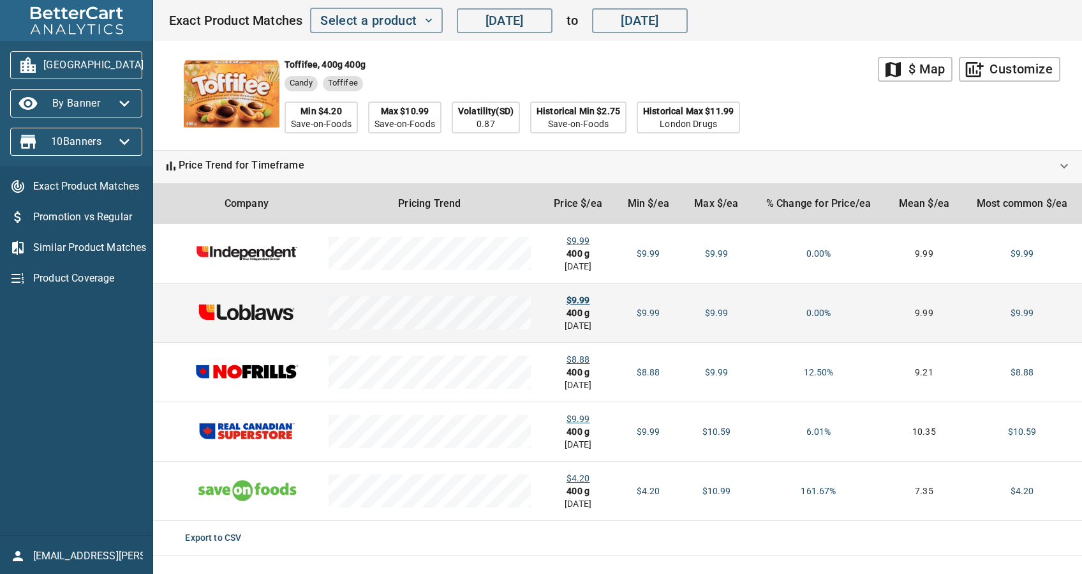
click at [584, 301] on div "$9.99" at bounding box center [578, 299] width 54 height 13
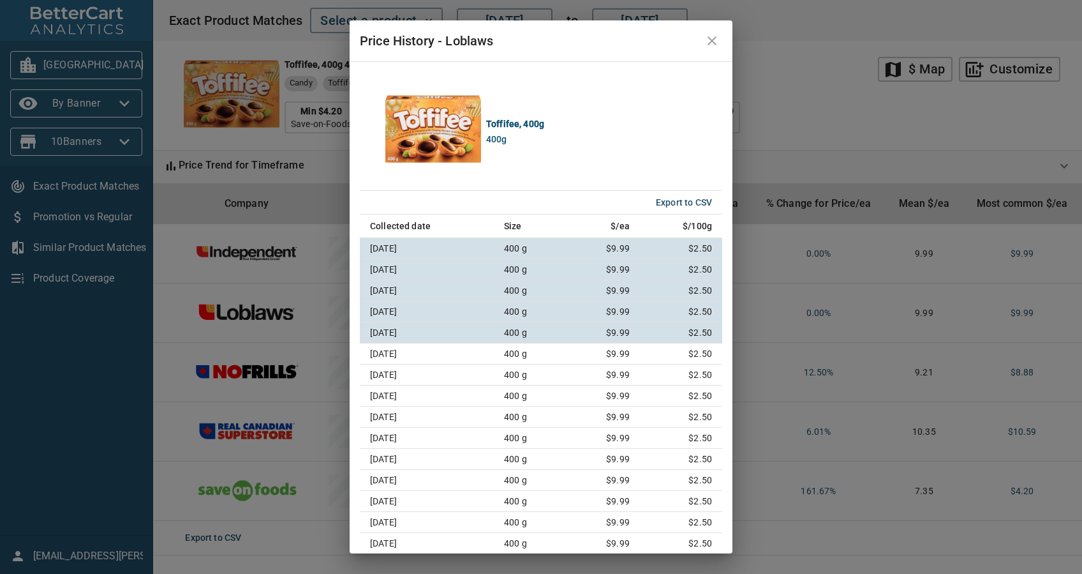
click at [708, 42] on icon "close" at bounding box center [711, 40] width 15 height 15
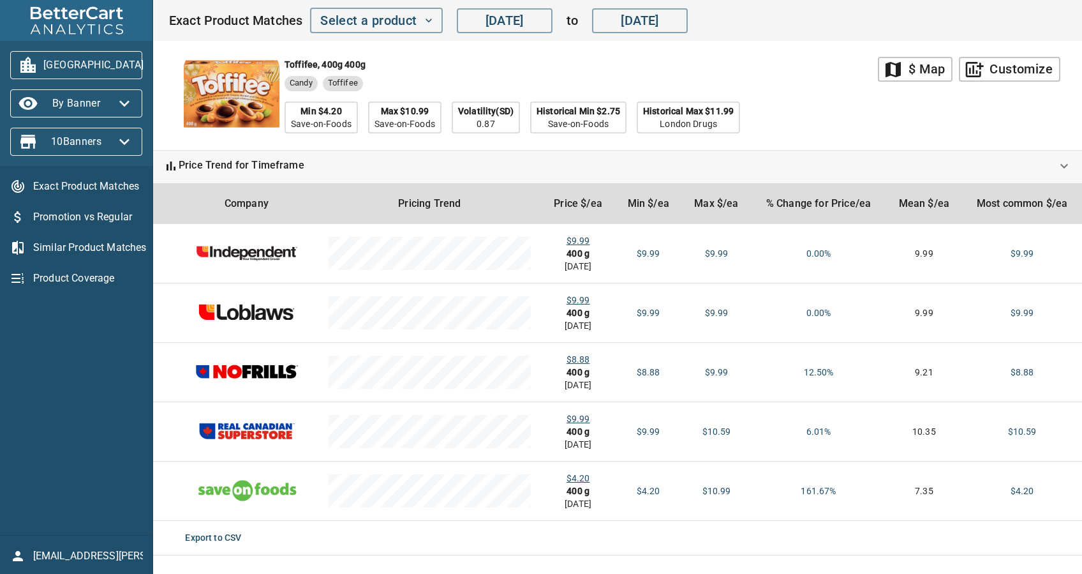
click at [96, 76] on button "[GEOGRAPHIC_DATA]" at bounding box center [76, 65] width 132 height 28
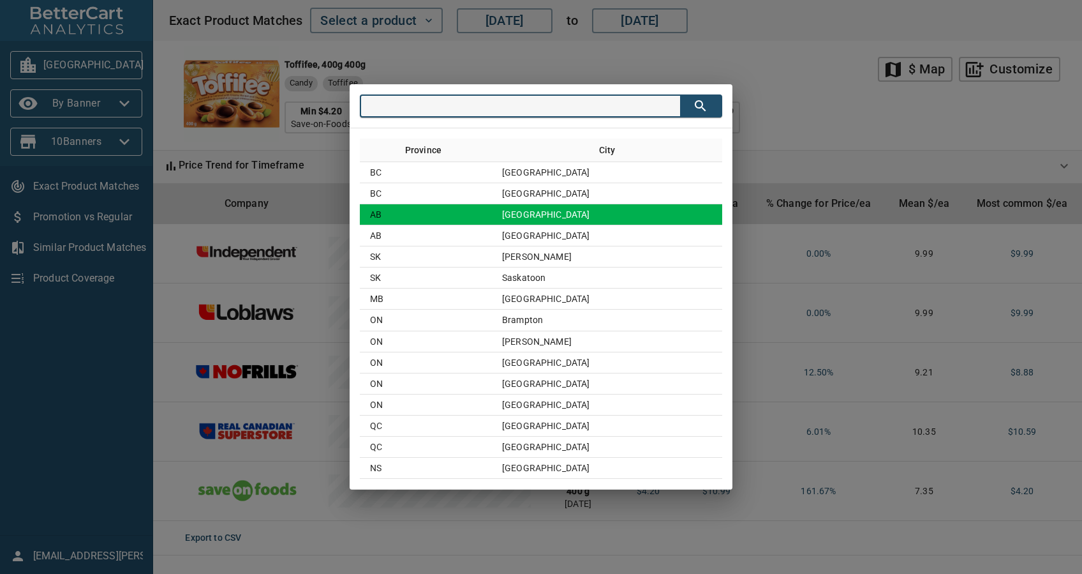
click at [586, 213] on td "[GEOGRAPHIC_DATA]" at bounding box center [607, 214] width 230 height 21
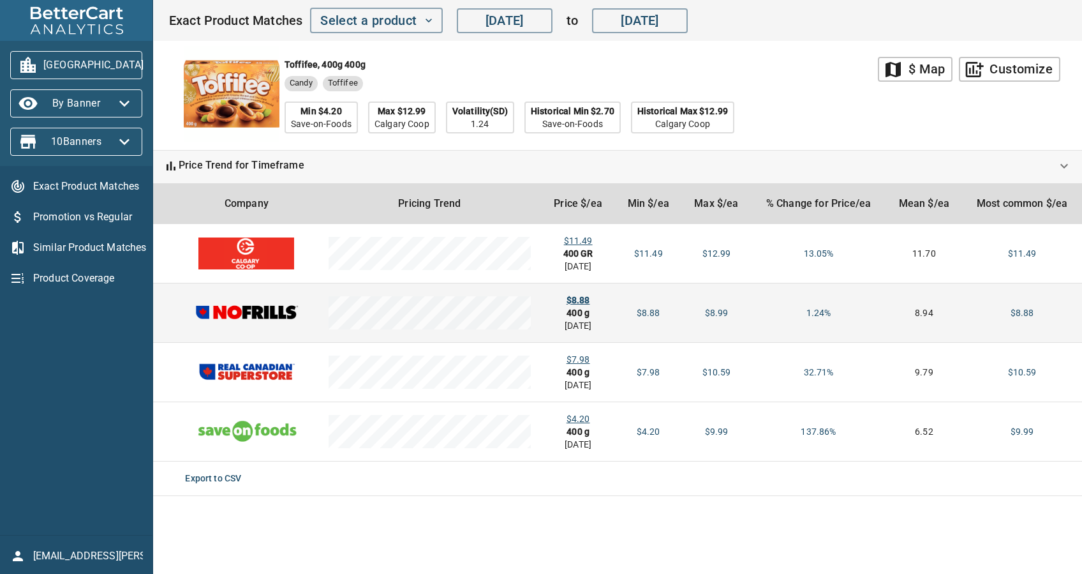
click at [577, 295] on div "$8.88" at bounding box center [578, 299] width 54 height 13
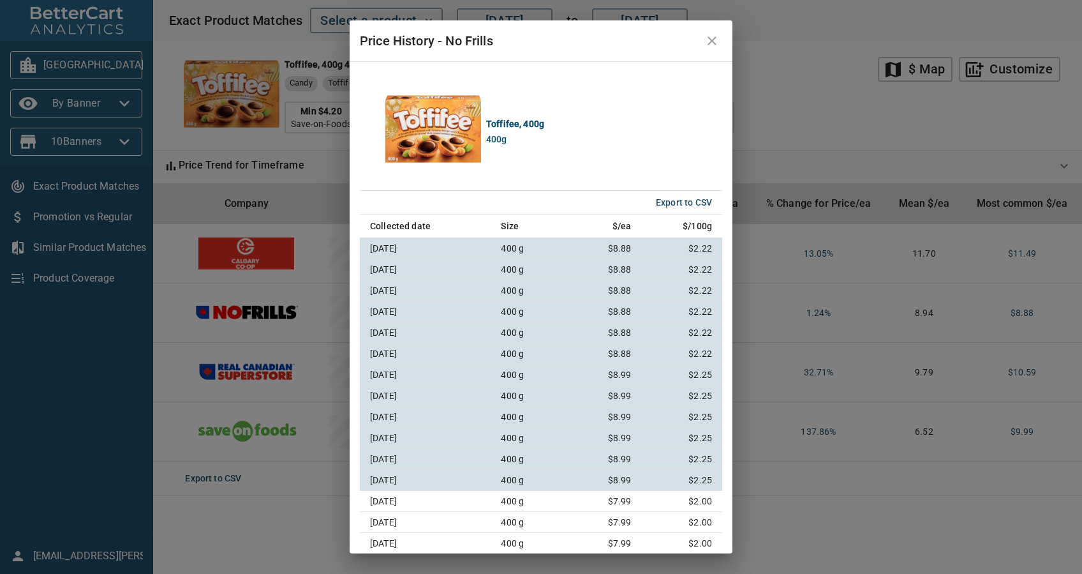
drag, startPoint x: 711, startPoint y: 38, endPoint x: 688, endPoint y: 53, distance: 27.8
click at [711, 38] on icon "close" at bounding box center [711, 40] width 15 height 15
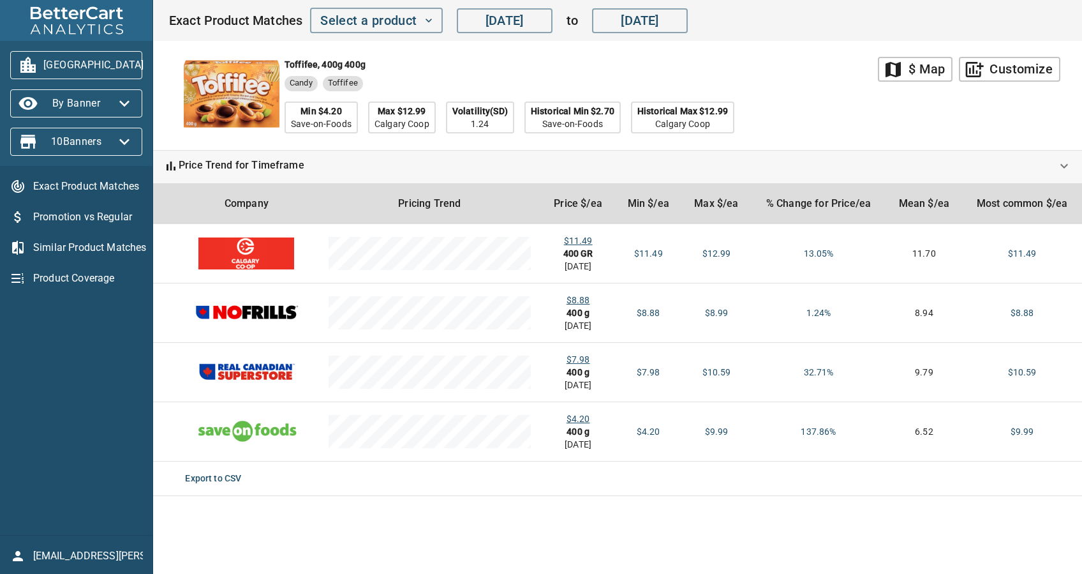
click at [106, 63] on span "[GEOGRAPHIC_DATA]" at bounding box center [76, 65] width 112 height 20
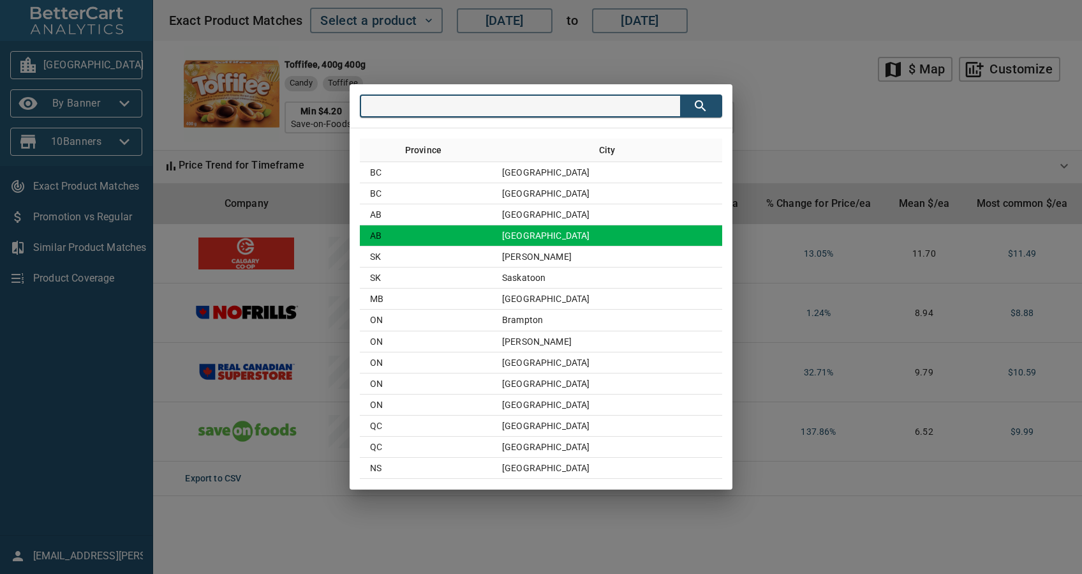
click at [554, 228] on td "[GEOGRAPHIC_DATA]" at bounding box center [607, 235] width 230 height 21
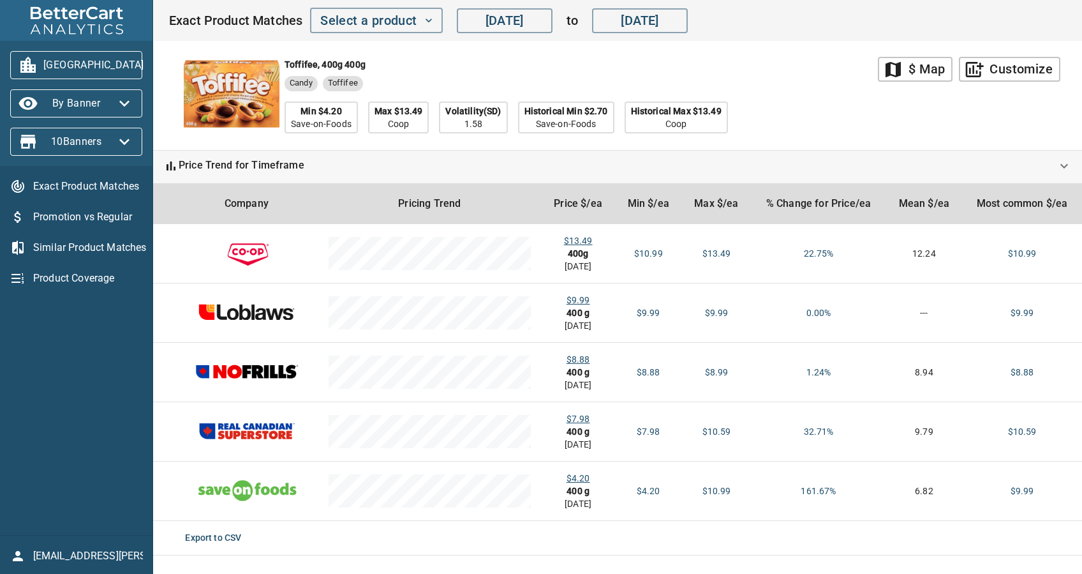
click at [56, 57] on span "[GEOGRAPHIC_DATA]" at bounding box center [76, 65] width 112 height 20
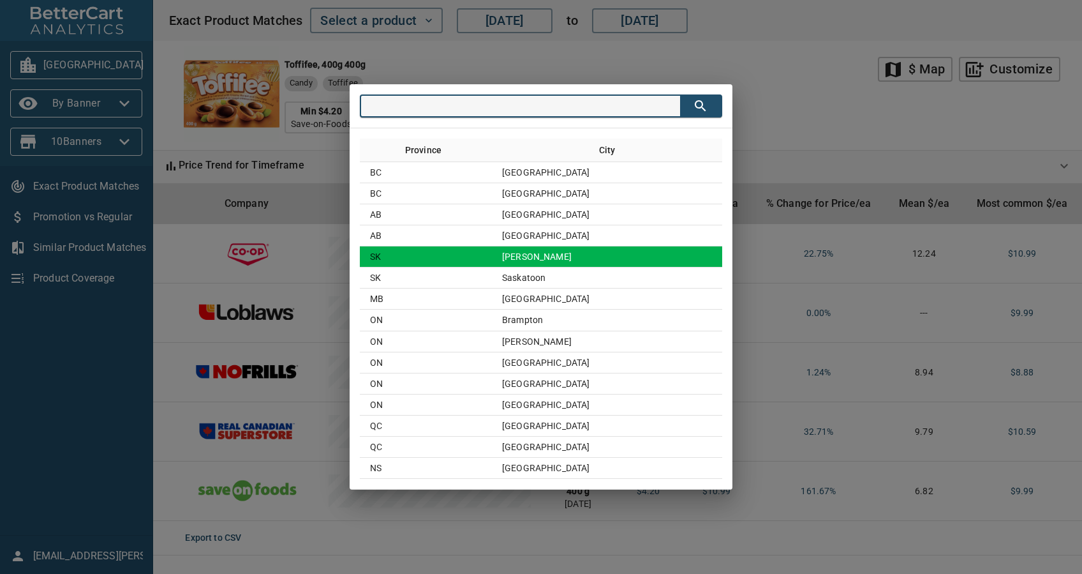
click at [547, 258] on td "[PERSON_NAME]" at bounding box center [607, 256] width 230 height 21
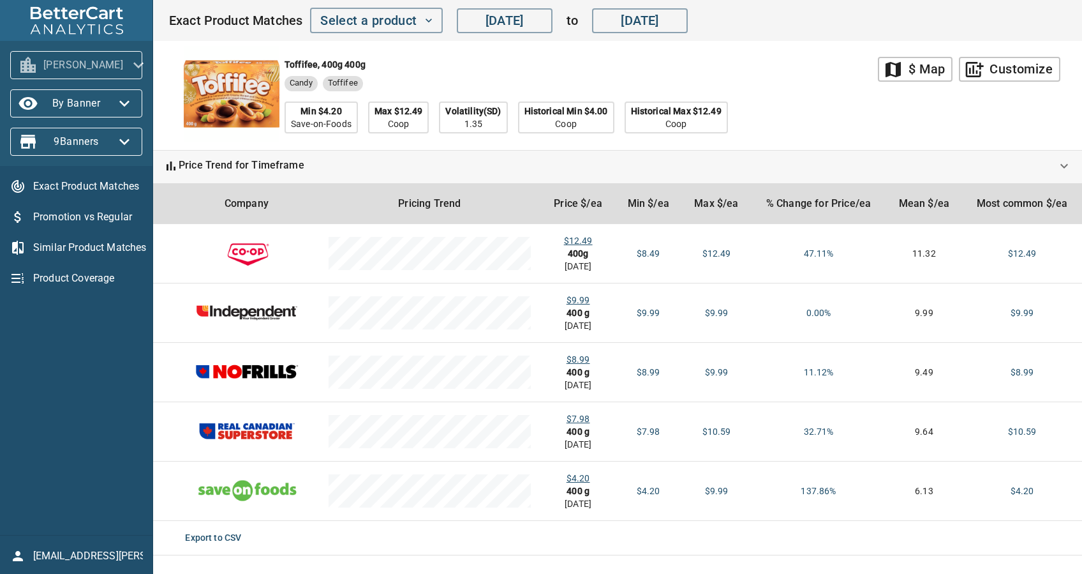
click at [87, 65] on span "[PERSON_NAME]" at bounding box center [76, 65] width 112 height 20
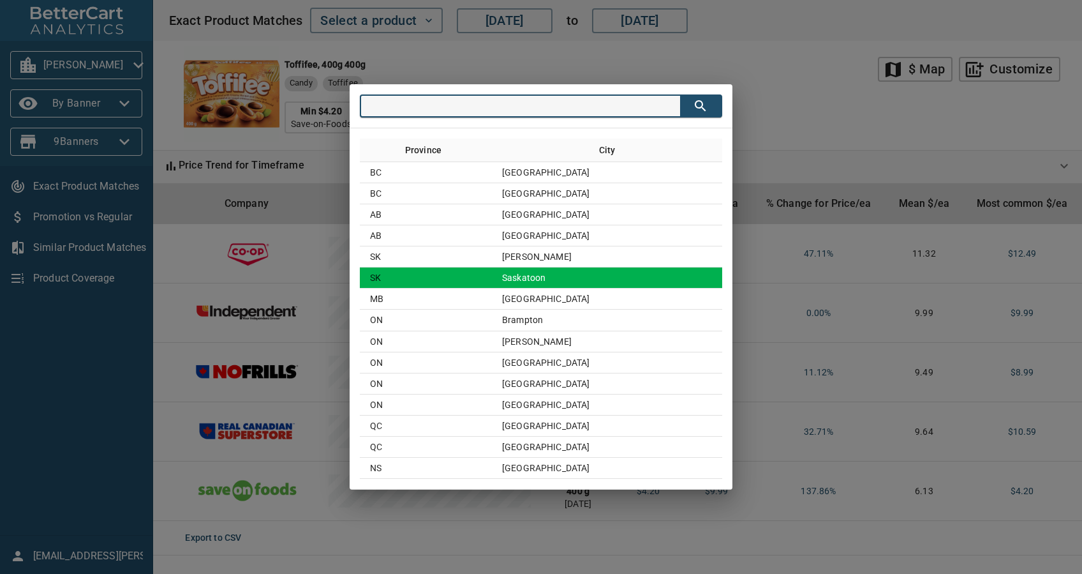
click at [602, 276] on td "Saskatoon" at bounding box center [607, 277] width 230 height 21
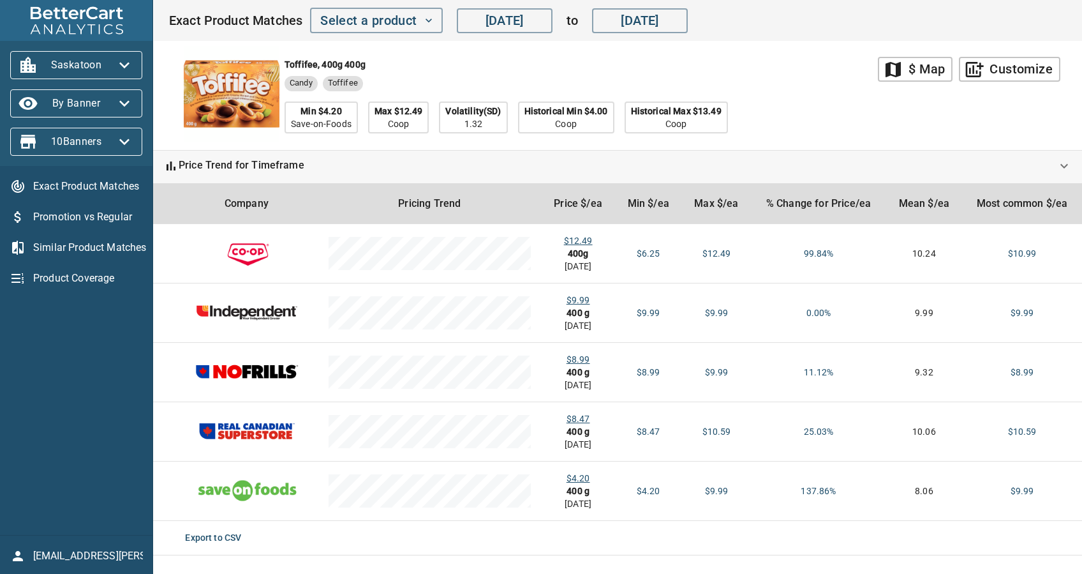
click at [61, 59] on span "Saskatoon" at bounding box center [76, 65] width 112 height 20
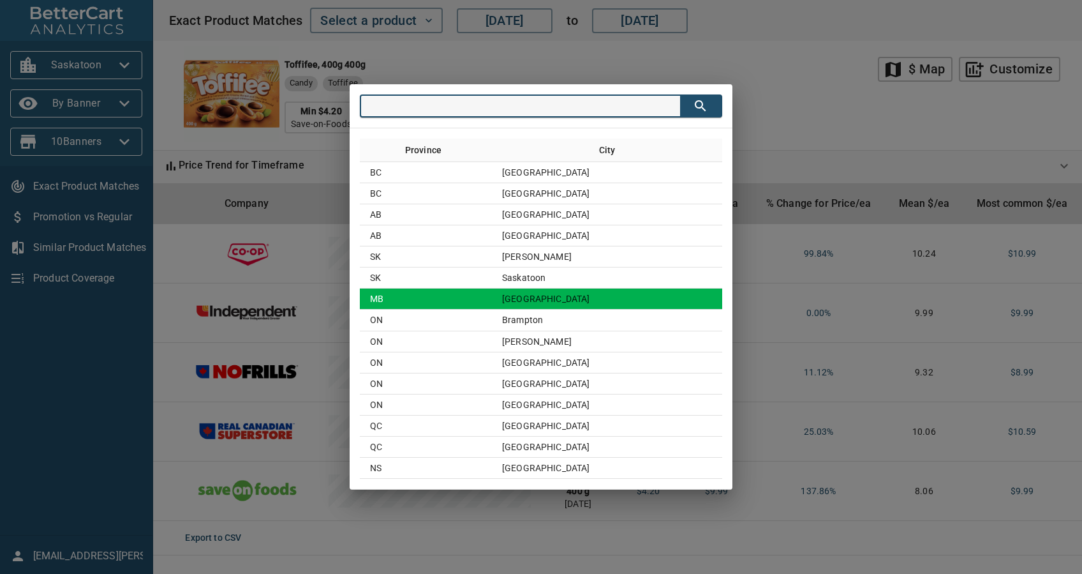
click at [492, 296] on td "MB" at bounding box center [426, 298] width 132 height 21
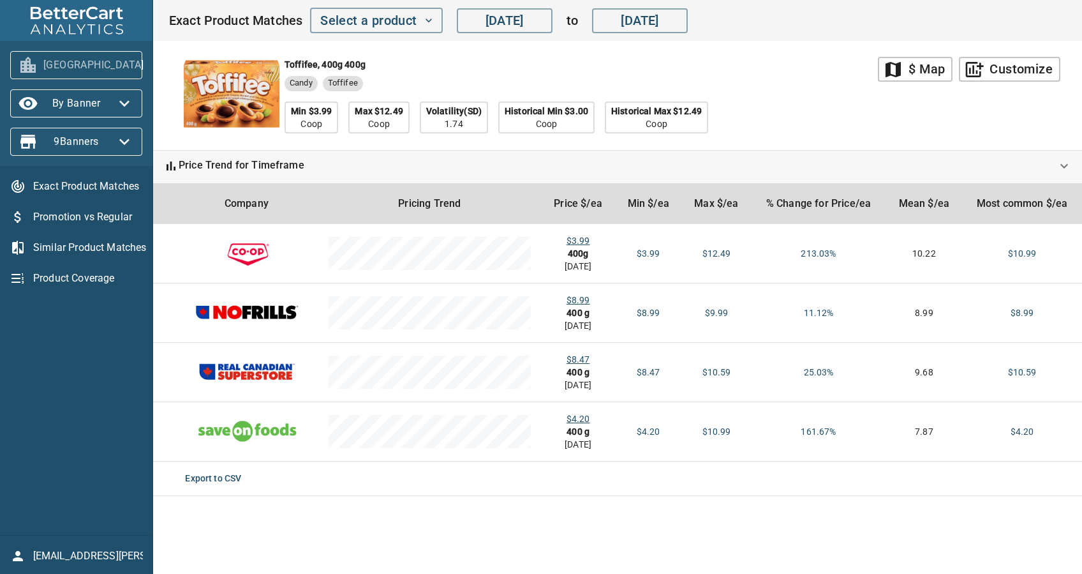
click at [149, 66] on icon "button" at bounding box center [159, 65] width 20 height 20
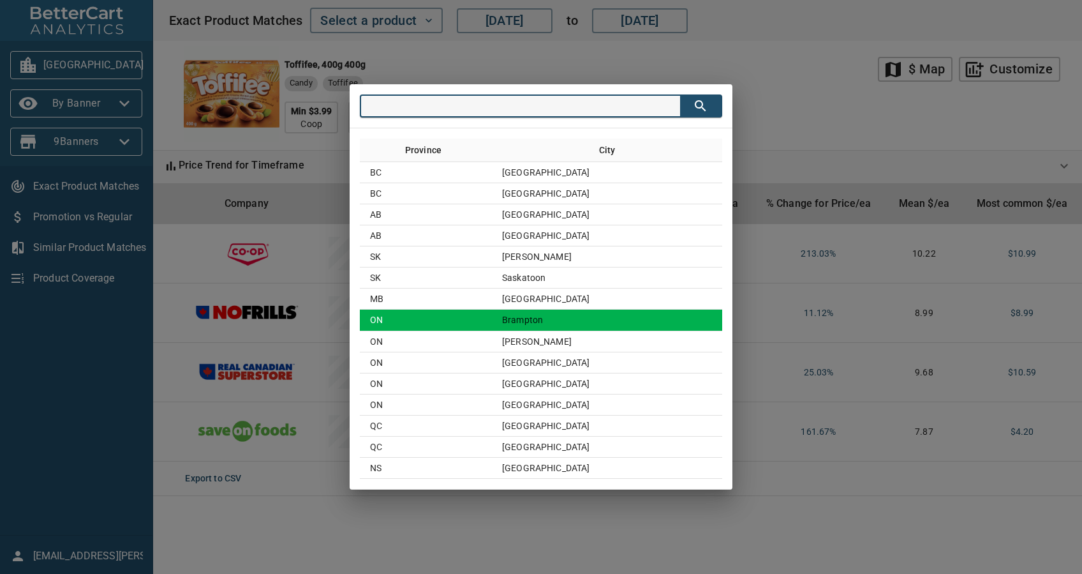
click at [492, 316] on td "ON" at bounding box center [426, 319] width 132 height 21
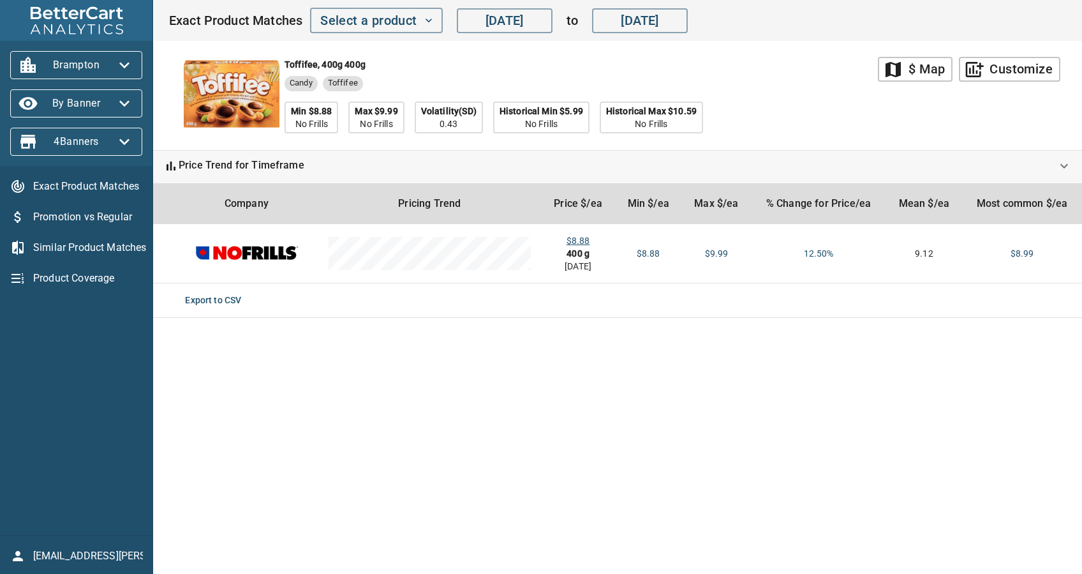
click at [94, 61] on span "Brampton" at bounding box center [76, 65] width 112 height 20
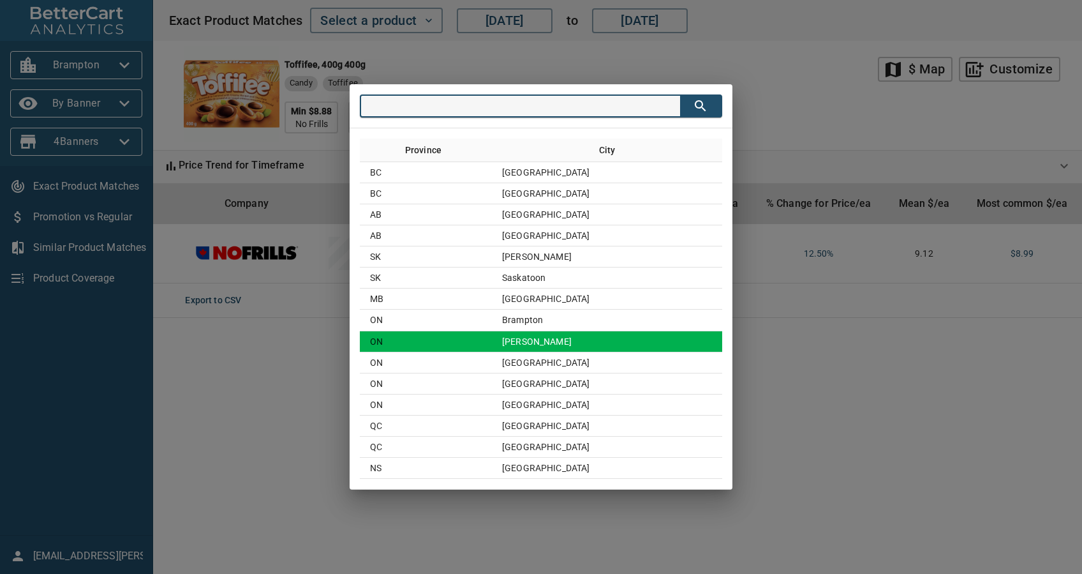
click at [572, 331] on td "[PERSON_NAME]" at bounding box center [607, 341] width 230 height 21
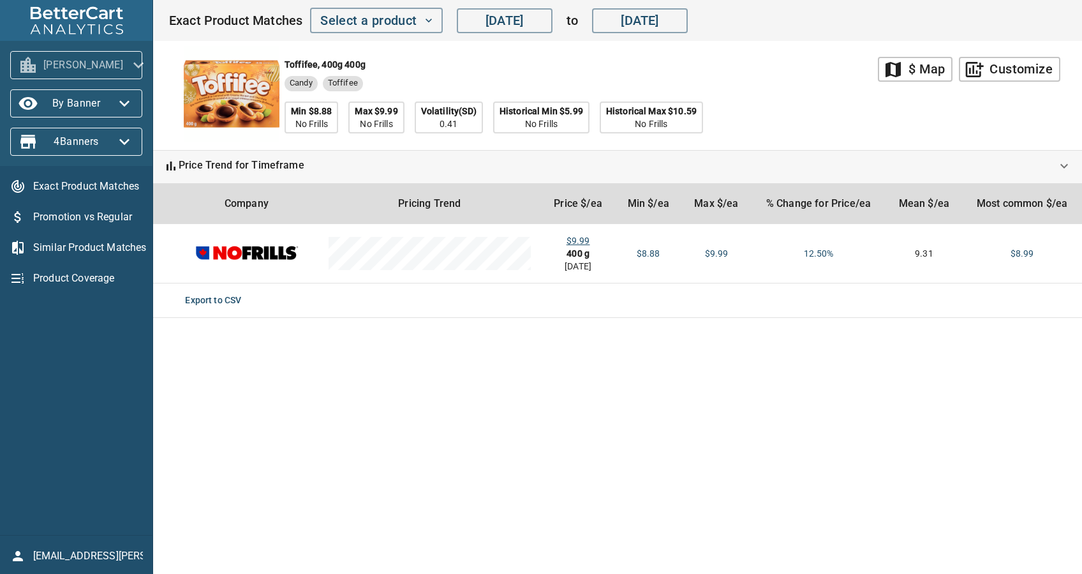
click at [105, 64] on span "[PERSON_NAME]" at bounding box center [76, 65] width 112 height 20
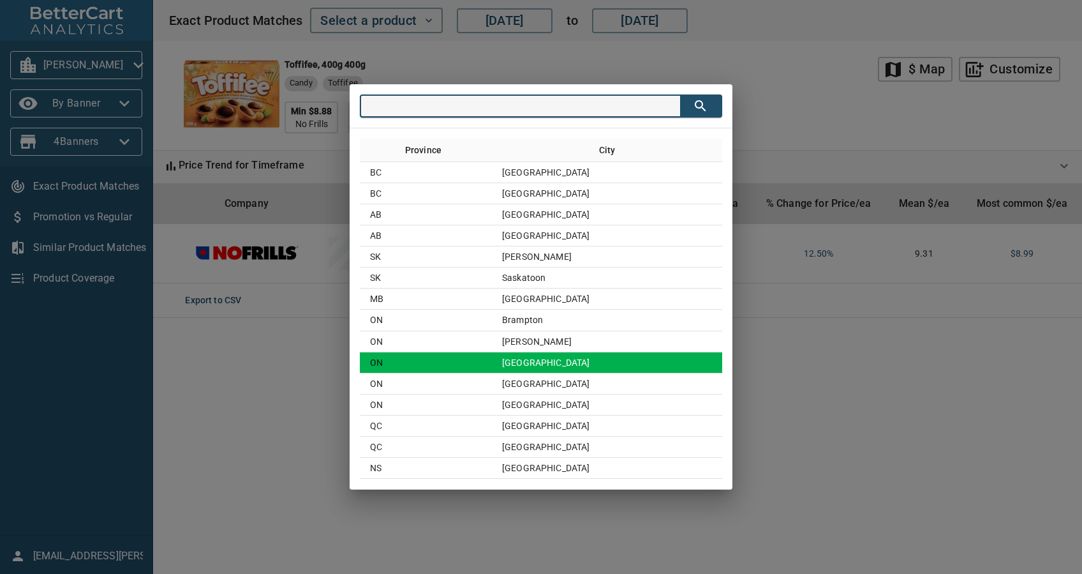
click at [616, 357] on td "[GEOGRAPHIC_DATA]" at bounding box center [607, 362] width 230 height 21
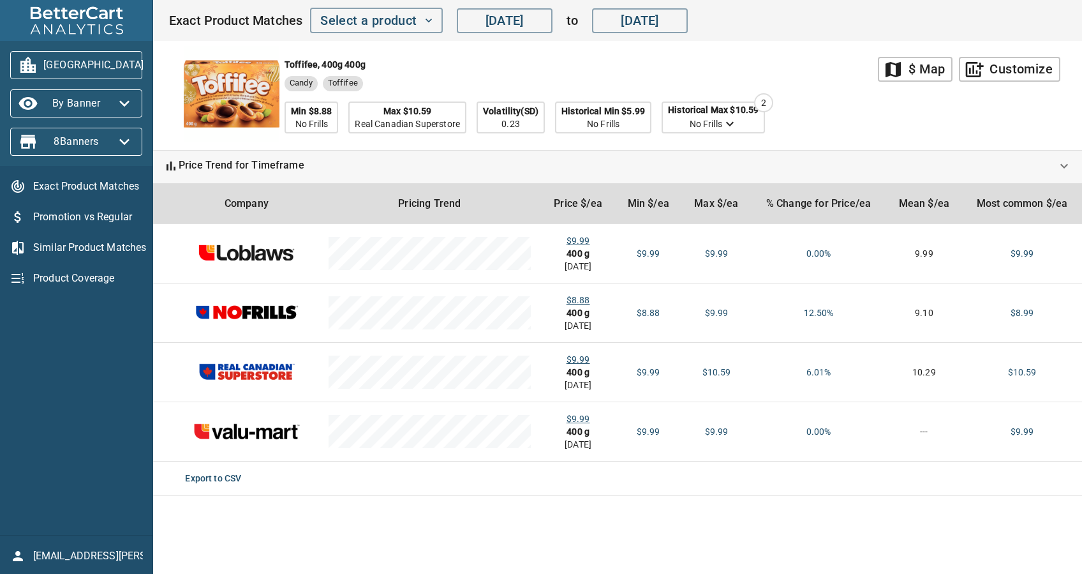
click at [96, 67] on span "[GEOGRAPHIC_DATA]" at bounding box center [76, 65] width 112 height 20
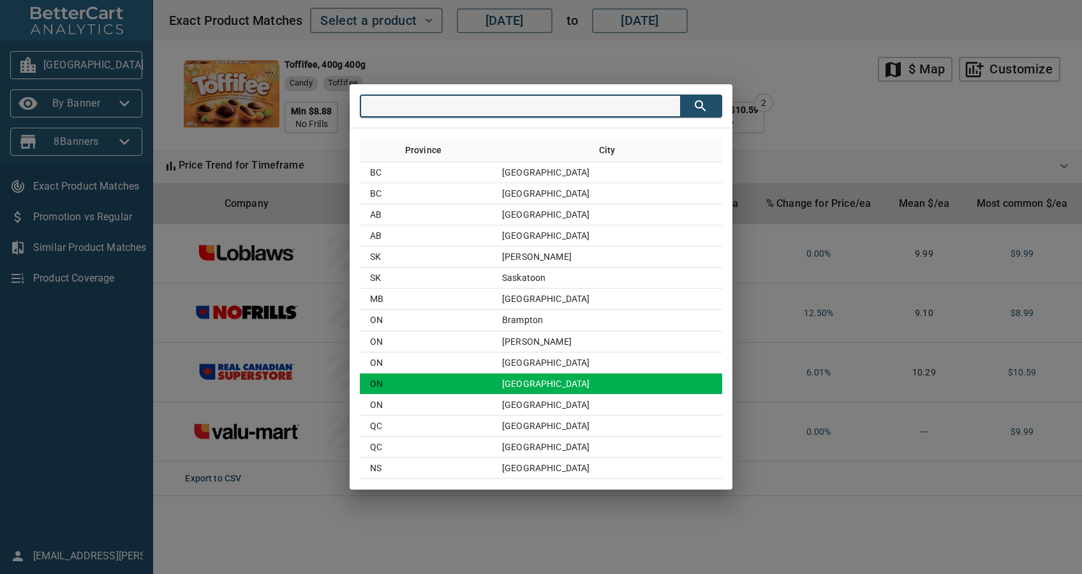
click at [580, 390] on td "[GEOGRAPHIC_DATA]" at bounding box center [607, 383] width 230 height 21
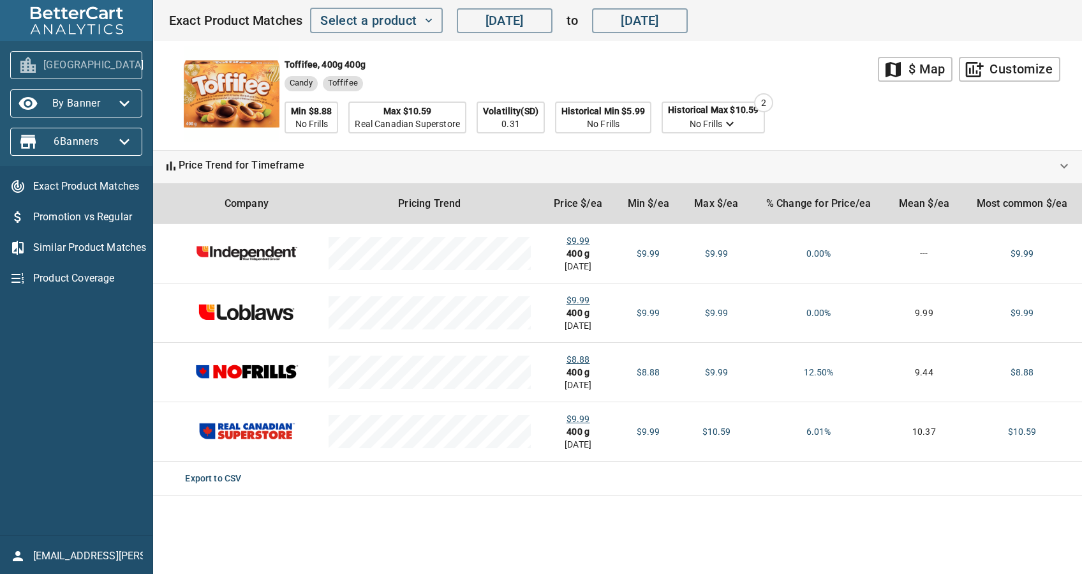
click at [93, 74] on span "[GEOGRAPHIC_DATA]" at bounding box center [76, 65] width 112 height 20
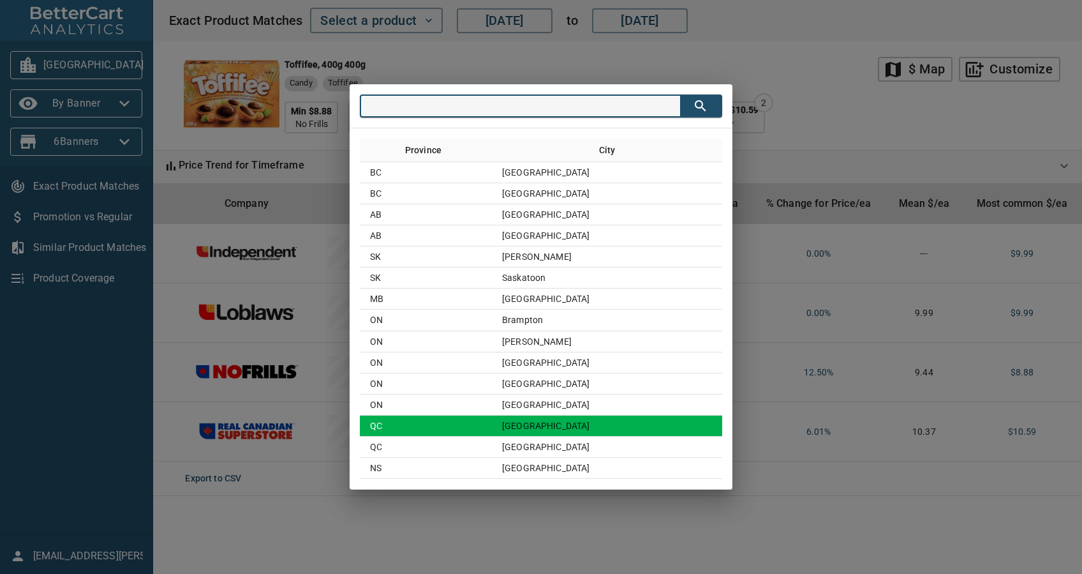
click at [492, 433] on td "QC" at bounding box center [426, 425] width 132 height 21
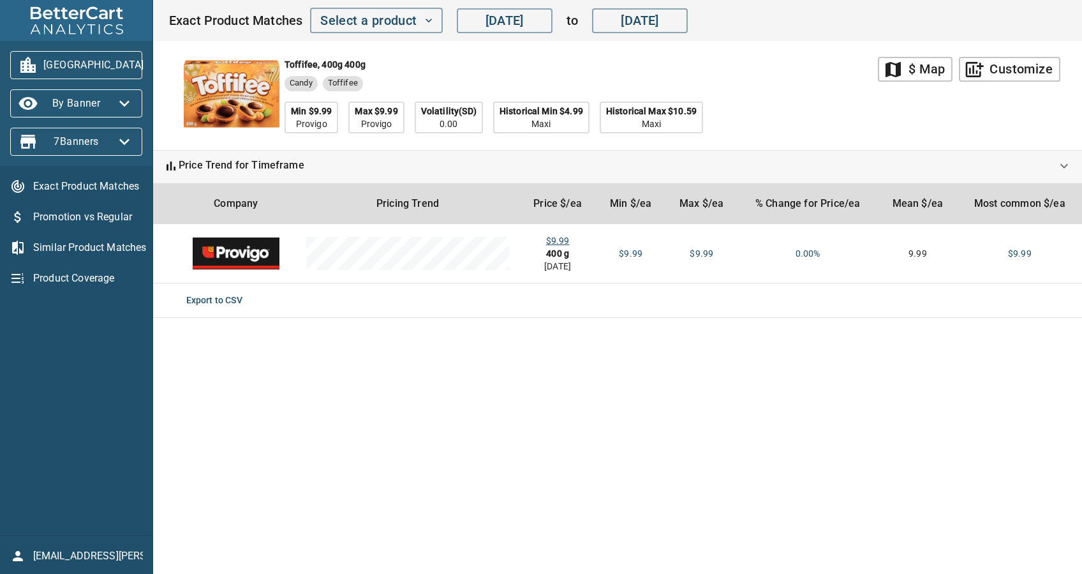
click at [67, 70] on span "[GEOGRAPHIC_DATA]" at bounding box center [76, 65] width 112 height 20
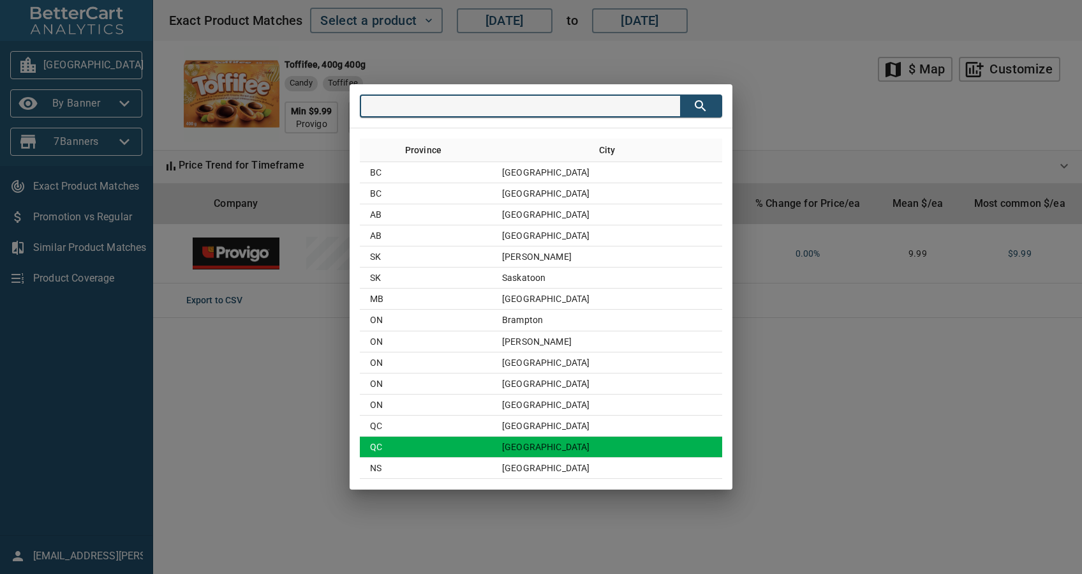
click at [492, 447] on td "QC" at bounding box center [426, 446] width 132 height 21
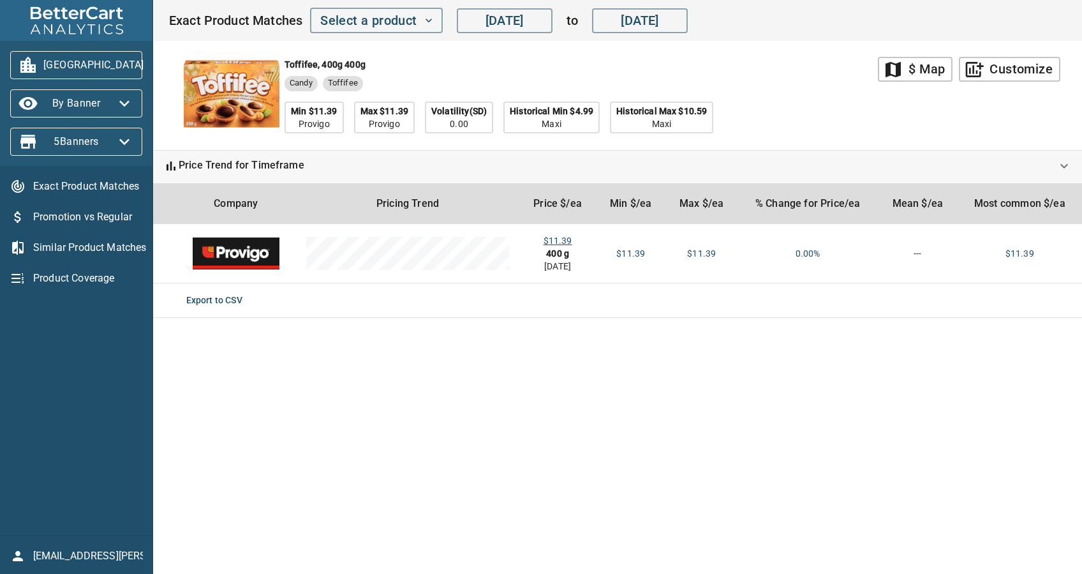
click at [88, 64] on span "[GEOGRAPHIC_DATA]" at bounding box center [76, 65] width 112 height 20
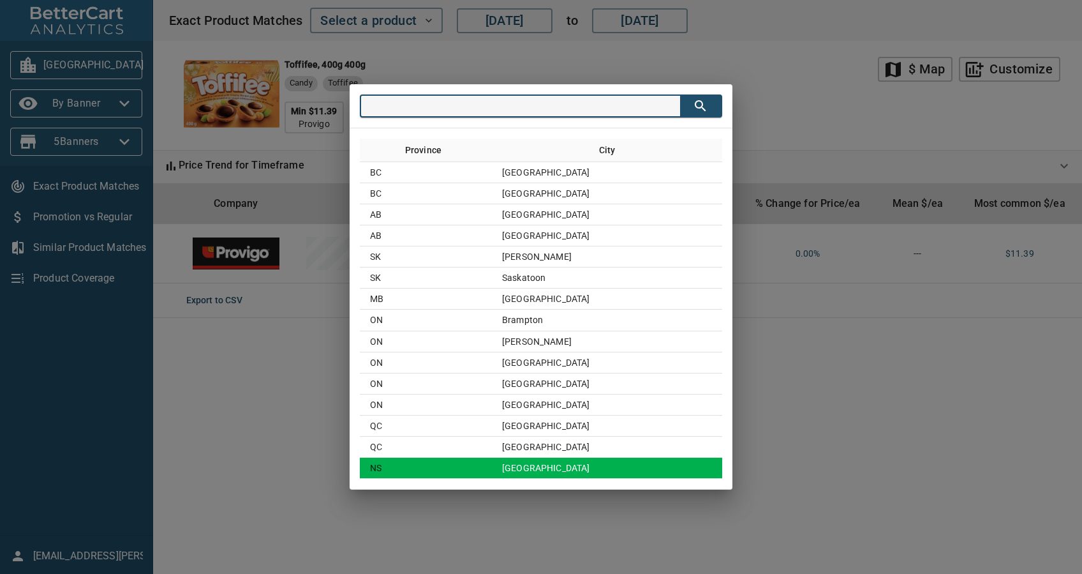
click at [609, 468] on td "[GEOGRAPHIC_DATA]" at bounding box center [607, 467] width 230 height 21
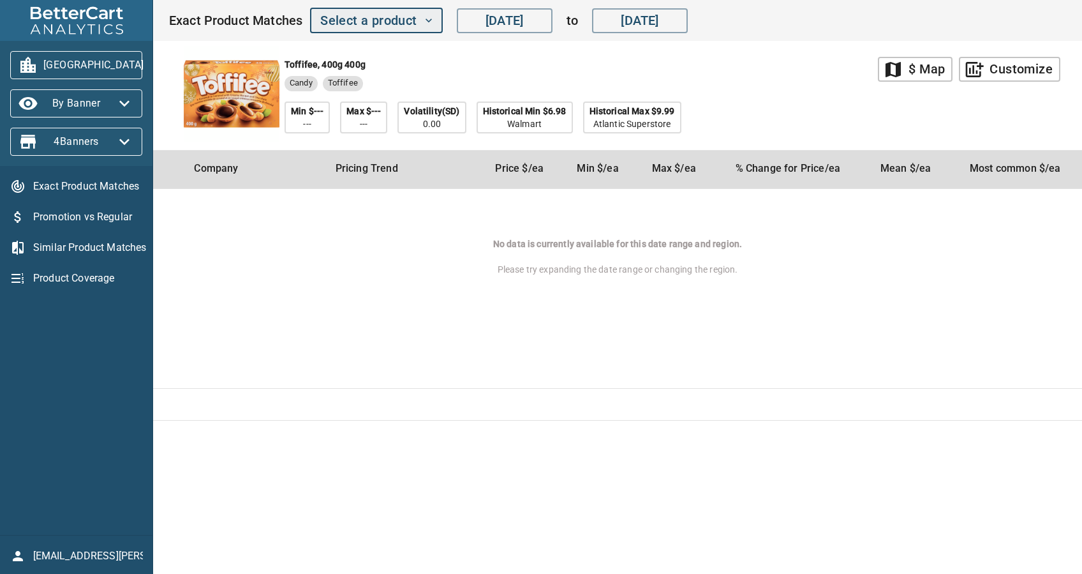
click at [391, 27] on span "Select a product" at bounding box center [376, 21] width 112 height 22
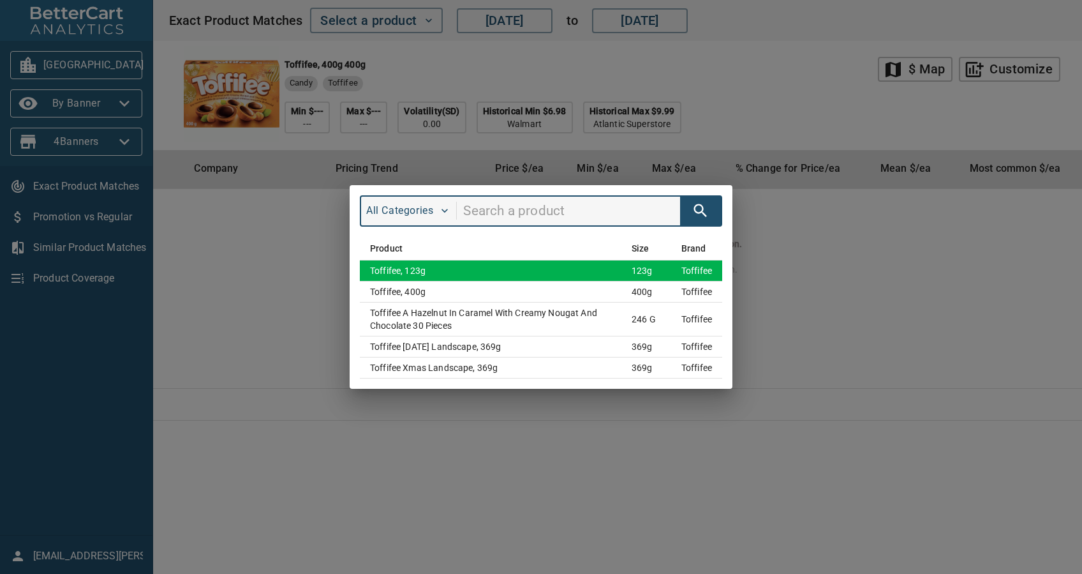
click at [589, 269] on td "Toffifee, 123g" at bounding box center [491, 270] width 262 height 21
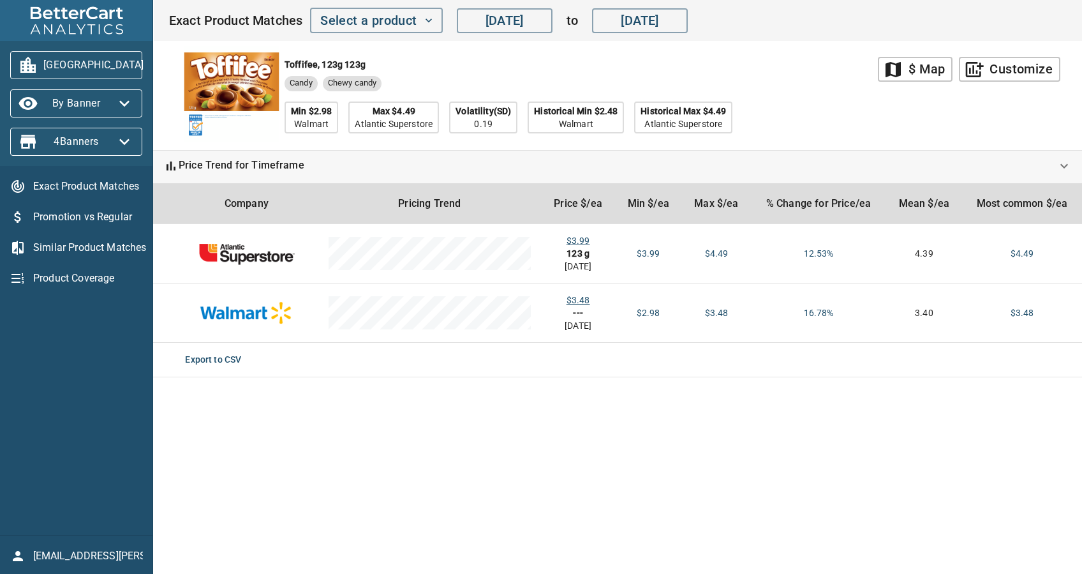
click at [59, 63] on span "[GEOGRAPHIC_DATA]" at bounding box center [76, 65] width 112 height 20
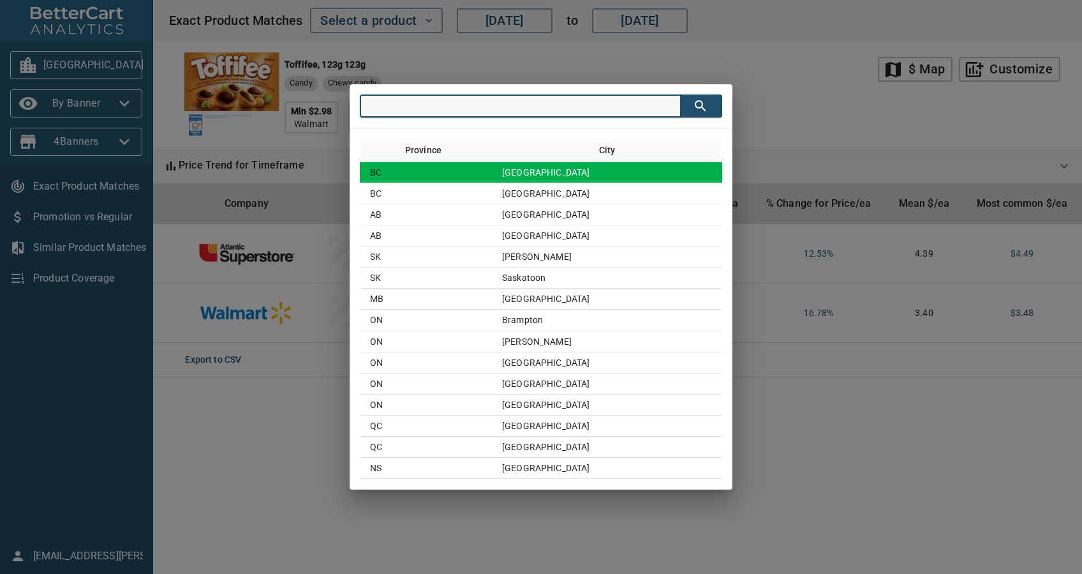
click at [536, 174] on td "[GEOGRAPHIC_DATA]" at bounding box center [607, 172] width 230 height 21
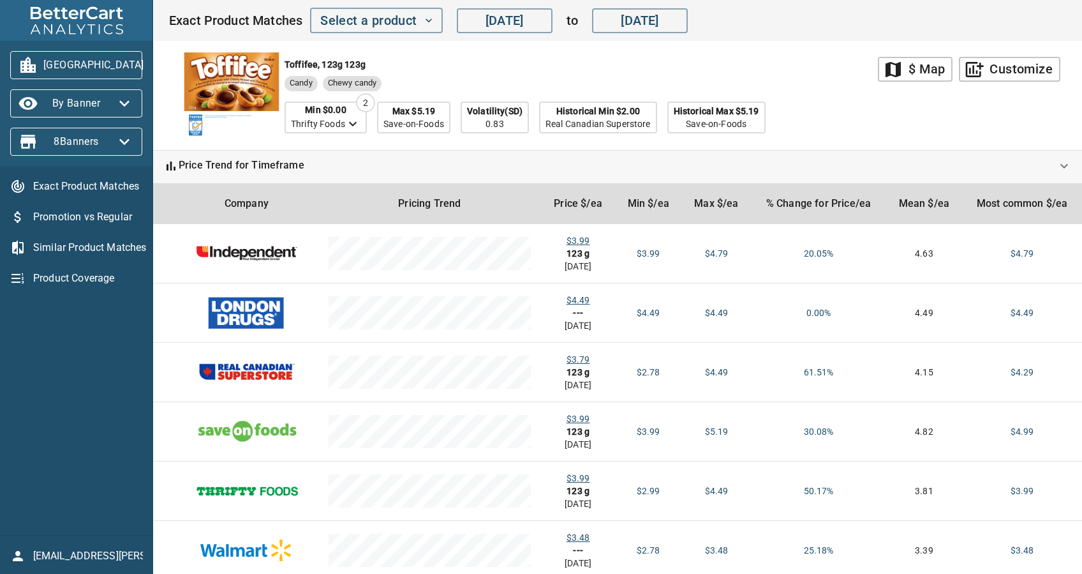
click at [108, 70] on span "[GEOGRAPHIC_DATA]" at bounding box center [76, 65] width 112 height 20
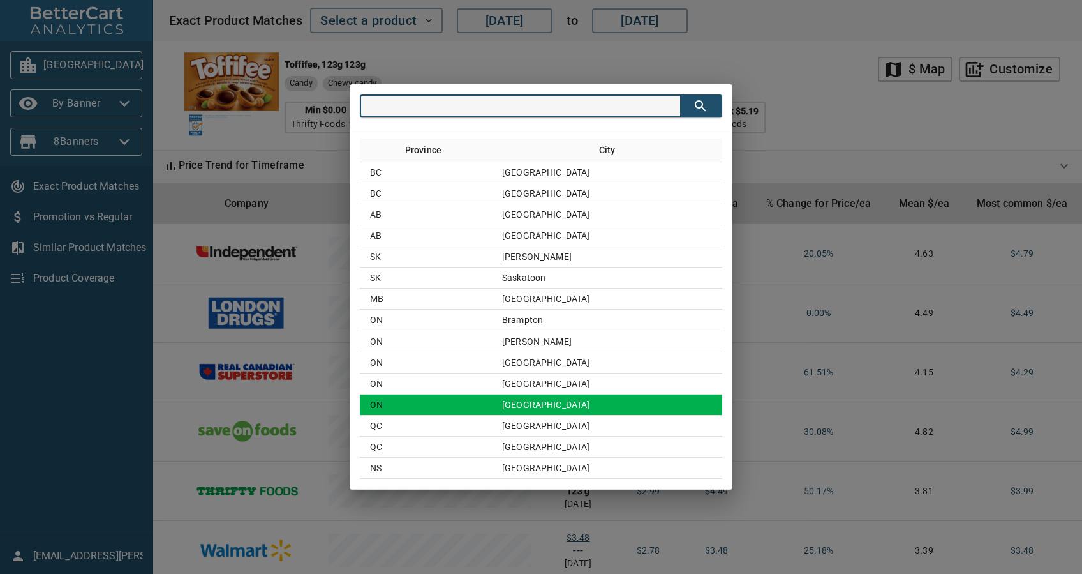
click at [637, 397] on td "[GEOGRAPHIC_DATA]" at bounding box center [607, 404] width 230 height 21
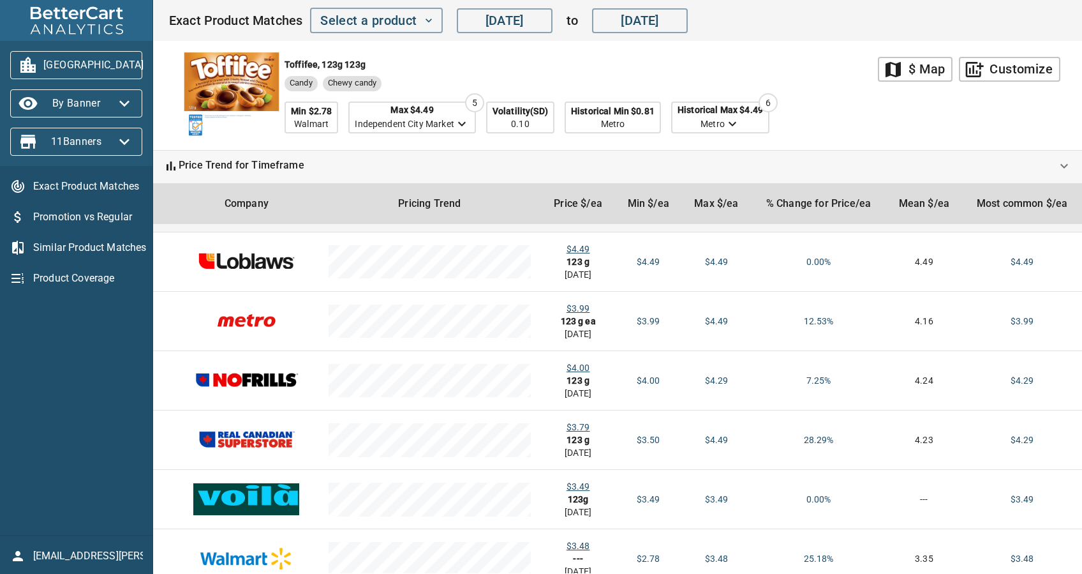
scroll to position [219, 0]
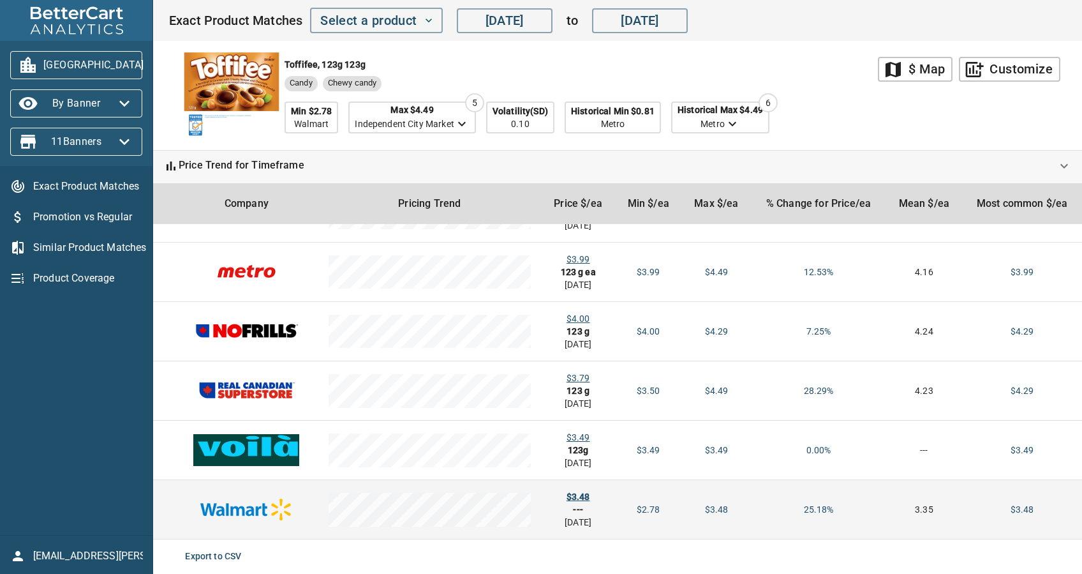
click at [582, 491] on div "$3.48" at bounding box center [578, 496] width 54 height 13
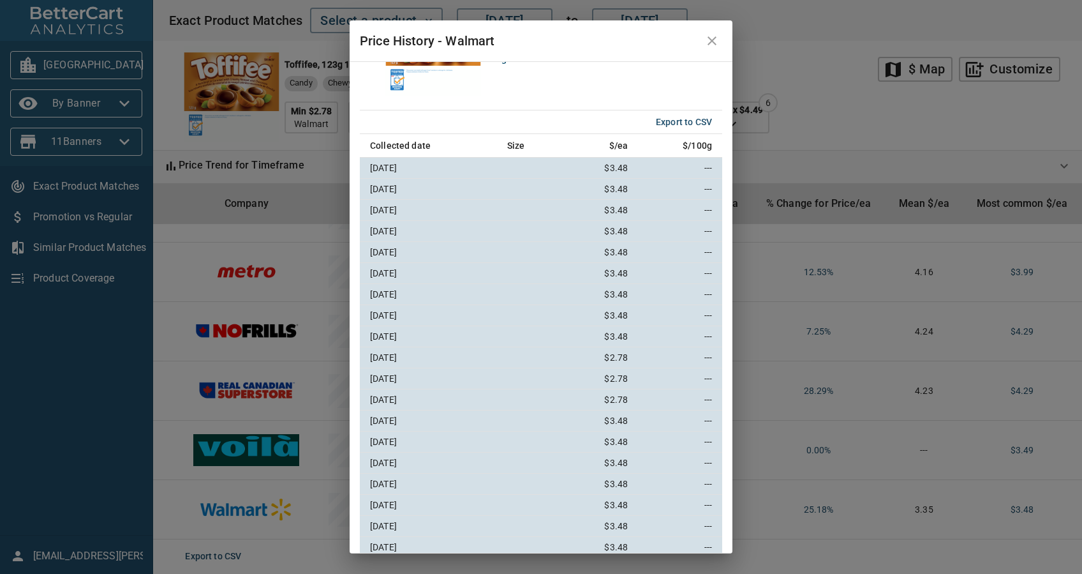
scroll to position [0, 0]
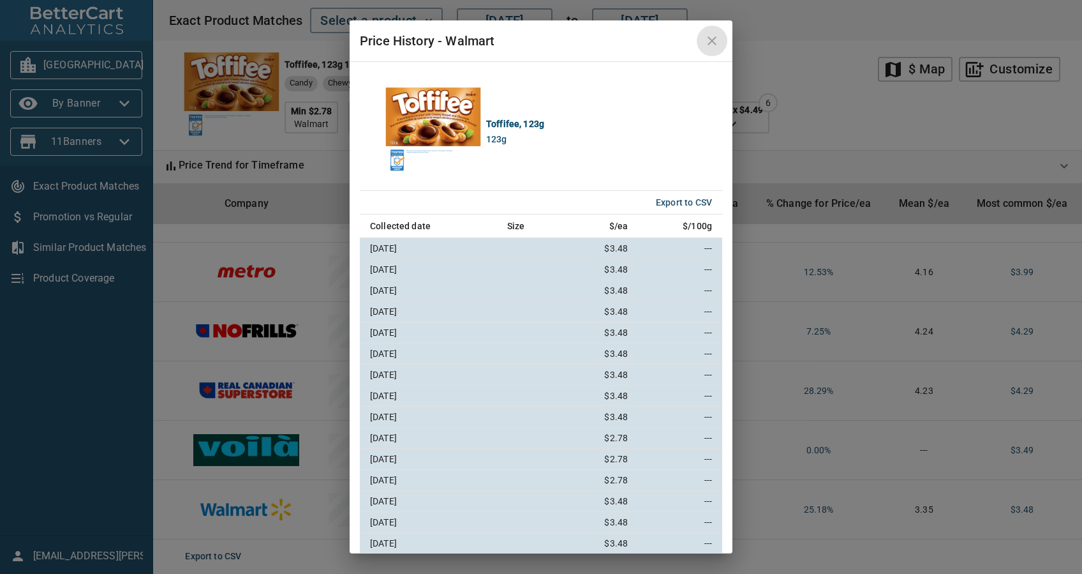
click at [714, 36] on icon "close" at bounding box center [711, 40] width 15 height 15
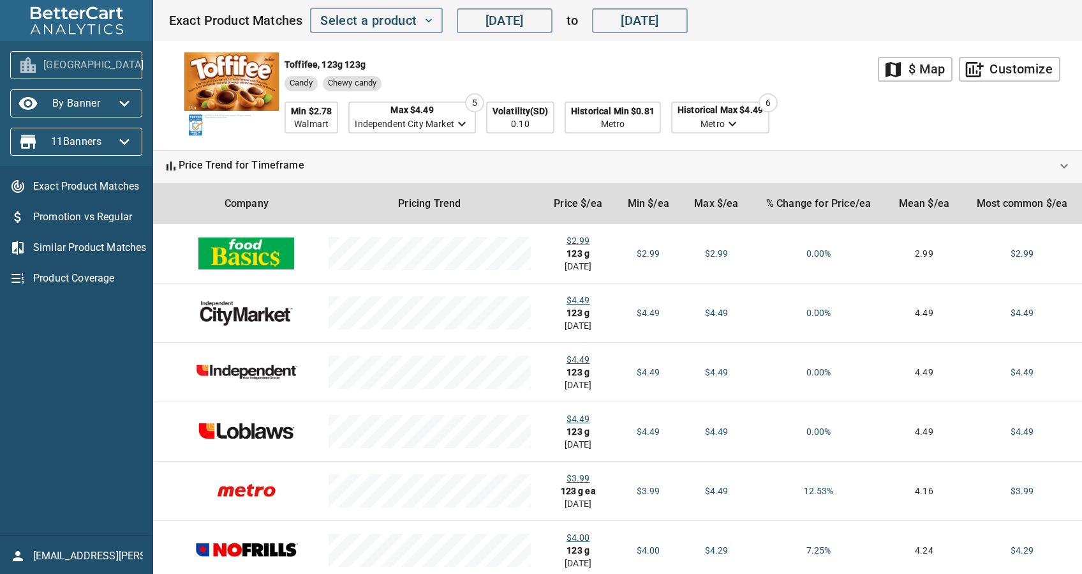
click at [89, 62] on span "[GEOGRAPHIC_DATA]" at bounding box center [76, 65] width 112 height 20
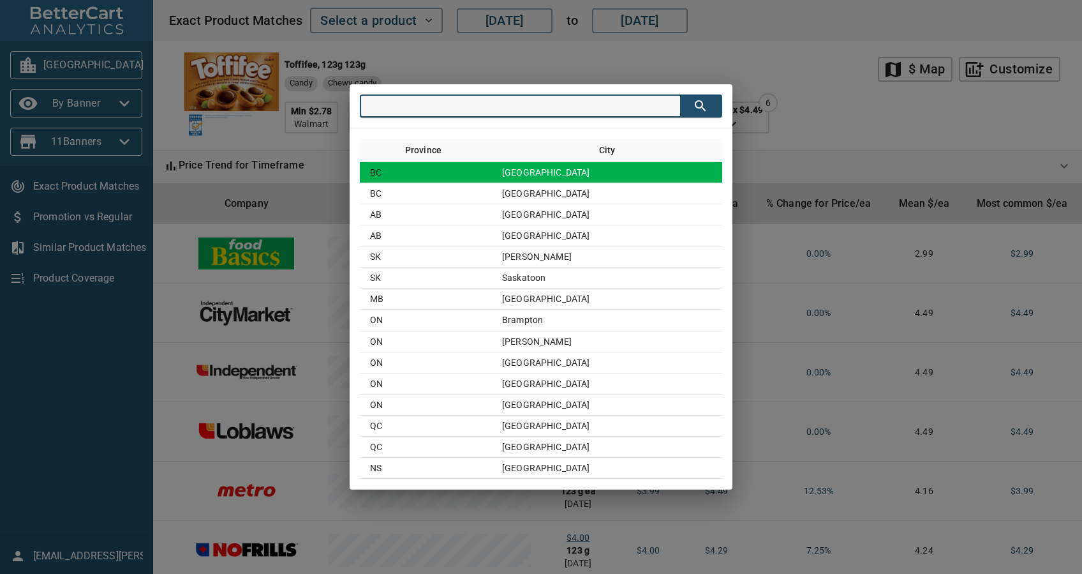
click at [553, 174] on td "[GEOGRAPHIC_DATA]" at bounding box center [607, 172] width 230 height 21
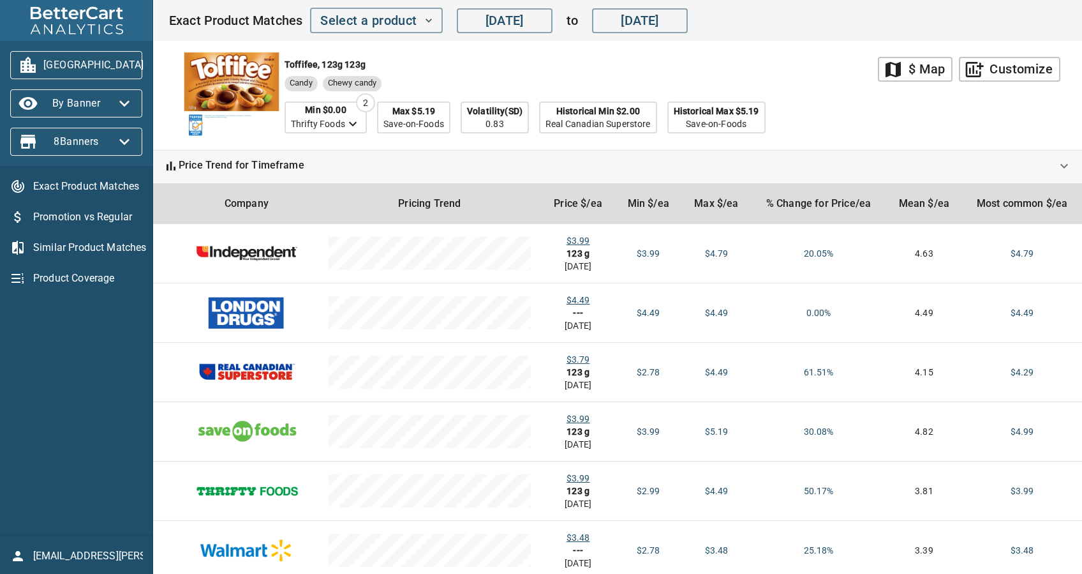
click at [66, 56] on span "[GEOGRAPHIC_DATA]" at bounding box center [76, 65] width 112 height 20
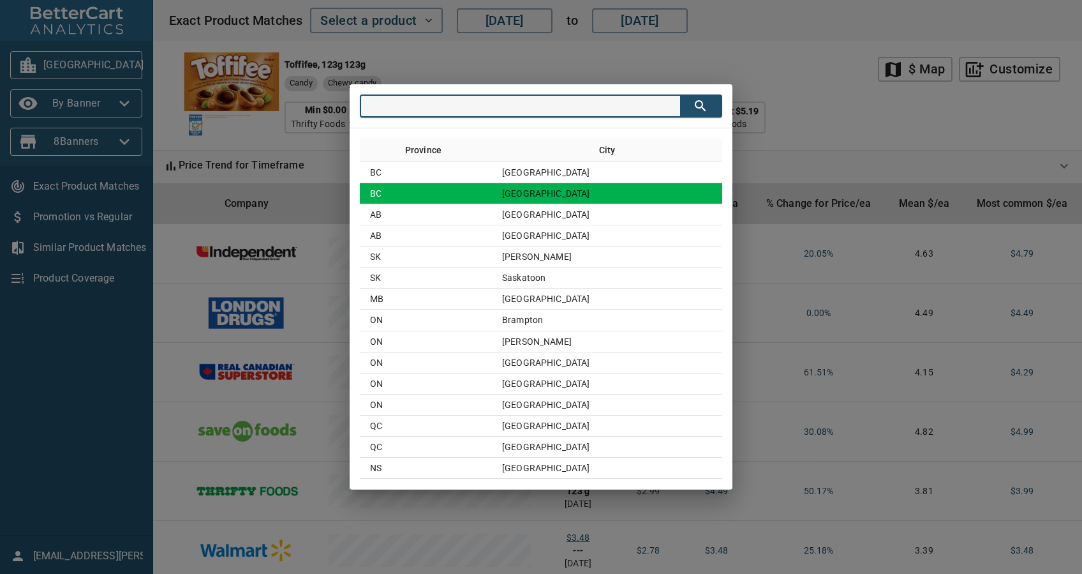
click at [492, 194] on td "BC" at bounding box center [426, 193] width 132 height 21
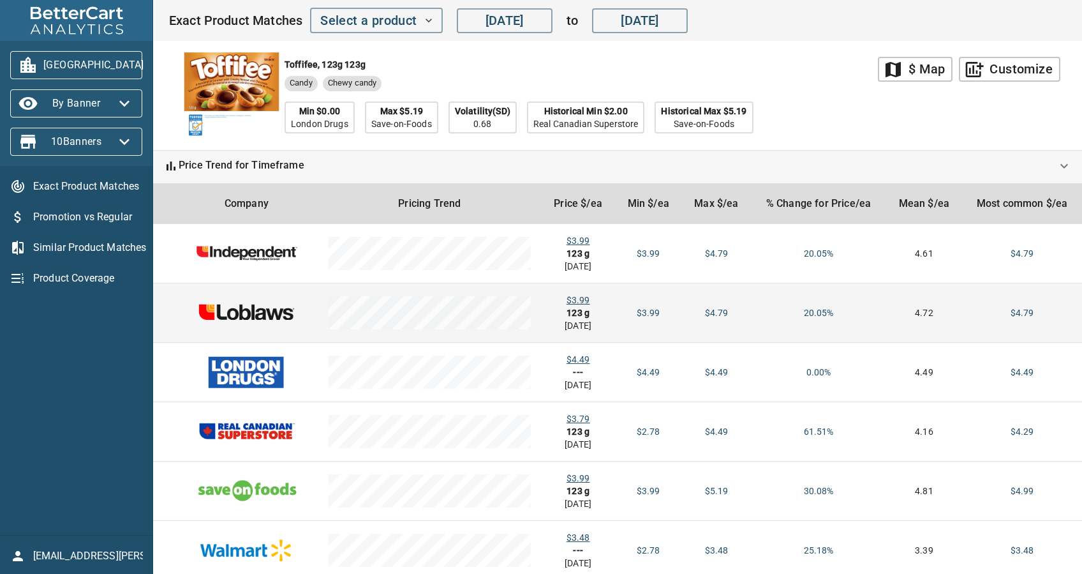
scroll to position [41, 0]
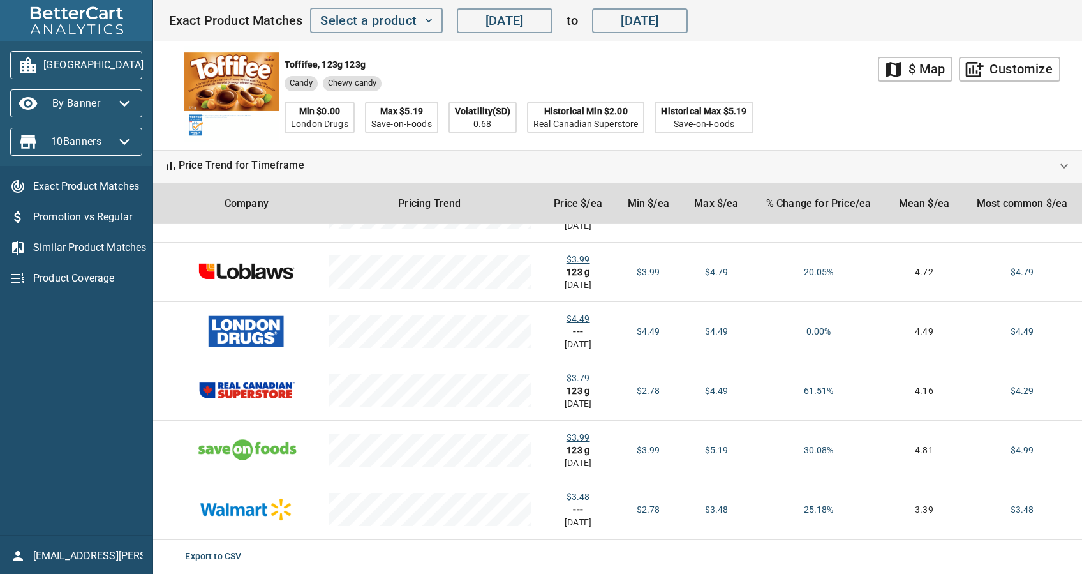
click at [149, 59] on icon "button" at bounding box center [159, 65] width 20 height 20
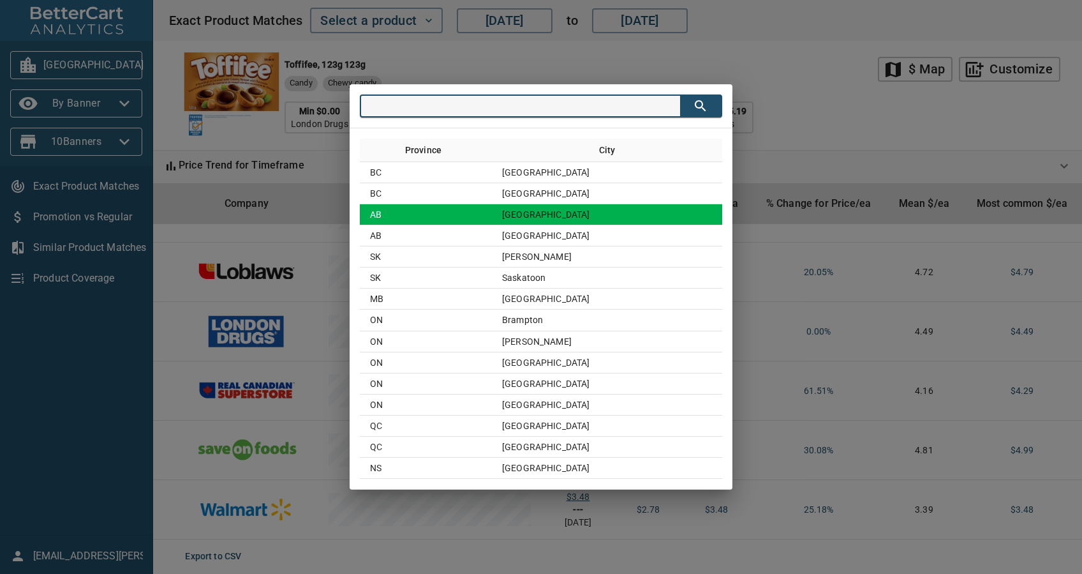
click at [492, 209] on td "AB" at bounding box center [426, 214] width 132 height 21
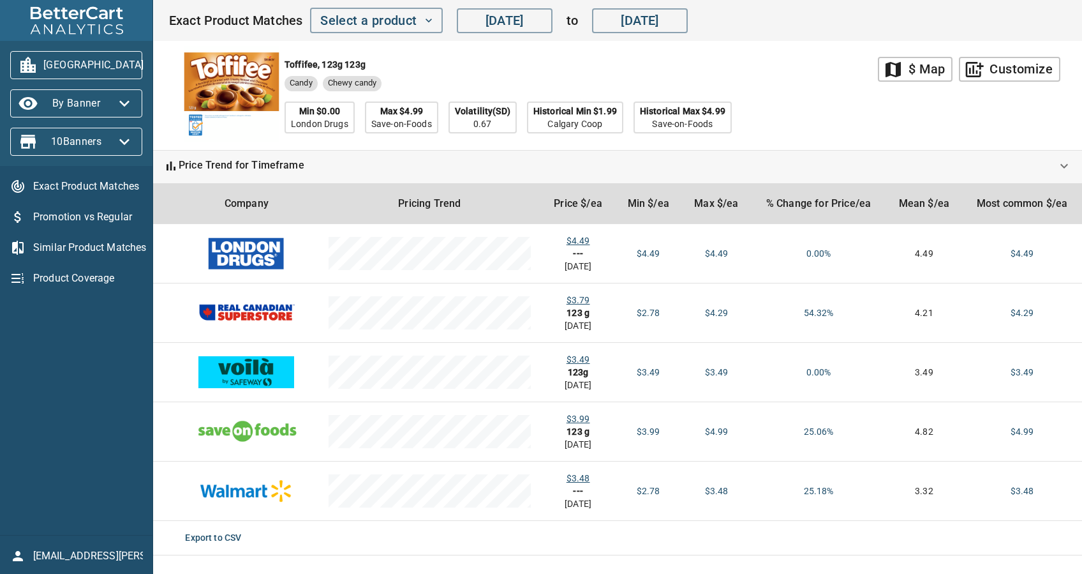
click at [92, 70] on span "[GEOGRAPHIC_DATA]" at bounding box center [76, 65] width 112 height 20
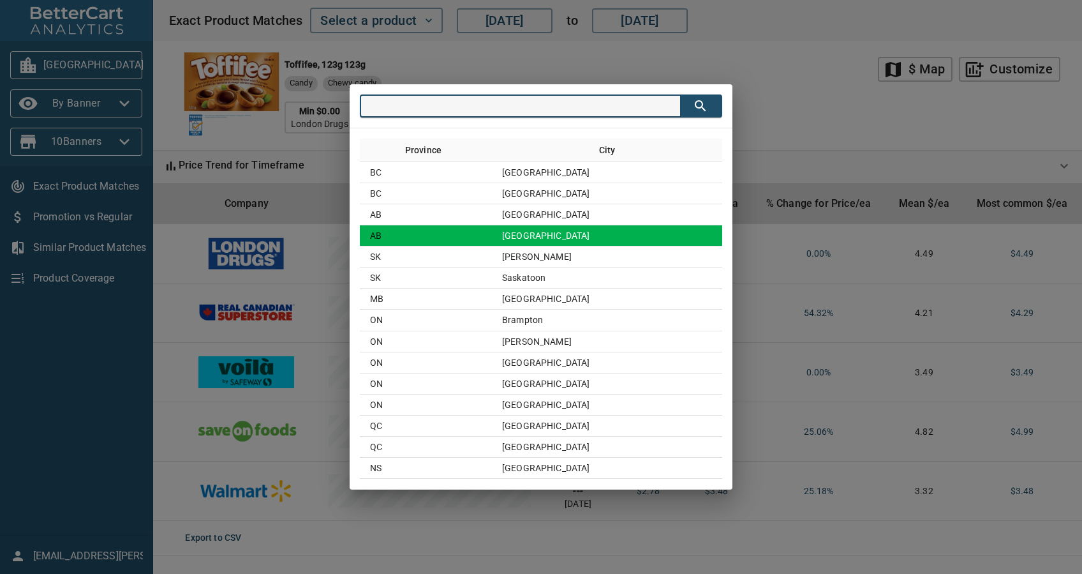
click at [573, 237] on td "[GEOGRAPHIC_DATA]" at bounding box center [607, 235] width 230 height 21
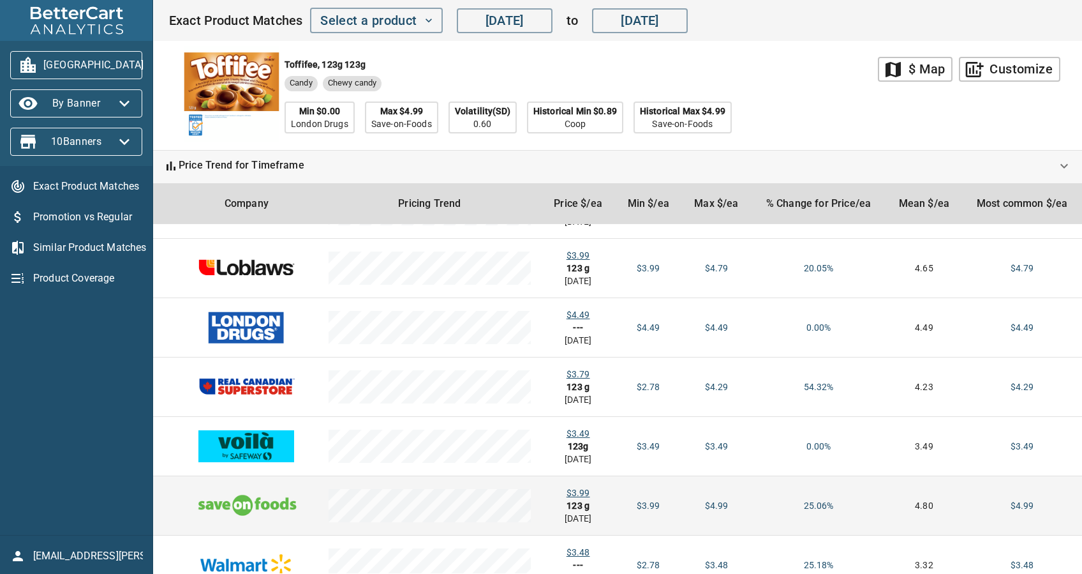
scroll to position [0, 0]
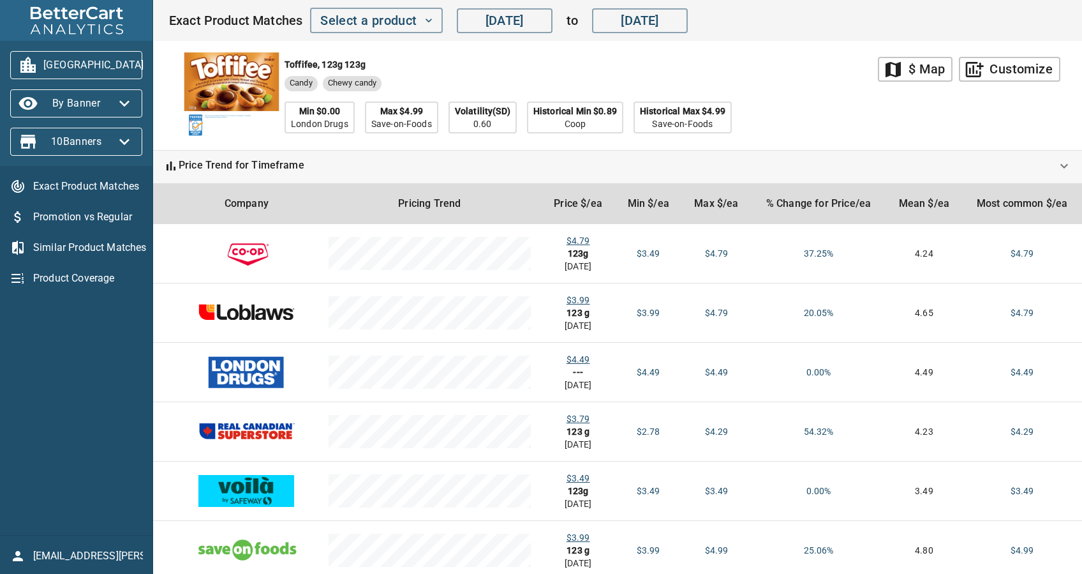
click at [90, 56] on span "[GEOGRAPHIC_DATA]" at bounding box center [76, 65] width 112 height 20
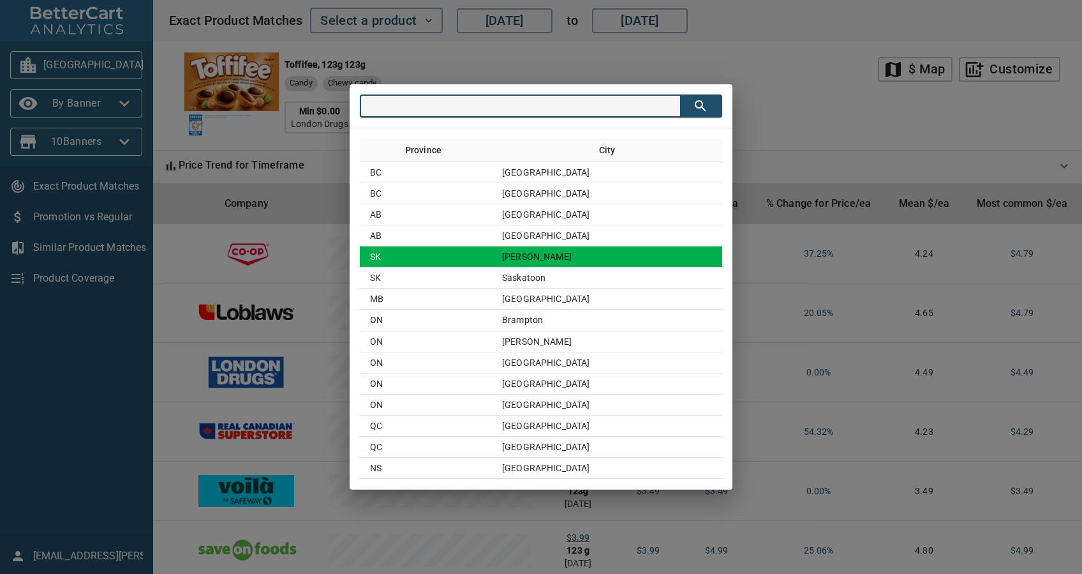
click at [492, 248] on td "SK" at bounding box center [426, 256] width 132 height 21
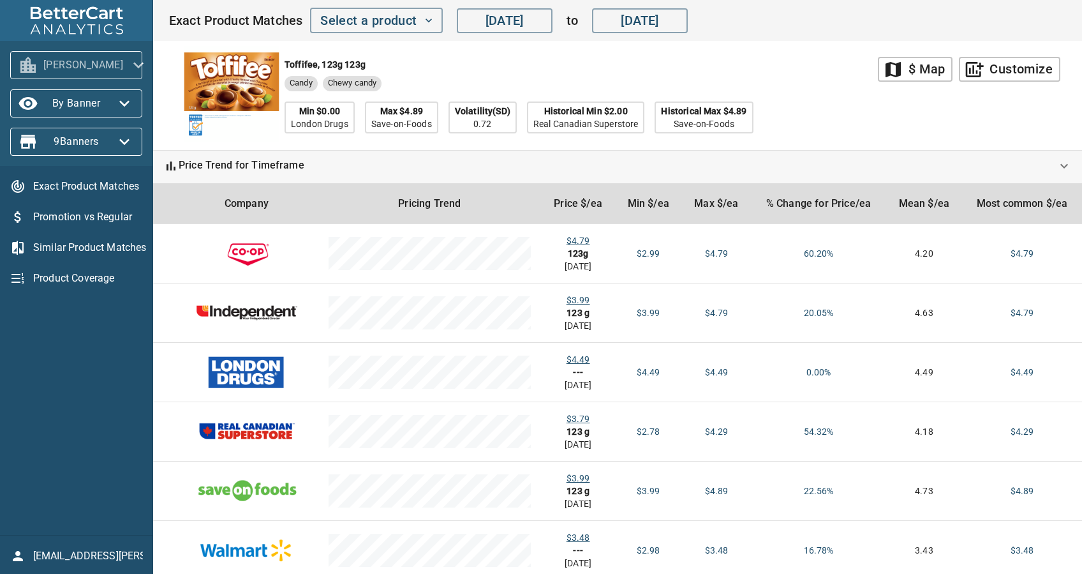
click at [71, 61] on span "[PERSON_NAME]" at bounding box center [76, 65] width 112 height 20
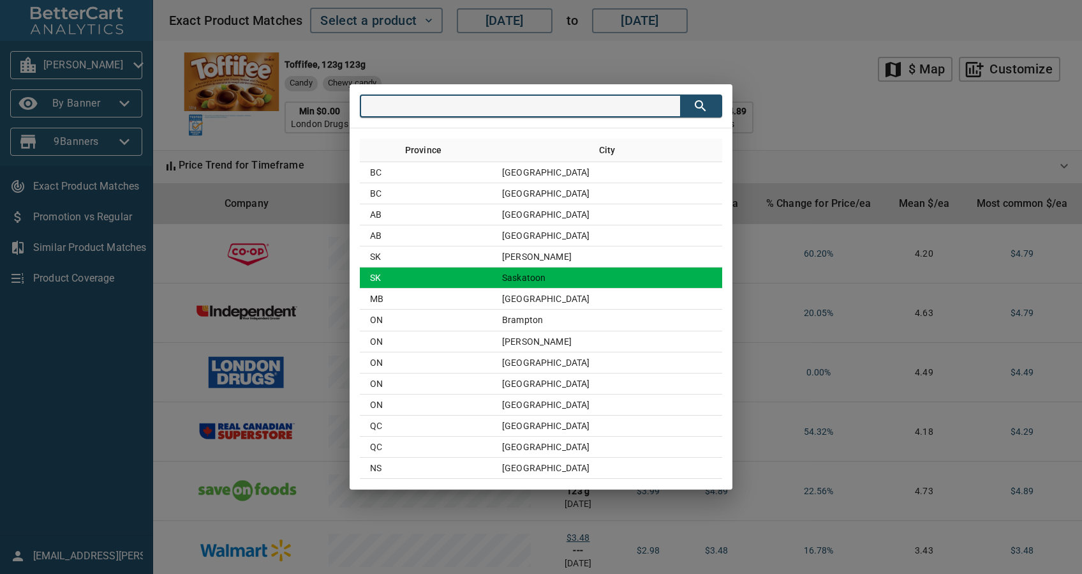
click at [492, 274] on td "SK" at bounding box center [426, 277] width 132 height 21
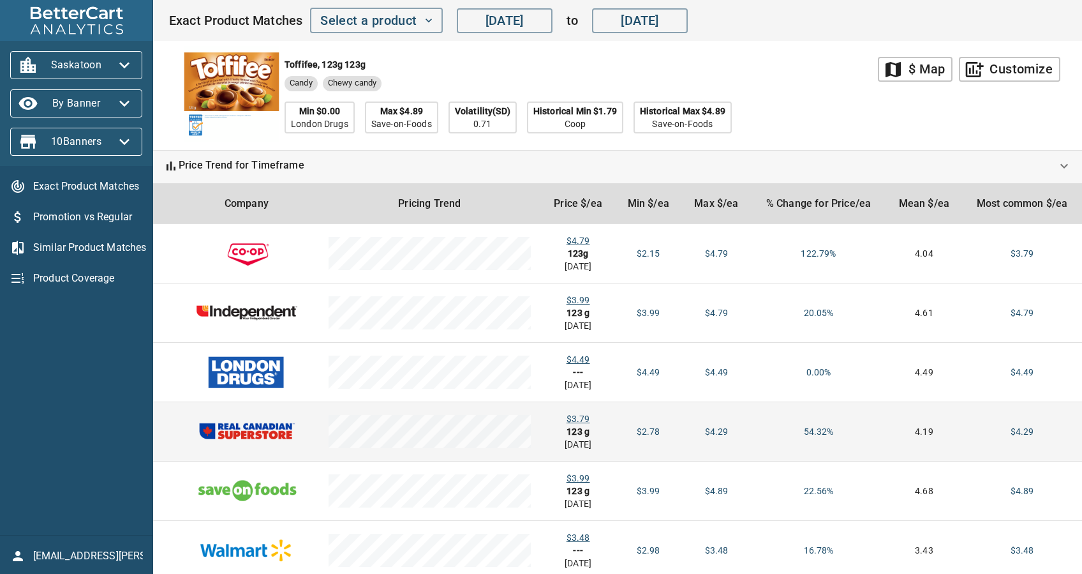
scroll to position [41, 0]
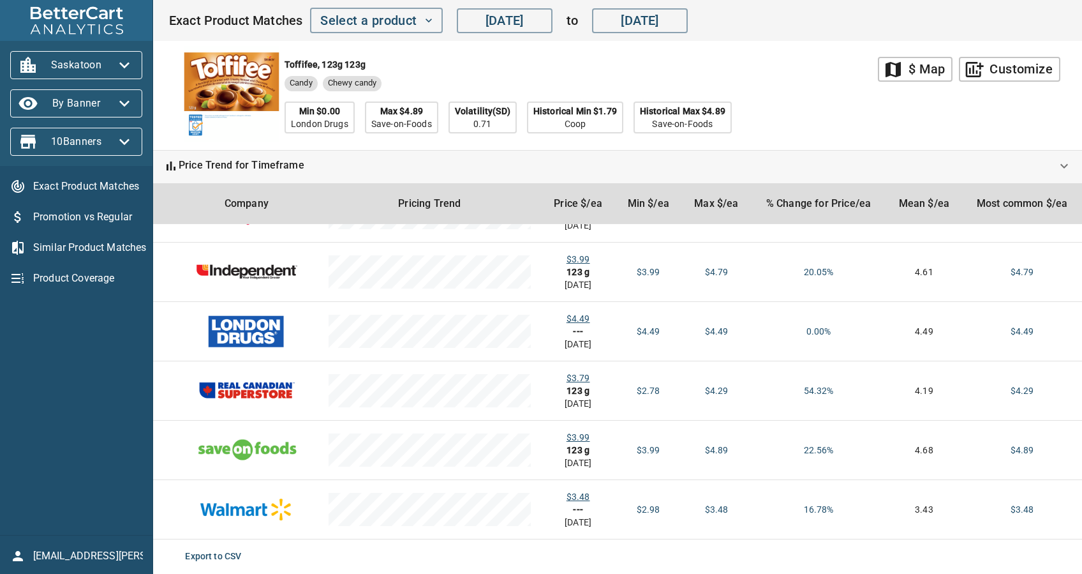
click at [103, 52] on button "Saskatoon" at bounding box center [76, 65] width 132 height 28
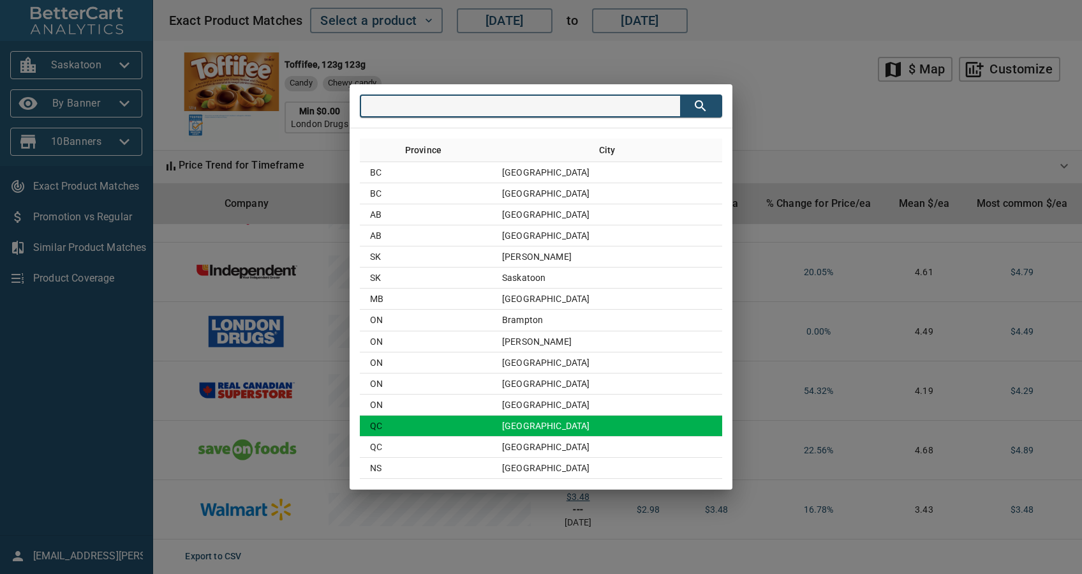
click at [587, 427] on td "[GEOGRAPHIC_DATA]" at bounding box center [607, 425] width 230 height 21
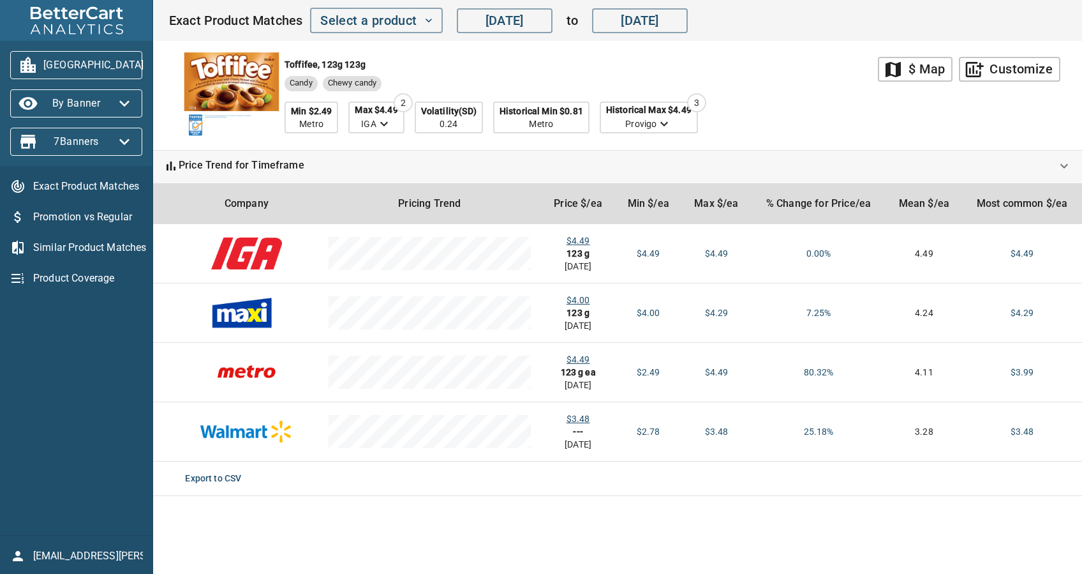
click at [85, 60] on span "[GEOGRAPHIC_DATA]" at bounding box center [76, 65] width 112 height 20
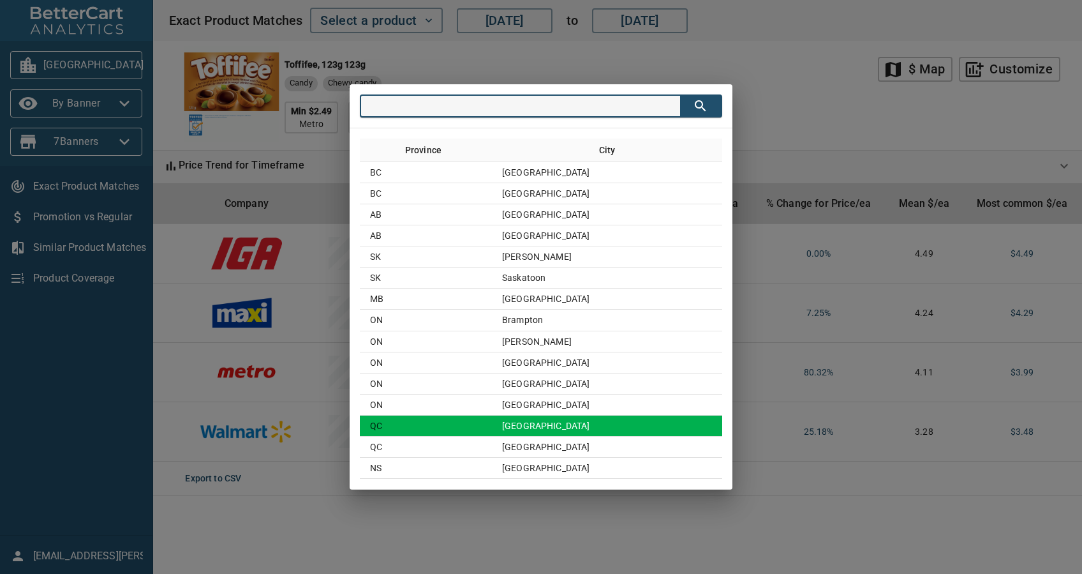
click at [549, 424] on td "[GEOGRAPHIC_DATA]" at bounding box center [607, 425] width 230 height 21
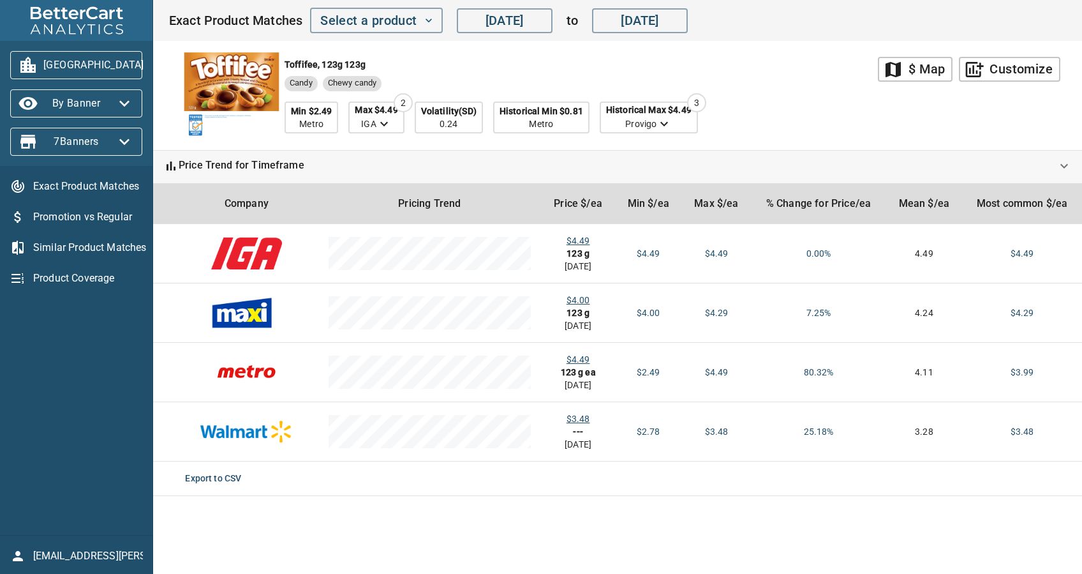
click at [79, 64] on span "[GEOGRAPHIC_DATA]" at bounding box center [76, 65] width 112 height 20
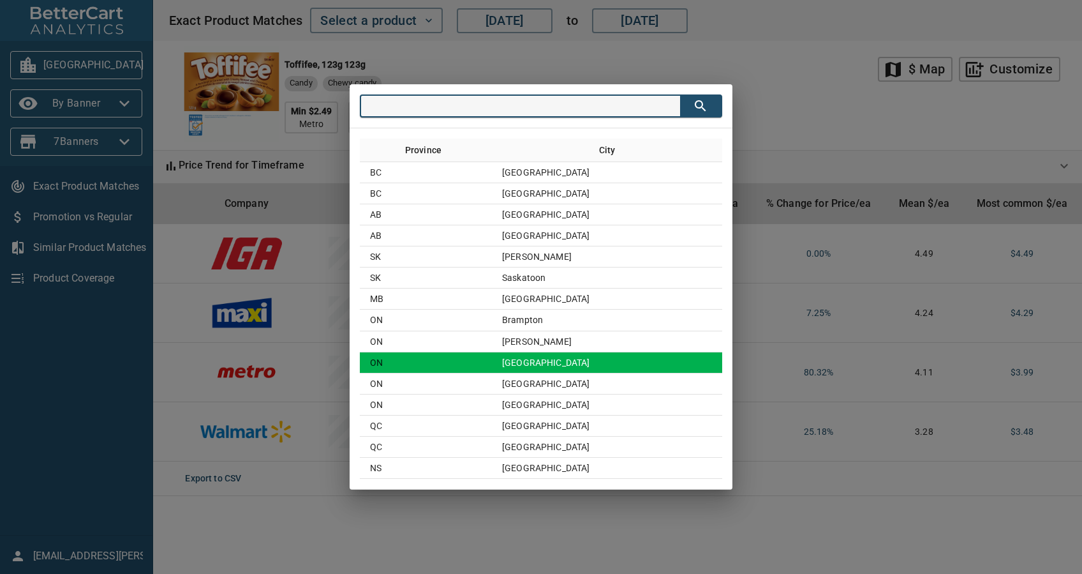
click at [619, 355] on td "[GEOGRAPHIC_DATA]" at bounding box center [607, 362] width 230 height 21
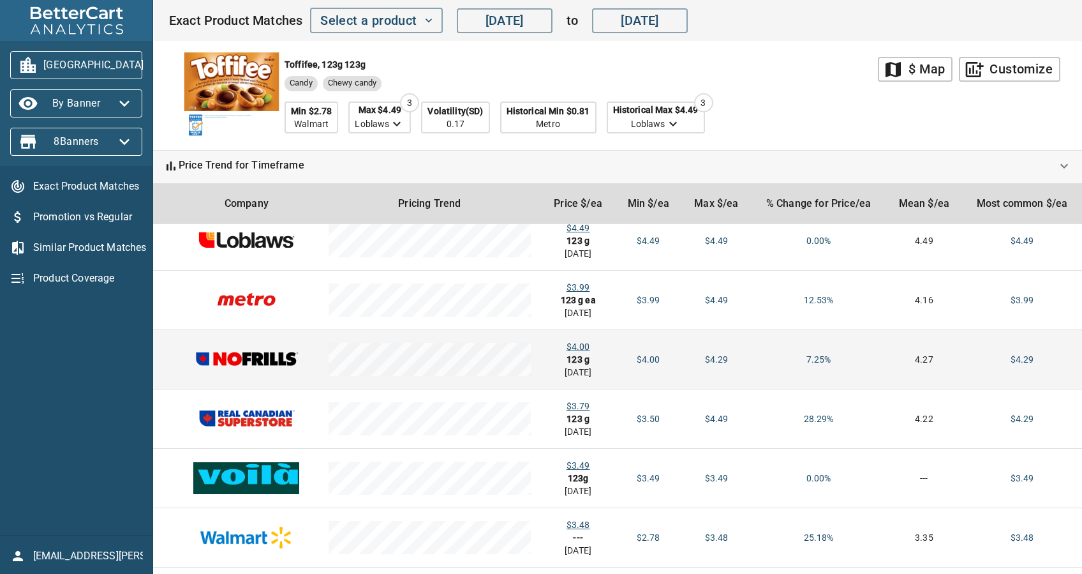
scroll to position [0, 0]
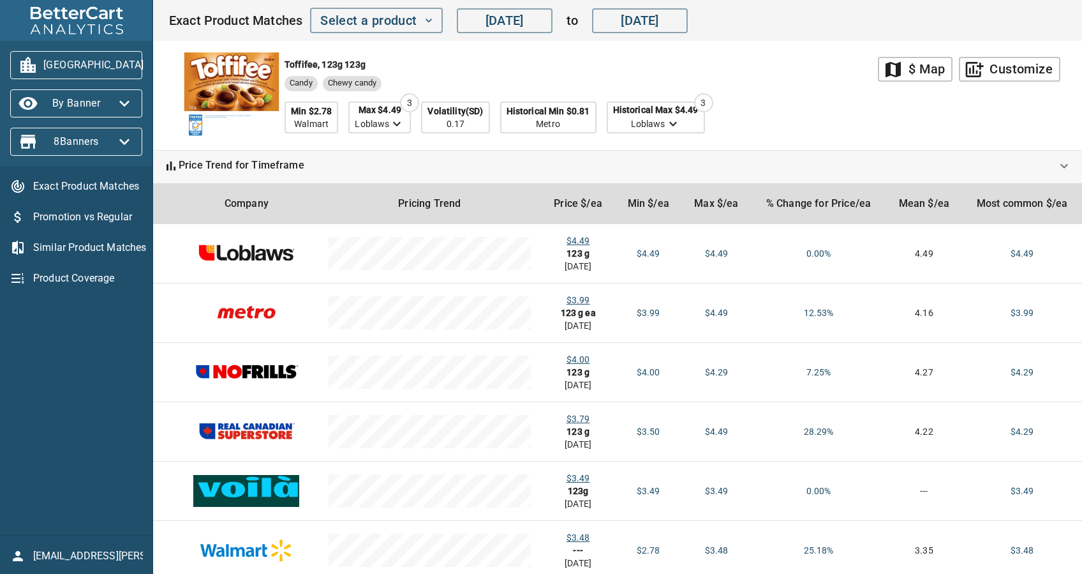
click at [98, 66] on span "[GEOGRAPHIC_DATA]" at bounding box center [76, 65] width 112 height 20
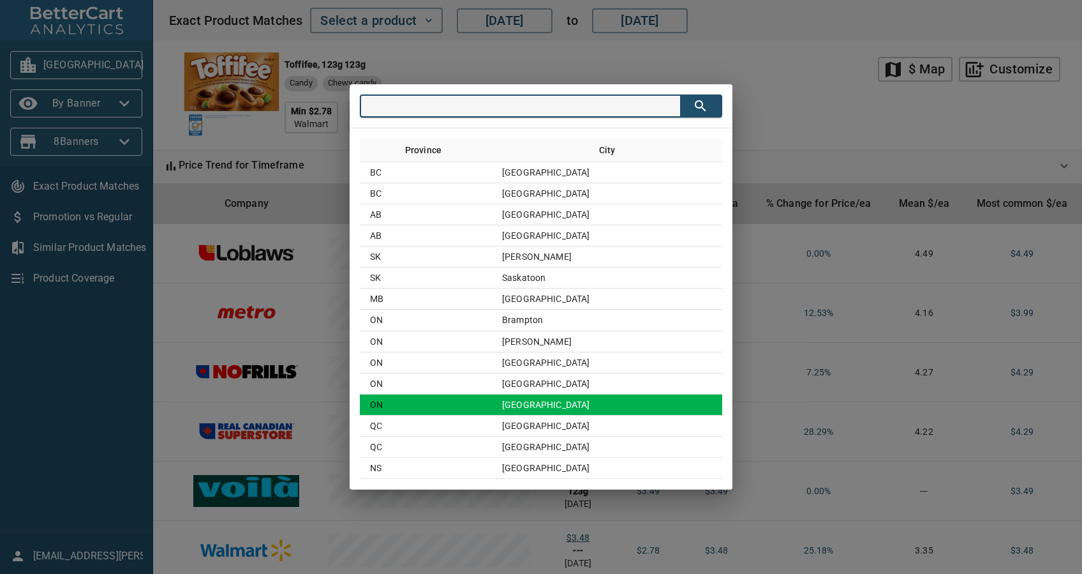
click at [545, 408] on td "[GEOGRAPHIC_DATA]" at bounding box center [607, 404] width 230 height 21
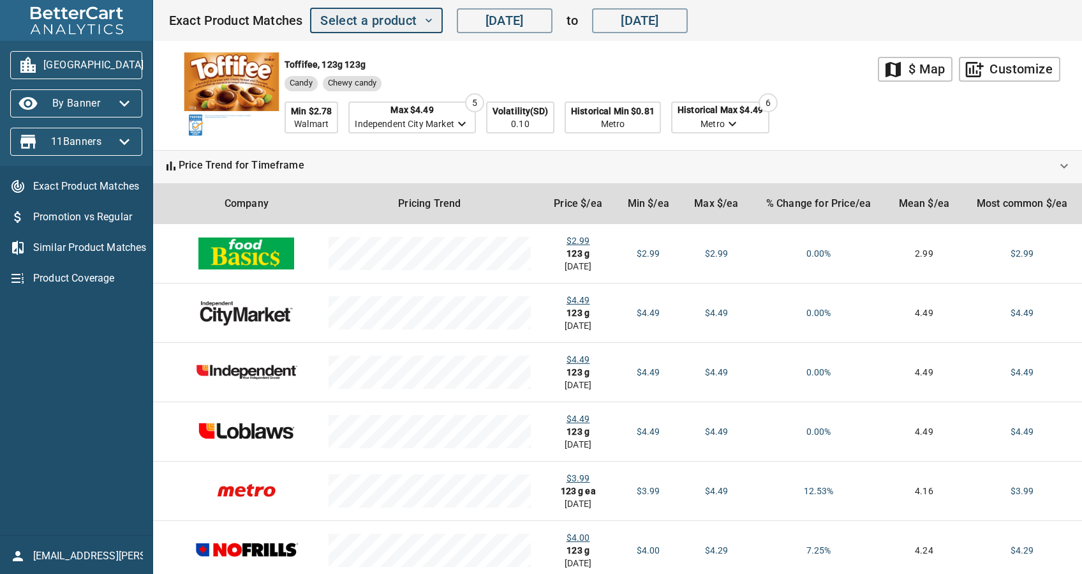
click at [395, 17] on span "Select a product" at bounding box center [376, 21] width 112 height 22
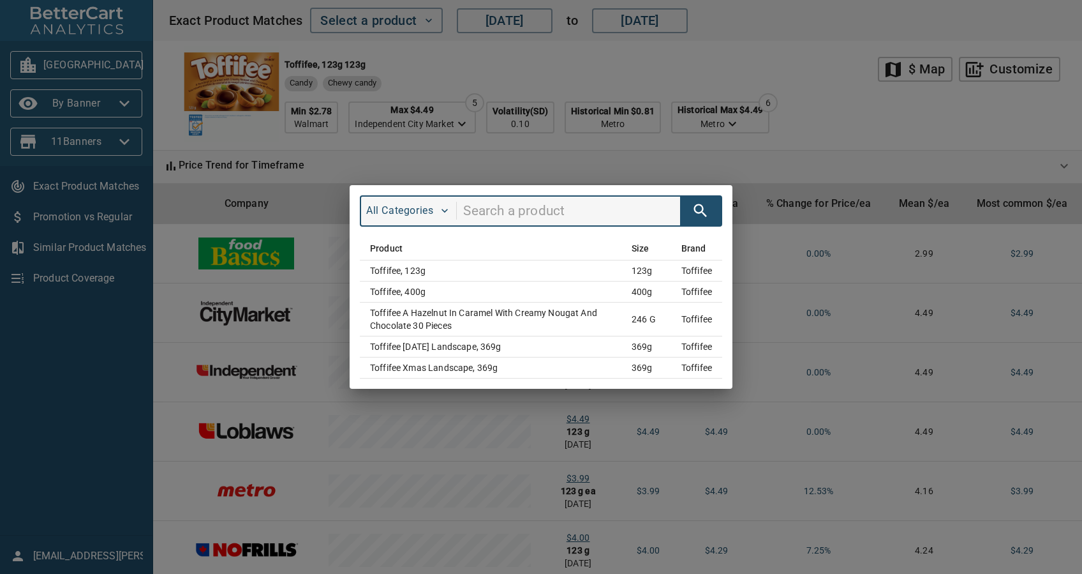
click at [538, 206] on input "search" at bounding box center [571, 211] width 217 height 24
type input "merci"
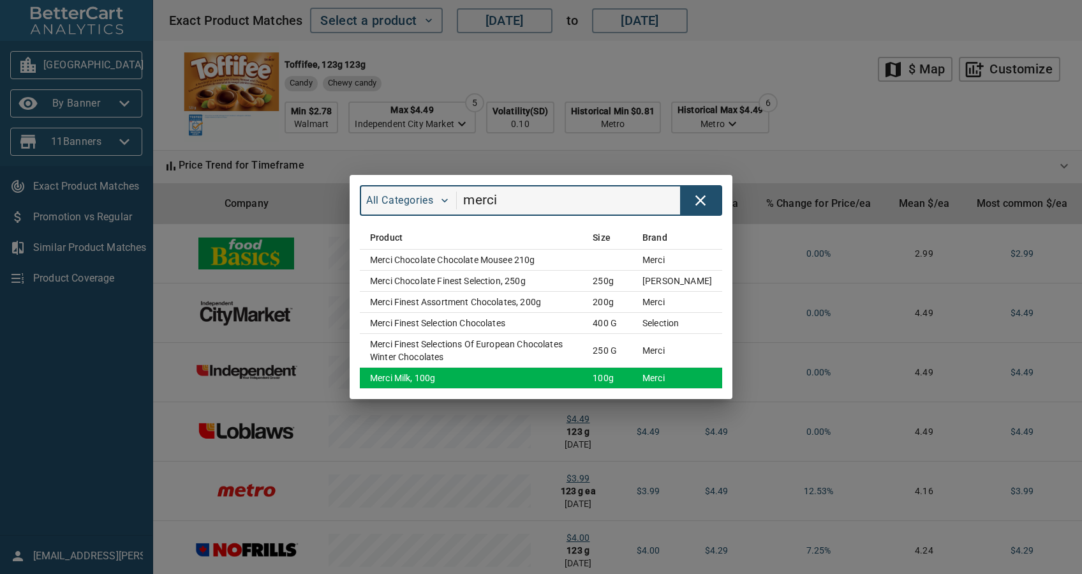
click at [481, 377] on td "Merci Milk, 100g" at bounding box center [471, 377] width 223 height 21
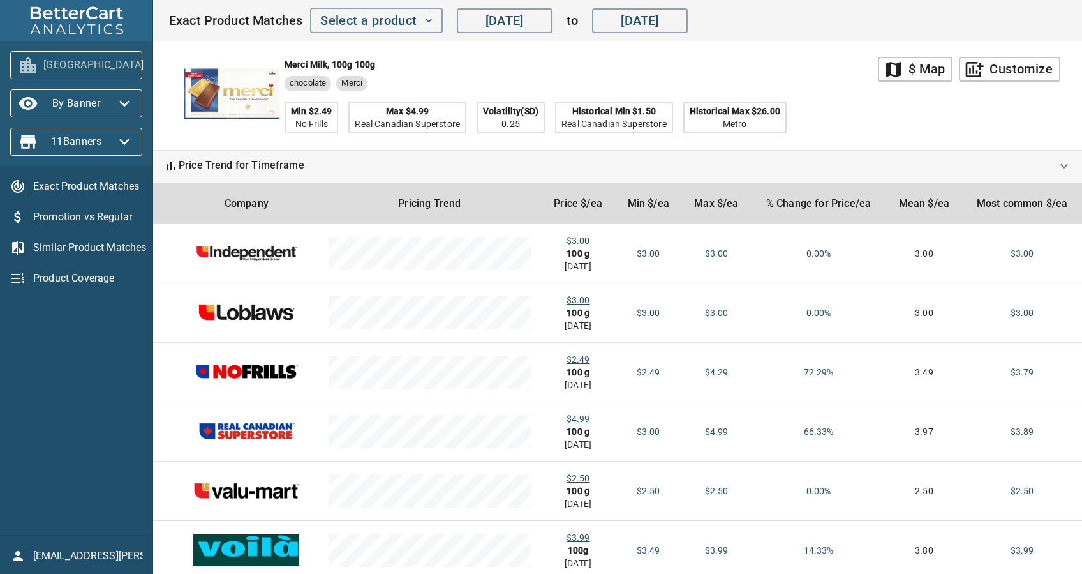
click at [75, 57] on span "[GEOGRAPHIC_DATA]" at bounding box center [76, 65] width 112 height 20
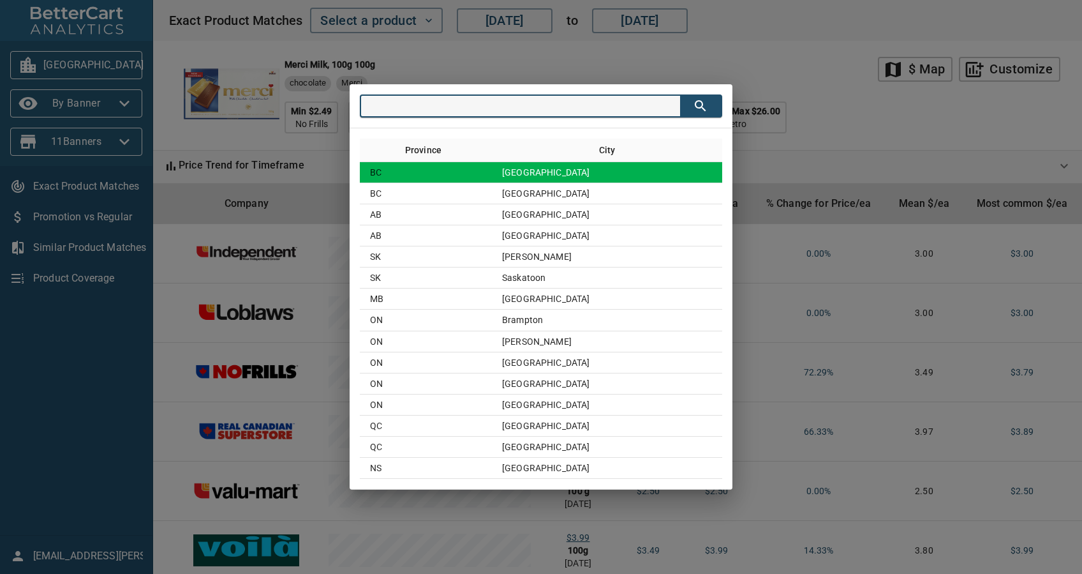
click at [579, 181] on td "[GEOGRAPHIC_DATA]" at bounding box center [607, 172] width 230 height 21
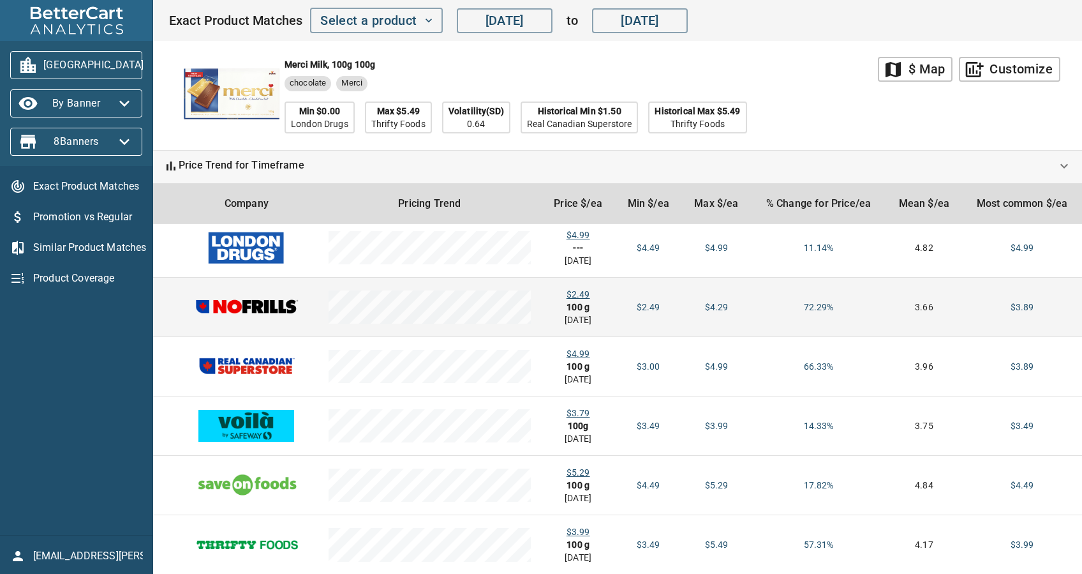
scroll to position [159, 0]
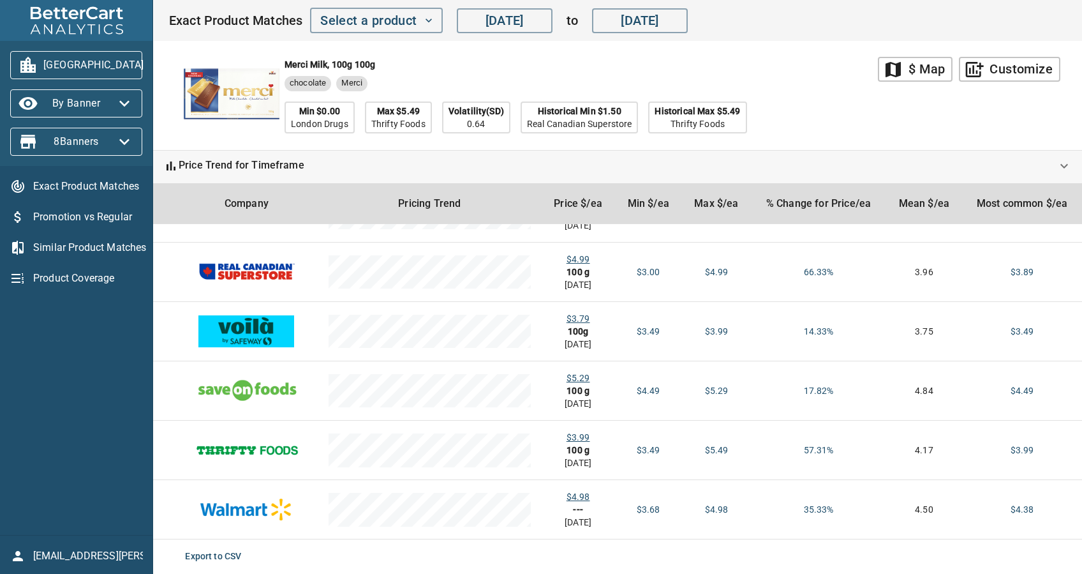
click at [50, 64] on span "[GEOGRAPHIC_DATA]" at bounding box center [76, 65] width 112 height 20
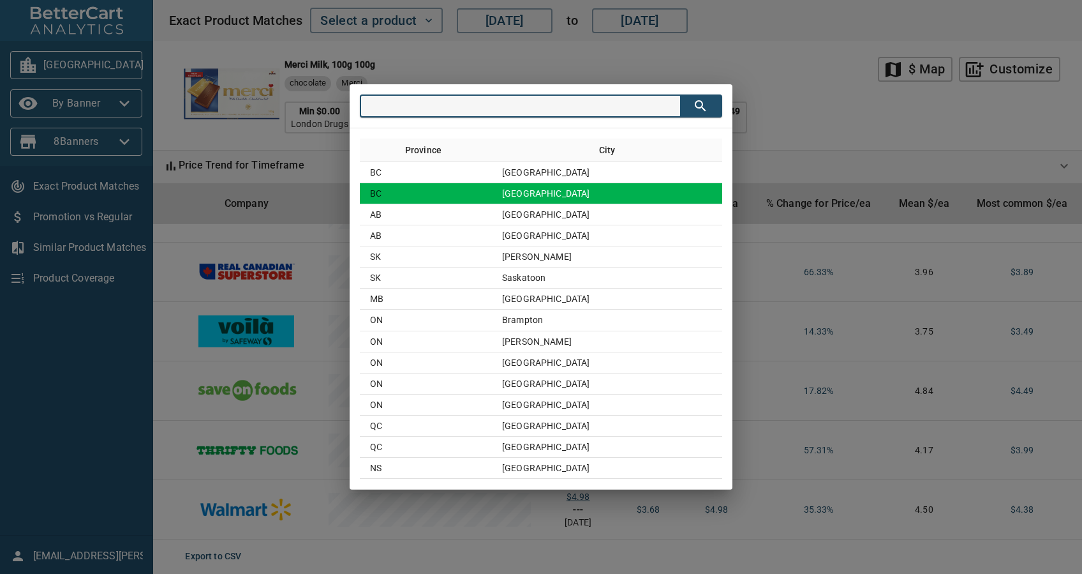
click at [567, 195] on td "[GEOGRAPHIC_DATA]" at bounding box center [607, 193] width 230 height 21
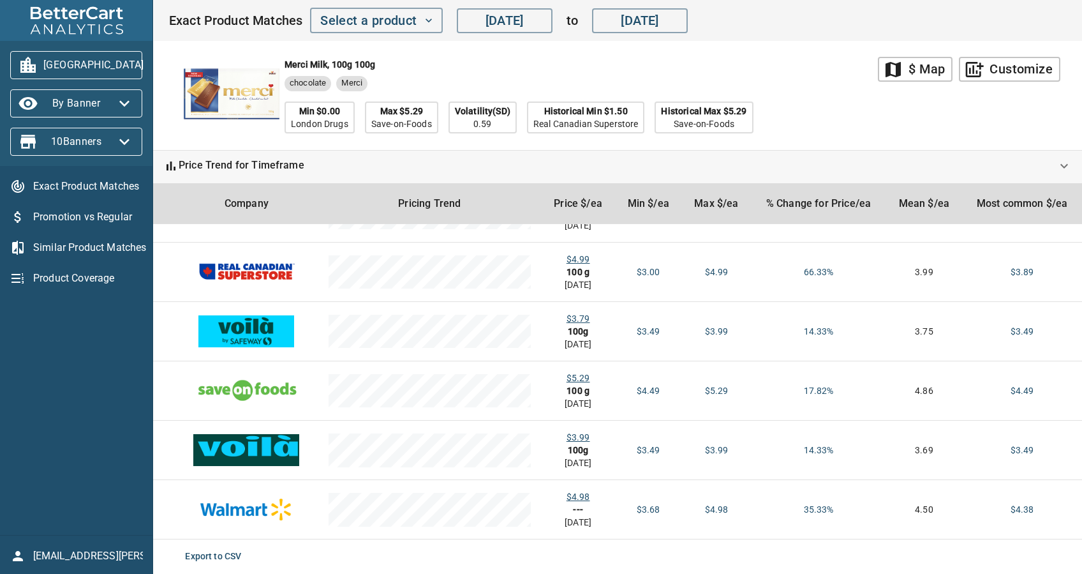
scroll to position [0, 0]
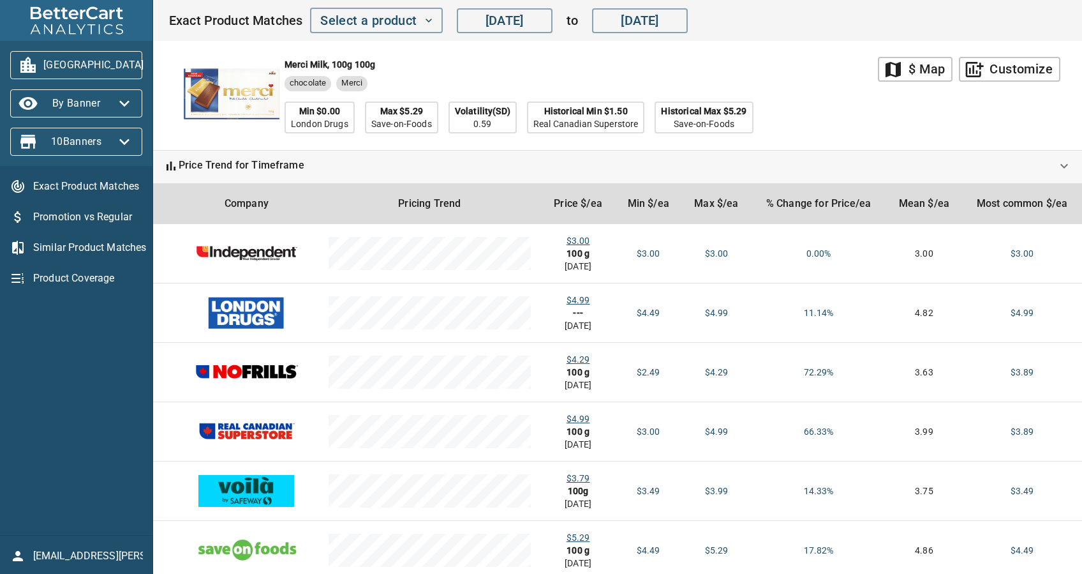
click at [101, 72] on span "[GEOGRAPHIC_DATA]" at bounding box center [76, 65] width 112 height 20
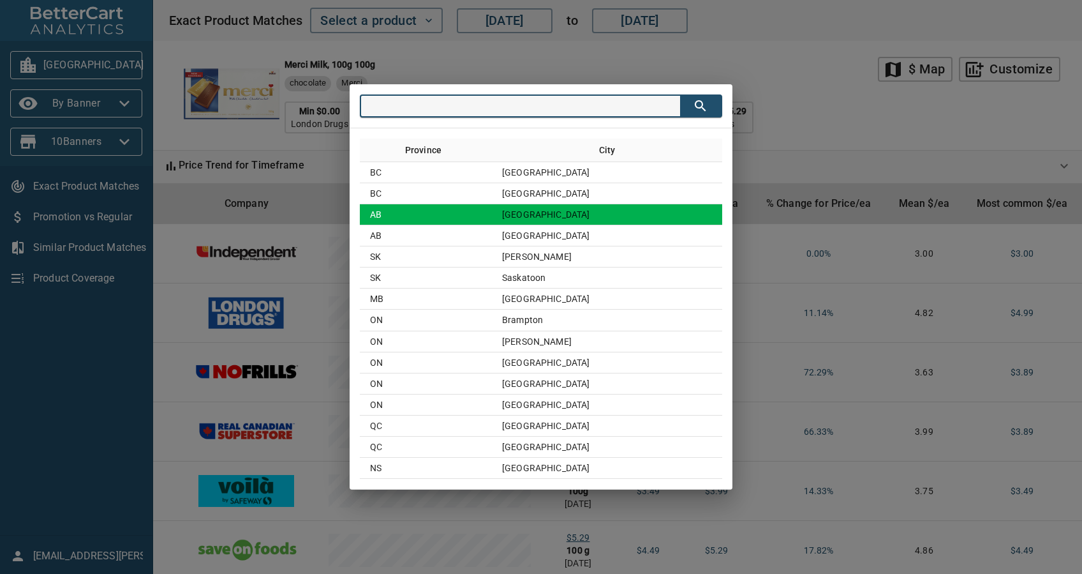
click at [490, 216] on td "AB" at bounding box center [426, 214] width 132 height 21
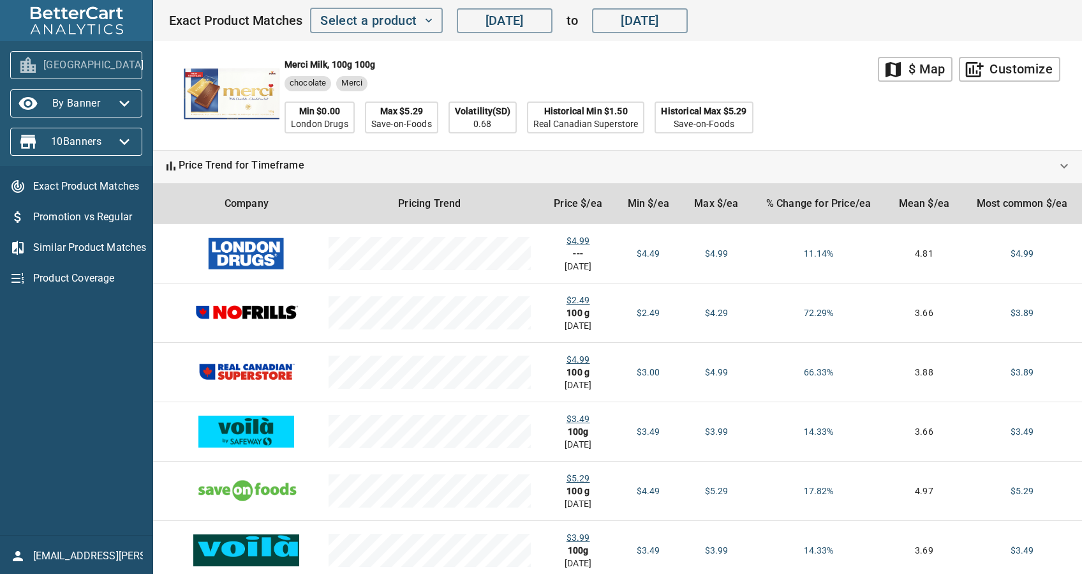
click at [87, 66] on span "[GEOGRAPHIC_DATA]" at bounding box center [76, 65] width 112 height 20
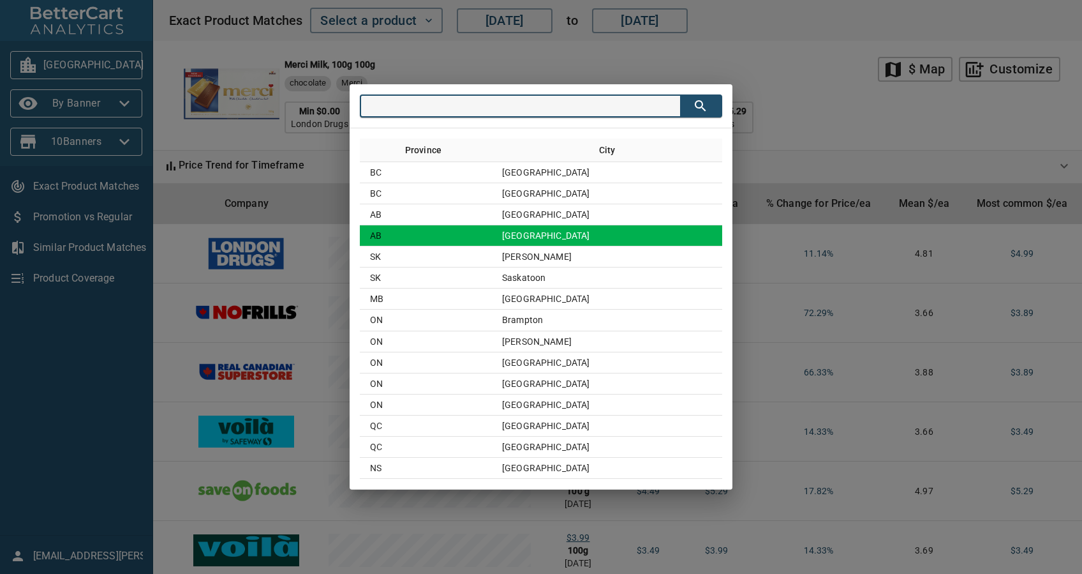
click at [586, 231] on td "[GEOGRAPHIC_DATA]" at bounding box center [607, 235] width 230 height 21
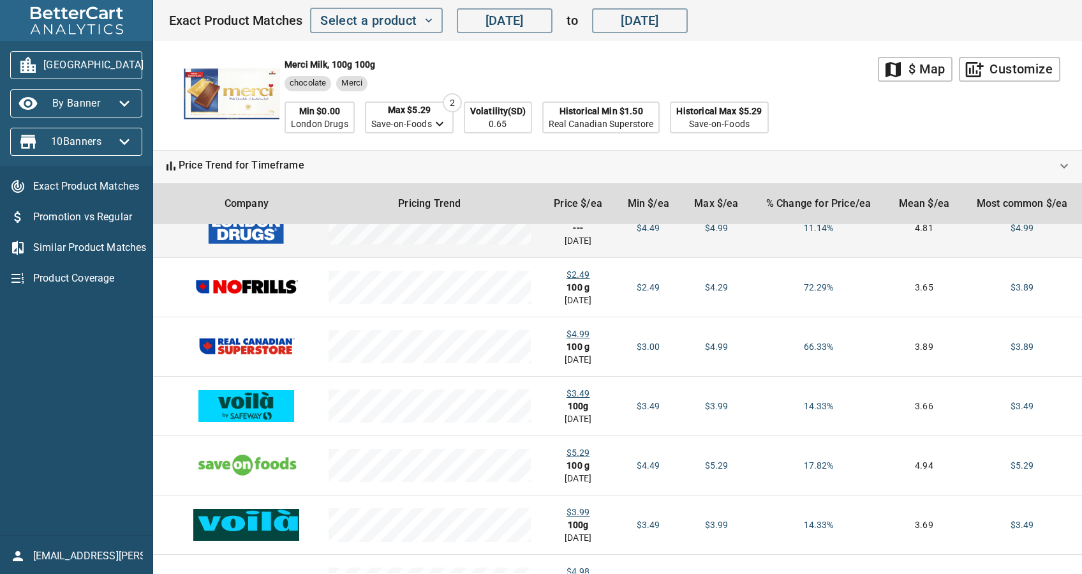
scroll to position [159, 0]
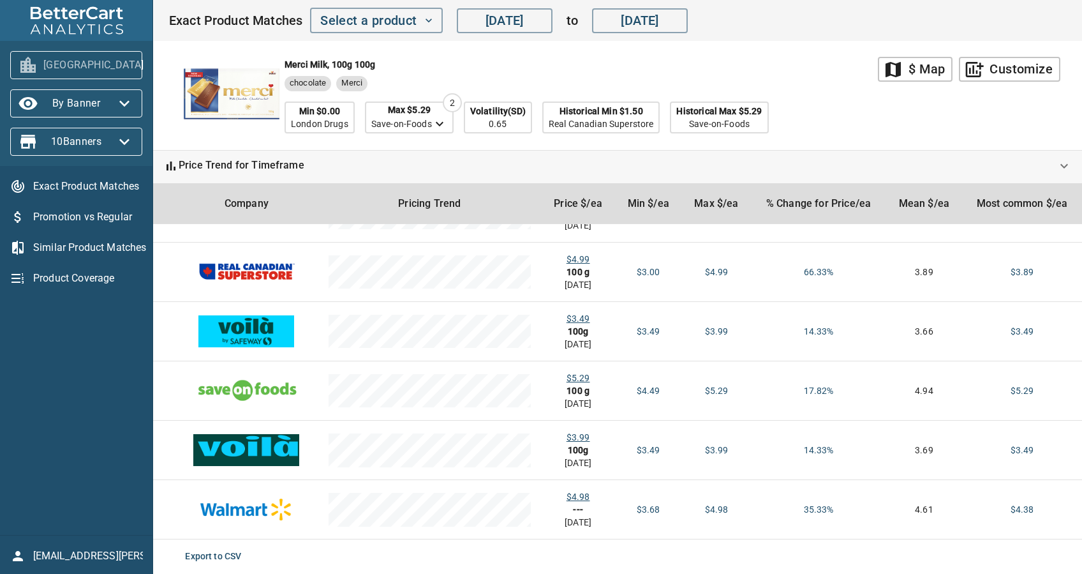
click at [100, 68] on span "[GEOGRAPHIC_DATA]" at bounding box center [76, 65] width 112 height 20
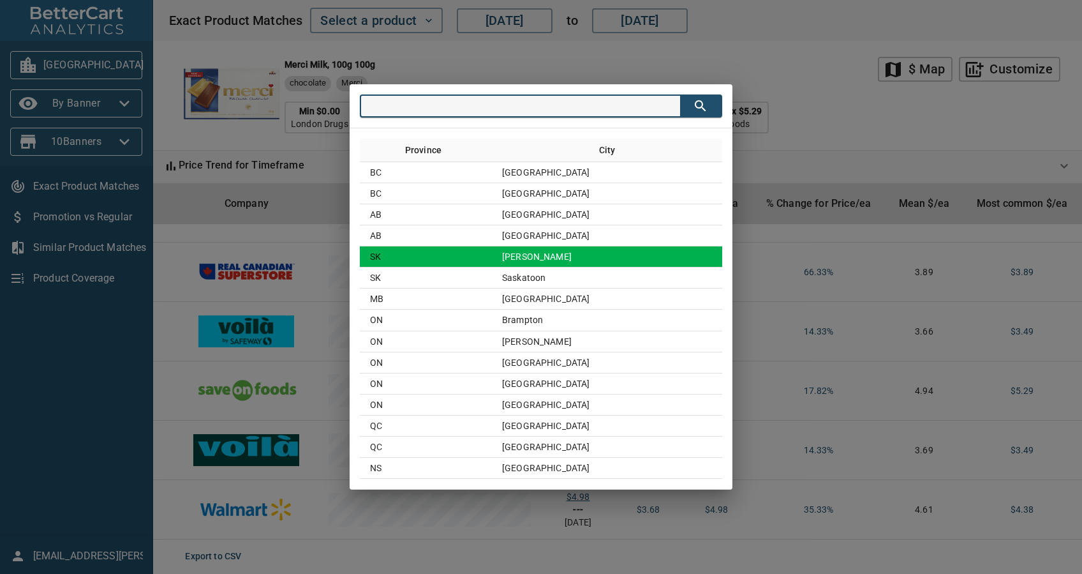
click at [598, 249] on td "[PERSON_NAME]" at bounding box center [607, 256] width 230 height 21
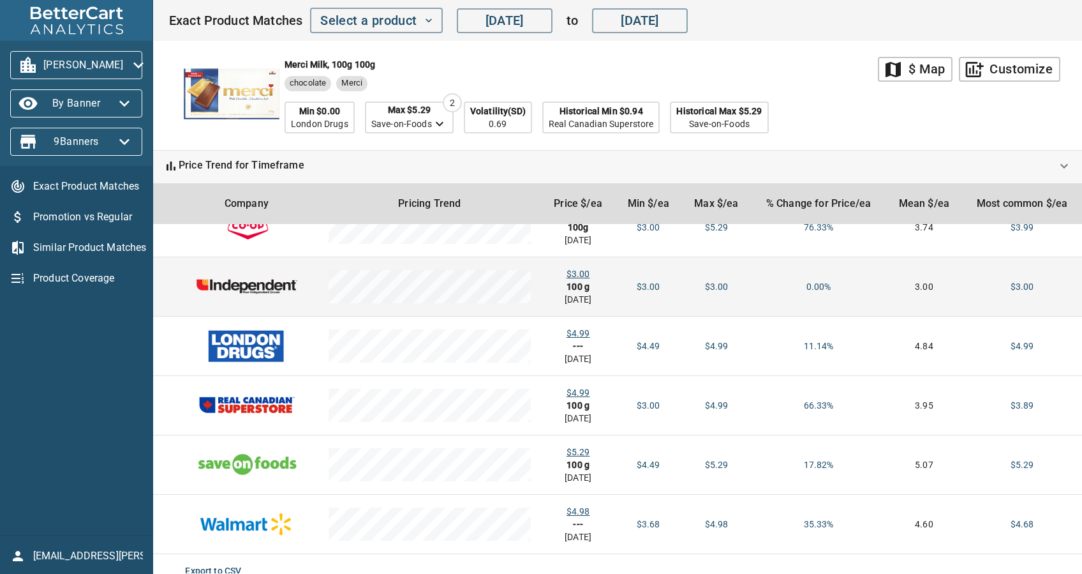
scroll to position [41, 0]
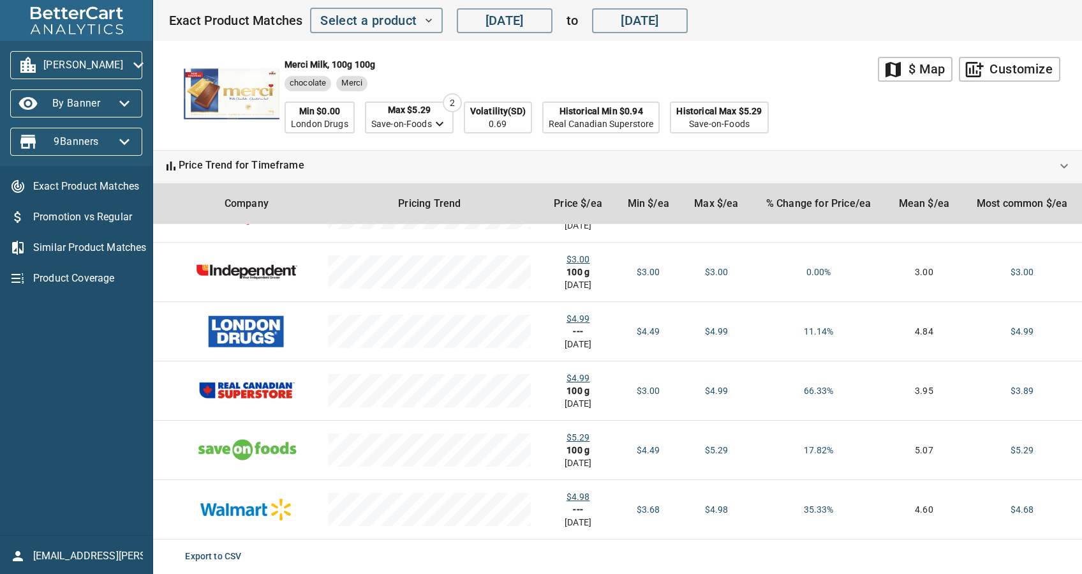
click at [88, 67] on span "[PERSON_NAME]" at bounding box center [76, 65] width 112 height 20
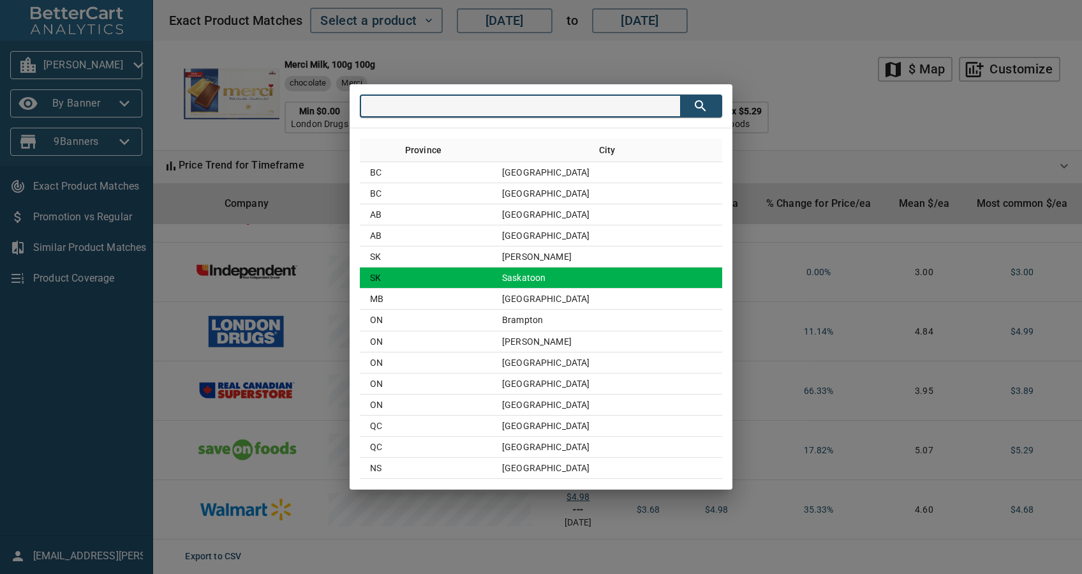
click at [538, 272] on td "Saskatoon" at bounding box center [607, 277] width 230 height 21
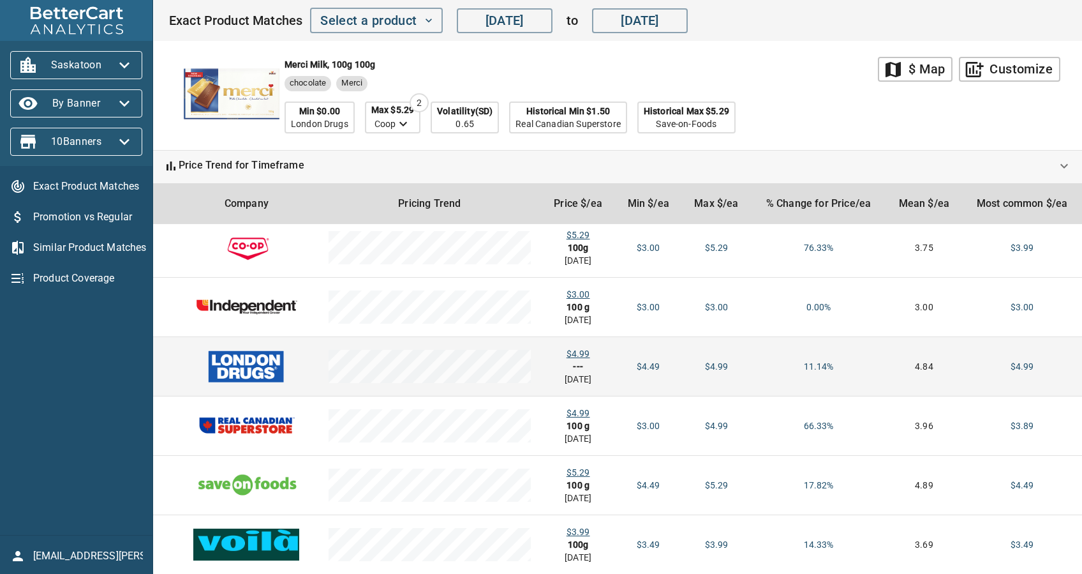
scroll to position [0, 0]
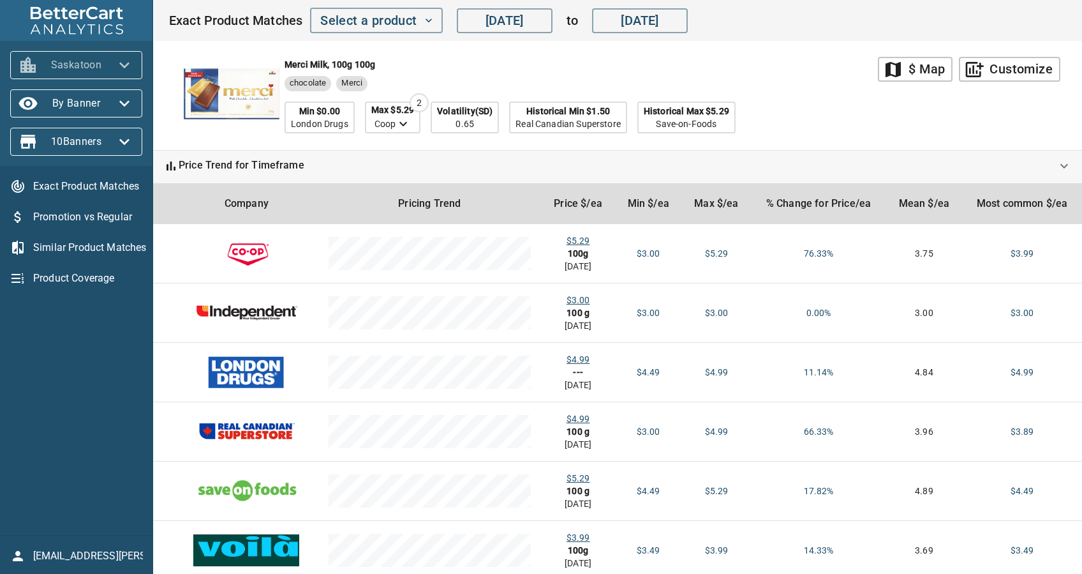
click at [107, 66] on span "Saskatoon" at bounding box center [76, 65] width 112 height 20
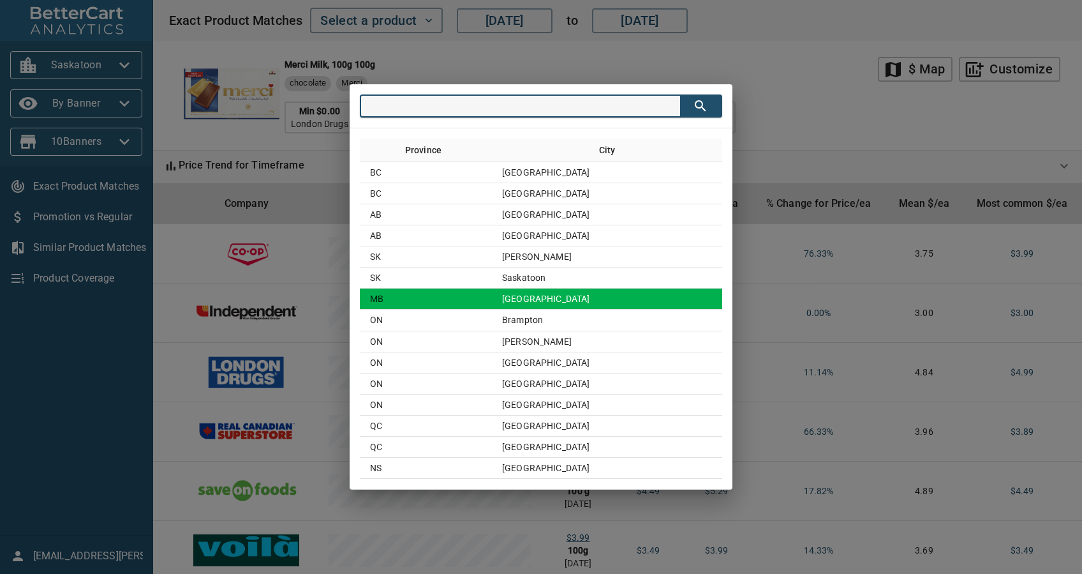
click at [536, 301] on td "[GEOGRAPHIC_DATA]" at bounding box center [607, 298] width 230 height 21
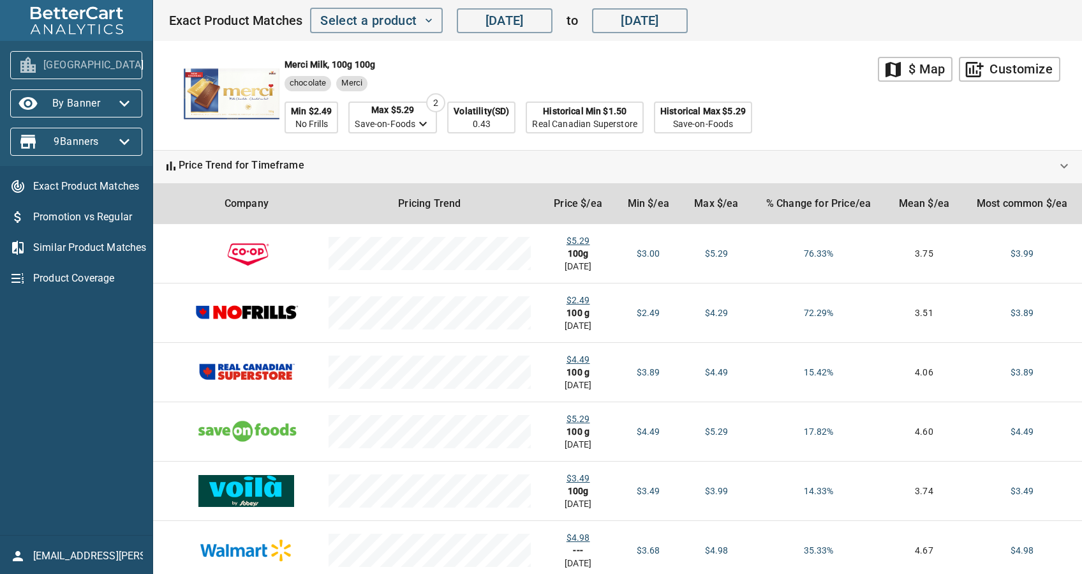
click at [41, 62] on span "[GEOGRAPHIC_DATA]" at bounding box center [76, 65] width 112 height 20
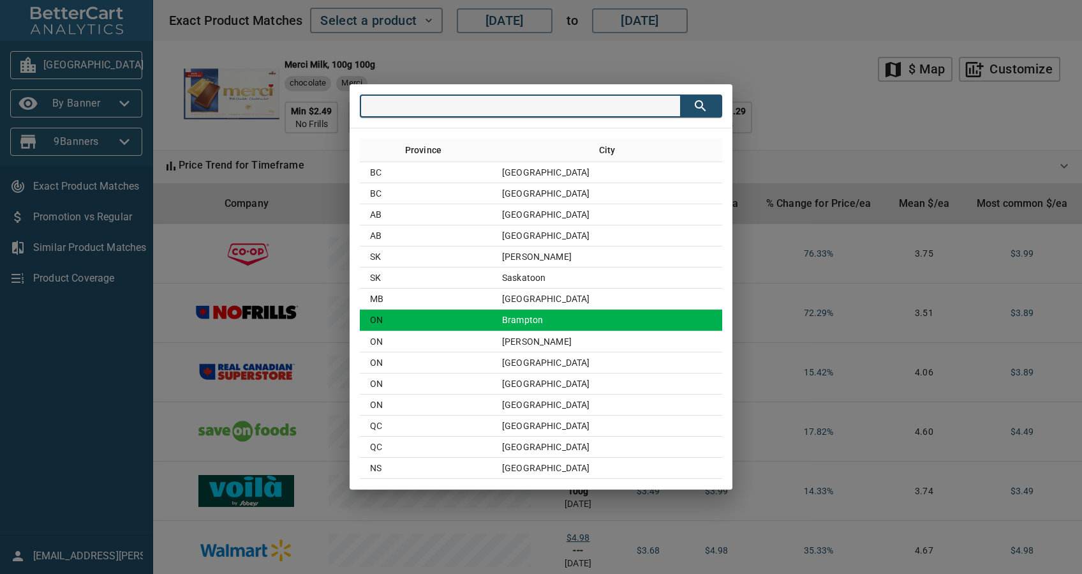
click at [552, 318] on td "Brampton" at bounding box center [607, 319] width 230 height 21
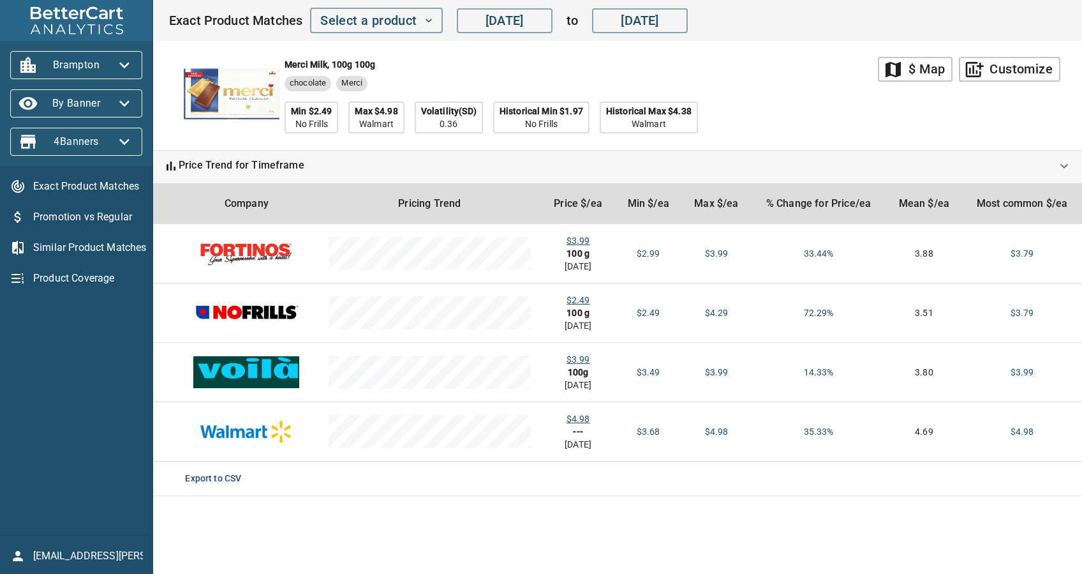
click at [103, 71] on span "Brampton" at bounding box center [76, 65] width 112 height 20
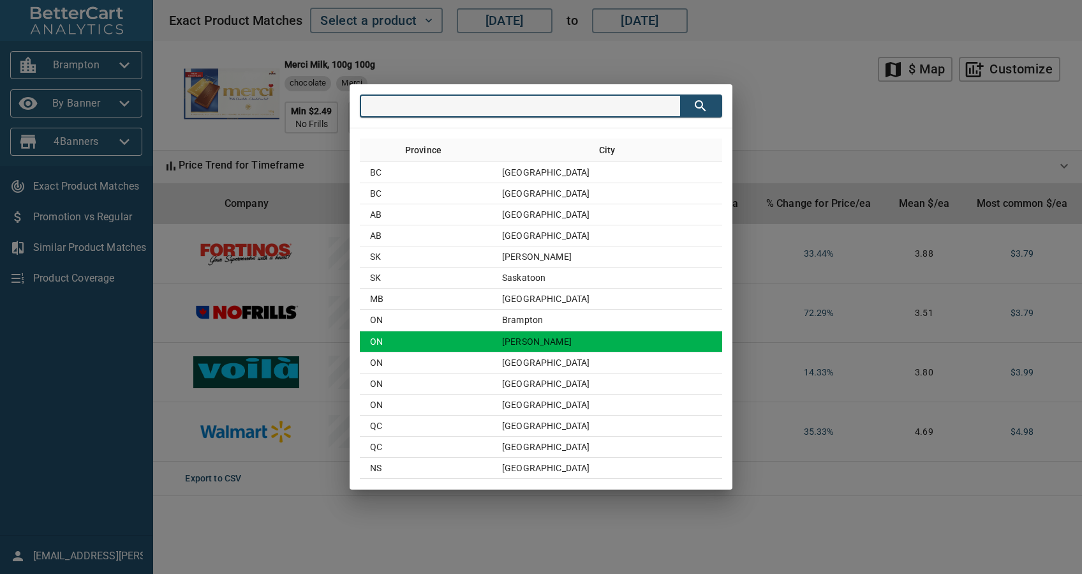
click at [492, 339] on td "ON" at bounding box center [426, 341] width 132 height 21
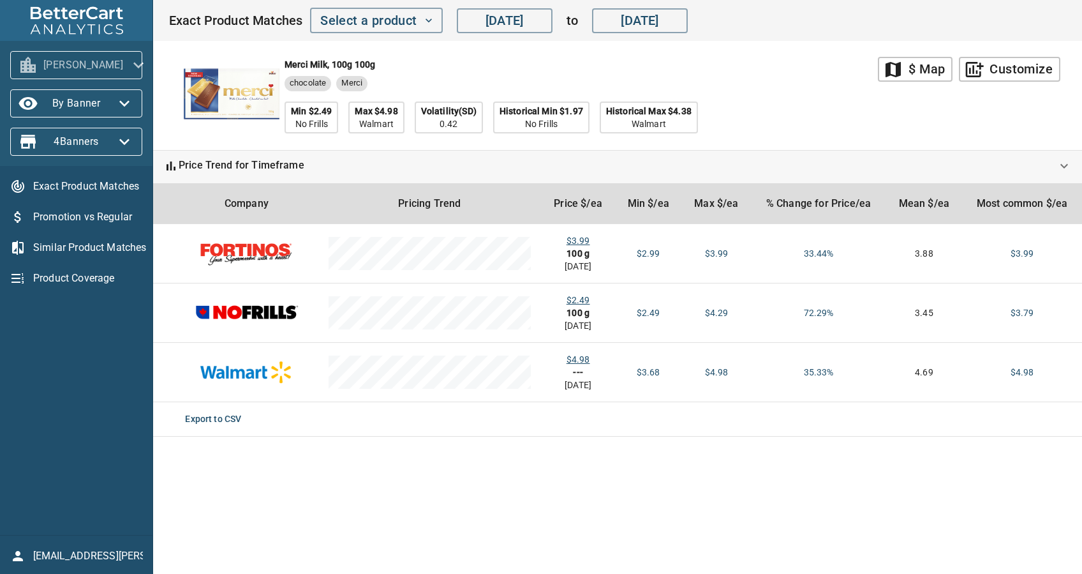
click at [101, 52] on button "[PERSON_NAME]" at bounding box center [76, 65] width 132 height 28
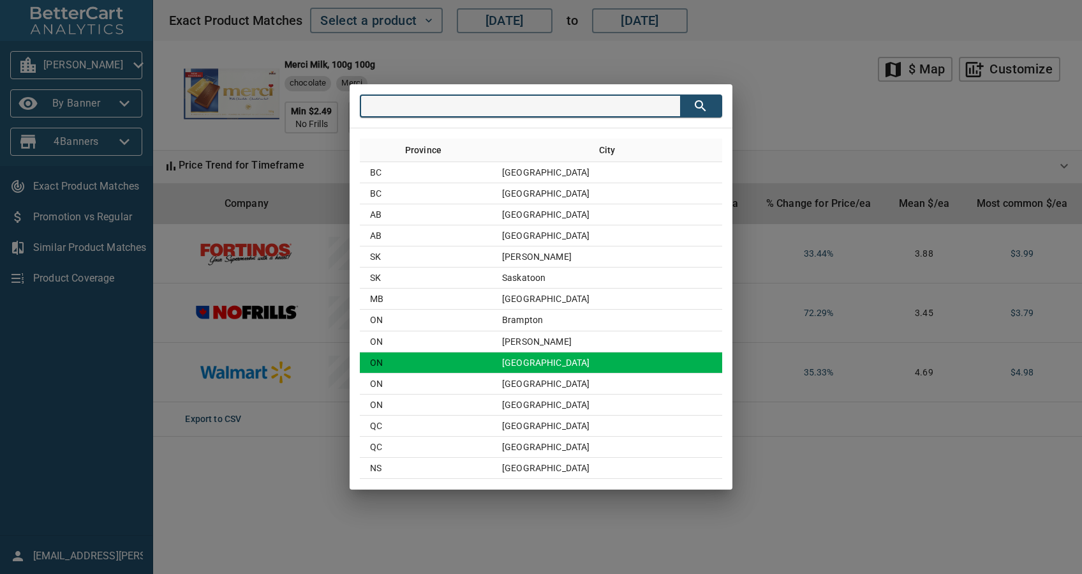
click at [648, 366] on td "[GEOGRAPHIC_DATA]" at bounding box center [607, 362] width 230 height 21
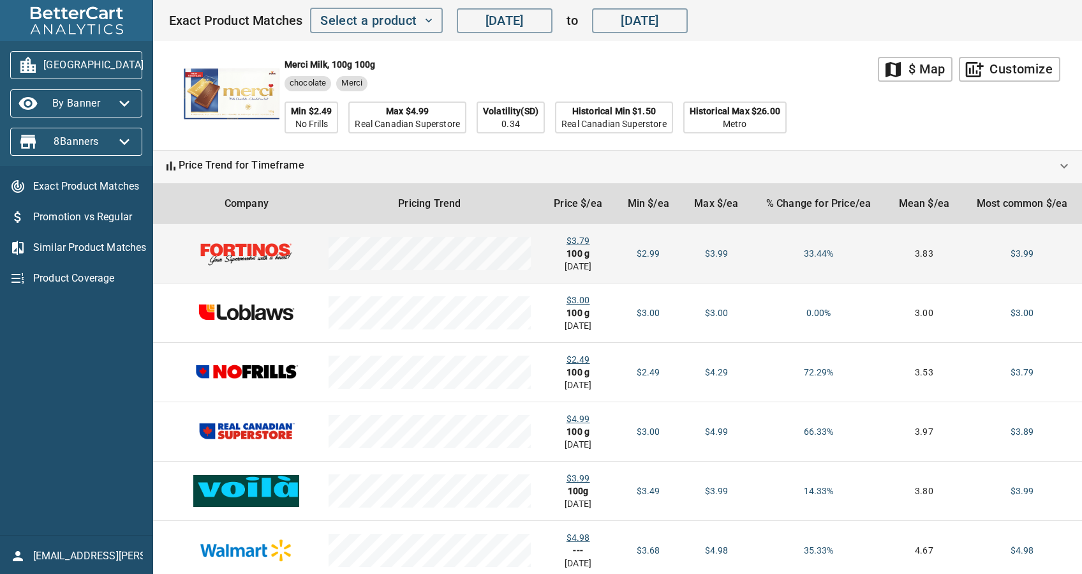
scroll to position [41, 0]
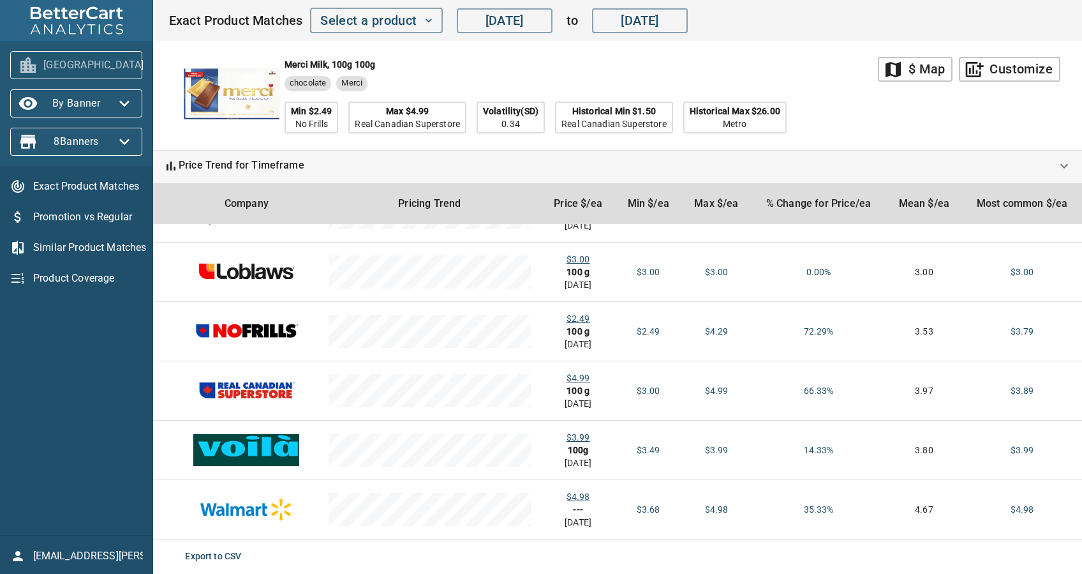
click at [100, 57] on span "[GEOGRAPHIC_DATA]" at bounding box center [76, 65] width 112 height 20
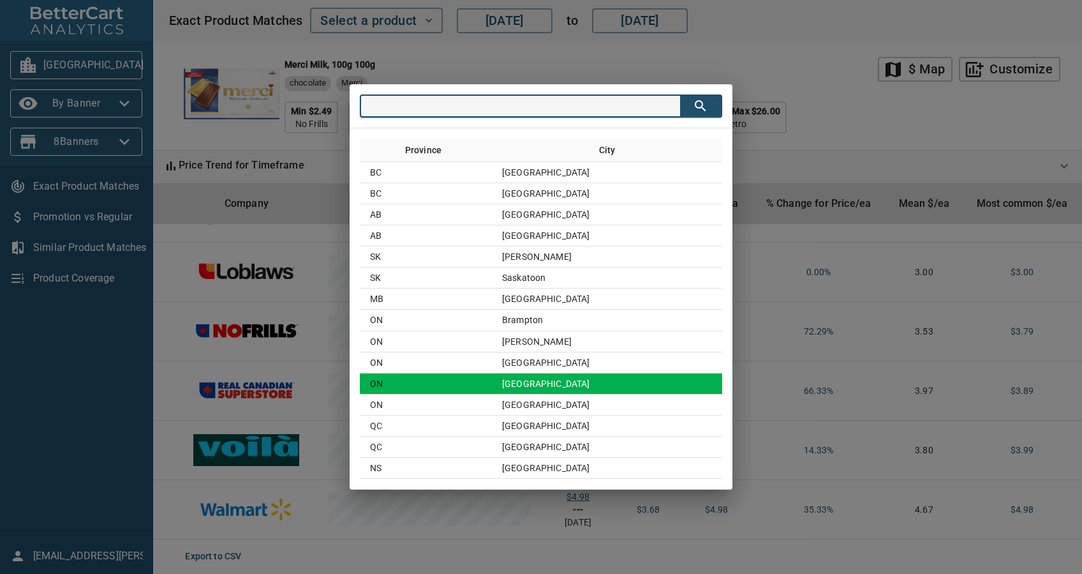
click at [602, 383] on td "[GEOGRAPHIC_DATA]" at bounding box center [607, 383] width 230 height 21
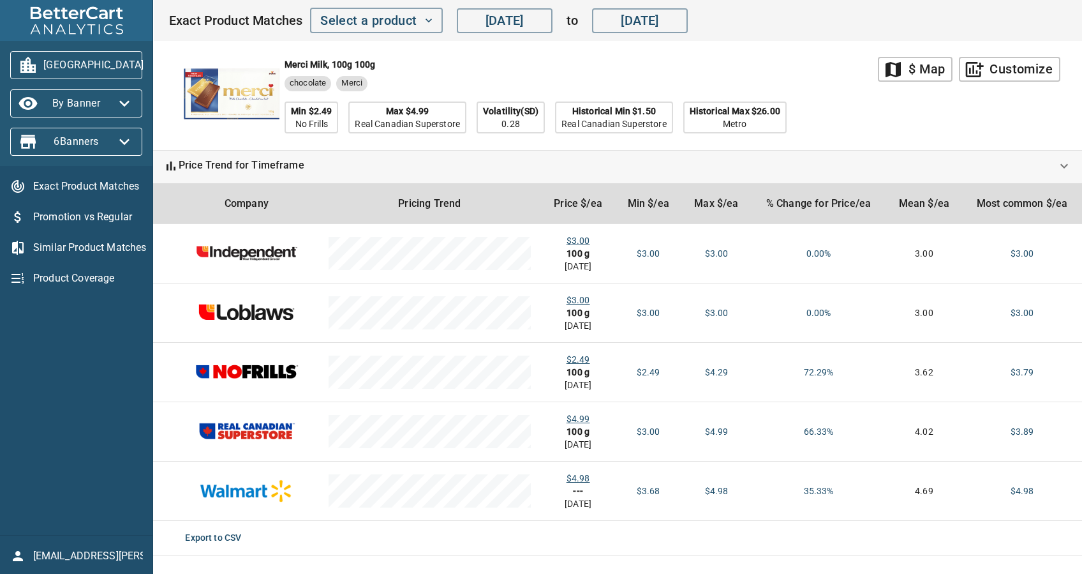
click at [93, 66] on span "[GEOGRAPHIC_DATA]" at bounding box center [76, 65] width 112 height 20
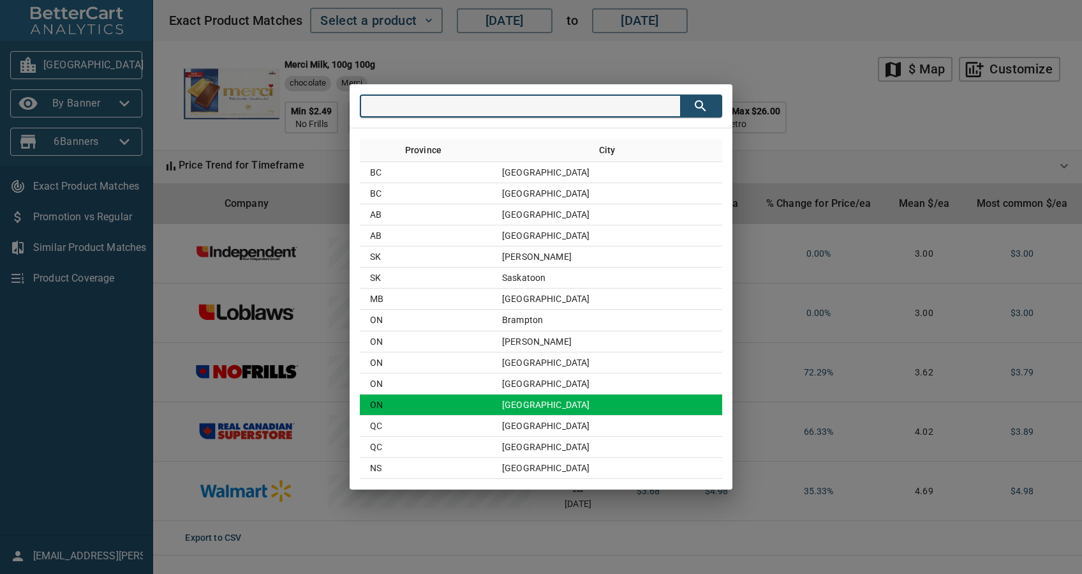
click at [534, 399] on td "[GEOGRAPHIC_DATA]" at bounding box center [607, 404] width 230 height 21
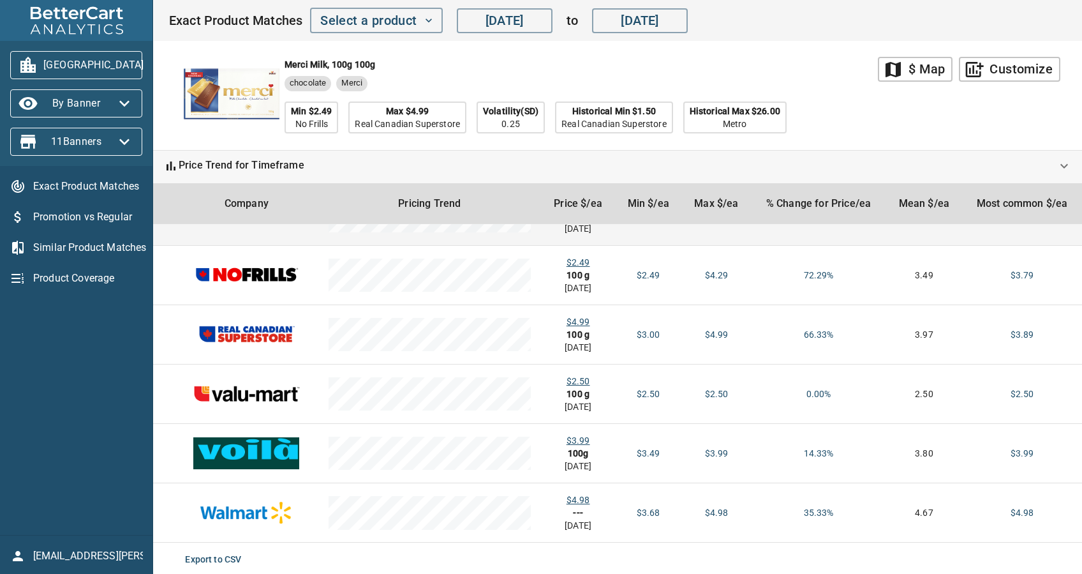
scroll to position [100, 0]
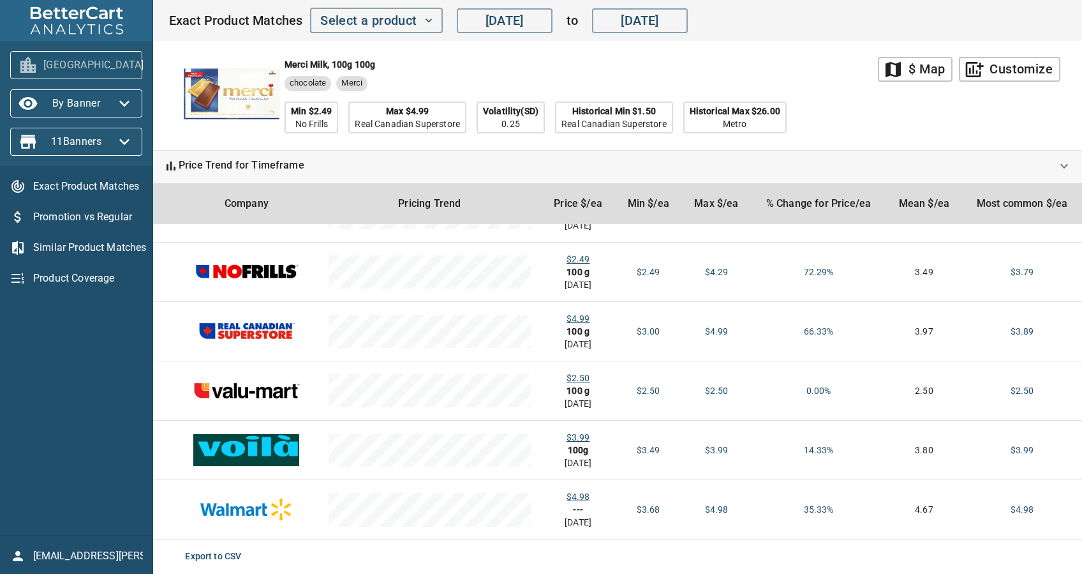
click at [79, 61] on span "[GEOGRAPHIC_DATA]" at bounding box center [76, 65] width 112 height 20
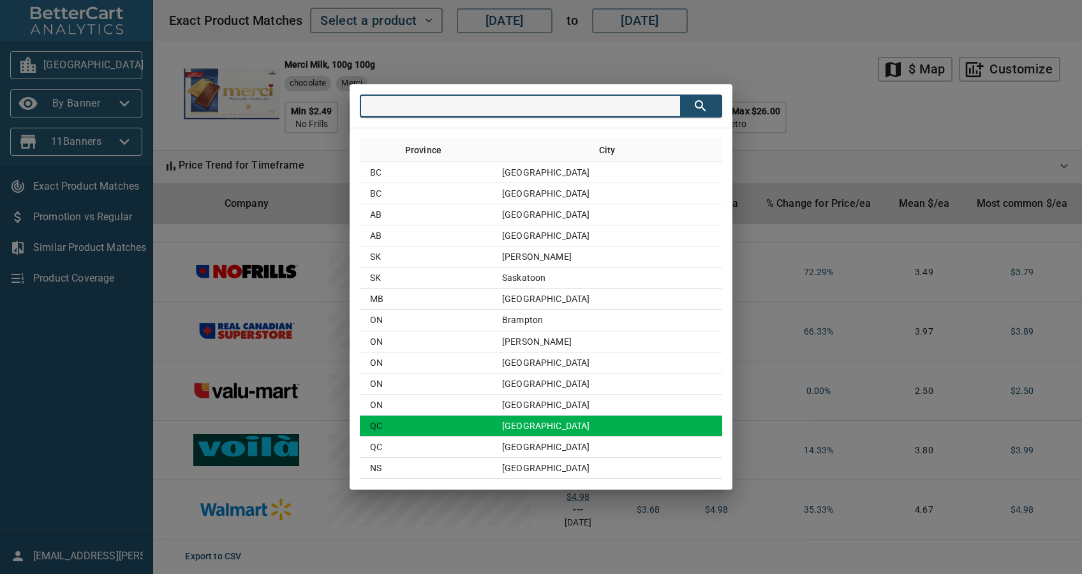
click at [559, 422] on td "[GEOGRAPHIC_DATA]" at bounding box center [607, 425] width 230 height 21
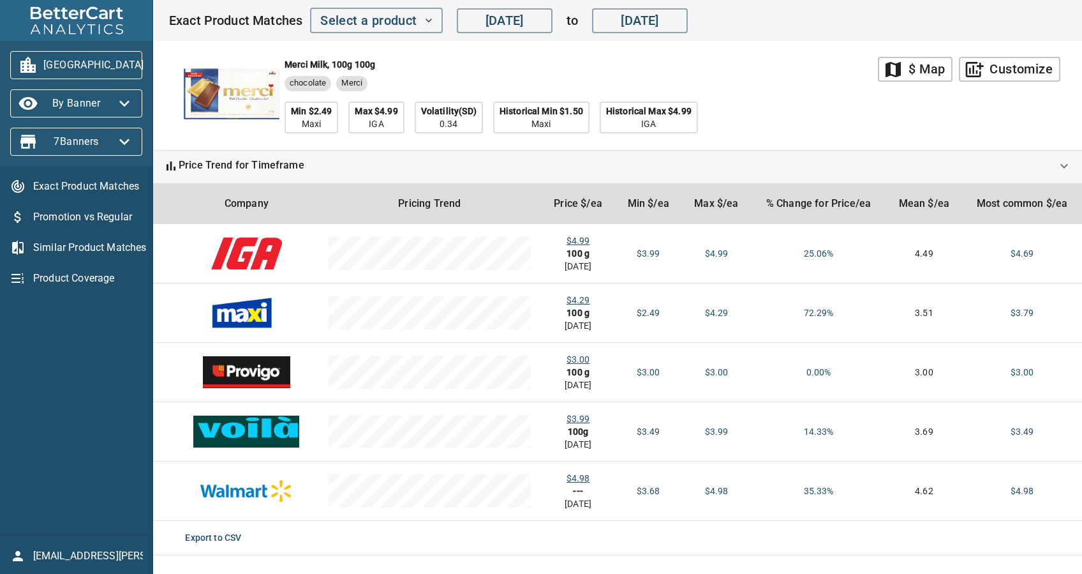
click at [80, 58] on span "[GEOGRAPHIC_DATA]" at bounding box center [76, 65] width 112 height 20
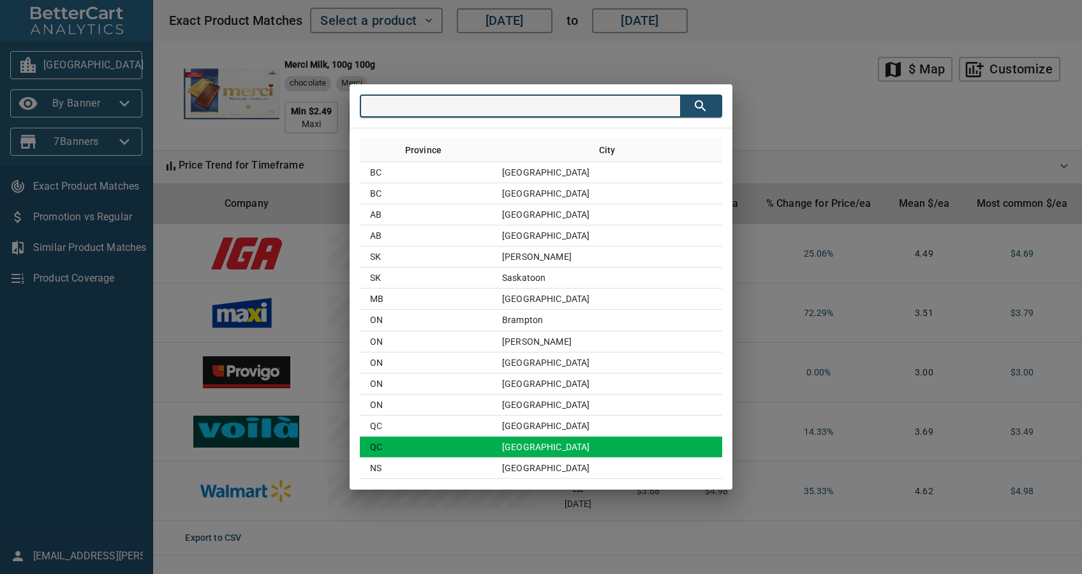
click at [641, 442] on td "[GEOGRAPHIC_DATA]" at bounding box center [607, 446] width 230 height 21
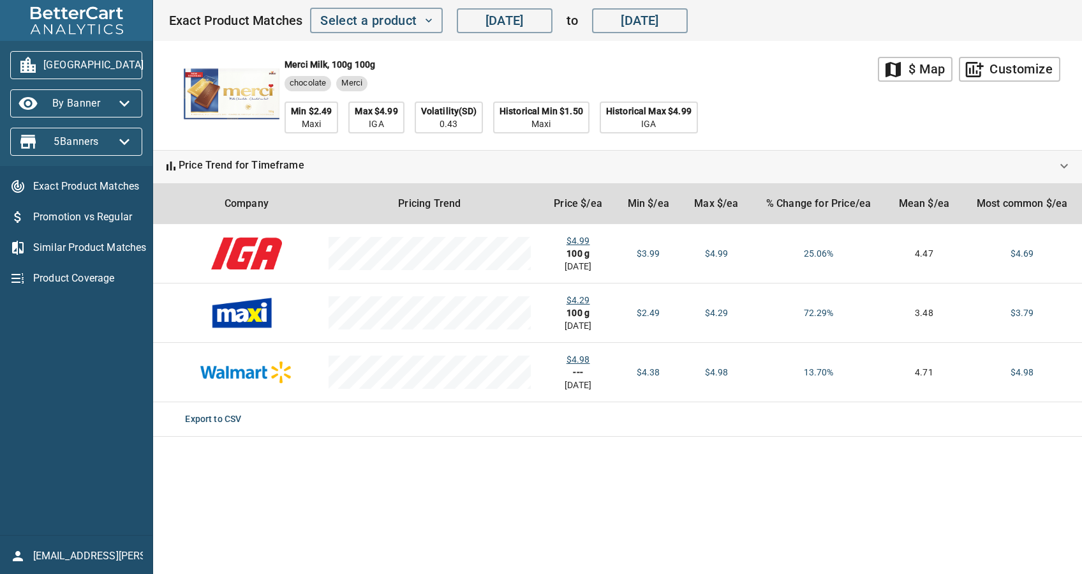
click at [102, 71] on span "[GEOGRAPHIC_DATA]" at bounding box center [76, 65] width 112 height 20
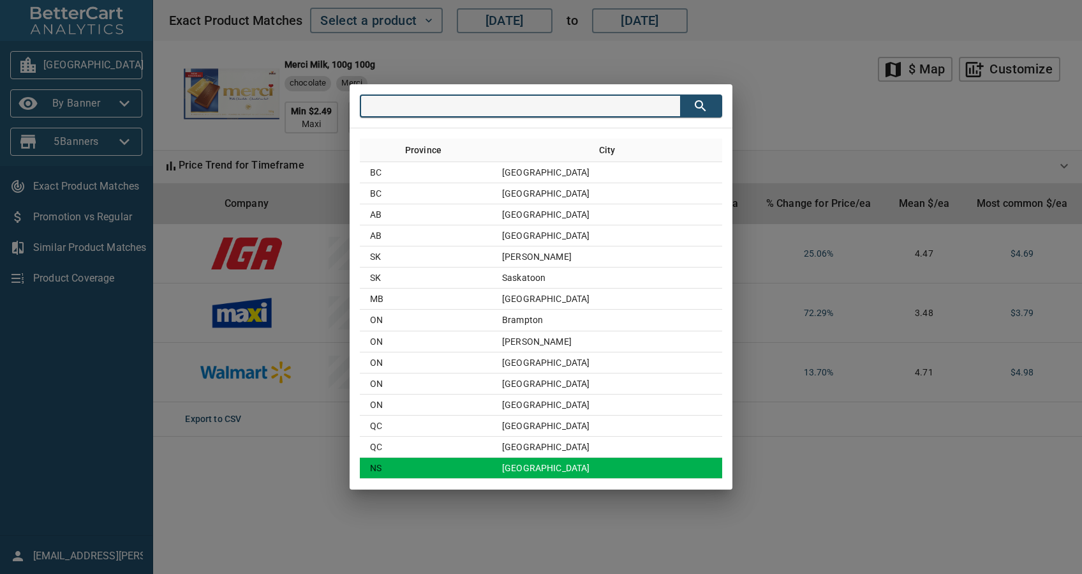
click at [630, 464] on td "[GEOGRAPHIC_DATA]" at bounding box center [607, 467] width 230 height 21
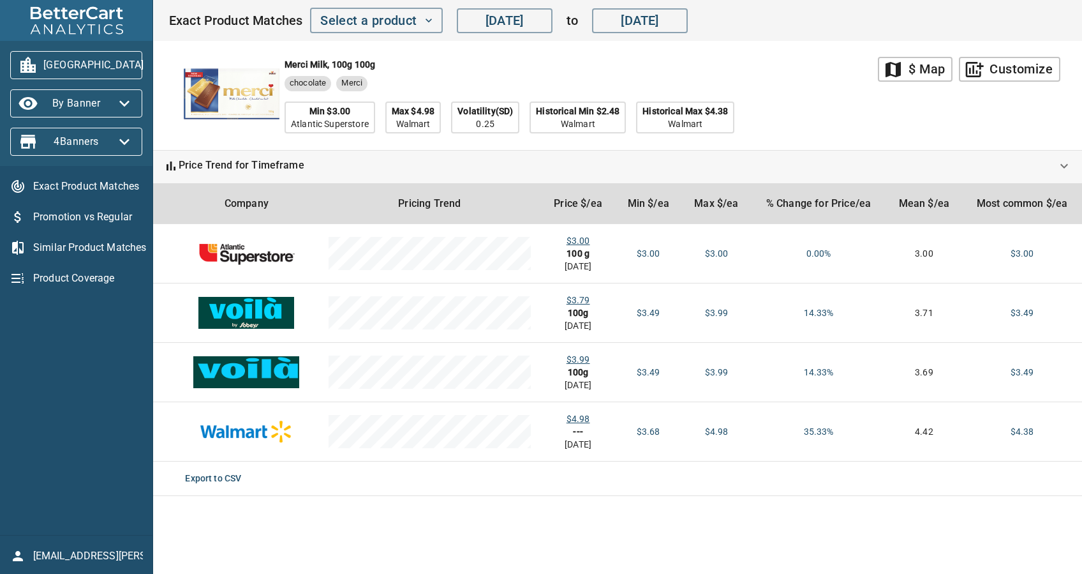
click at [648, 523] on main "map $ Map add_chart Customize Merci Milk, 100g 100g chocolate Merci Min $3.00 A…" at bounding box center [617, 287] width 929 height 574
